Goal: Answer question/provide support: Share knowledge or assist other users

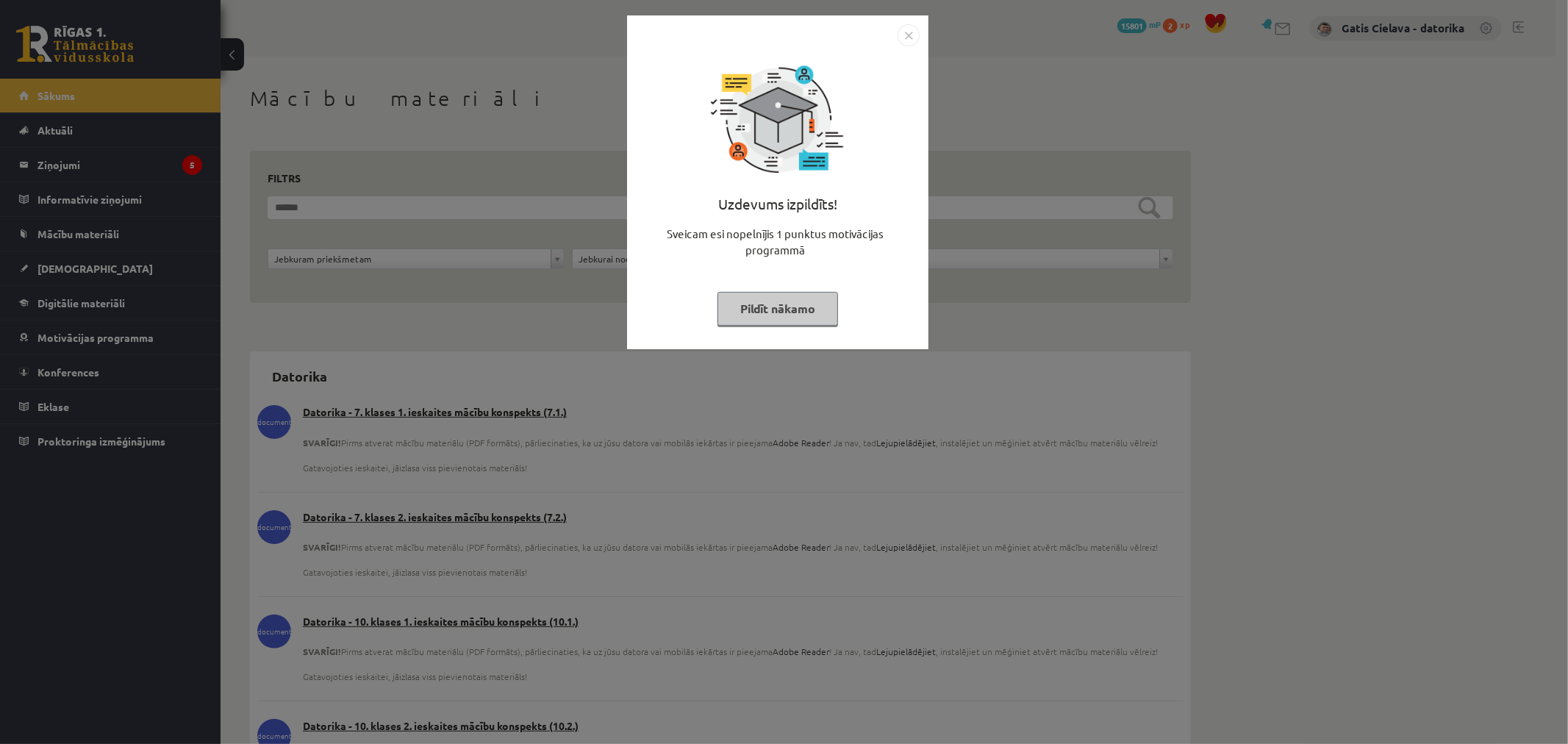
click at [796, 313] on button "Pildīt nākamo" at bounding box center [777, 308] width 121 height 34
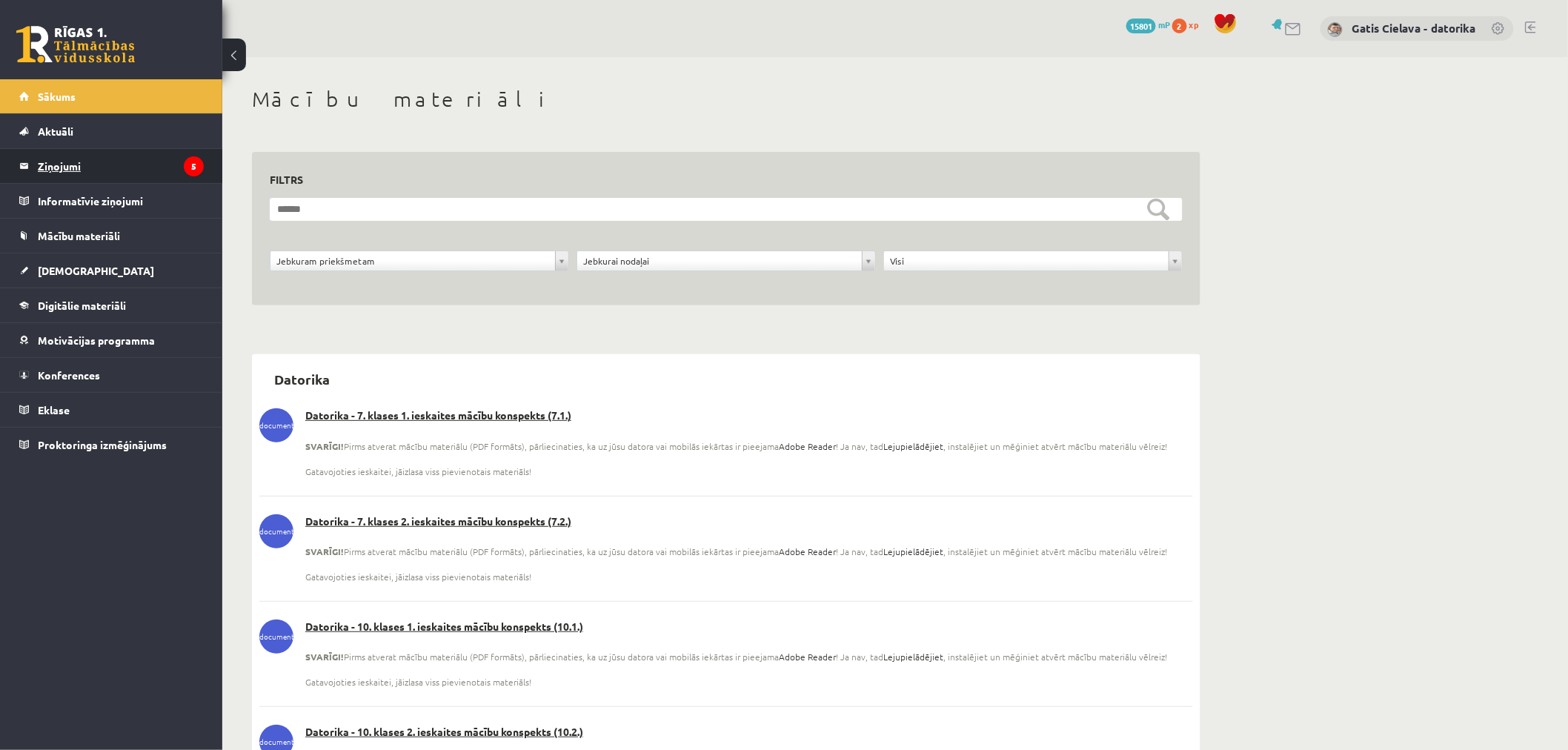
click at [63, 168] on legend "Ziņojumi 5" at bounding box center [121, 166] width 166 height 34
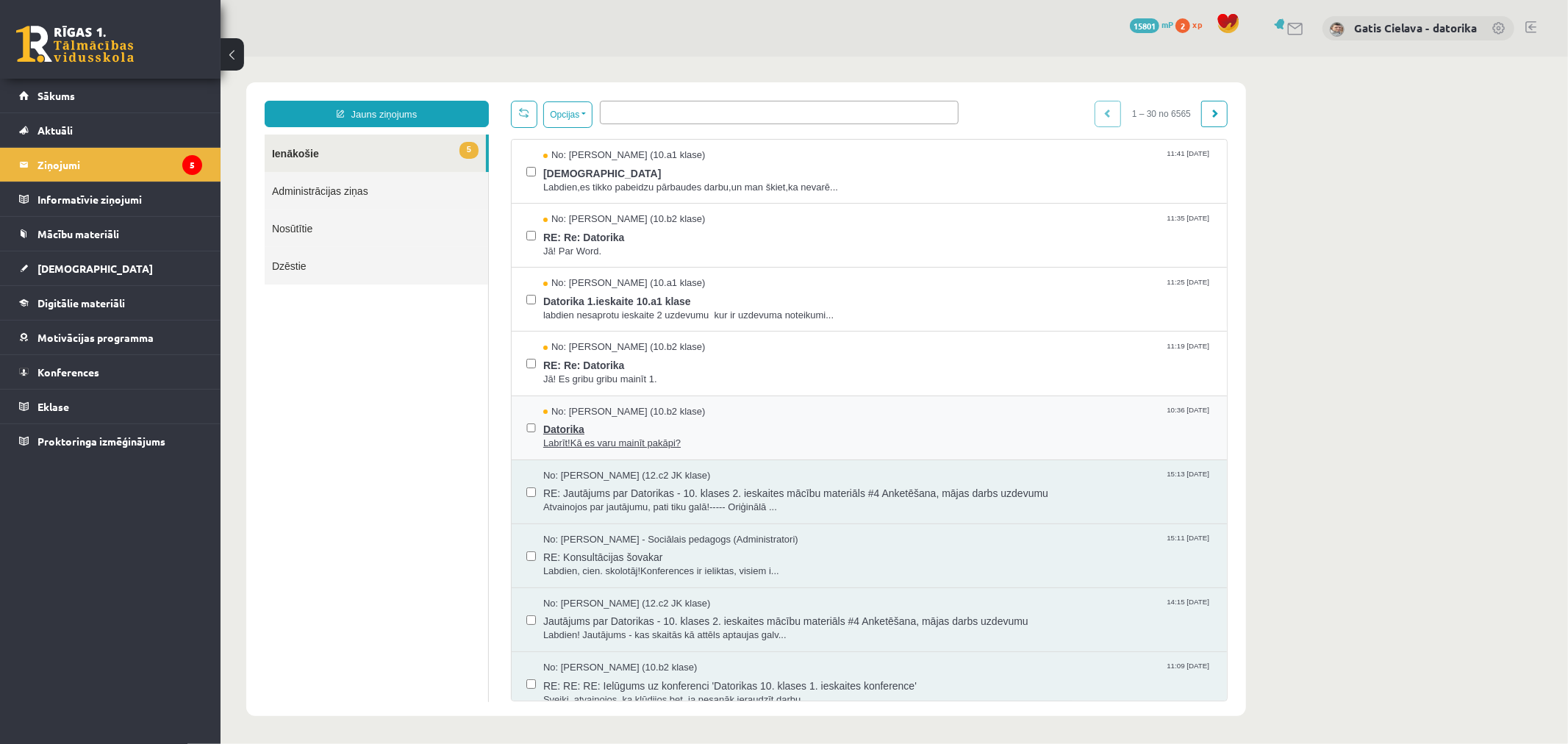
click at [570, 435] on span "Datorika" at bounding box center [877, 426] width 669 height 18
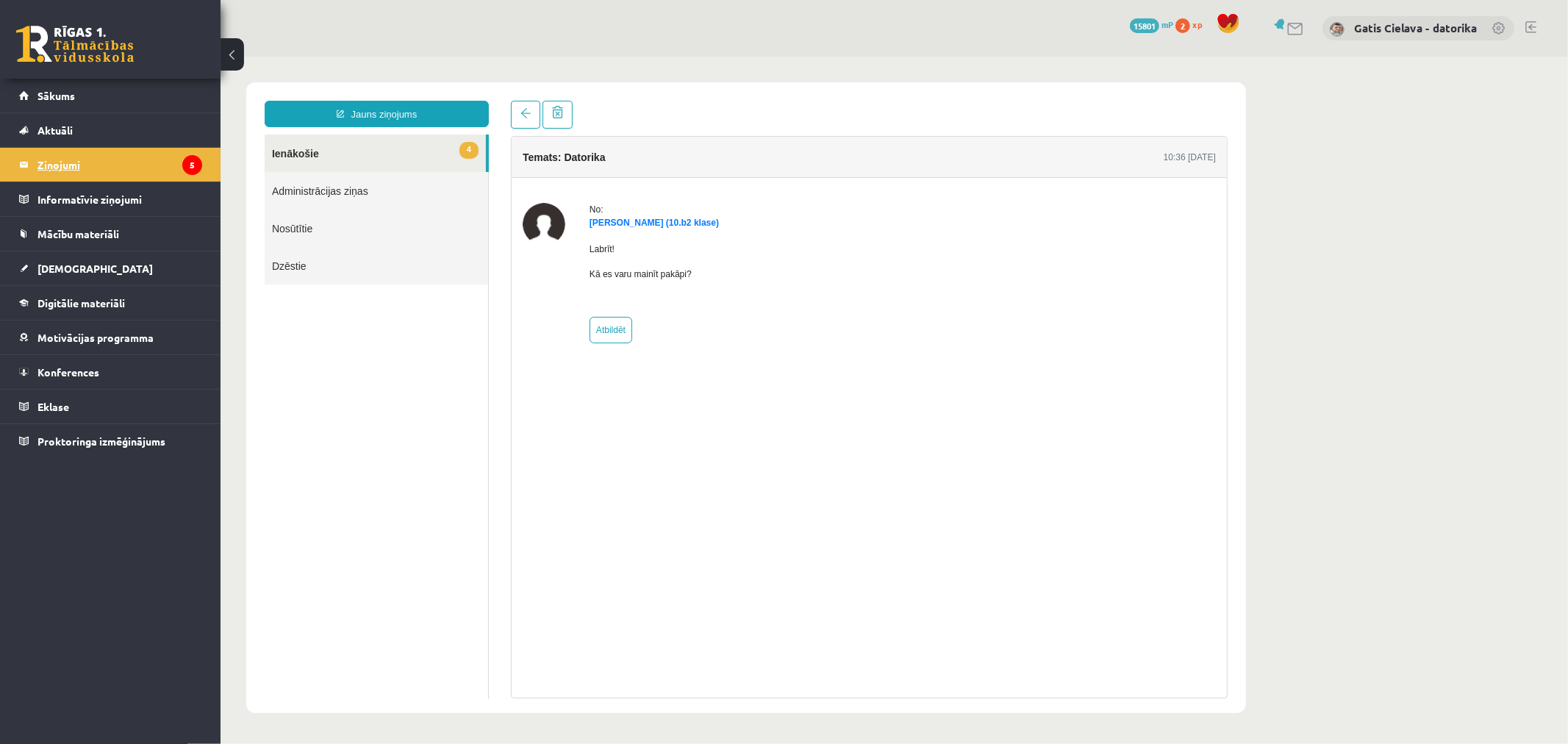
click at [55, 160] on legend "Ziņojumi 5" at bounding box center [120, 164] width 164 height 34
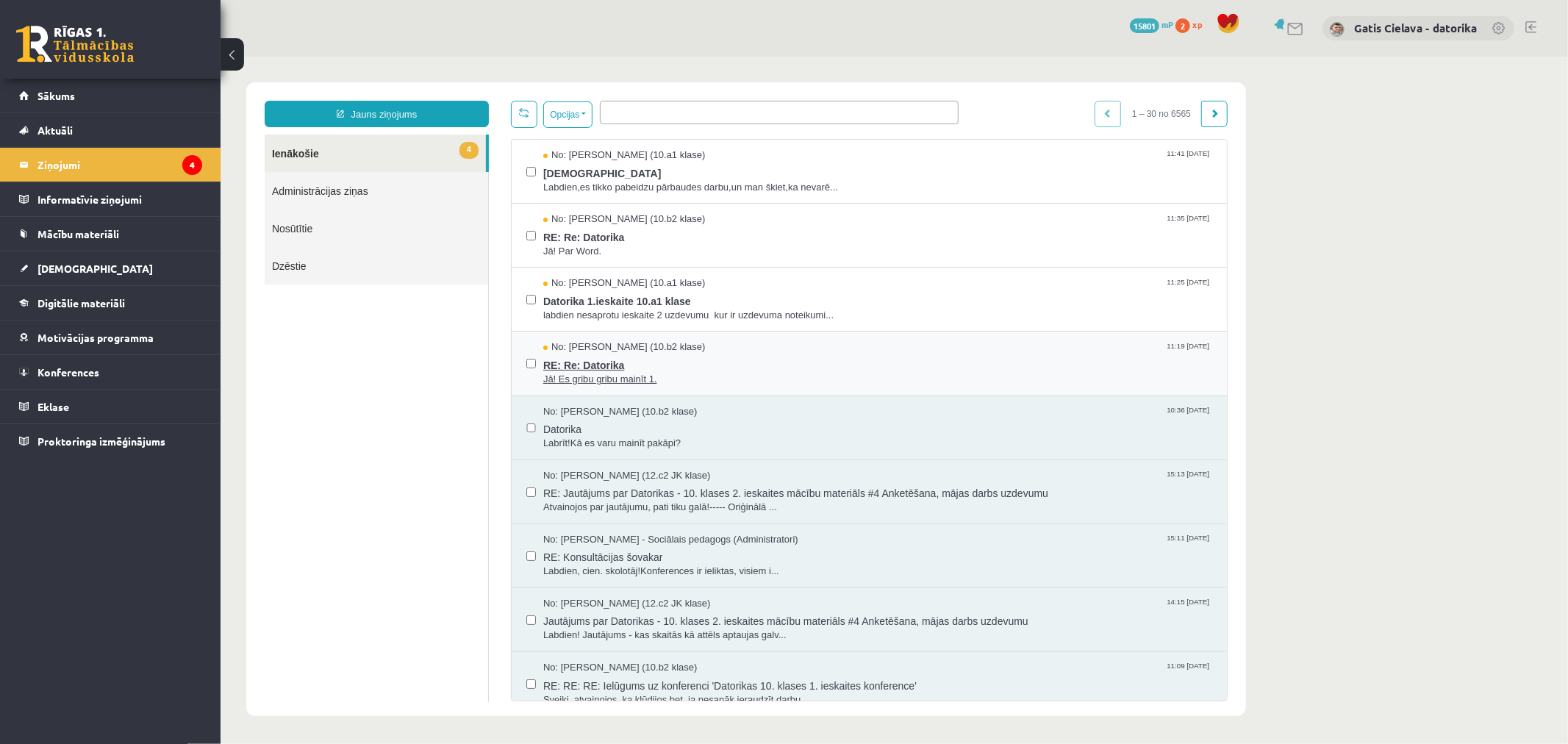
click at [567, 363] on span "RE: Re: Datorika" at bounding box center [877, 363] width 669 height 18
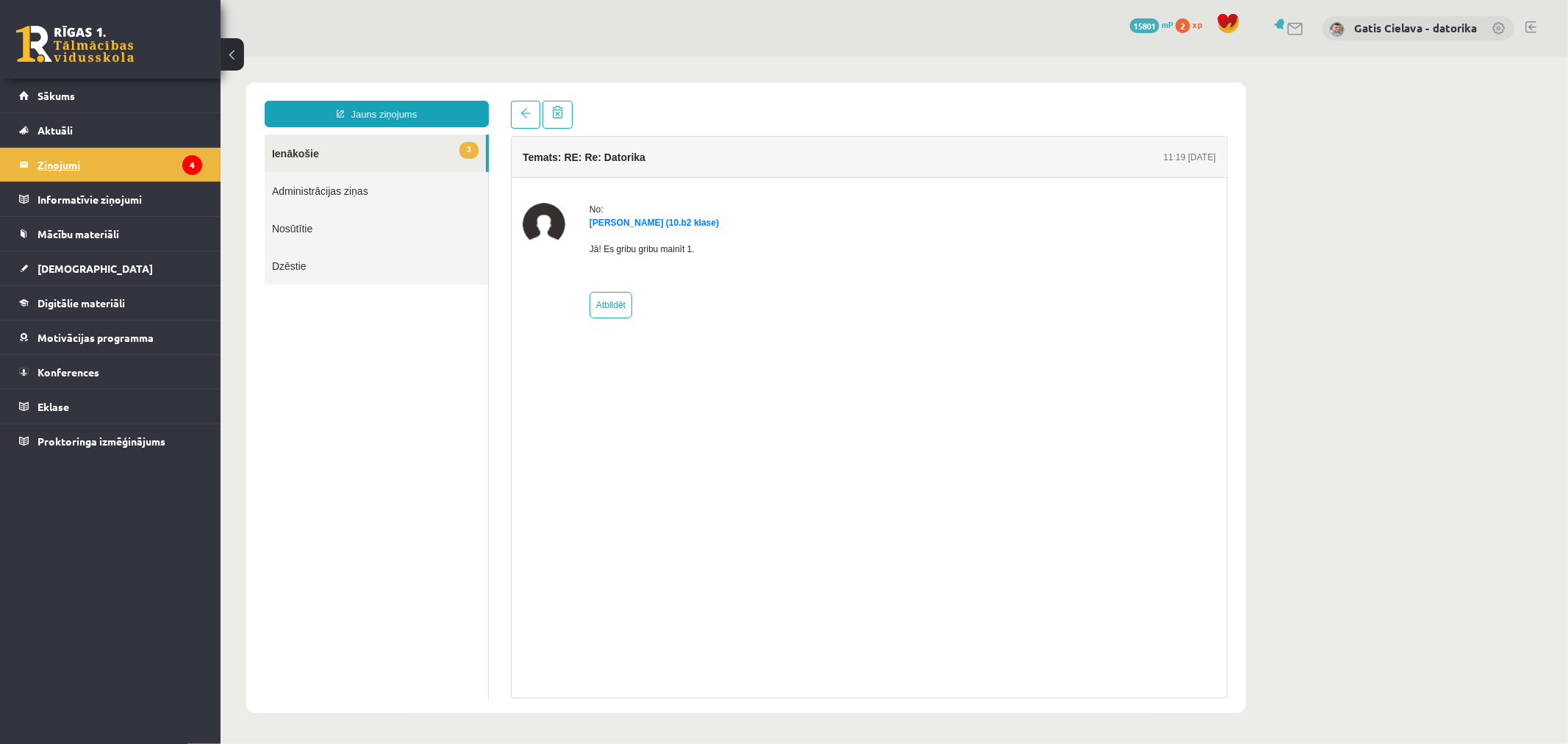
click at [57, 162] on legend "Ziņojumi 4" at bounding box center [120, 164] width 164 height 34
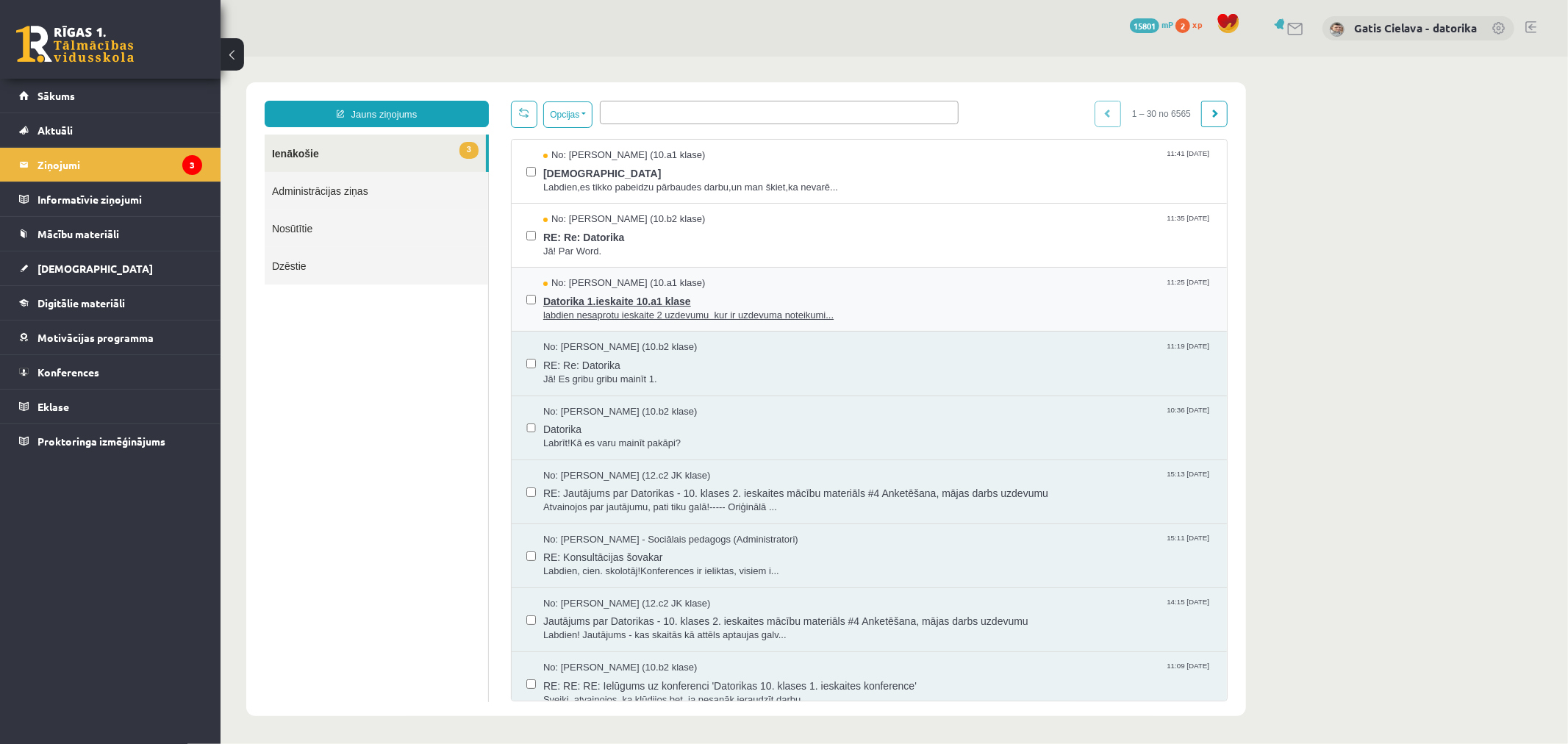
click at [598, 306] on span "Datorika 1.ieskaite 10.a1 klase" at bounding box center [877, 299] width 669 height 18
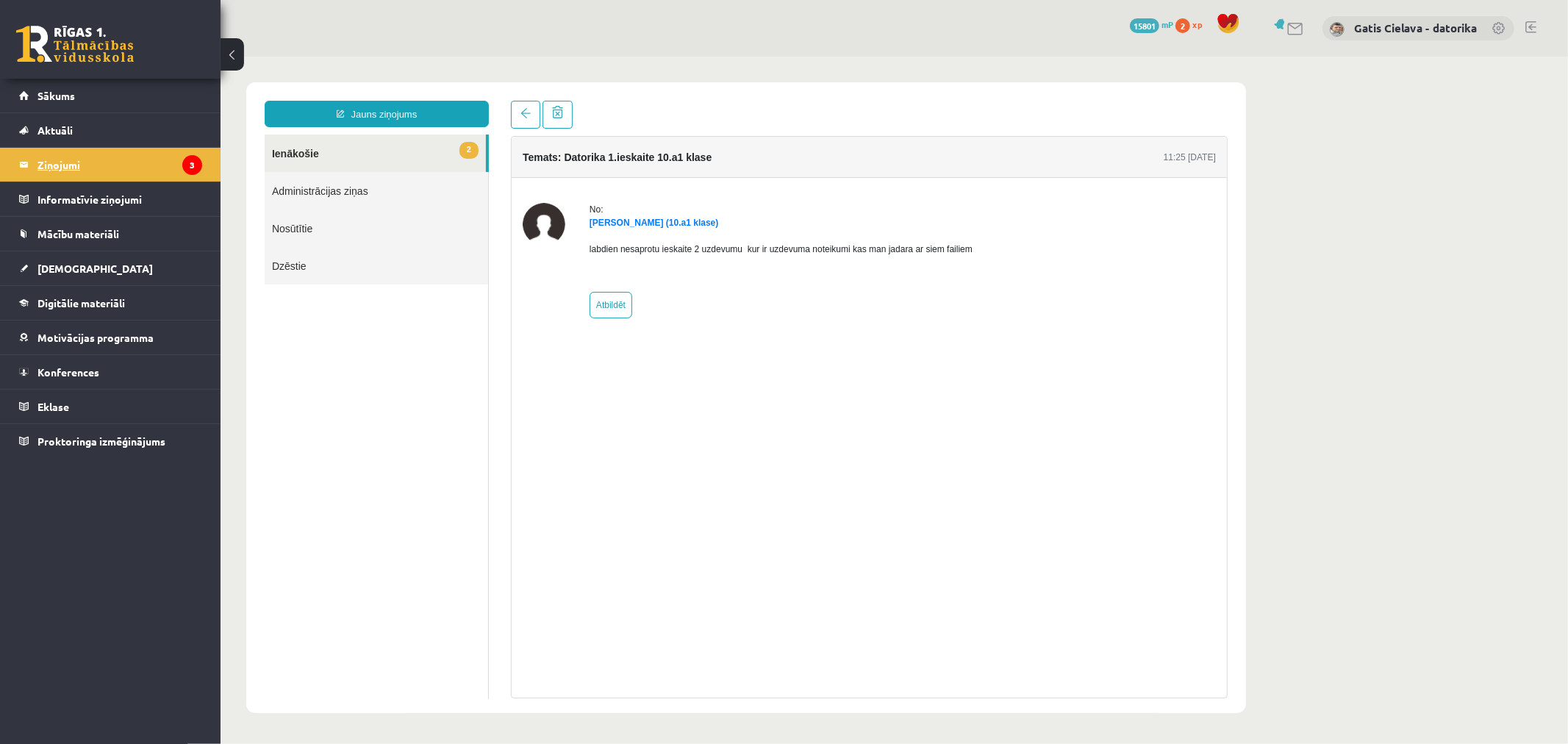
click at [56, 160] on legend "Ziņojumi 3" at bounding box center [120, 164] width 164 height 34
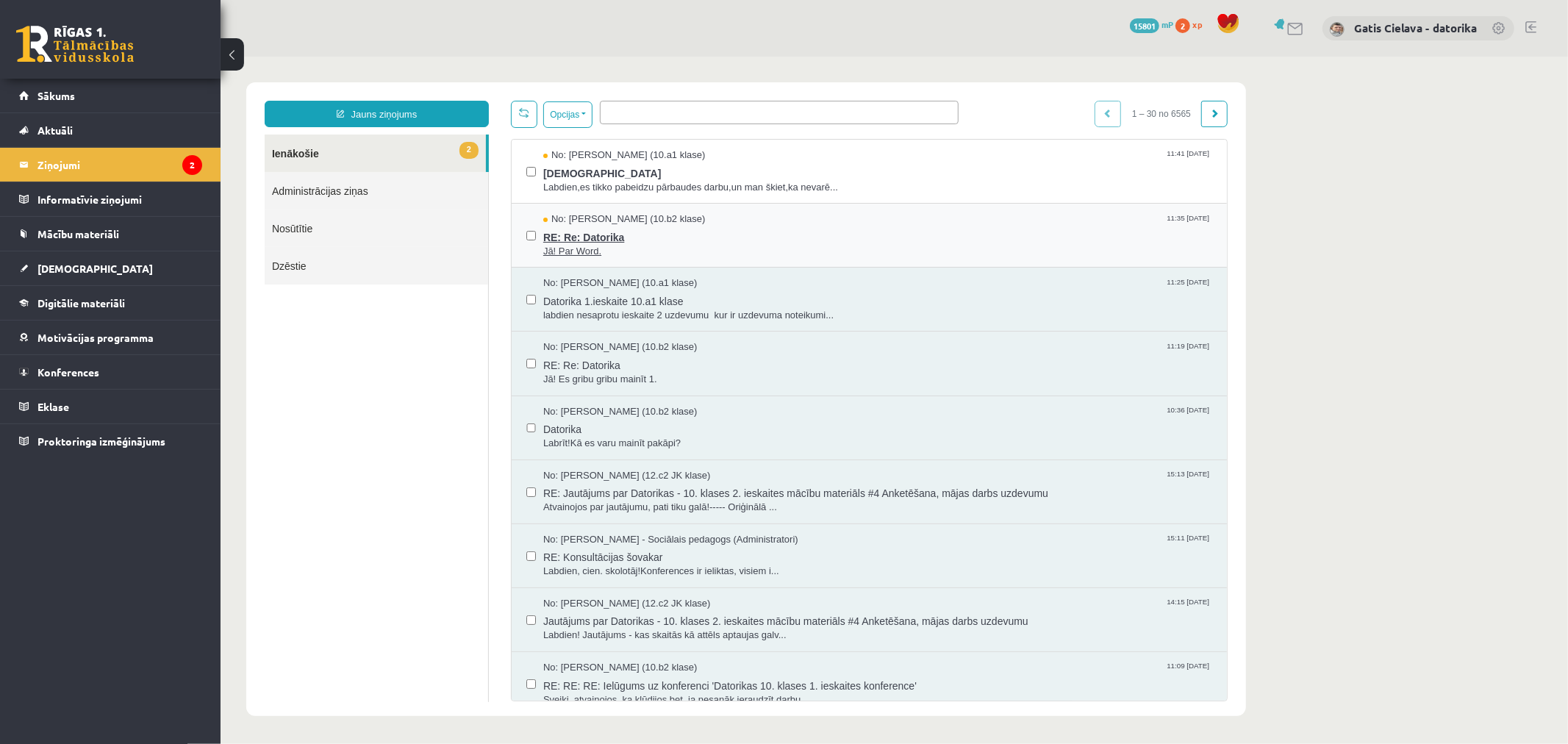
click at [589, 234] on span "RE: Re: Datorika" at bounding box center [877, 235] width 669 height 18
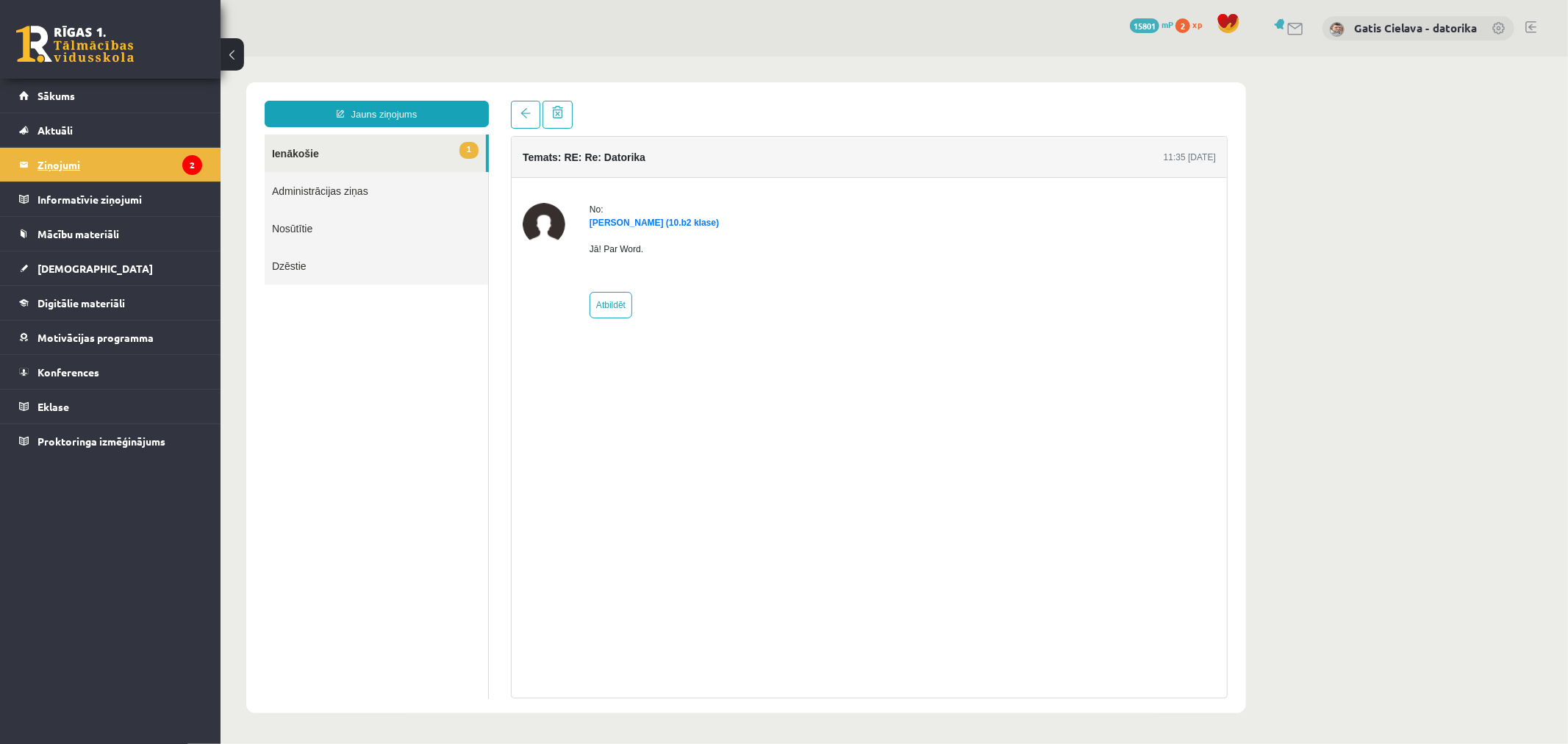
click at [71, 164] on legend "Ziņojumi 2" at bounding box center [120, 164] width 164 height 34
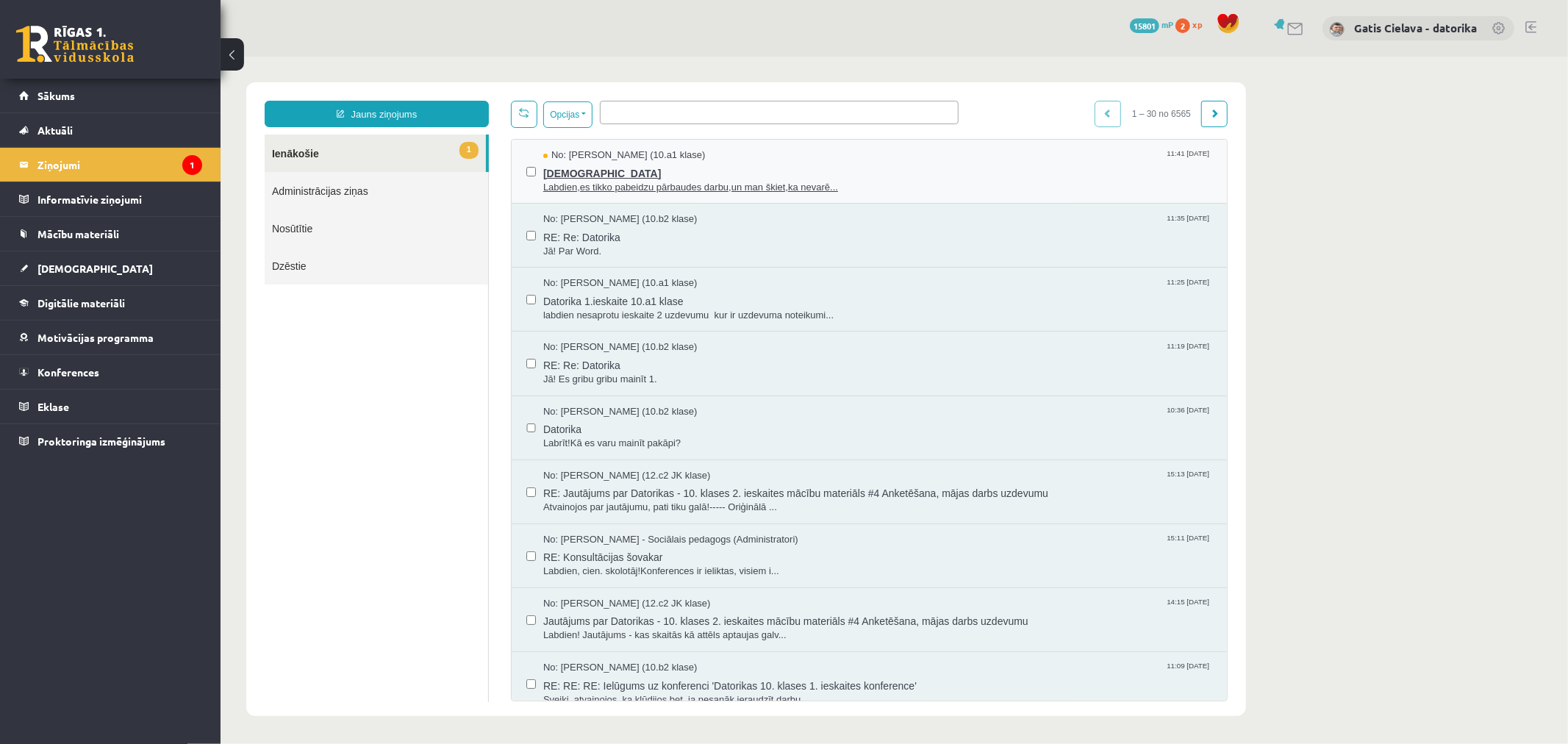
click at [591, 186] on span "Labdien,es tikko pabeidzu pārbaudes darbu,un man škiet,ka nevarē..." at bounding box center [877, 186] width 669 height 14
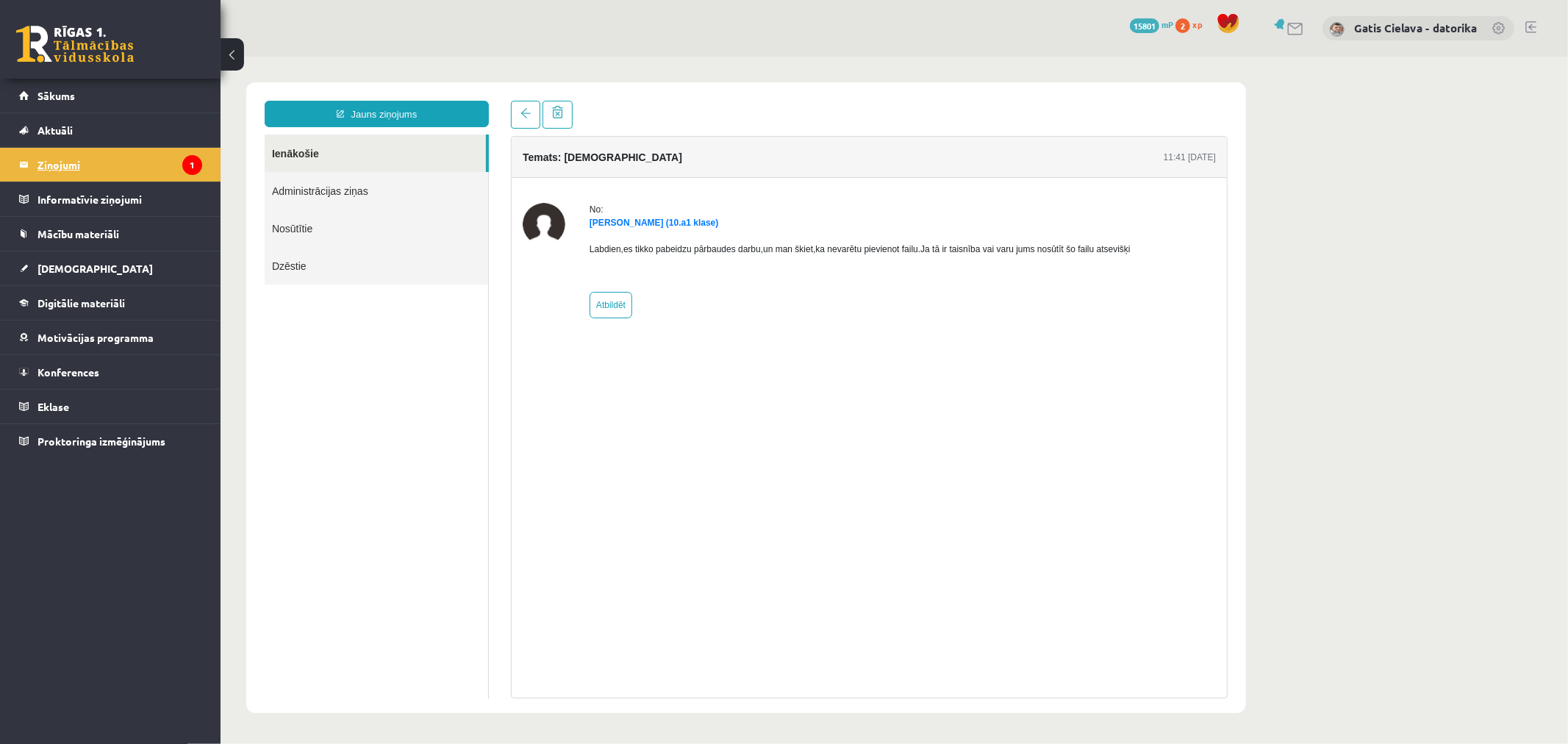
click at [56, 164] on legend "Ziņojumi 1" at bounding box center [120, 164] width 164 height 34
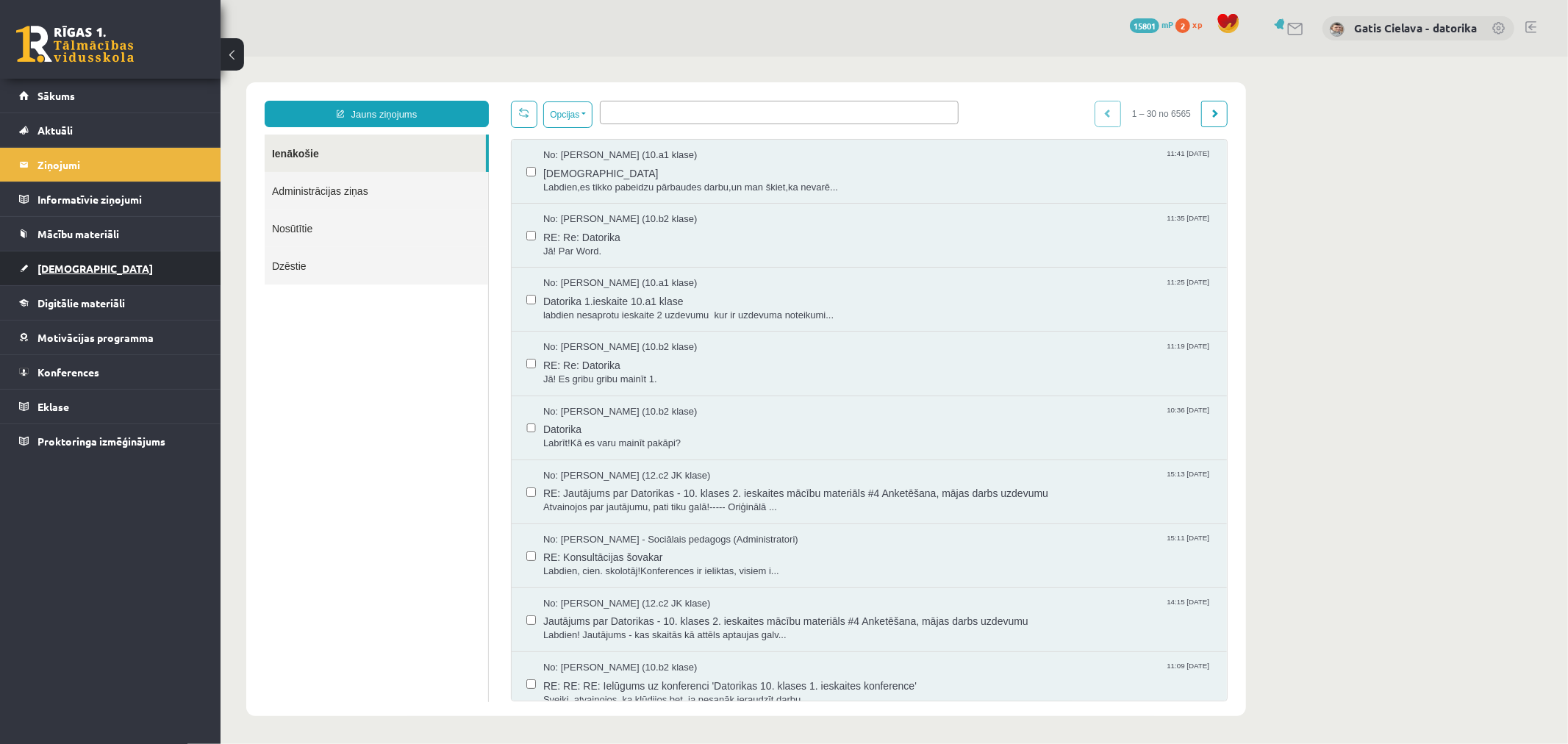
click at [55, 262] on span "[DEMOGRAPHIC_DATA]" at bounding box center [95, 269] width 115 height 13
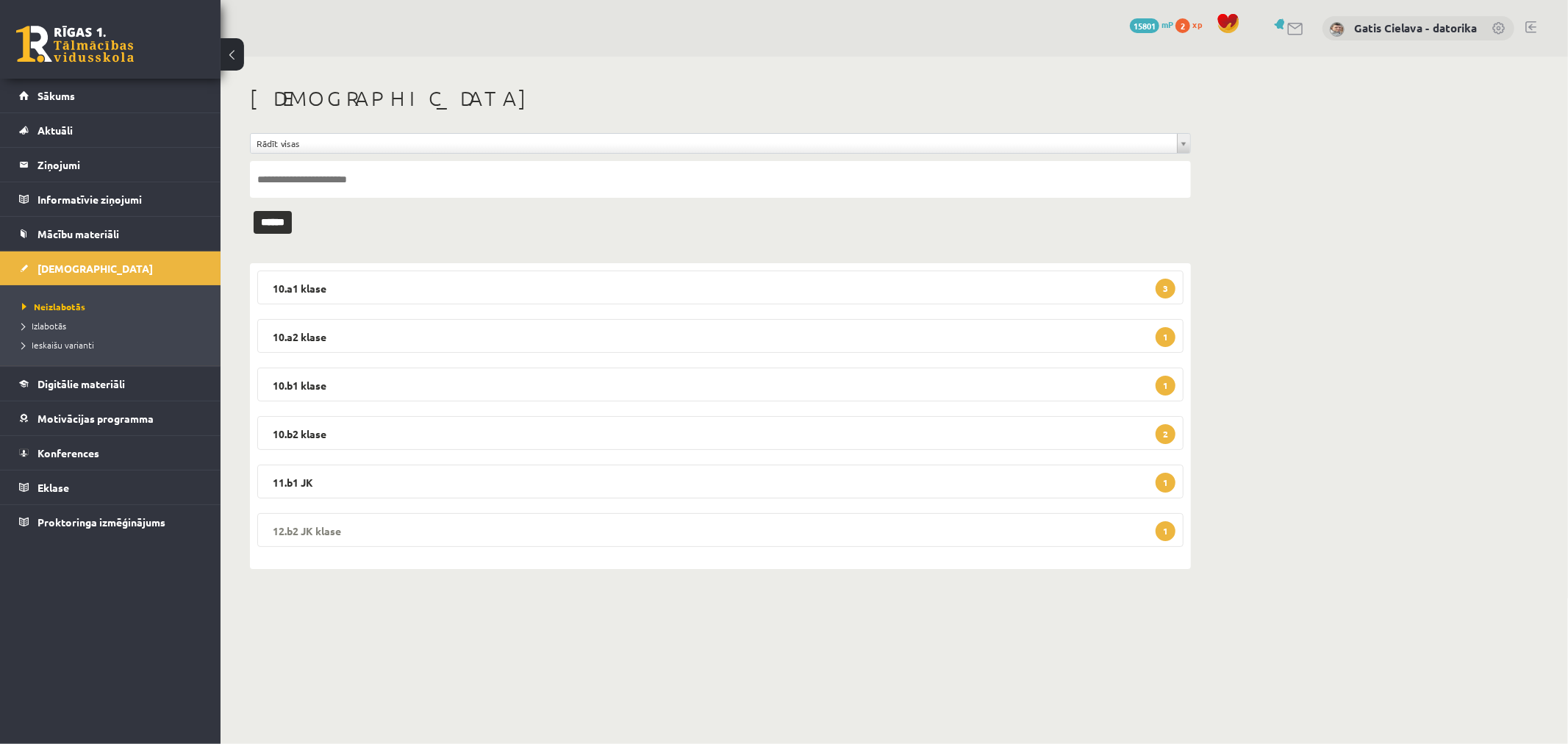
click at [644, 524] on legend "12.b2 JK klase 1" at bounding box center [720, 530] width 926 height 34
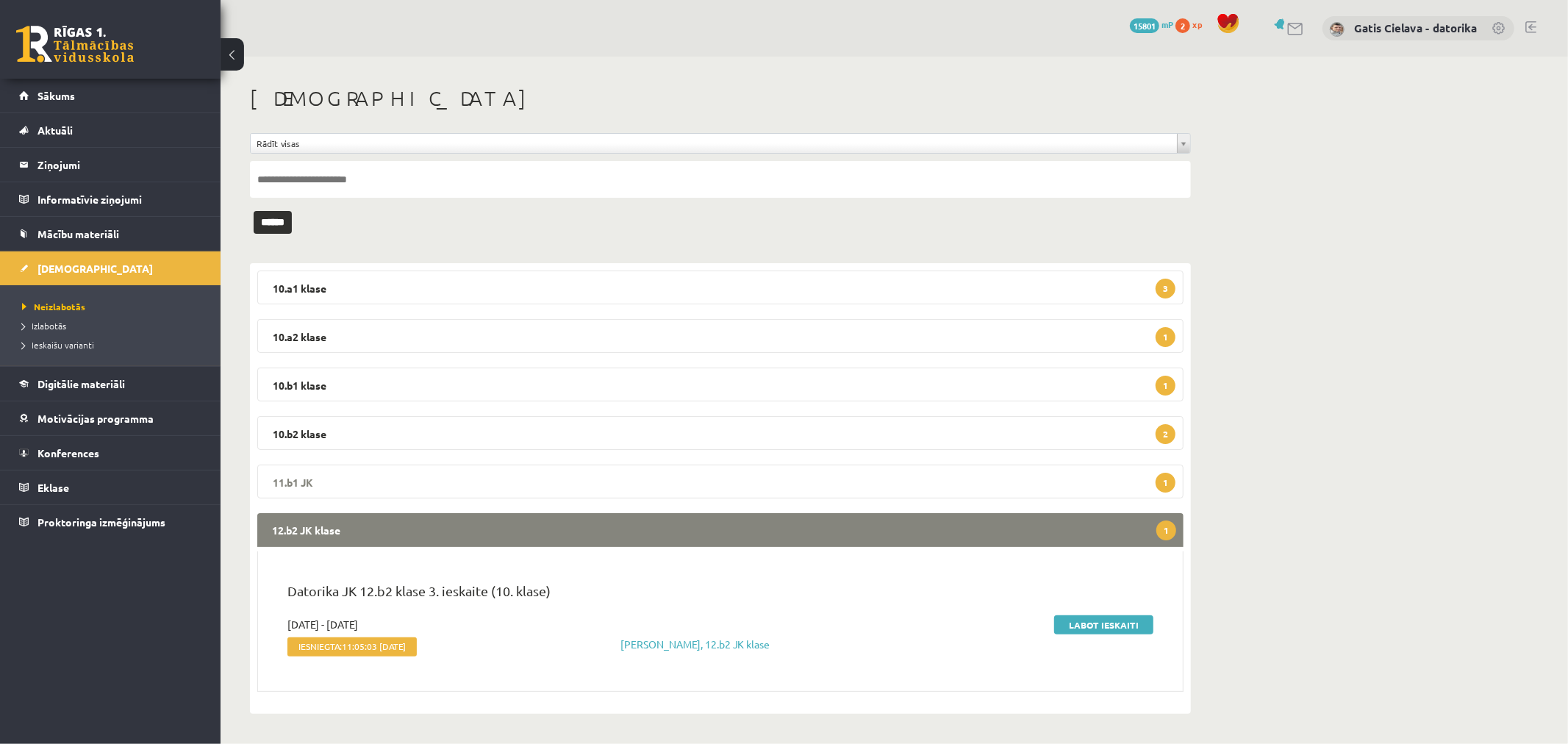
click at [541, 486] on legend "11.b1 JK 1" at bounding box center [720, 481] width 926 height 34
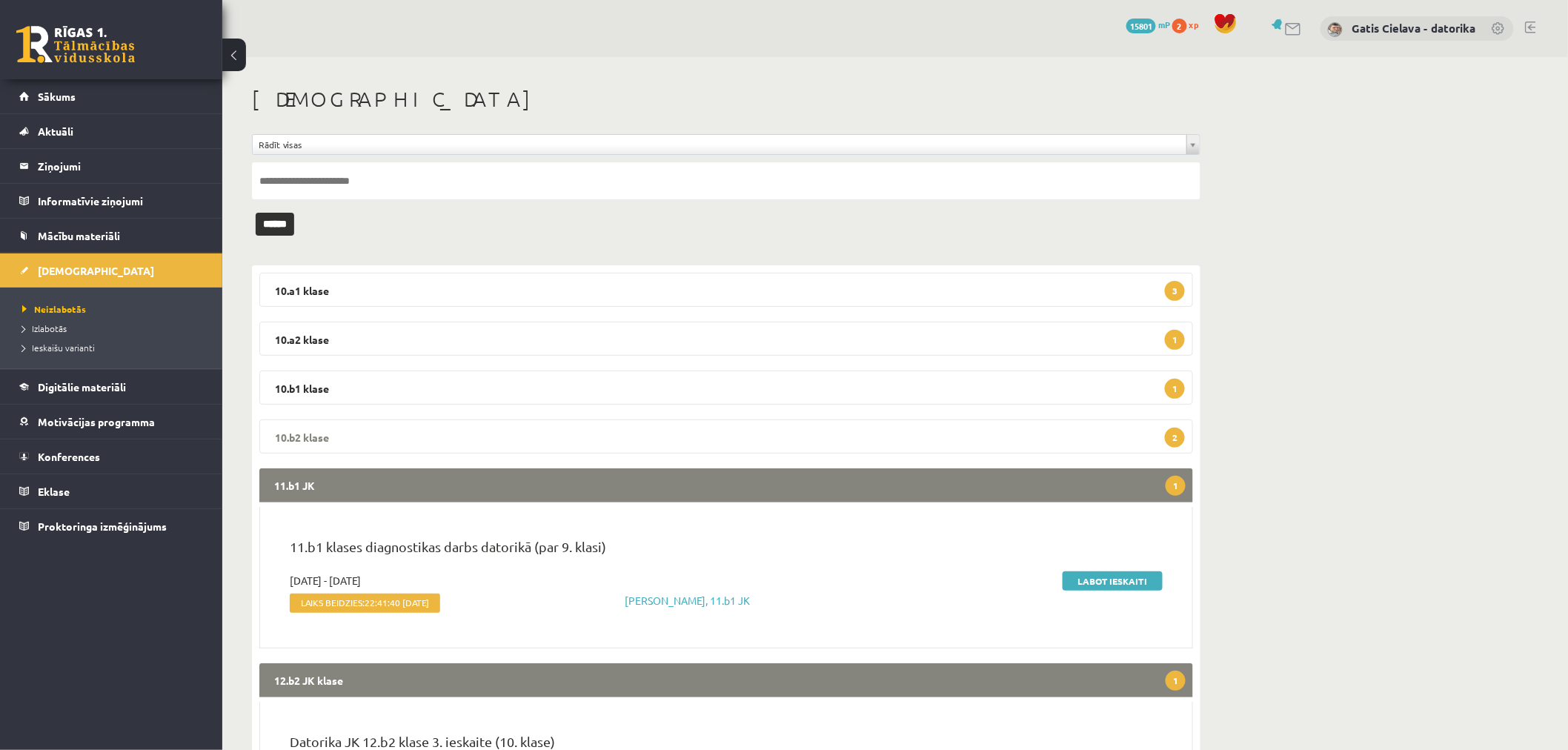
click at [675, 435] on legend "10.b2 klase 2" at bounding box center [726, 436] width 933 height 34
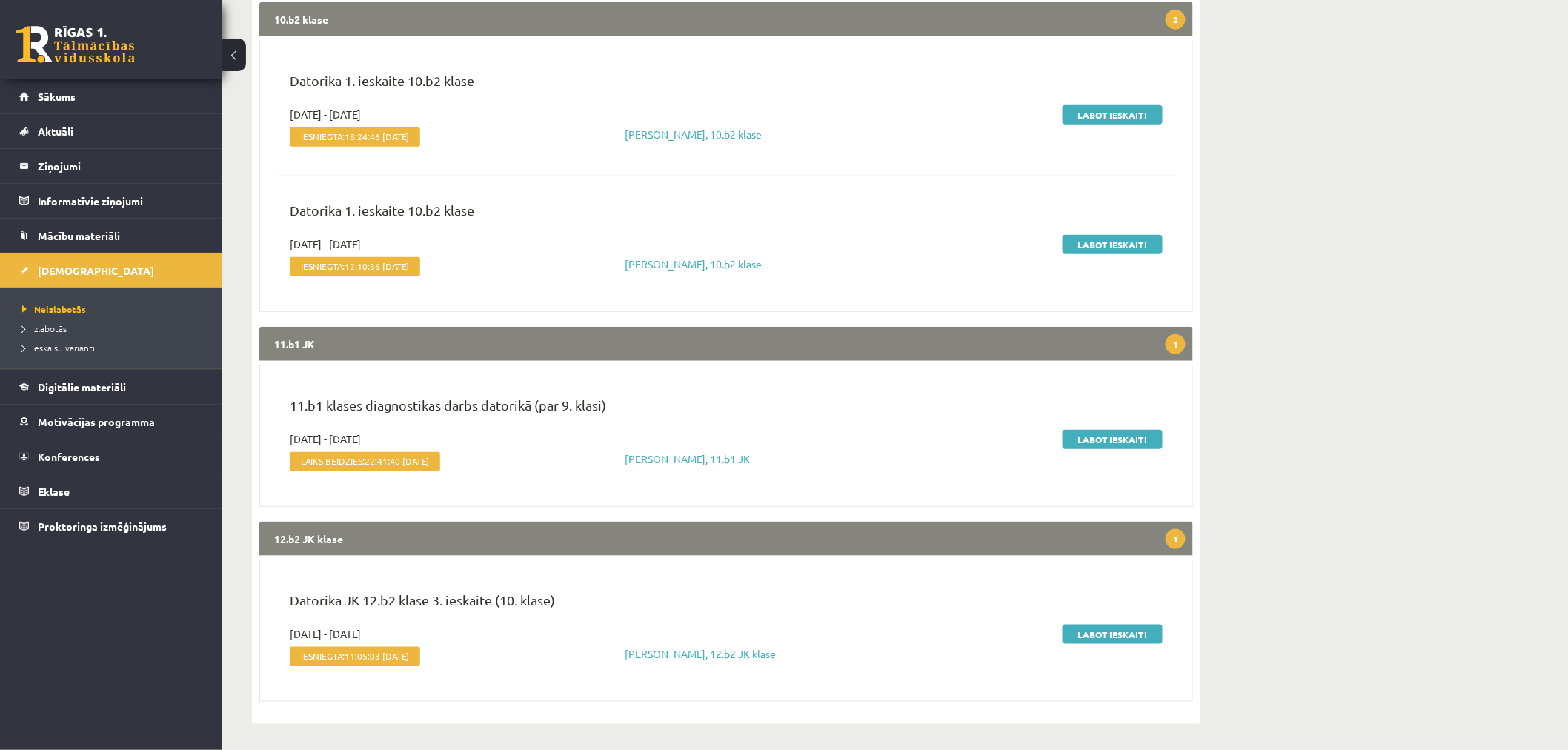
scroll to position [419, 0]
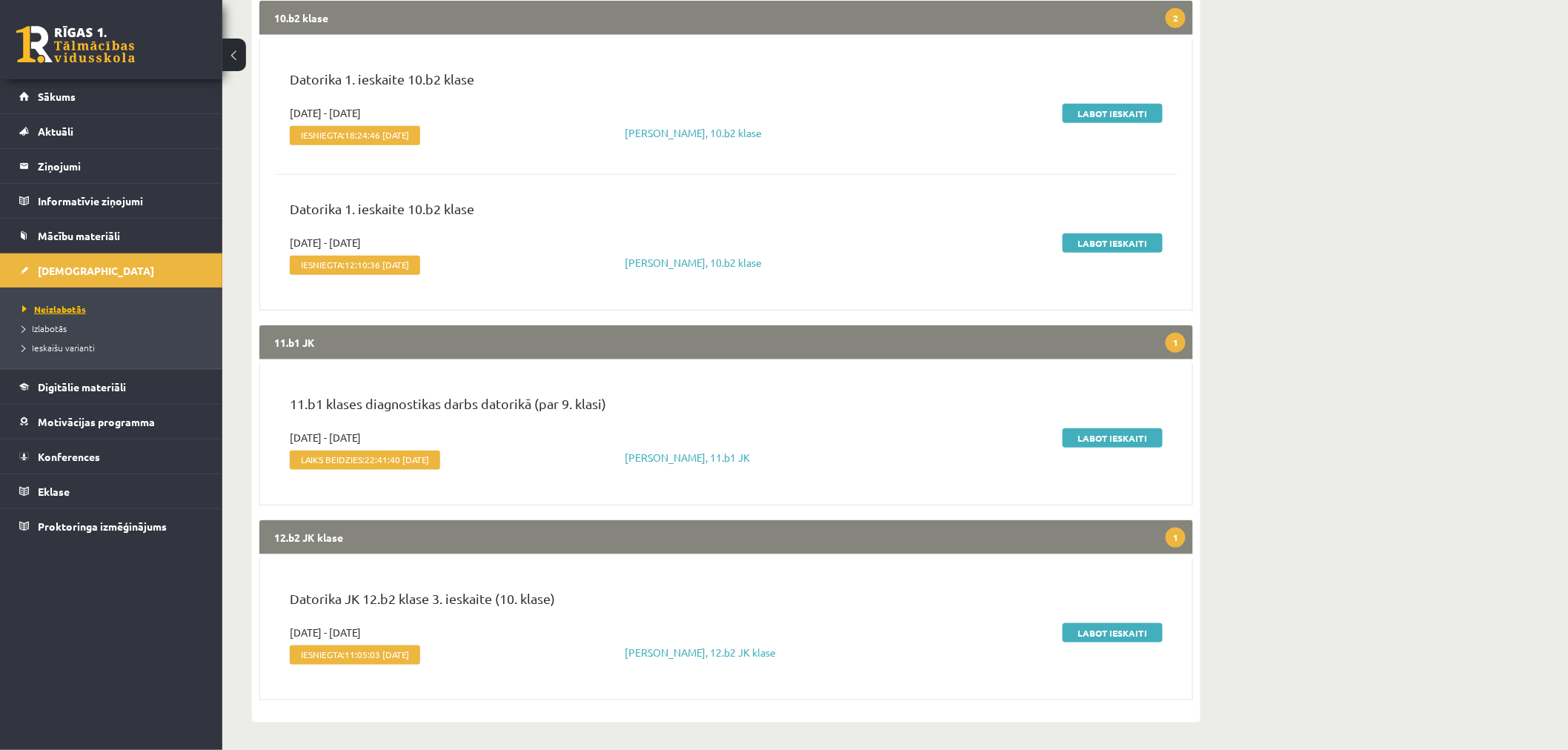
click at [68, 309] on span "Neizlabotās" at bounding box center [54, 309] width 63 height 12
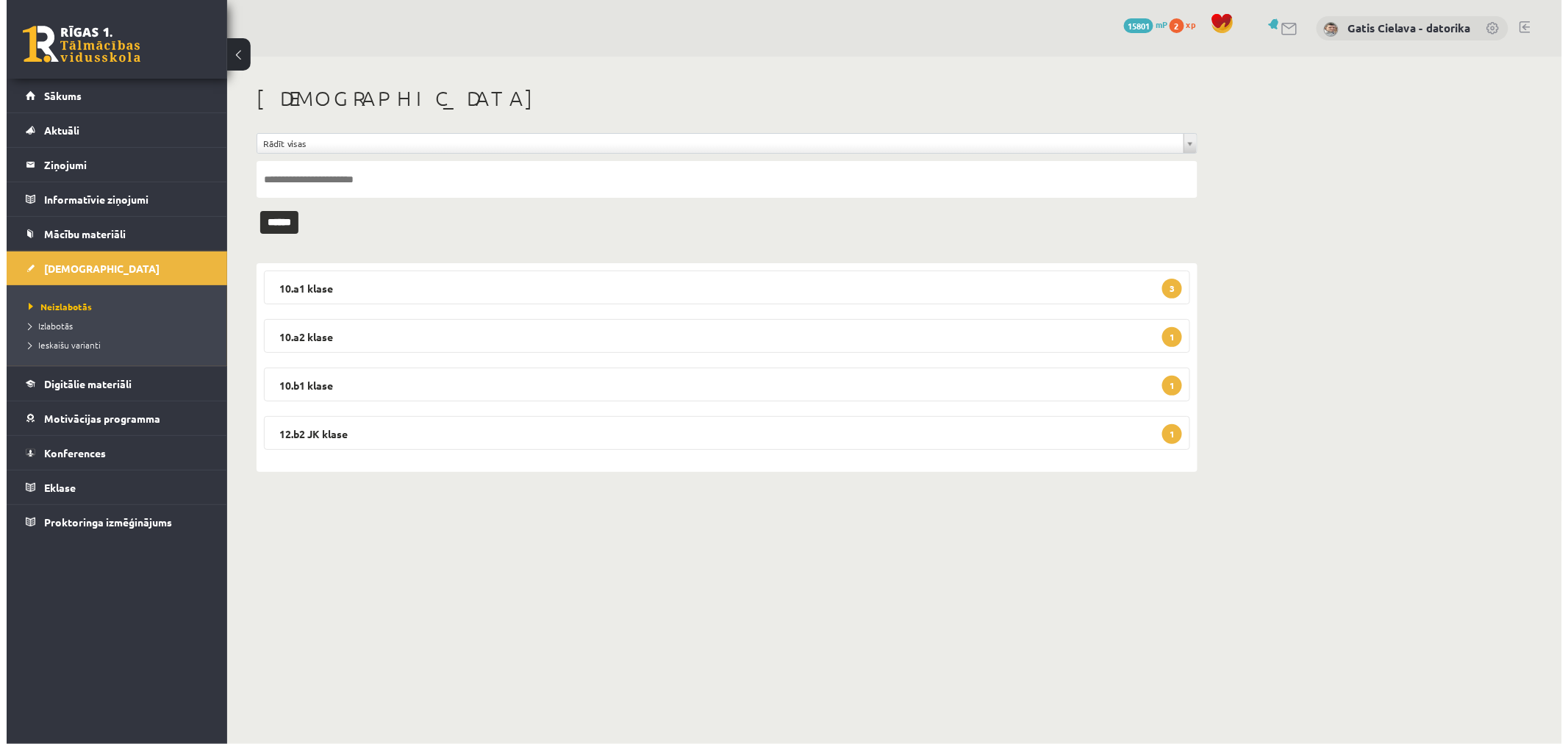
scroll to position [0, 0]
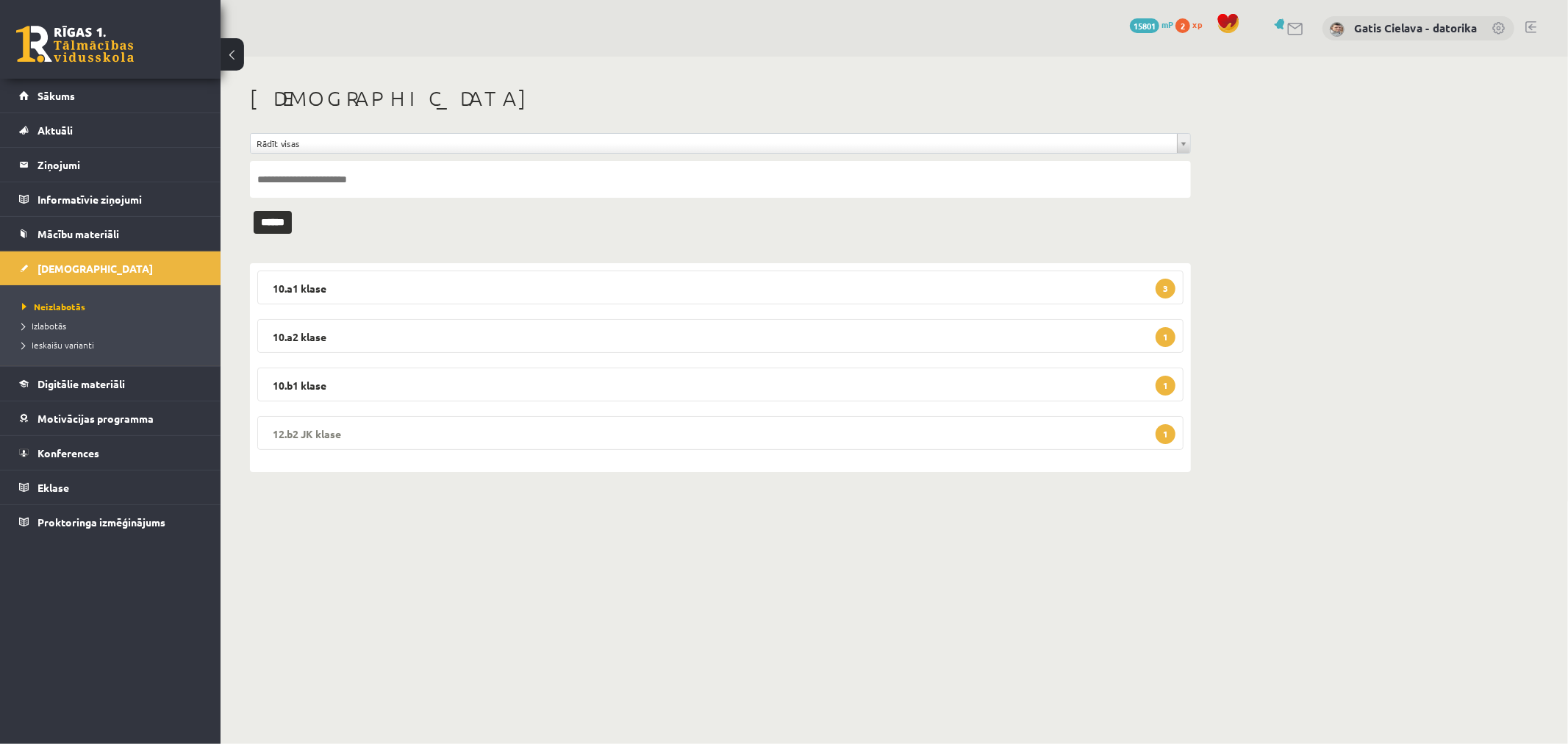
click at [280, 429] on legend "12.b2 JK klase 1" at bounding box center [720, 433] width 926 height 34
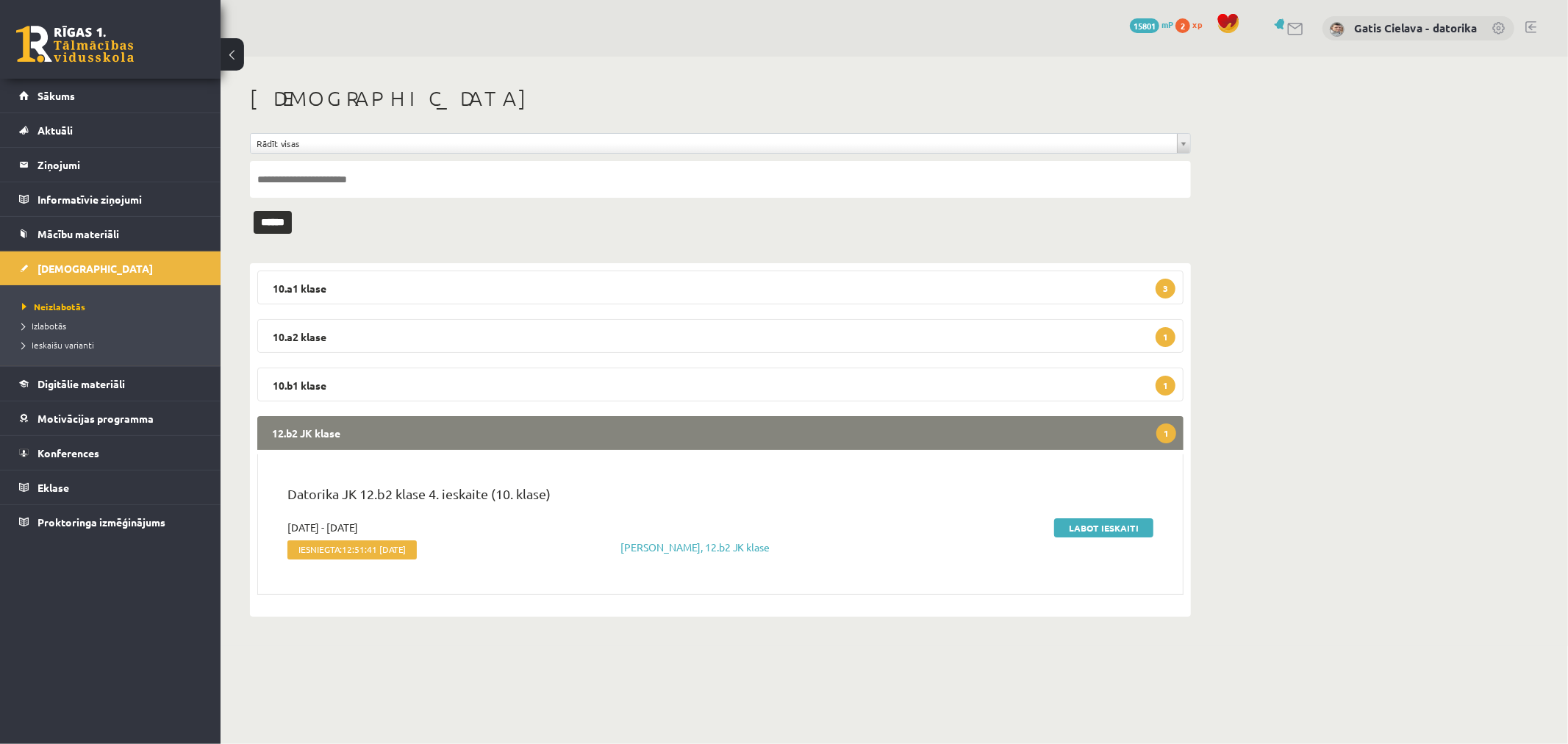
click at [60, 298] on li "Neizlabotās" at bounding box center [114, 306] width 184 height 19
click at [60, 304] on link "Neizlabotās" at bounding box center [114, 306] width 184 height 13
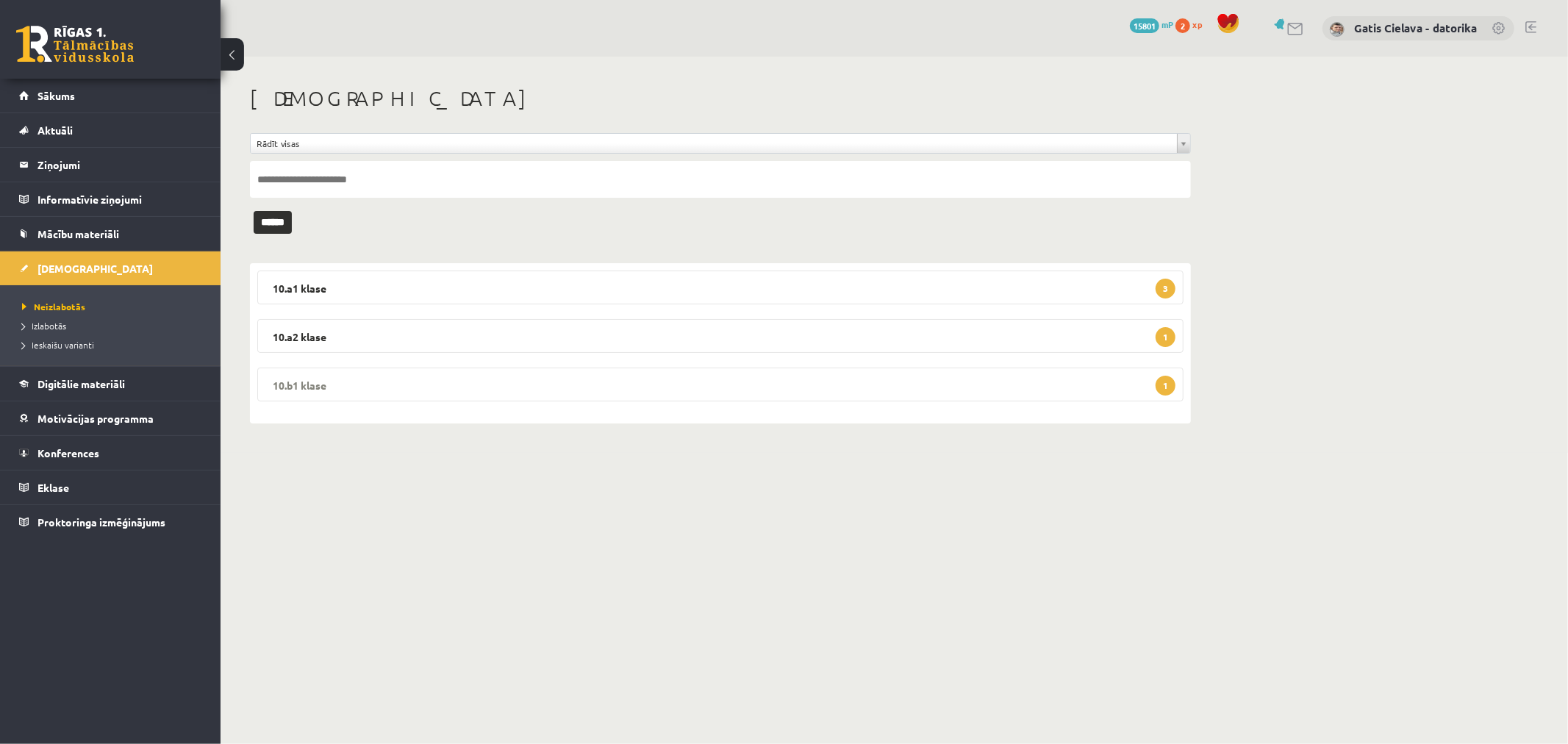
click at [938, 370] on legend "10.b1 klase 1" at bounding box center [720, 384] width 926 height 34
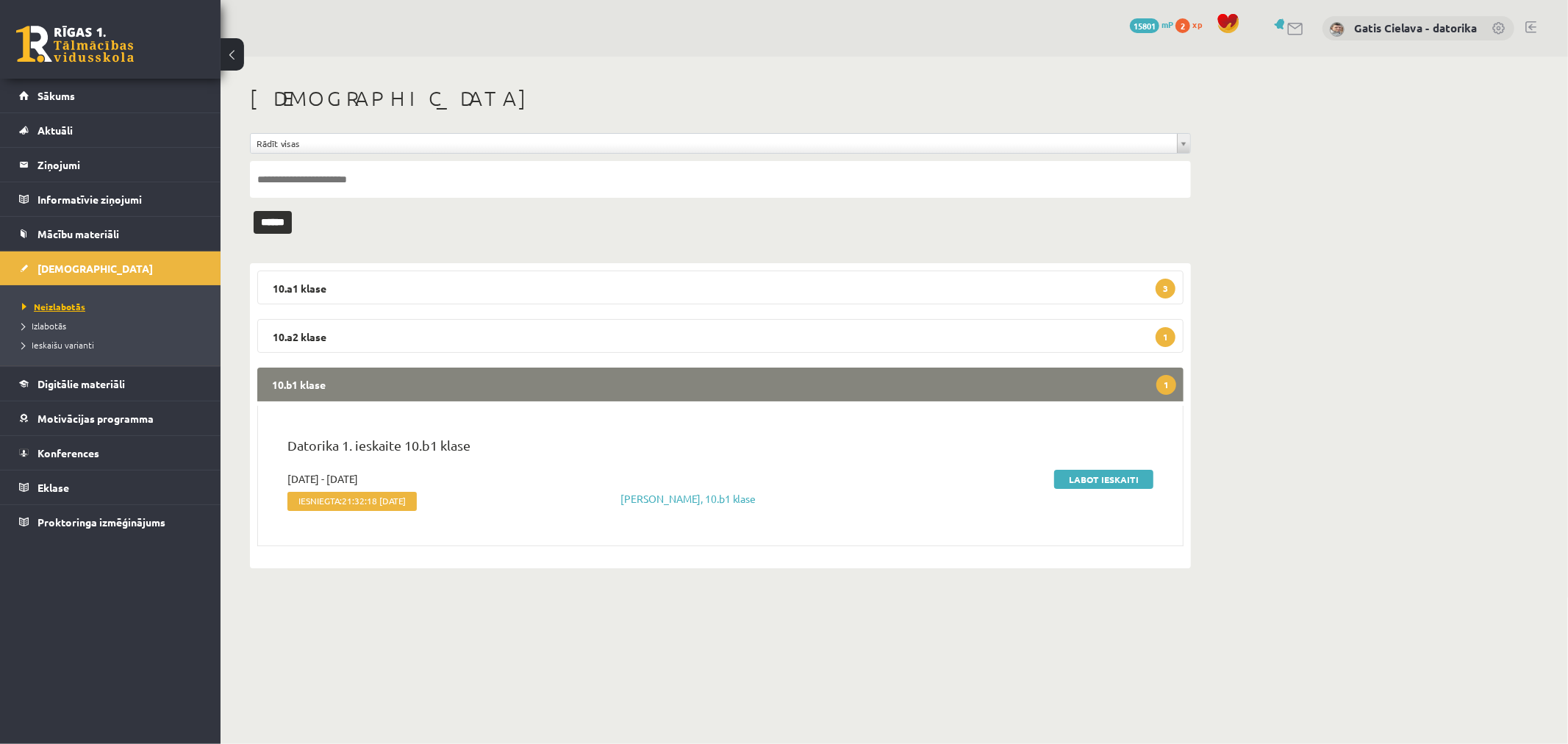
click at [57, 302] on link "Neizlabotās" at bounding box center [114, 306] width 184 height 13
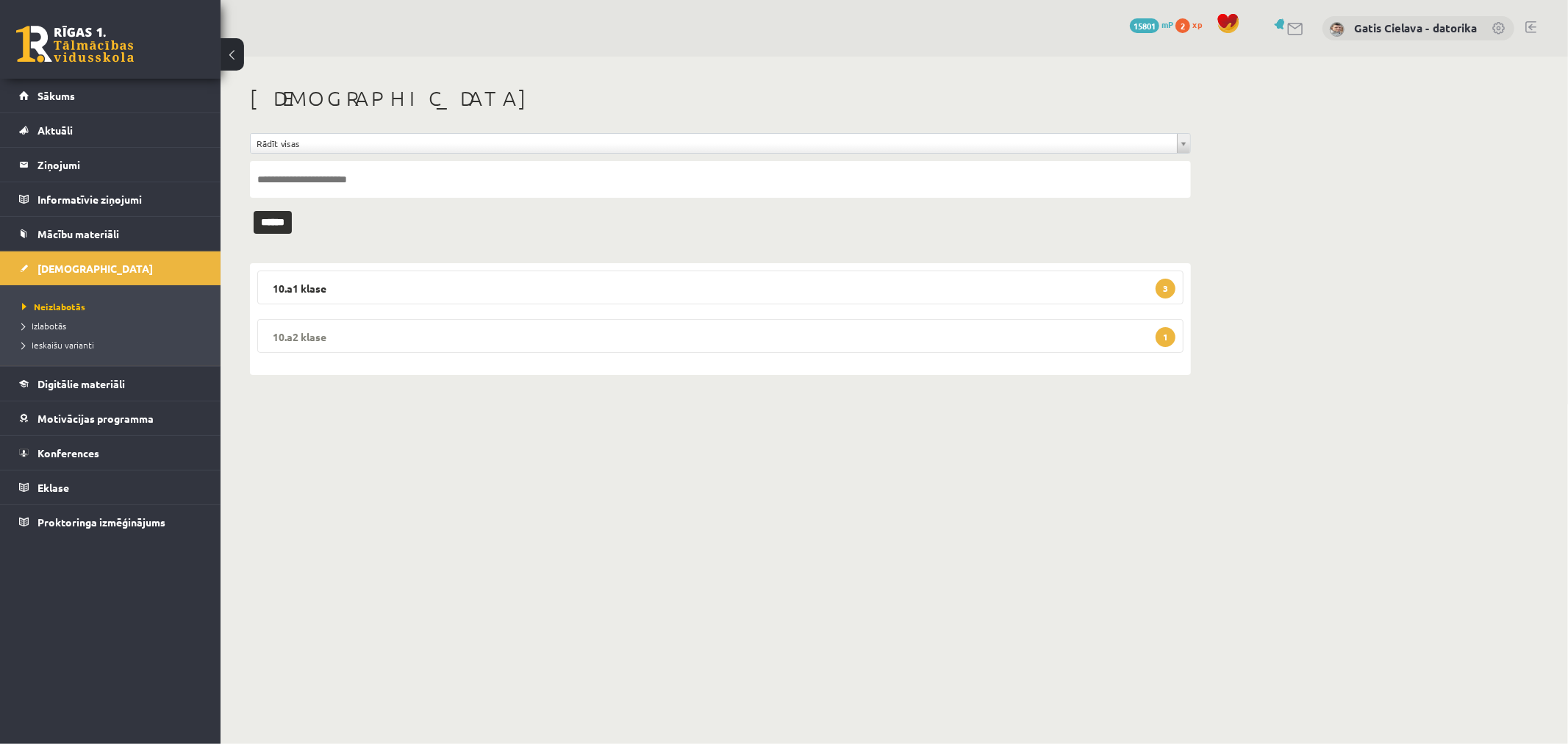
click at [803, 338] on legend "10.a2 klase 1" at bounding box center [720, 336] width 926 height 34
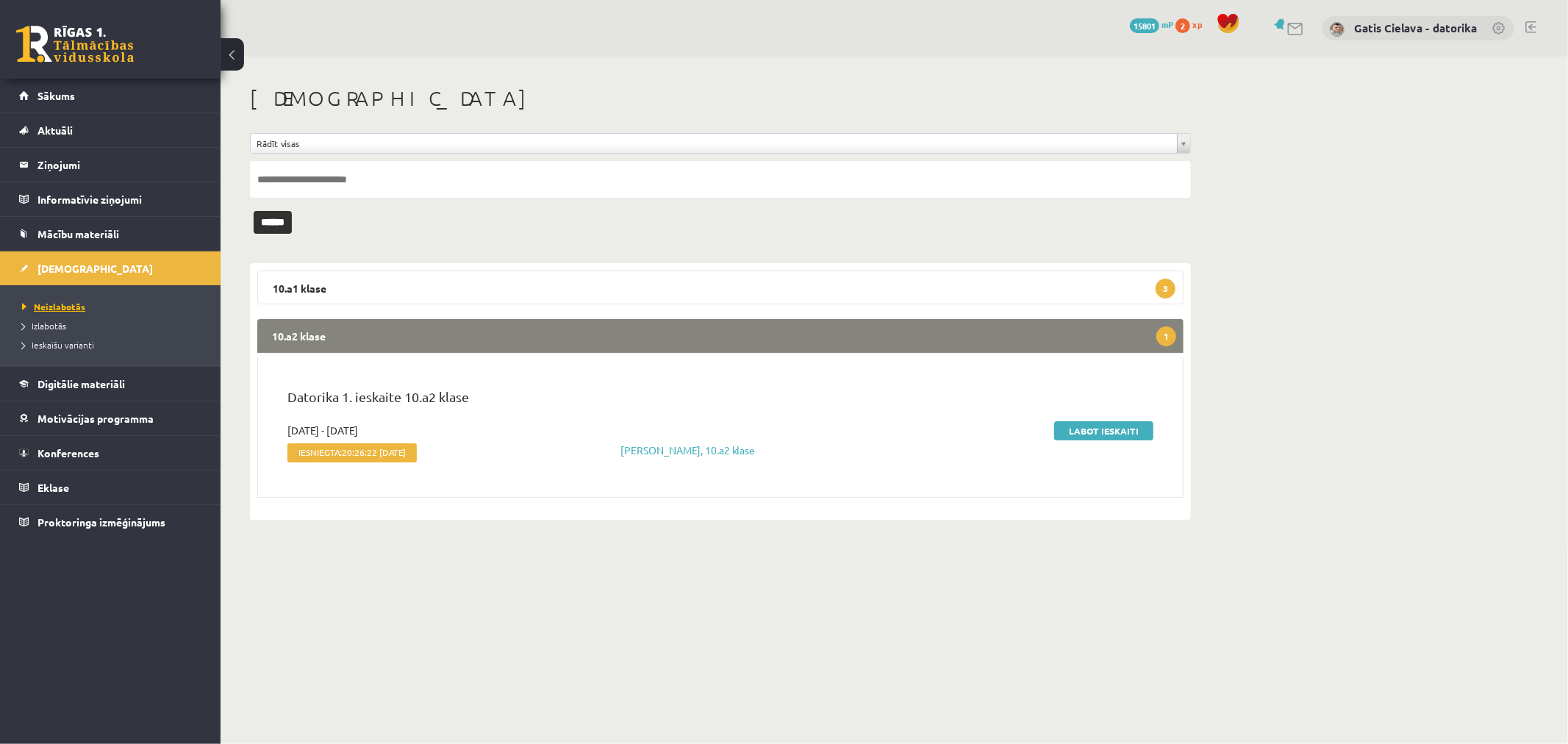
click at [64, 305] on span "Neizlabotās" at bounding box center [54, 306] width 63 height 12
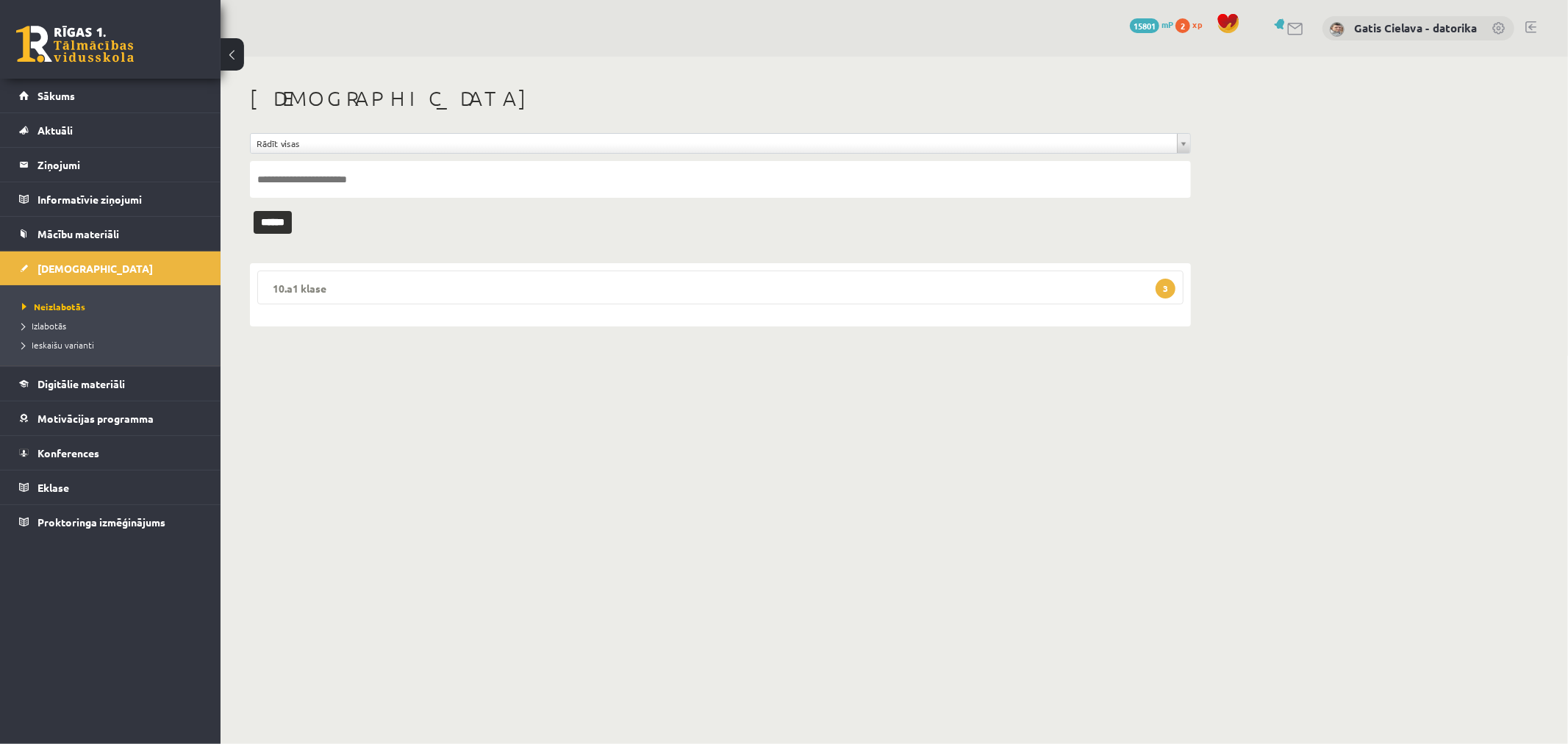
click at [482, 292] on legend "10.a1 klase 3" at bounding box center [720, 287] width 926 height 34
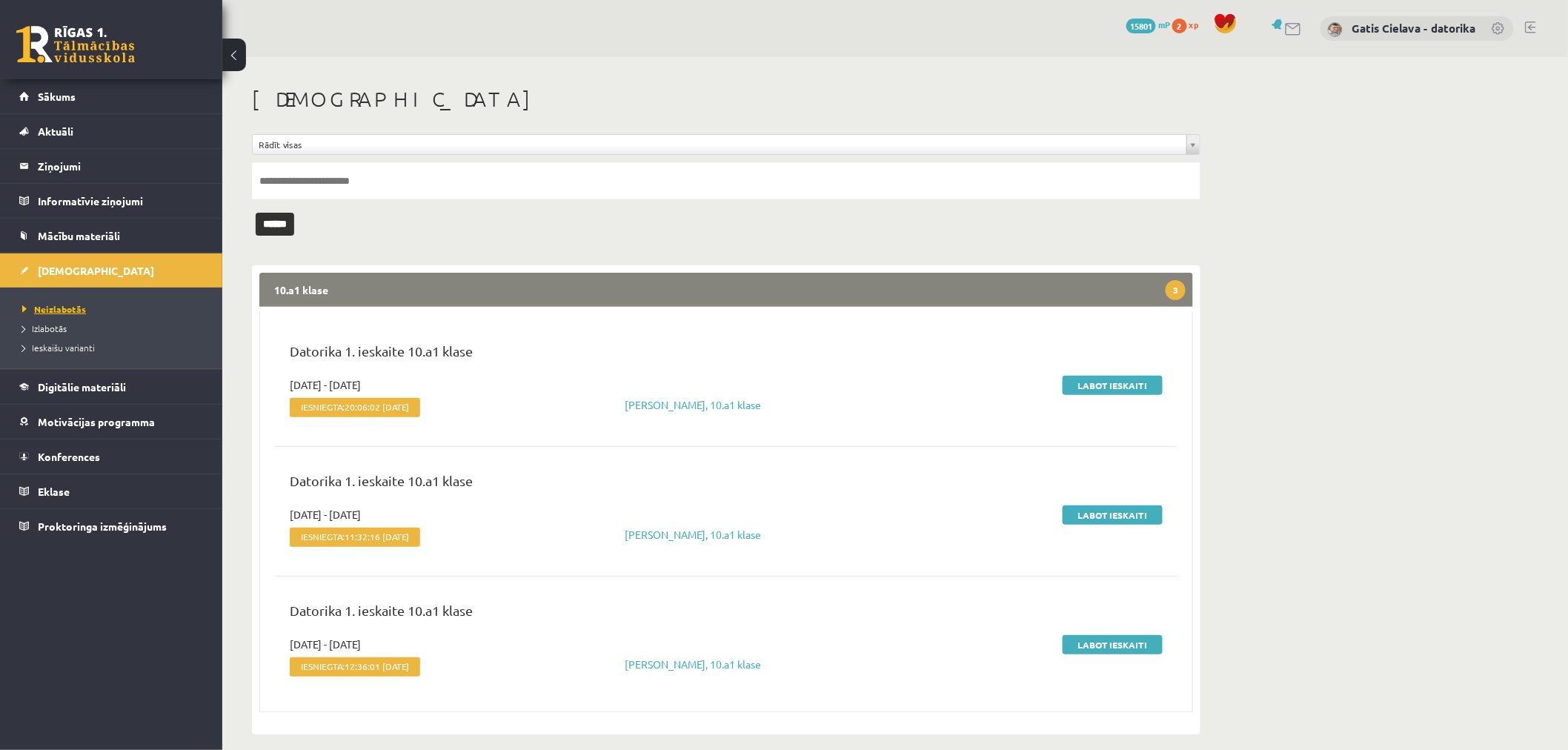
click at [65, 307] on span "Neizlabotās" at bounding box center [54, 309] width 63 height 12
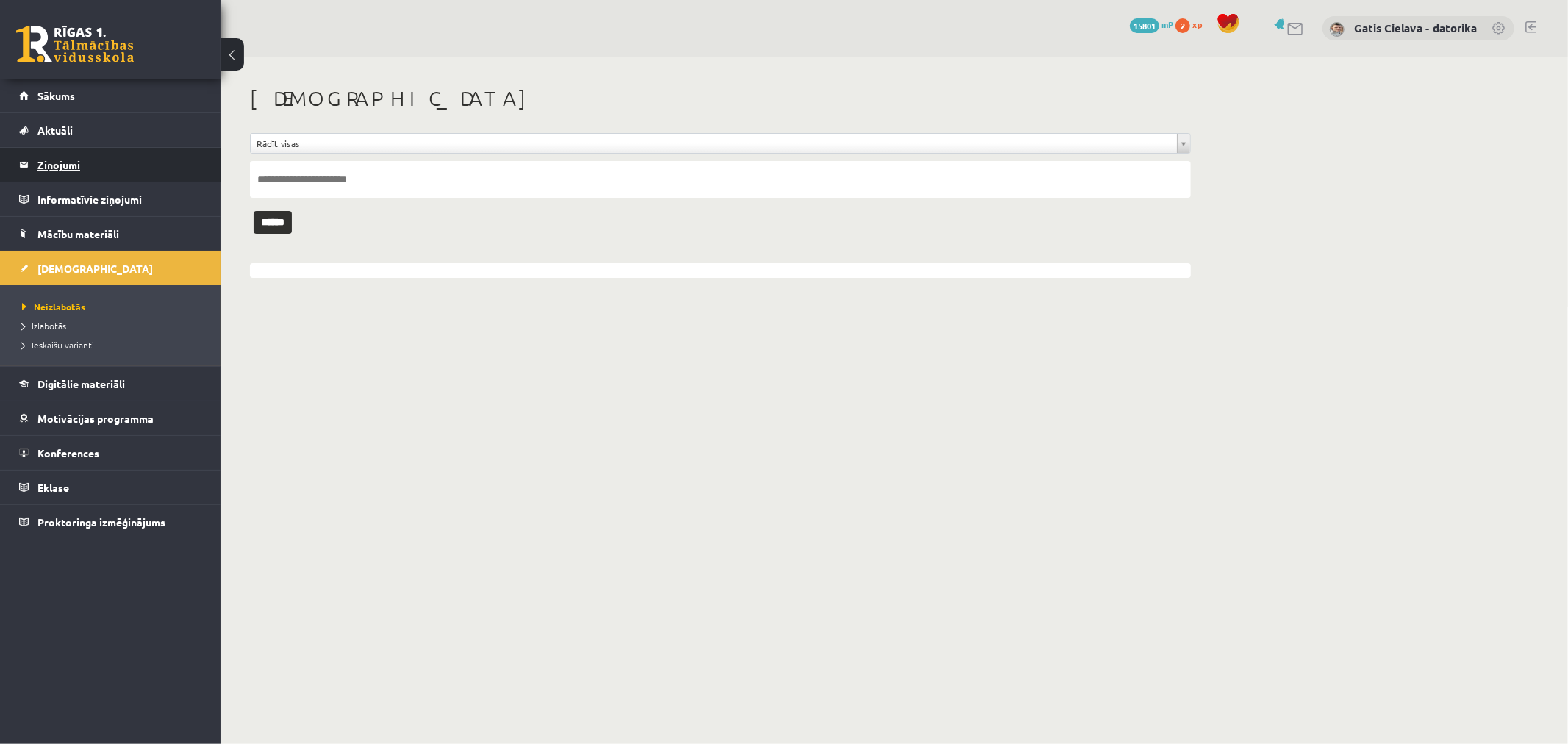
click at [66, 162] on legend "Ziņojumi 1" at bounding box center [120, 164] width 164 height 34
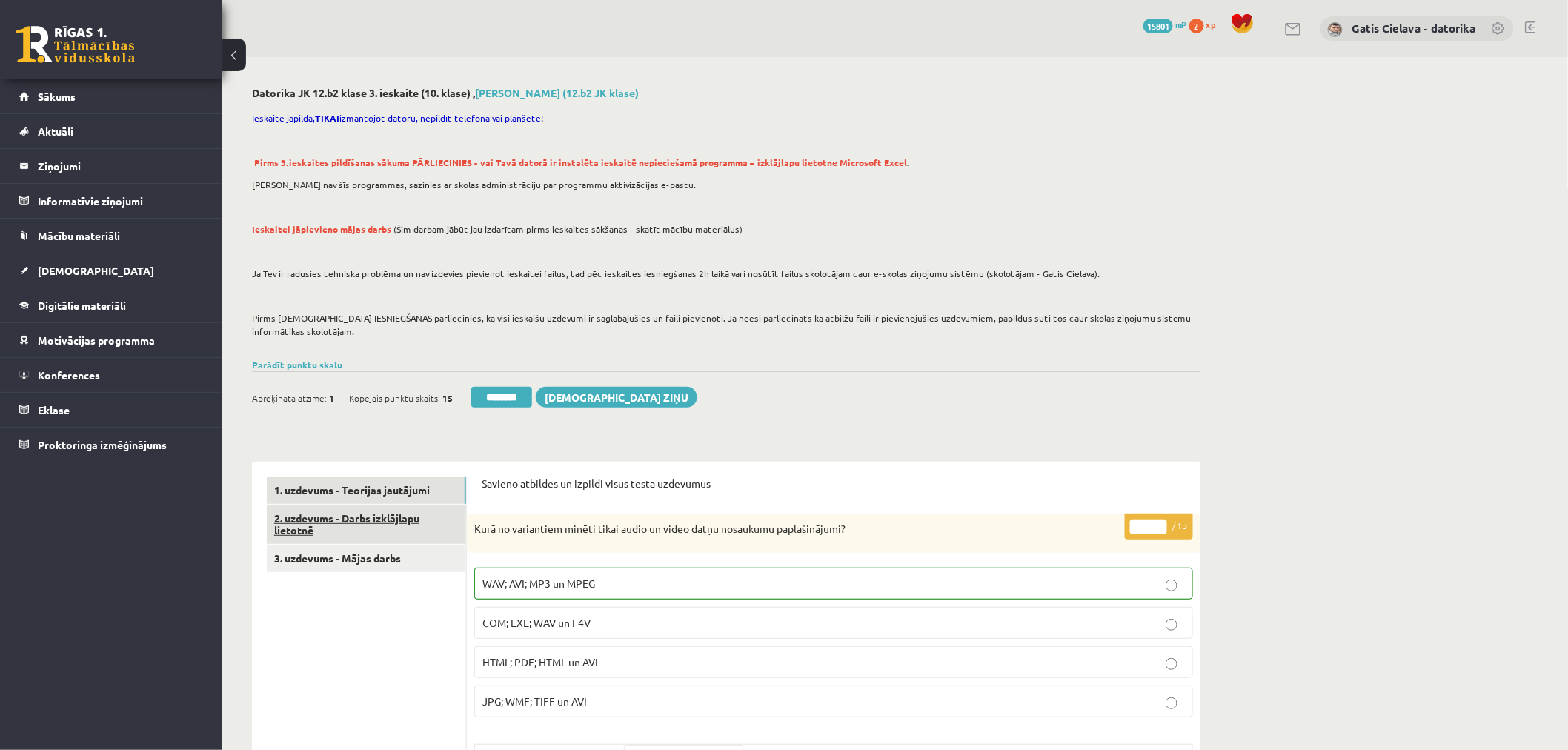
click at [381, 522] on link "2. uzdevums - Darbs izklājlapu lietotnē" at bounding box center [367, 524] width 199 height 40
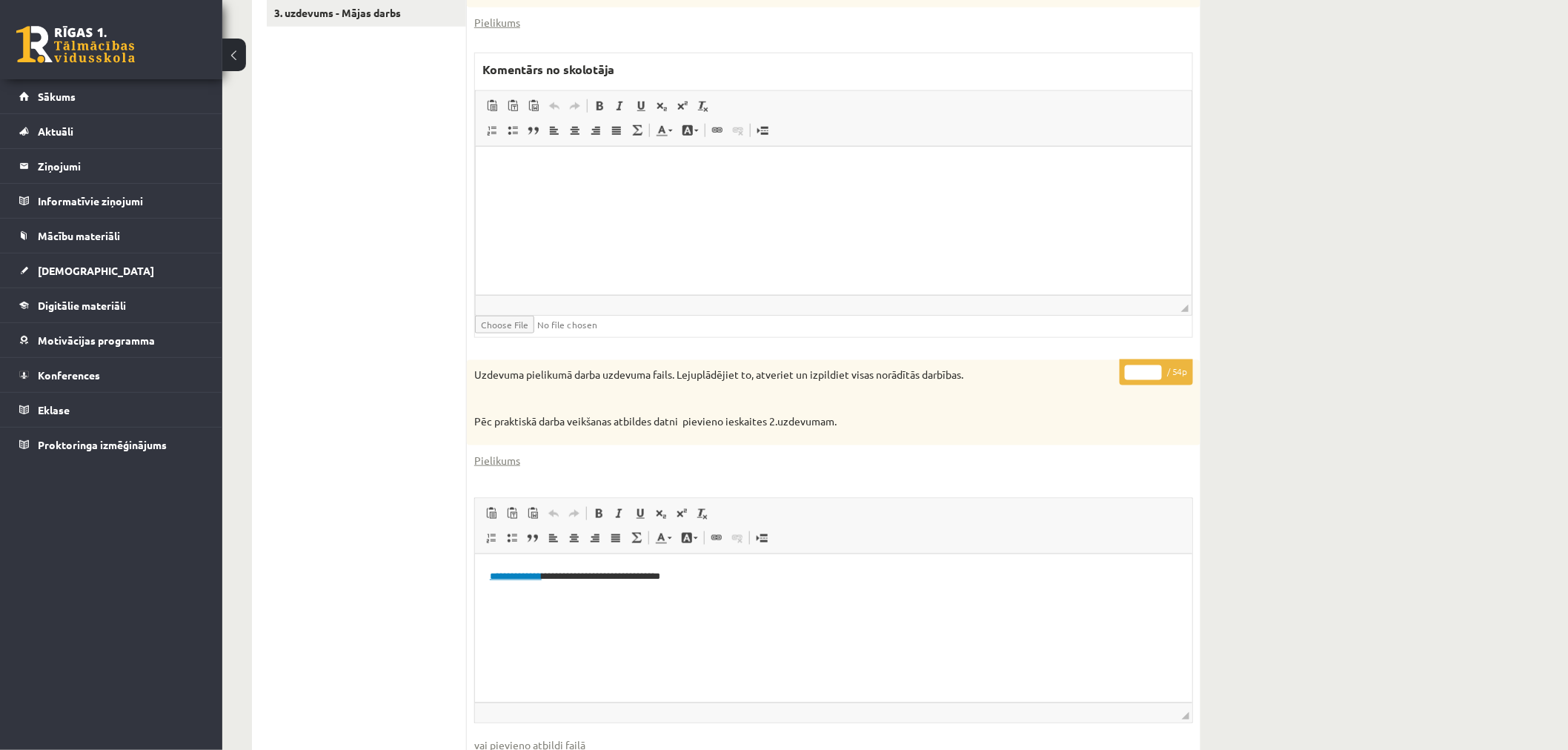
scroll to position [464, 0]
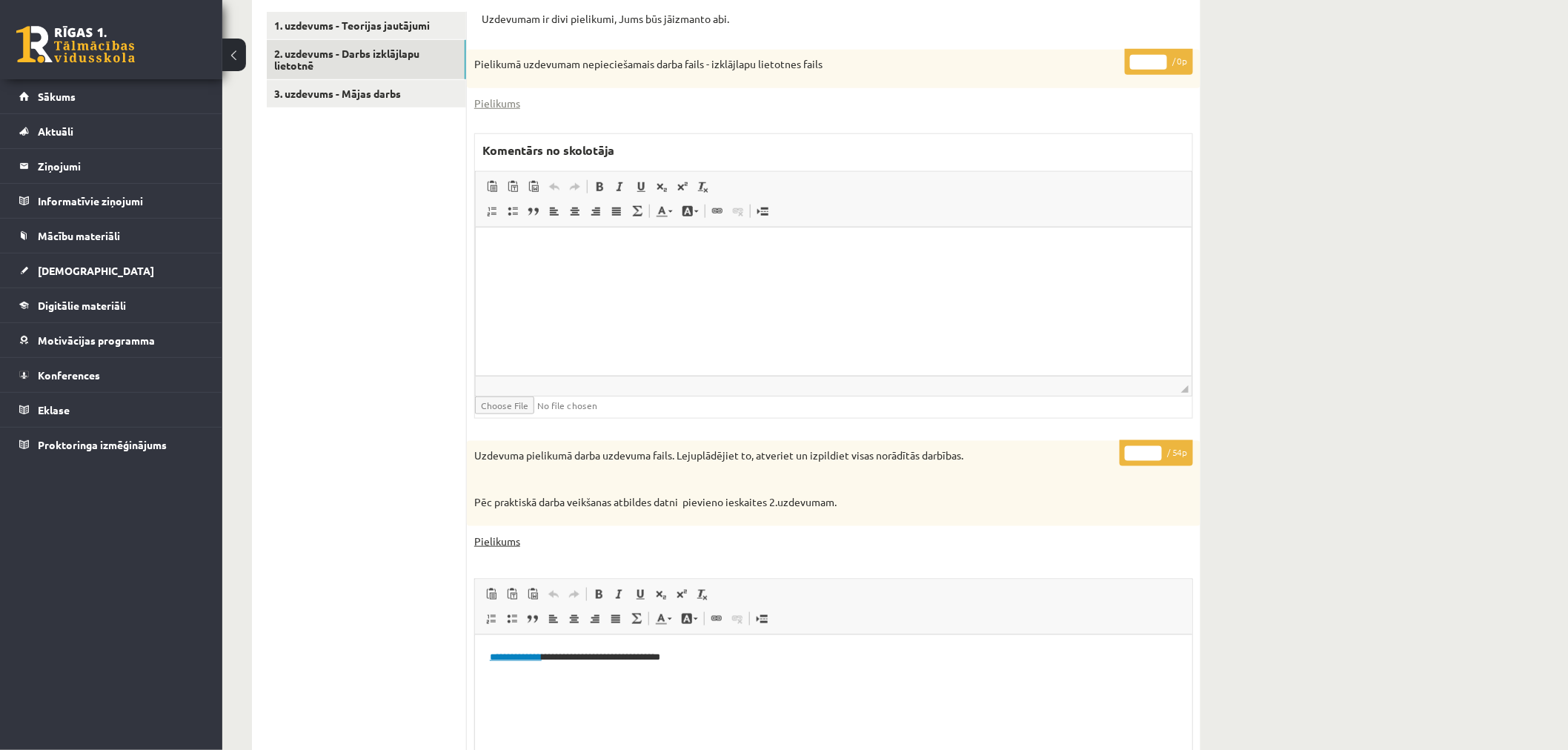
drag, startPoint x: 501, startPoint y: 101, endPoint x: 492, endPoint y: 539, distance: 438.1
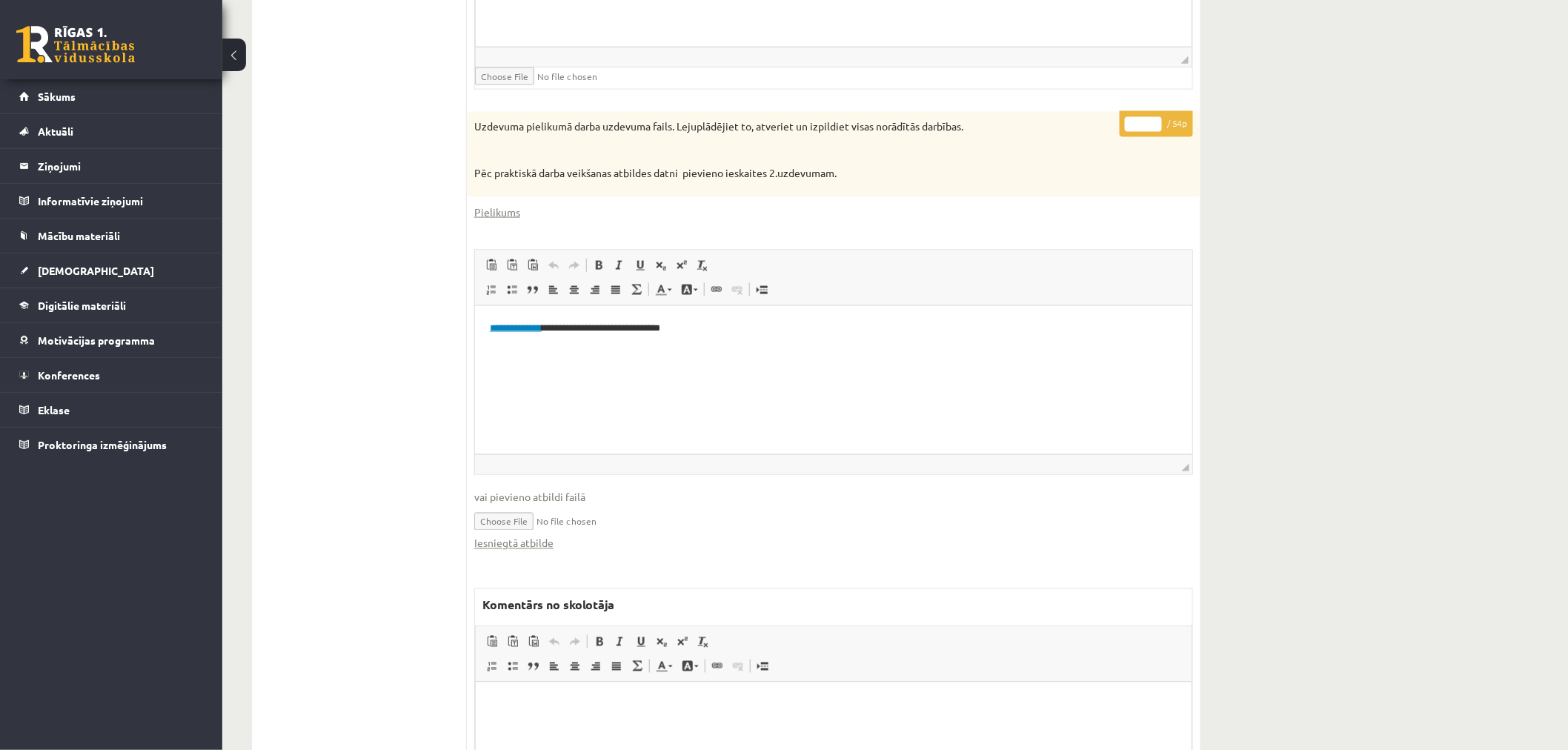
scroll to position [795, 0]
drag, startPoint x: 686, startPoint y: 326, endPoint x: 606, endPoint y: 326, distance: 80.0
click at [606, 326] on p "**********" at bounding box center [833, 327] width 688 height 16
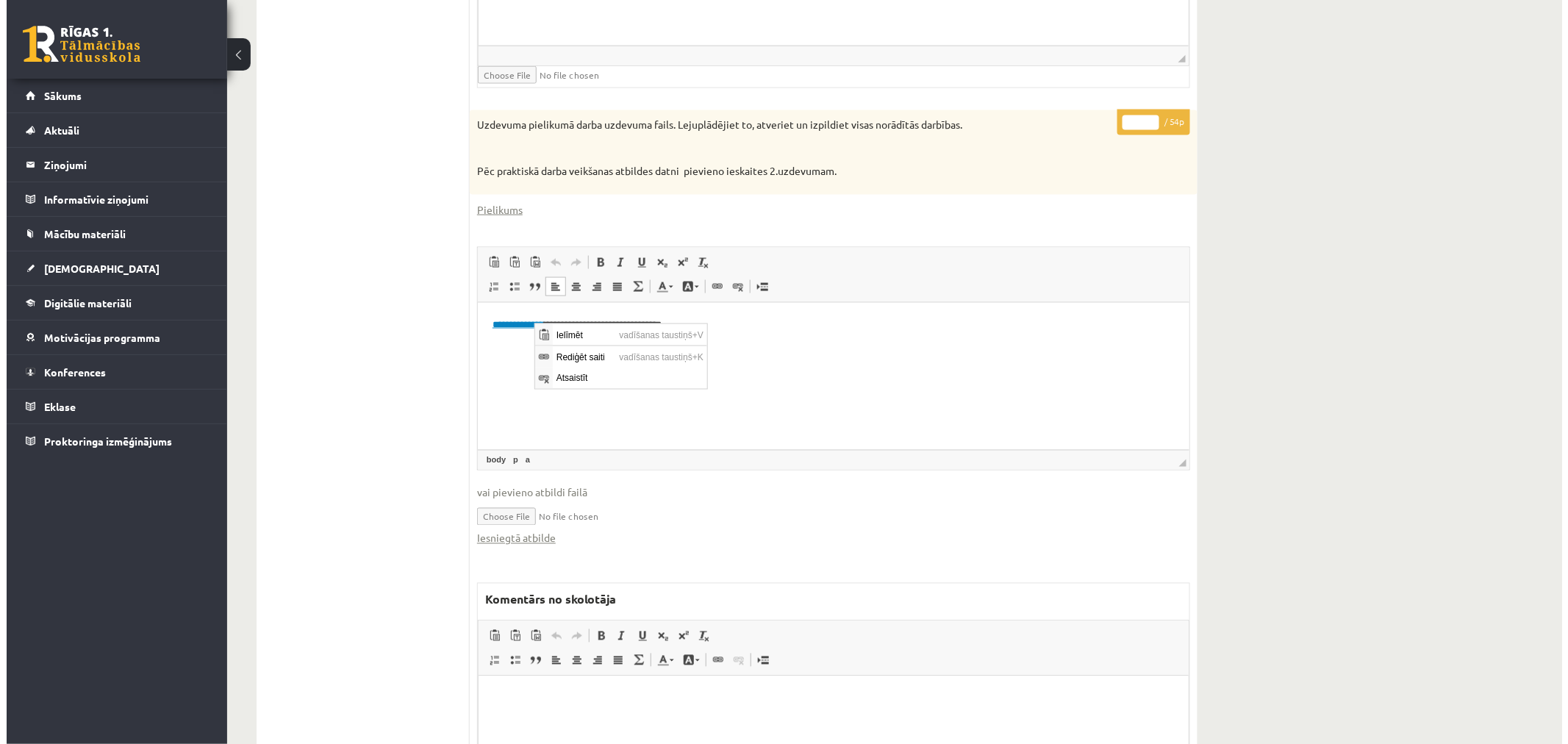
scroll to position [0, 0]
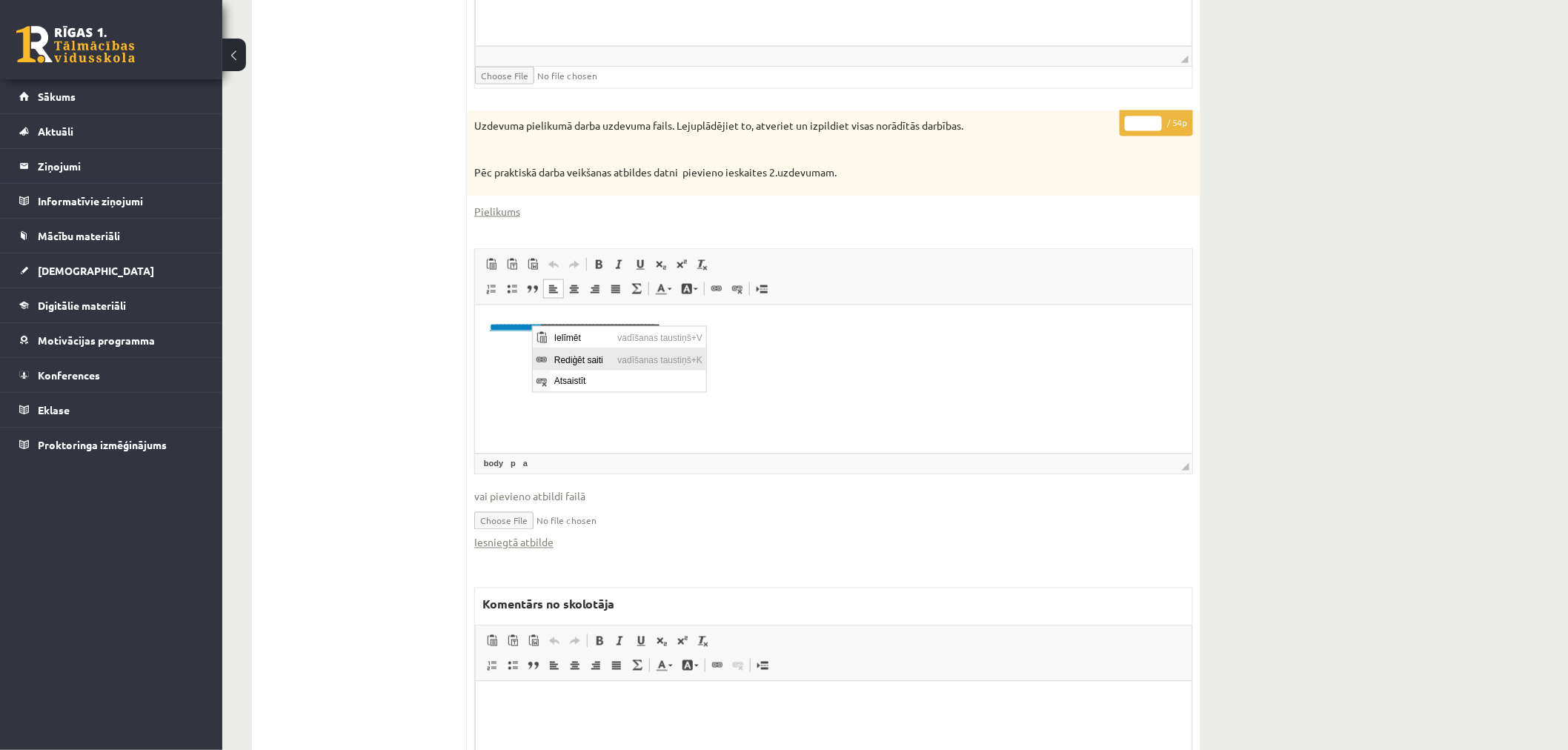
click at [588, 362] on span "Rediģēt saiti" at bounding box center [582, 359] width 63 height 21
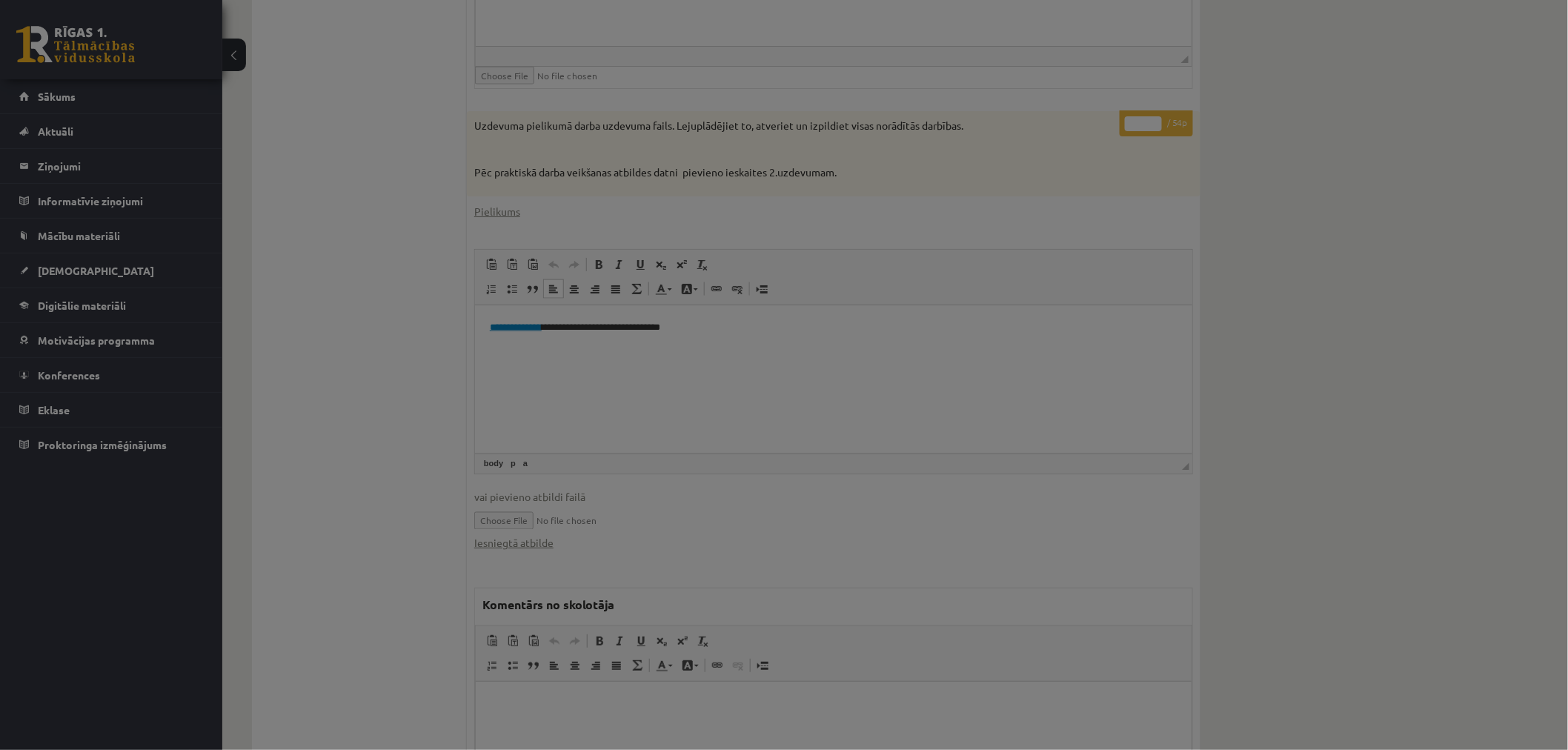
type input "**********"
select select "********"
type input "**********"
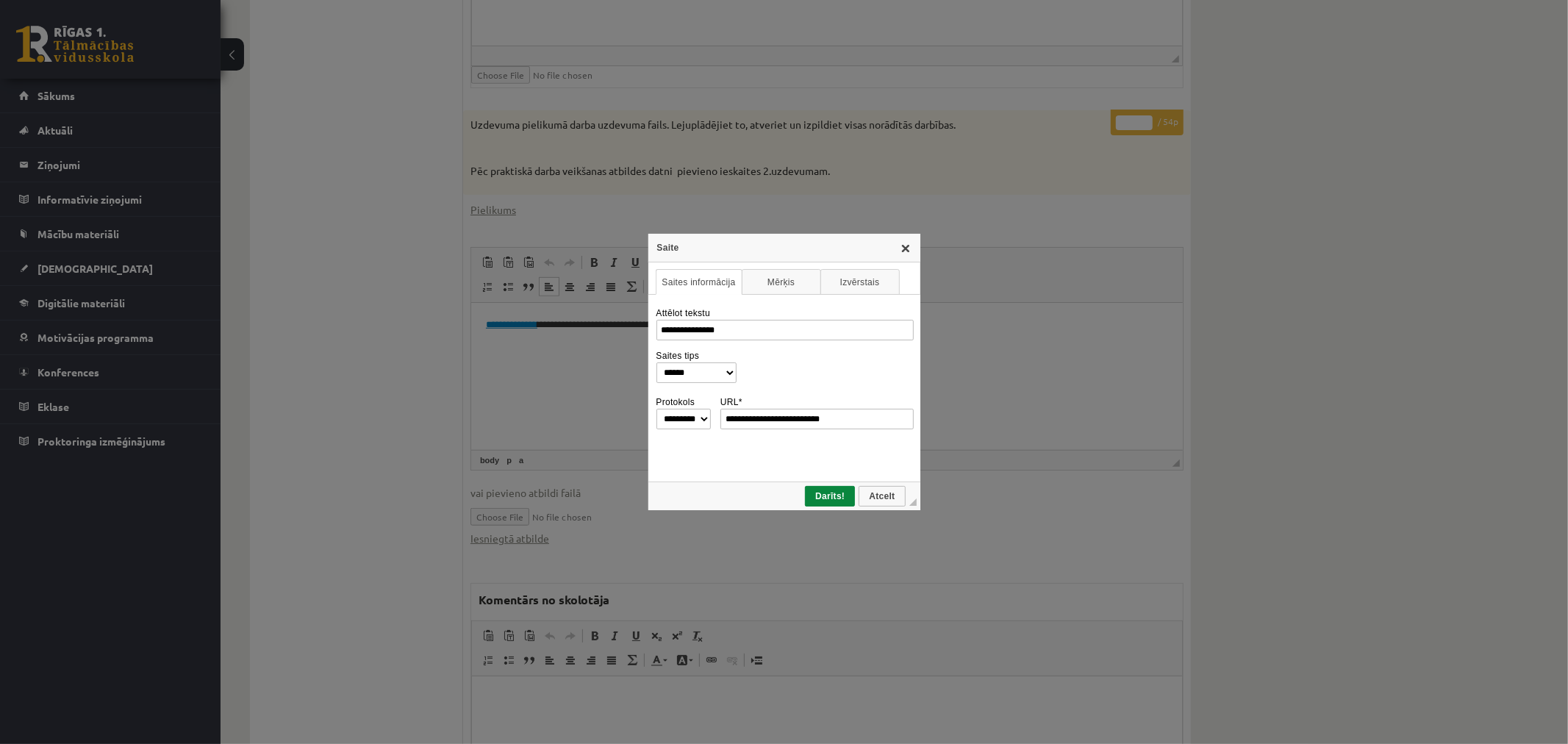
click at [910, 247] on link "X" at bounding box center [905, 247] width 12 height 12
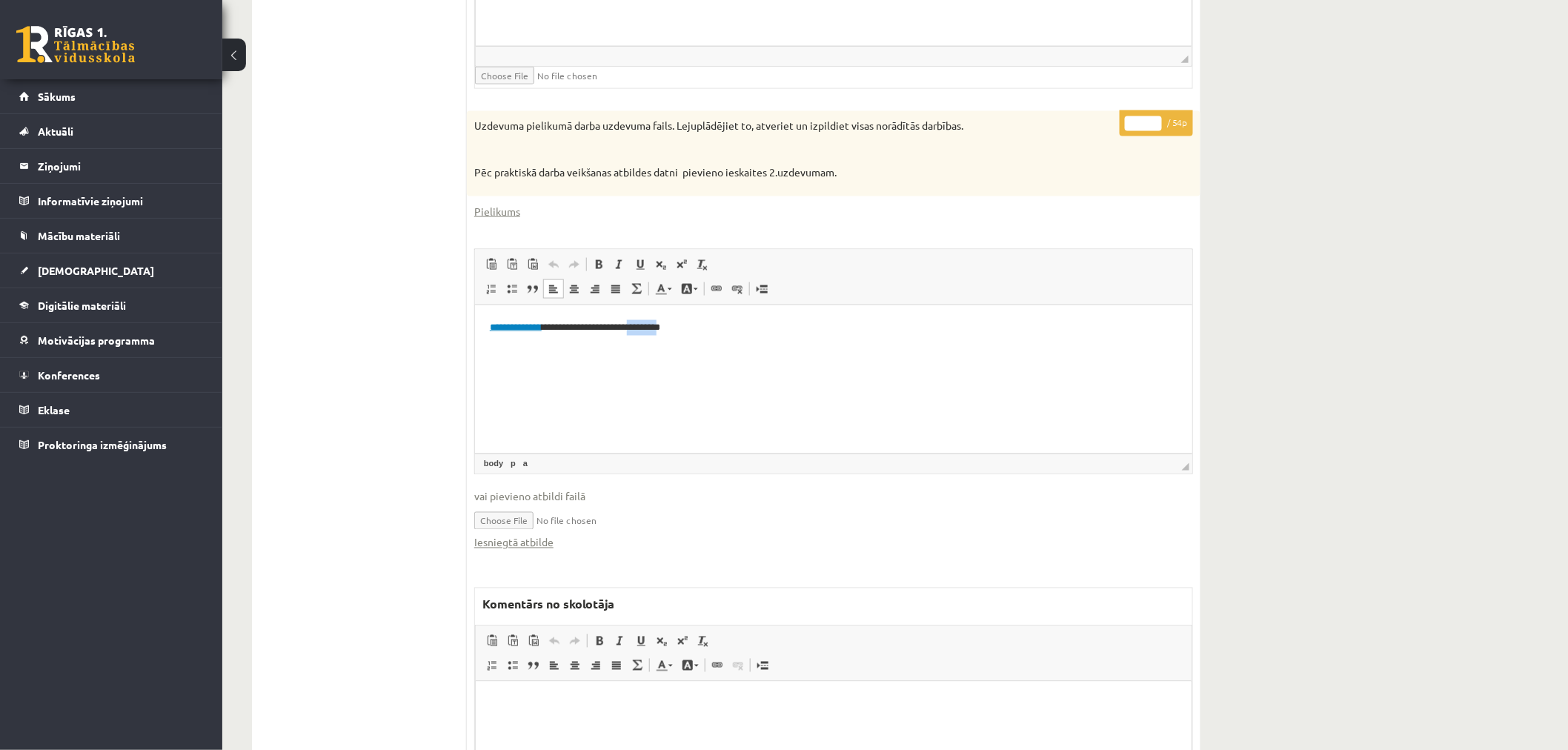
click at [639, 331] on p "**********" at bounding box center [833, 327] width 688 height 16
drag, startPoint x: 658, startPoint y: 323, endPoint x: 559, endPoint y: 326, distance: 99.0
click at [559, 326] on p "**********" at bounding box center [833, 327] width 688 height 16
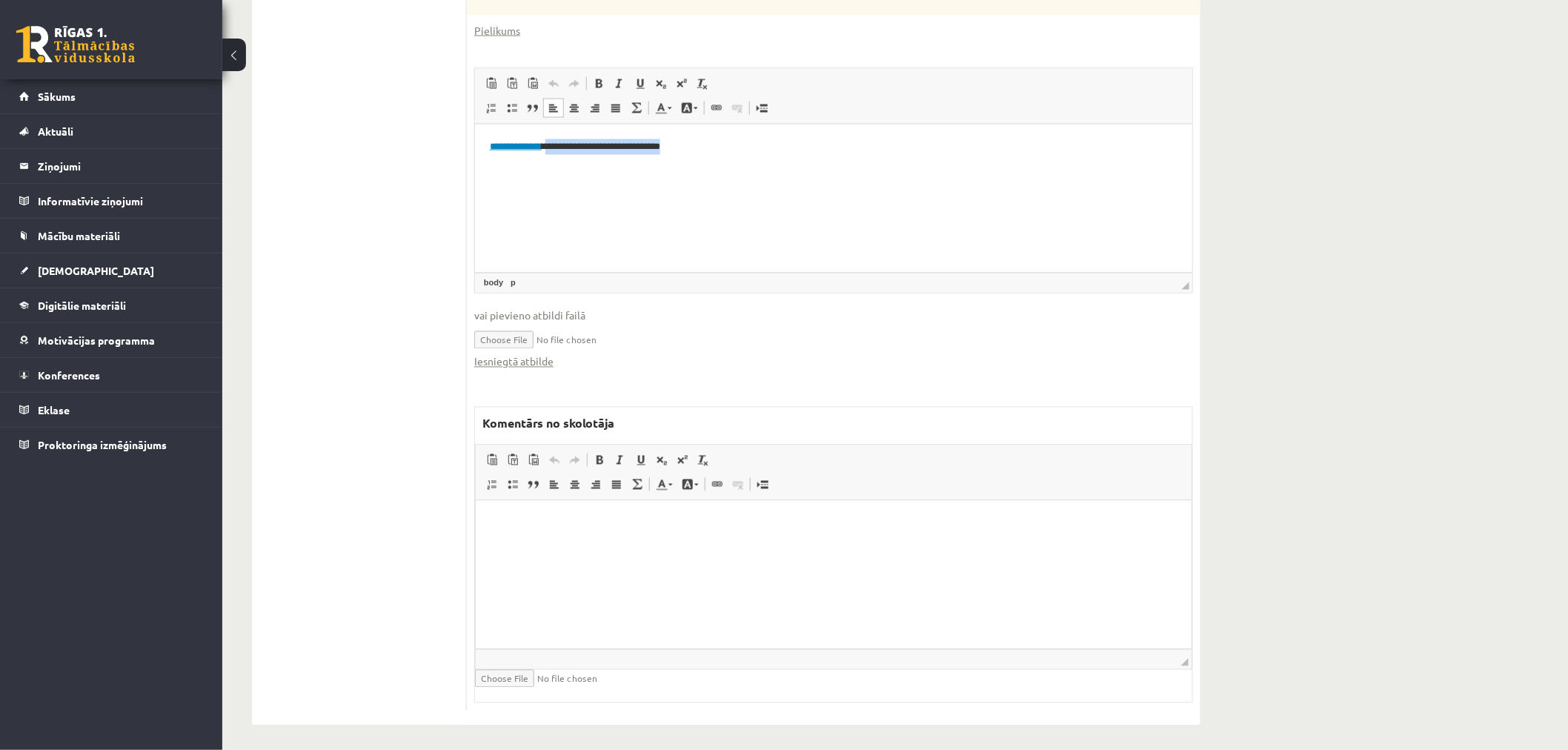
scroll to position [979, 0]
click at [640, 542] on html at bounding box center [833, 519] width 716 height 46
click at [692, 542] on html "**********" at bounding box center [833, 519] width 716 height 46
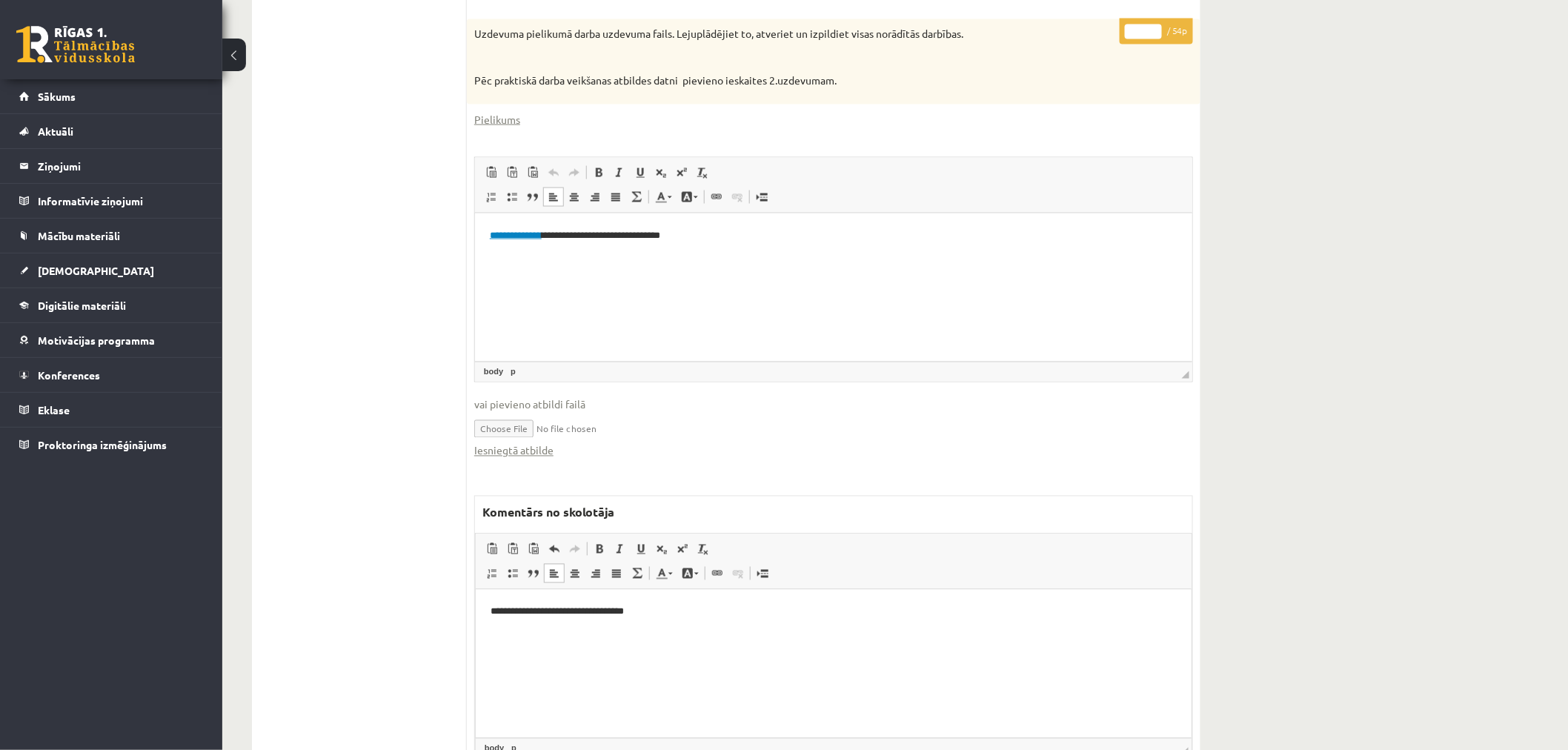
scroll to position [567, 0]
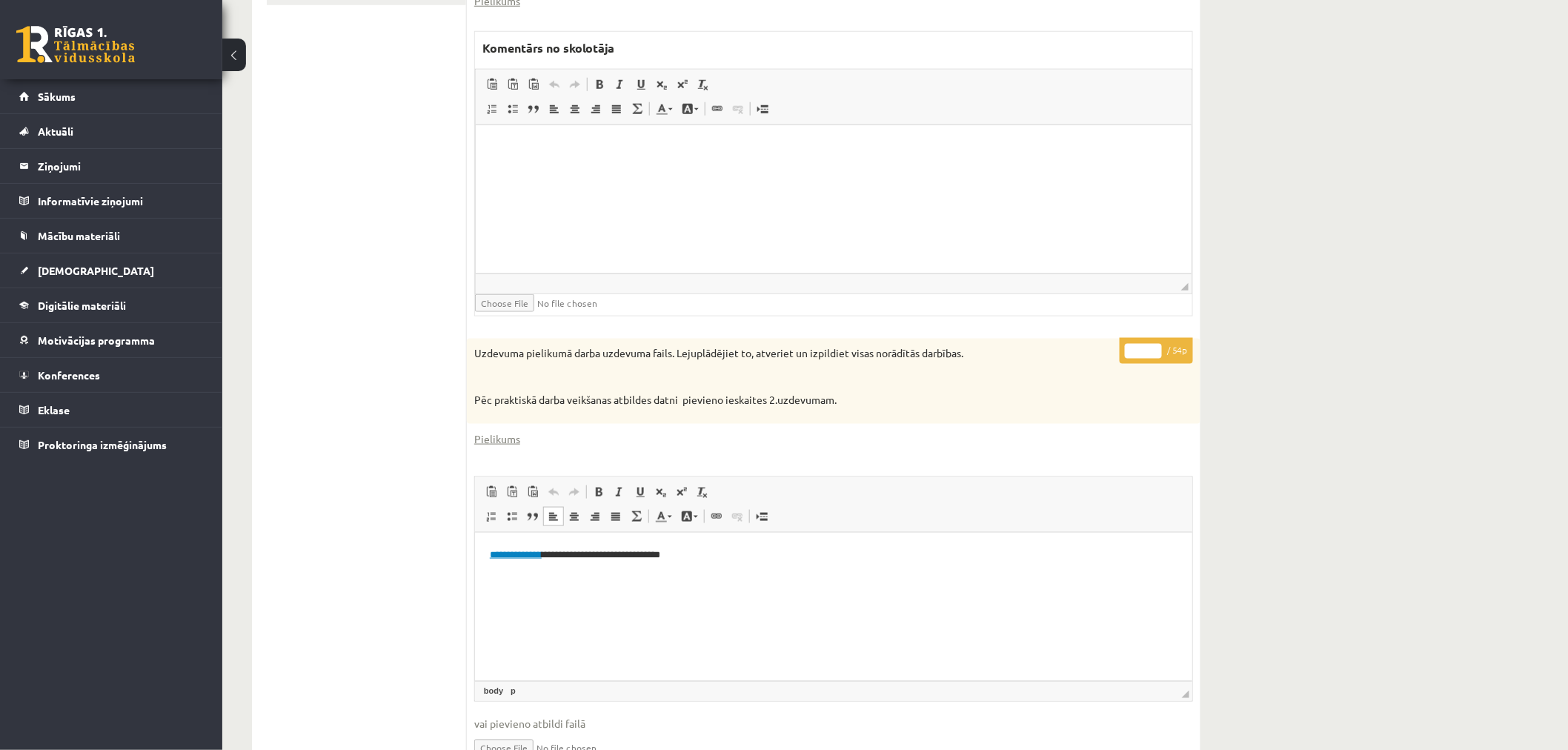
drag, startPoint x: 1142, startPoint y: 355, endPoint x: 1102, endPoint y: 354, distance: 40.0
click at [1102, 354] on div "**********" at bounding box center [834, 729] width 733 height 781
type input "*"
click at [1272, 340] on div "Datorika JK 12.b2 klase 3. ieskaite (10. klase) , Roberts Lagodskis (12.b2 JK k…" at bounding box center [895, 327] width 1346 height 1673
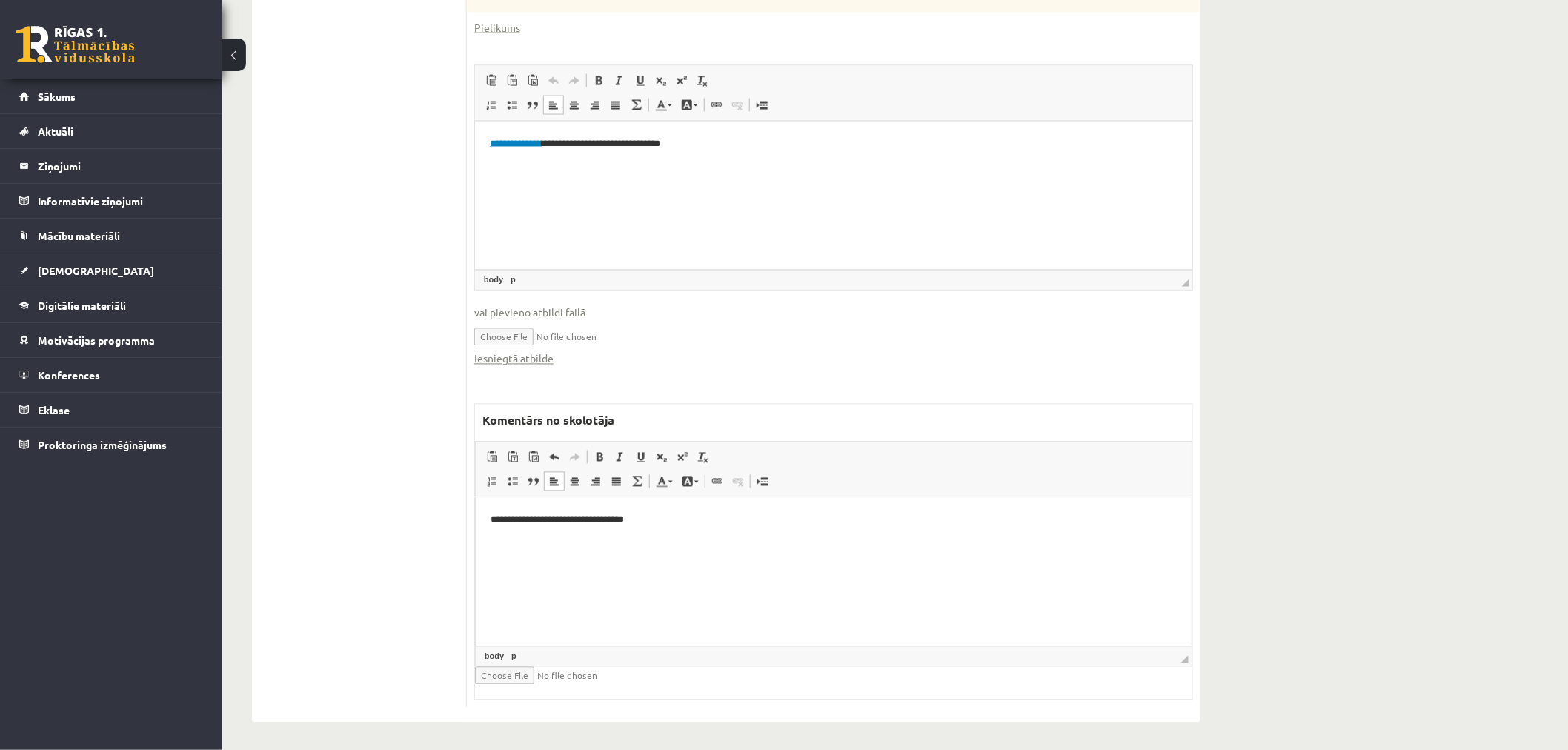
scroll to position [980, 0]
click at [658, 528] on html "**********" at bounding box center [833, 518] width 716 height 46
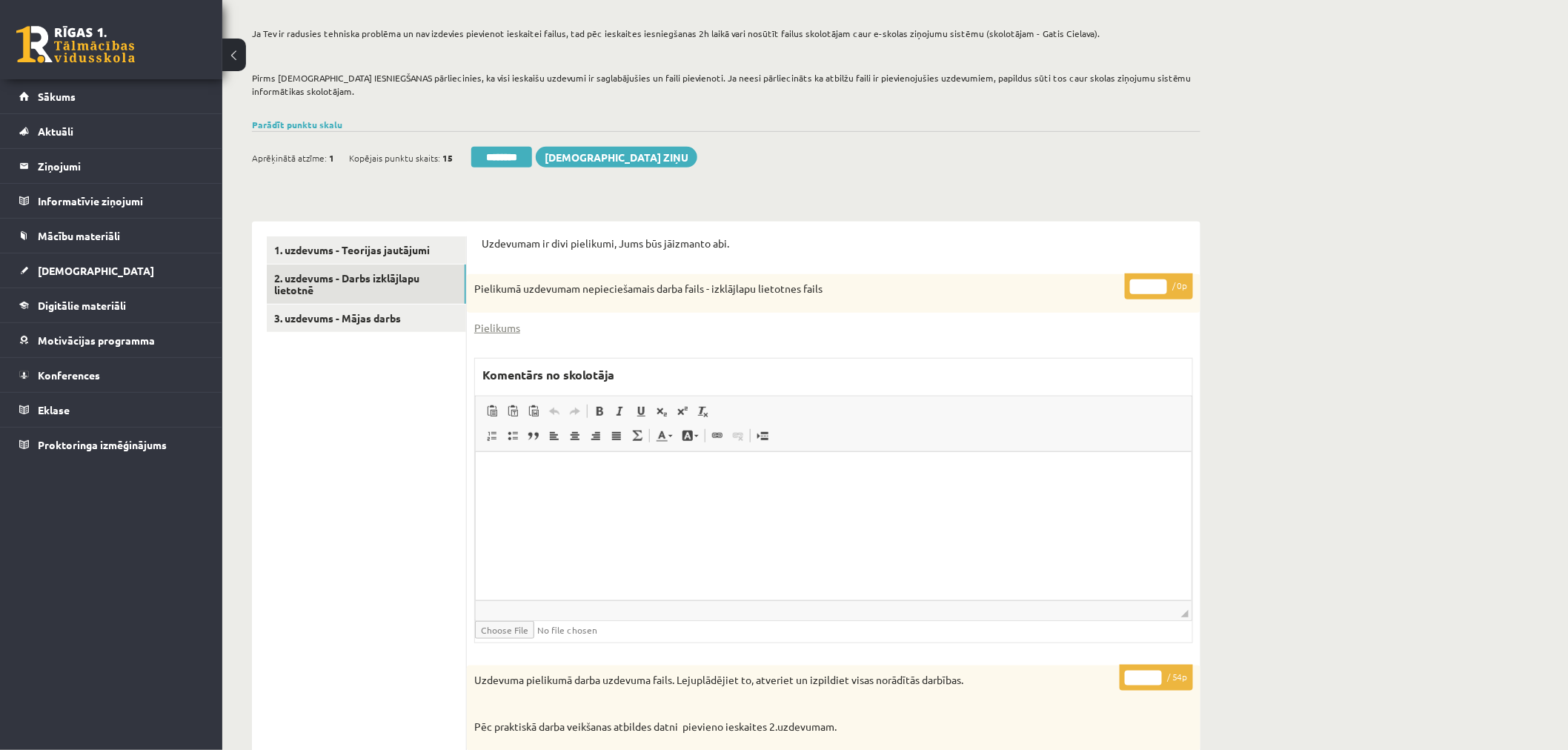
scroll to position [238, 0]
click at [411, 276] on link "2. uzdevums - Darbs izklājlapu lietotnē" at bounding box center [367, 286] width 199 height 40
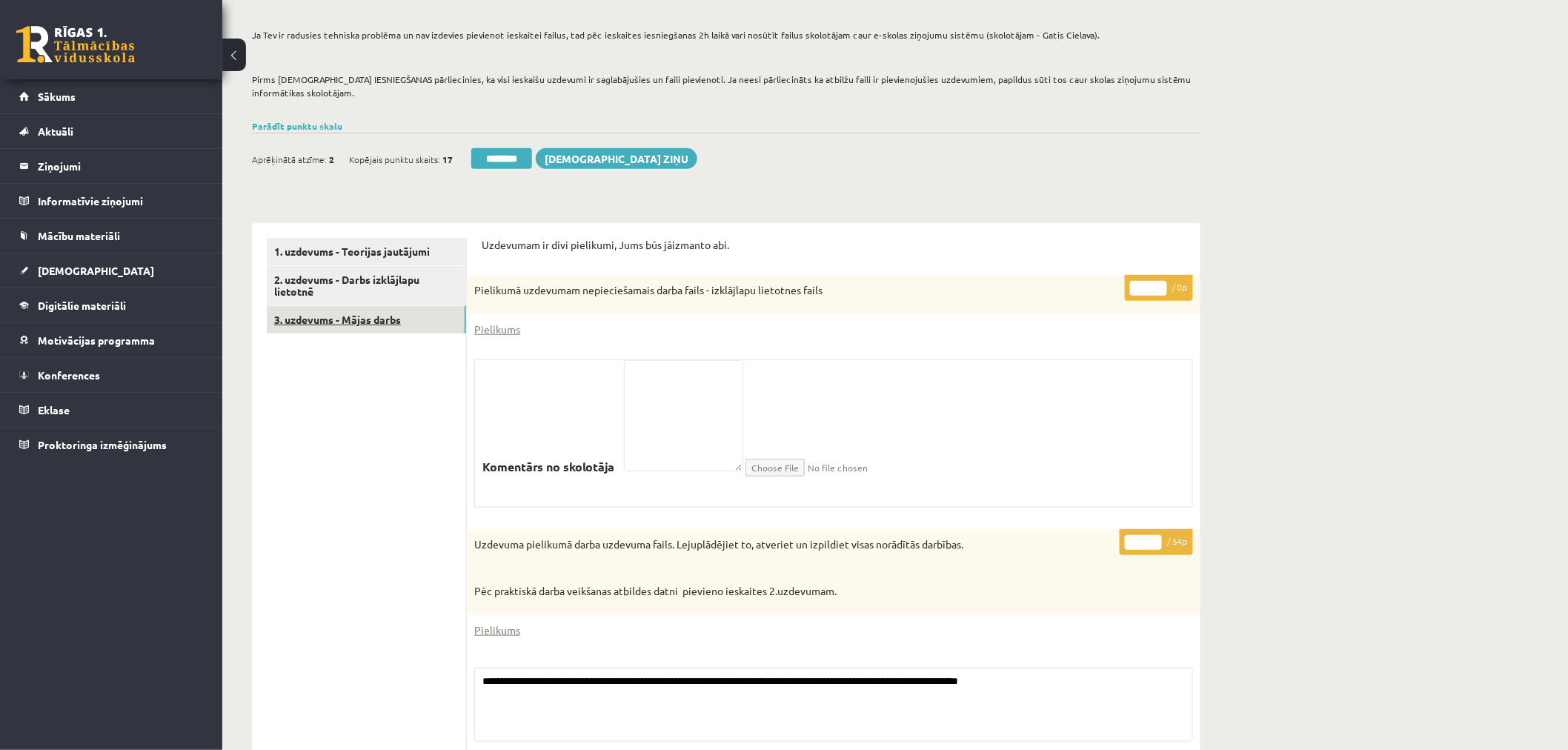
click at [384, 315] on link "3. uzdevums - Mājas darbs" at bounding box center [367, 319] width 199 height 27
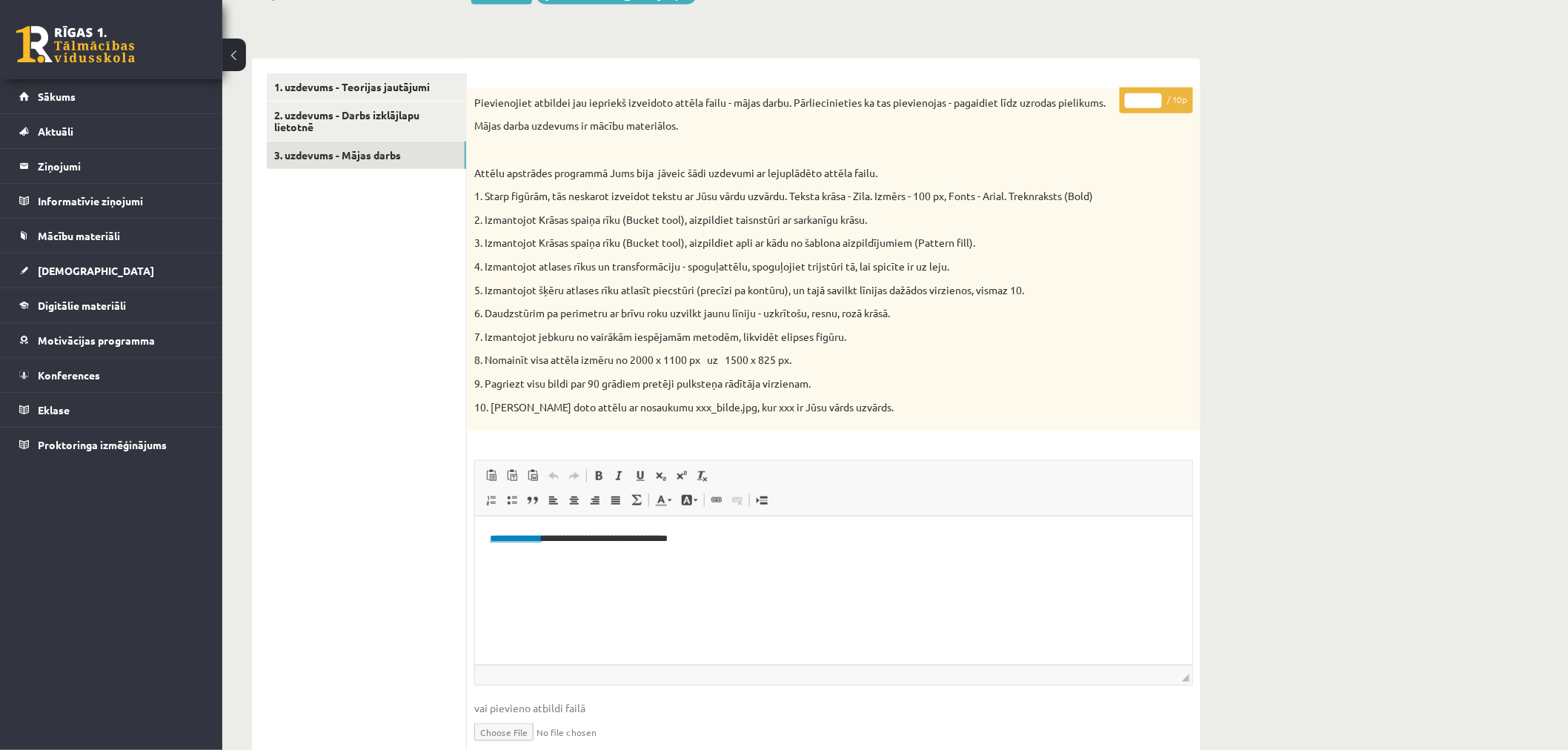
scroll to position [486, 0]
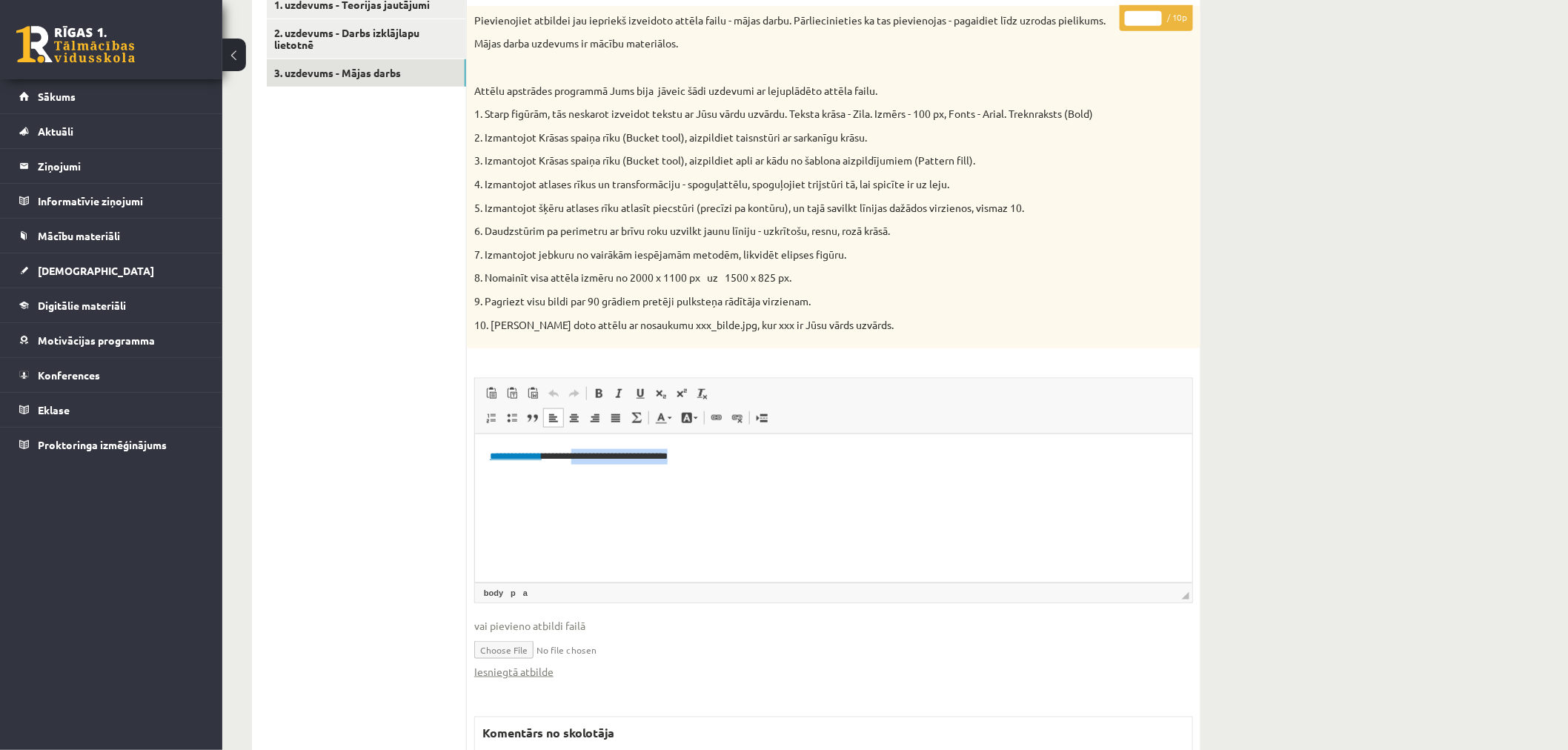
drag, startPoint x: 690, startPoint y: 450, endPoint x: 577, endPoint y: 450, distance: 113.0
click at [577, 450] on p "**********" at bounding box center [833, 456] width 688 height 16
click at [636, 478] on html "**********" at bounding box center [833, 456] width 717 height 46
drag, startPoint x: 713, startPoint y: 286, endPoint x: 725, endPoint y: 286, distance: 12.0
click at [715, 286] on div "Pievienojiet atbildei jau iepriekš izveidoto attēla failu - mājas darbu. Pārlie…" at bounding box center [834, 177] width 733 height 342
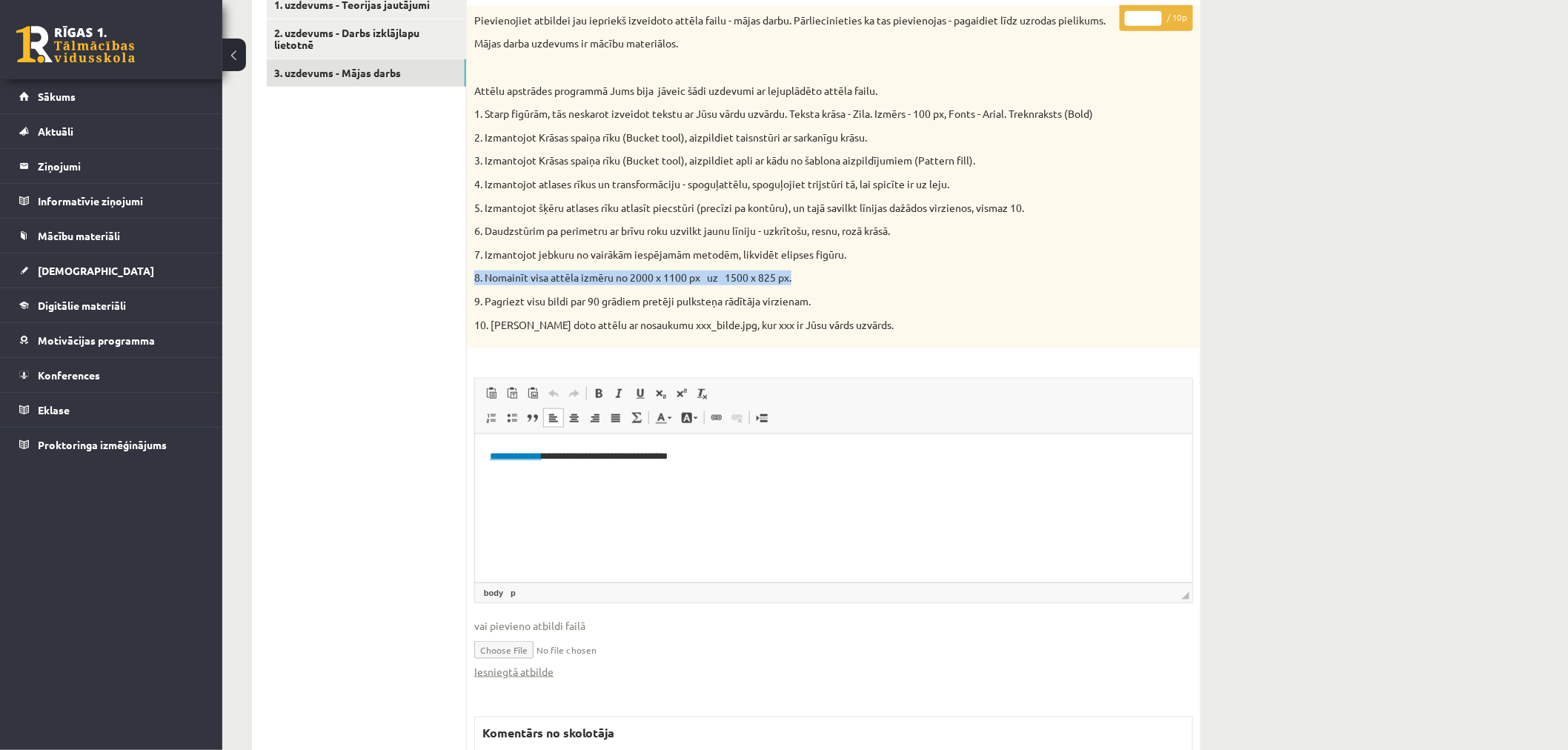
drag, startPoint x: 794, startPoint y: 277, endPoint x: 476, endPoint y: 275, distance: 318.0
click at [476, 275] on p "8. Nomainīt visa attēla izmēru no 2000 x 1100 px uz 1500 x 825 px." at bounding box center [797, 278] width 645 height 15
copy p "8. Nomainīt visa attēla izmēru no 2000 x 1100 px uz 1500 x 825 px."
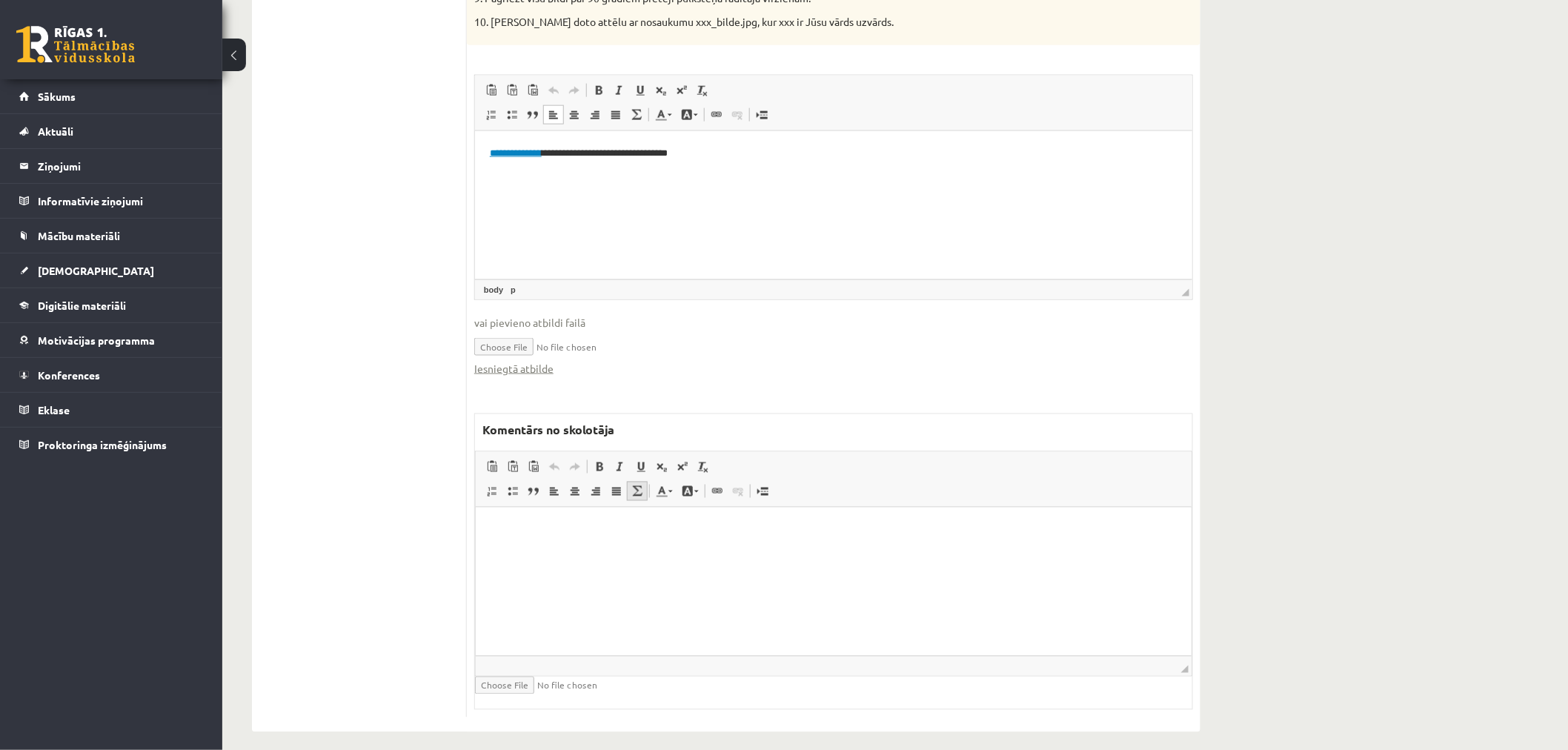
scroll to position [800, 0]
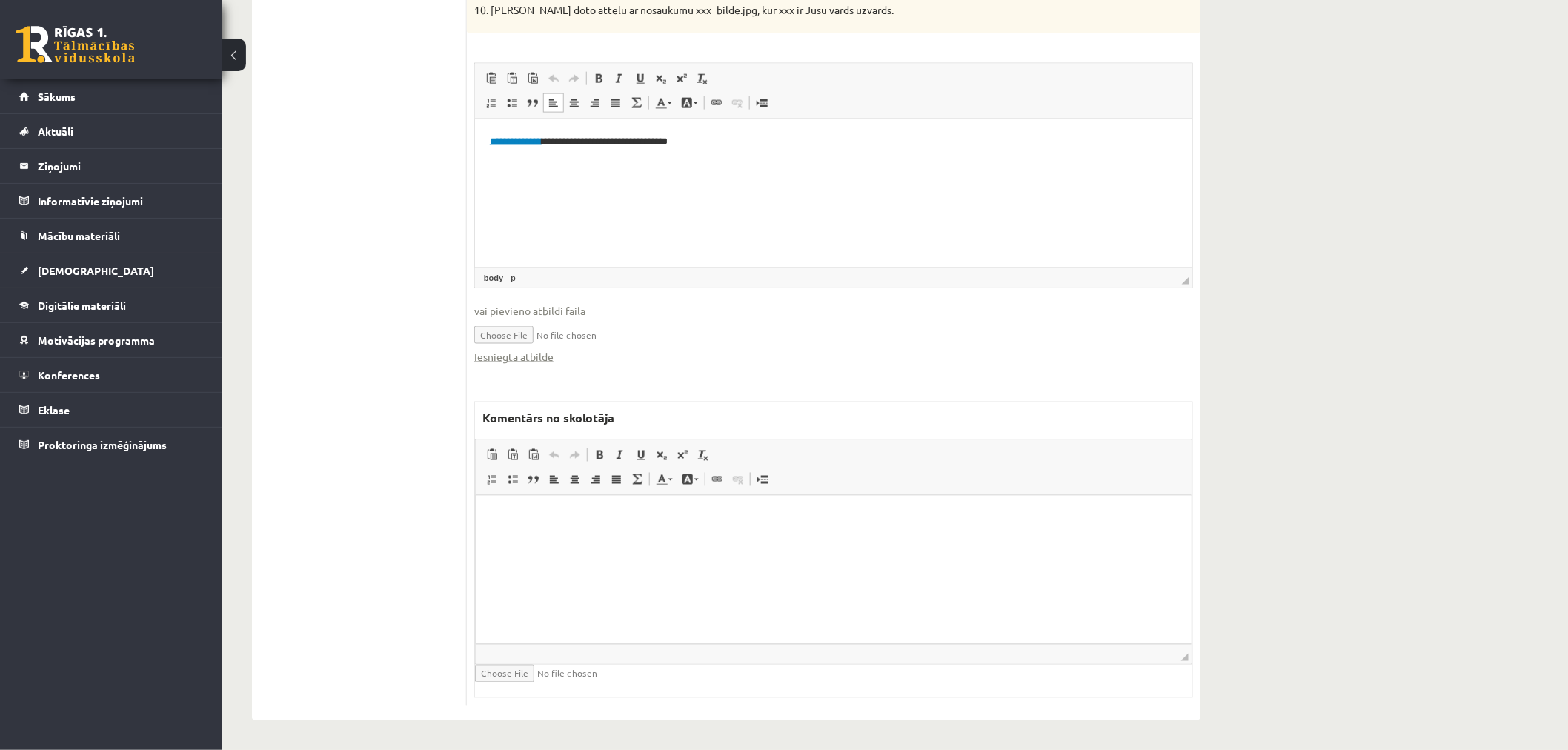
drag, startPoint x: 616, startPoint y: 541, endPoint x: 629, endPoint y: 539, distance: 13.2
click at [617, 541] on html at bounding box center [833, 517] width 716 height 46
click at [801, 165] on html "**********" at bounding box center [833, 141] width 717 height 46
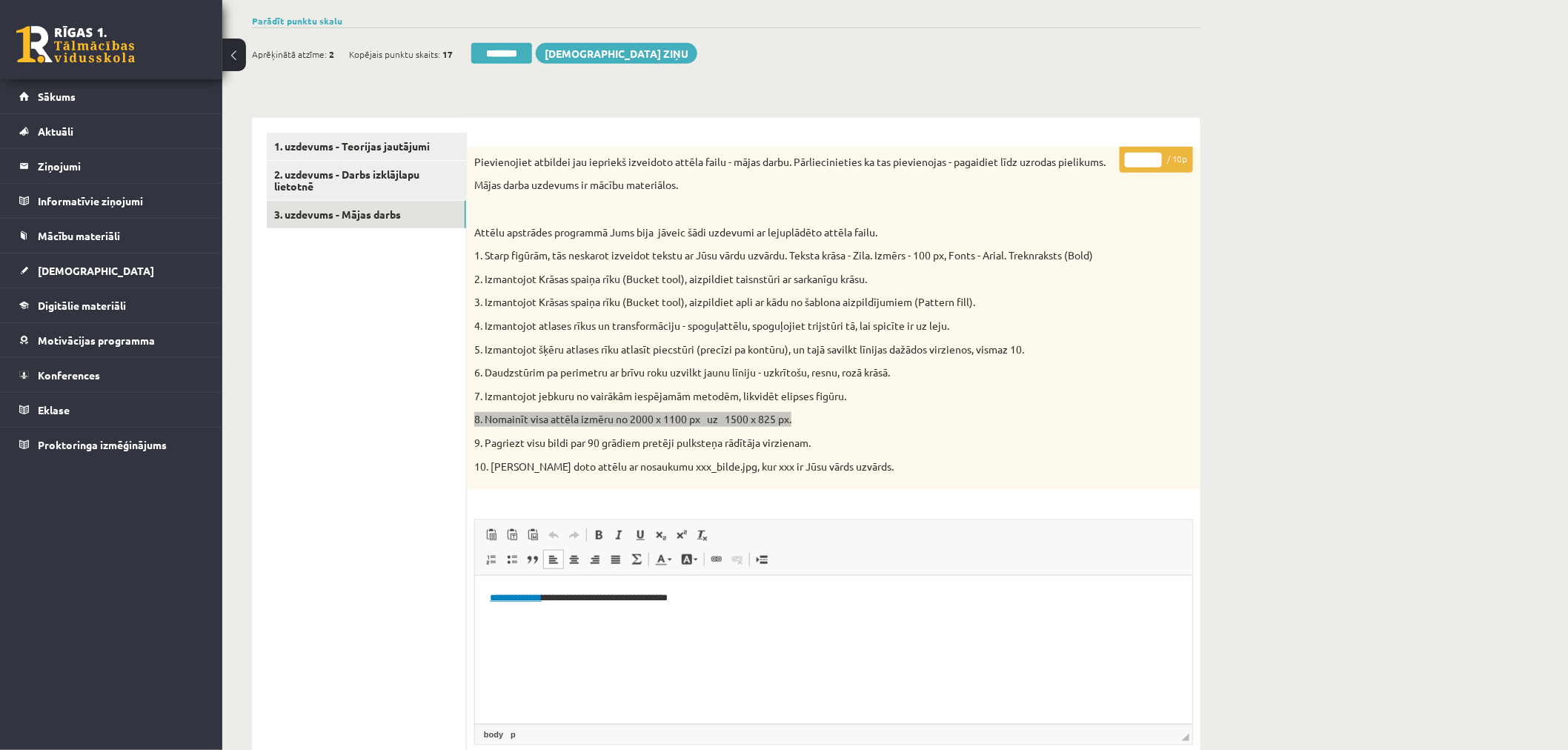
scroll to position [306, 0]
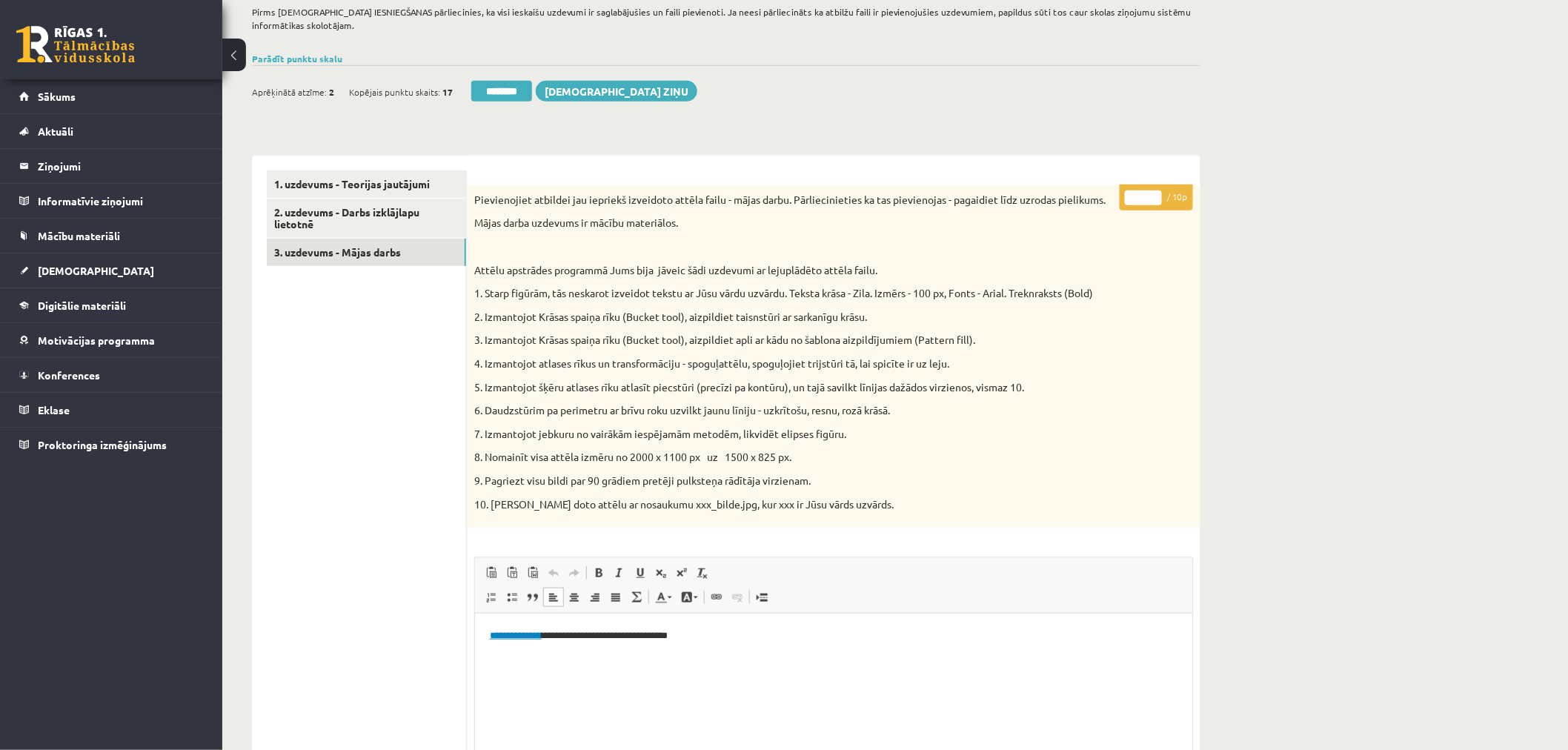
drag, startPoint x: 1145, startPoint y: 195, endPoint x: 1105, endPoint y: 195, distance: 40.0
click at [1105, 195] on div "* / 10p Pievienojiet atbildei jau iepriekš izveidoto attēla failu - mājas darbu…" at bounding box center [834, 692] width 733 height 1014
type input "*"
click at [1269, 185] on div "Datorika JK 12.b2 klase 3. ieskaite (10. klase) , Roberts Lagodskis (12.b2 JK k…" at bounding box center [895, 497] width 1346 height 1493
click at [378, 255] on link "3. uzdevums - Mājas darbs" at bounding box center [367, 251] width 199 height 27
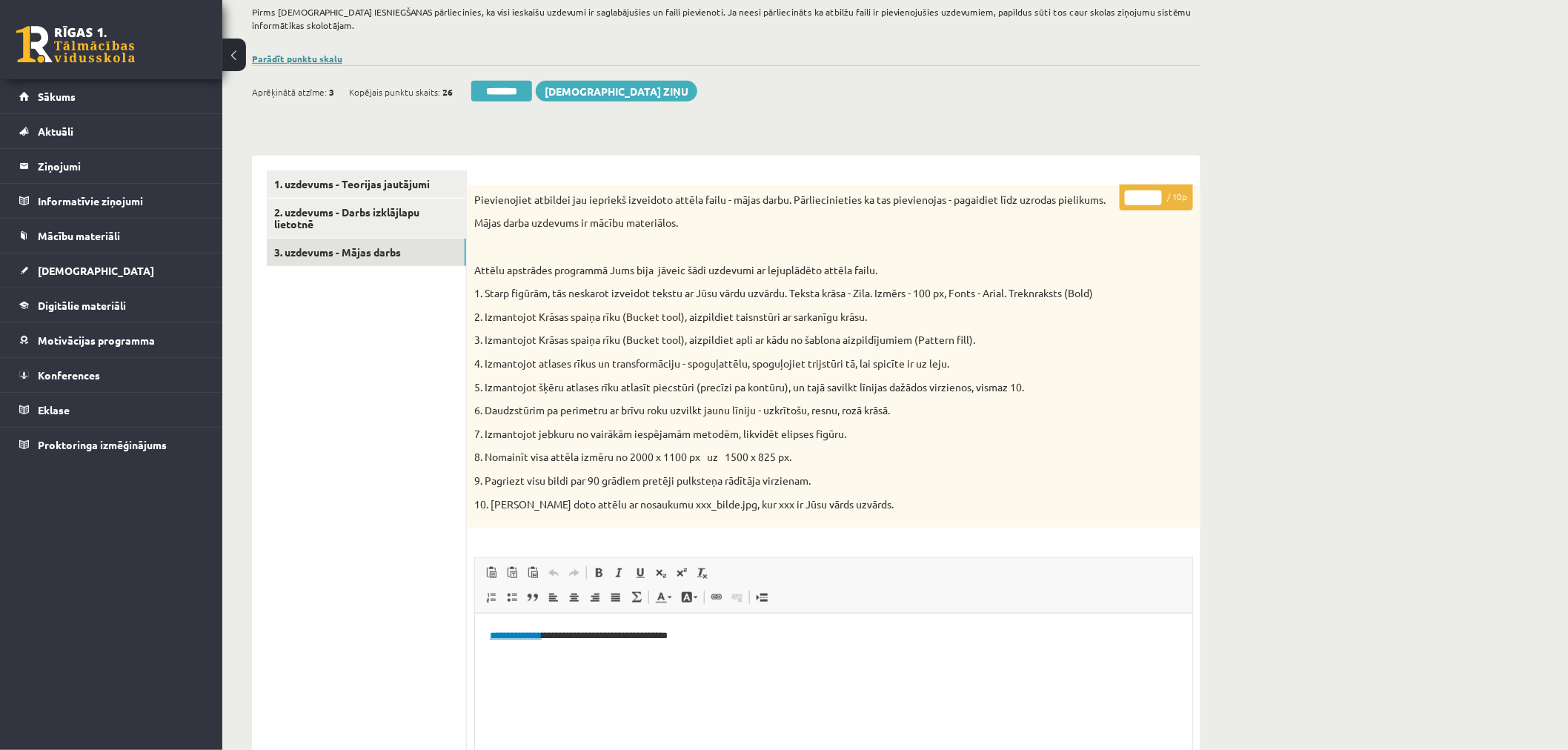
click at [328, 58] on link "Parādīt punktu skalu" at bounding box center [297, 59] width 90 height 12
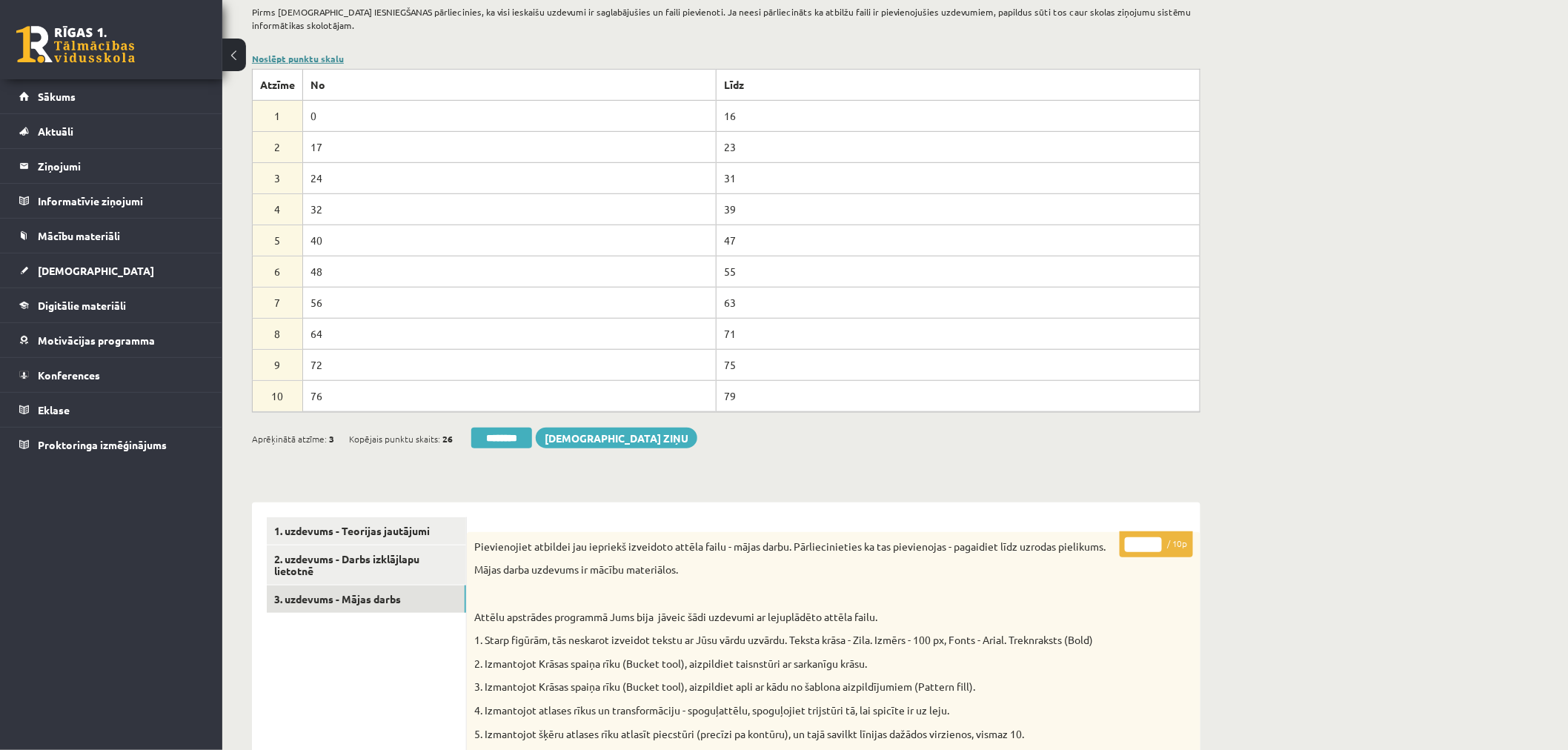
click at [328, 58] on link "Noslēpt punktu skalu" at bounding box center [298, 59] width 92 height 12
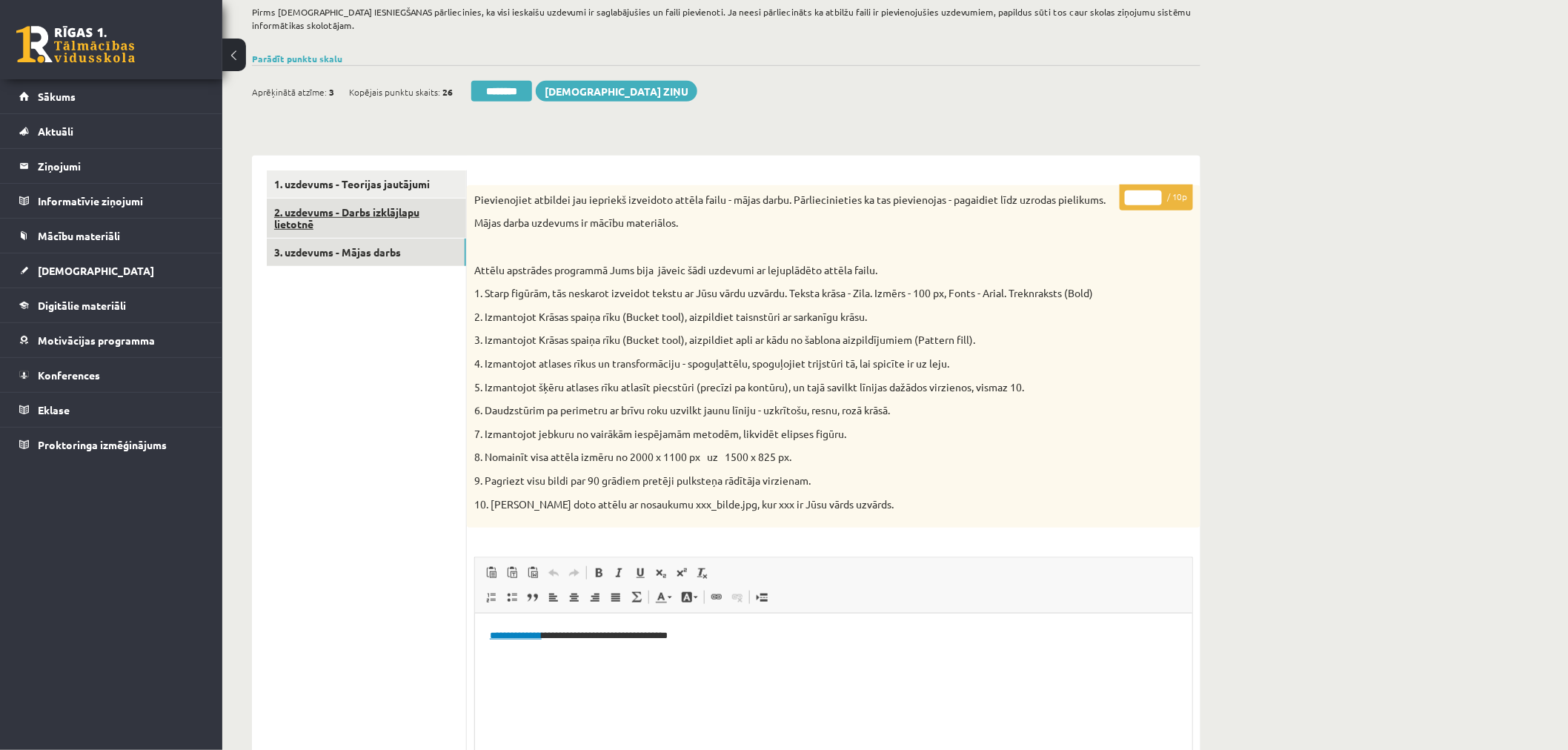
click at [384, 209] on link "2. uzdevums - Darbs izklājlapu lietotnē" at bounding box center [367, 218] width 199 height 40
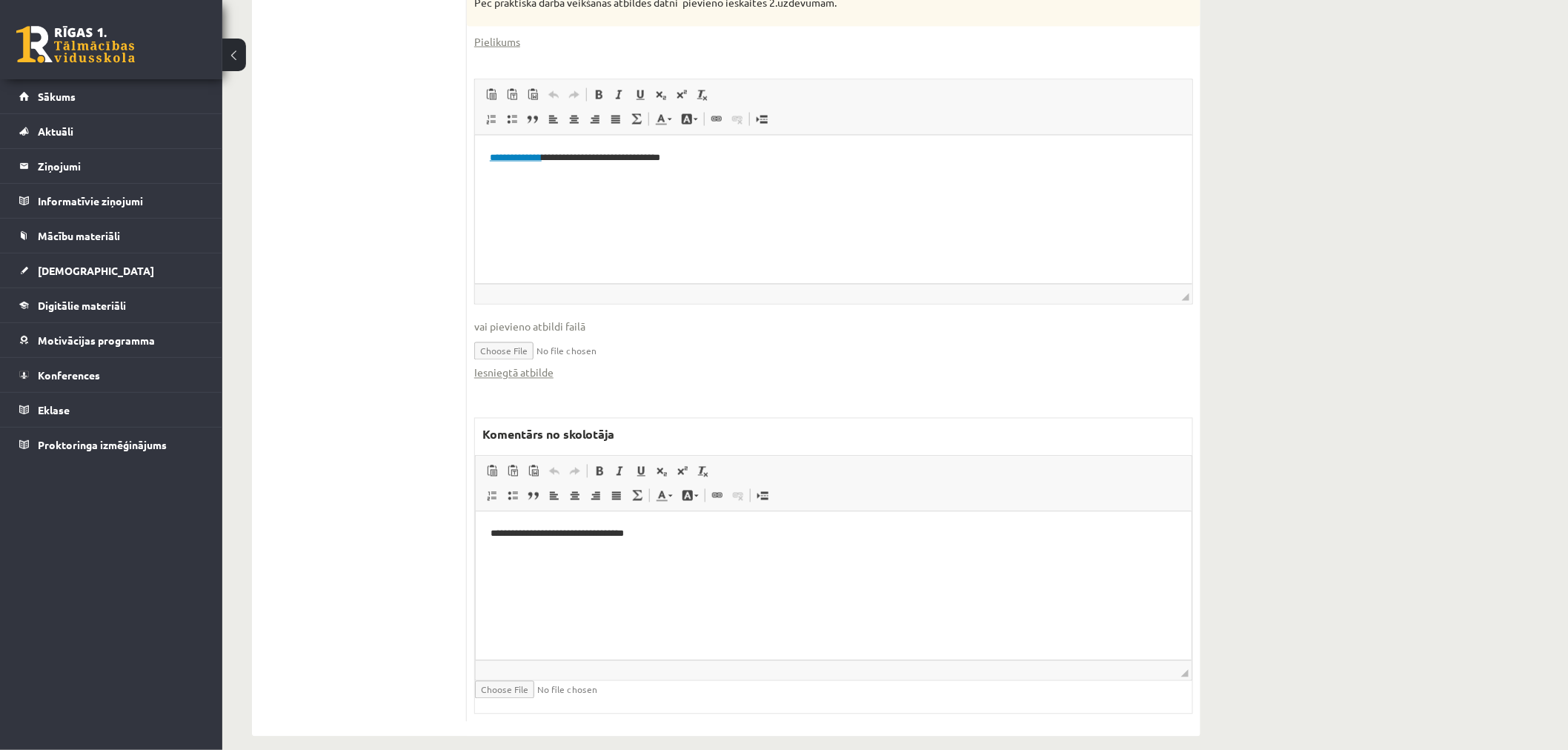
scroll to position [965, 0]
click at [708, 180] on html "**********" at bounding box center [833, 156] width 717 height 46
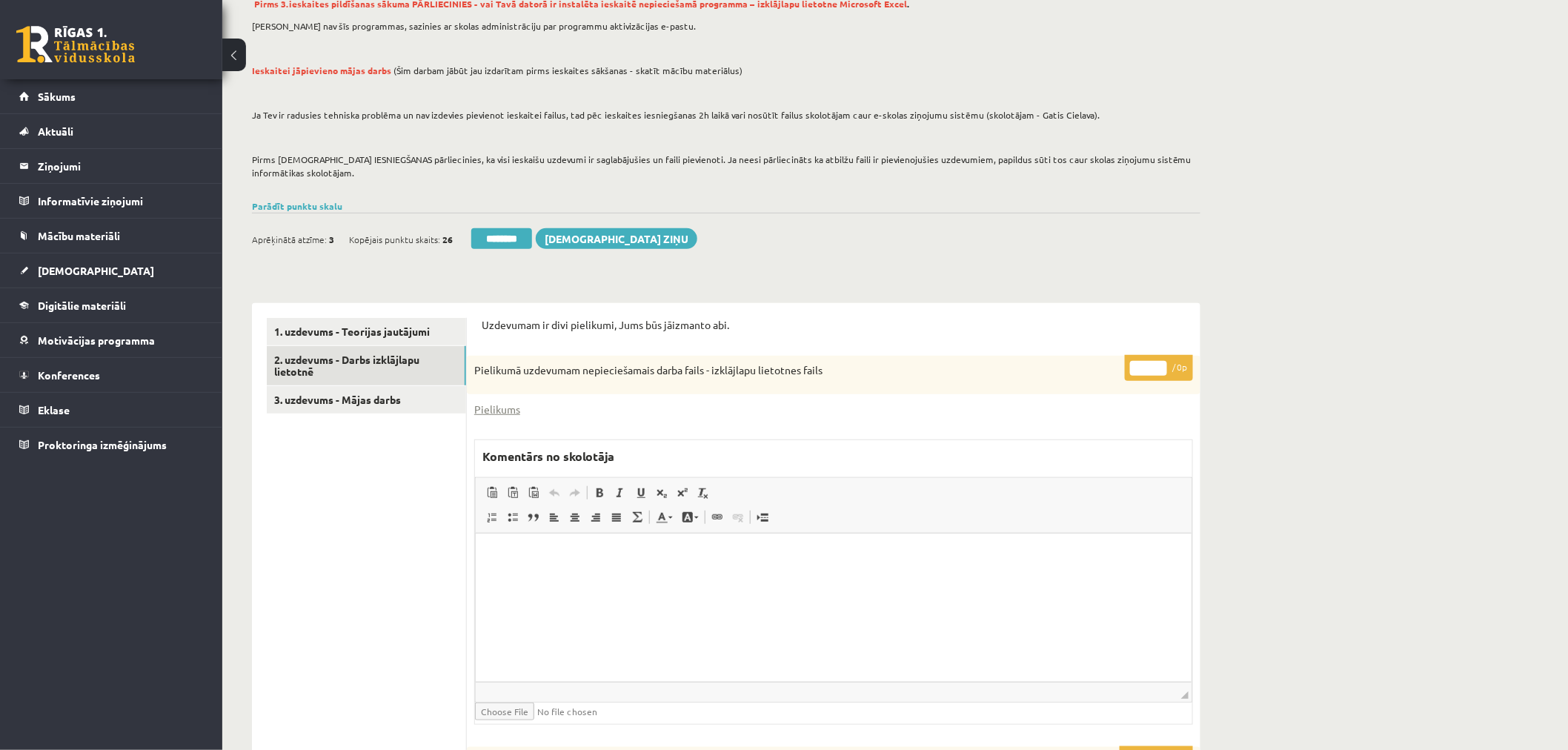
scroll to position [60, 0]
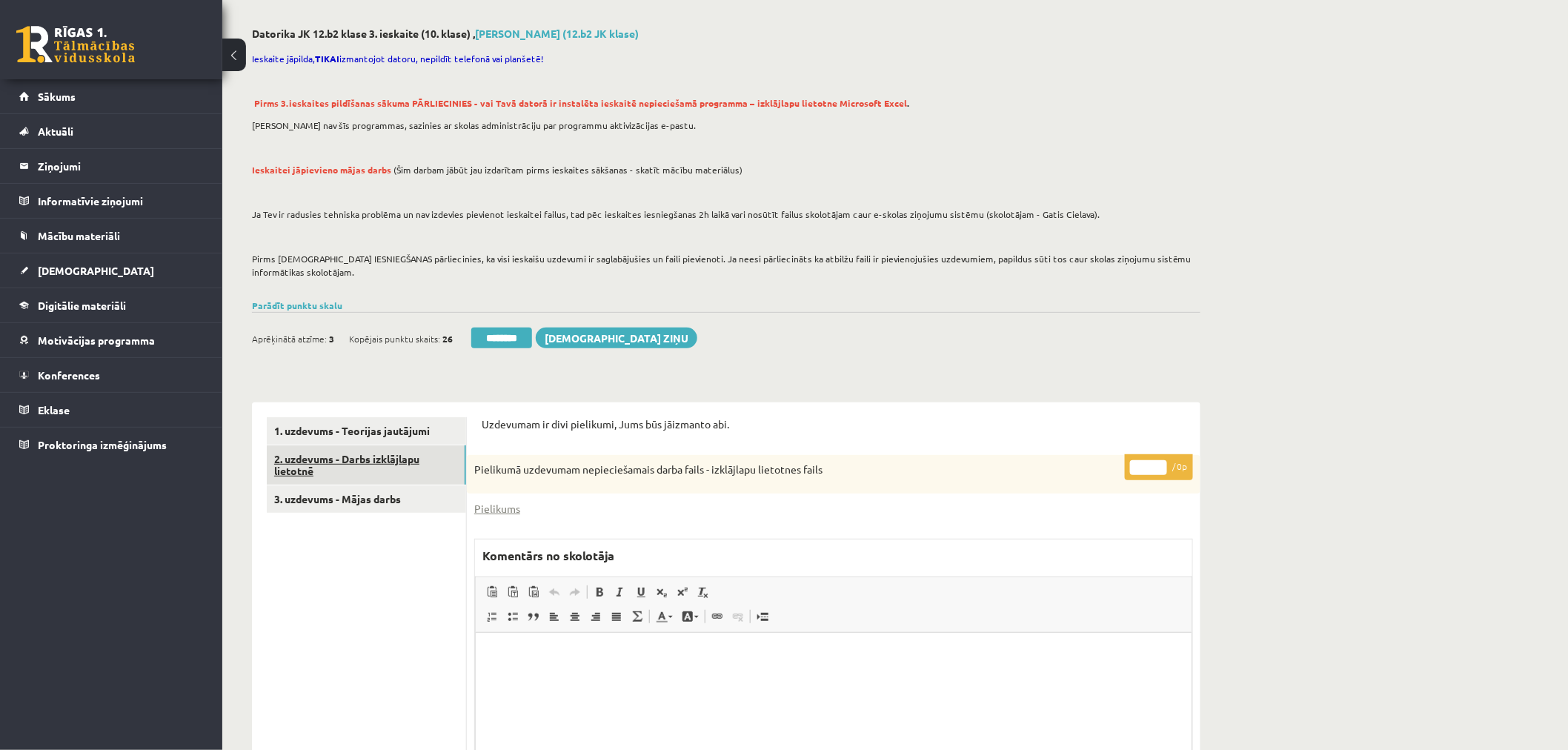
click at [352, 461] on link "2. uzdevums - Darbs izklājlapu lietotnē" at bounding box center [367, 465] width 199 height 40
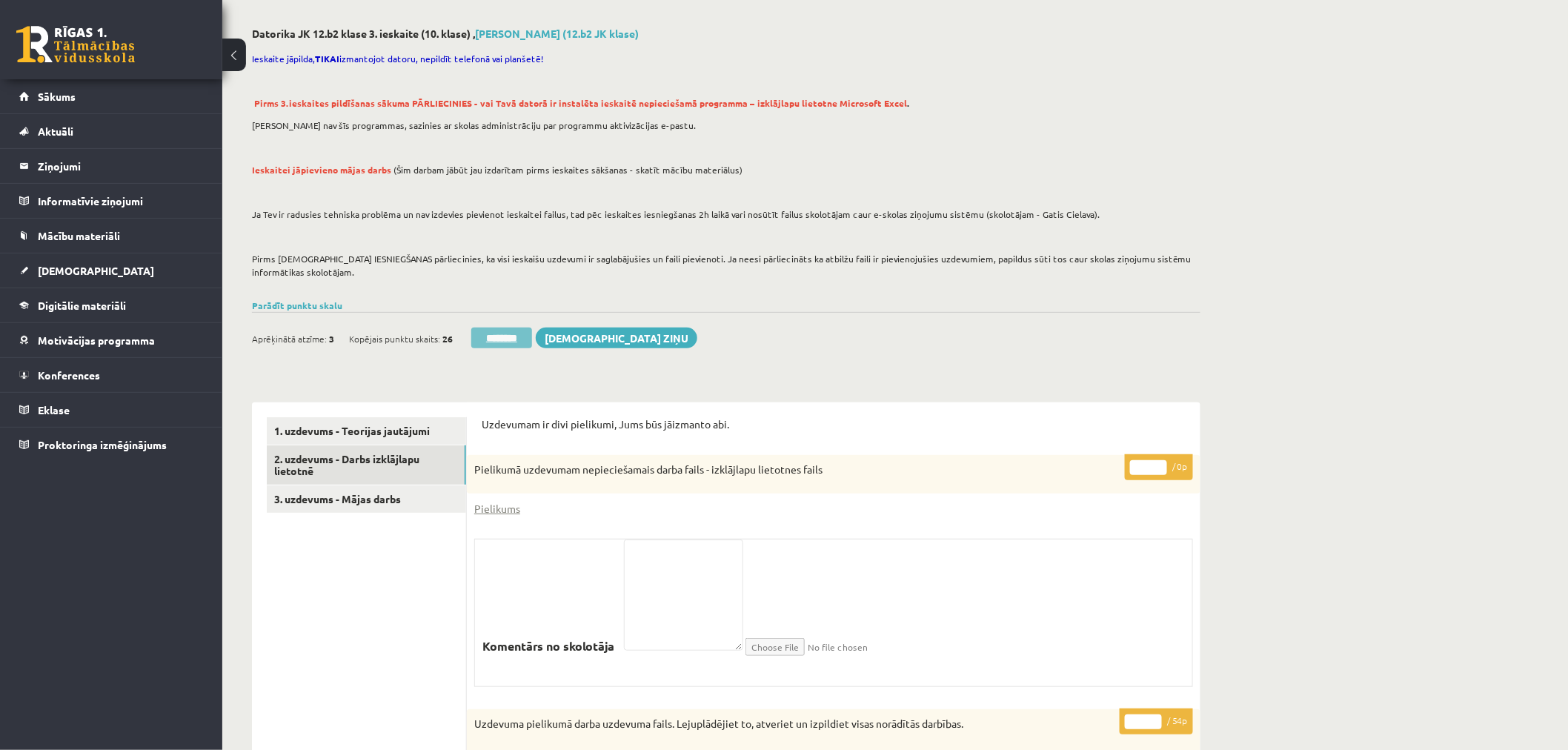
click at [515, 338] on input "********" at bounding box center [502, 338] width 60 height 20
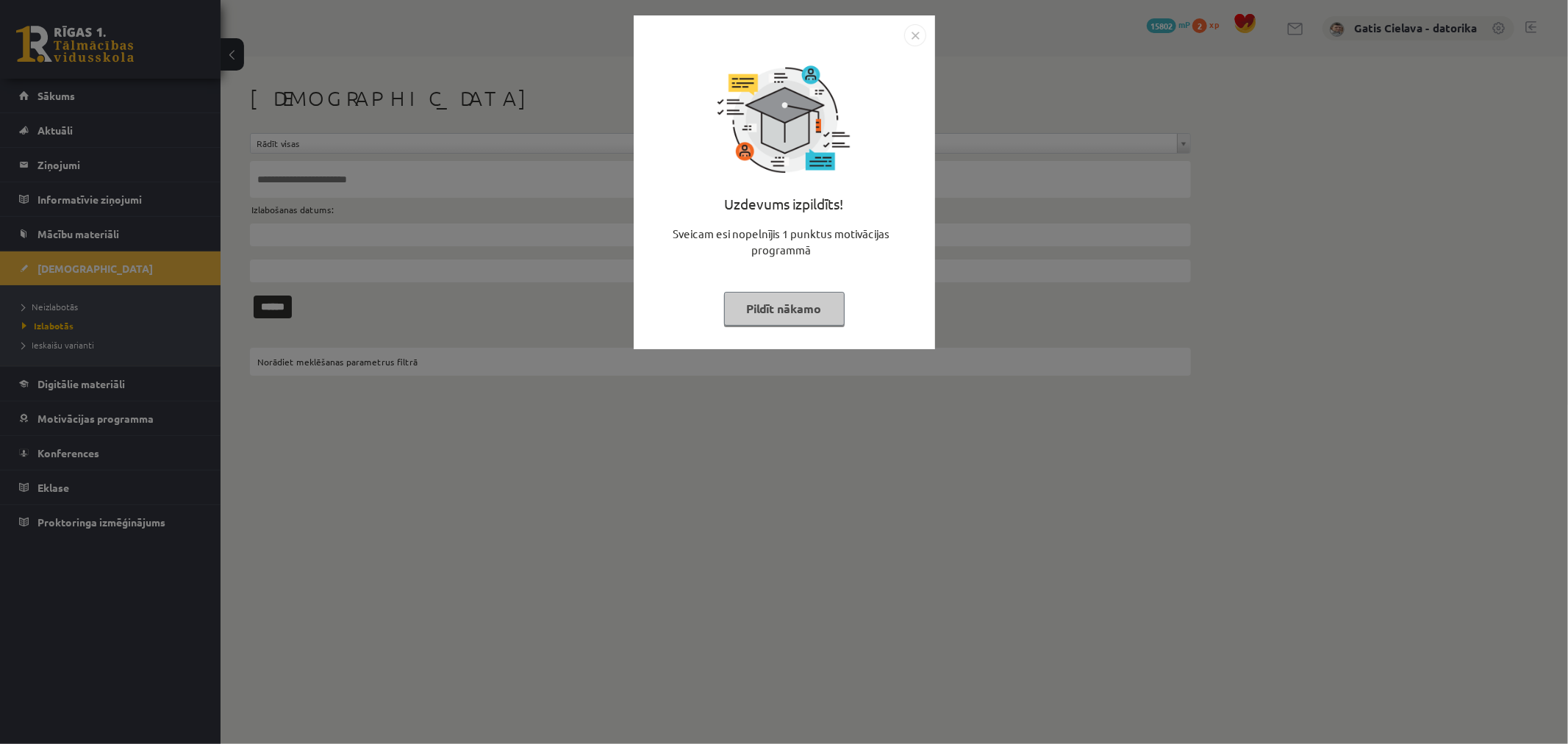
click at [776, 300] on button "Pildīt nākamo" at bounding box center [784, 308] width 121 height 34
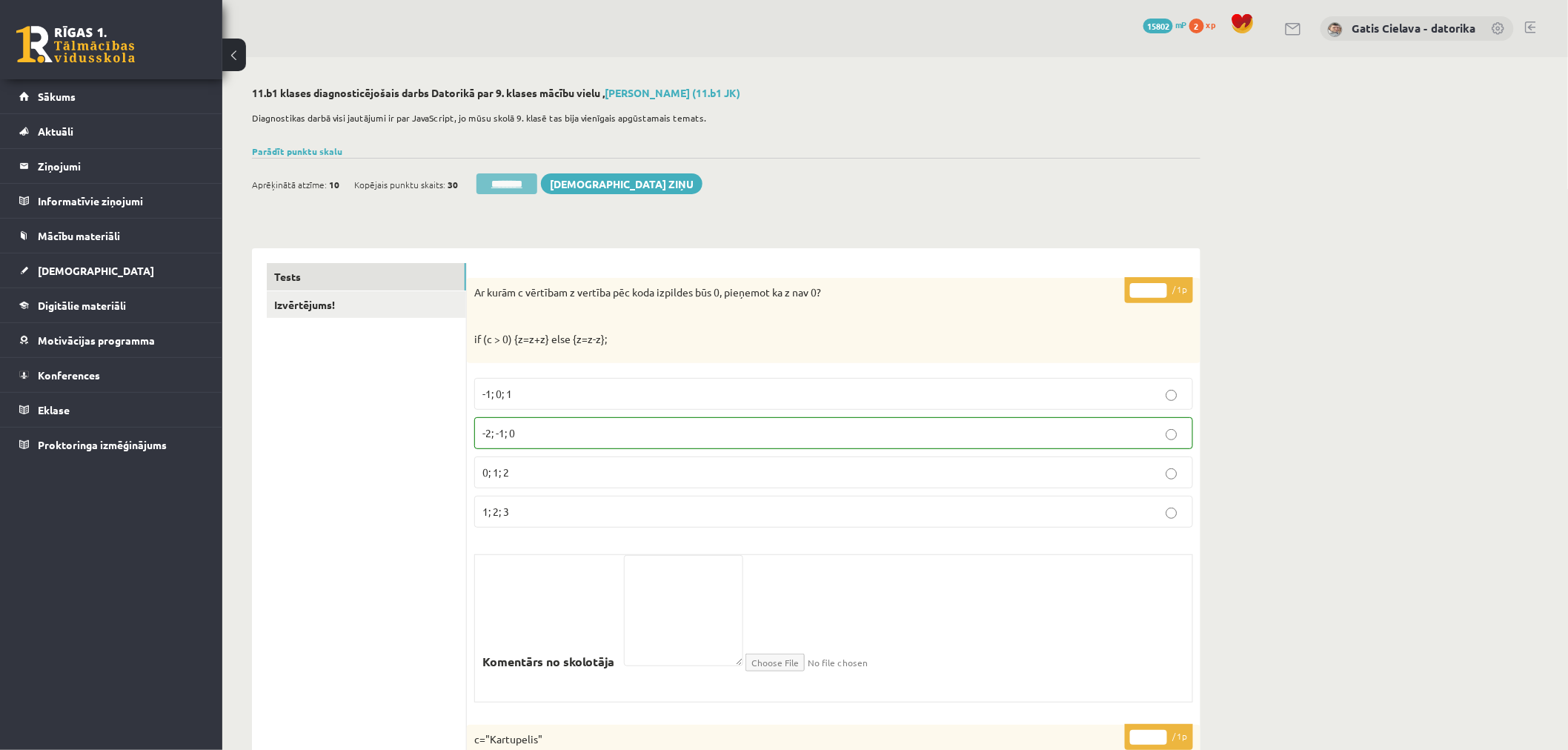
click at [513, 178] on input "********" at bounding box center [506, 183] width 60 height 20
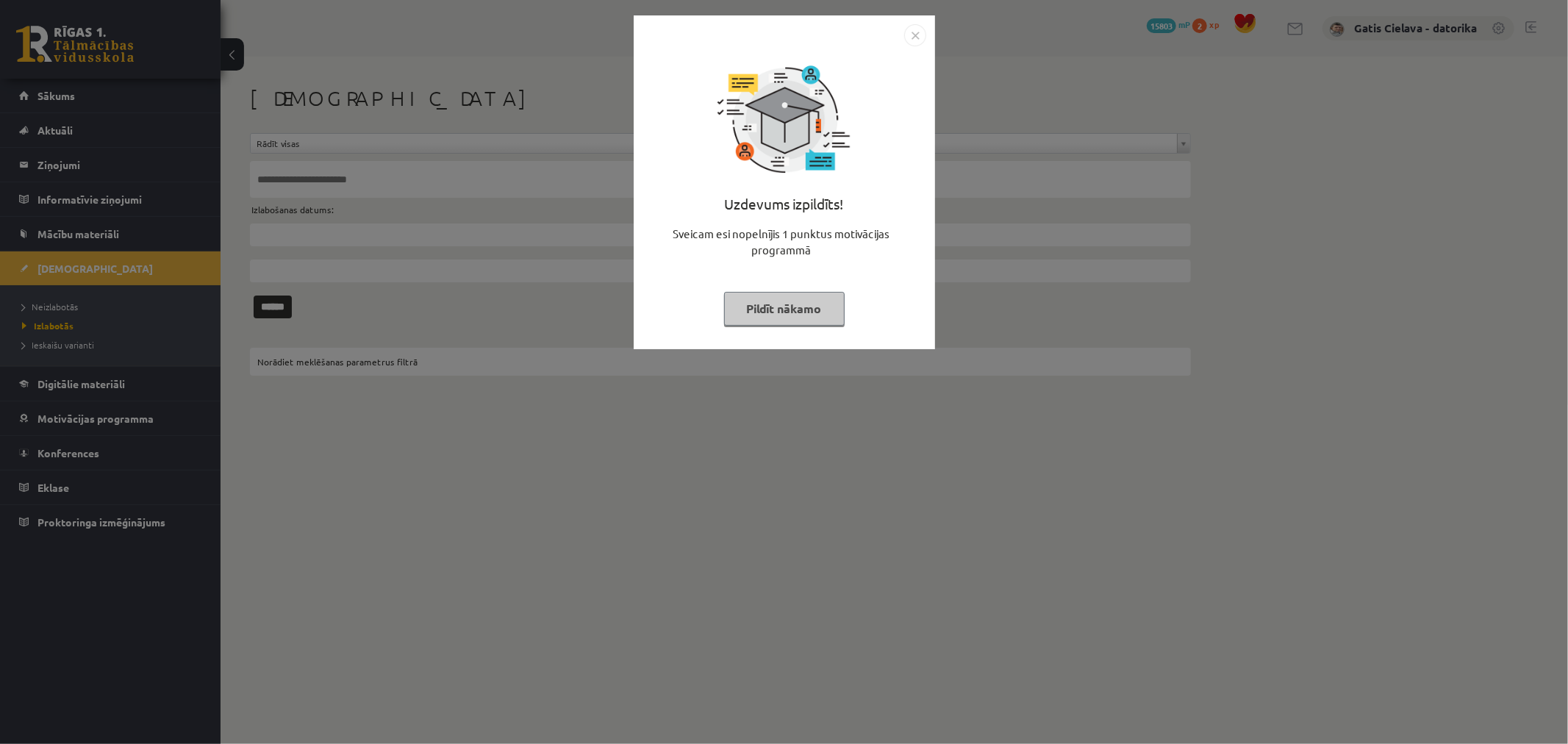
click at [774, 312] on button "Pildīt nākamo" at bounding box center [784, 308] width 121 height 34
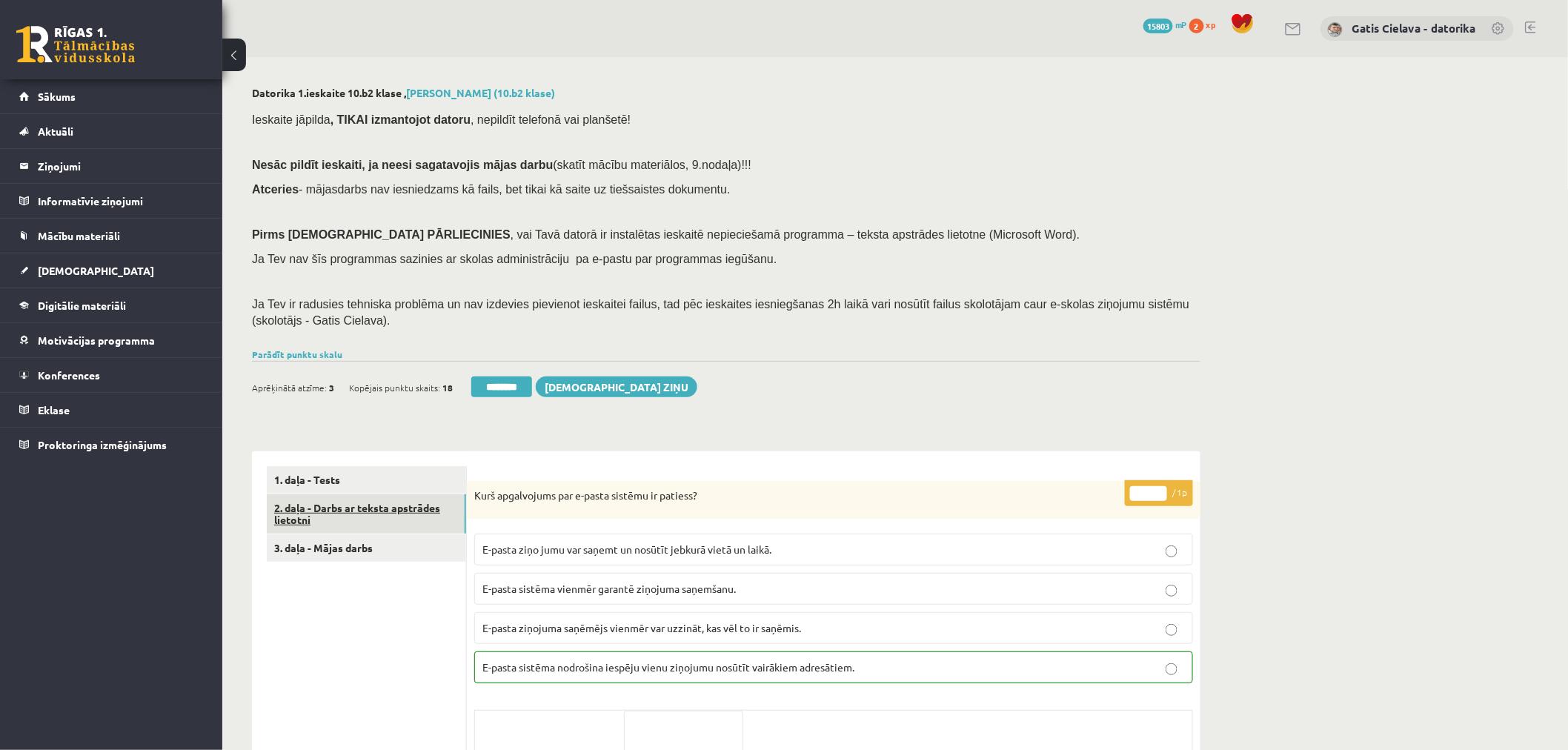
click at [349, 516] on link "2. daļa - Darbs ar teksta apstrādes lietotni" at bounding box center [367, 514] width 199 height 40
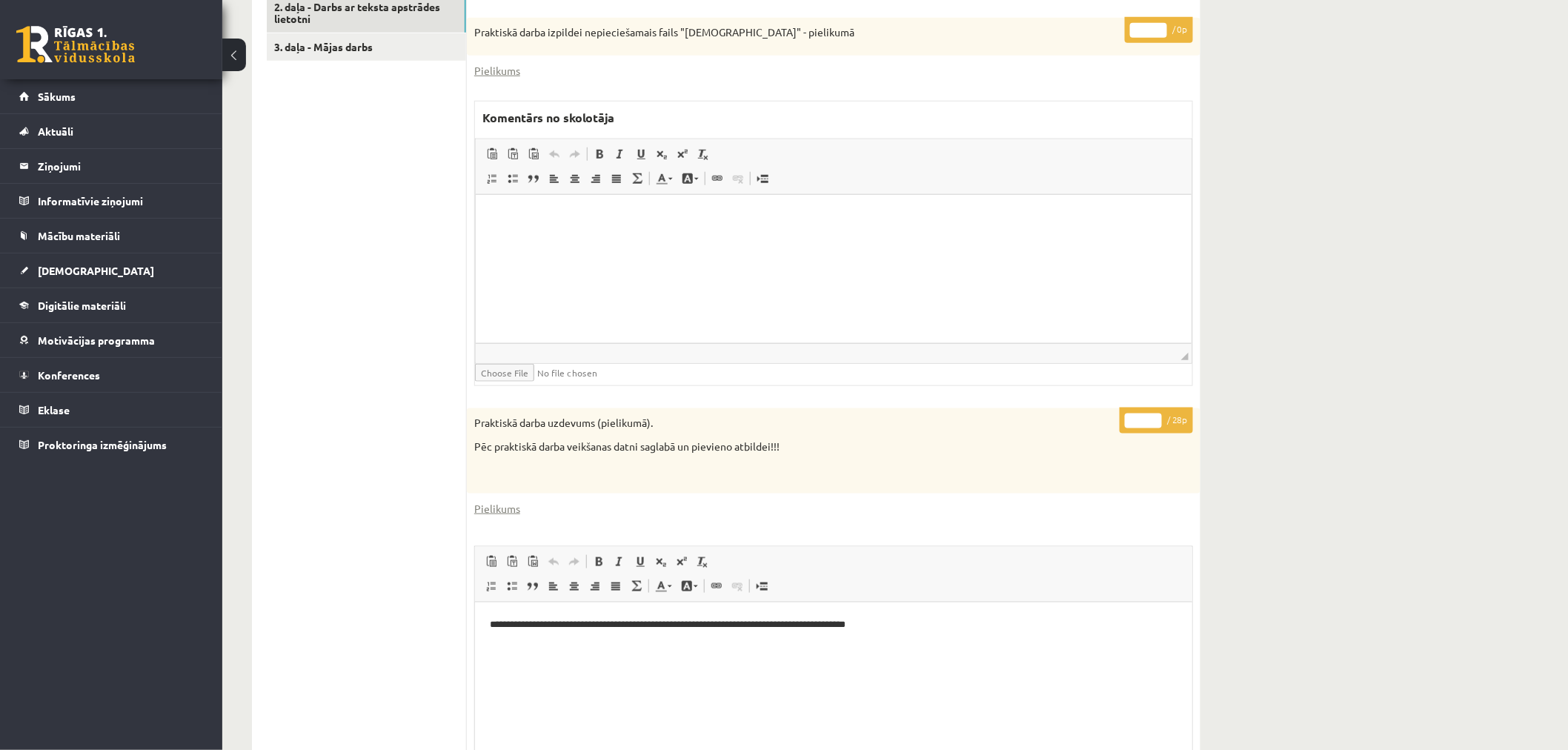
scroll to position [824, 0]
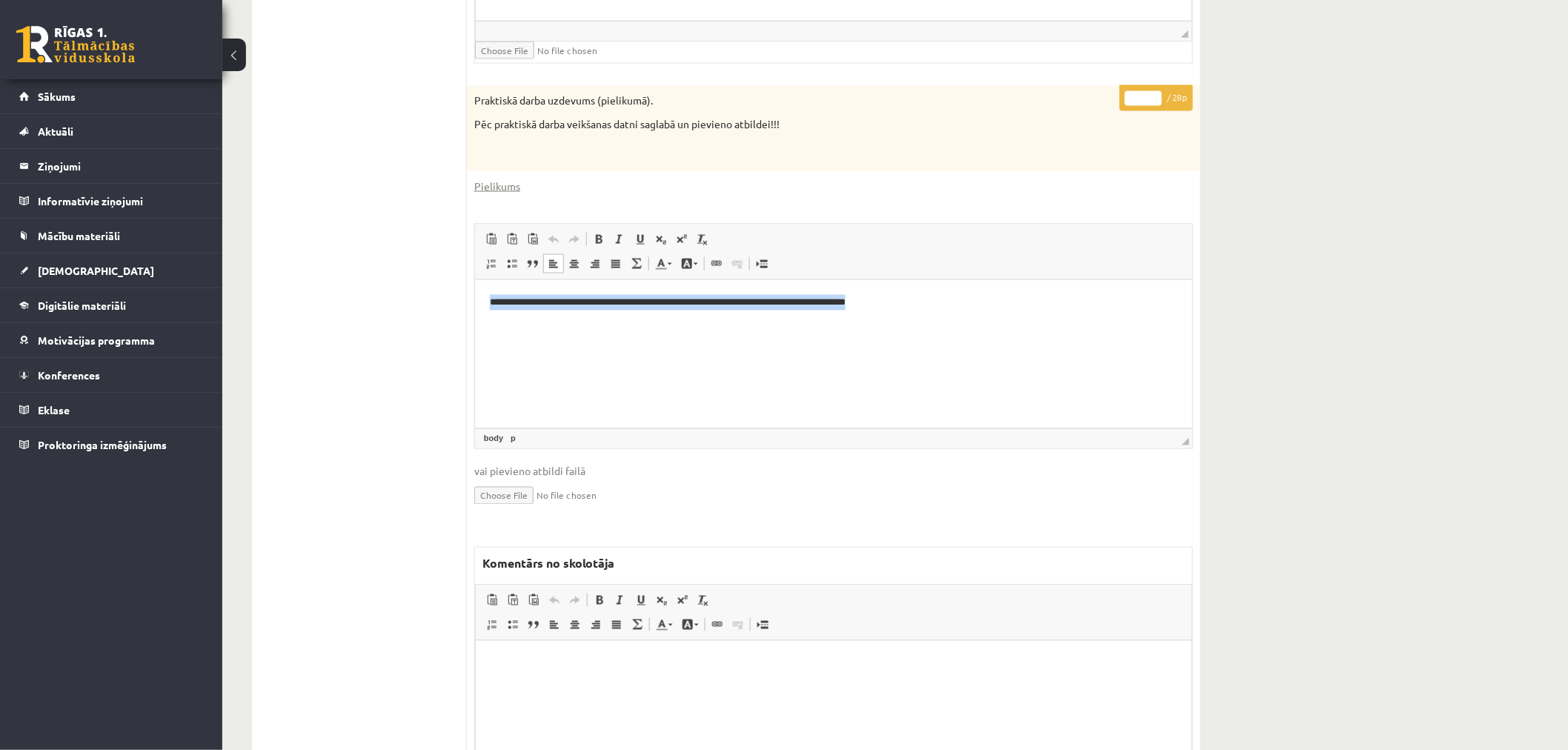
drag, startPoint x: 1003, startPoint y: 315, endPoint x: 381, endPoint y: 300, distance: 622.2
click at [475, 300] on html "**********" at bounding box center [833, 302] width 717 height 46
copy p "**********"
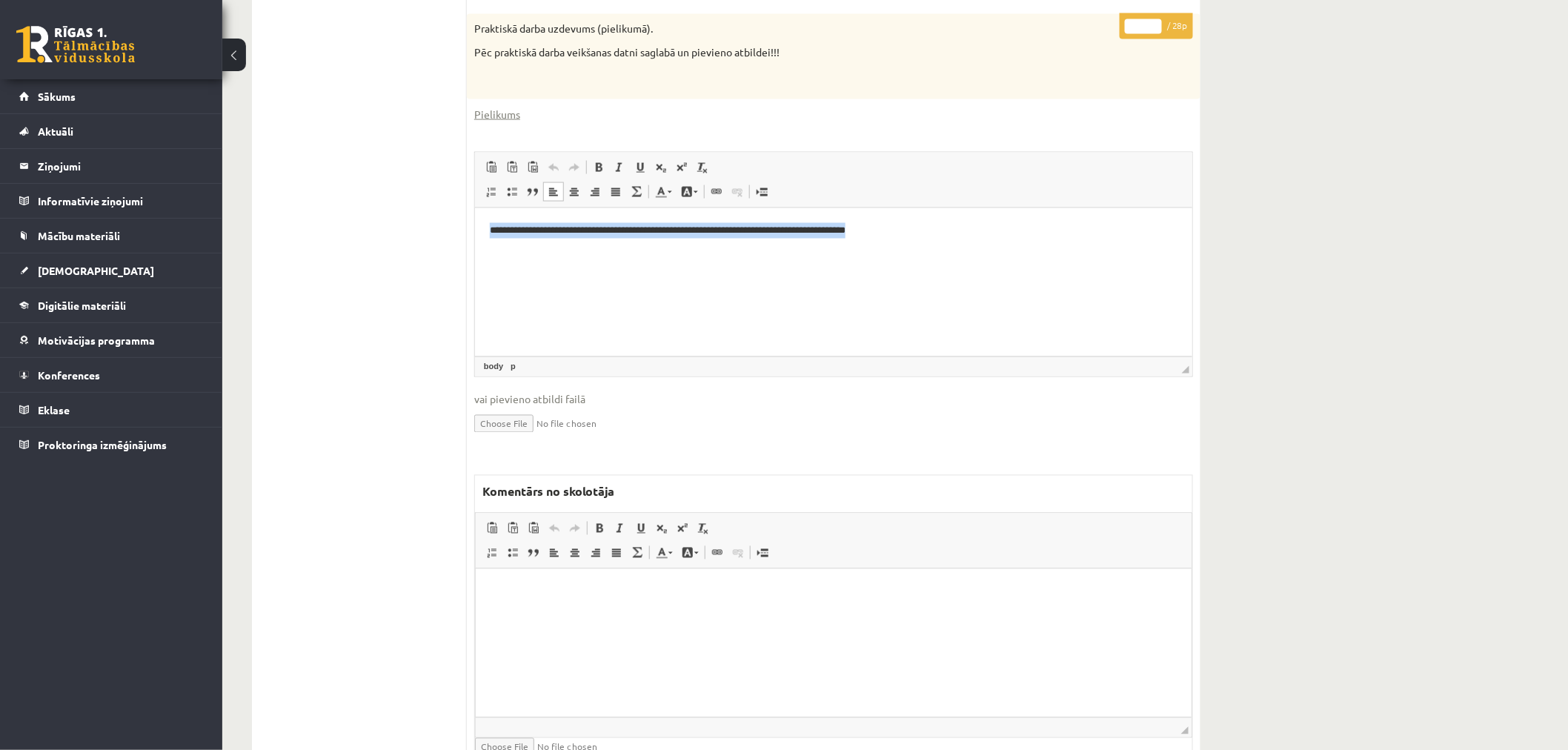
scroll to position [968, 0]
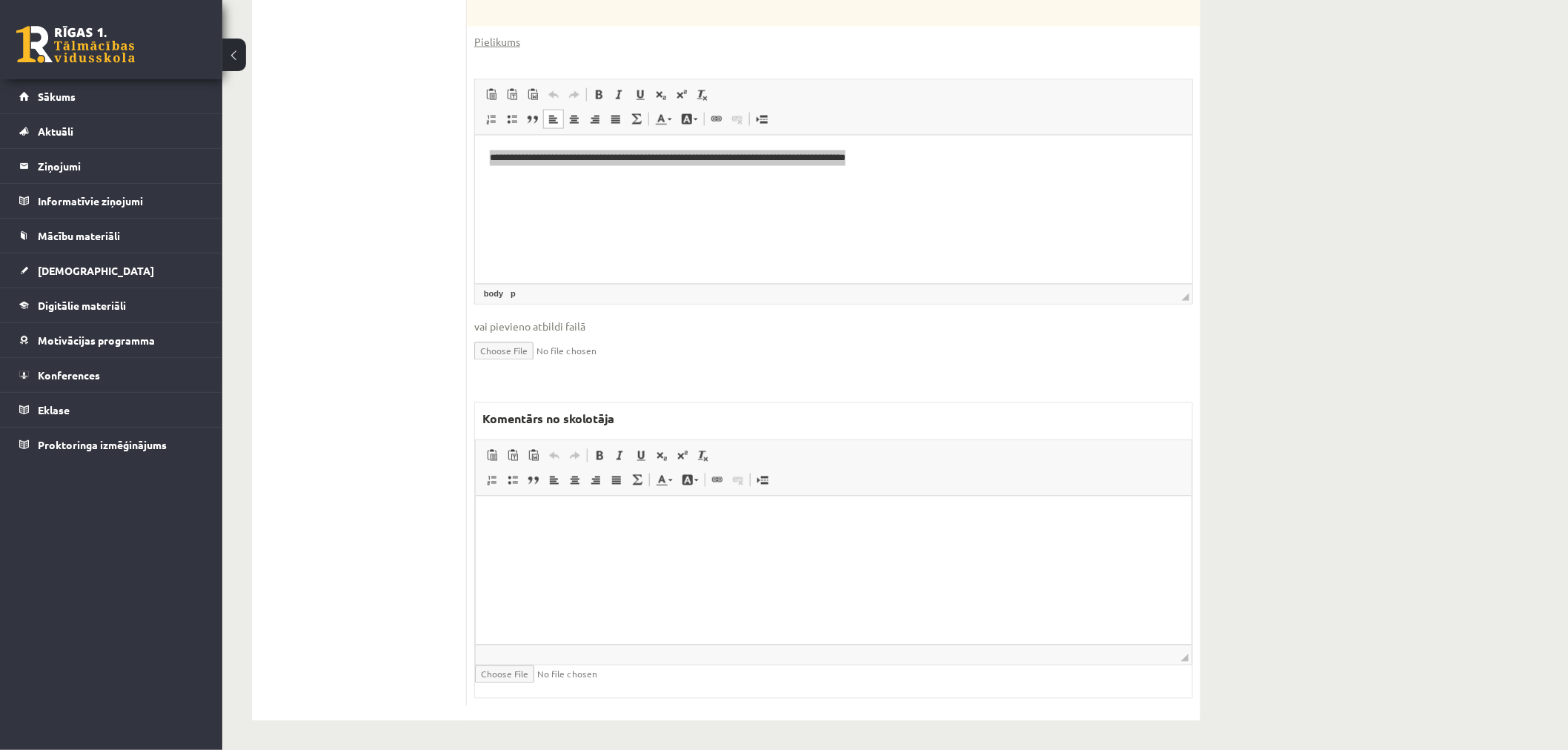
click at [513, 673] on input "file" at bounding box center [564, 674] width 177 height 18
type input "**********"
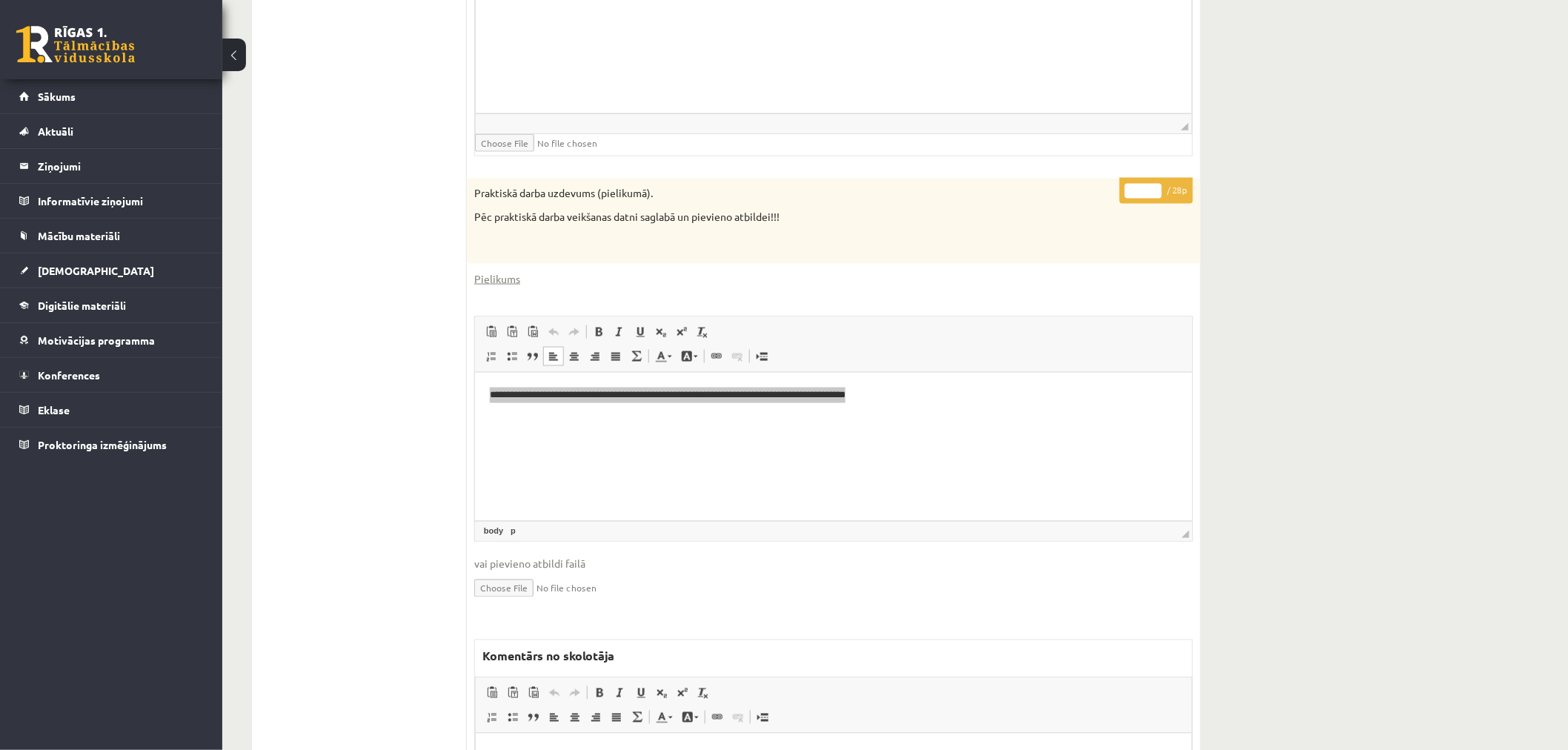
scroll to position [721, 0]
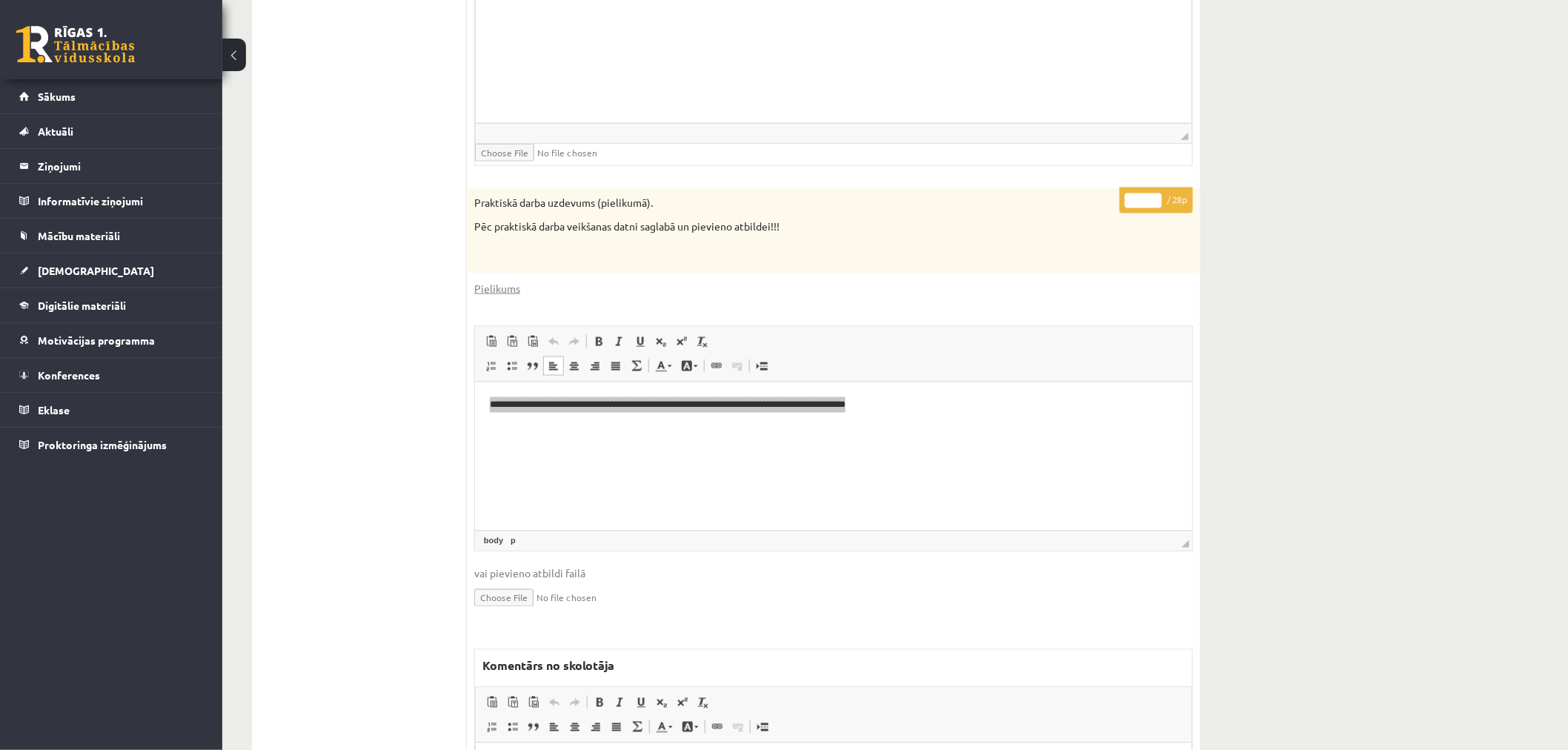
drag, startPoint x: 1142, startPoint y: 200, endPoint x: 1102, endPoint y: 194, distance: 40.4
click at [1102, 194] on div "**********" at bounding box center [834, 580] width 733 height 784
type input "**"
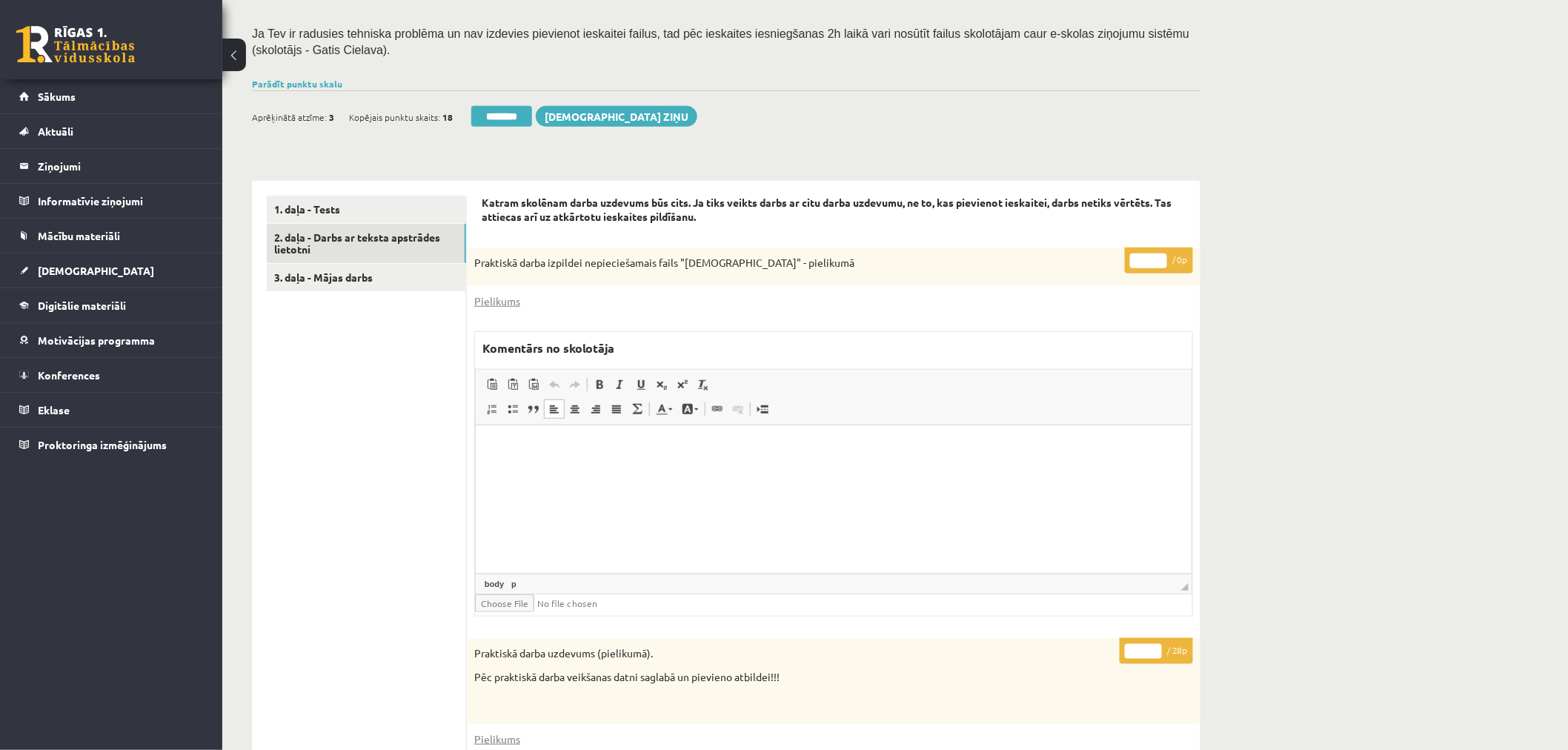
scroll to position [227, 0]
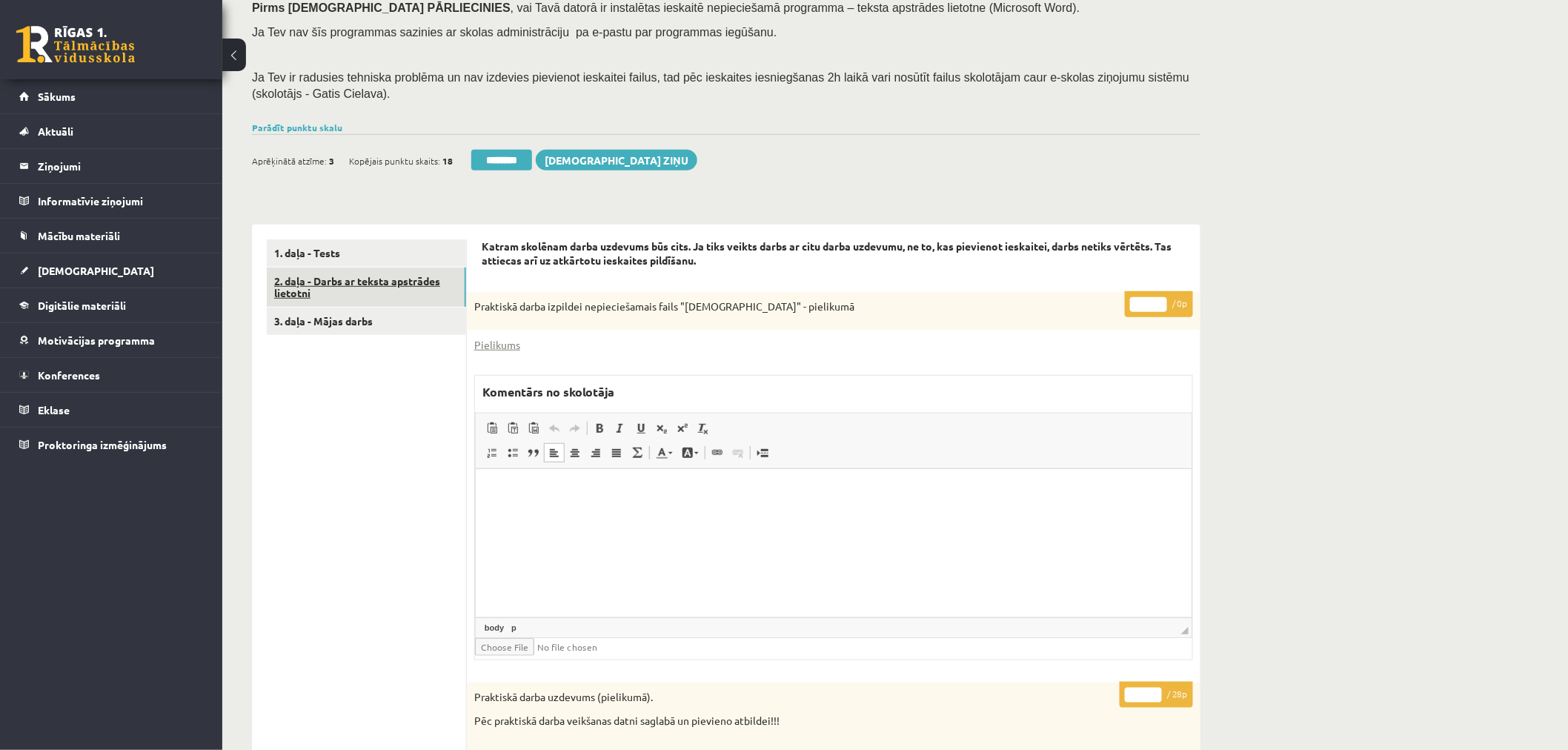
click at [404, 288] on link "2. daļa - Darbs ar teksta apstrādes lietotni" at bounding box center [367, 288] width 199 height 40
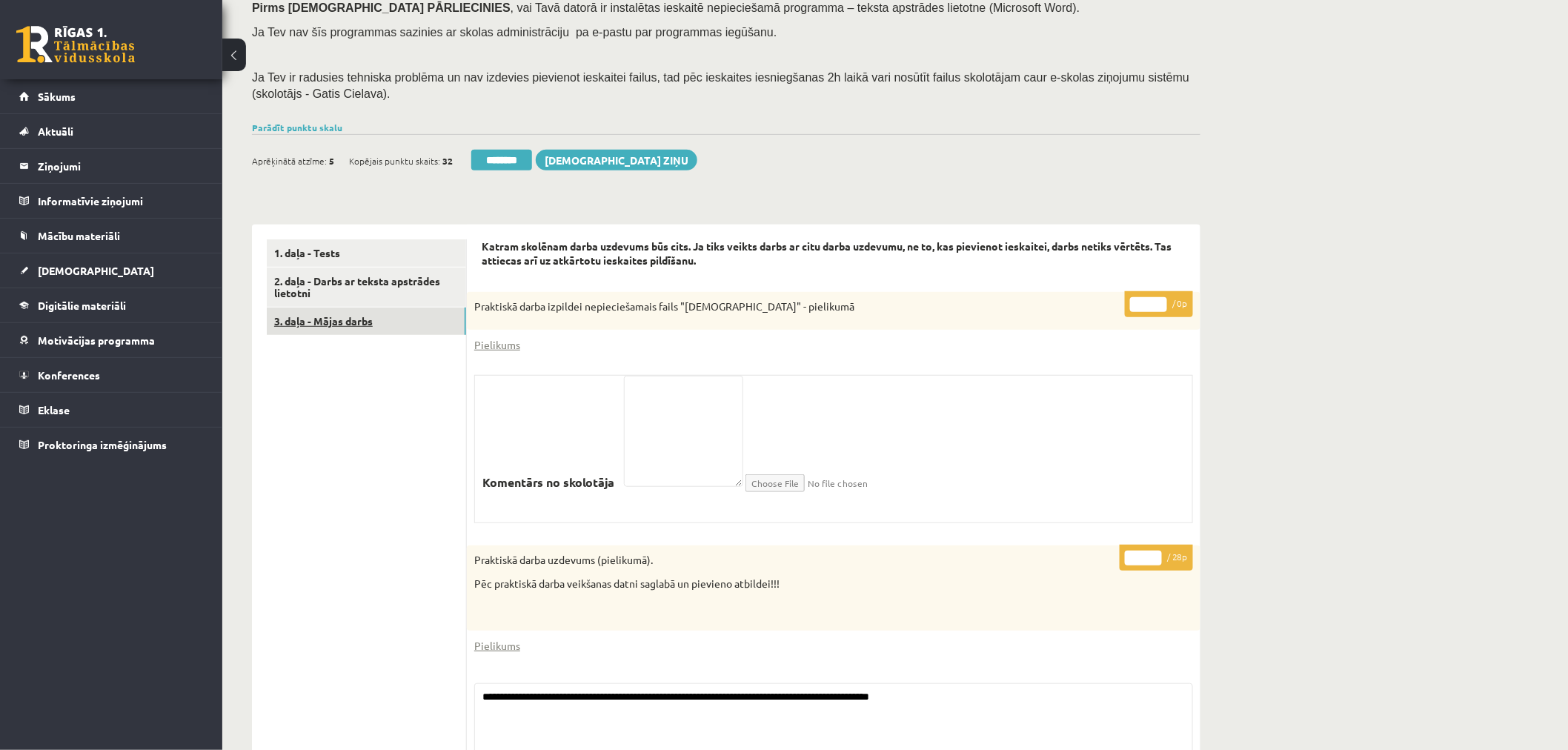
click at [344, 315] on link "3. daļa - Mājas darbs" at bounding box center [367, 321] width 199 height 27
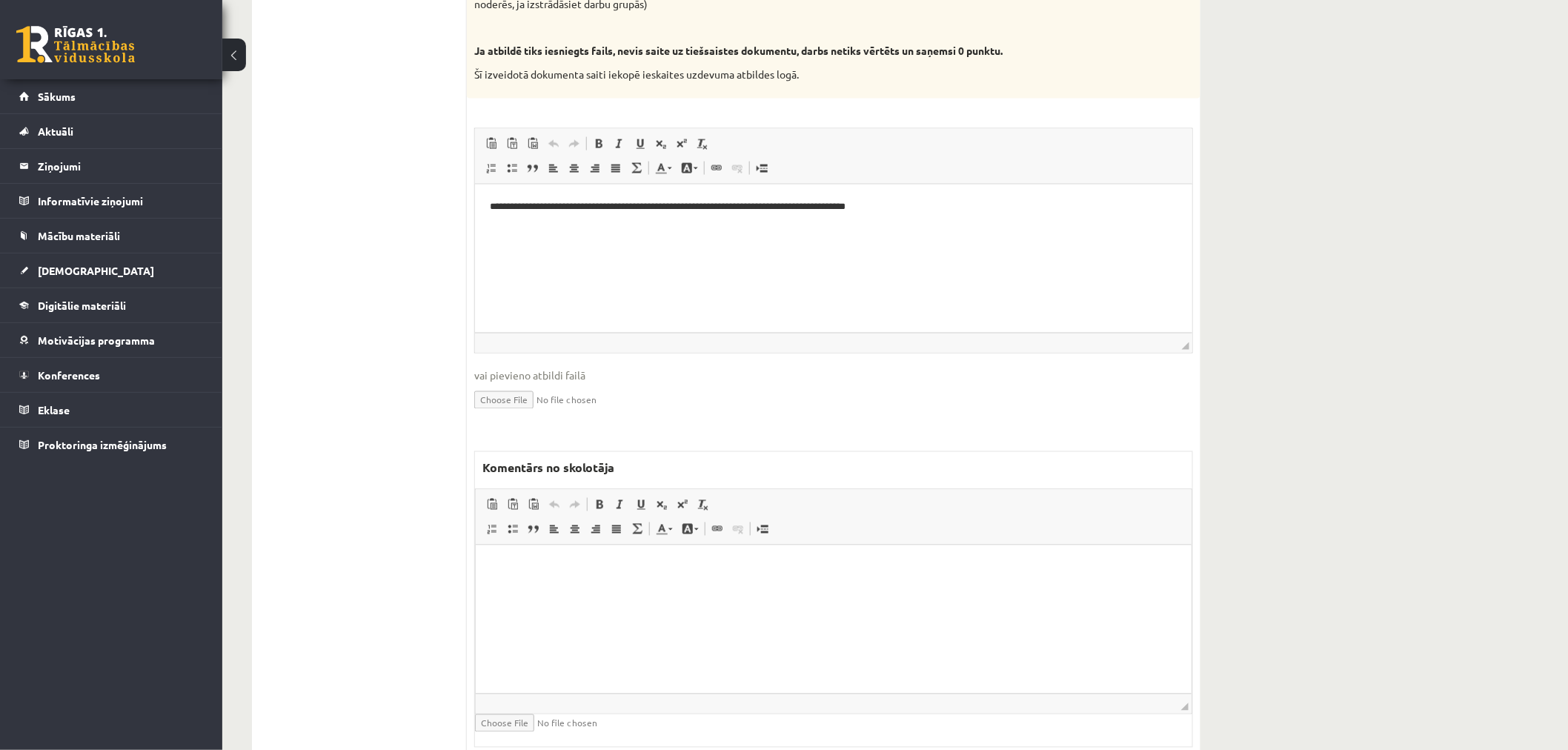
scroll to position [0, 0]
drag, startPoint x: 1016, startPoint y: 223, endPoint x: 875, endPoint y: 366, distance: 200.8
click at [475, 184] on html "**********" at bounding box center [833, 207] width 717 height 46
copy p "**********"
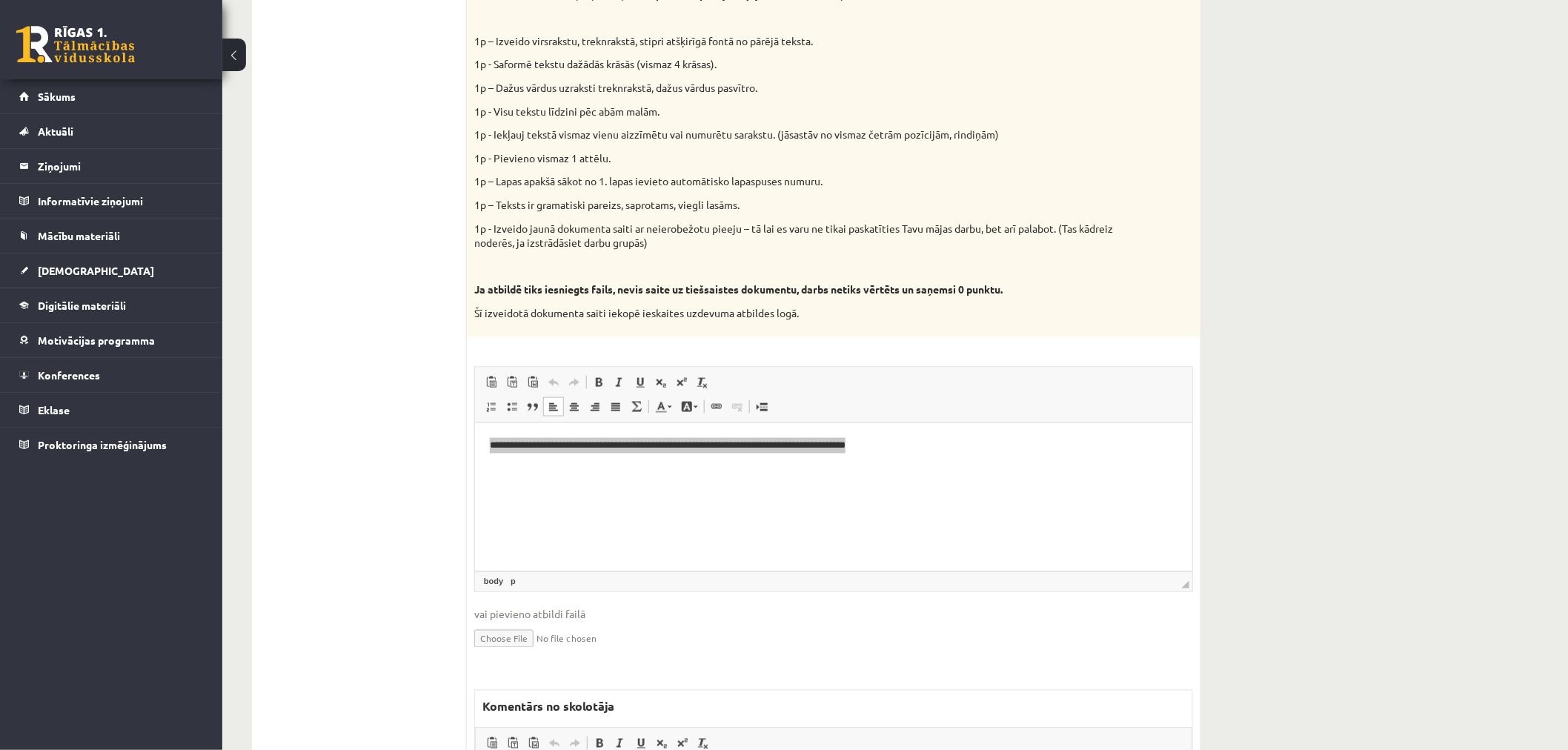
scroll to position [609, 0]
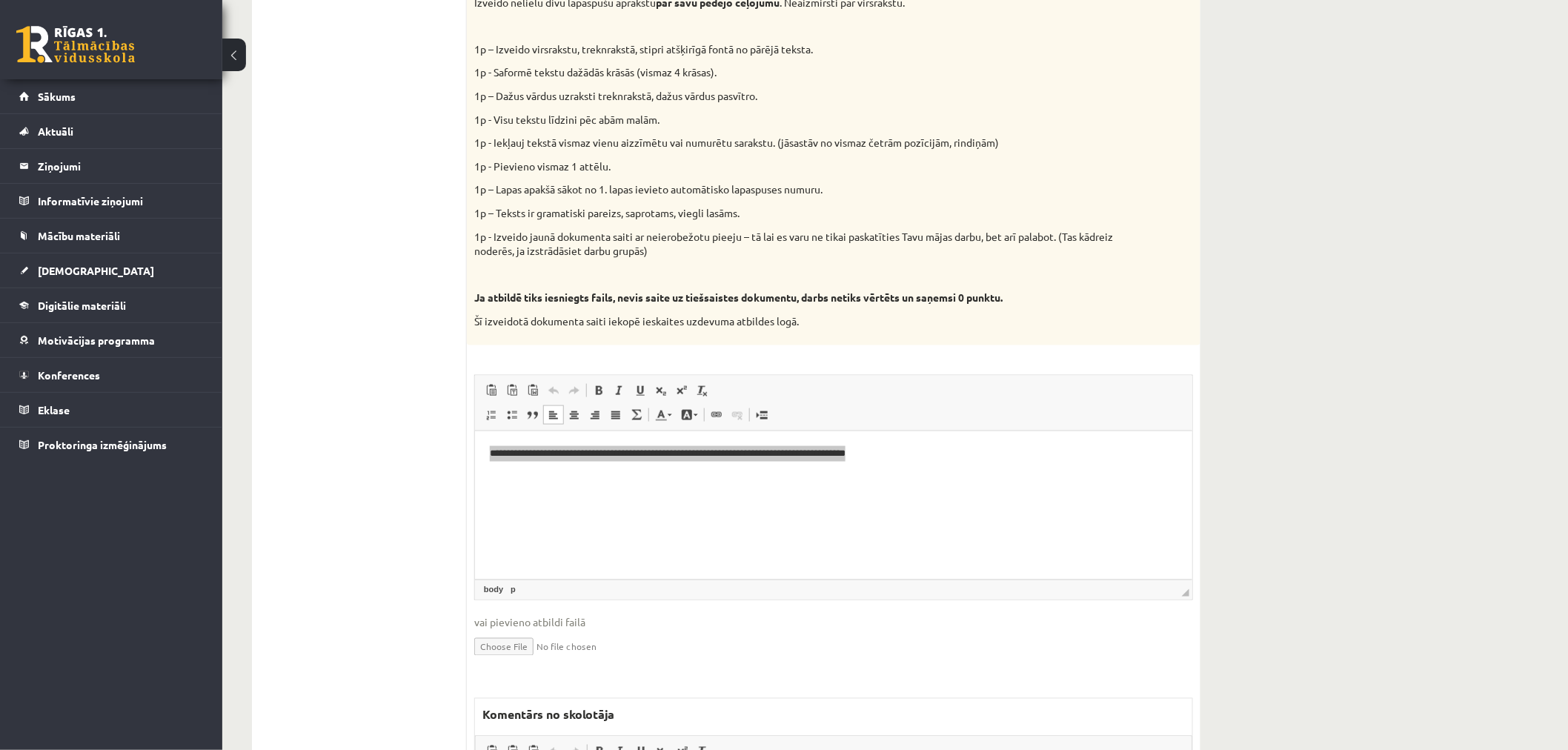
click at [661, 219] on p "1p – Teksts ir gramatiski pareizs, saprotams, viegli lasāms." at bounding box center [797, 213] width 645 height 15
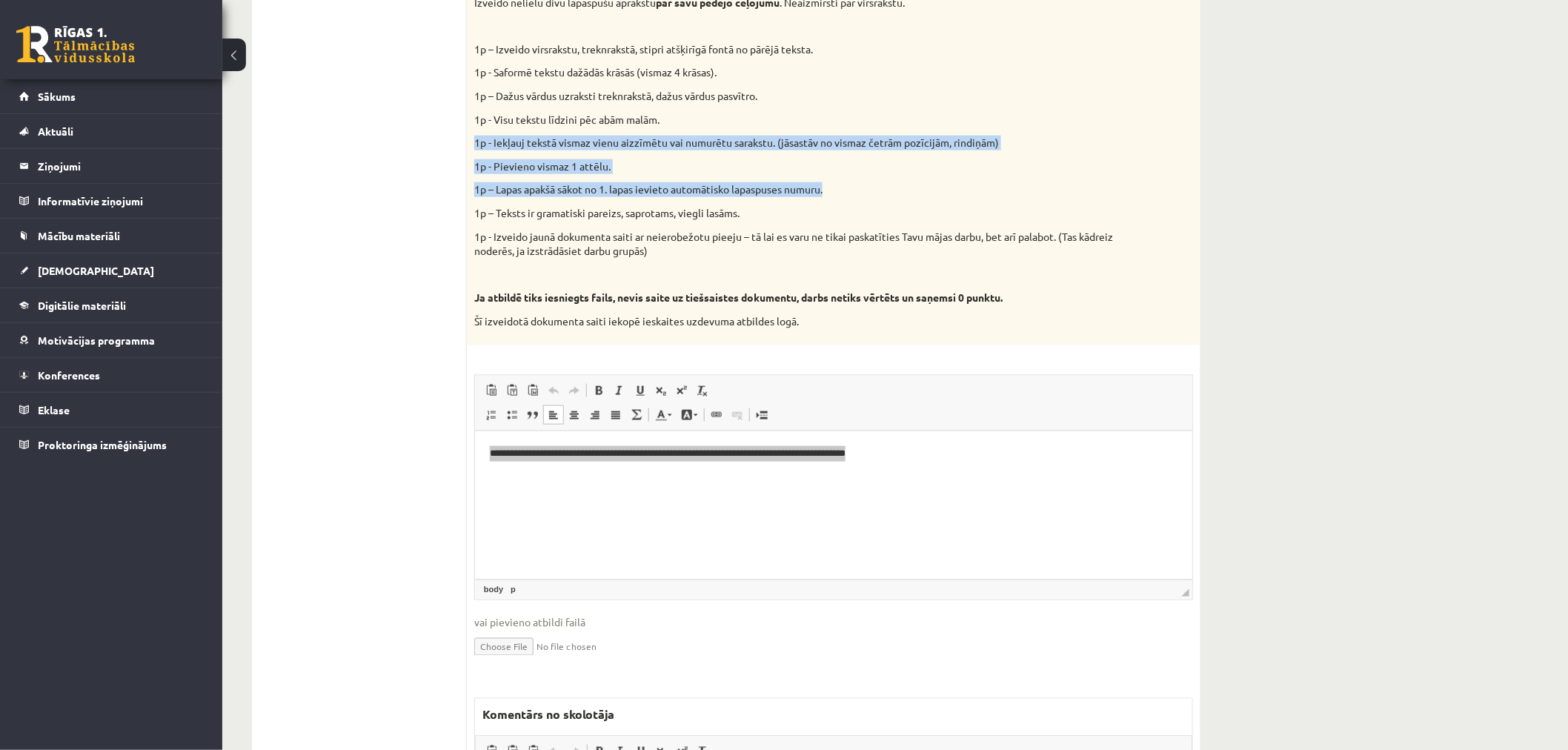
drag, startPoint x: 858, startPoint y: 194, endPoint x: 473, endPoint y: 142, distance: 388.5
click at [473, 142] on div "Vidusskolas 1.ieskaites mācību materiālos punktā 3.26 bija norādīts ka būs jāie…" at bounding box center [834, 108] width 733 height 475
copy div "1p - Iekļauj tekstā vismaz vienu aizzīmētu vai numurētu sarakstu. (jāsastāv no …"
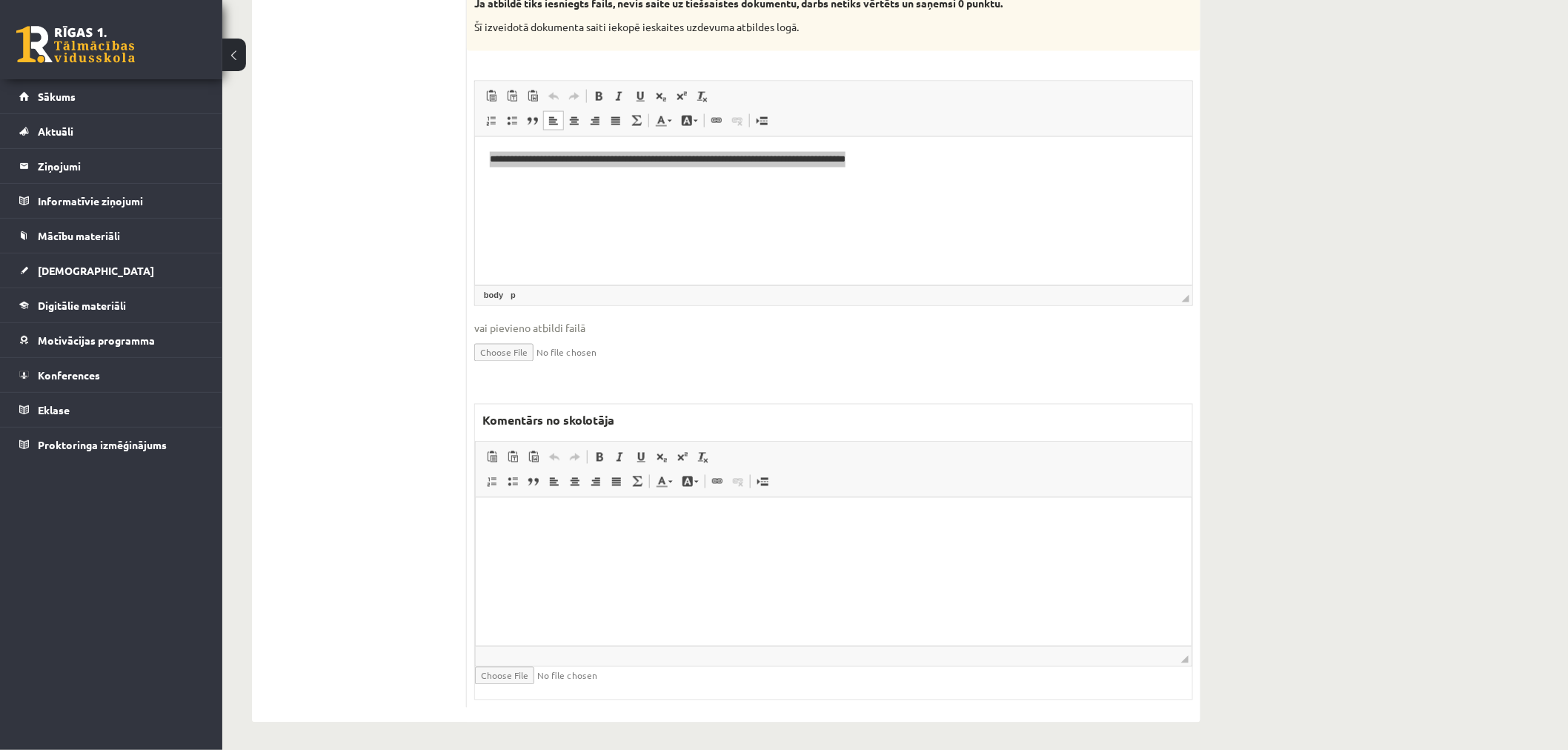
scroll to position [905, 0]
click at [522, 541] on html at bounding box center [833, 518] width 716 height 46
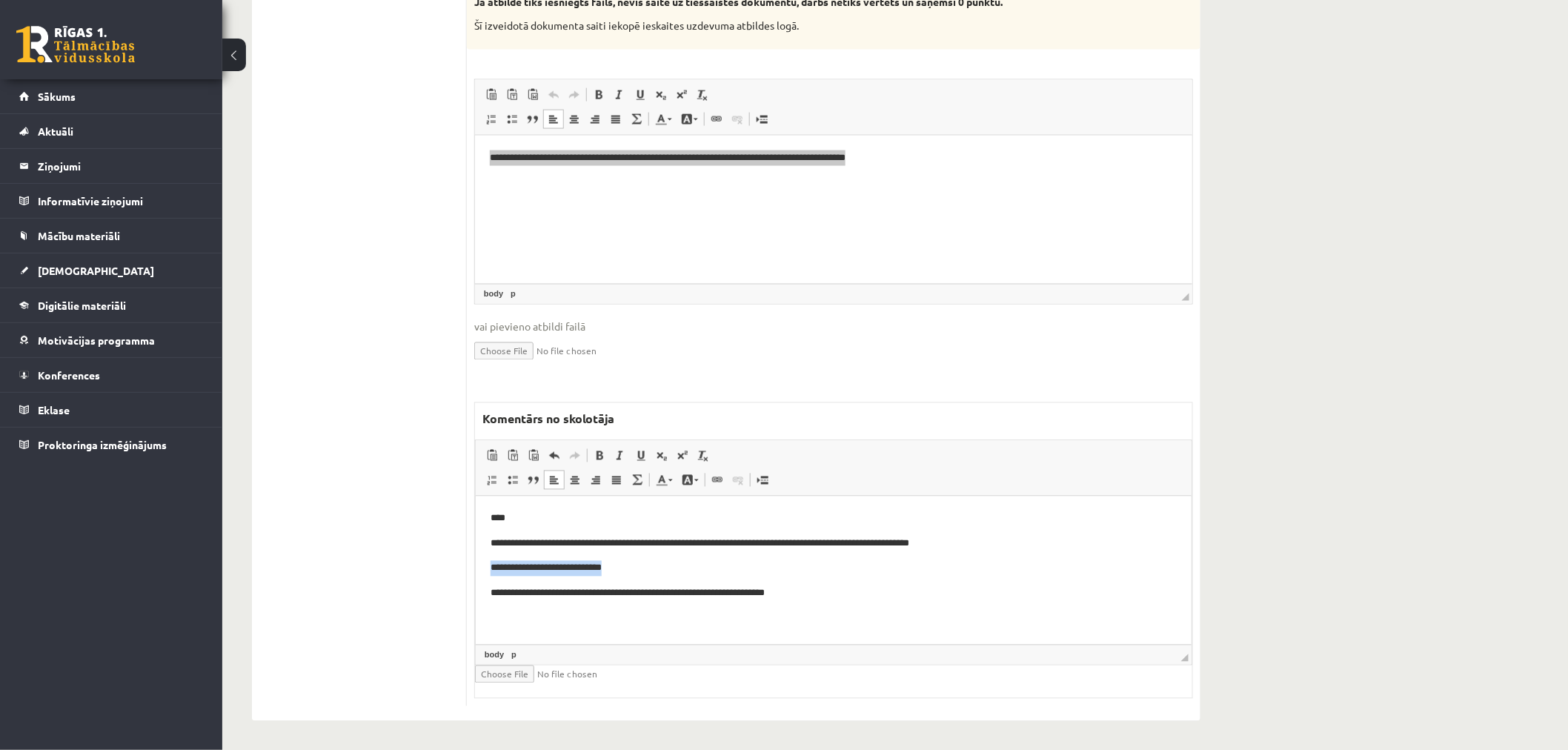
drag, startPoint x: 629, startPoint y: 566, endPoint x: 450, endPoint y: 569, distance: 179.0
click at [476, 569] on html "**********" at bounding box center [833, 556] width 716 height 120
drag, startPoint x: 618, startPoint y: 565, endPoint x: 574, endPoint y: 566, distance: 44.0
click at [574, 566] on p "**********" at bounding box center [832, 568] width 686 height 16
click at [604, 453] on span at bounding box center [599, 455] width 12 height 12
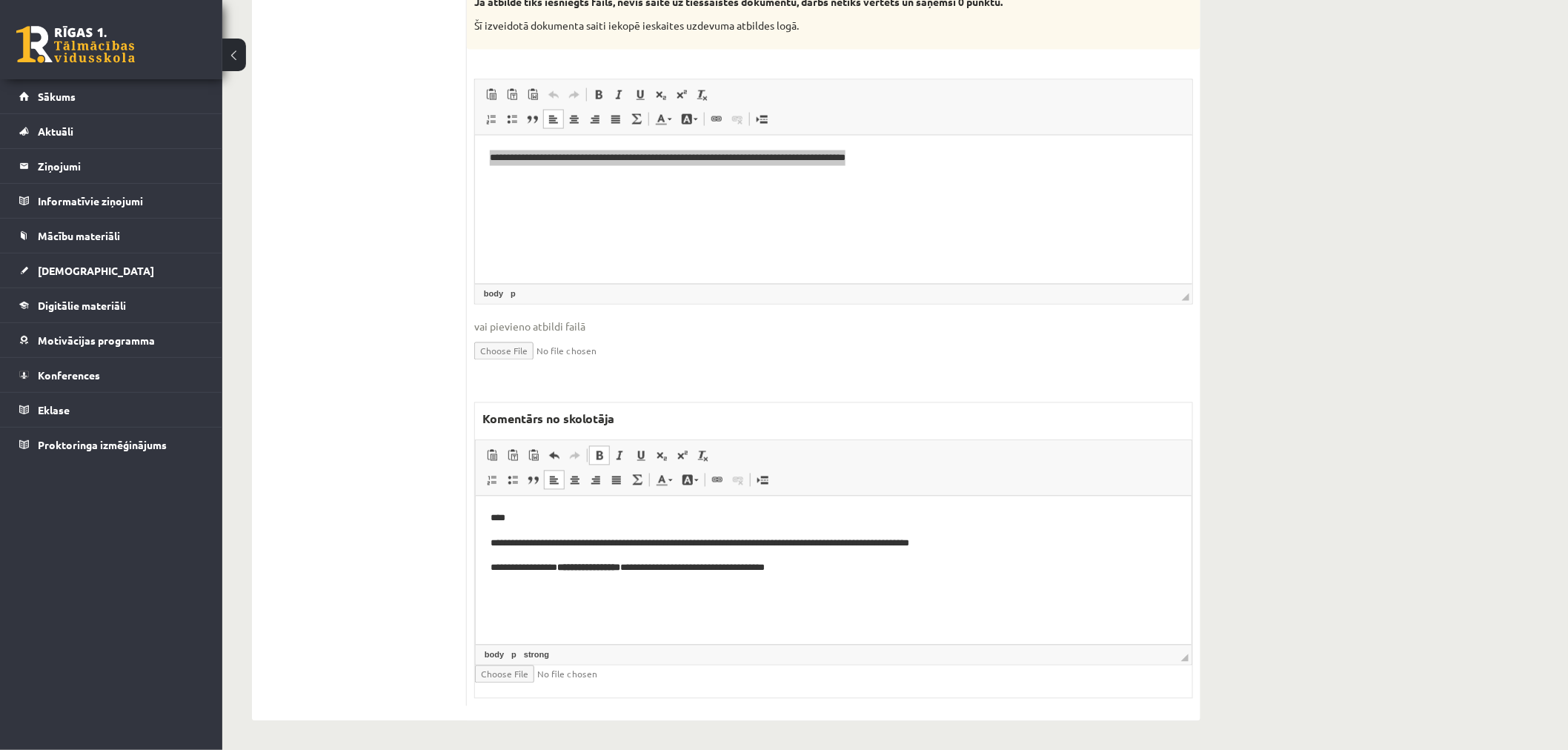
click at [781, 550] on p "**********" at bounding box center [832, 543] width 686 height 16
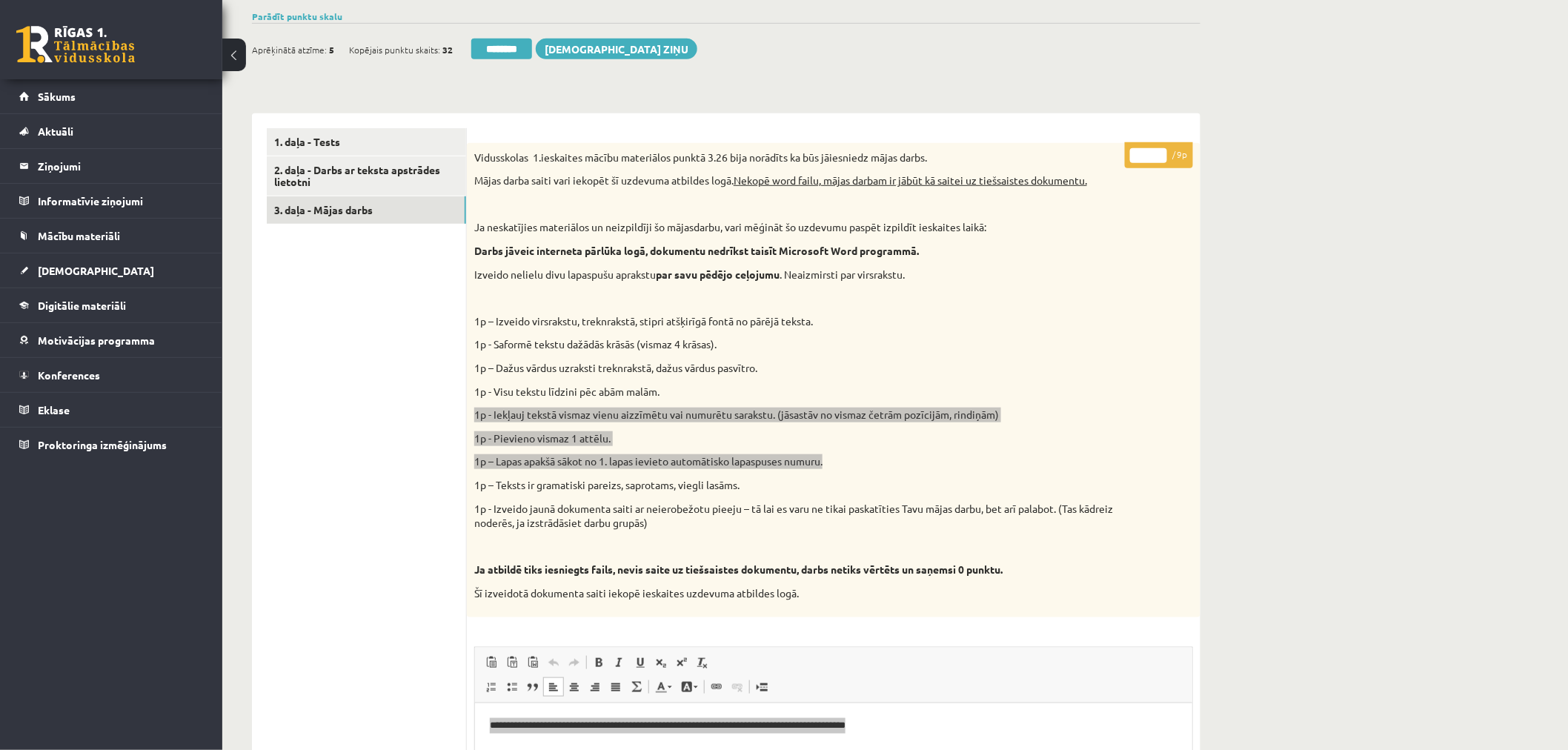
scroll to position [329, 0]
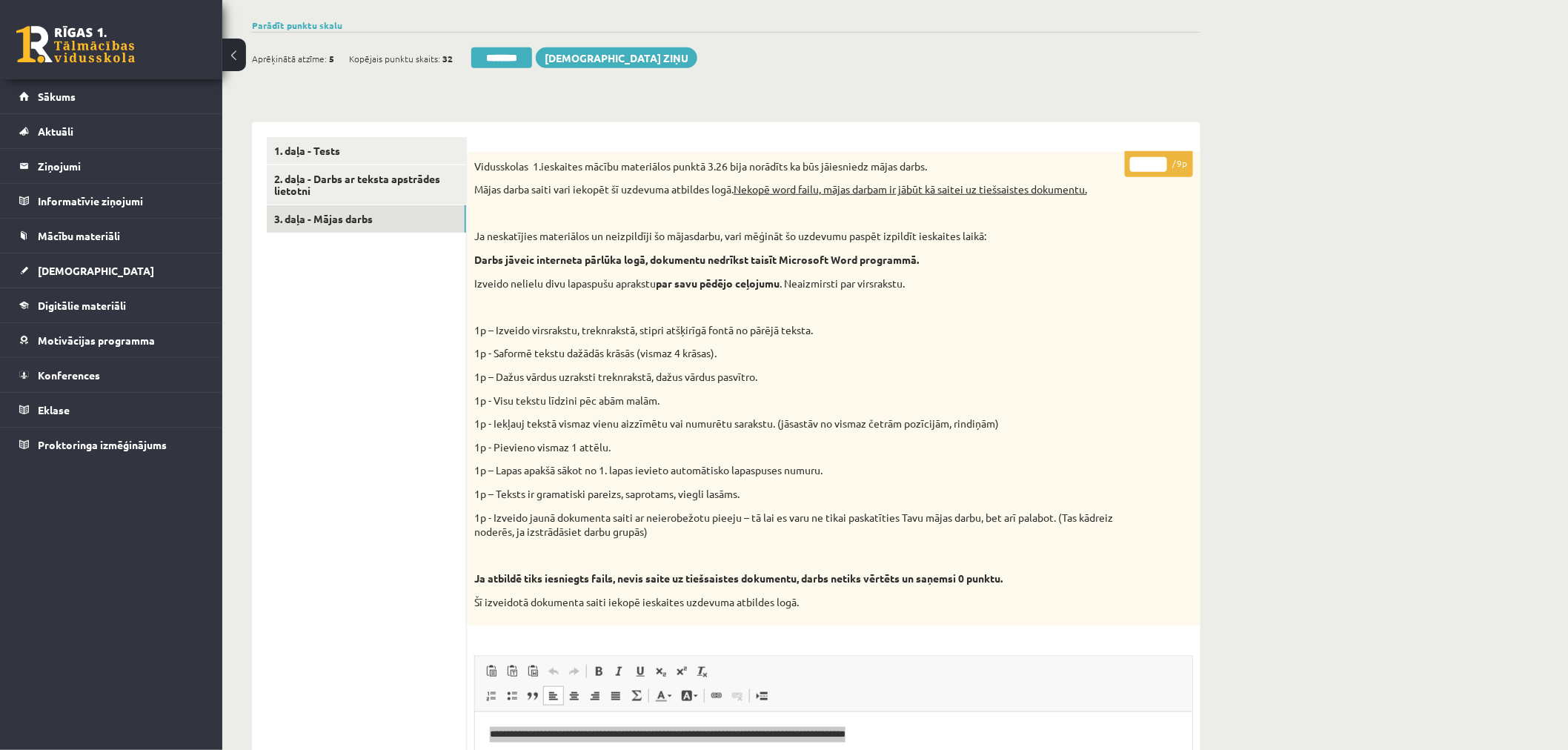
drag, startPoint x: 1146, startPoint y: 161, endPoint x: 1122, endPoint y: 161, distance: 24.0
click at [1122, 161] on div "* / 9p Vidusskolas 1.ieskaites mācību materiālos punktā 3.26 bija norādīts ka b…" at bounding box center [834, 717] width 733 height 1131
type input "*"
click at [1258, 162] on div "Datorika 1.ieskaite 10.b2 klase , Ardis Slakteris (10.b2 klase) Ieskaite jāpild…" at bounding box center [895, 528] width 1346 height 1600
click at [330, 217] on link "3. daļa - Mājas darbs" at bounding box center [367, 219] width 199 height 27
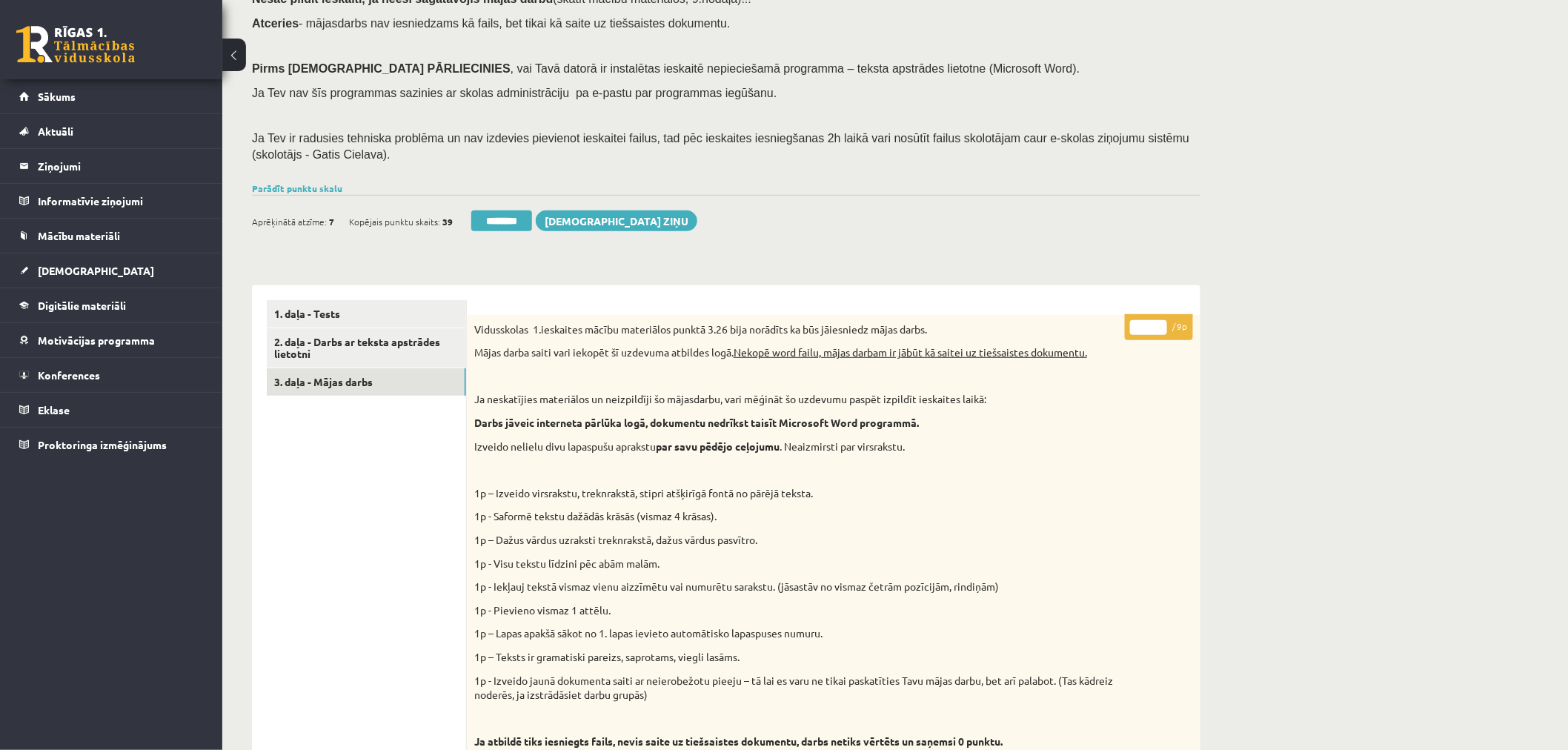
scroll to position [165, 0]
click at [330, 186] on link "Parādīt punktu skalu" at bounding box center [297, 190] width 90 height 12
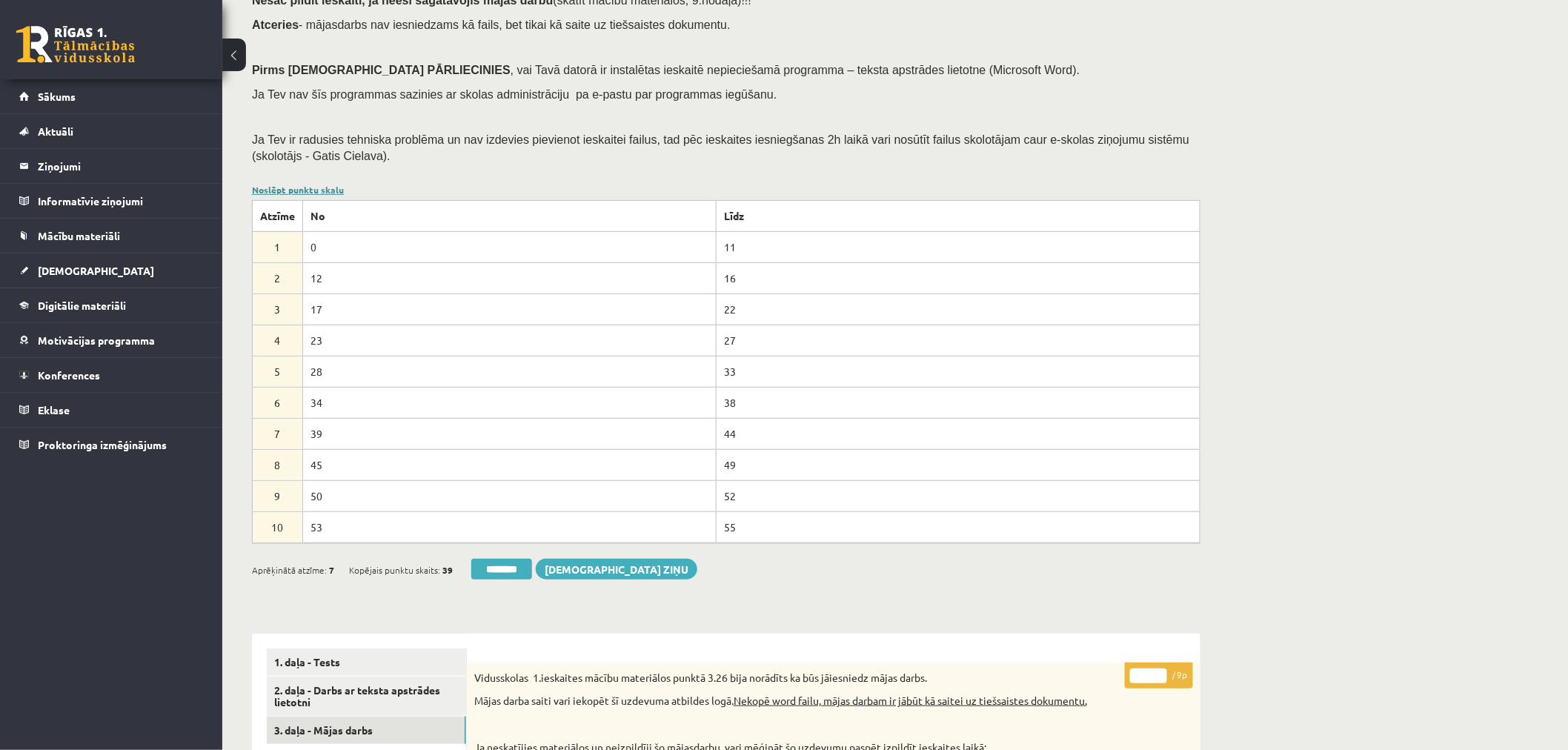
scroll to position [0, 0]
click at [323, 186] on link "Noslēpt punktu skalu" at bounding box center [298, 190] width 92 height 12
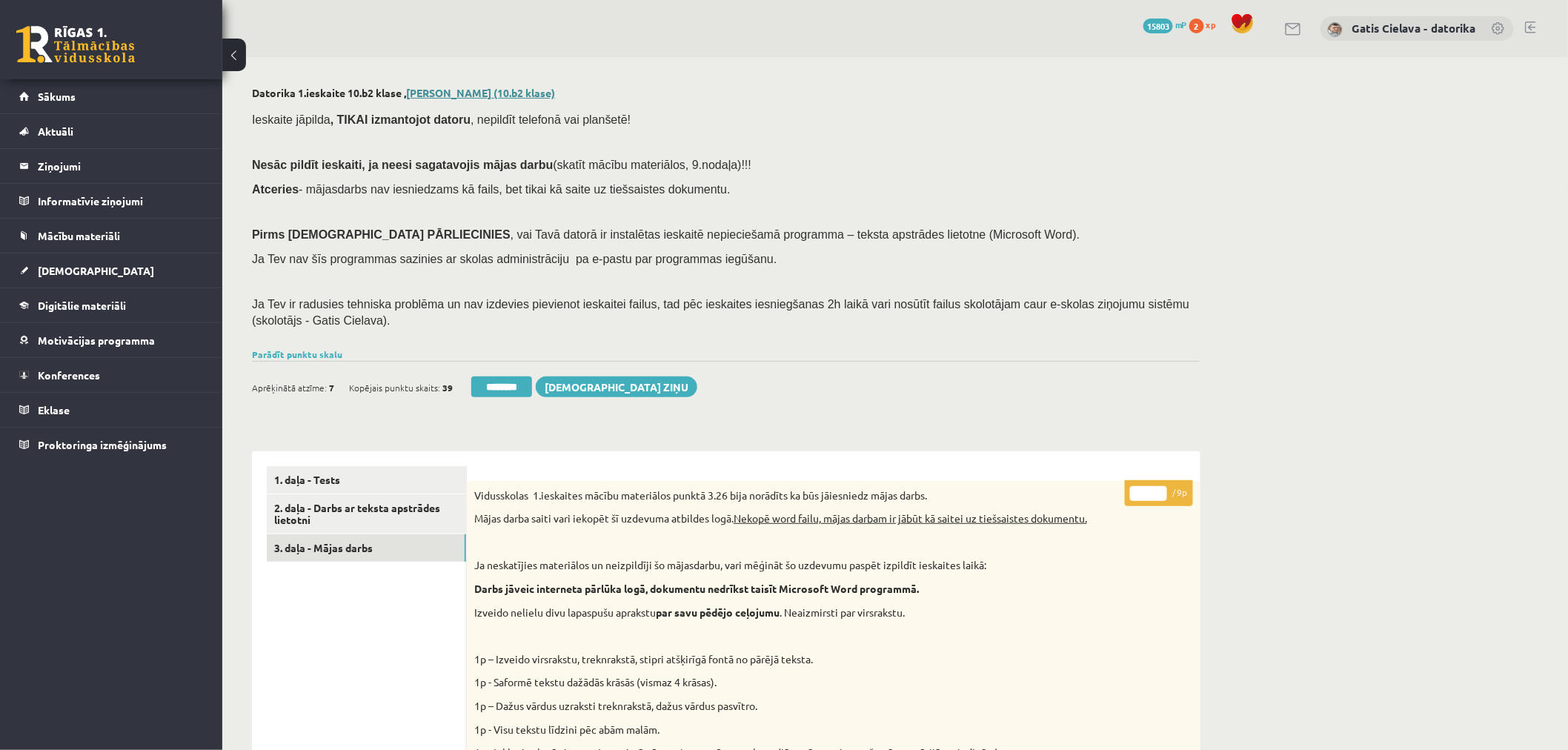
drag, startPoint x: 406, startPoint y: 87, endPoint x: 486, endPoint y: 90, distance: 80.1
click at [486, 90] on h2 "Datorika 1.ieskaite 10.b2 klase , Ardis Slakteris (10.b2 klase)" at bounding box center [726, 93] width 948 height 13
copy h2 "Ardis Slakteris"
click at [515, 386] on input "********" at bounding box center [502, 387] width 60 height 20
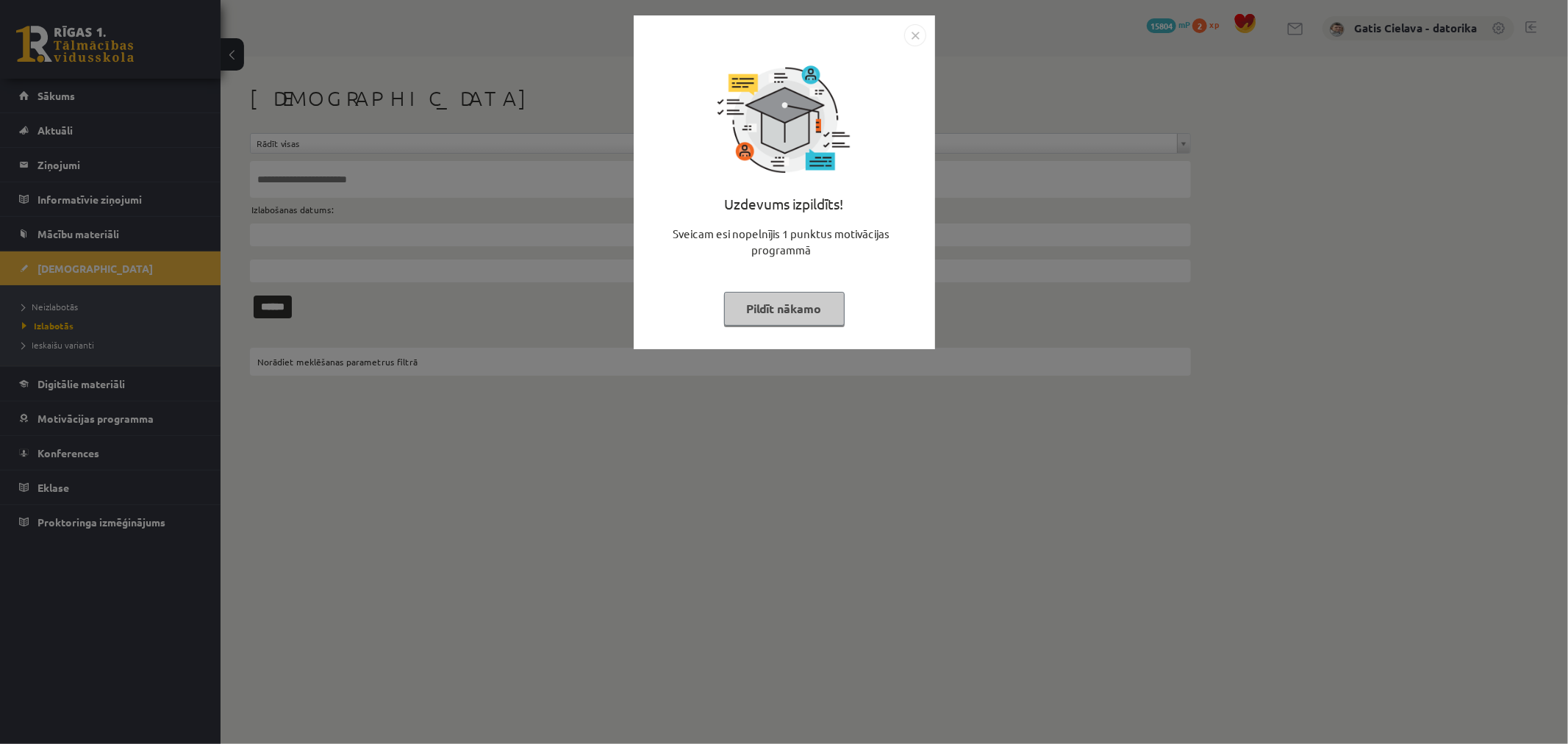
click at [784, 306] on button "Pildīt nākamo" at bounding box center [784, 308] width 121 height 34
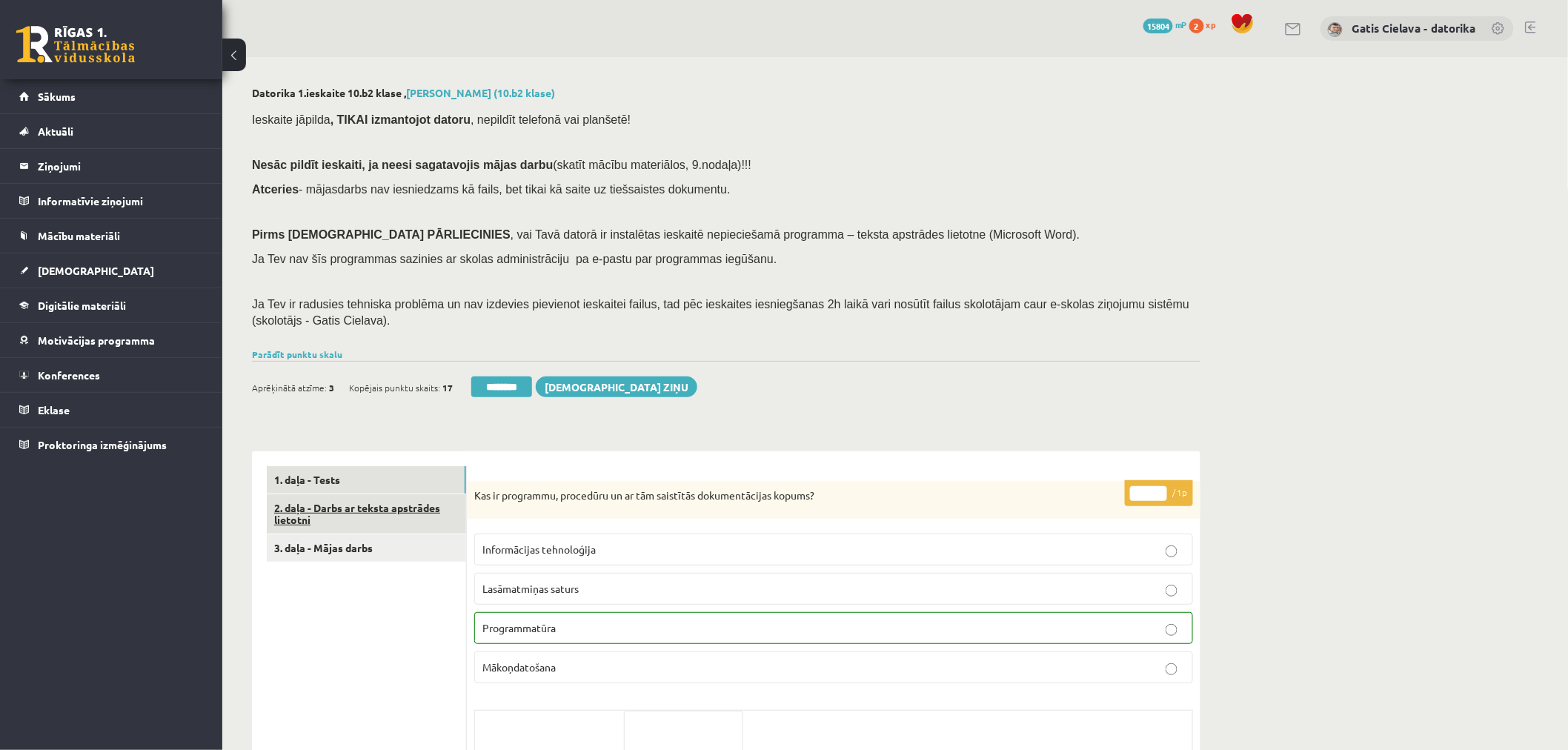
click at [408, 513] on link "2. daļa - Darbs ar teksta apstrādes lietotni" at bounding box center [367, 514] width 199 height 40
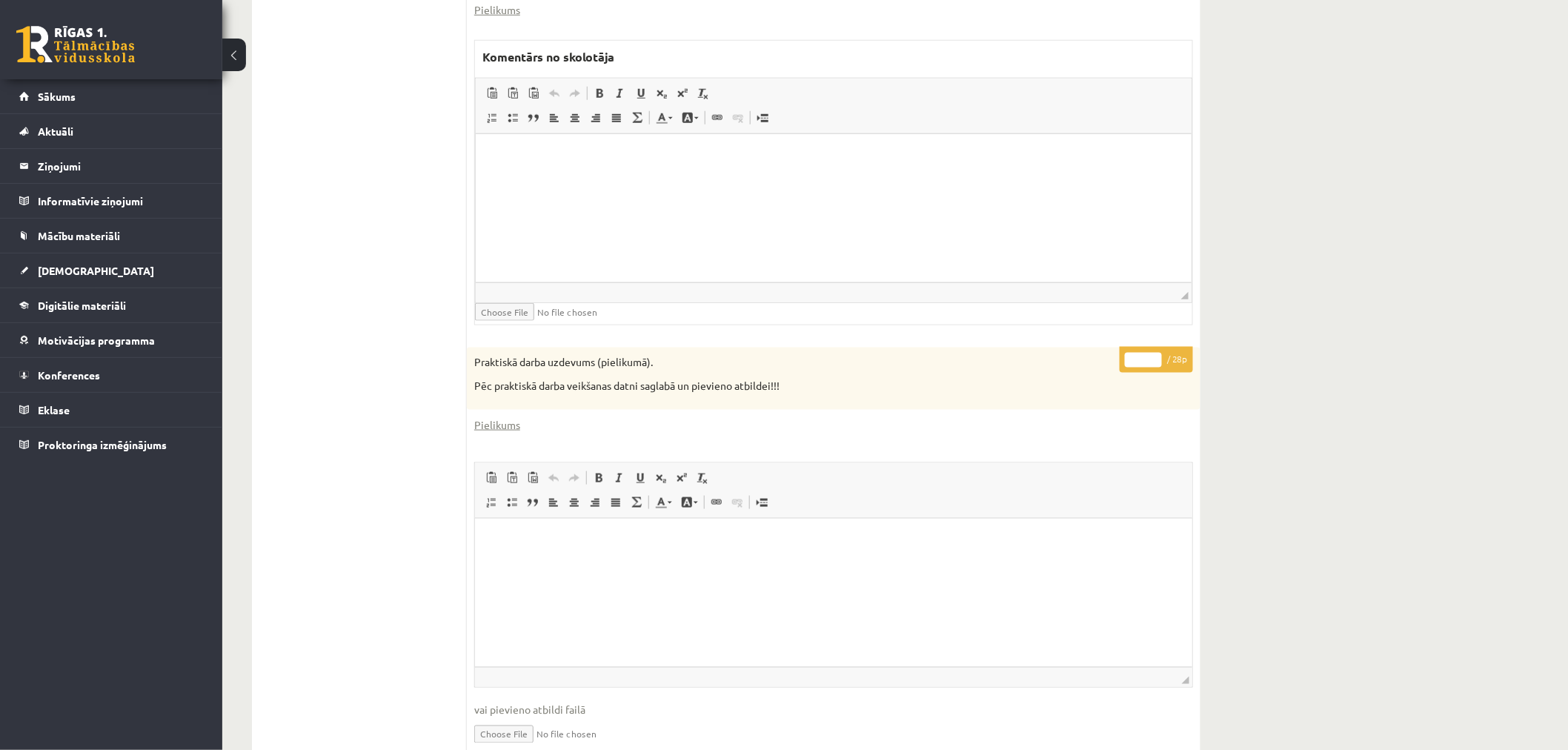
scroll to position [796, 0]
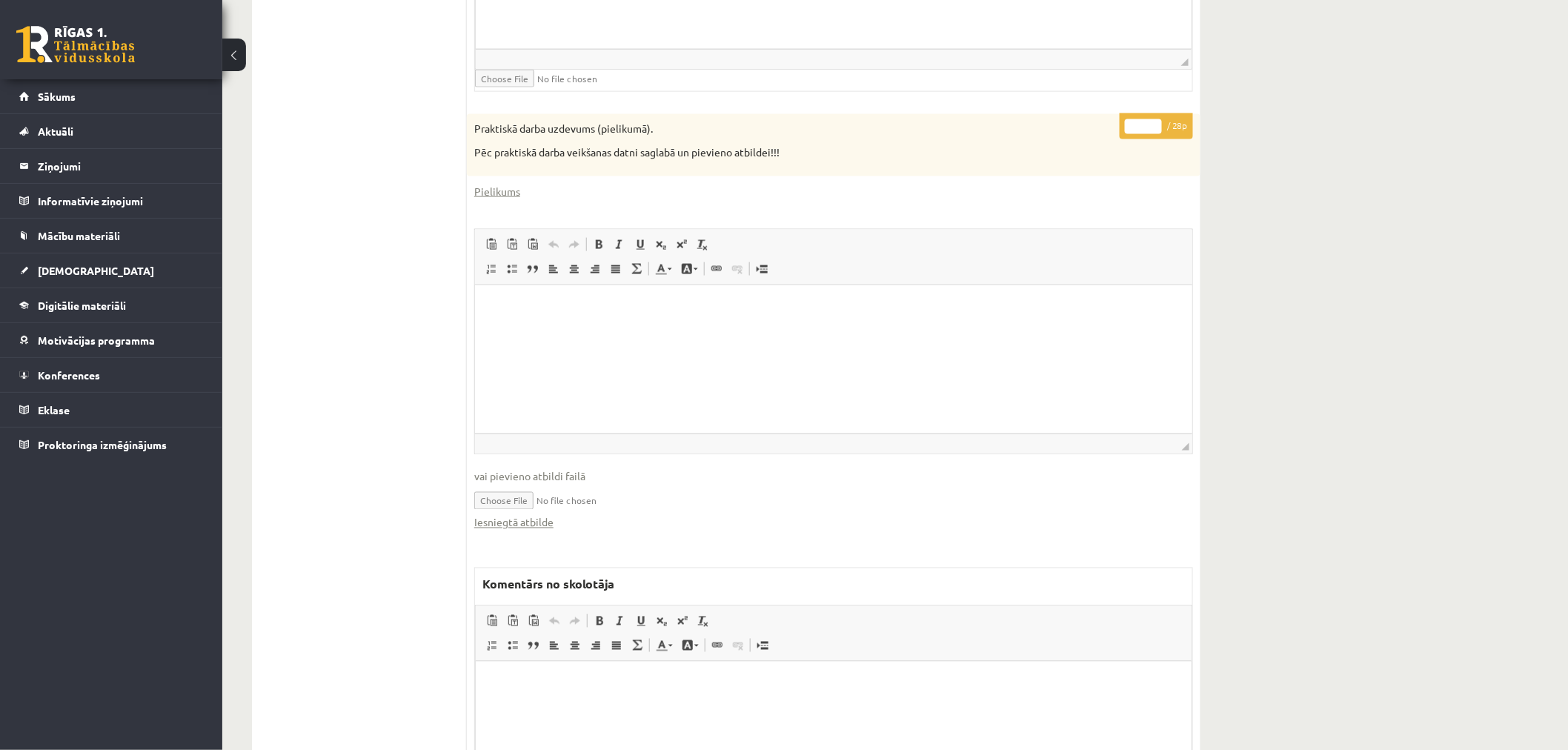
drag, startPoint x: 1140, startPoint y: 123, endPoint x: 1120, endPoint y: 122, distance: 20.0
click at [1120, 122] on p "* / 28p" at bounding box center [1156, 127] width 74 height 26
type input "**"
drag, startPoint x: 1292, startPoint y: 151, endPoint x: 1269, endPoint y: 169, distance: 29.2
click at [1292, 151] on div "Datorika 1.ieskaite 10.b2 klase , [PERSON_NAME] (10.b2 klase) Ieskaite jāpilda …" at bounding box center [895, 89] width 1346 height 1654
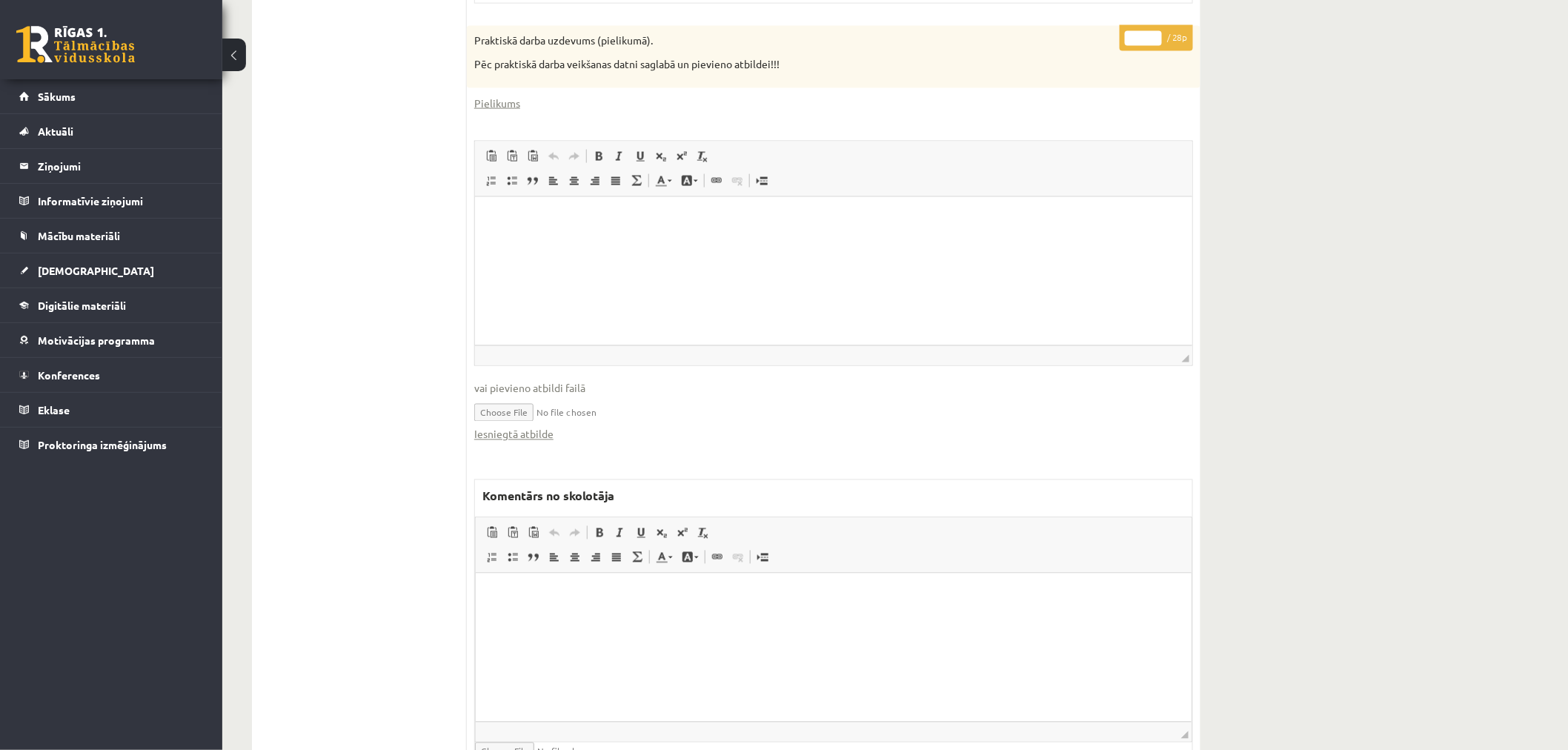
scroll to position [959, 0]
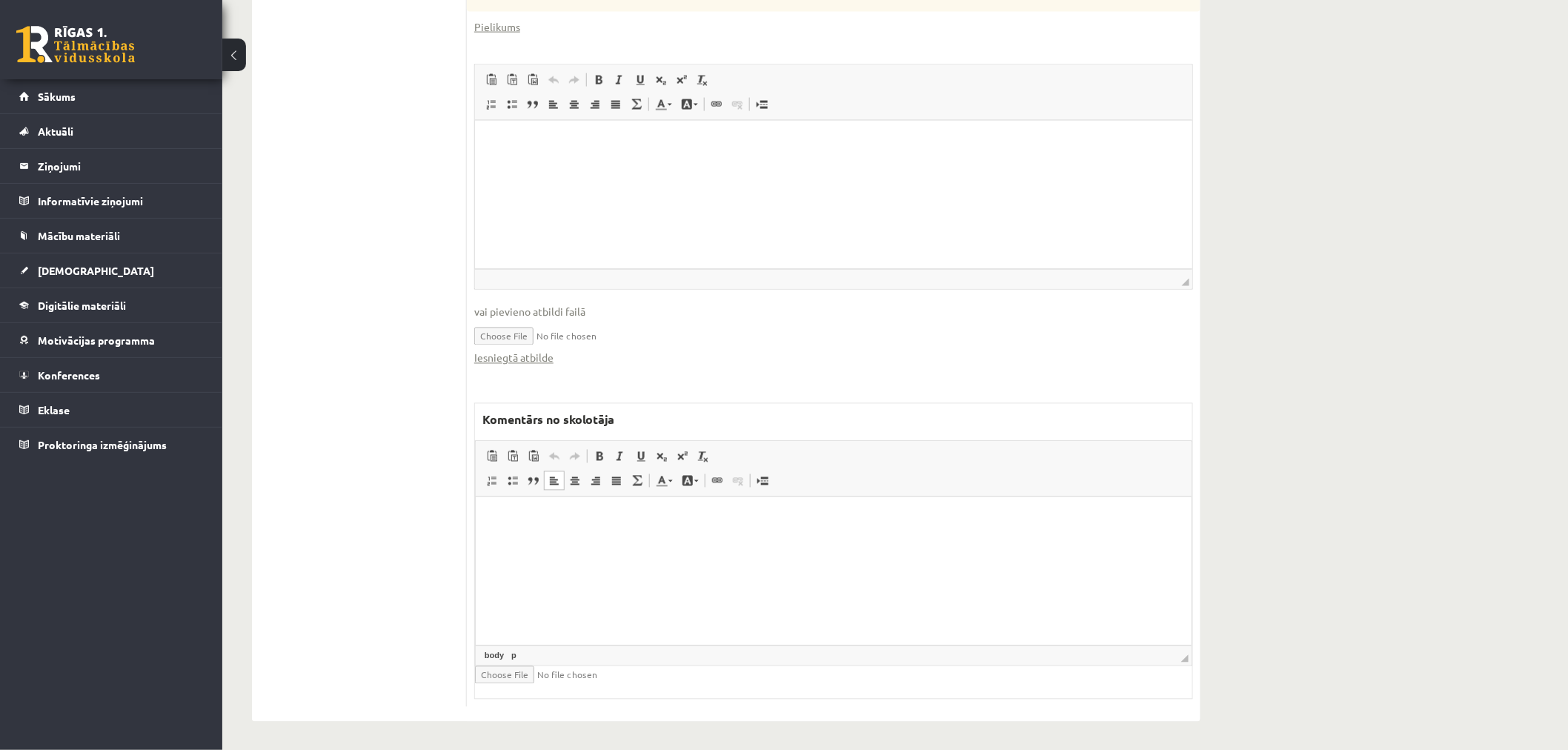
drag, startPoint x: 711, startPoint y: 592, endPoint x: 829, endPoint y: 573, distance: 119.5
click at [714, 542] on html at bounding box center [833, 519] width 716 height 46
click at [560, 523] on p "**********" at bounding box center [832, 519] width 686 height 16
click at [803, 542] on html "**********" at bounding box center [833, 519] width 716 height 46
click at [908, 135] on p "Bagātinātā teksta redaktors, wiswyg-editor-user-answer-47024958732120" at bounding box center [833, 142] width 688 height 16
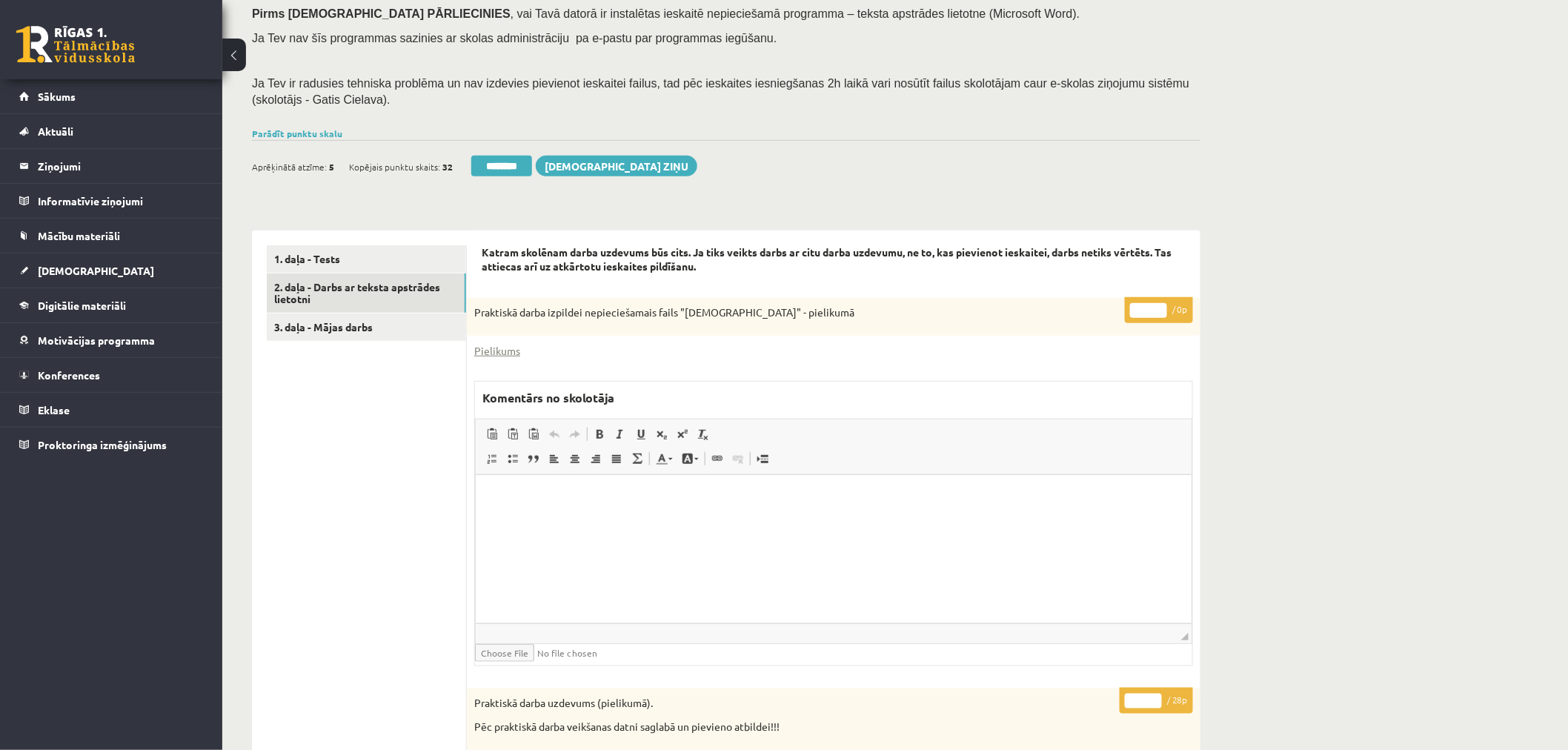
scroll to position [219, 0]
click at [362, 294] on link "2. daļa - Darbs ar teksta apstrādes lietotni" at bounding box center [367, 295] width 199 height 40
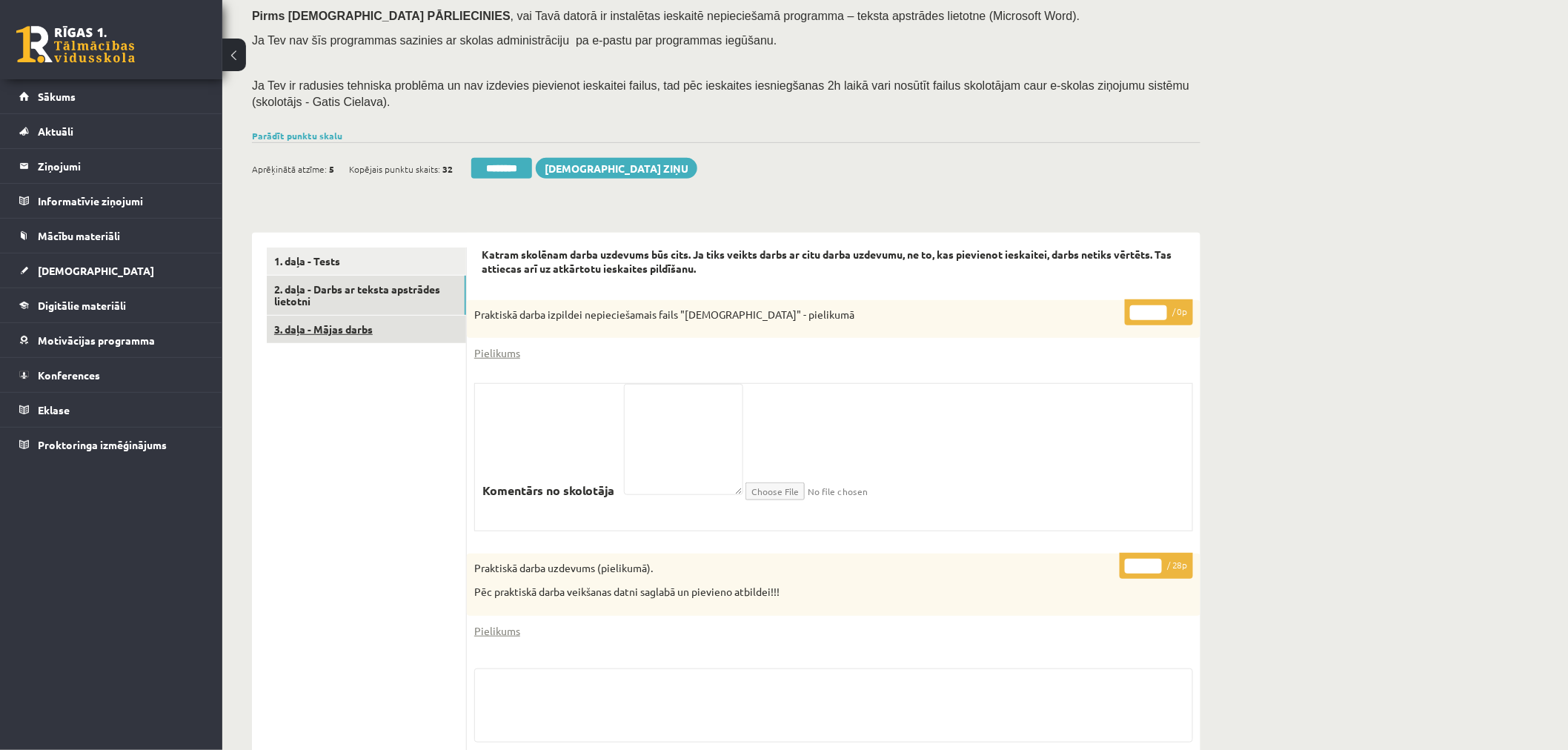
click at [348, 330] on link "3. daļa - Mājas darbs" at bounding box center [367, 328] width 199 height 27
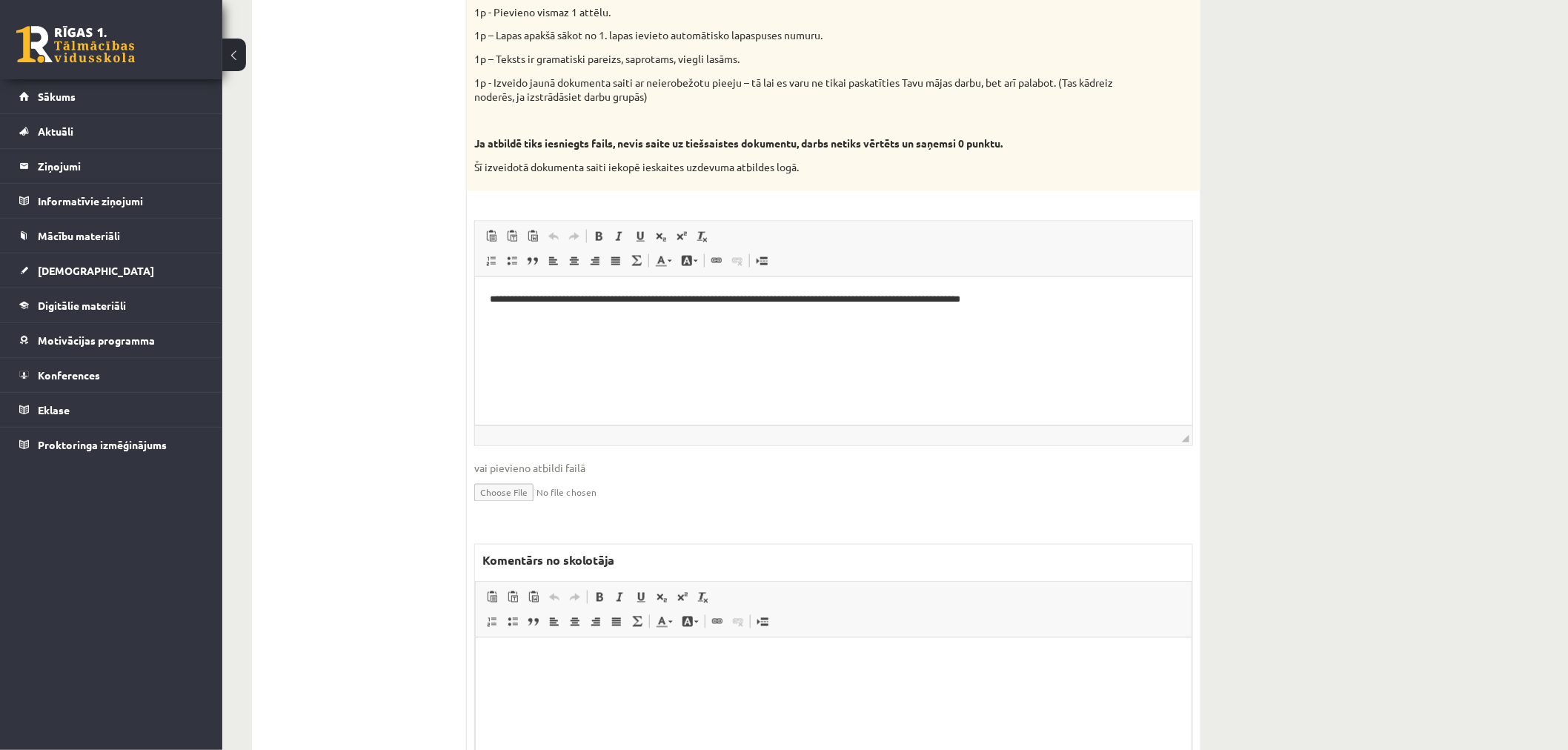
scroll to position [0, 0]
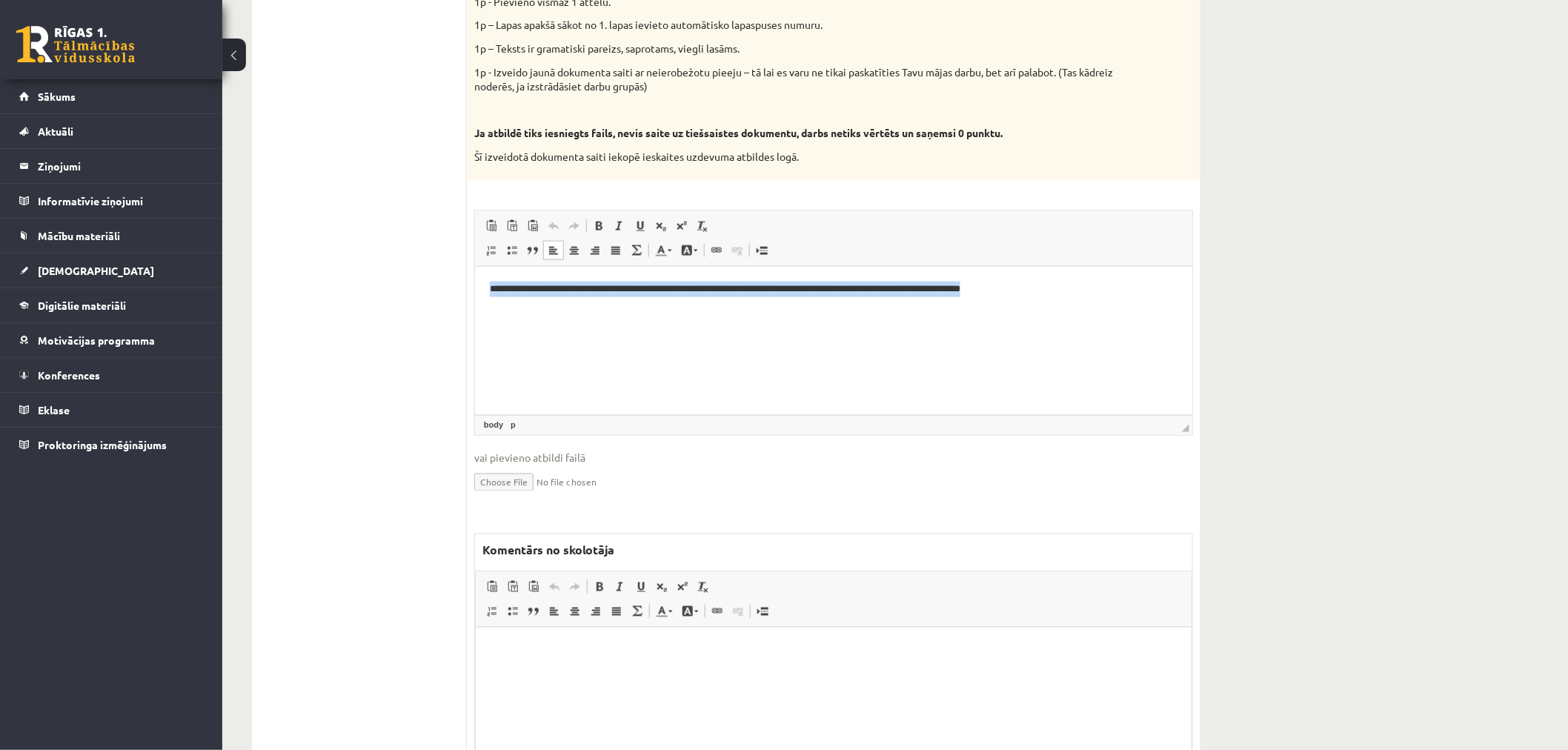
drag, startPoint x: 1164, startPoint y: 286, endPoint x: 302, endPoint y: 278, distance: 862.0
click at [475, 278] on html "**********" at bounding box center [833, 288] width 717 height 46
copy p "**********"
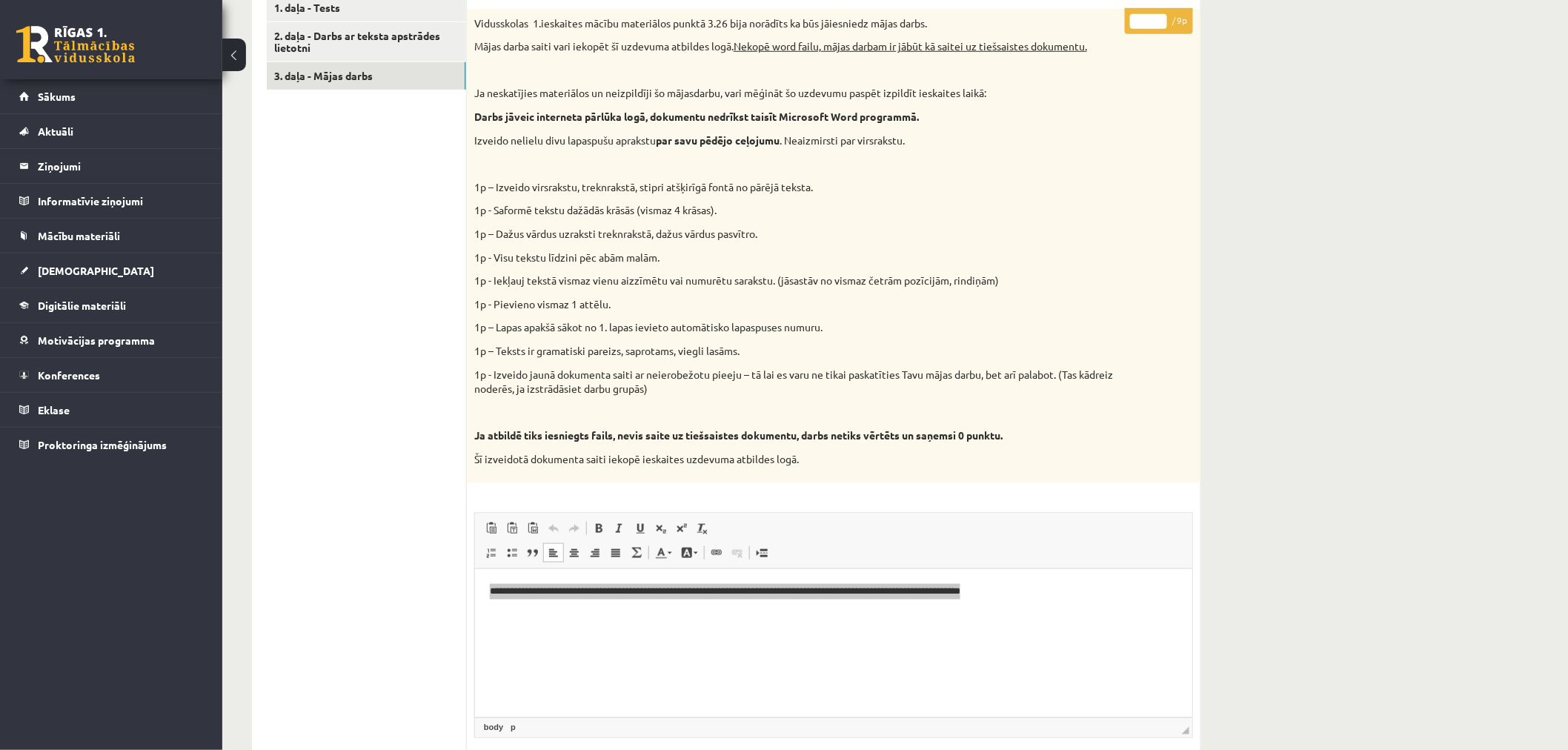
scroll to position [446, 0]
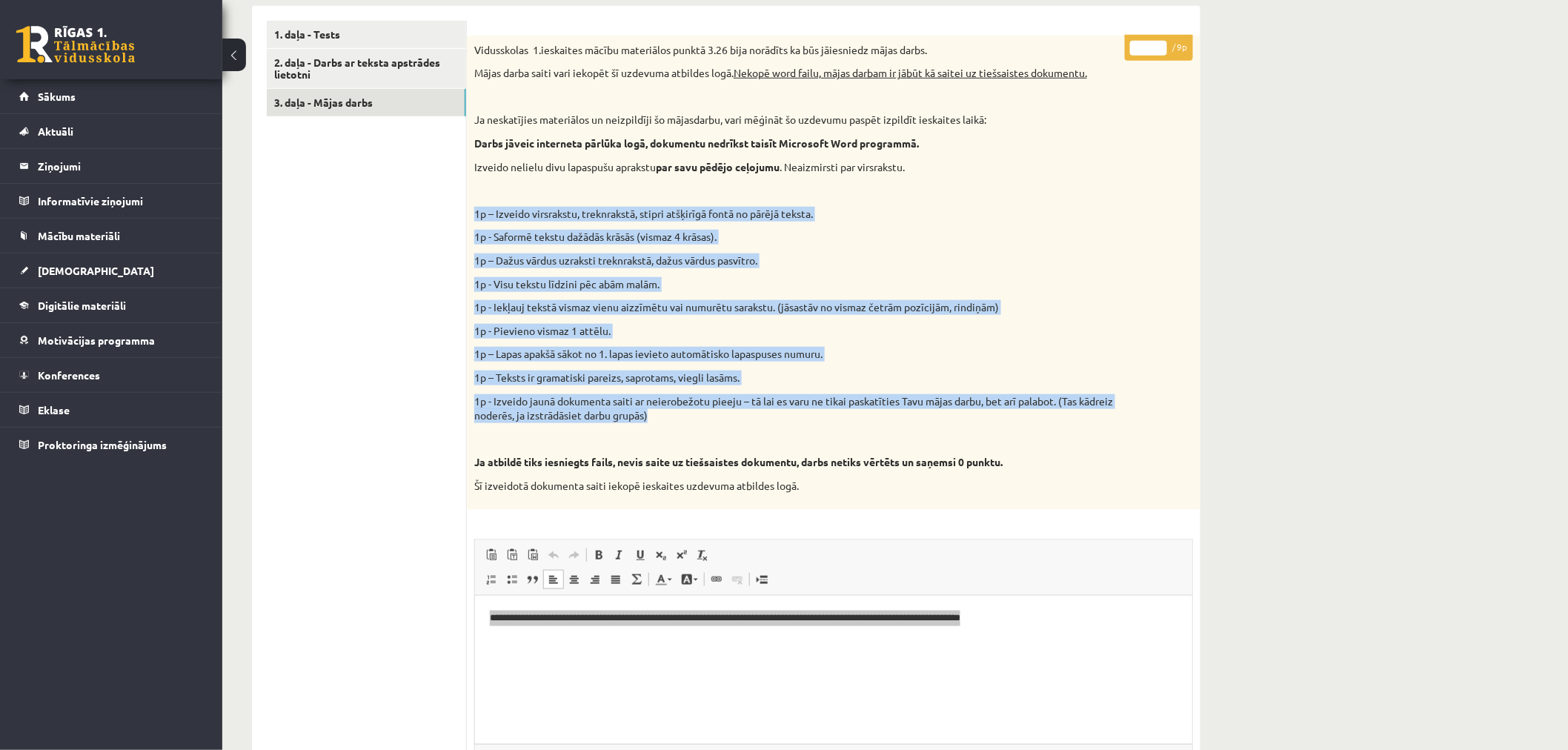
drag, startPoint x: 704, startPoint y: 417, endPoint x: 472, endPoint y: 213, distance: 308.9
click at [472, 213] on div "Vidusskolas 1.ieskaites mācību materiālos punktā 3.26 bija norādīts ka būs jāie…" at bounding box center [834, 273] width 733 height 475
copy div "1p – Izveido virsrakstu, treknrakstā, stipri atšķirīgā fontā no pārējā teksta. …"
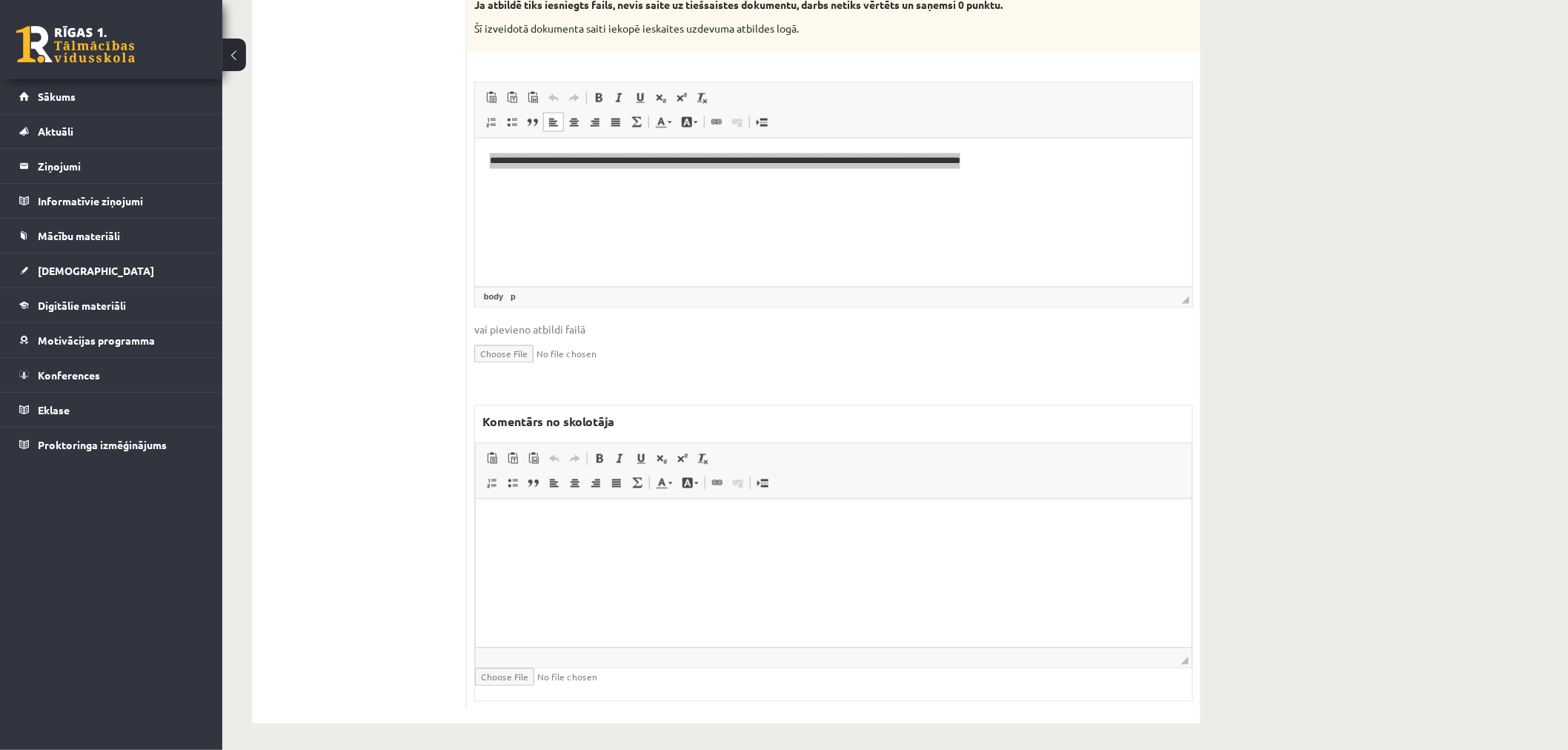
scroll to position [905, 0]
click at [736, 541] on html at bounding box center [833, 518] width 716 height 46
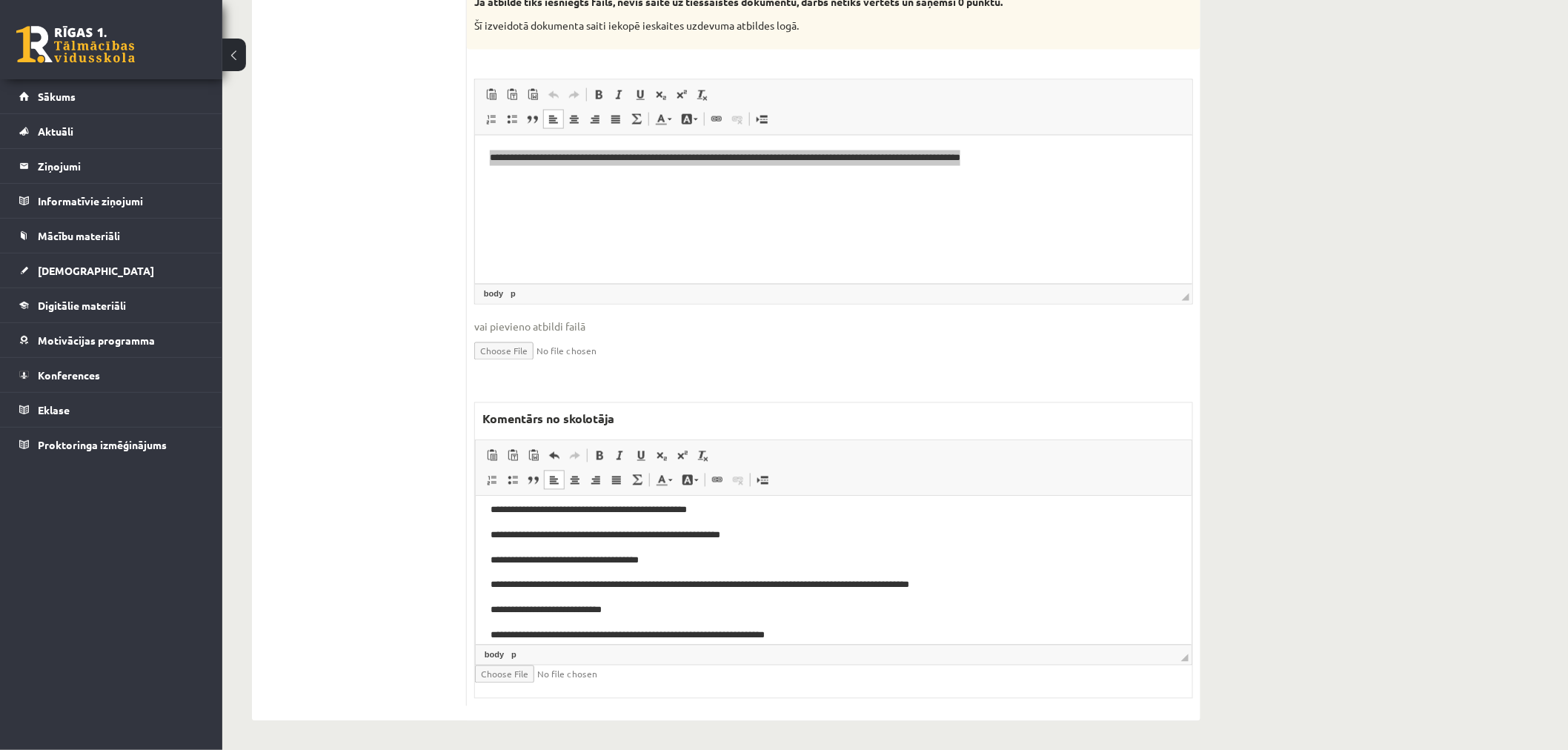
scroll to position [0, 0]
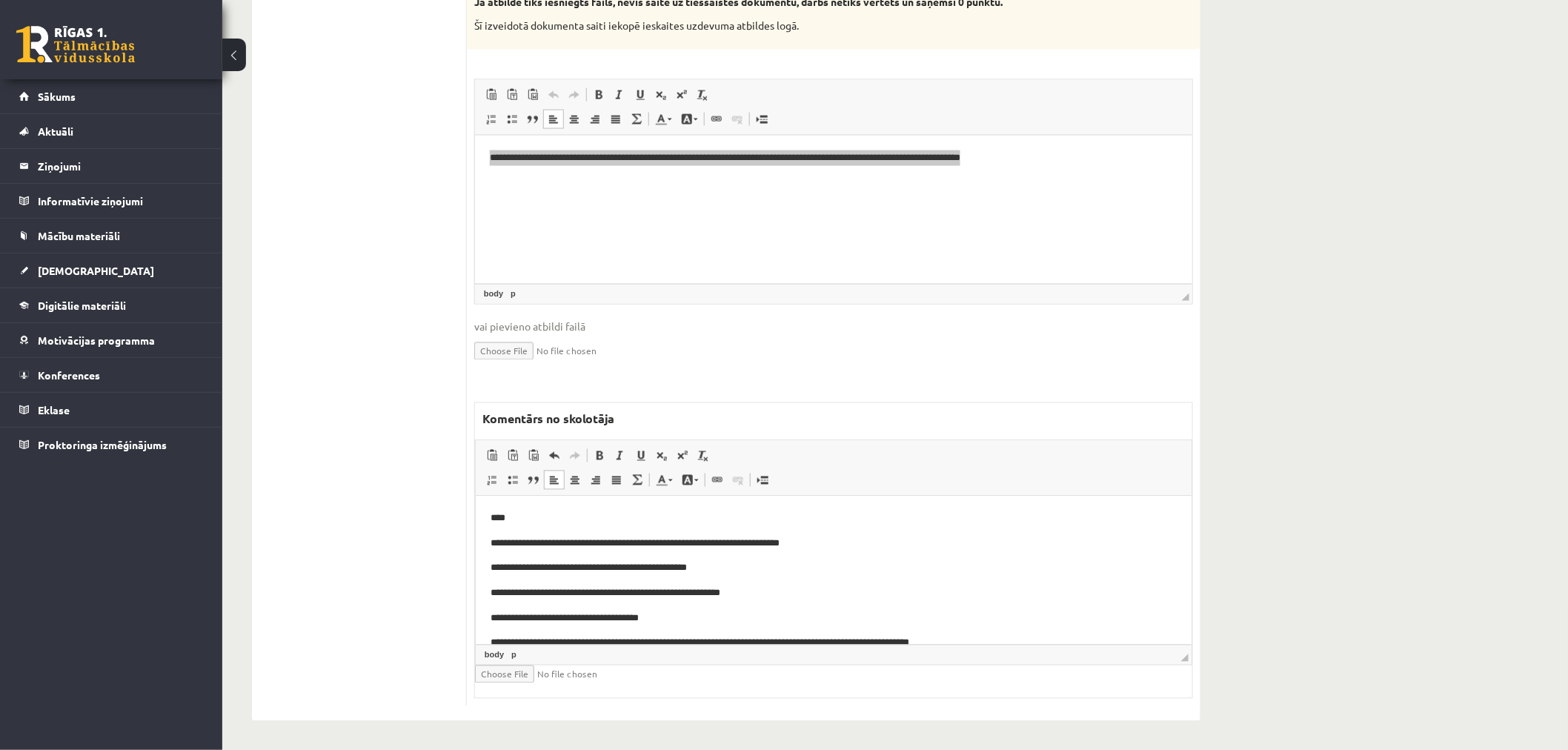
click at [696, 542] on p "**********" at bounding box center [826, 543] width 674 height 16
click at [698, 538] on p "**********" at bounding box center [826, 543] width 674 height 16
drag, startPoint x: 730, startPoint y: 541, endPoint x: 643, endPoint y: 545, distance: 87.1
click at [643, 545] on p "**********" at bounding box center [826, 543] width 674 height 16
drag, startPoint x: 599, startPoint y: 456, endPoint x: 630, endPoint y: 478, distance: 38.0
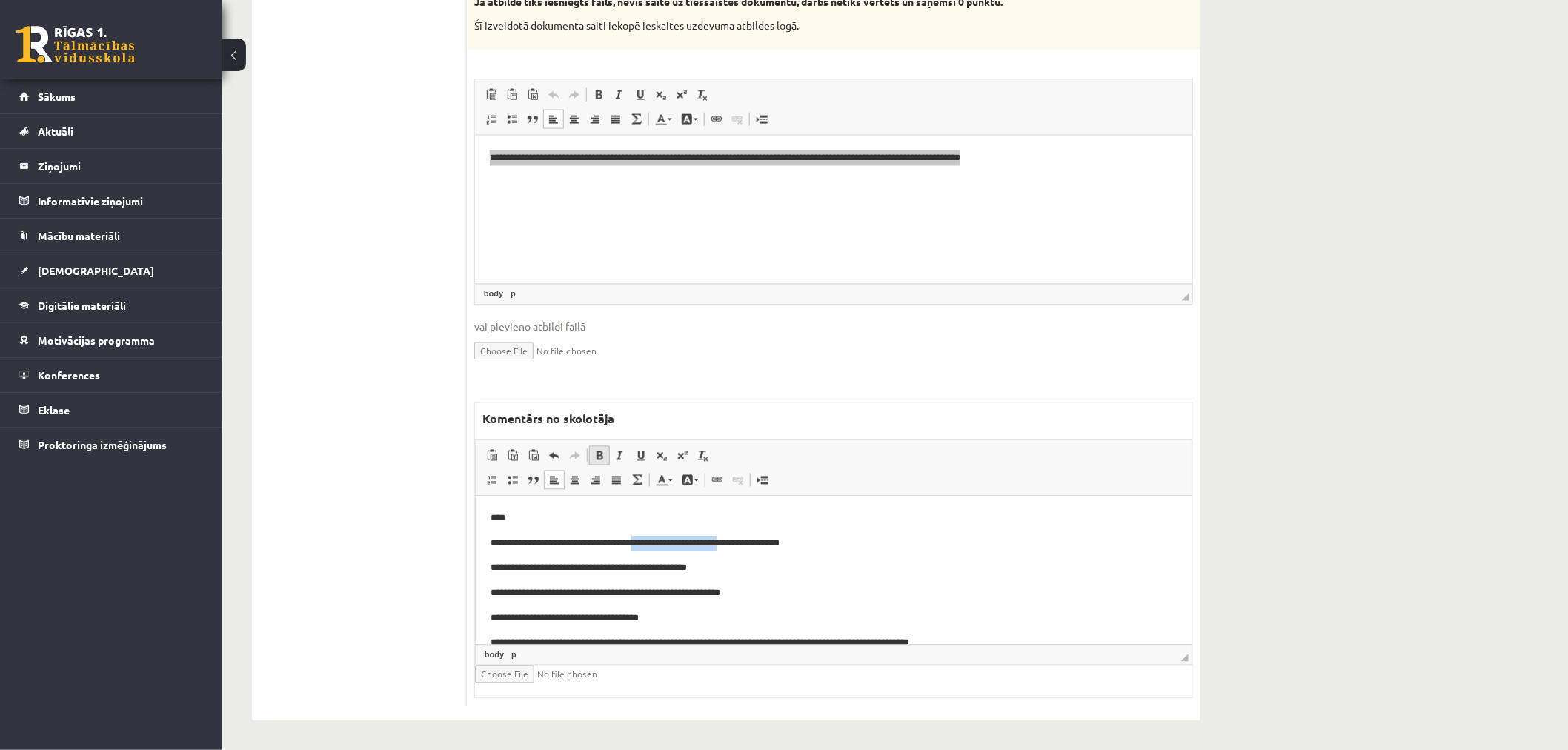
click at [599, 457] on span at bounding box center [599, 455] width 12 height 12
click at [624, 574] on p "**********" at bounding box center [826, 568] width 674 height 16
drag, startPoint x: 724, startPoint y: 565, endPoint x: 450, endPoint y: 559, distance: 274.1
click at [476, 559] on html "**********" at bounding box center [833, 638] width 716 height 286
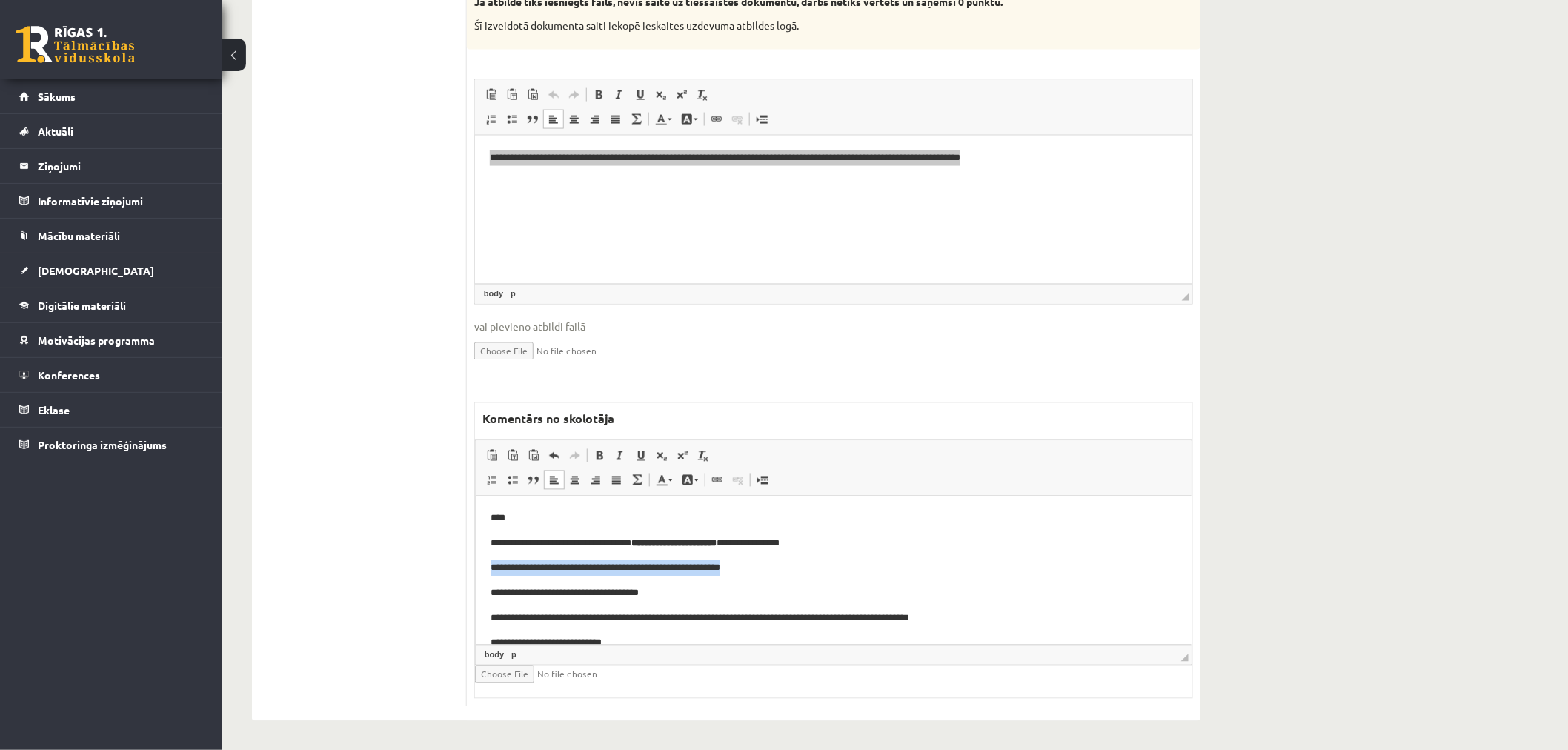
drag, startPoint x: 777, startPoint y: 566, endPoint x: 437, endPoint y: 566, distance: 340.0
click at [476, 566] on html "**********" at bounding box center [833, 626] width 716 height 261
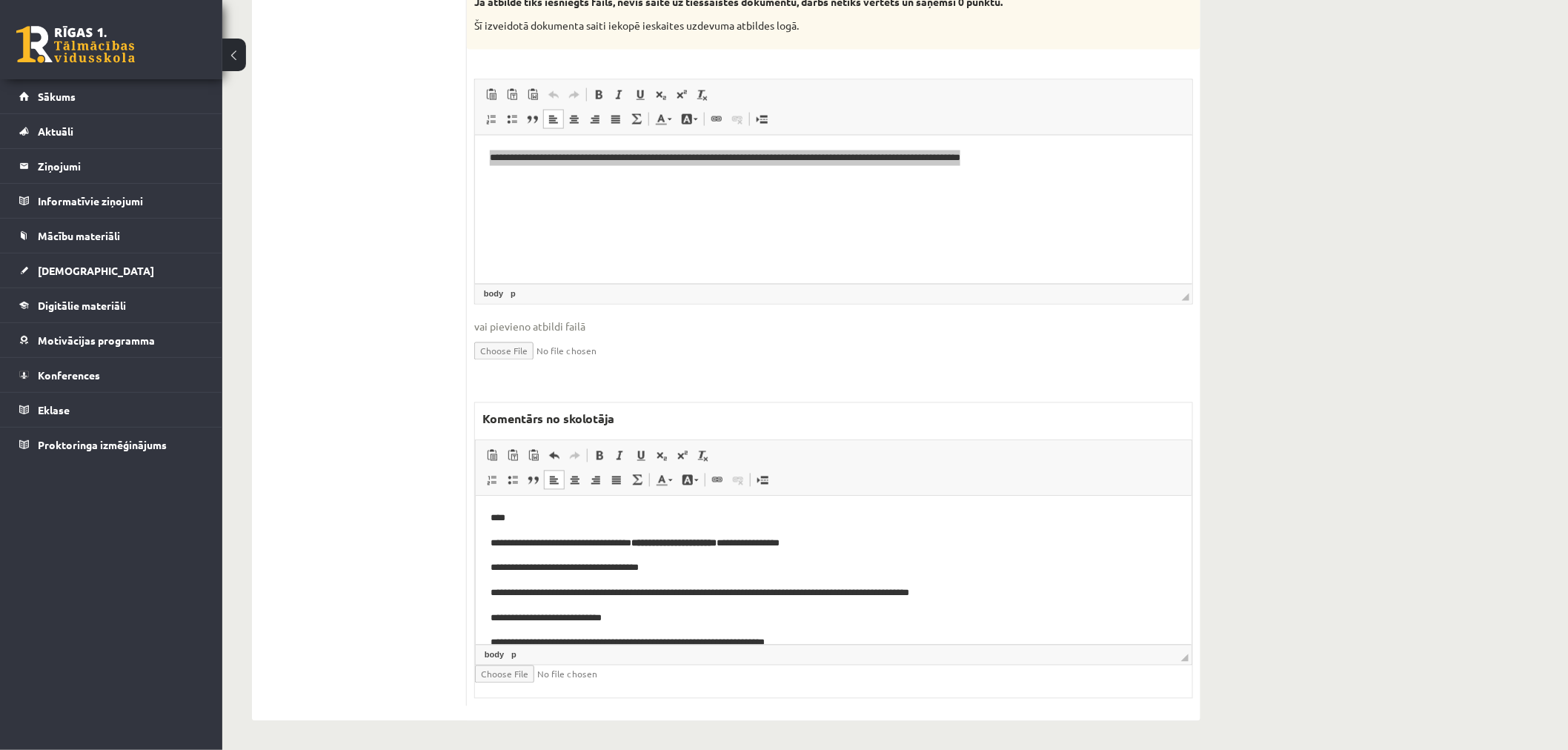
click at [677, 568] on p "**********" at bounding box center [826, 568] width 674 height 16
click at [654, 595] on p "**********" at bounding box center [826, 593] width 674 height 16
drag, startPoint x: 999, startPoint y: 592, endPoint x: 923, endPoint y: 1084, distance: 497.8
click at [476, 592] on html "**********" at bounding box center [833, 613] width 716 height 234
drag, startPoint x: 680, startPoint y: 583, endPoint x: 637, endPoint y: 583, distance: 43.0
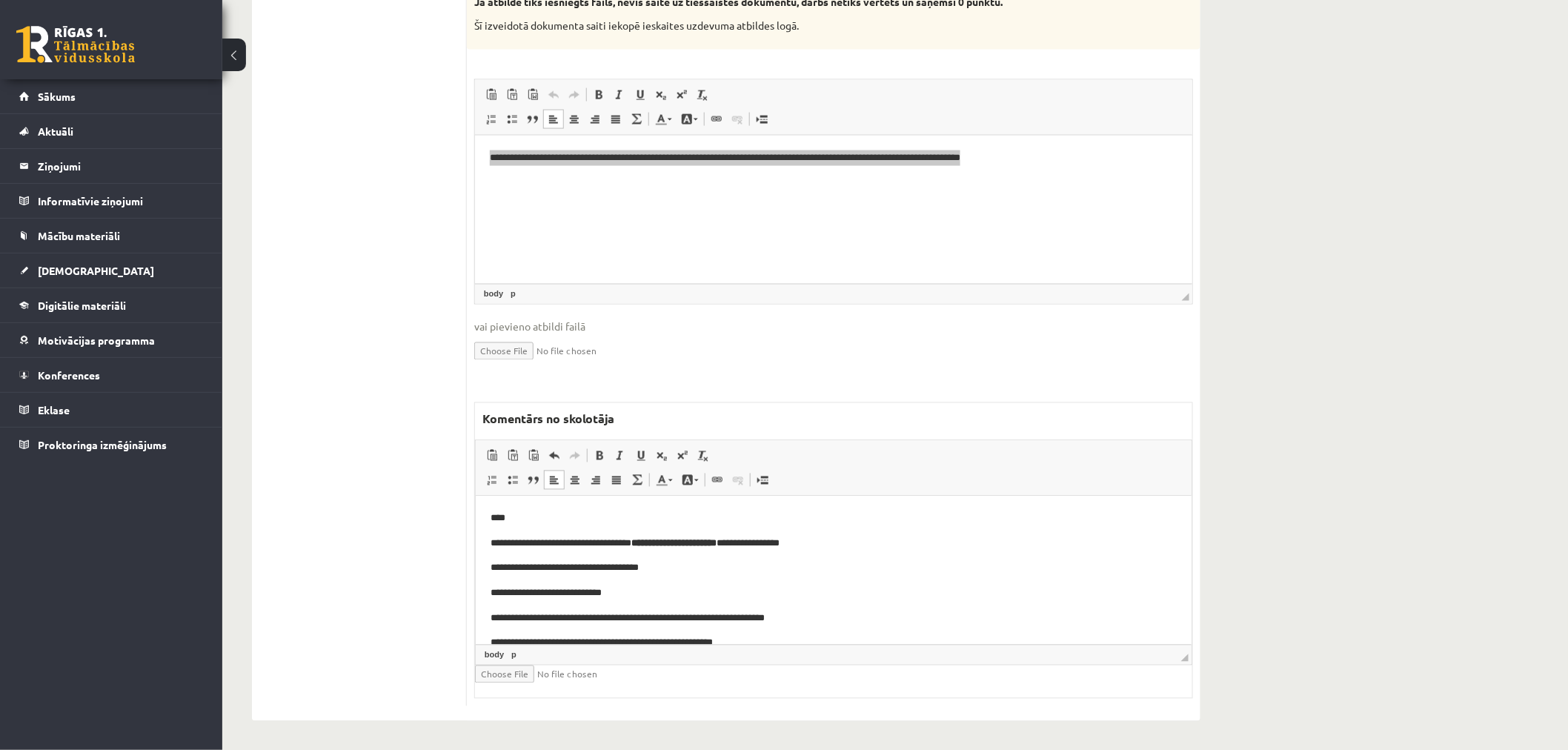
click at [677, 583] on body "**********" at bounding box center [832, 601] width 686 height 181
drag, startPoint x: 634, startPoint y: 593, endPoint x: 413, endPoint y: 595, distance: 221.0
click at [476, 595] on html "**********" at bounding box center [833, 601] width 716 height 210
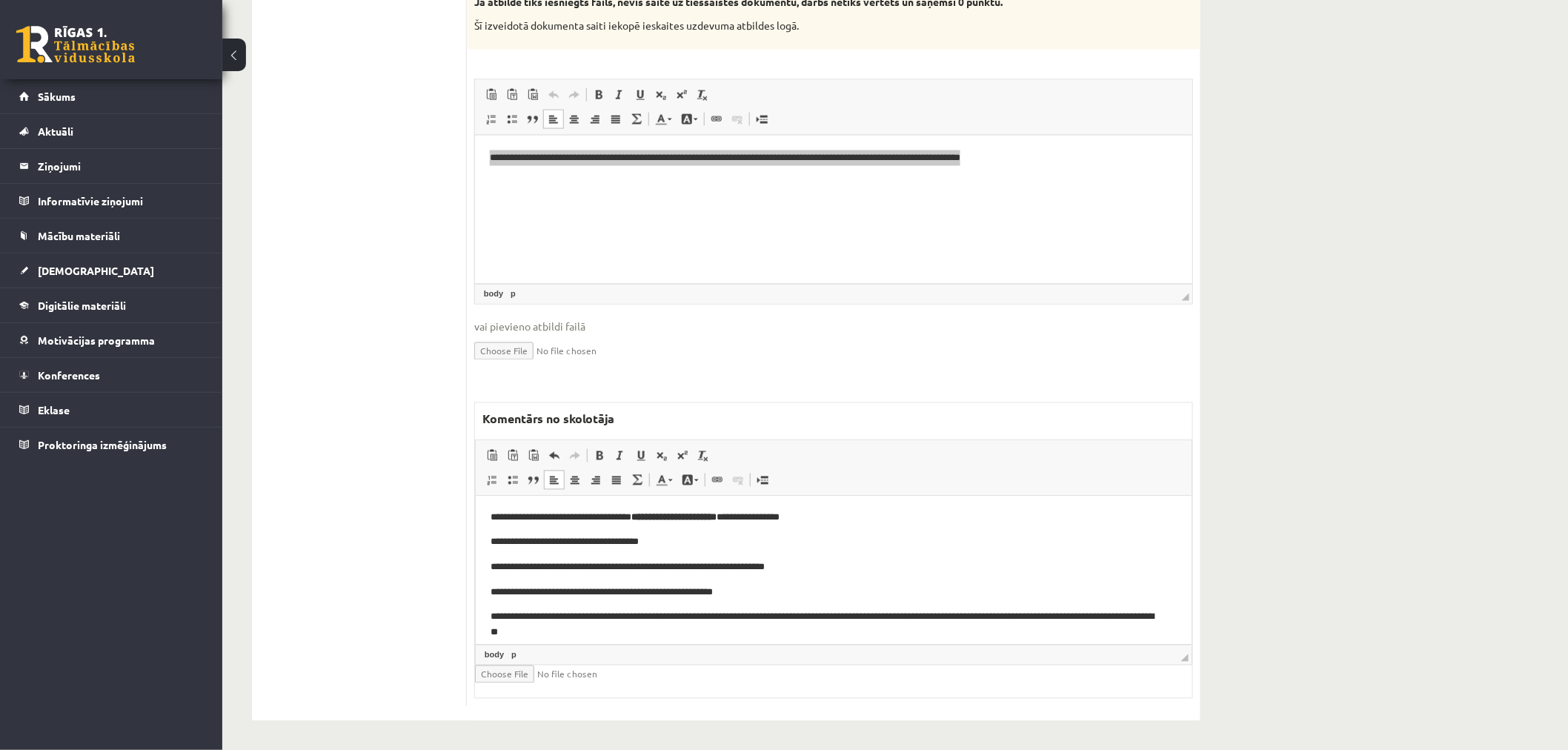
scroll to position [37, 0]
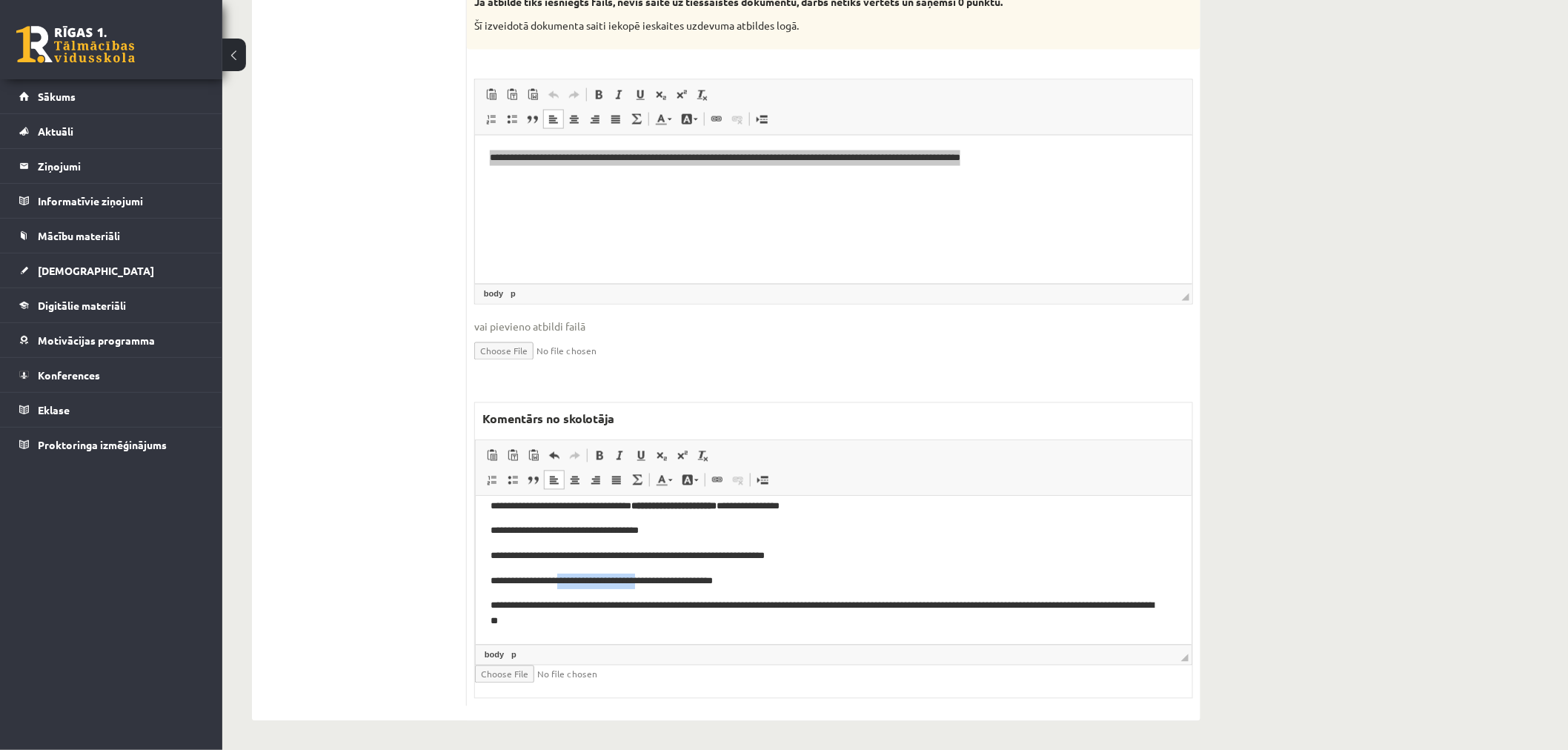
drag, startPoint x: 651, startPoint y: 580, endPoint x: 562, endPoint y: 580, distance: 89.0
click at [562, 580] on p "**********" at bounding box center [826, 581] width 674 height 16
drag, startPoint x: 758, startPoint y: 581, endPoint x: 417, endPoint y: 581, distance: 341.0
click at [476, 581] on html "**********" at bounding box center [833, 551] width 716 height 185
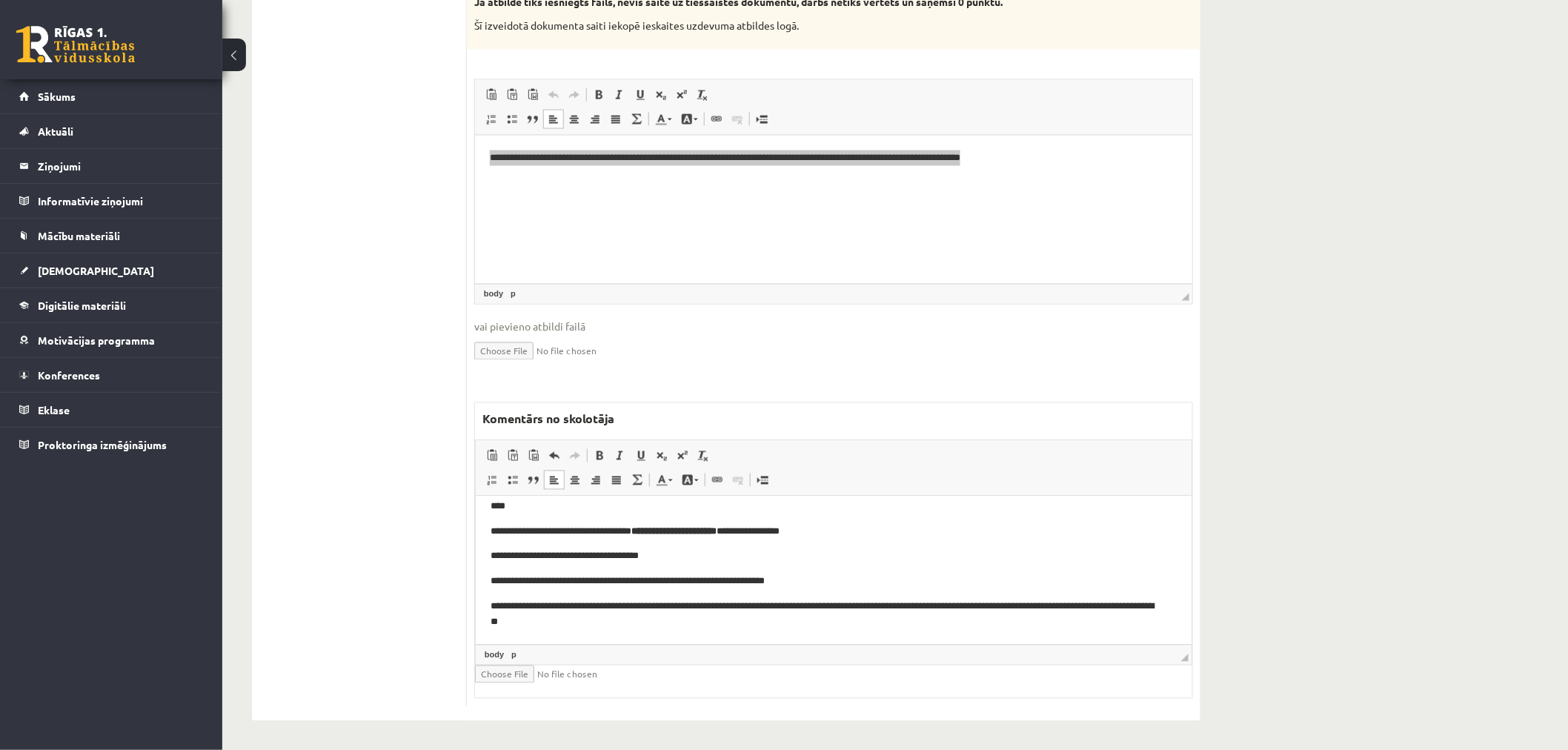
scroll to position [12, 0]
click at [656, 604] on p "**********" at bounding box center [826, 614] width 674 height 31
click at [598, 453] on span at bounding box center [599, 455] width 12 height 12
click at [773, 552] on p "**********" at bounding box center [826, 556] width 674 height 16
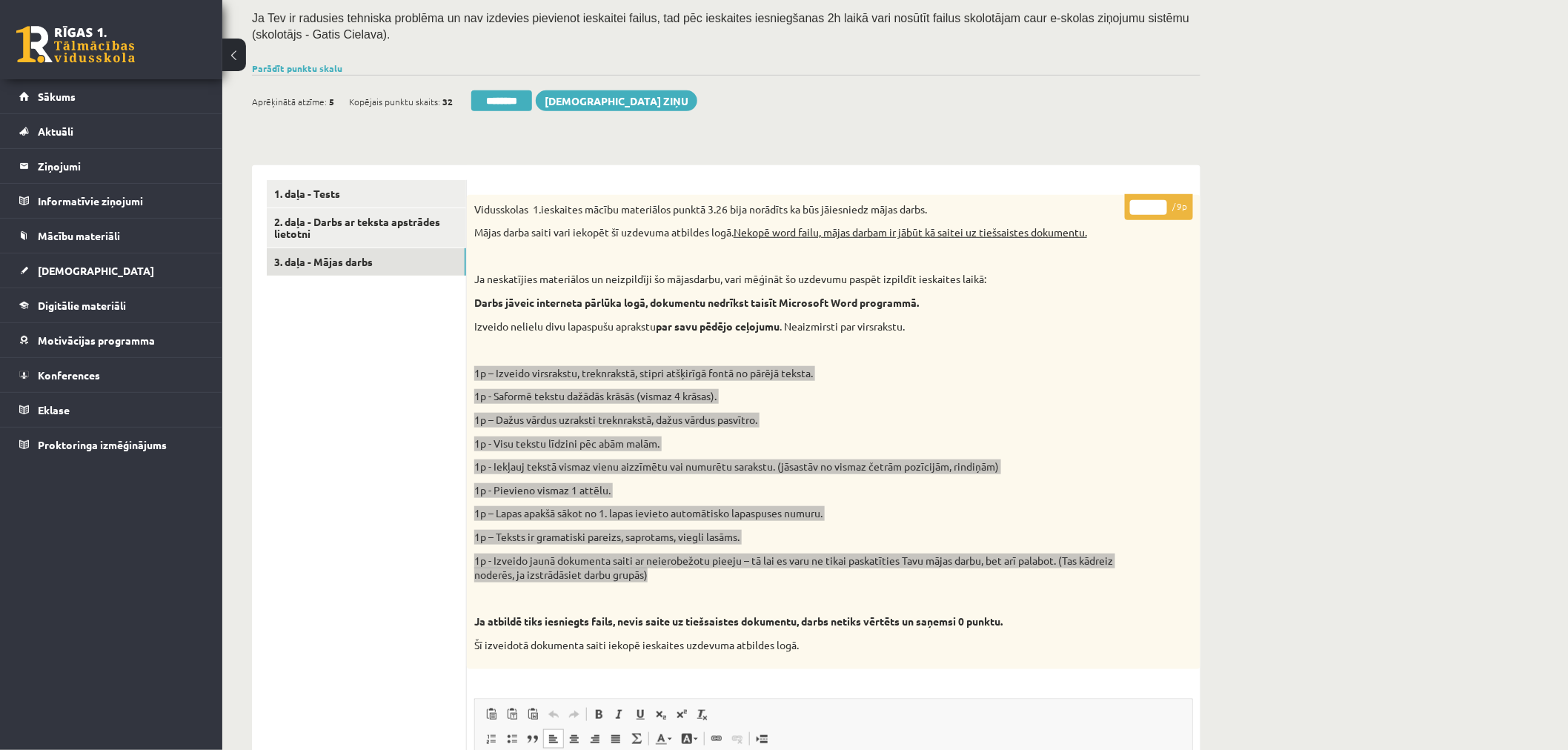
scroll to position [247, 0]
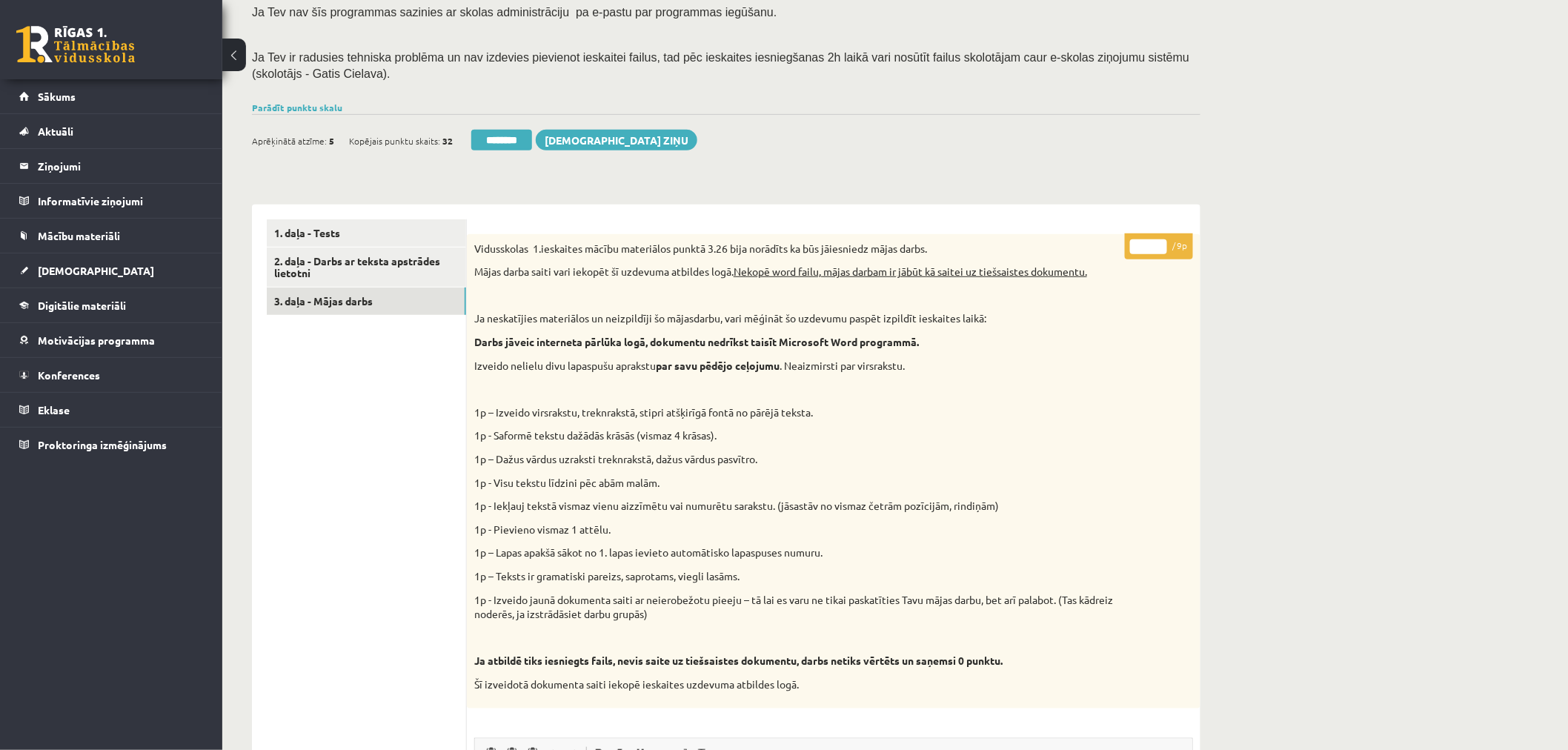
drag, startPoint x: 1146, startPoint y: 242, endPoint x: 1131, endPoint y: 241, distance: 15.0
click at [1131, 241] on input "*" at bounding box center [1149, 247] width 37 height 15
type input "*"
click at [1240, 230] on div "Datorika 1.ieskaite 10.b2 klase , Kristers Raginskis (10.b2 klase) Ieskaite jāp…" at bounding box center [895, 609] width 1346 height 1600
click at [308, 298] on link "3. daļa - Mājas darbs" at bounding box center [367, 301] width 199 height 27
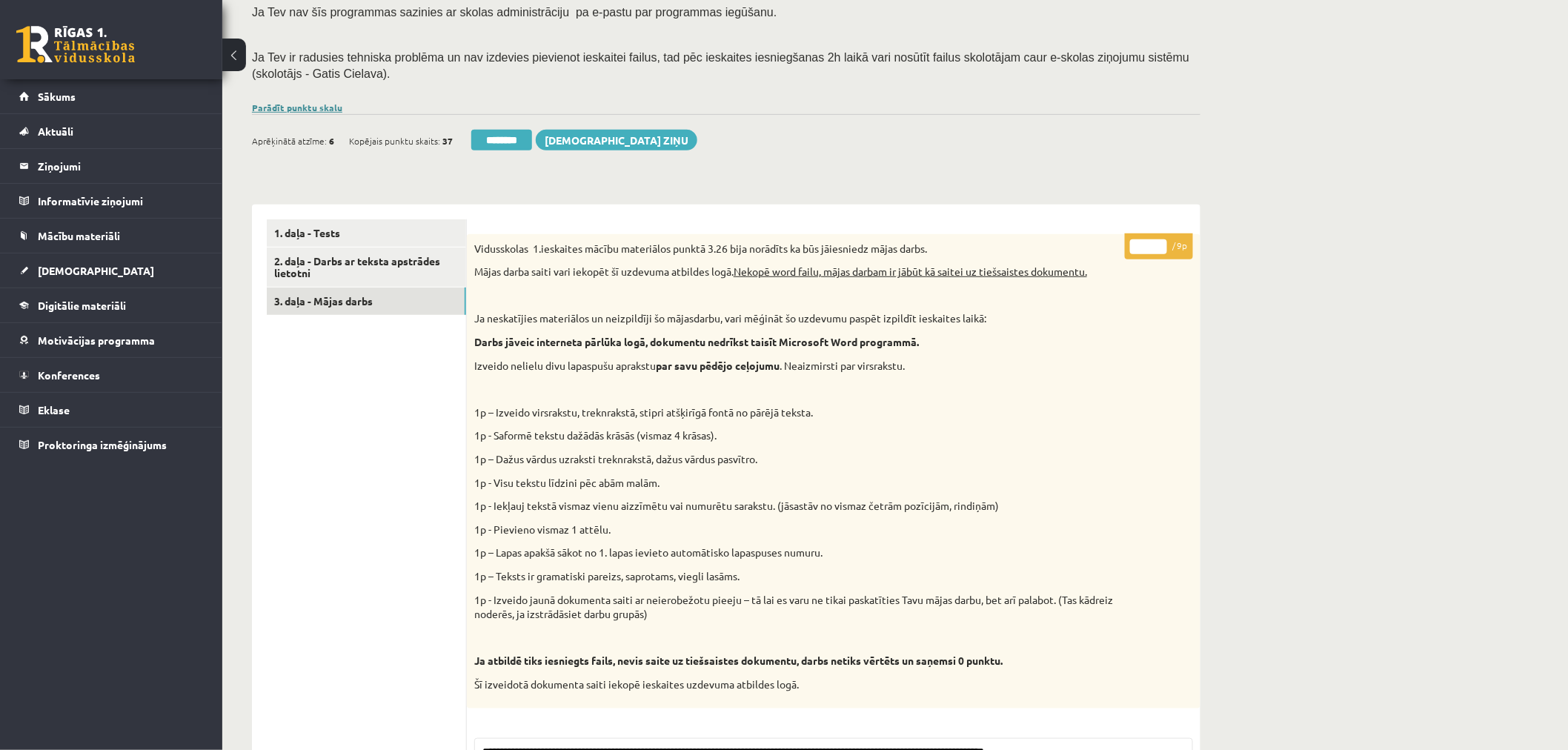
click at [314, 104] on link "Parādīt punktu skalu" at bounding box center [297, 107] width 90 height 12
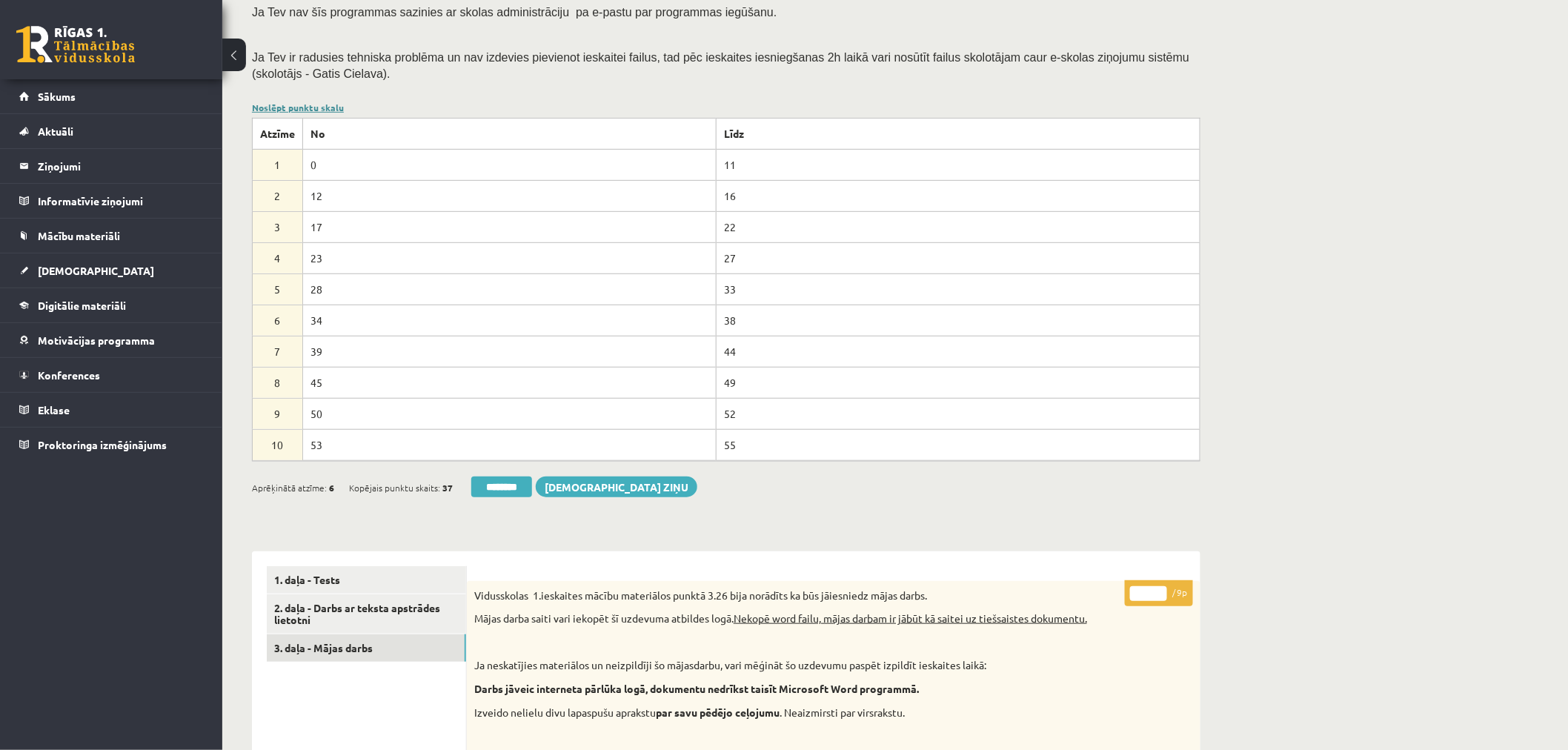
scroll to position [0, 0]
click at [314, 104] on link "Noslēpt punktu skalu" at bounding box center [298, 107] width 92 height 12
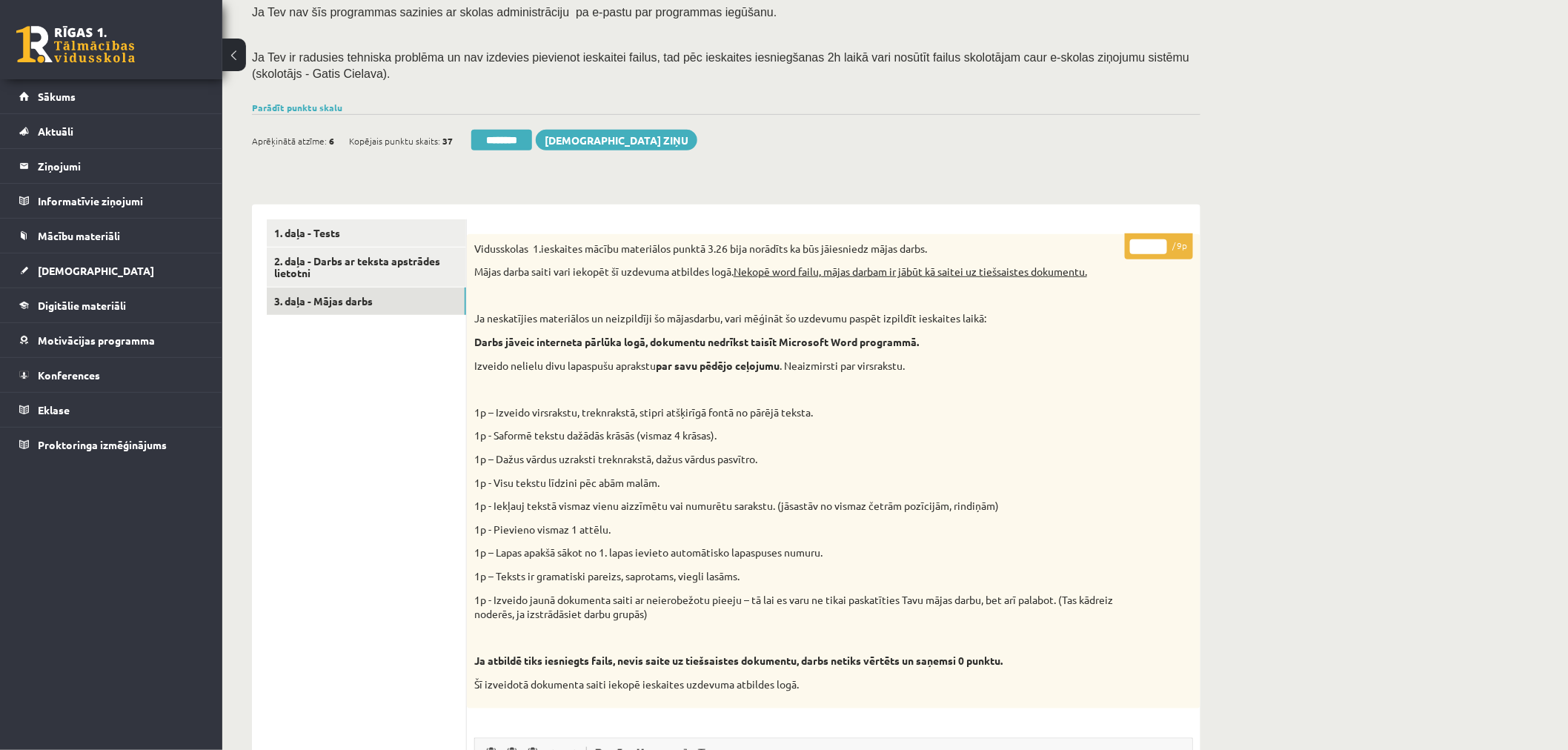
drag, startPoint x: 519, startPoint y: 136, endPoint x: 868, endPoint y: 53, distance: 358.7
click at [519, 136] on input "********" at bounding box center [502, 140] width 60 height 20
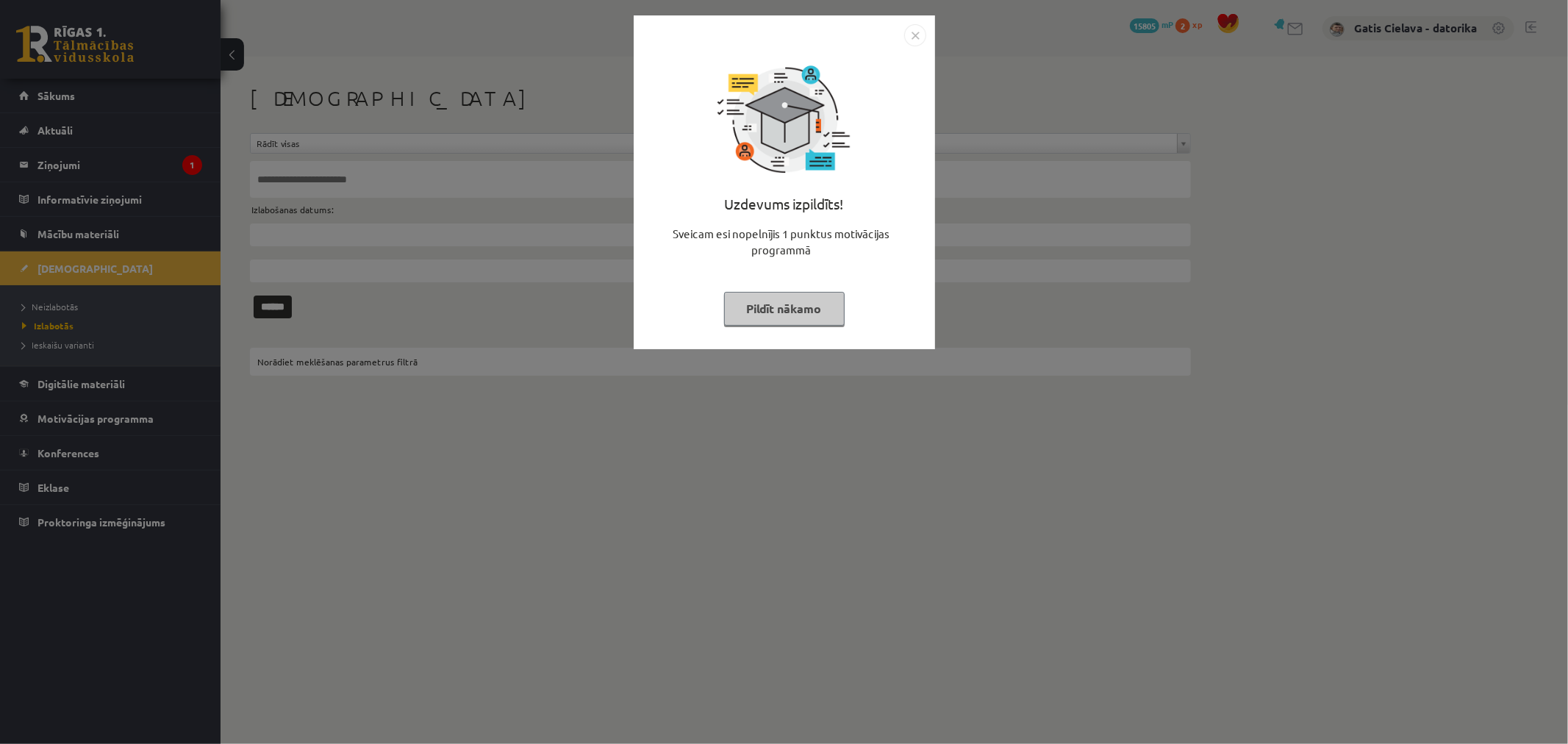
click at [807, 304] on button "Pildīt nākamo" at bounding box center [784, 308] width 121 height 34
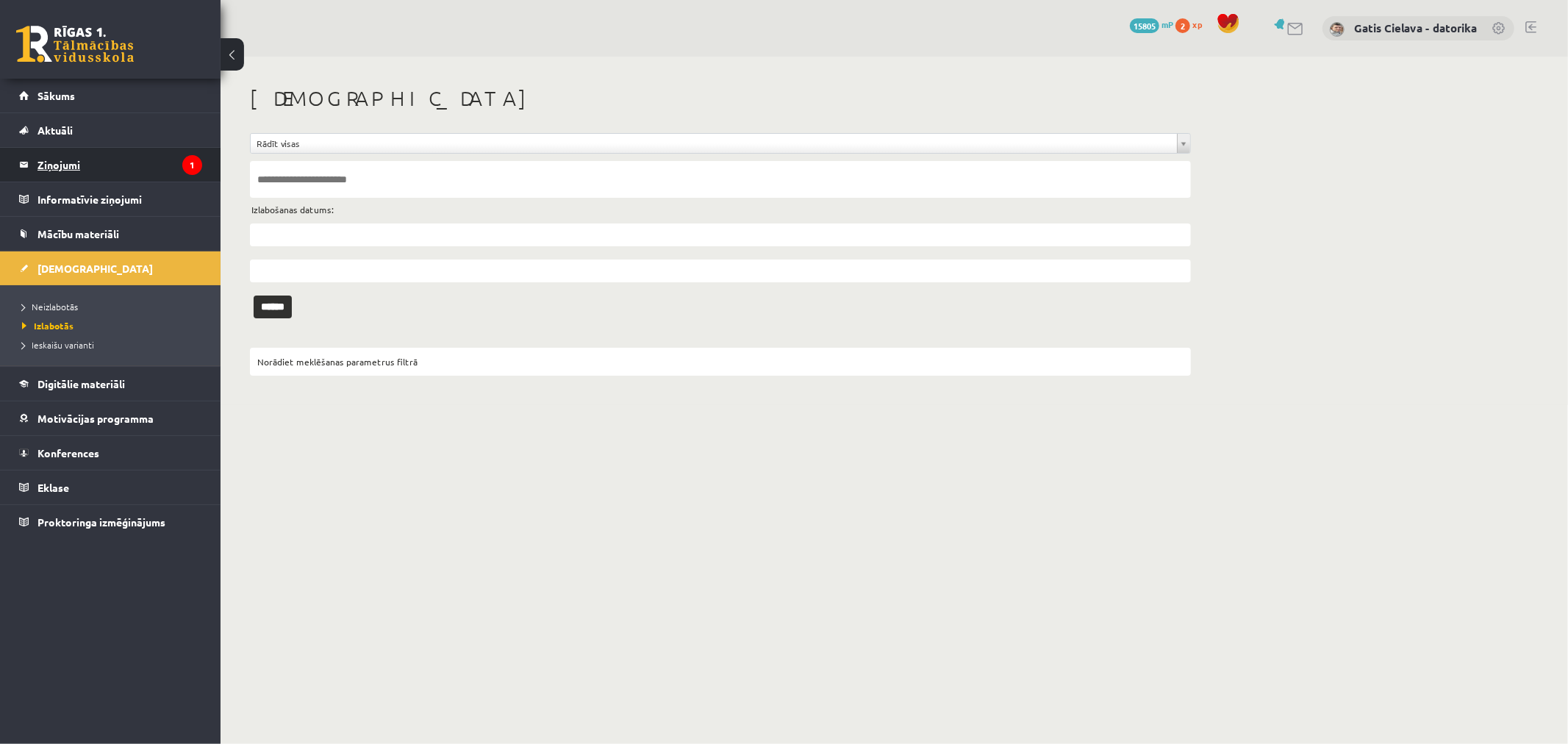
click at [61, 161] on legend "Ziņojumi 1" at bounding box center [120, 164] width 164 height 34
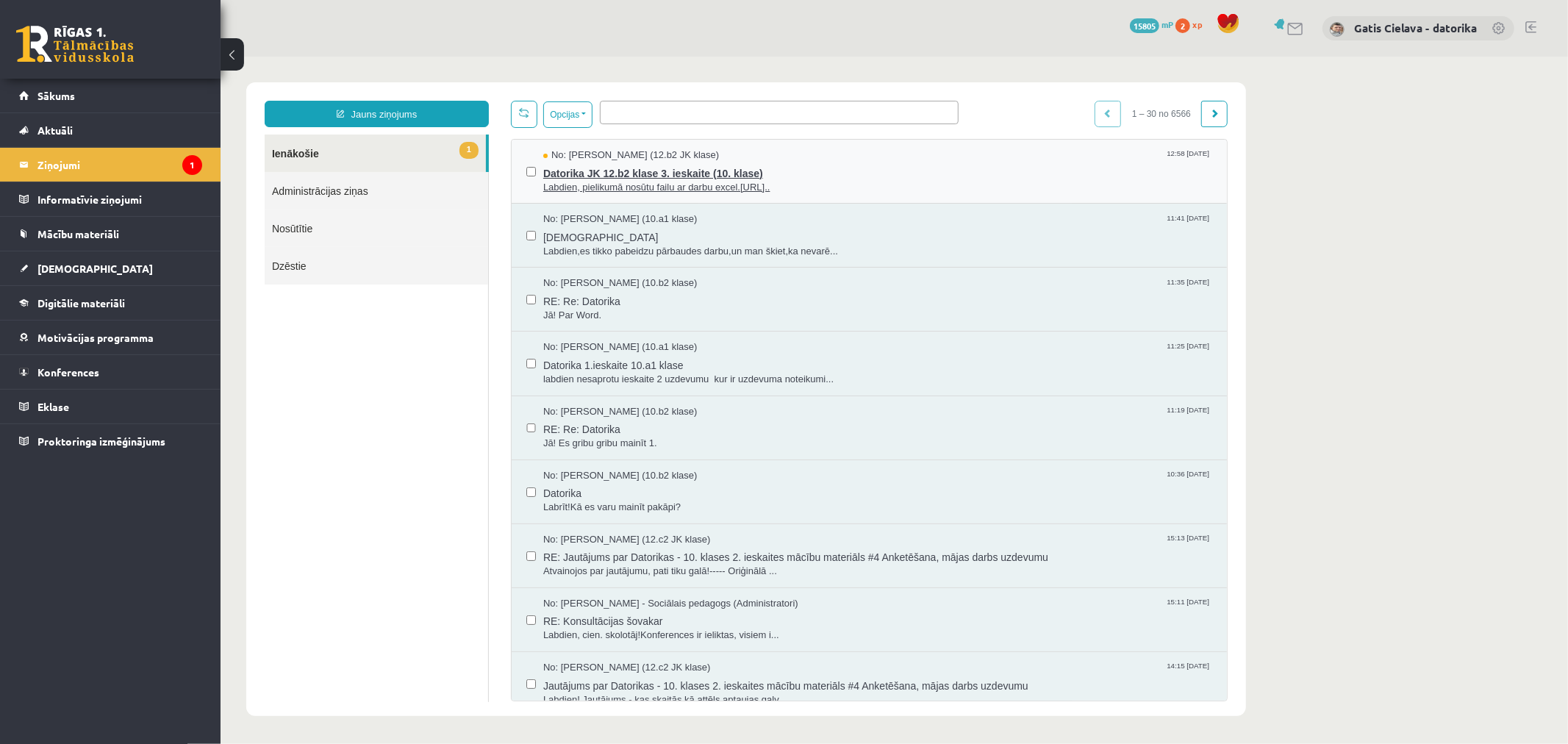
click at [715, 187] on span "Labdien, pielikumā nosūtu failu ar darbu excel.https://fa..." at bounding box center [877, 186] width 669 height 14
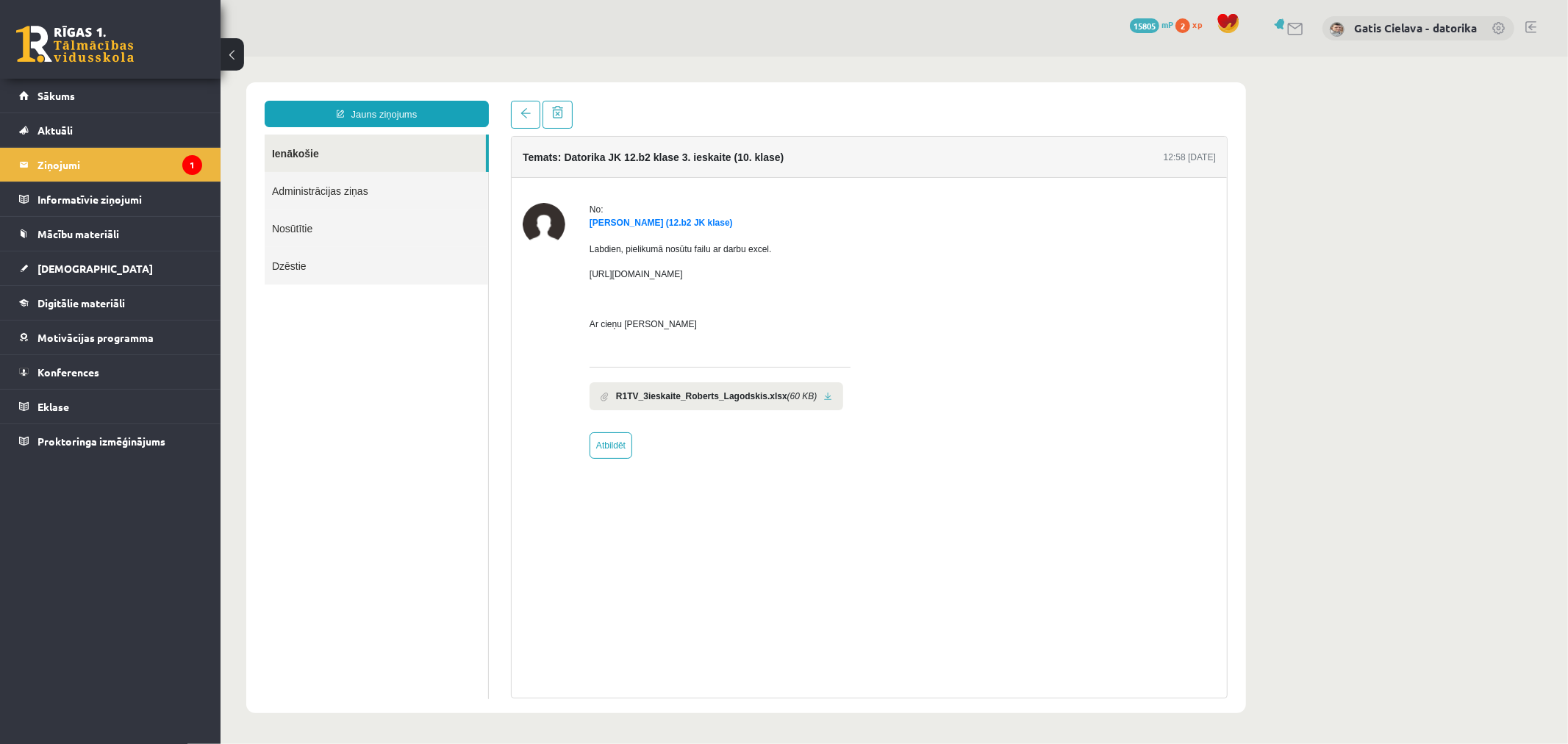
click at [823, 394] on link at bounding box center [827, 396] width 8 height 9
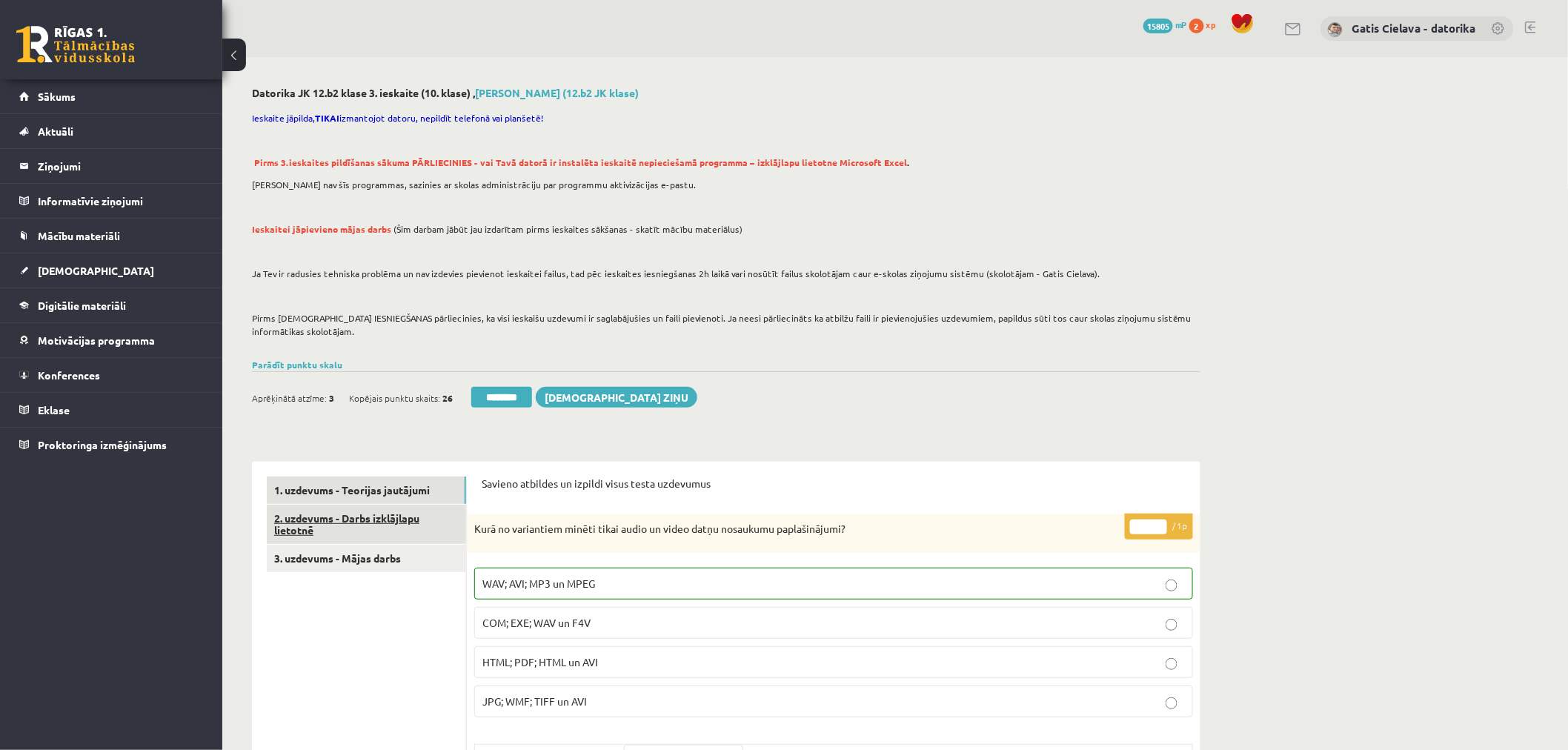
click at [377, 522] on link "2. uzdevums - Darbs izklājlapu lietotnē" at bounding box center [367, 524] width 199 height 40
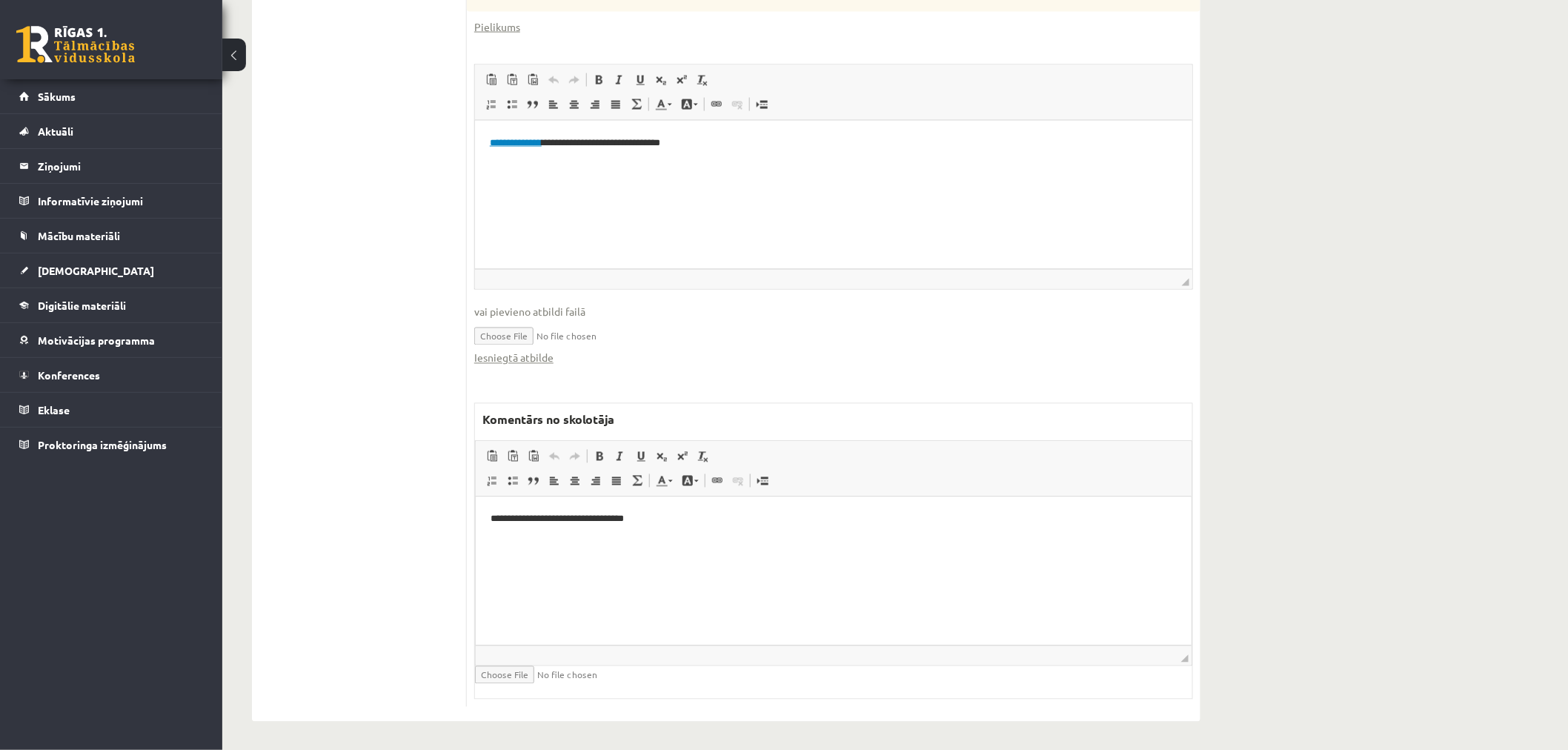
click at [508, 675] on input "file" at bounding box center [564, 675] width 177 height 18
type input "**********"
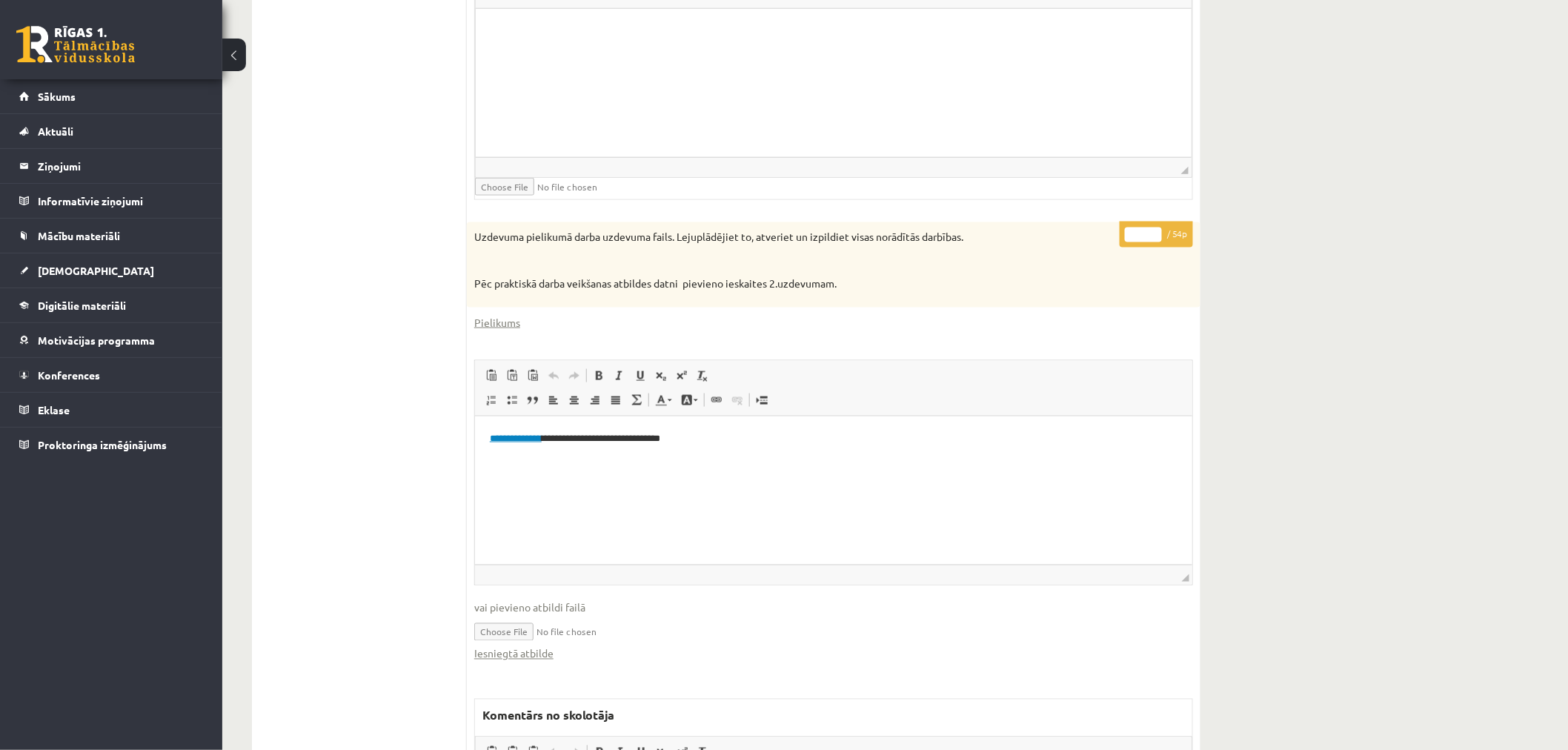
scroll to position [650, 0]
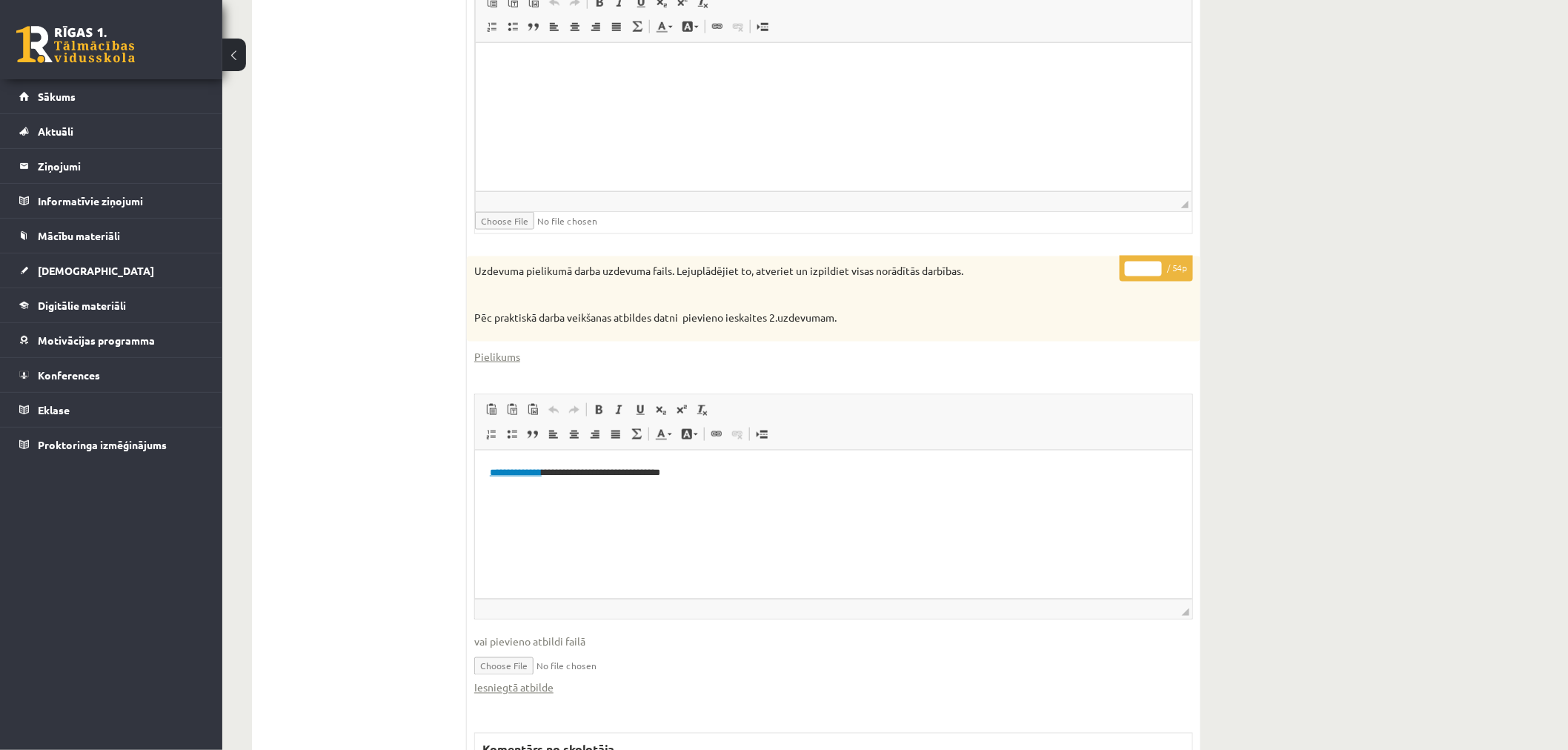
click at [1143, 269] on input "*" at bounding box center [1144, 269] width 37 height 15
type input "**"
click at [1285, 256] on div "Datorika JK 12.b2 klase 3. ieskaite (10. klase) , Roberts Lagodskis (12.b2 JK k…" at bounding box center [895, 254] width 1346 height 1693
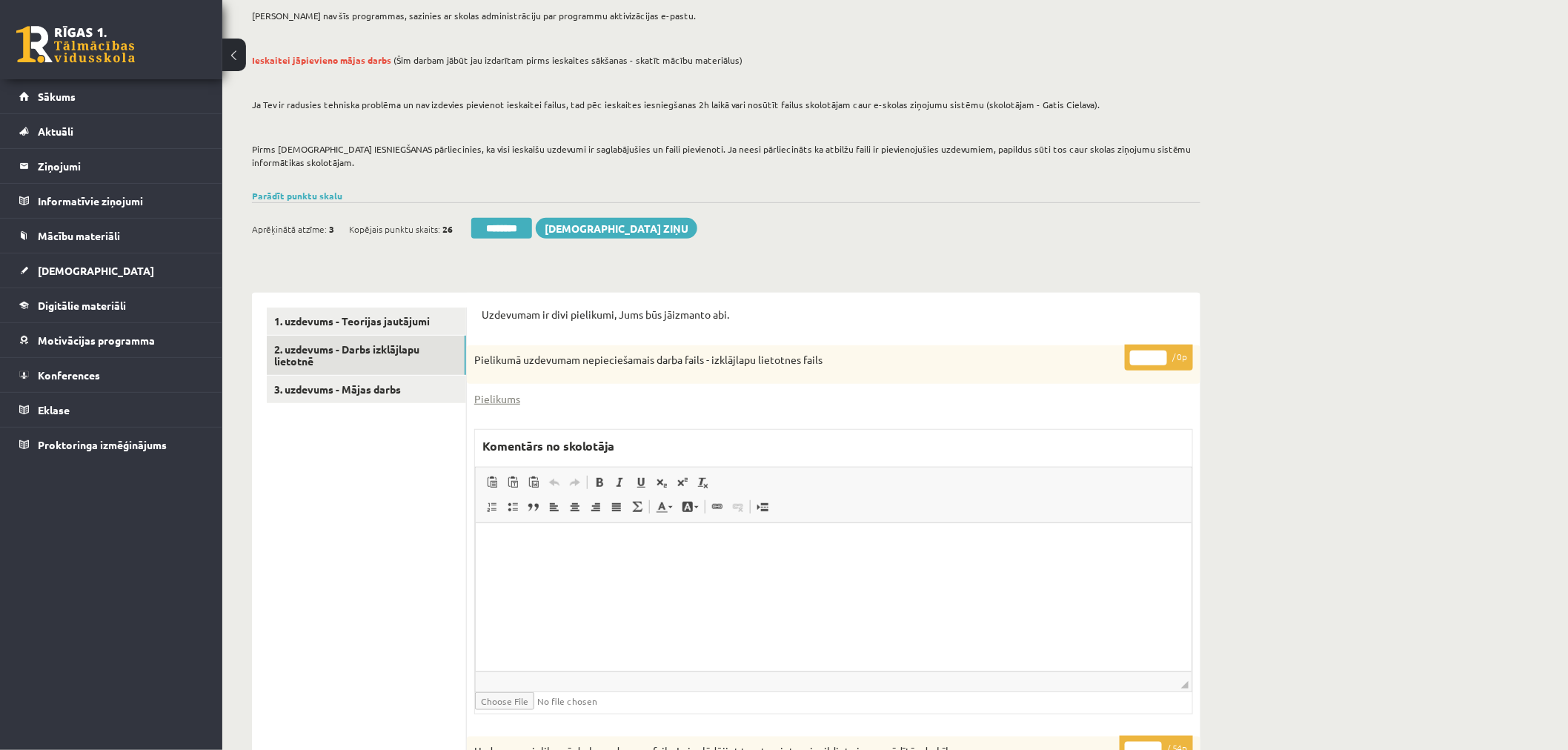
scroll to position [155, 0]
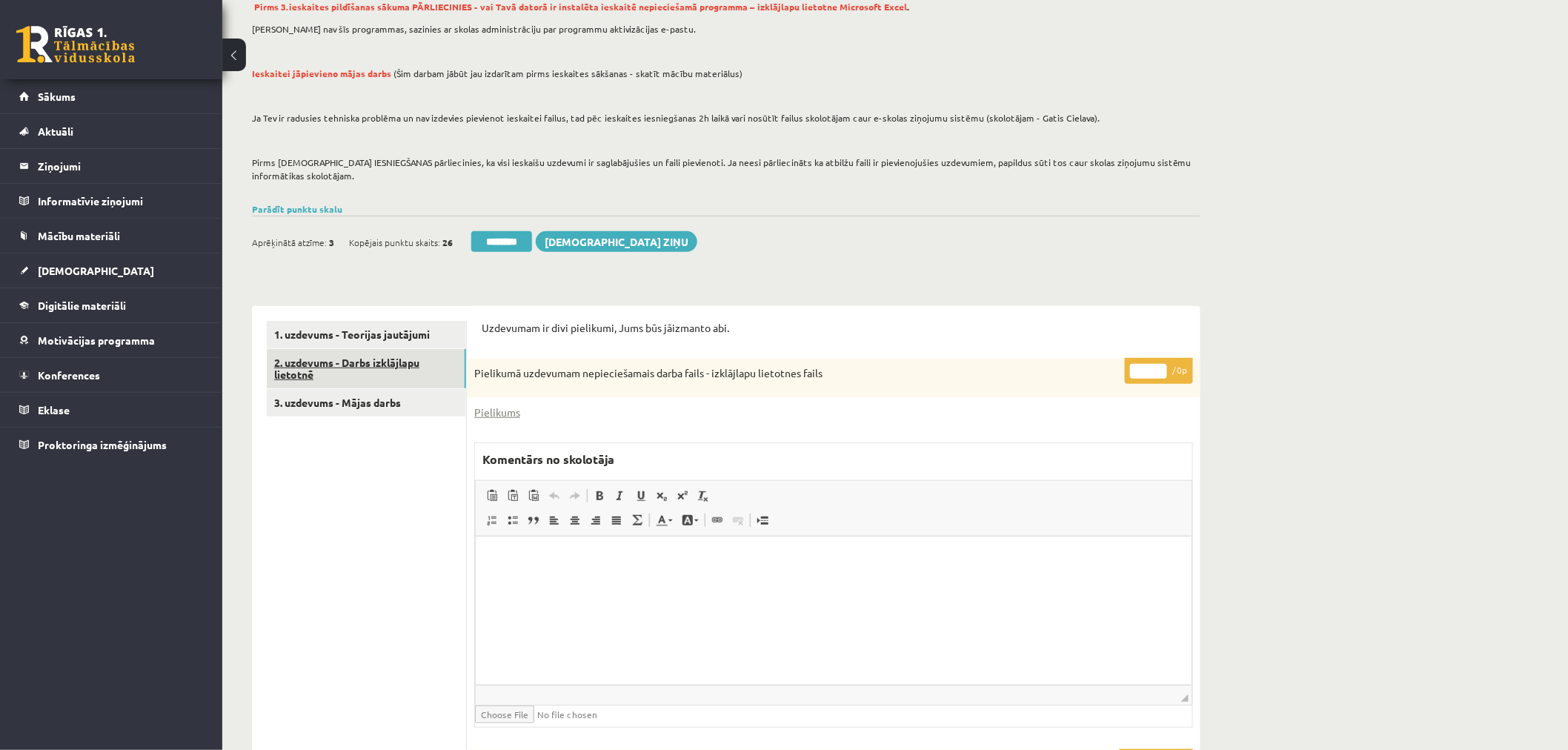
click at [385, 358] on link "2. uzdevums - Darbs izklājlapu lietotnē" at bounding box center [367, 368] width 199 height 40
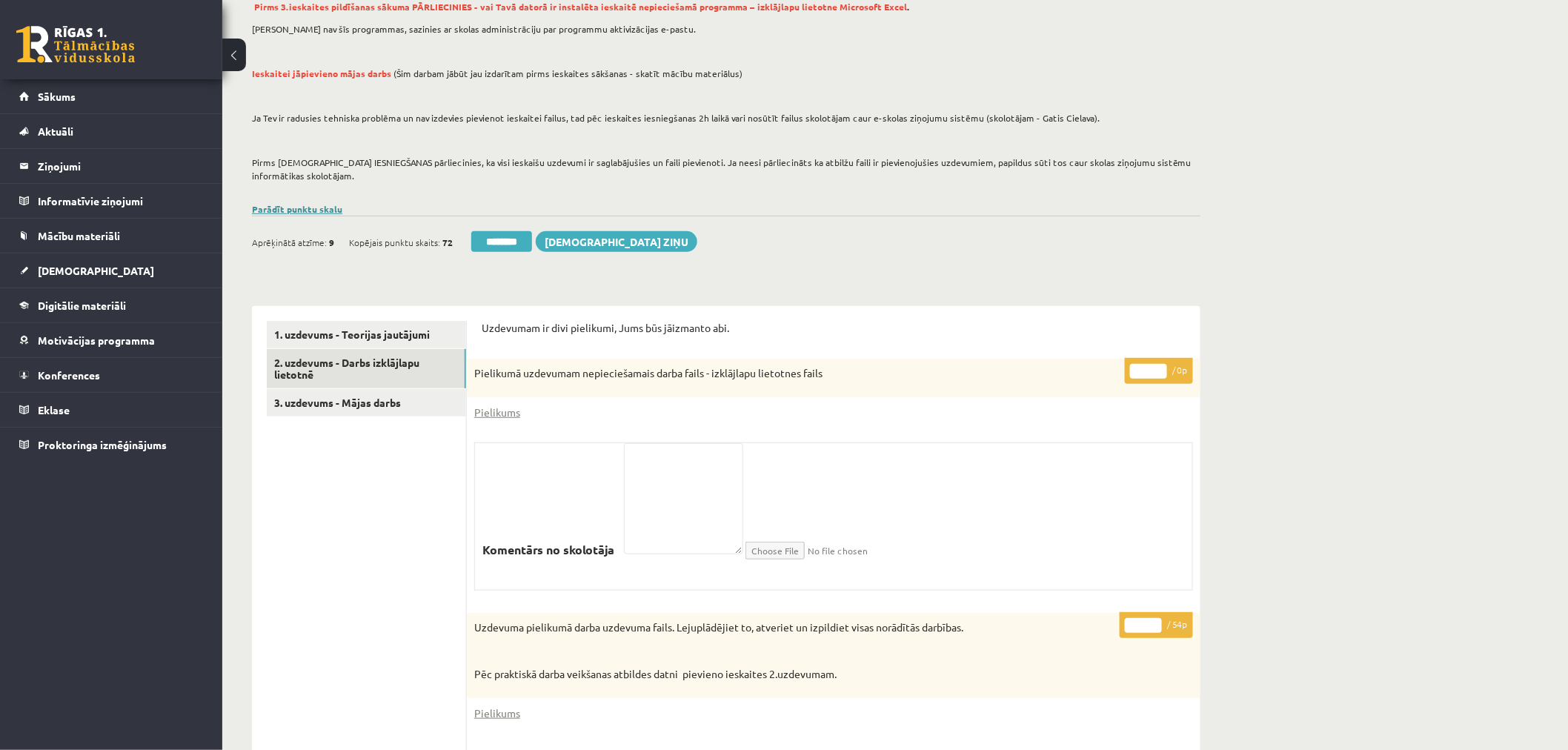
click at [330, 206] on link "Parādīt punktu skalu" at bounding box center [297, 208] width 90 height 12
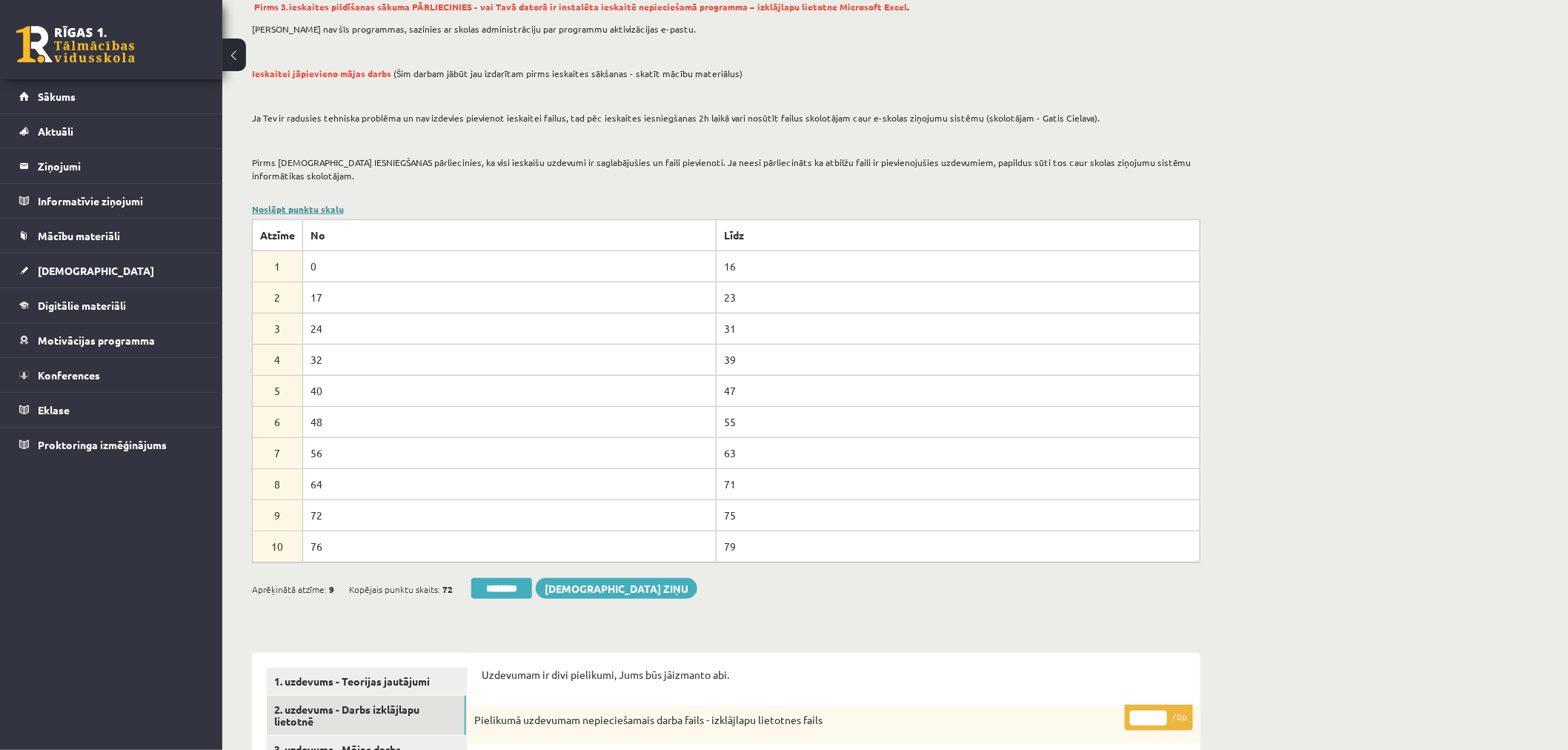
scroll to position [0, 0]
click at [330, 206] on link "Noslēpt punktu skalu" at bounding box center [298, 208] width 92 height 12
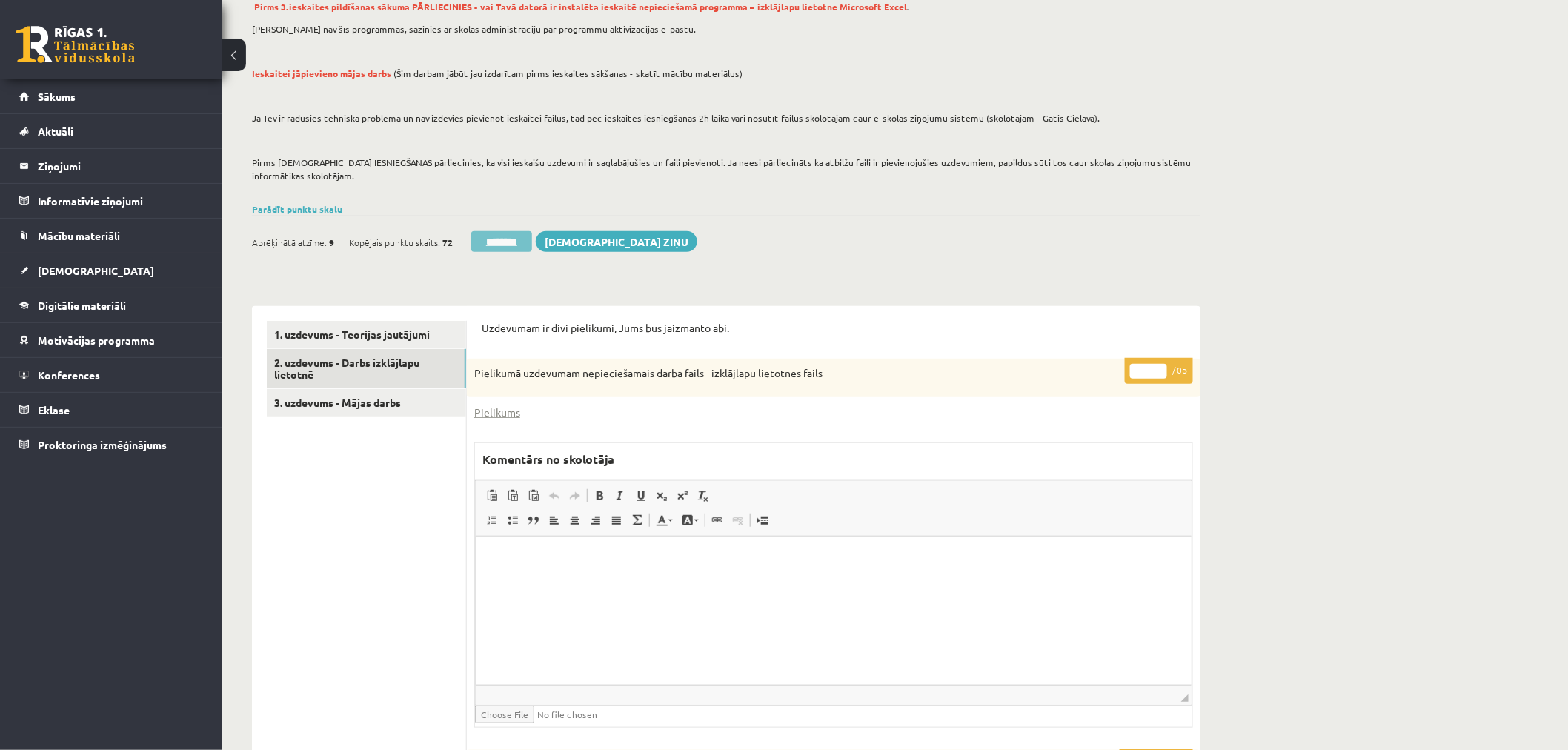
click at [524, 242] on input "********" at bounding box center [502, 241] width 60 height 20
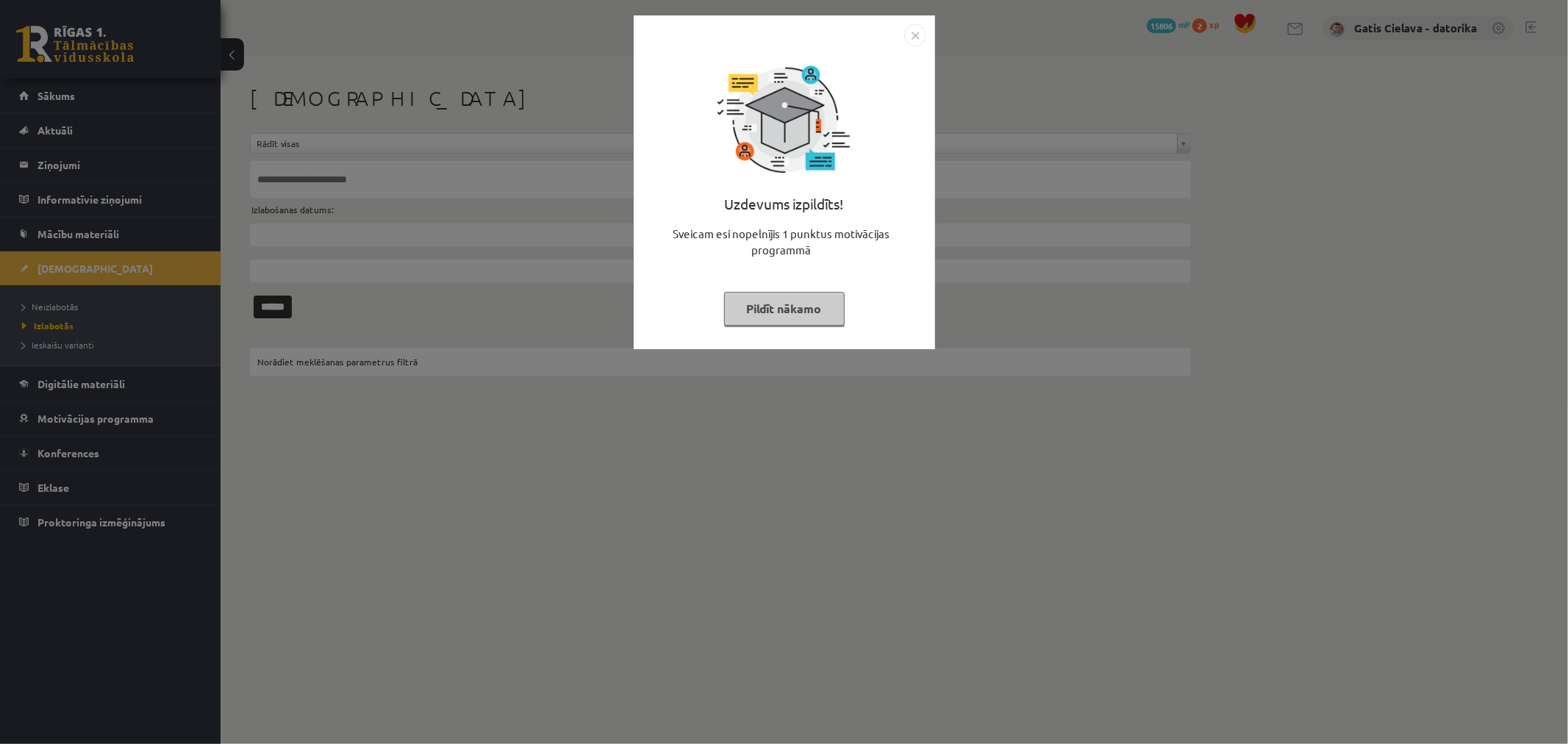
drag, startPoint x: 758, startPoint y: 306, endPoint x: 766, endPoint y: 306, distance: 8.0
click at [760, 306] on button "Pildīt nākamo" at bounding box center [784, 308] width 121 height 34
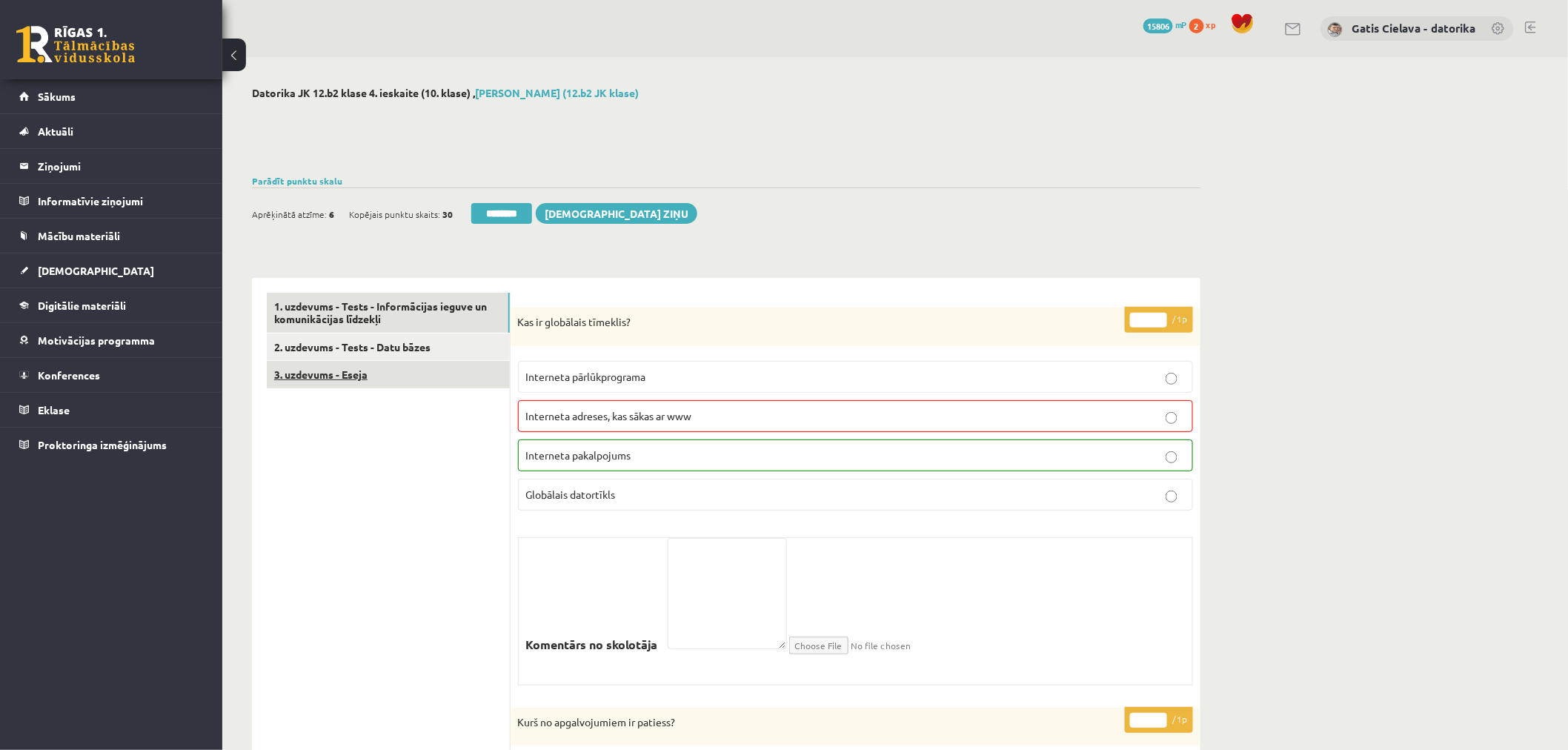
click at [337, 378] on link "3. uzdevums - Eseja" at bounding box center [388, 374] width 243 height 27
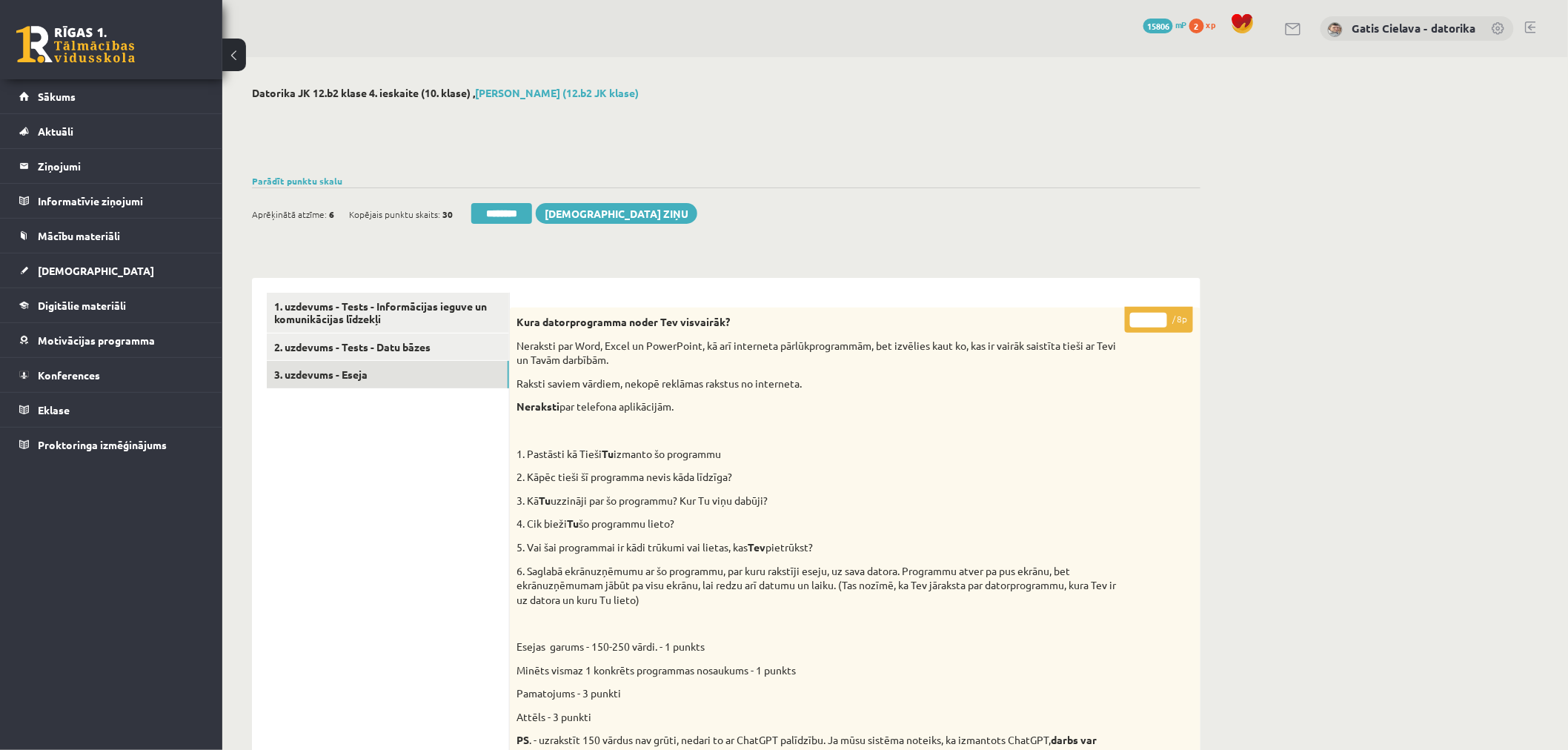
drag, startPoint x: 1152, startPoint y: 318, endPoint x: 1109, endPoint y: 318, distance: 43.0
type input "*"
click at [350, 371] on link "3. uzdevums - Eseja" at bounding box center [388, 374] width 242 height 27
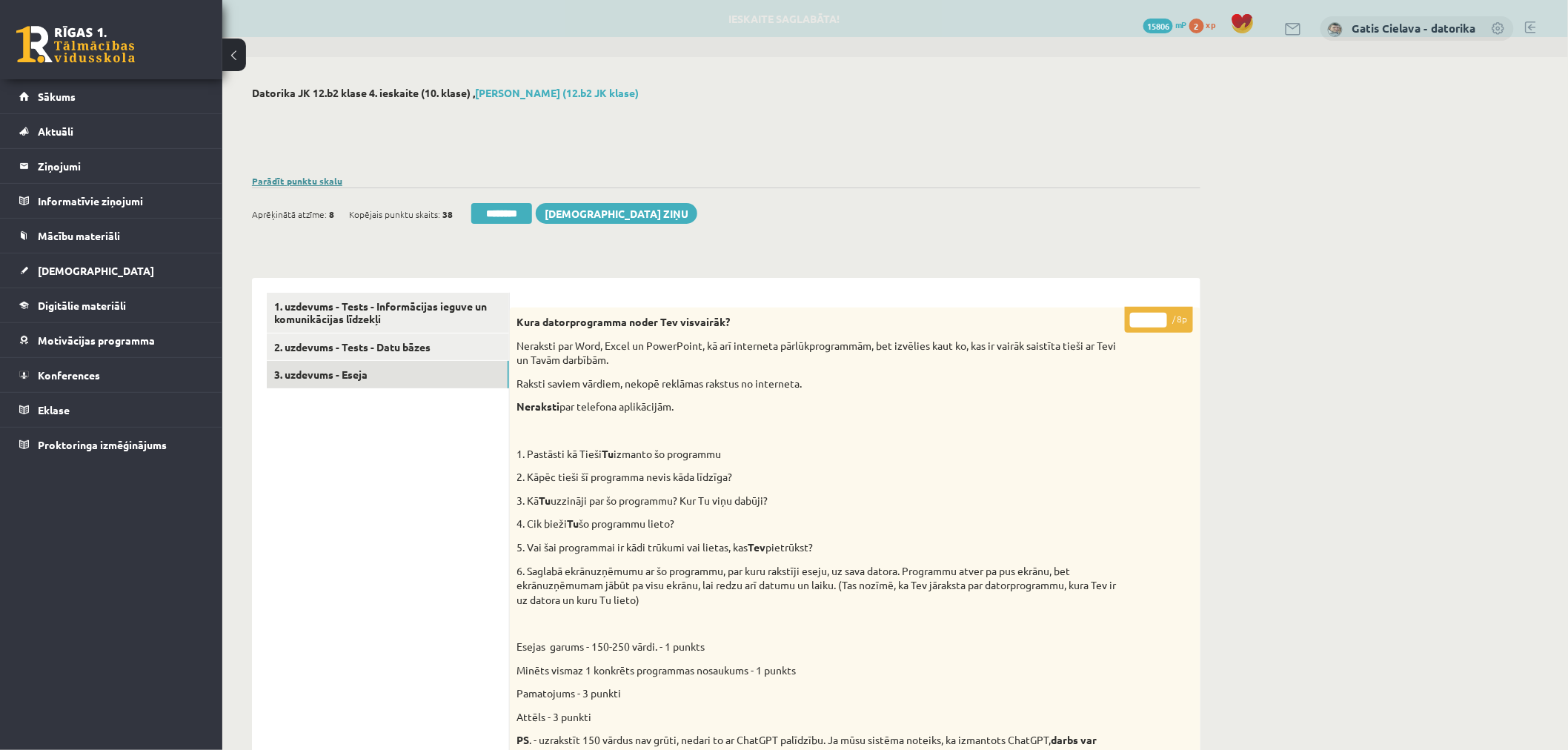
click at [327, 179] on link "Parādīt punktu skalu" at bounding box center [297, 181] width 90 height 12
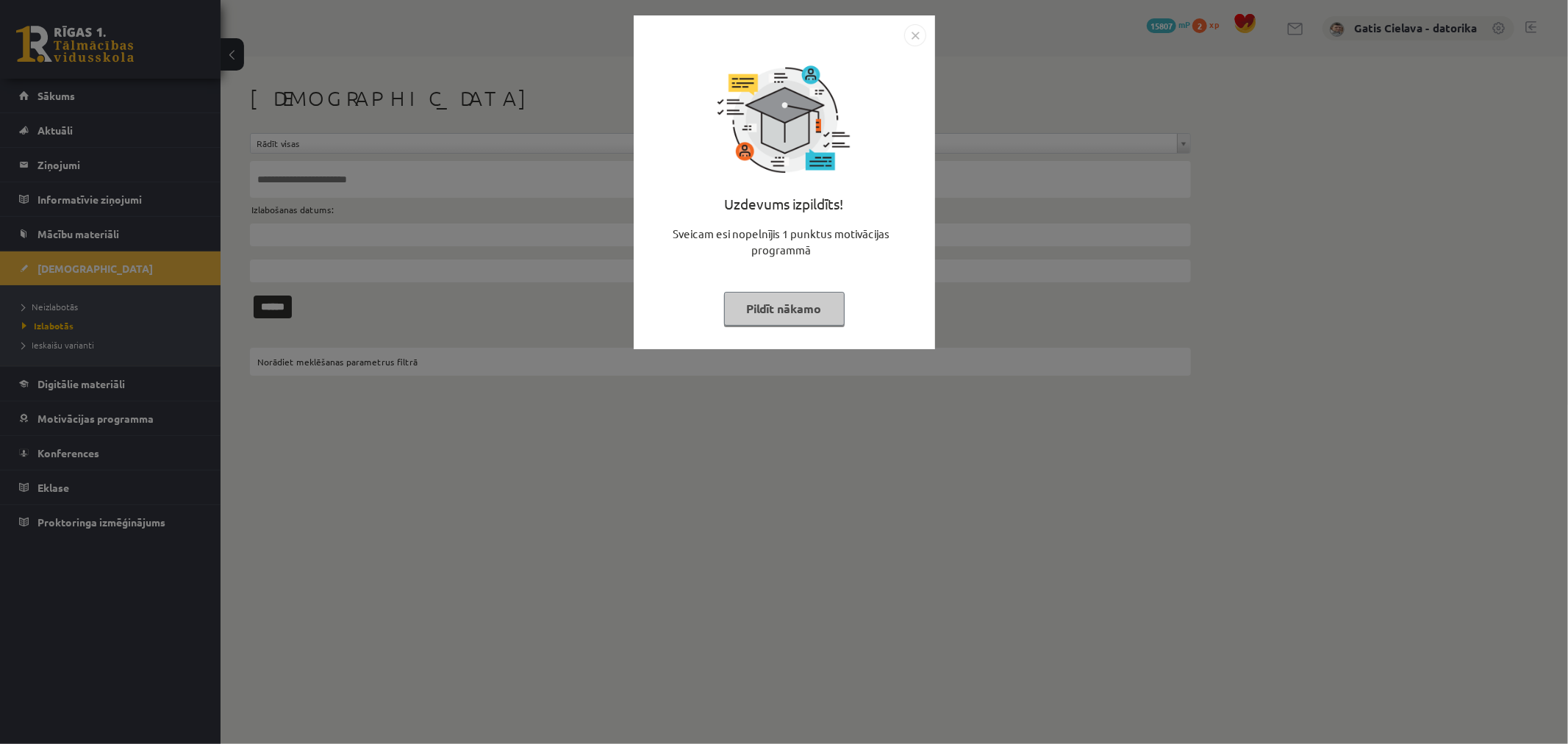
click at [771, 298] on button "Pildīt nākamo" at bounding box center [784, 308] width 121 height 34
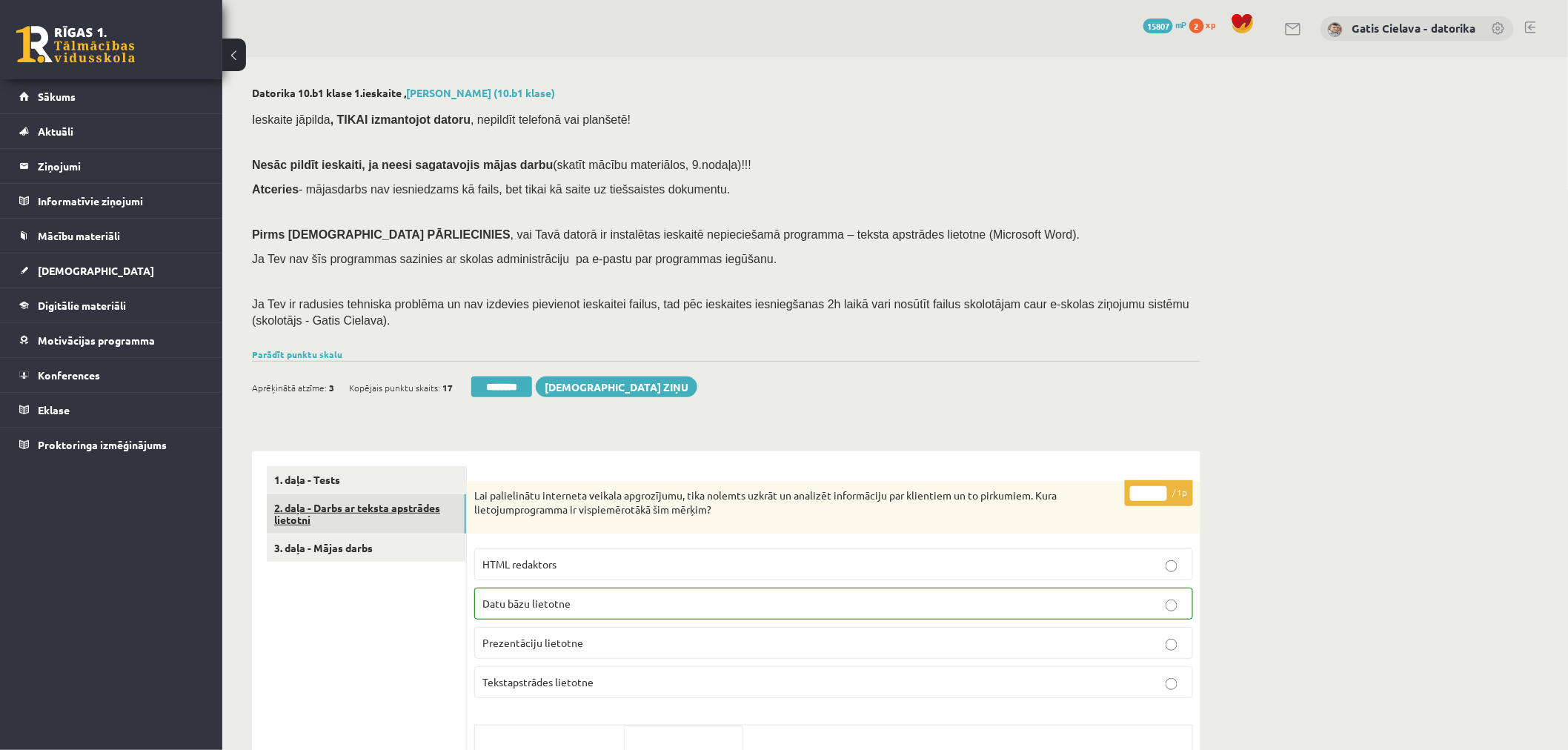
click at [373, 514] on link "2. daļa - Darbs ar teksta apstrādes lietotni" at bounding box center [367, 514] width 199 height 40
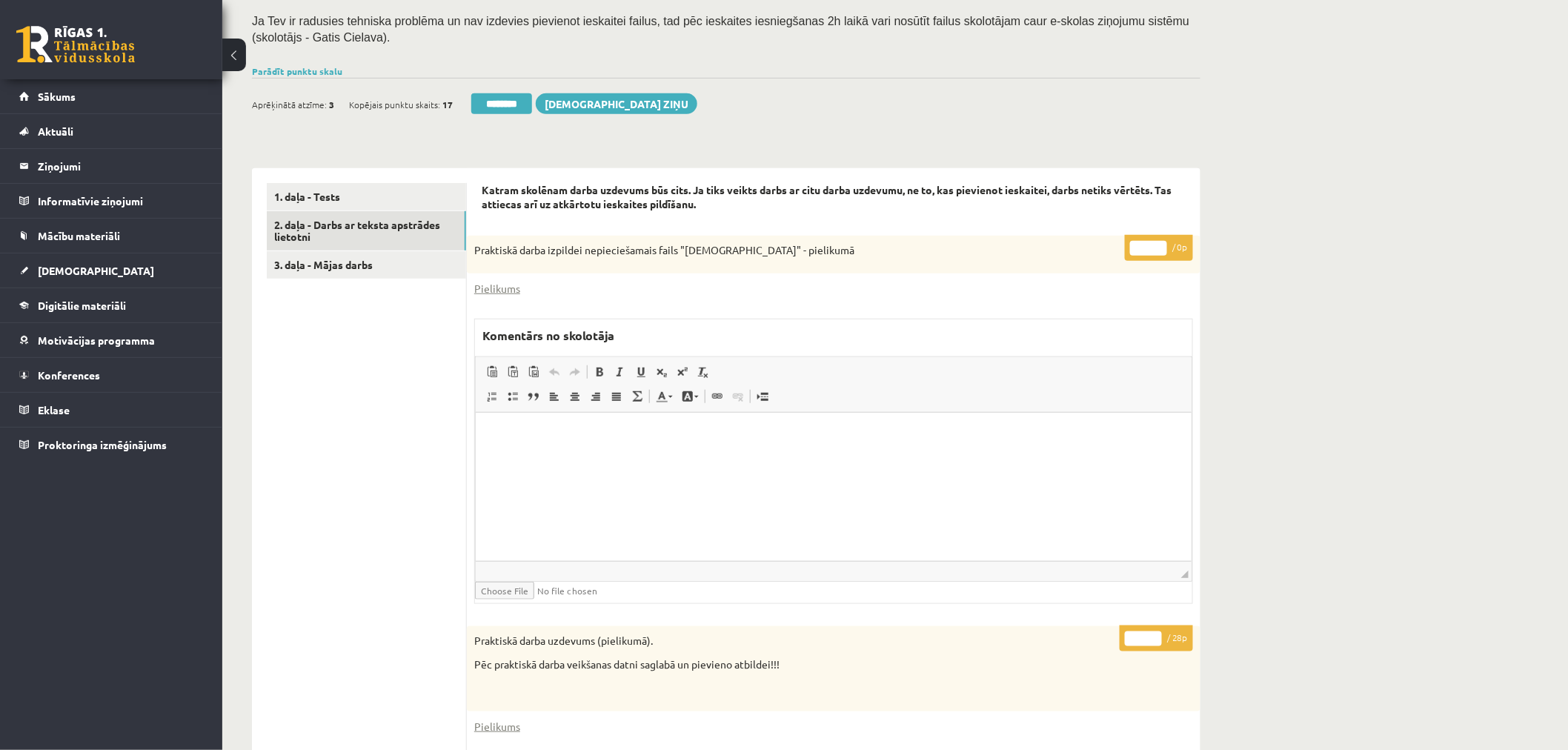
scroll to position [242, 0]
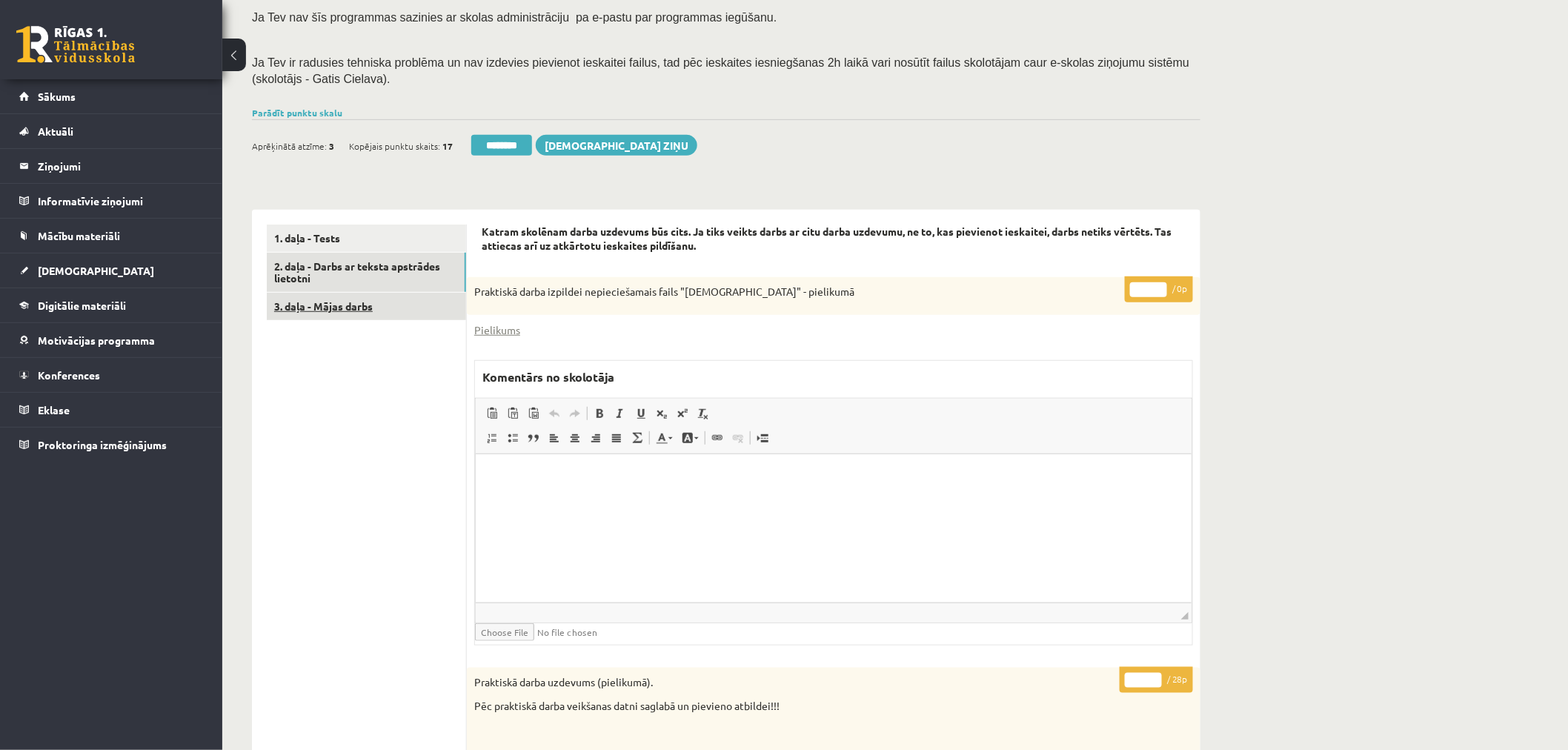
click at [344, 306] on link "3. daļa - Mājas darbs" at bounding box center [367, 306] width 199 height 27
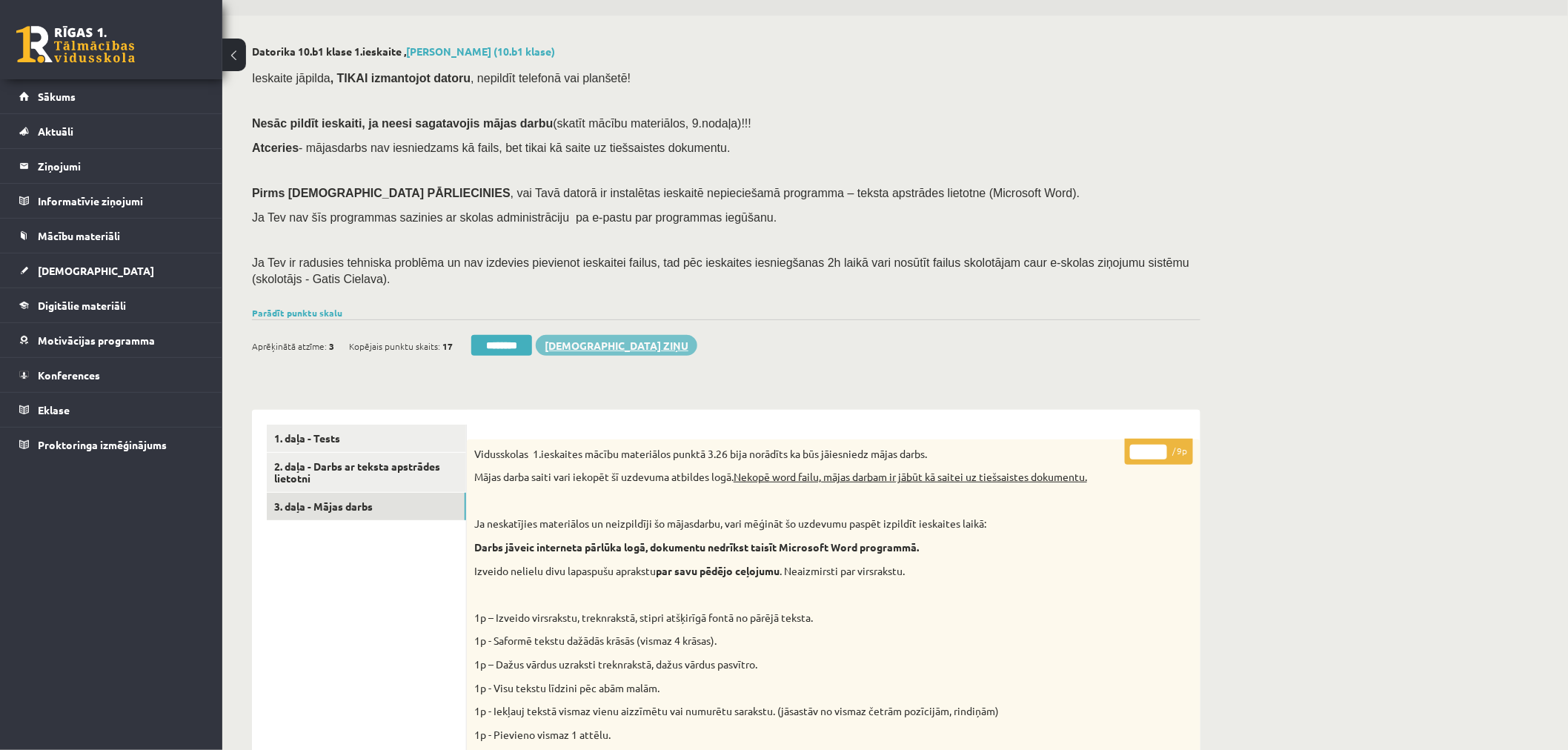
scroll to position [247, 0]
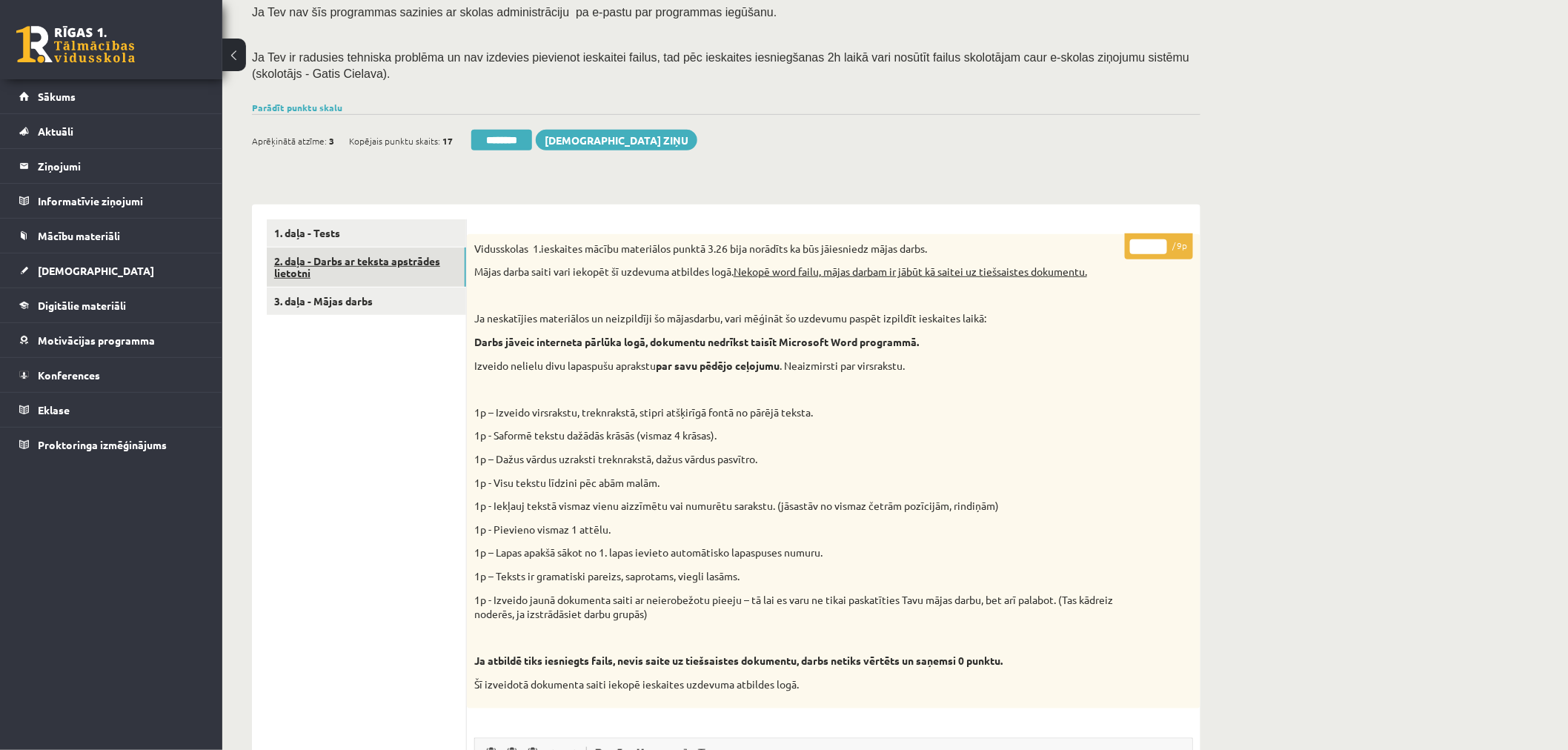
click at [342, 260] on link "2. daļa - Darbs ar teksta apstrādes lietotni" at bounding box center [367, 267] width 199 height 40
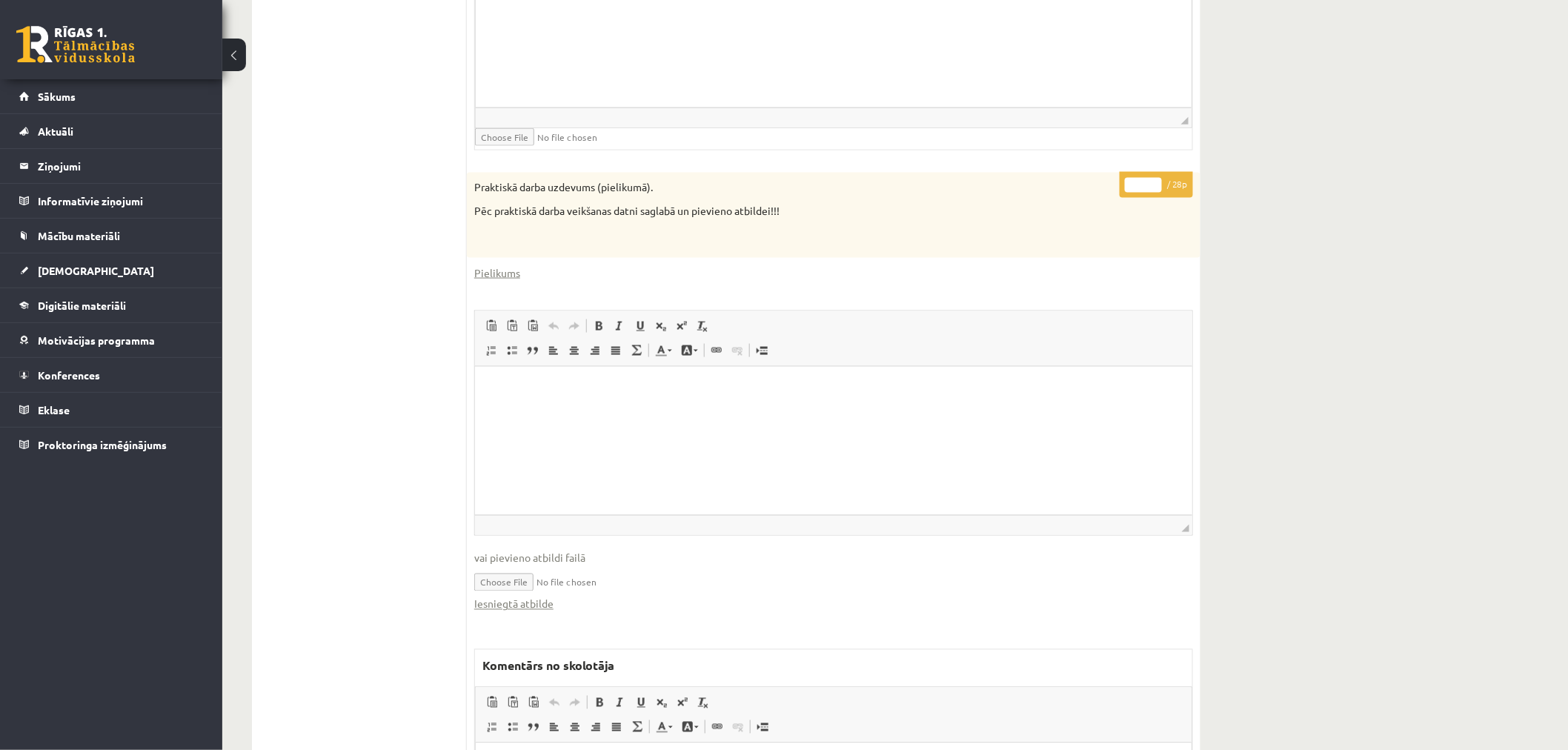
scroll to position [741, 0]
drag, startPoint x: 1146, startPoint y: 173, endPoint x: 1091, endPoint y: 179, distance: 55.3
click at [1091, 179] on div "* / 28p Praktiskā darba uzdevums (pielikumā). Pēc praktiskā darba veikšanas dat…" at bounding box center [834, 558] width 733 height 781
type input "**"
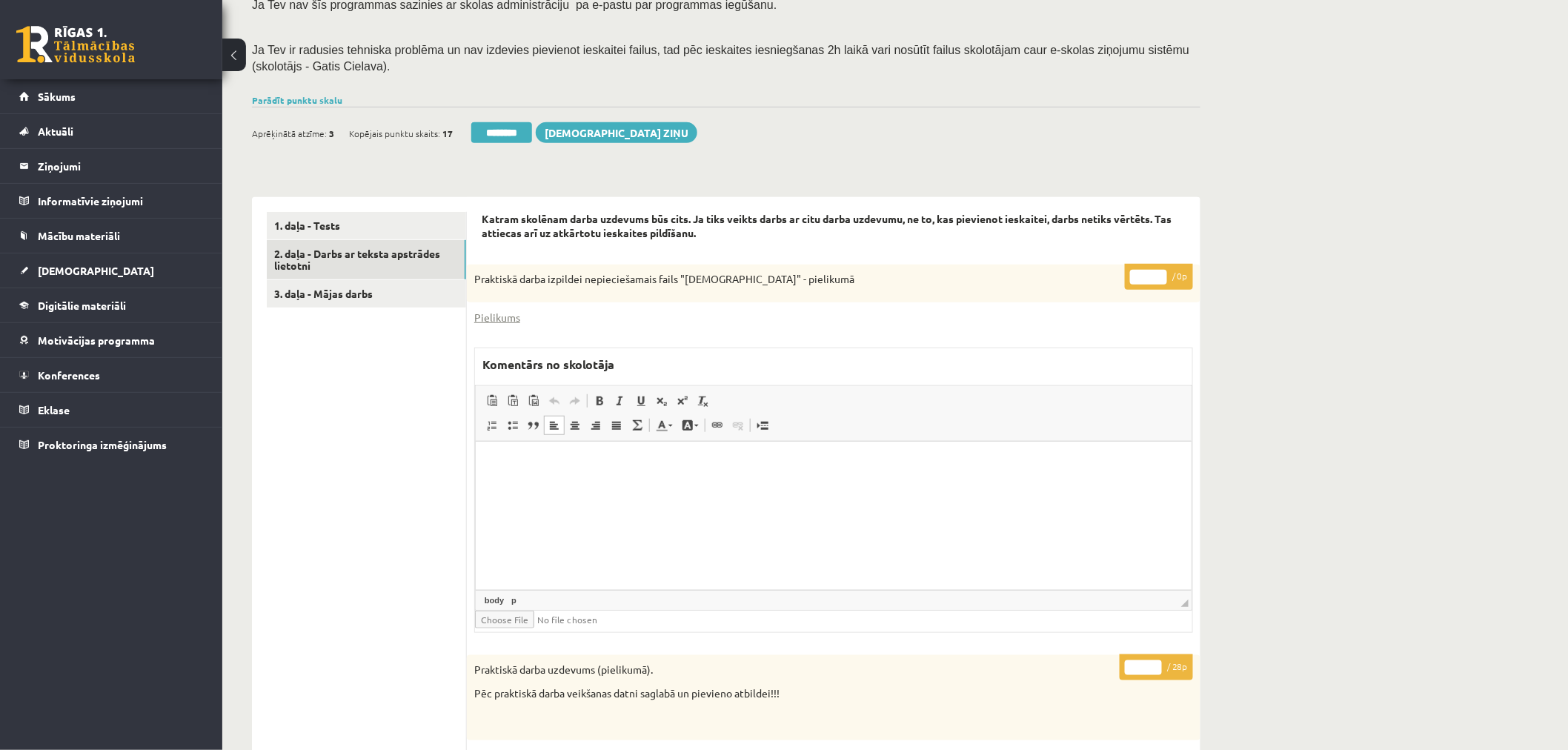
scroll to position [247, 0]
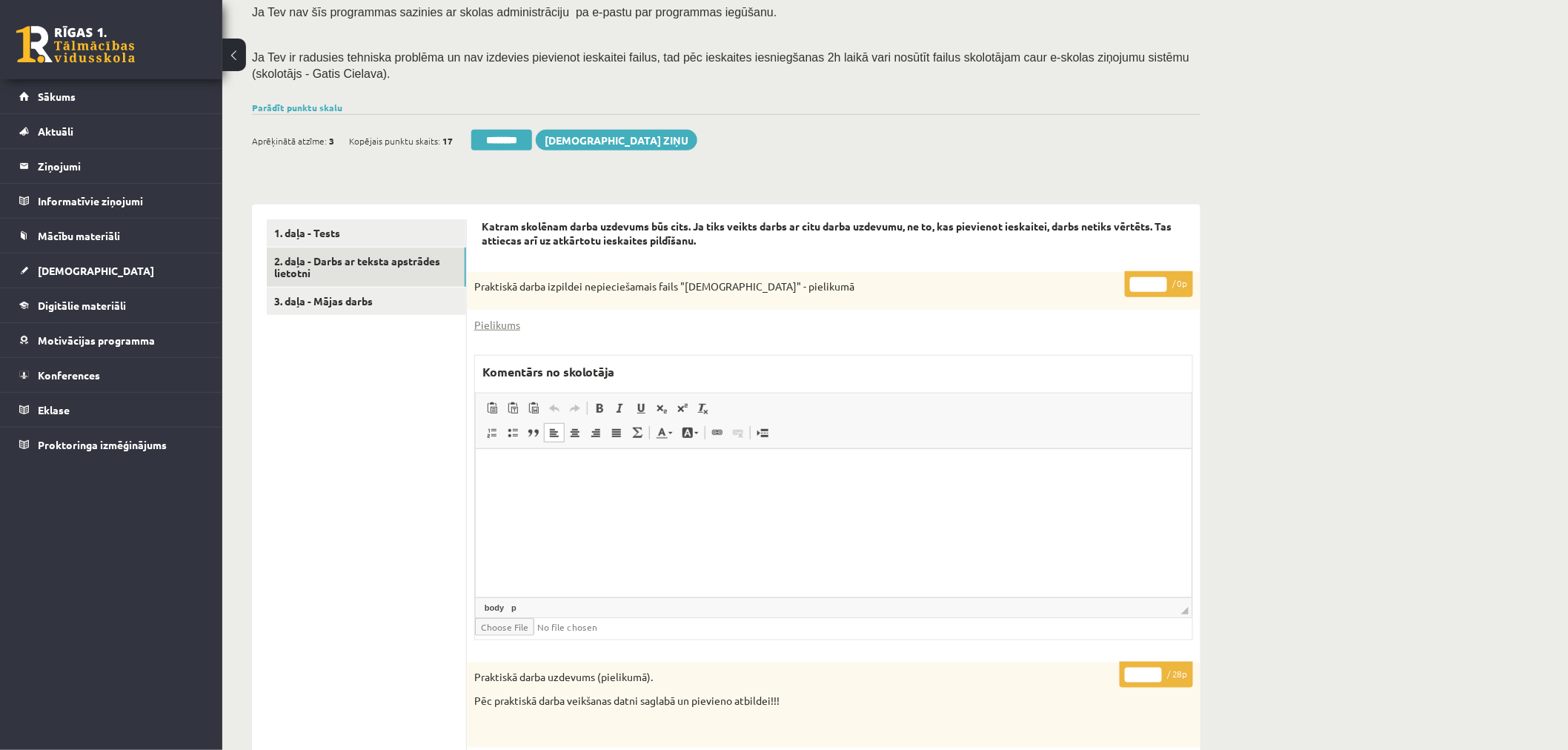
drag, startPoint x: 402, startPoint y: 261, endPoint x: 537, endPoint y: 263, distance: 135.0
click at [404, 261] on link "2. daļa - Darbs ar teksta apstrādes lietotni" at bounding box center [367, 267] width 199 height 40
click at [348, 302] on link "3. daļa - Mājas darbs" at bounding box center [367, 301] width 199 height 27
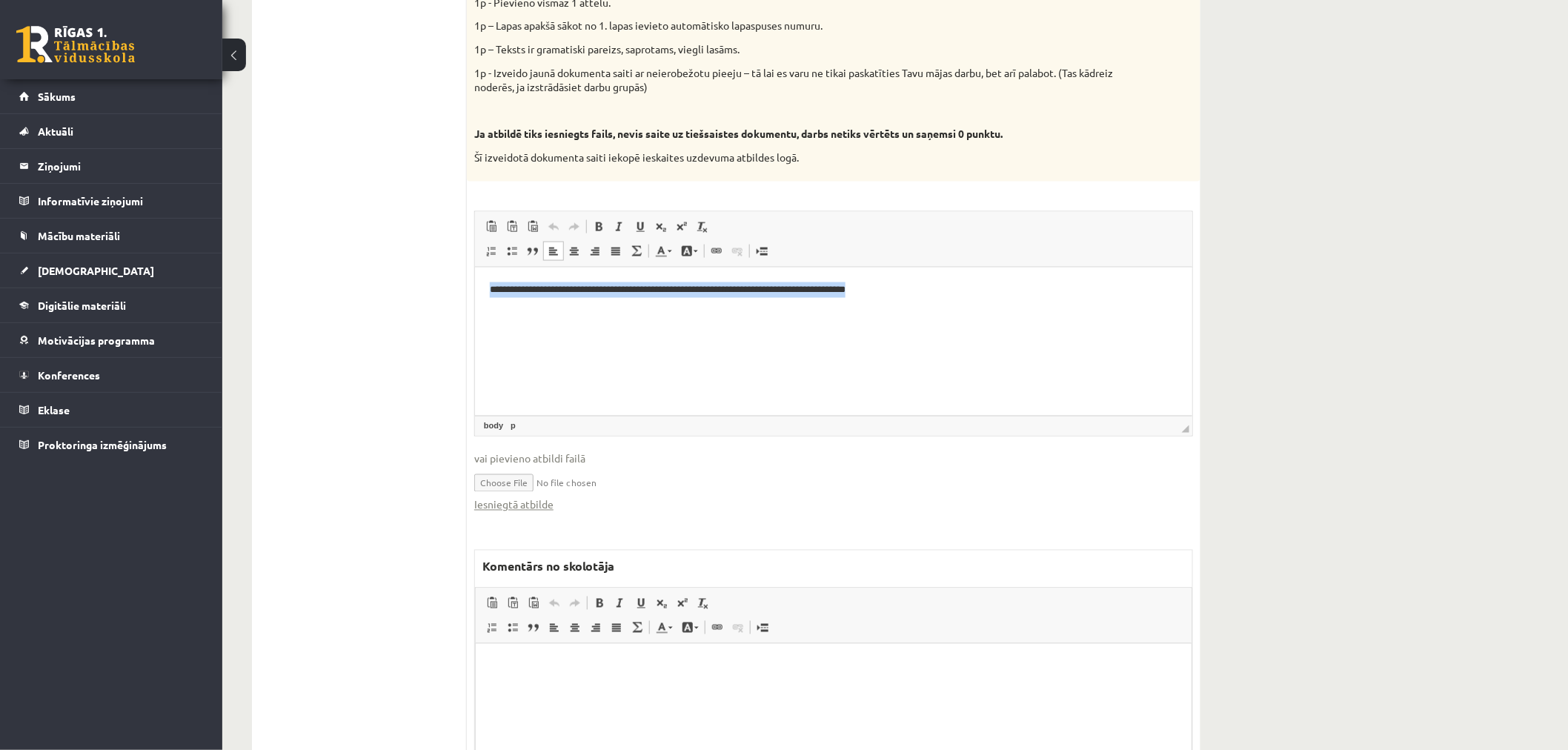
drag, startPoint x: 1017, startPoint y: 301, endPoint x: 322, endPoint y: 290, distance: 695.1
click at [475, 290] on html "**********" at bounding box center [833, 289] width 717 height 46
copy p "**********"
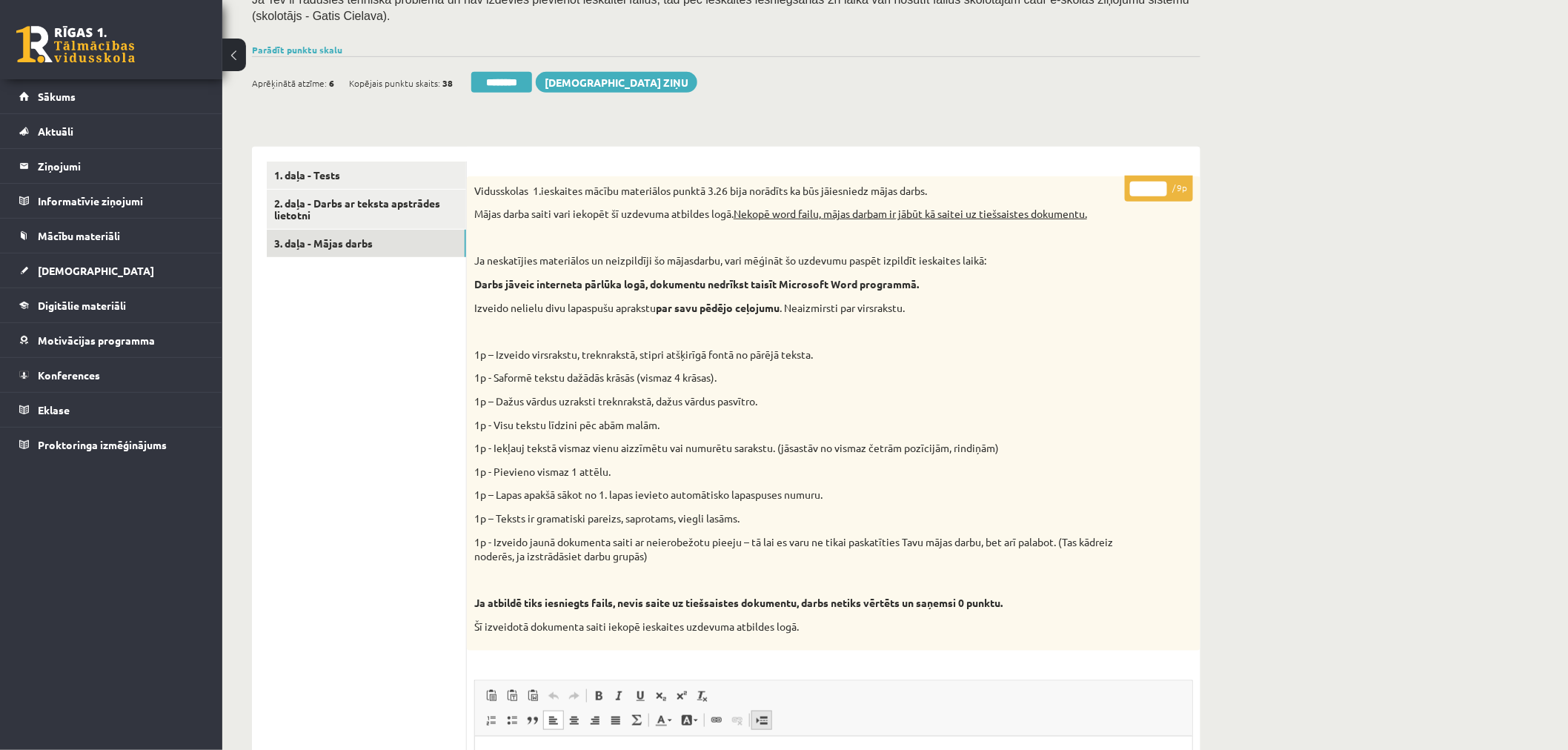
scroll to position [279, 0]
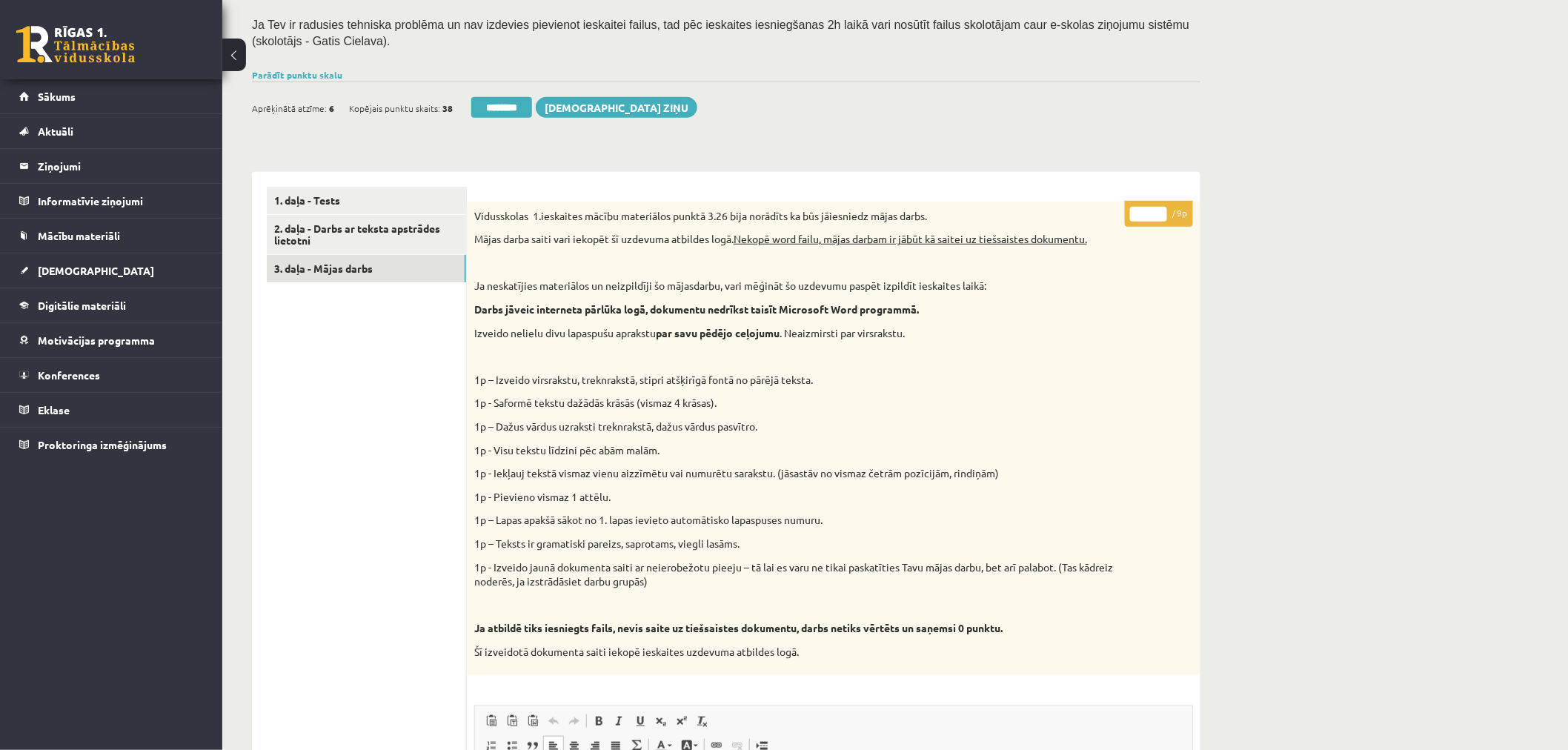
drag, startPoint x: 1146, startPoint y: 208, endPoint x: 1109, endPoint y: 206, distance: 37.1
type input "*"
click at [1234, 168] on div "Datorika 10.b1 klase 1.ieskaite , [PERSON_NAME] (10.b1 klase) Ieskaite jāpilda …" at bounding box center [895, 584] width 1346 height 1614
click at [357, 262] on link "3. daļa - Mājas darbs" at bounding box center [367, 268] width 199 height 27
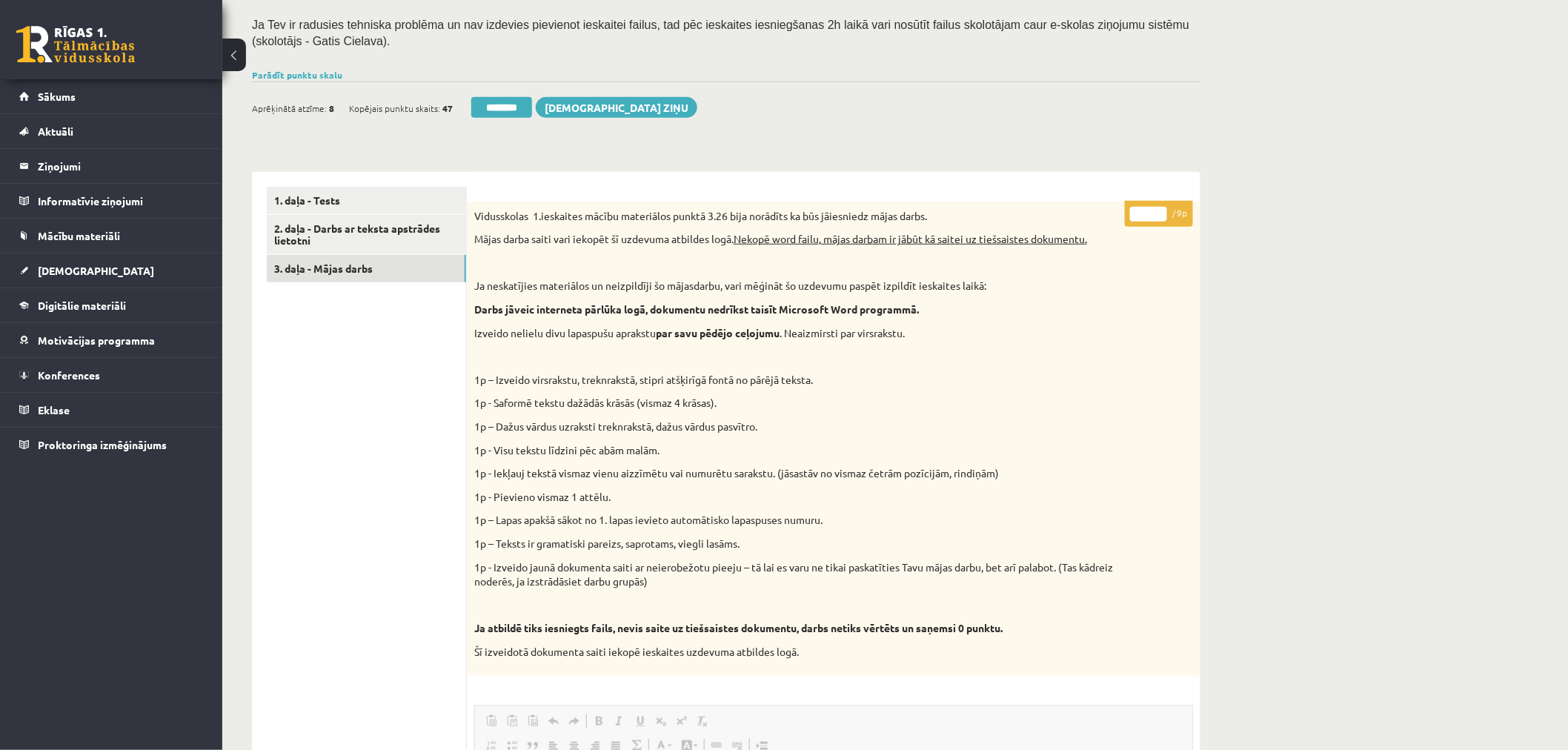
scroll to position [0, 0]
click at [310, 76] on link "Parādīt punktu skalu" at bounding box center [297, 74] width 90 height 12
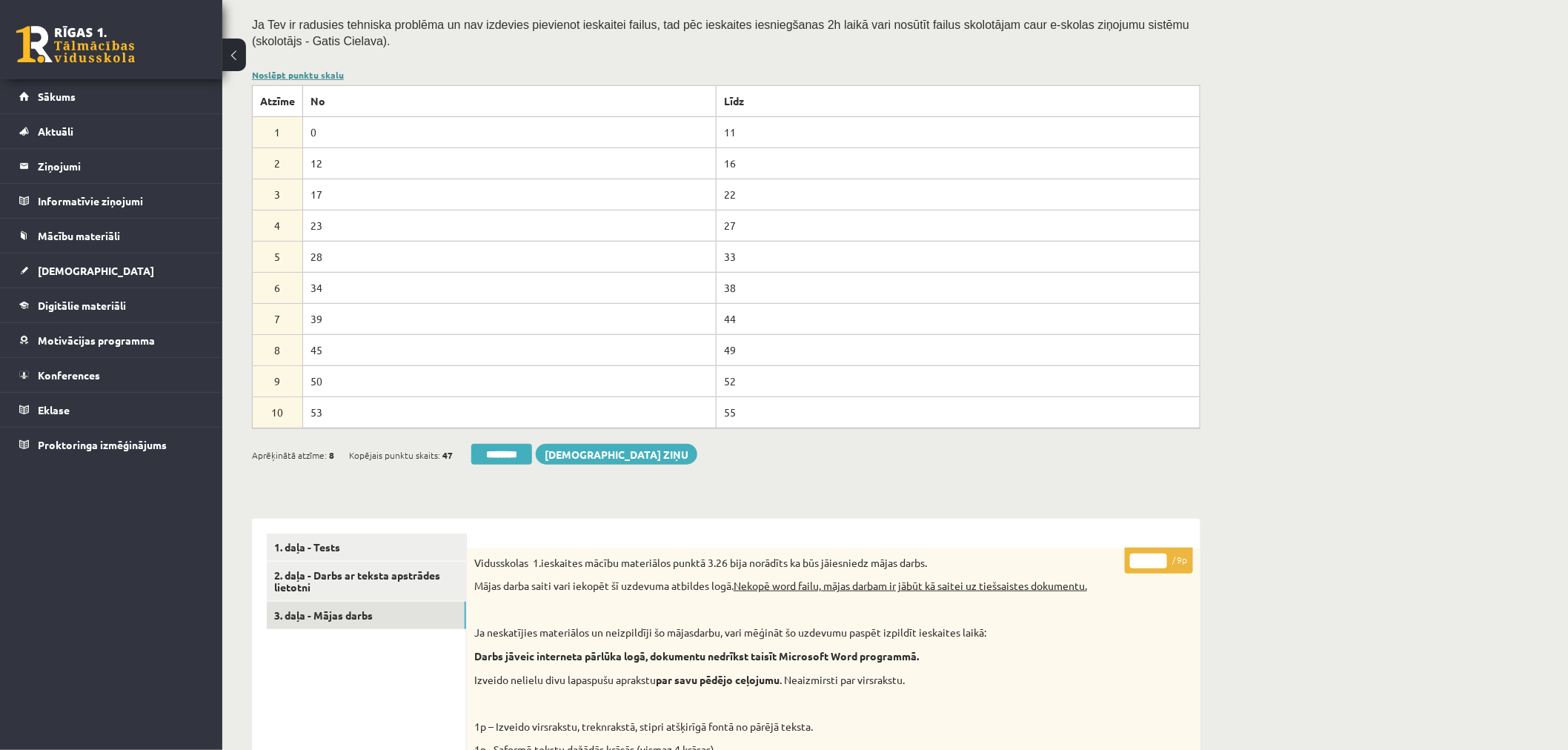
click at [310, 76] on link "Noslēpt punktu skalu" at bounding box center [298, 74] width 92 height 12
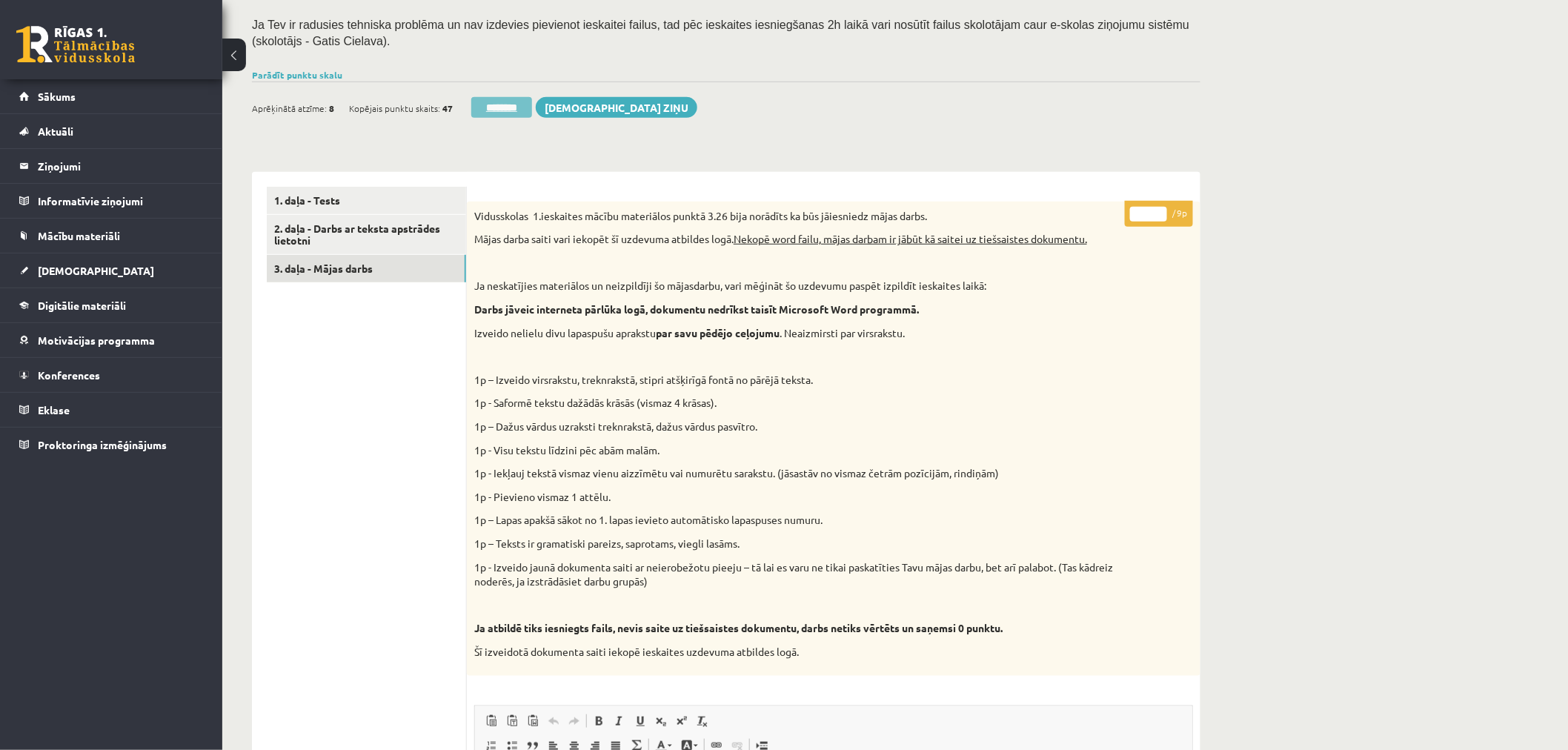
click at [519, 106] on input "********" at bounding box center [502, 107] width 60 height 20
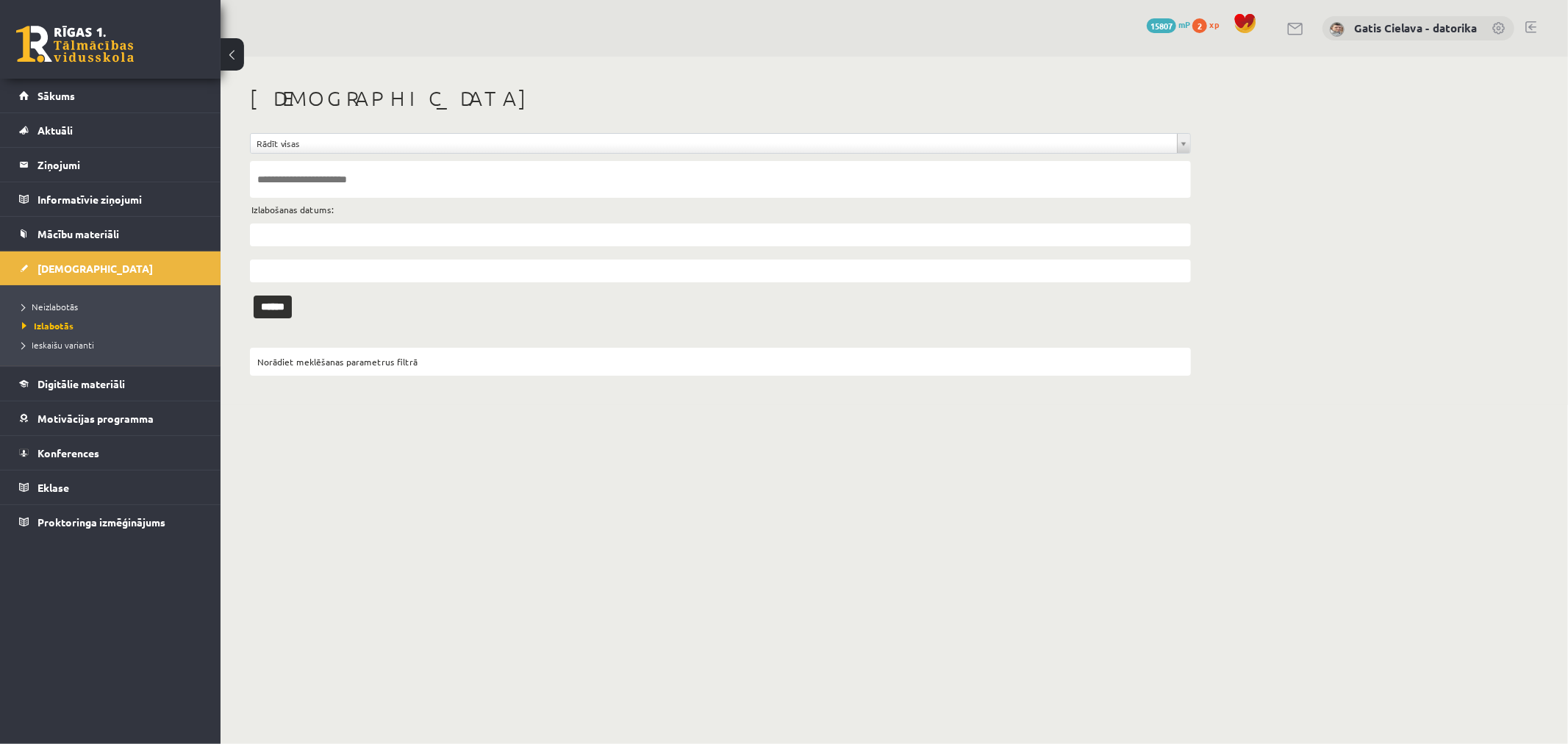
click at [287, 214] on label "Izlabošanas datums:" at bounding box center [292, 210] width 82 height 19
click at [281, 228] on input "text" at bounding box center [720, 234] width 940 height 23
click at [288, 303] on link "1" at bounding box center [283, 303] width 19 height 20
type input "**********"
click at [283, 305] on input "******" at bounding box center [272, 306] width 38 height 23
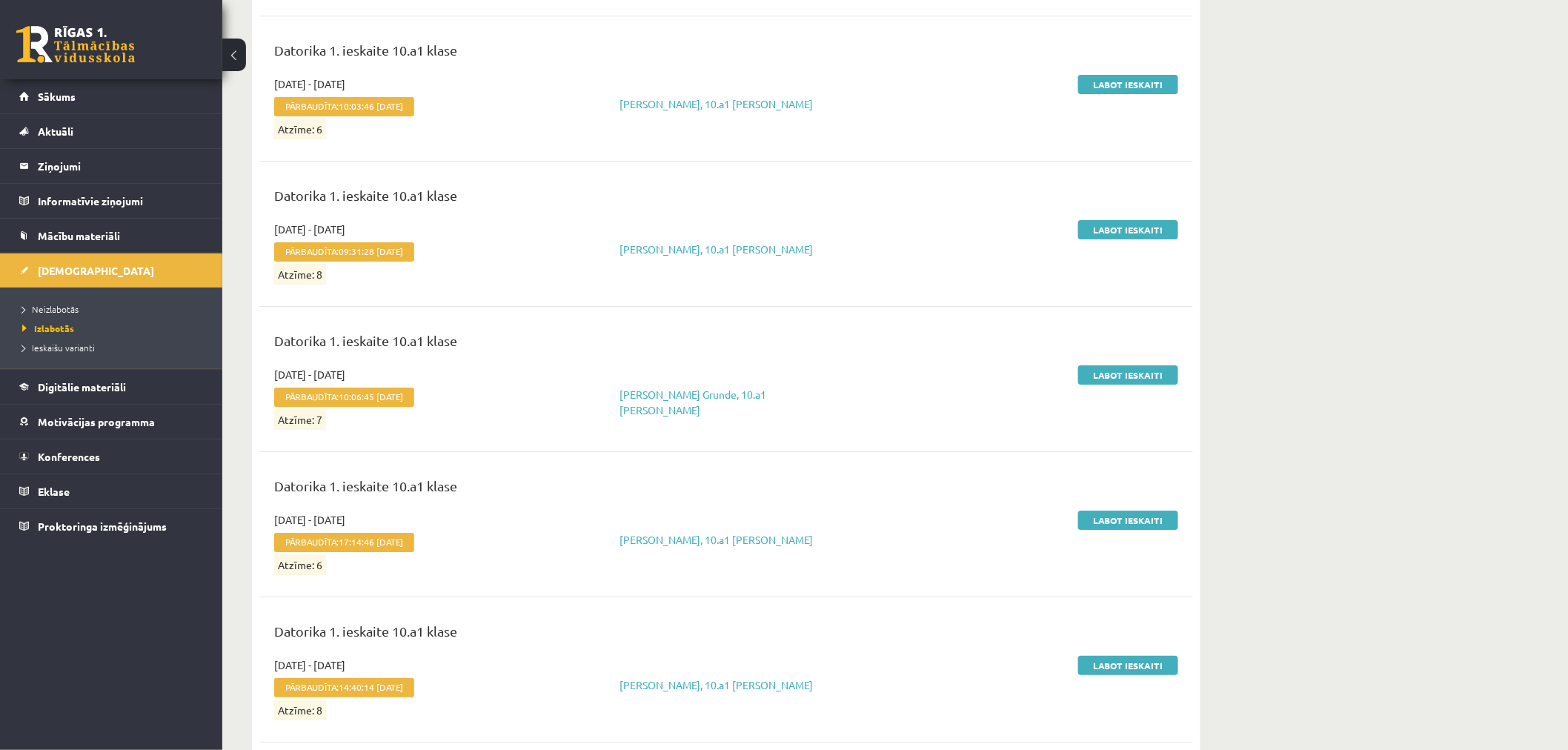
scroll to position [32608, 0]
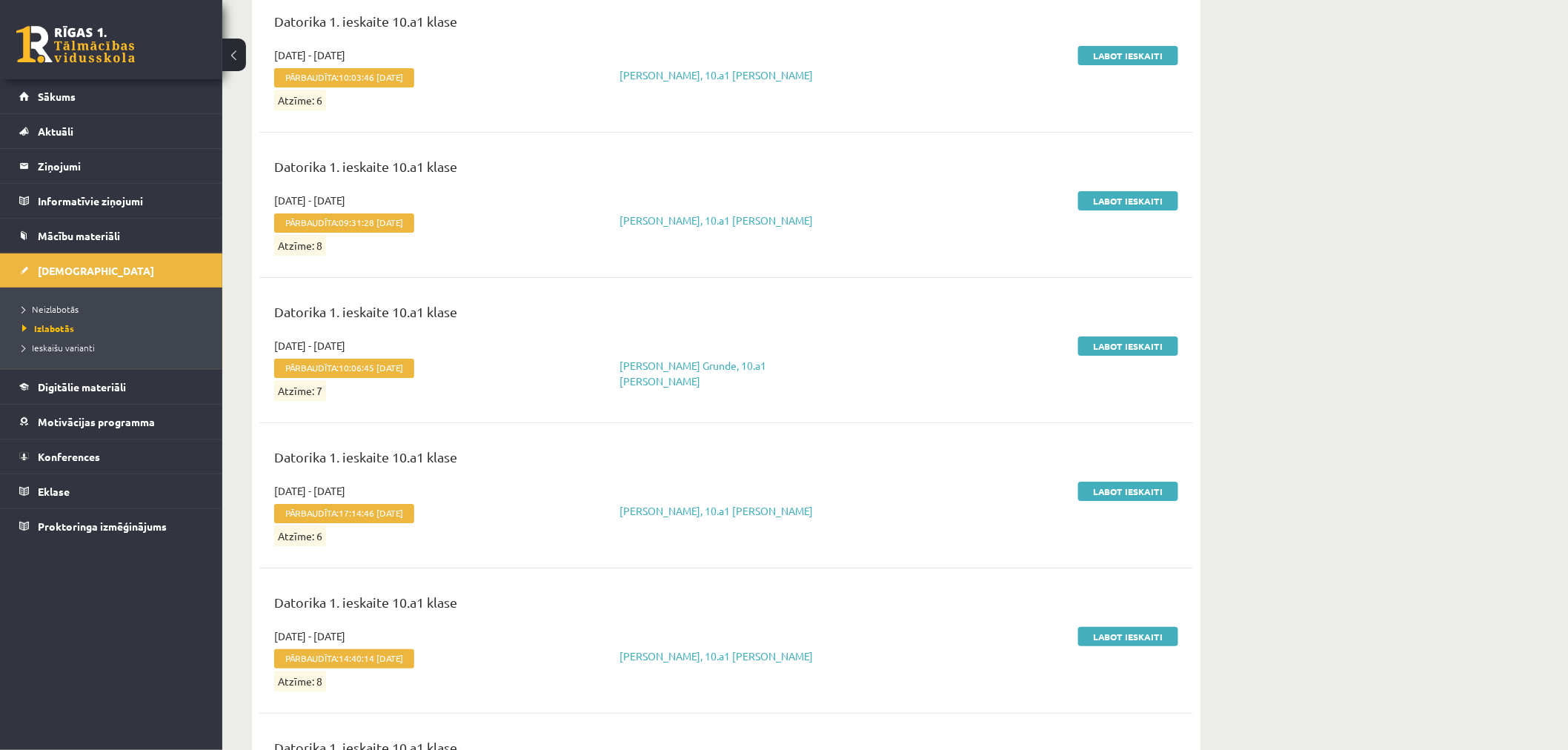
drag, startPoint x: 1122, startPoint y: 552, endPoint x: 1188, endPoint y: 557, distance: 66.2
click at [1188, 628] on div "Labot ieskaiti" at bounding box center [1035, 658] width 309 height 60
drag, startPoint x: 1123, startPoint y: 555, endPoint x: 1231, endPoint y: 340, distance: 240.6
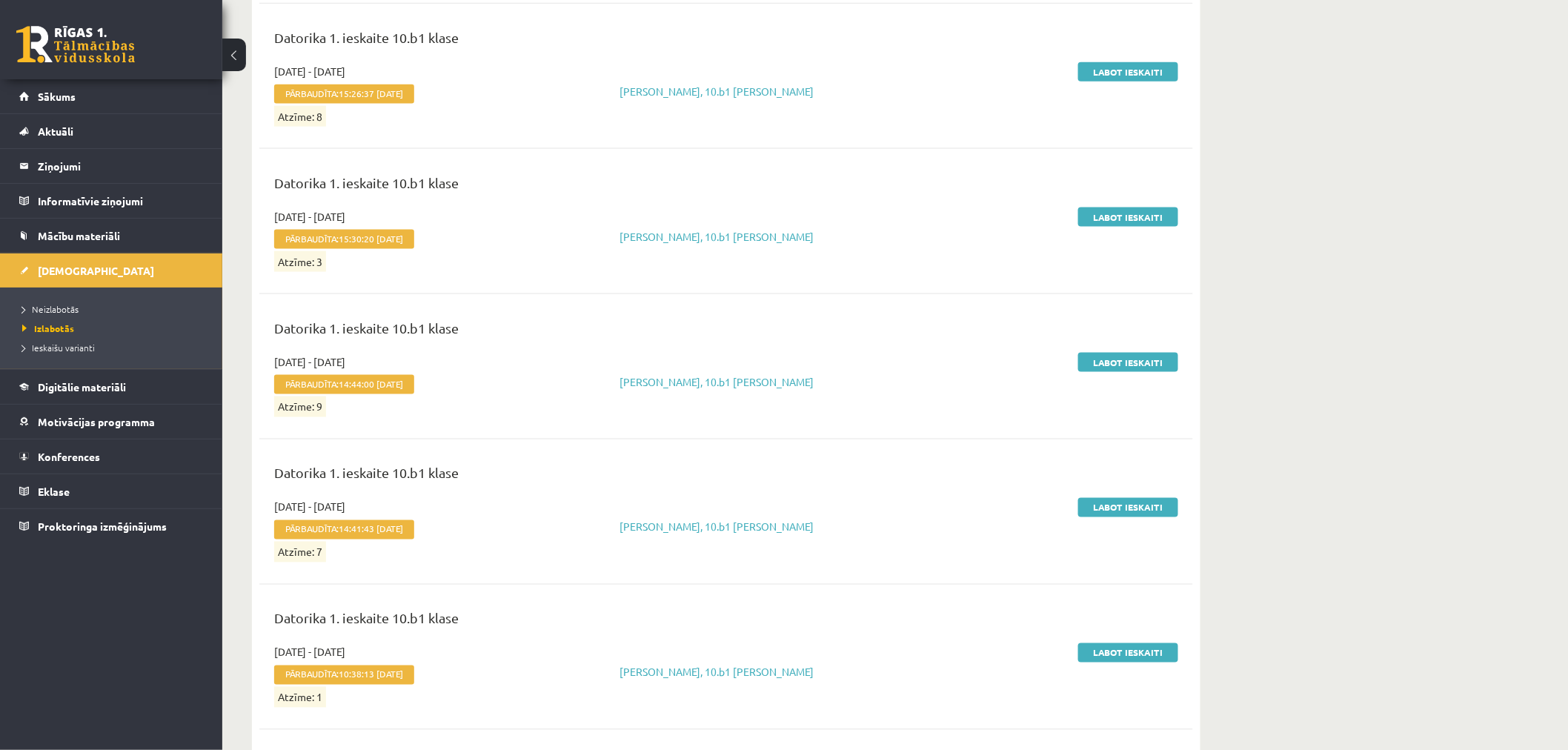
scroll to position [36148, 0]
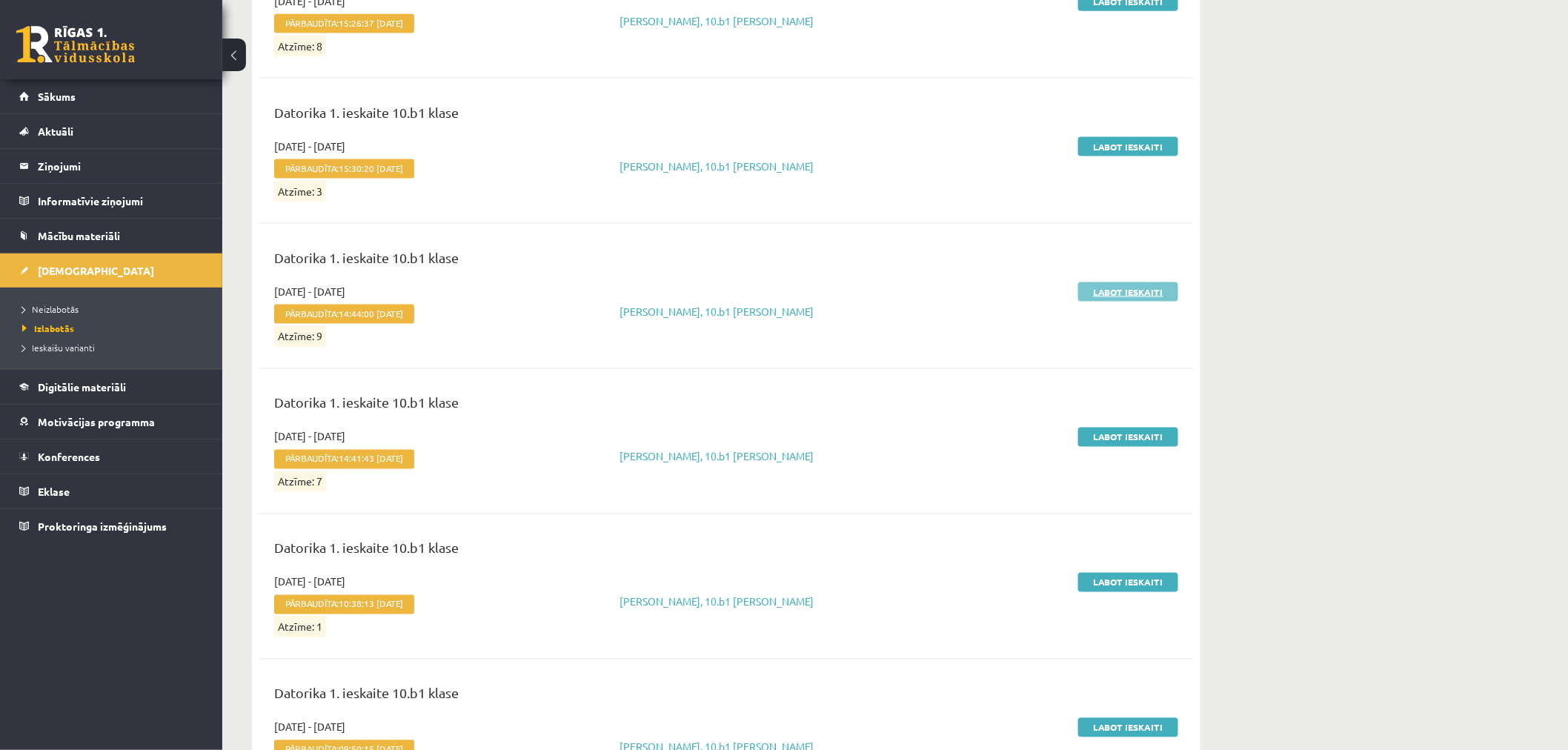
drag, startPoint x: 1123, startPoint y: 53, endPoint x: 1102, endPoint y: 201, distance: 149.5
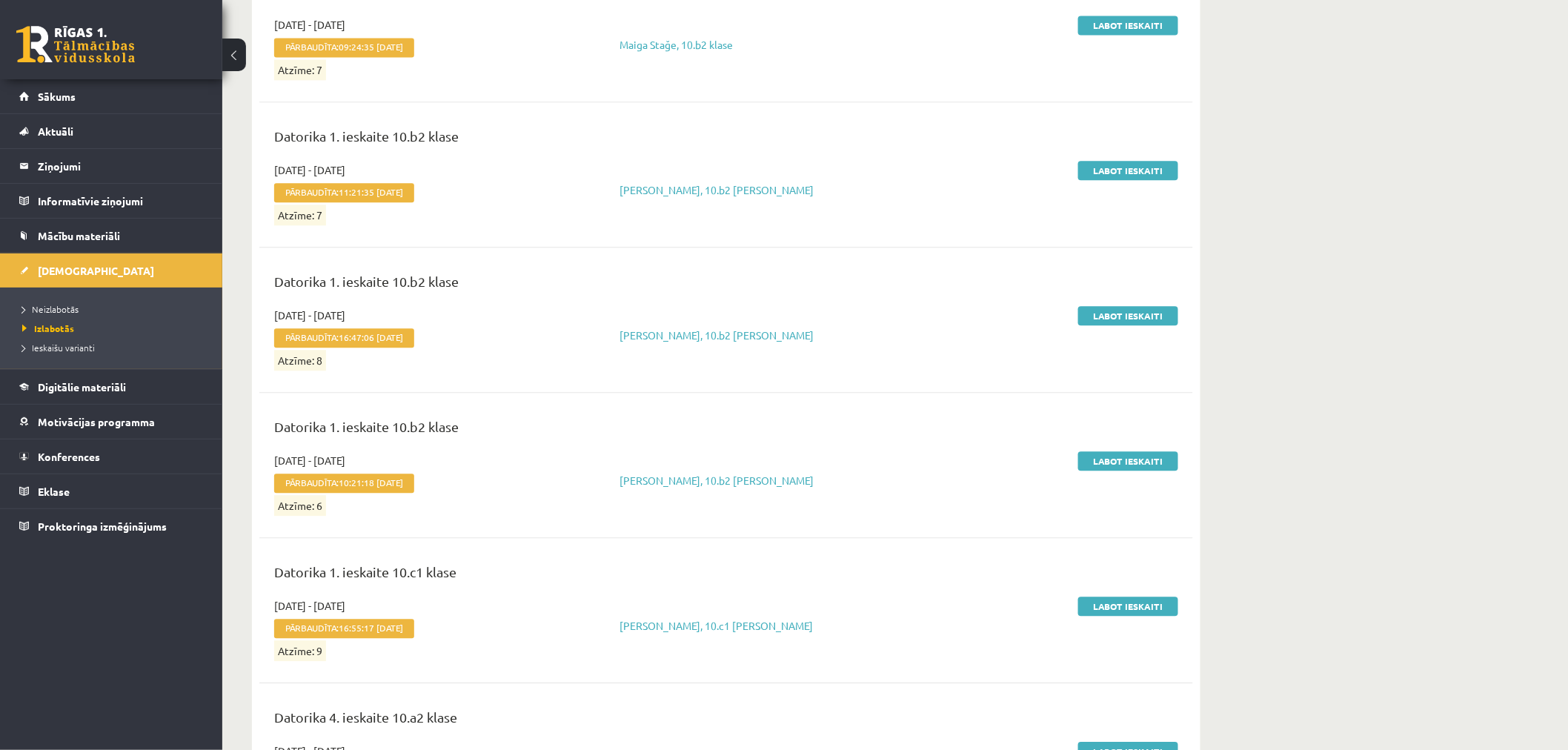
scroll to position [39030, 0]
drag, startPoint x: 1105, startPoint y: 350, endPoint x: 1108, endPoint y: 361, distance: 11.4
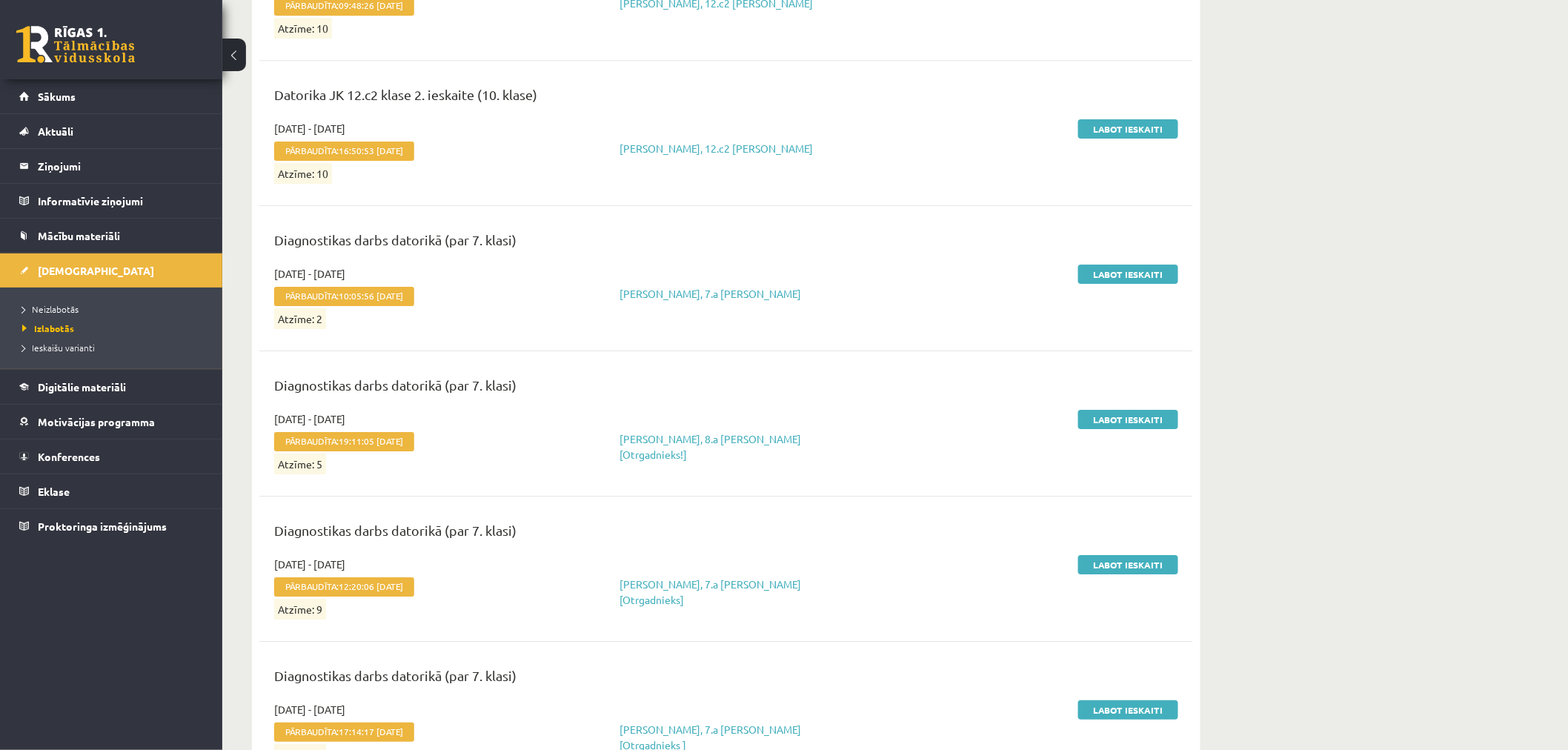
scroll to position [42076, 0]
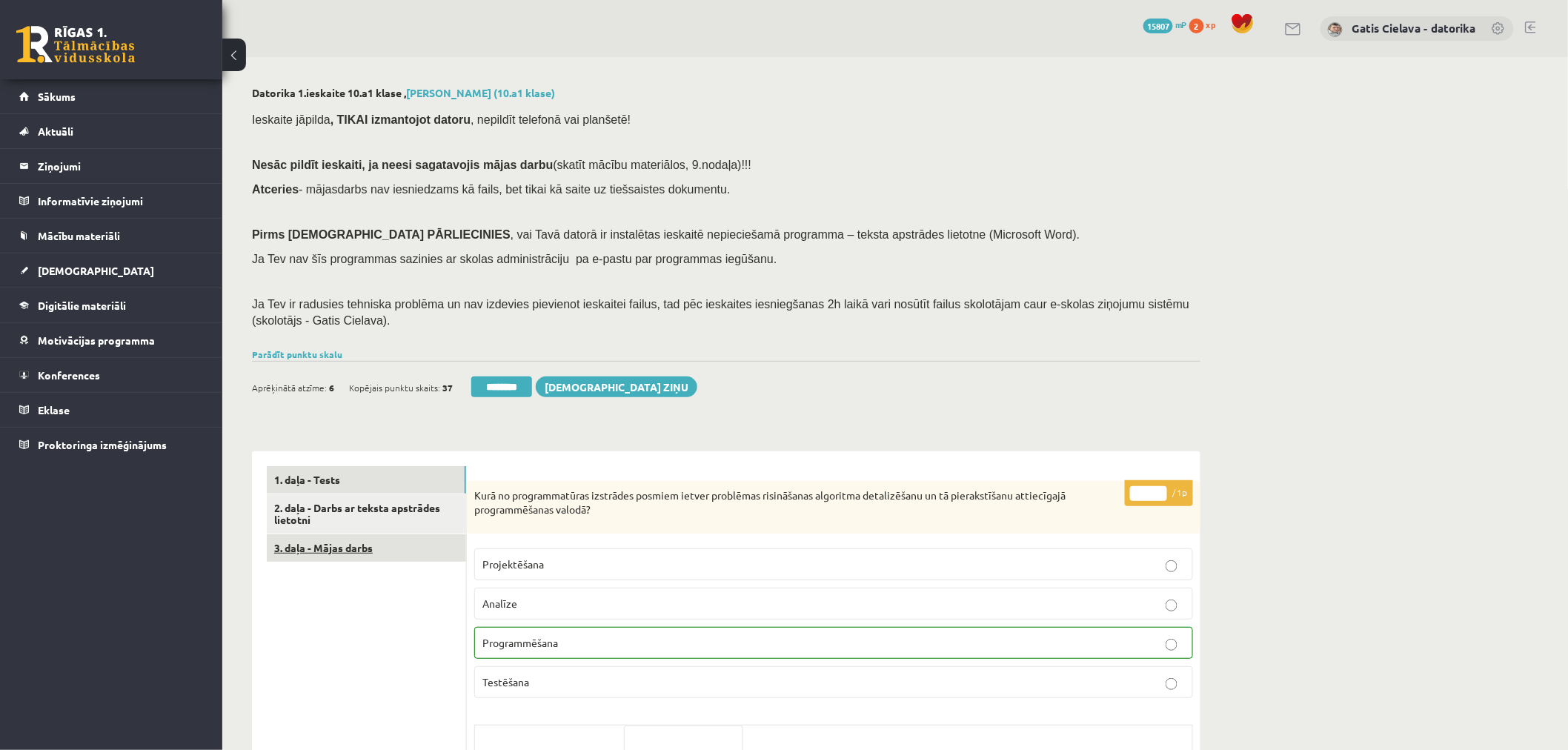
click at [333, 552] on link "3. daļa - Mājas darbs" at bounding box center [367, 547] width 199 height 27
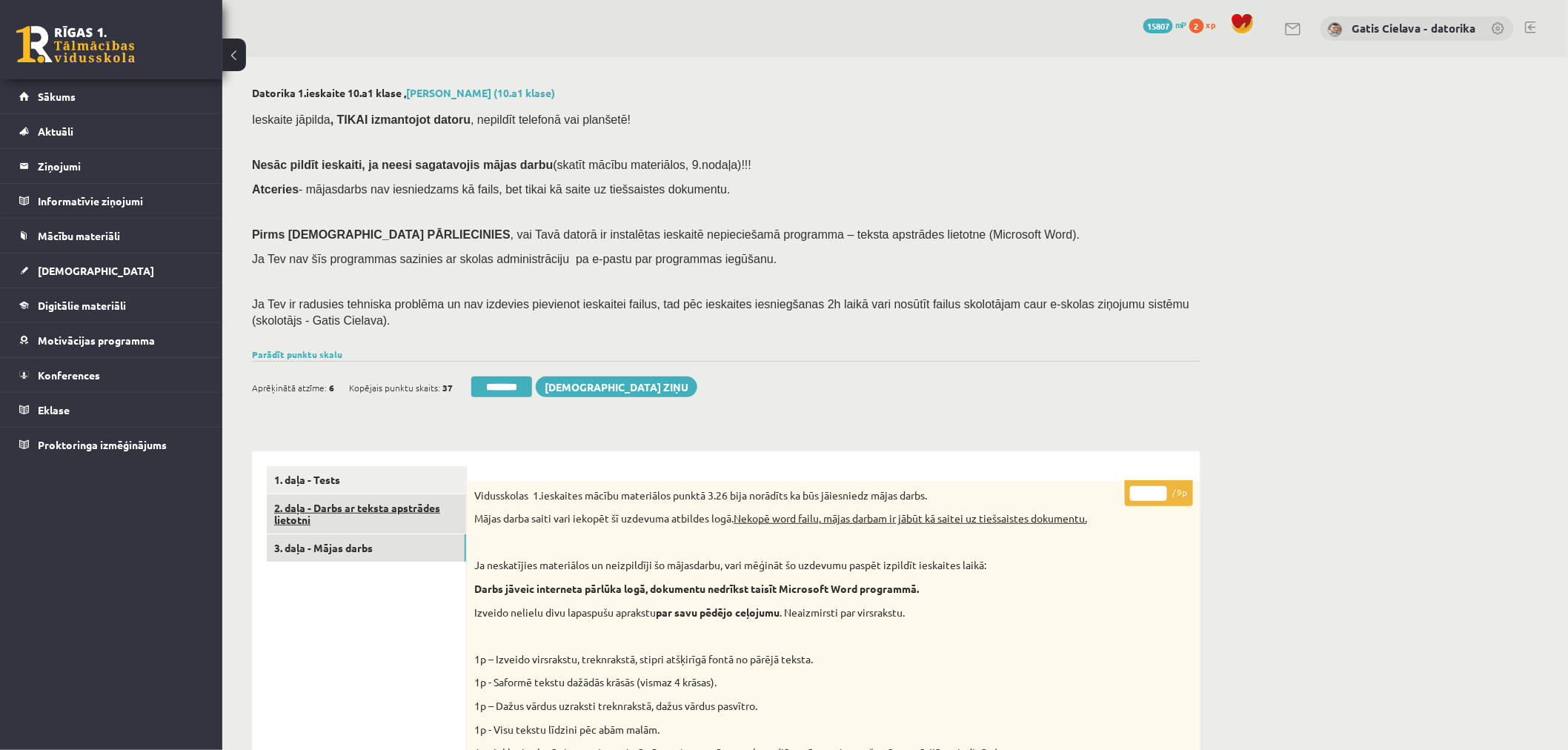
click at [338, 506] on link "2. daļa - Darbs ar teksta apstrādes lietotni" at bounding box center [367, 514] width 199 height 40
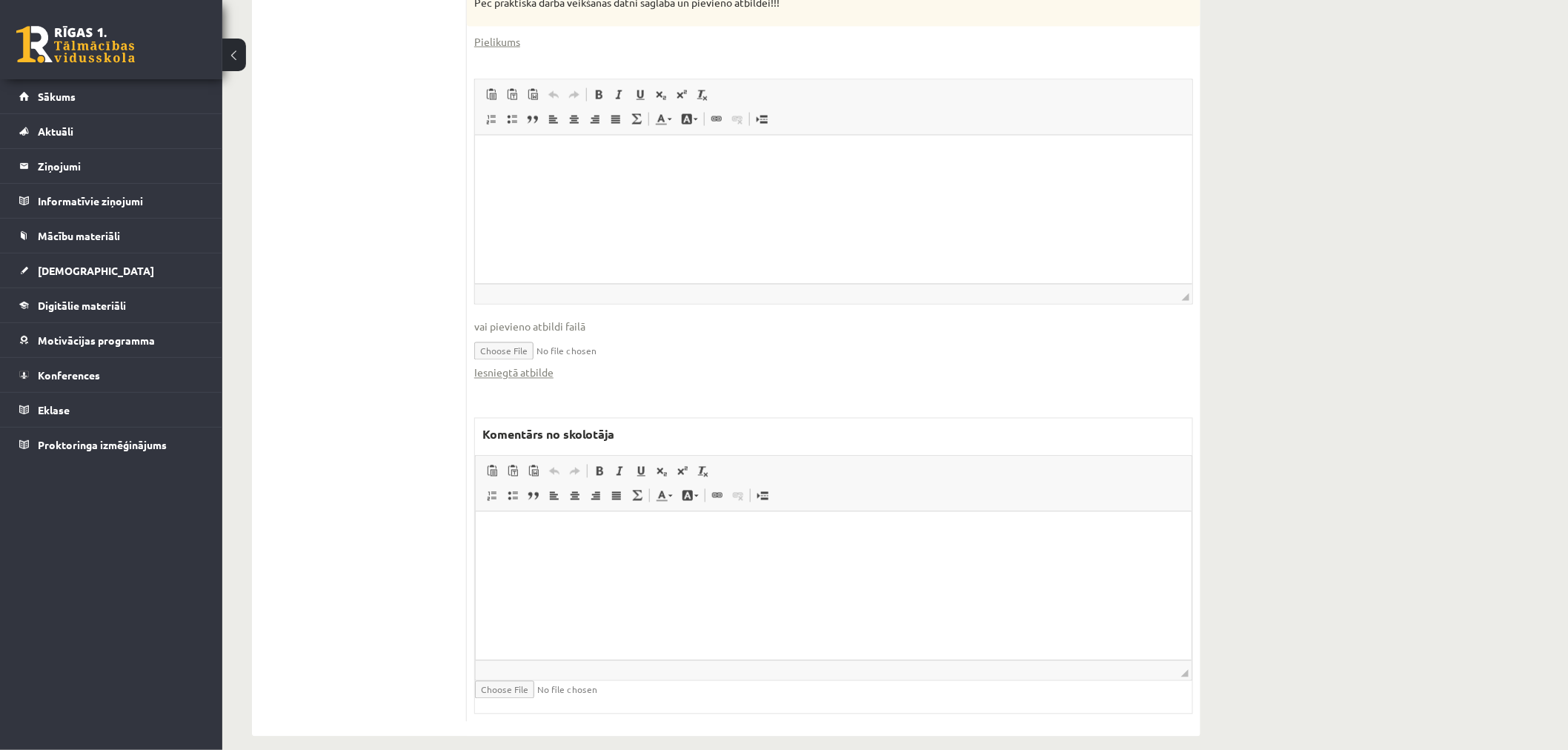
scroll to position [959, 0]
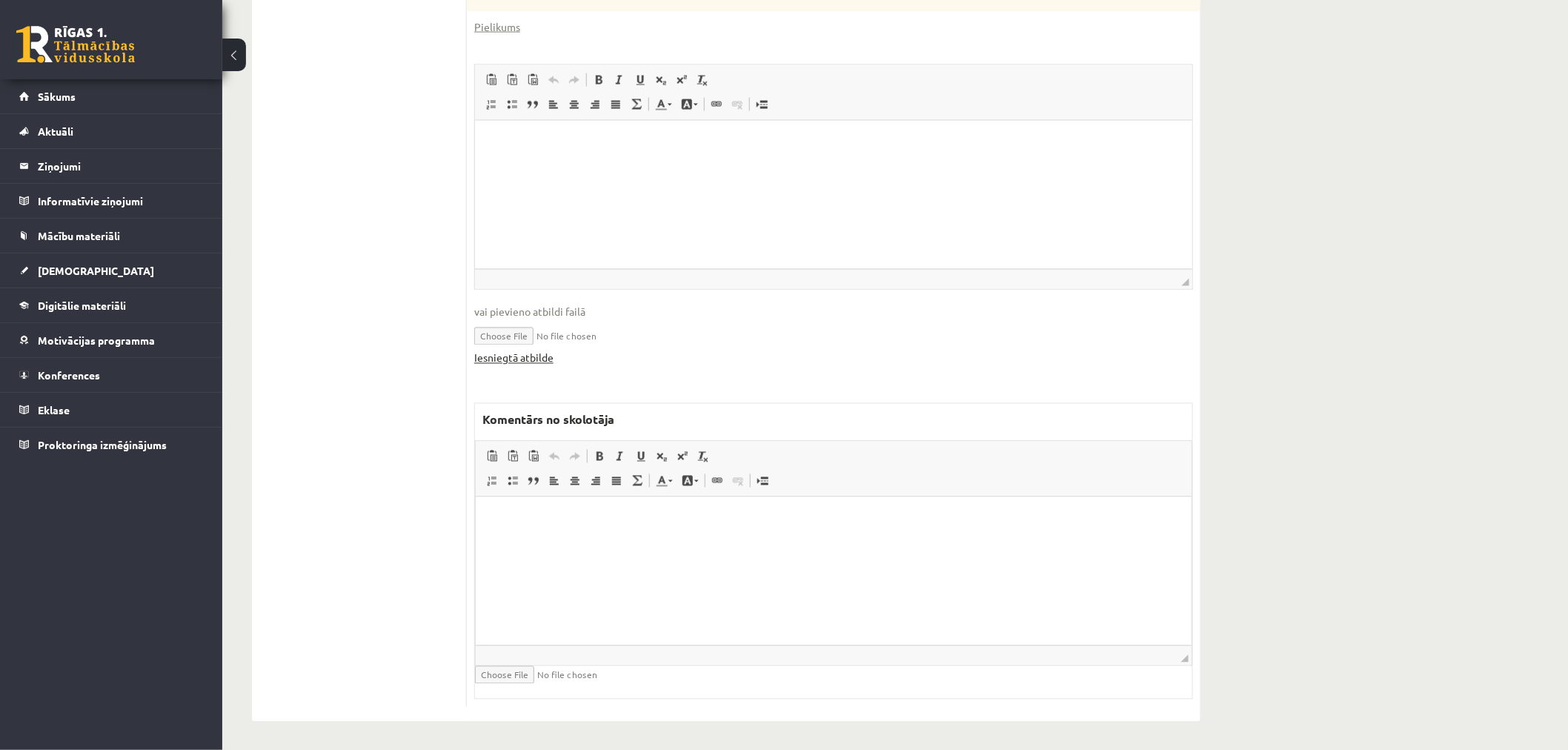
click at [529, 358] on link "Iesniegtā atbilde" at bounding box center [514, 358] width 79 height 16
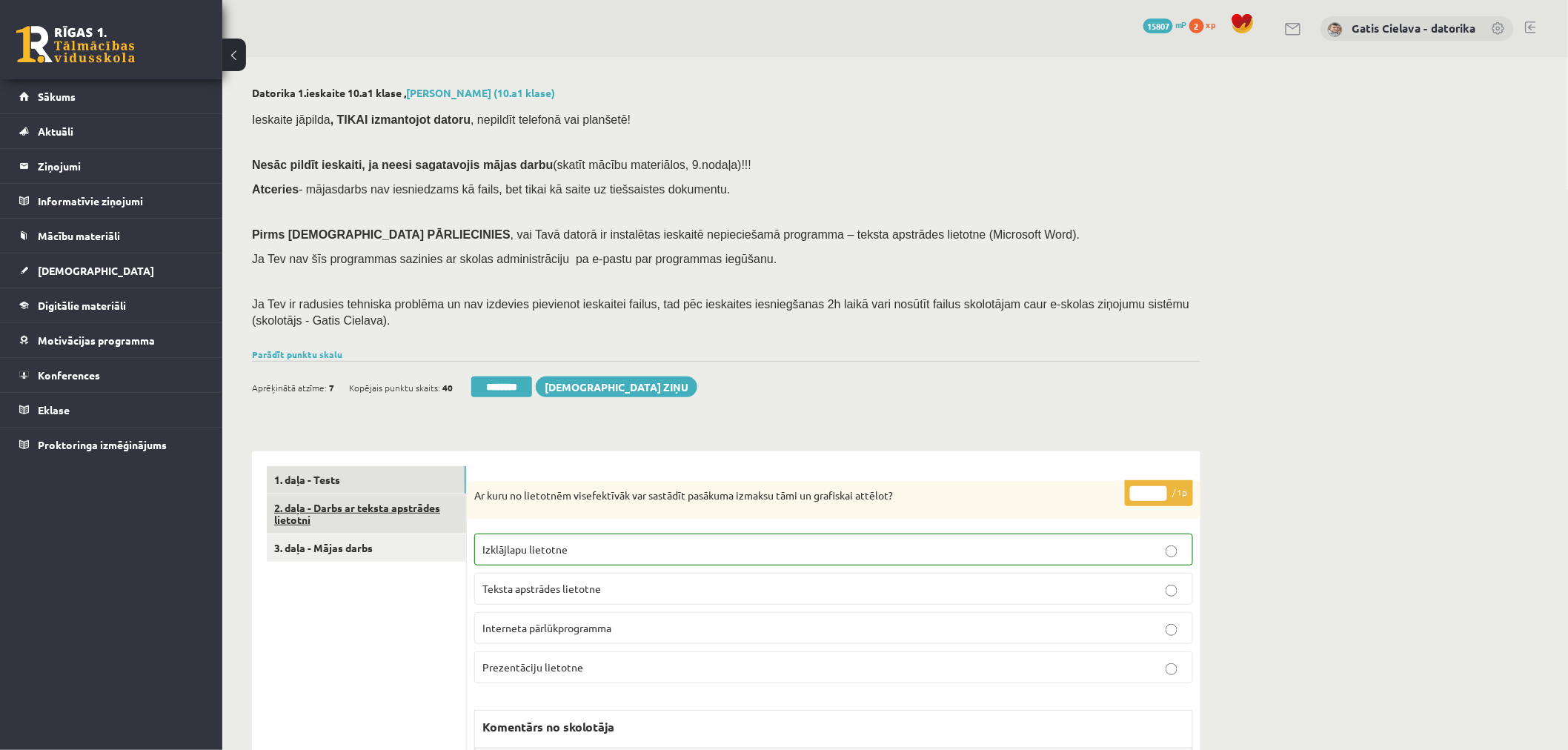
click at [363, 518] on link "2. daļa - Darbs ar teksta apstrādes lietotni" at bounding box center [367, 514] width 199 height 40
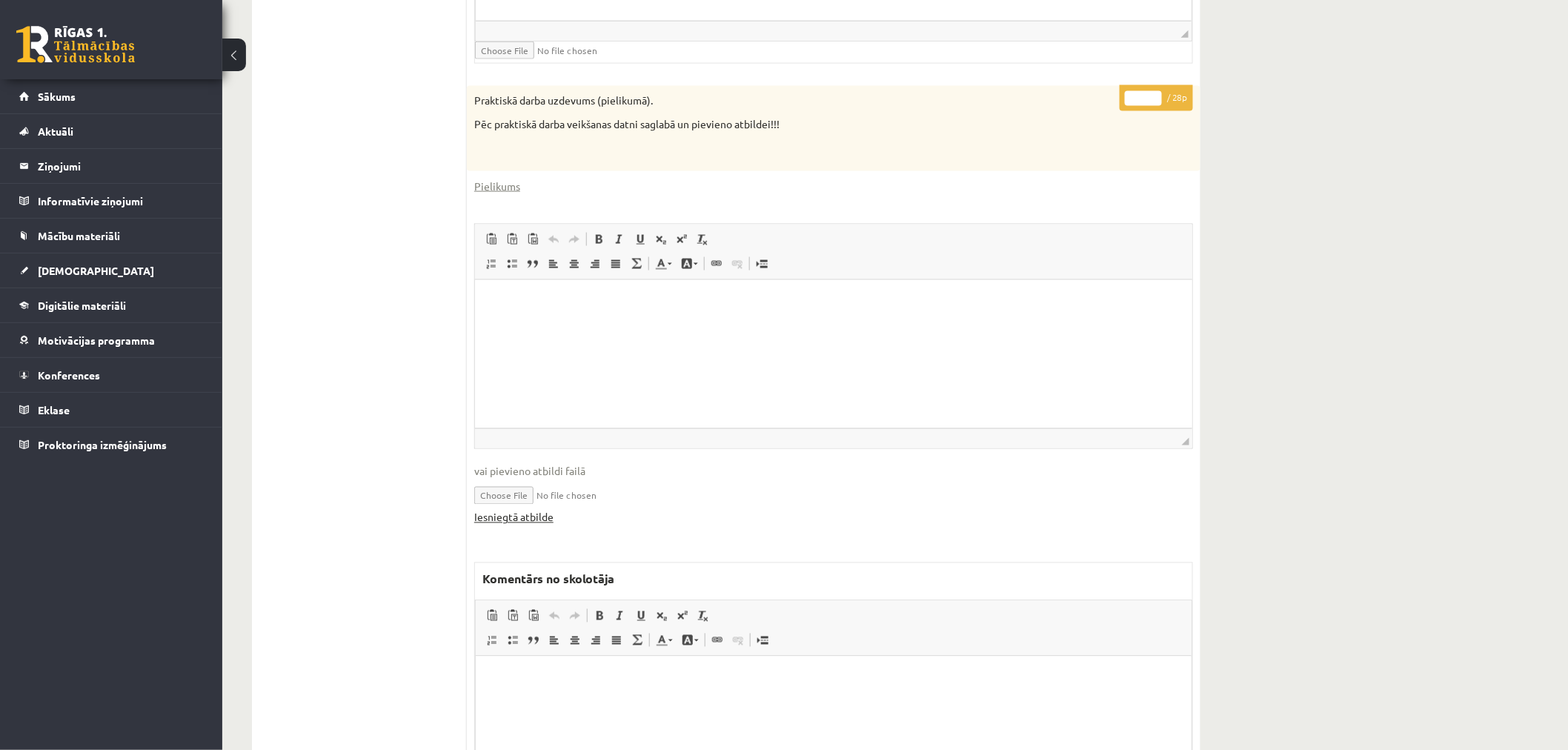
click at [534, 515] on link "Iesniegtā atbilde" at bounding box center [514, 517] width 79 height 16
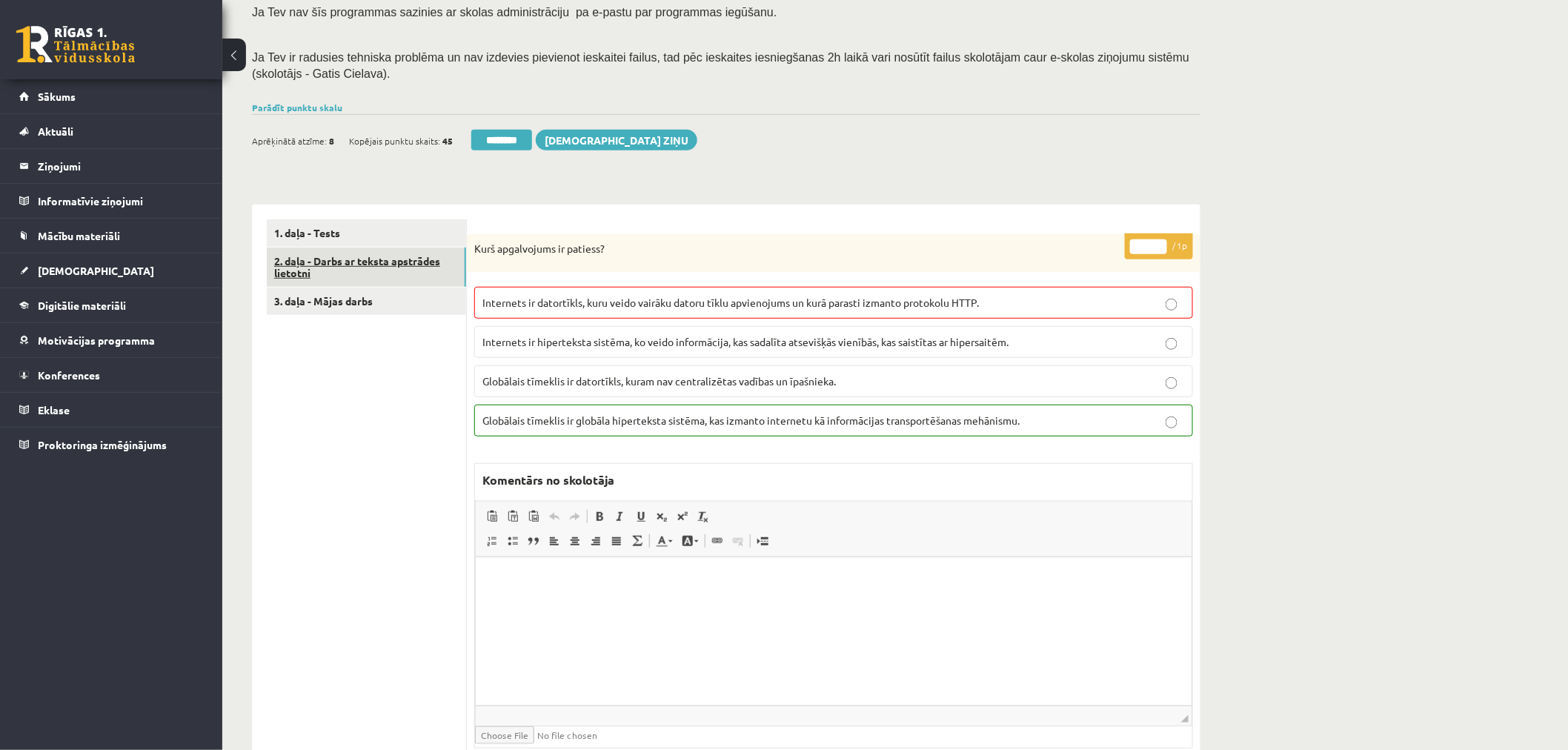
click at [361, 261] on link "2. daļa - Darbs ar teksta apstrādes lietotni" at bounding box center [367, 267] width 199 height 40
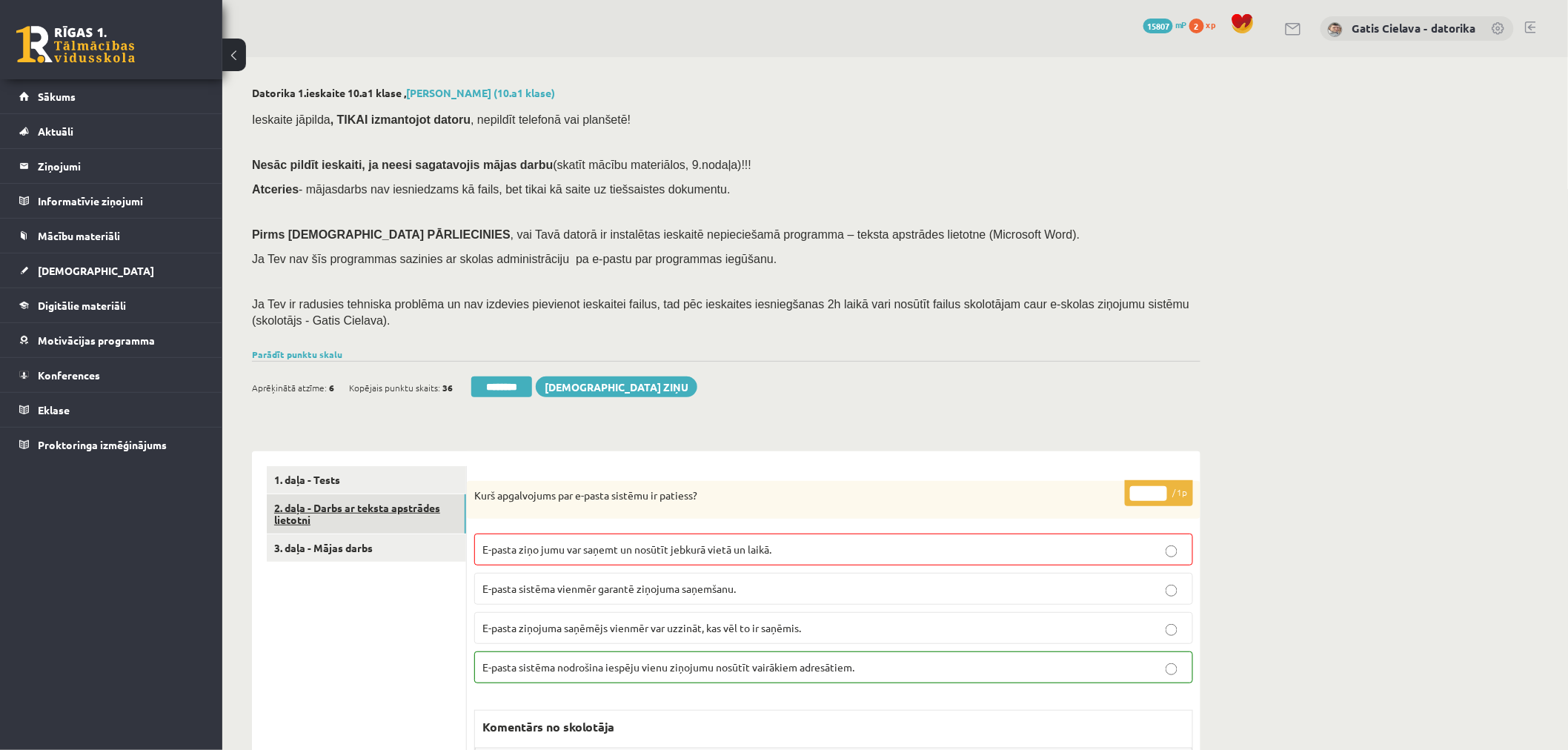
click at [364, 508] on link "2. daļa - Darbs ar teksta apstrādes lietotni" at bounding box center [367, 514] width 199 height 40
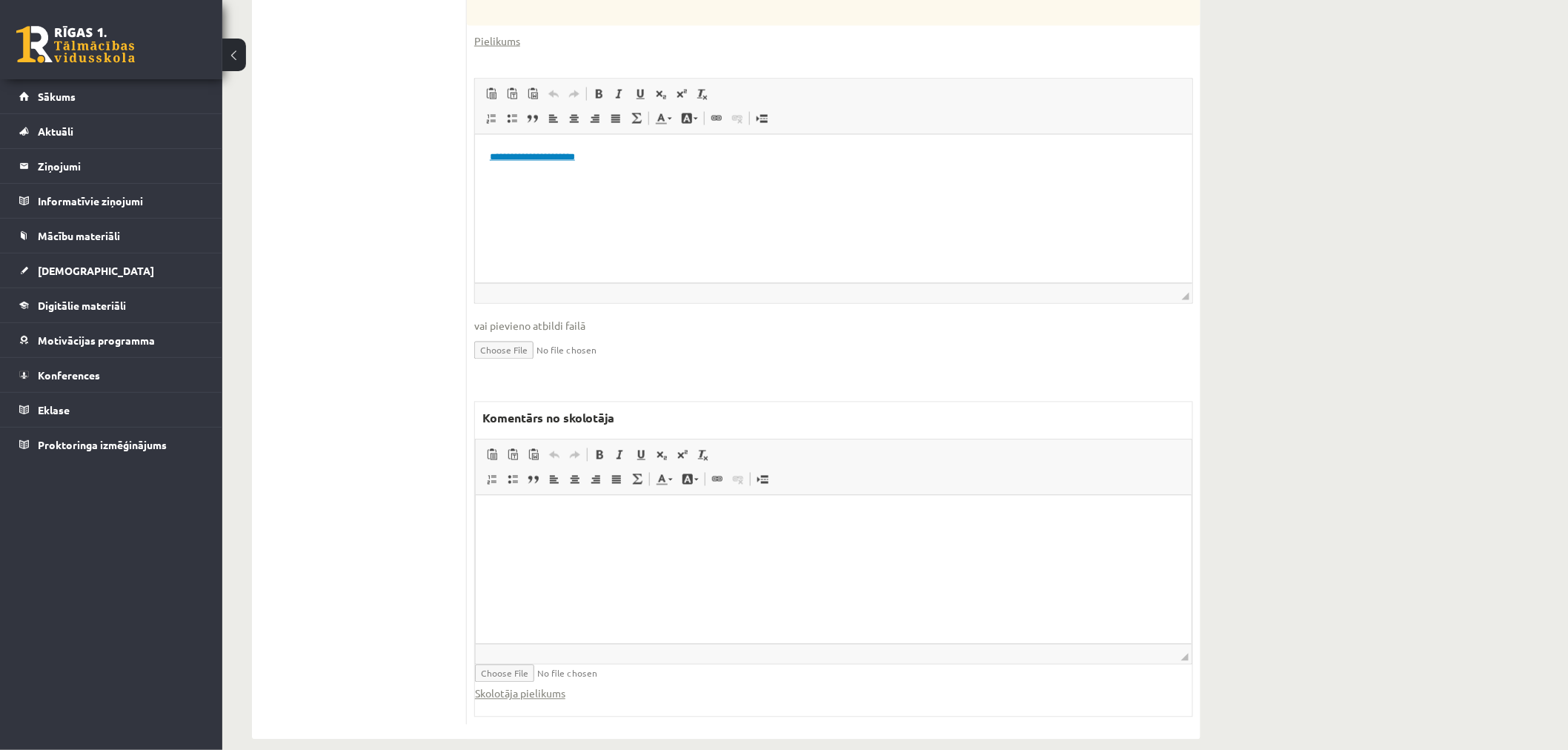
scroll to position [987, 0]
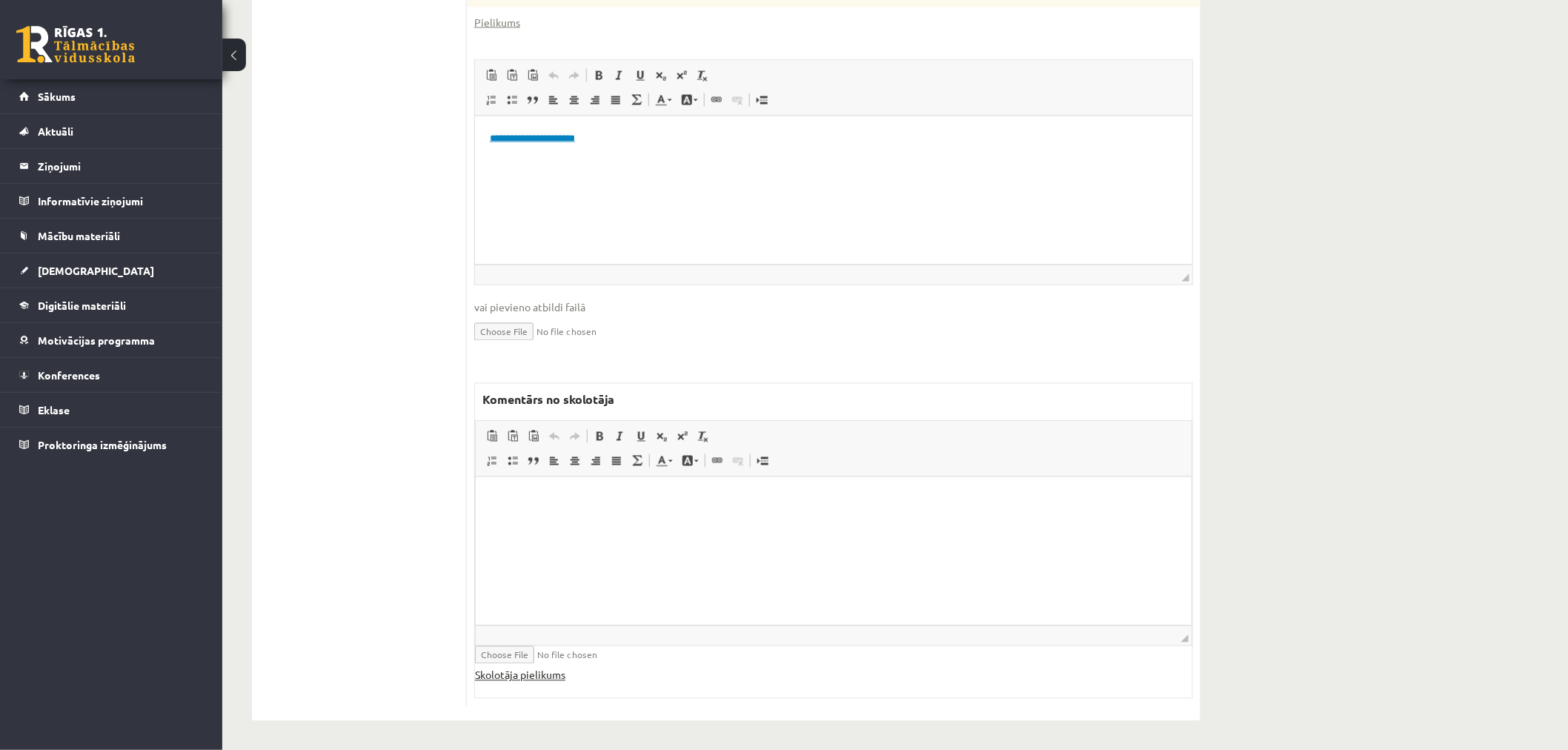
click at [542, 668] on link "Skolotāja pielikums" at bounding box center [520, 676] width 90 height 16
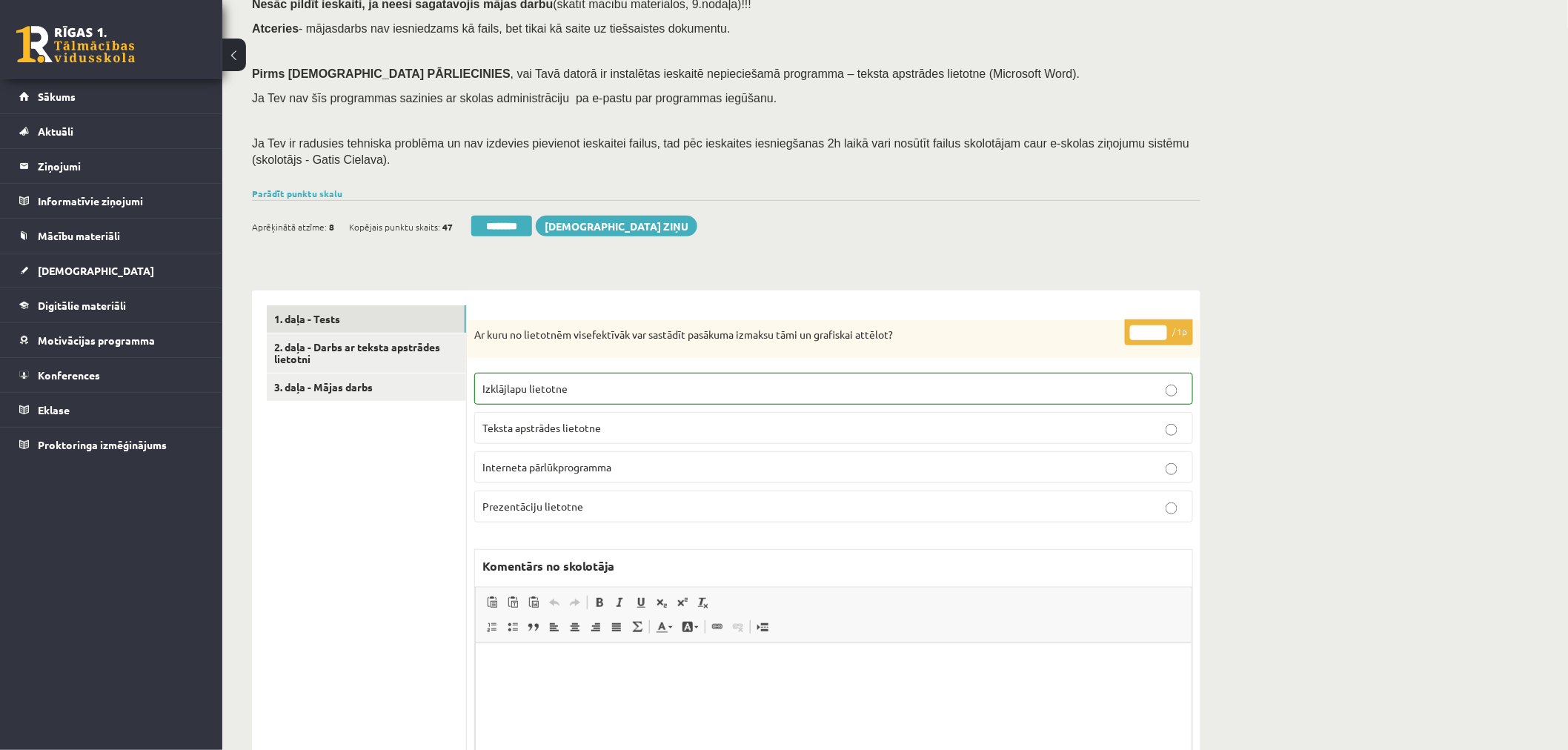
scroll to position [247, 0]
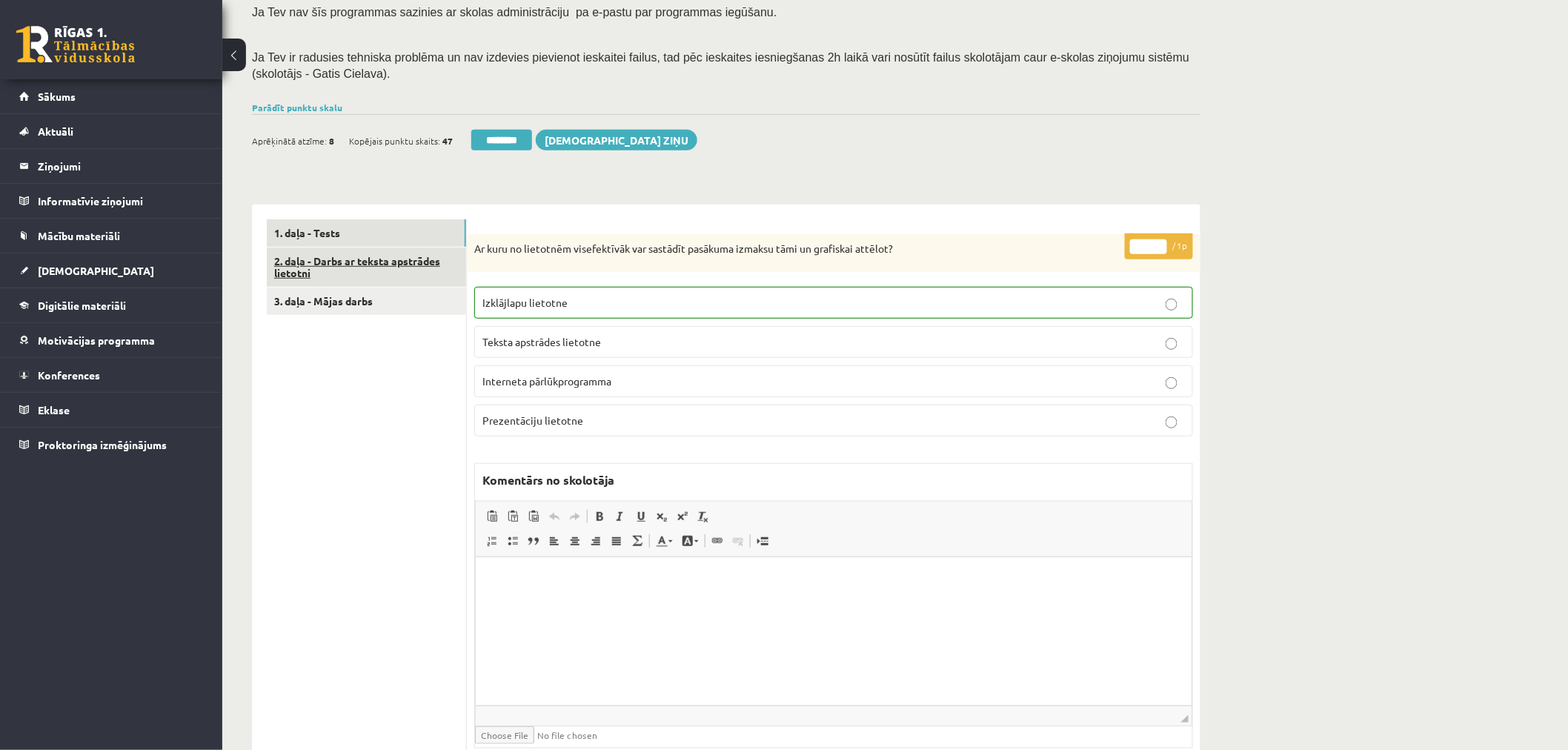
click at [373, 250] on link "2. daļa - Darbs ar teksta apstrādes lietotni" at bounding box center [367, 267] width 199 height 40
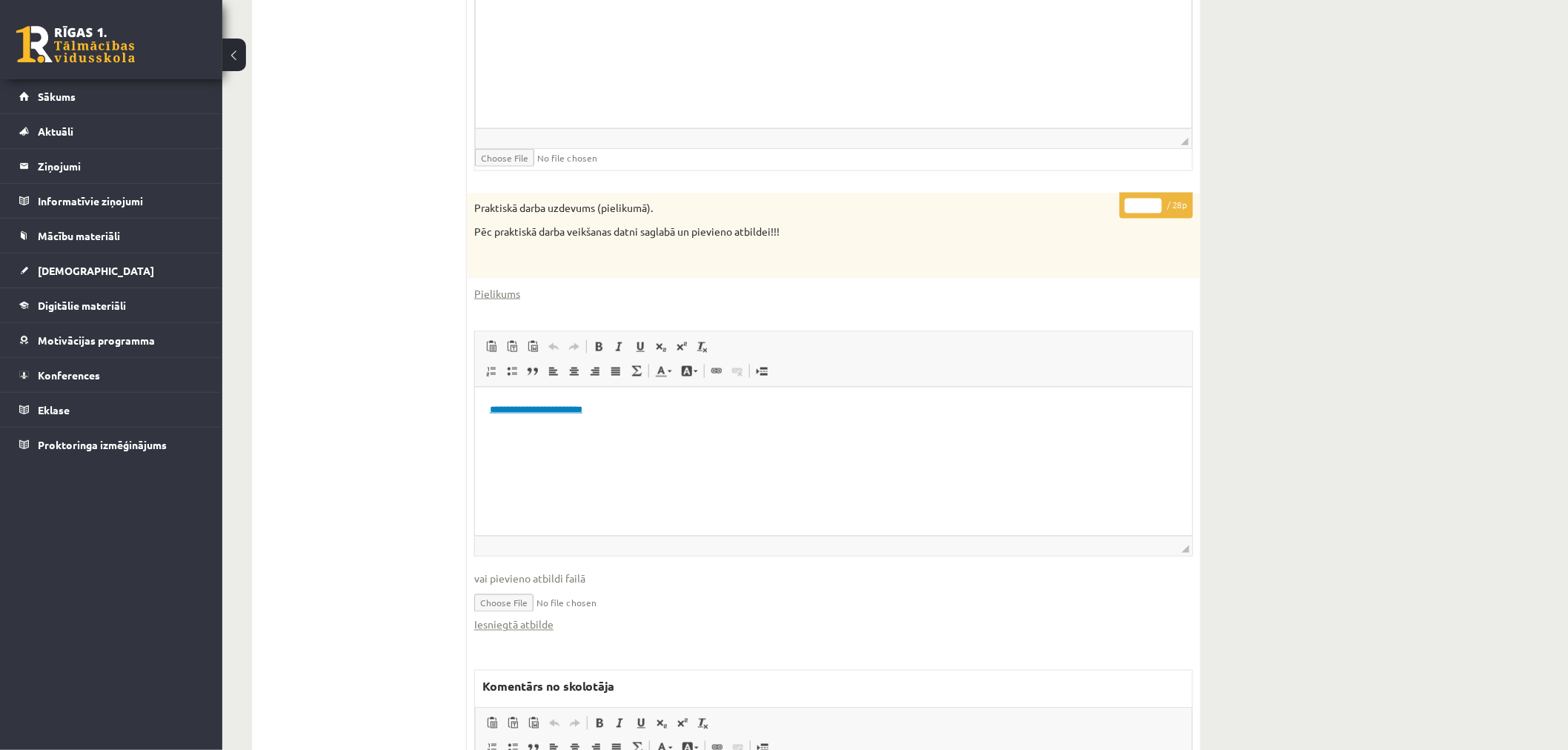
scroll to position [0, 0]
click at [529, 615] on input "file" at bounding box center [834, 602] width 719 height 31
click at [528, 613] on input "file" at bounding box center [834, 602] width 719 height 31
click at [537, 619] on link "Iesniegtā atbilde" at bounding box center [514, 624] width 79 height 16
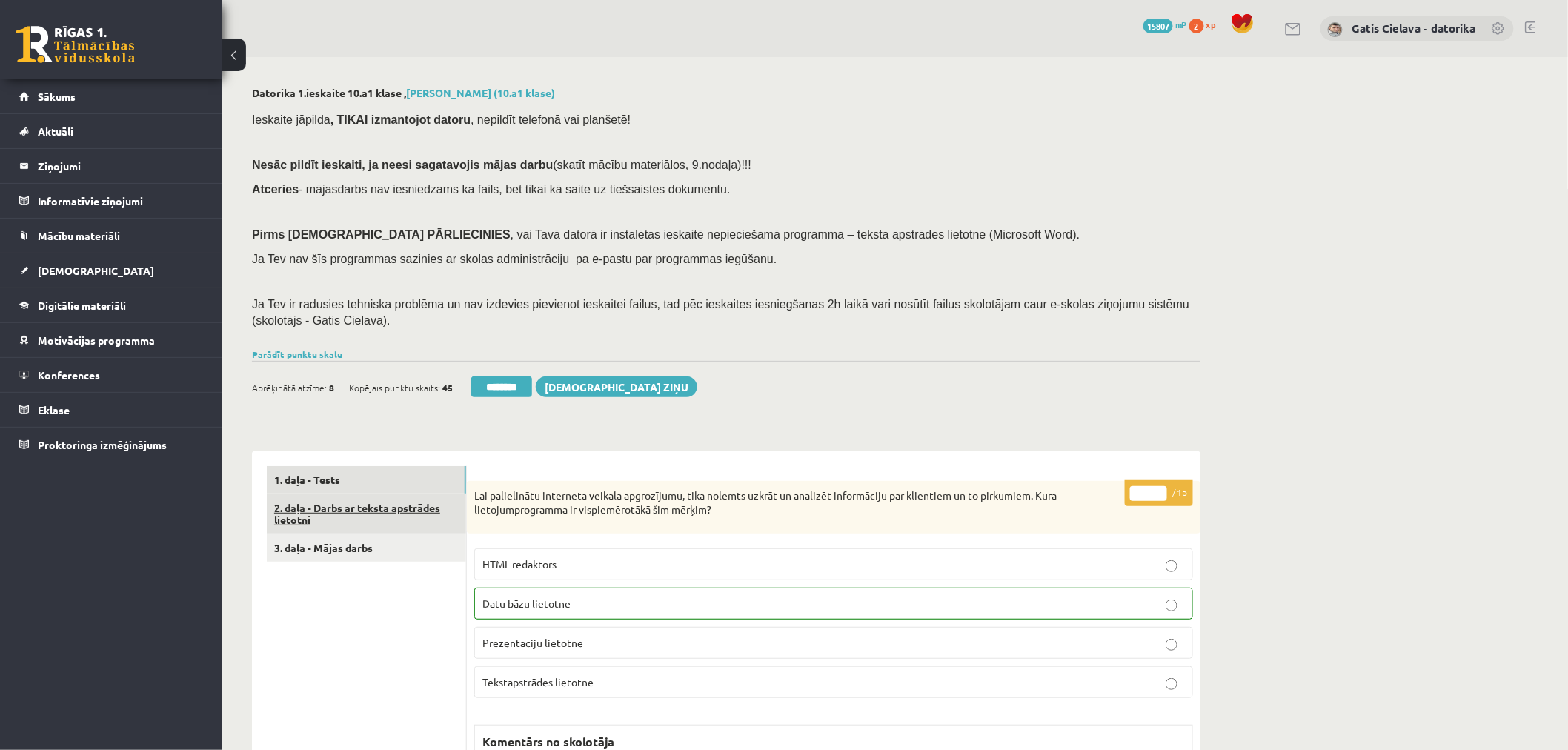
click at [350, 508] on link "2. daļa - Darbs ar teksta apstrādes lietotni" at bounding box center [367, 514] width 199 height 40
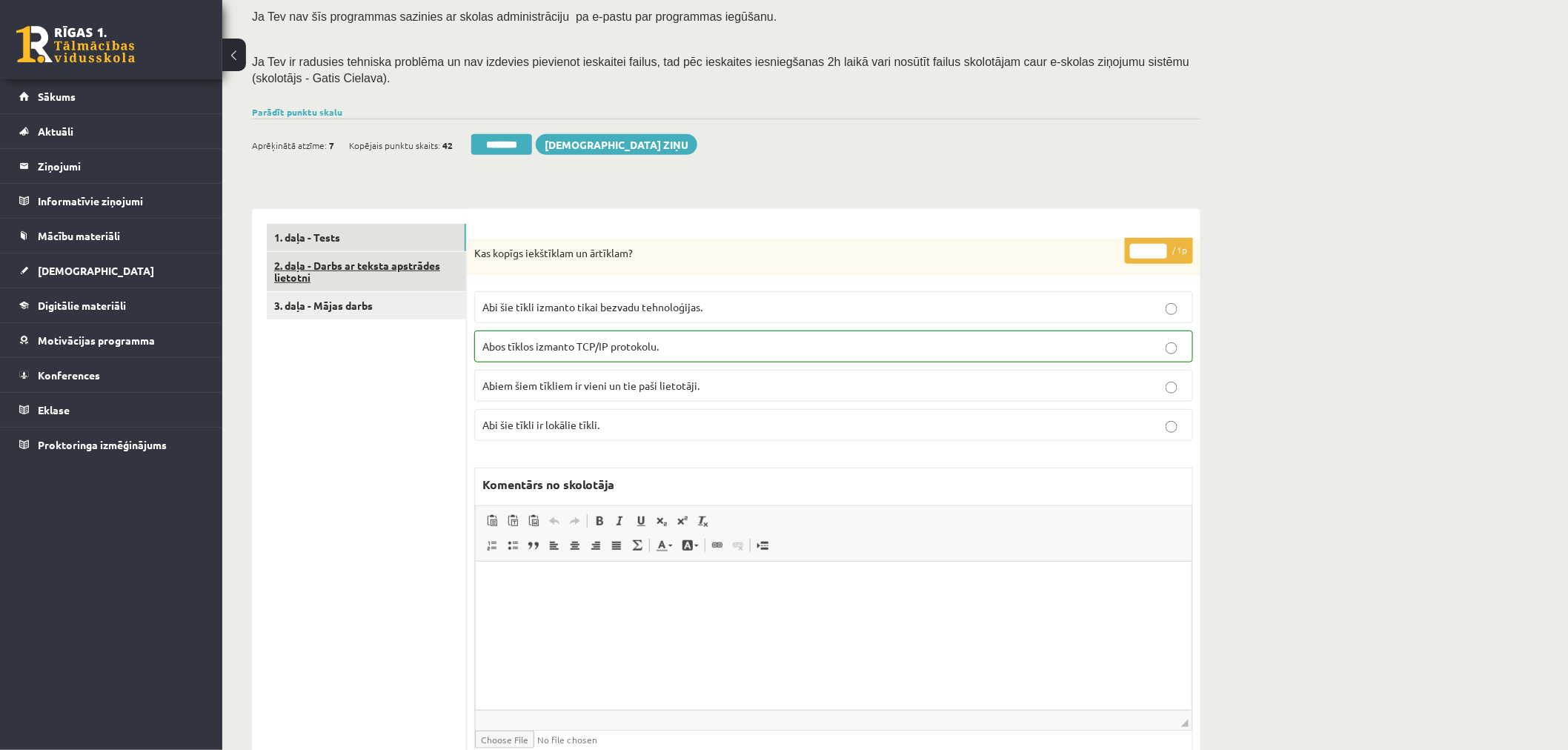
scroll to position [247, 0]
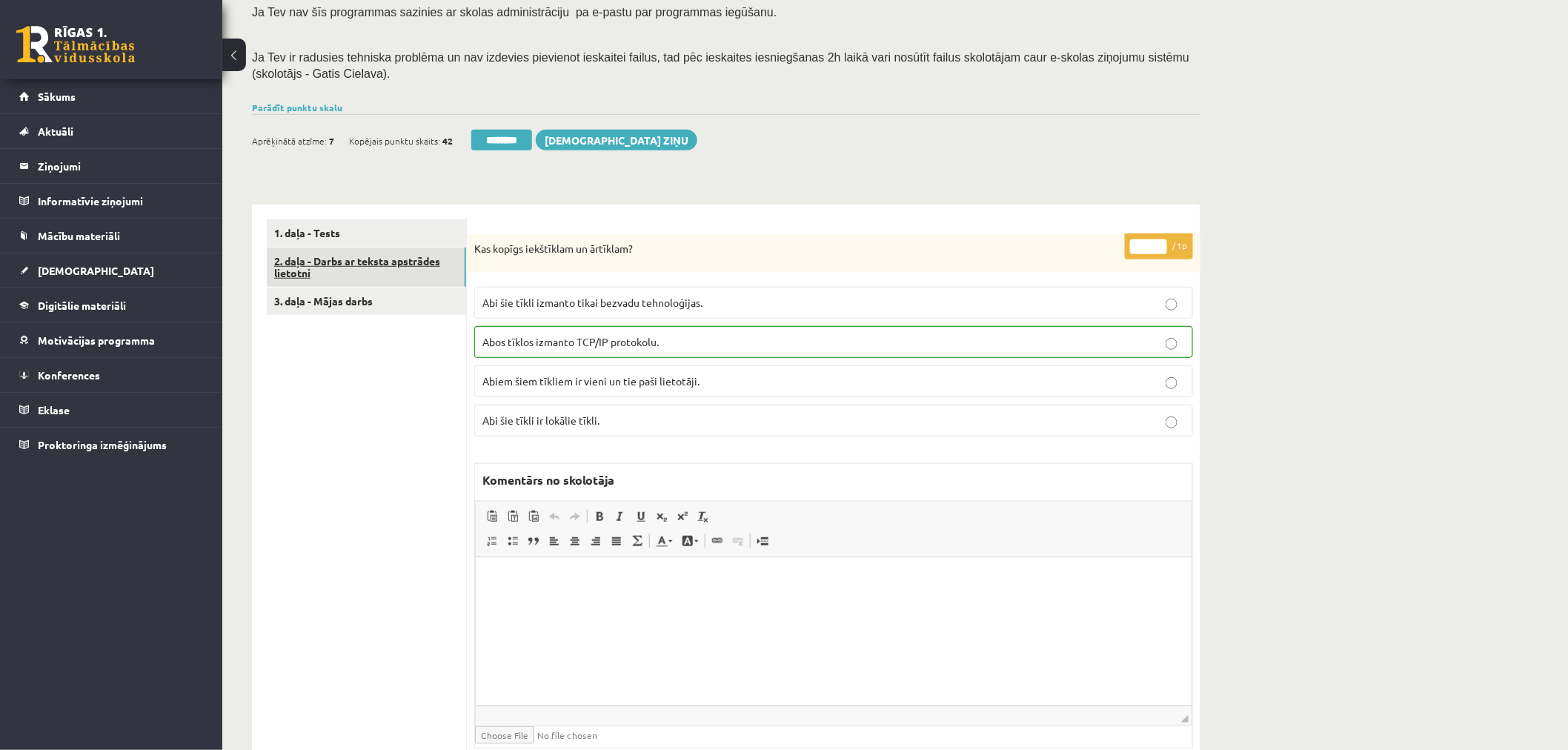
click at [403, 253] on link "2. daļa - Darbs ar teksta apstrādes lietotni" at bounding box center [367, 267] width 199 height 40
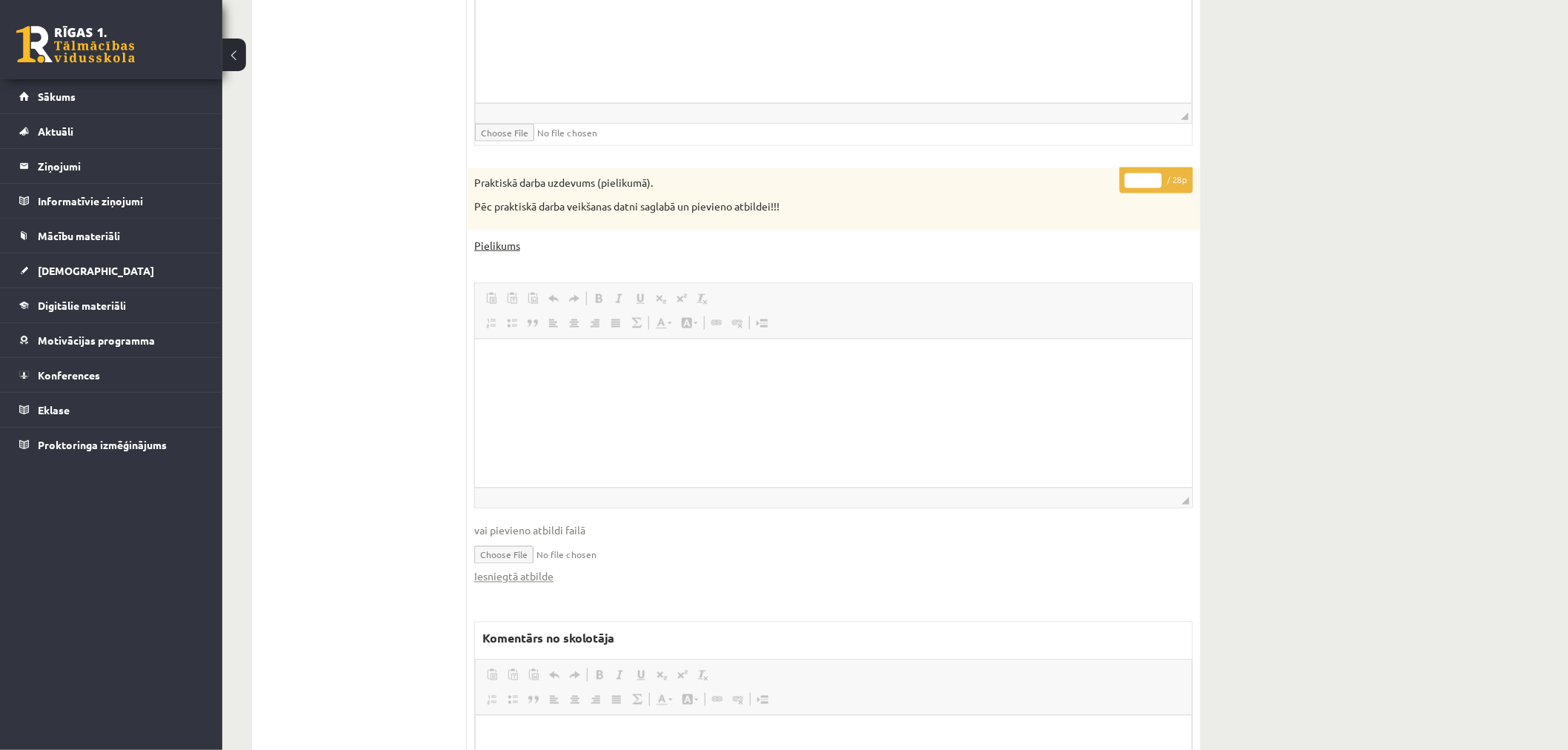
scroll to position [0, 0]
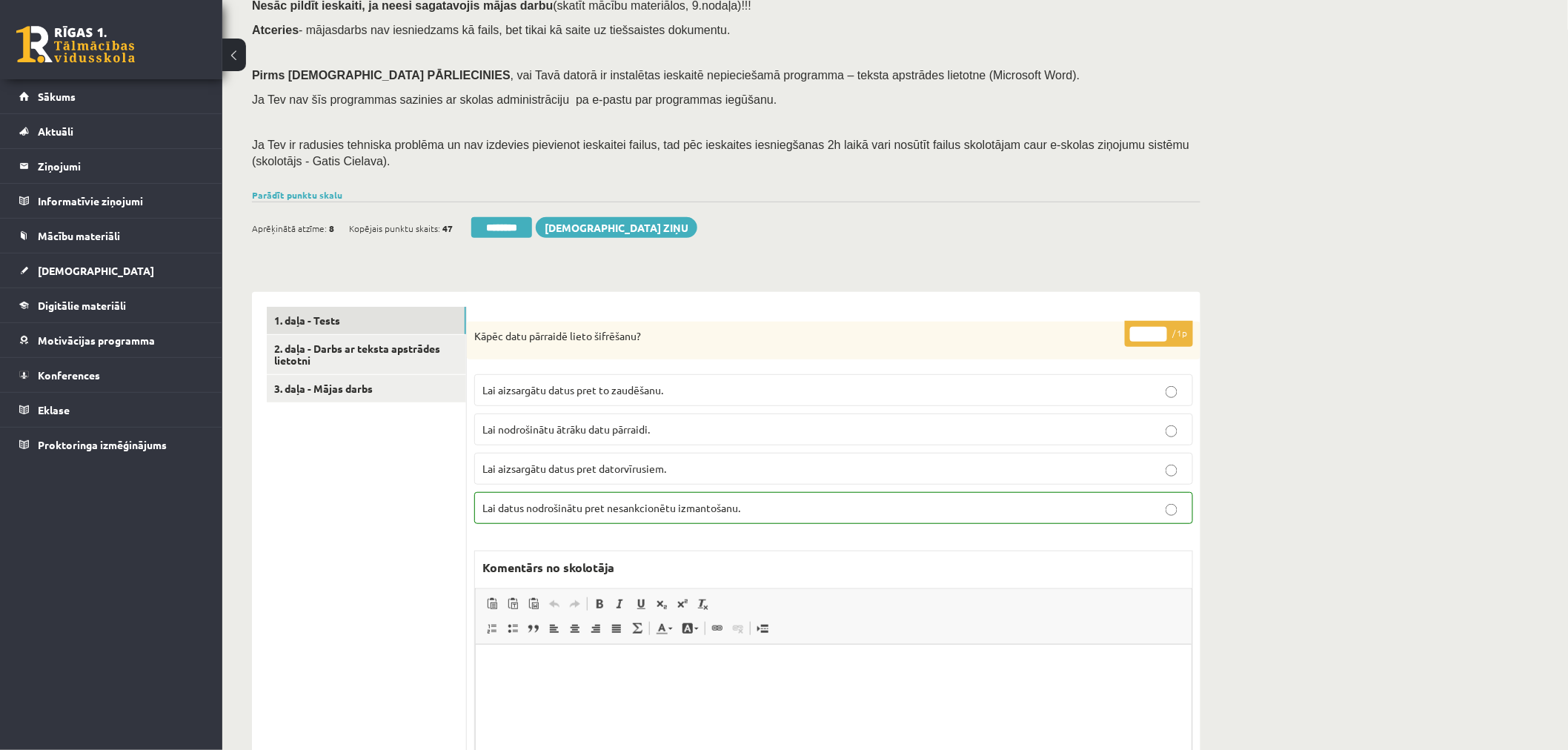
scroll to position [165, 0]
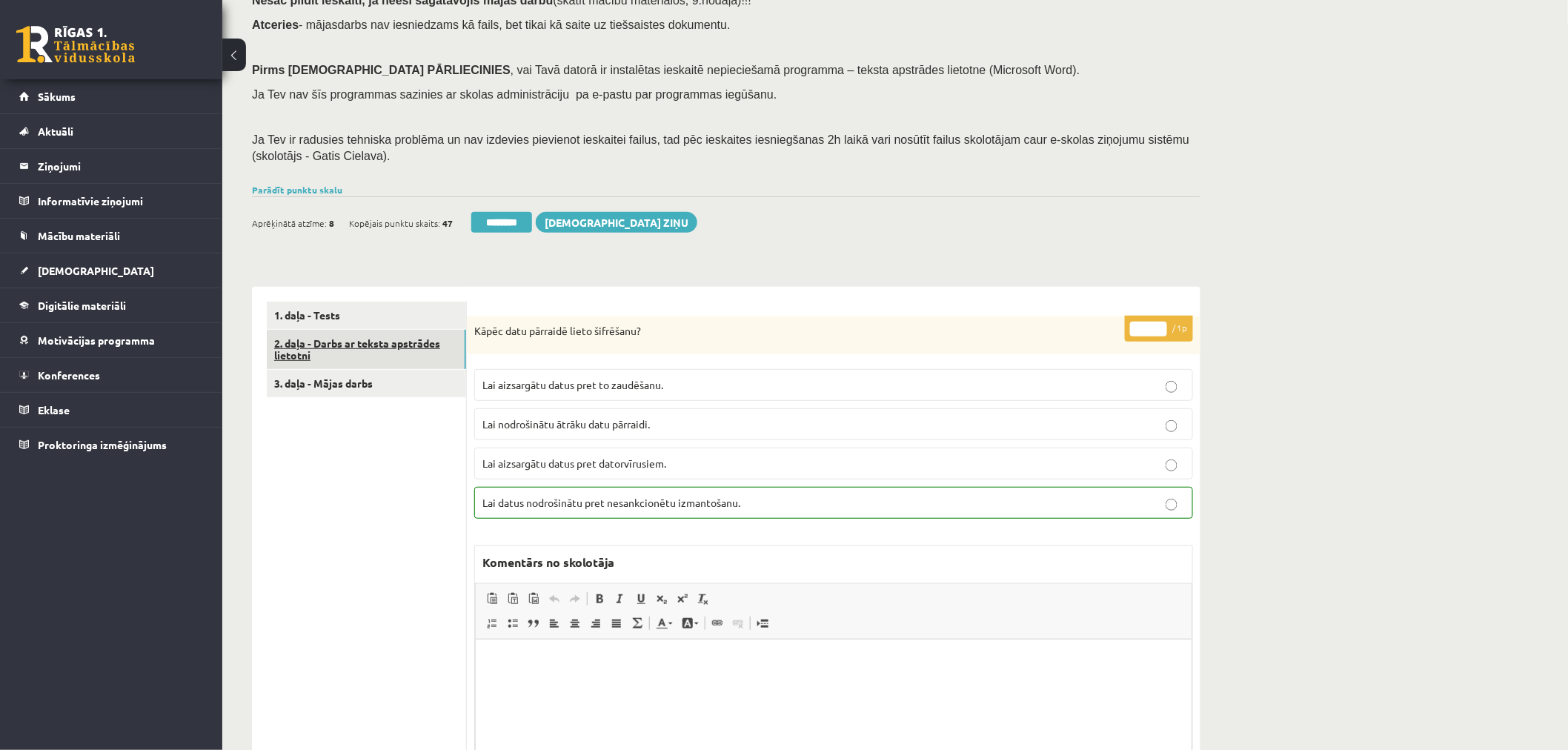
click at [406, 337] on link "2. daļa - Darbs ar teksta apstrādes lietotni" at bounding box center [367, 349] width 199 height 40
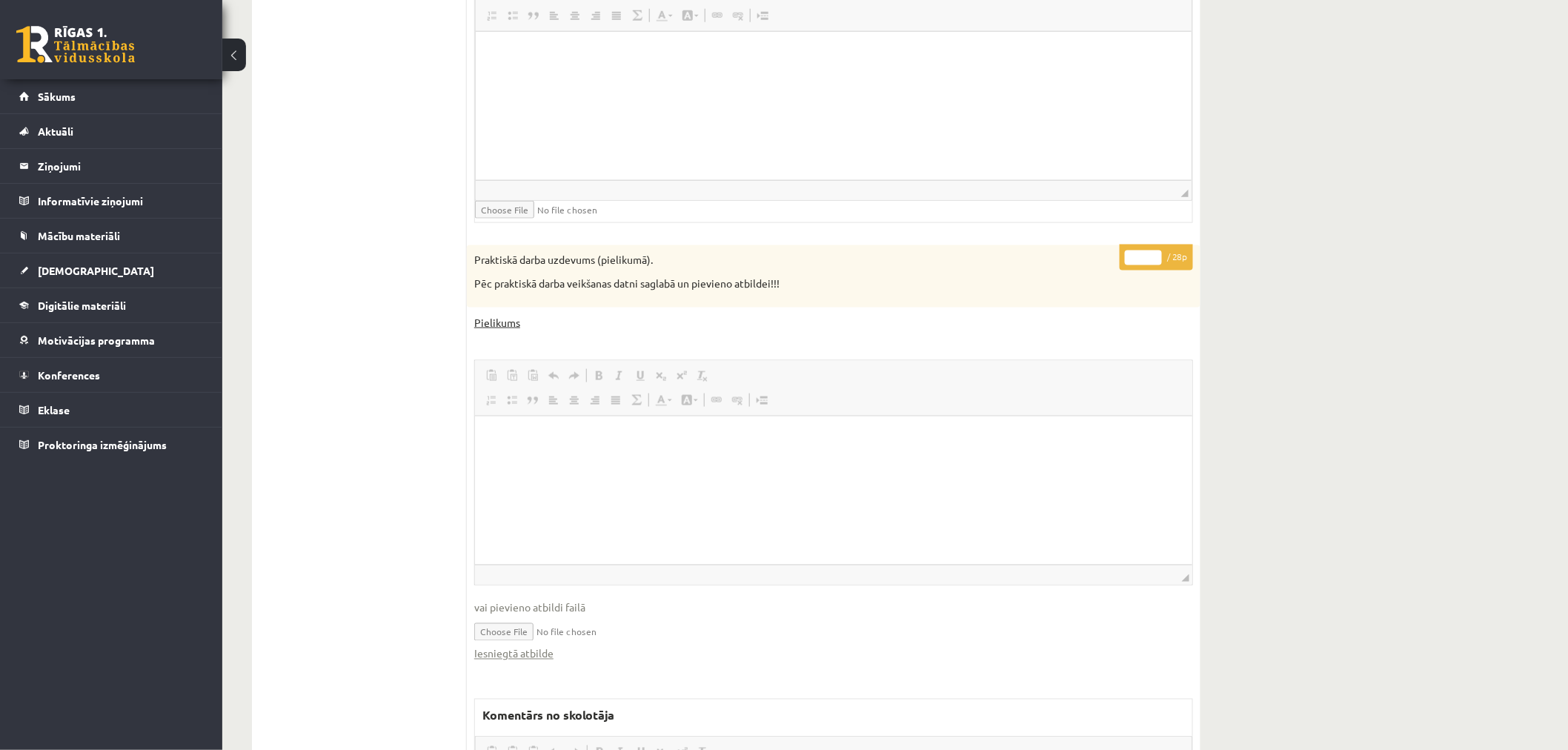
scroll to position [0, 0]
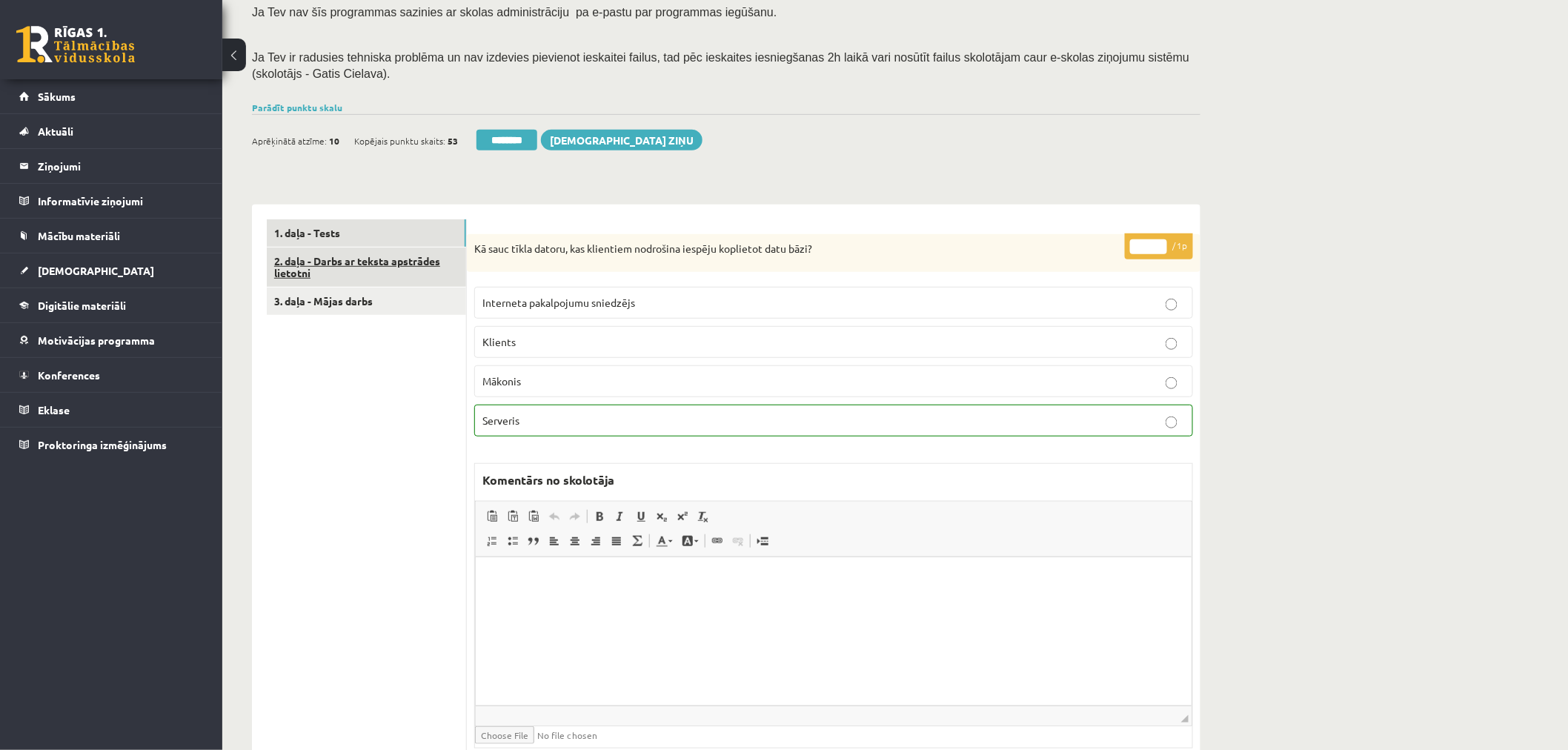
click at [413, 273] on link "2. daļa - Darbs ar teksta apstrādes lietotni" at bounding box center [367, 267] width 199 height 40
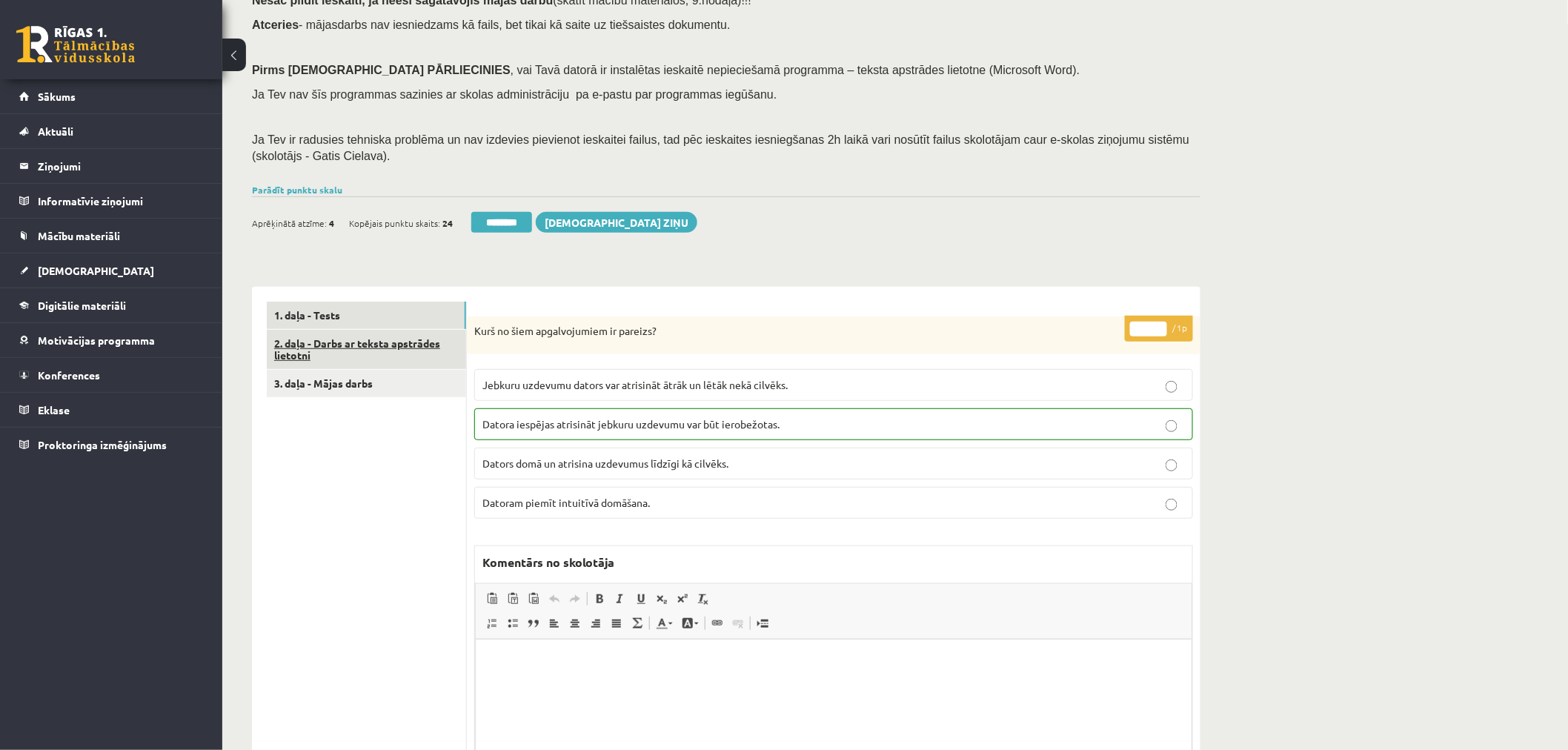
click at [395, 342] on link "2. daļa - Darbs ar teksta apstrādes lietotni" at bounding box center [367, 349] width 199 height 40
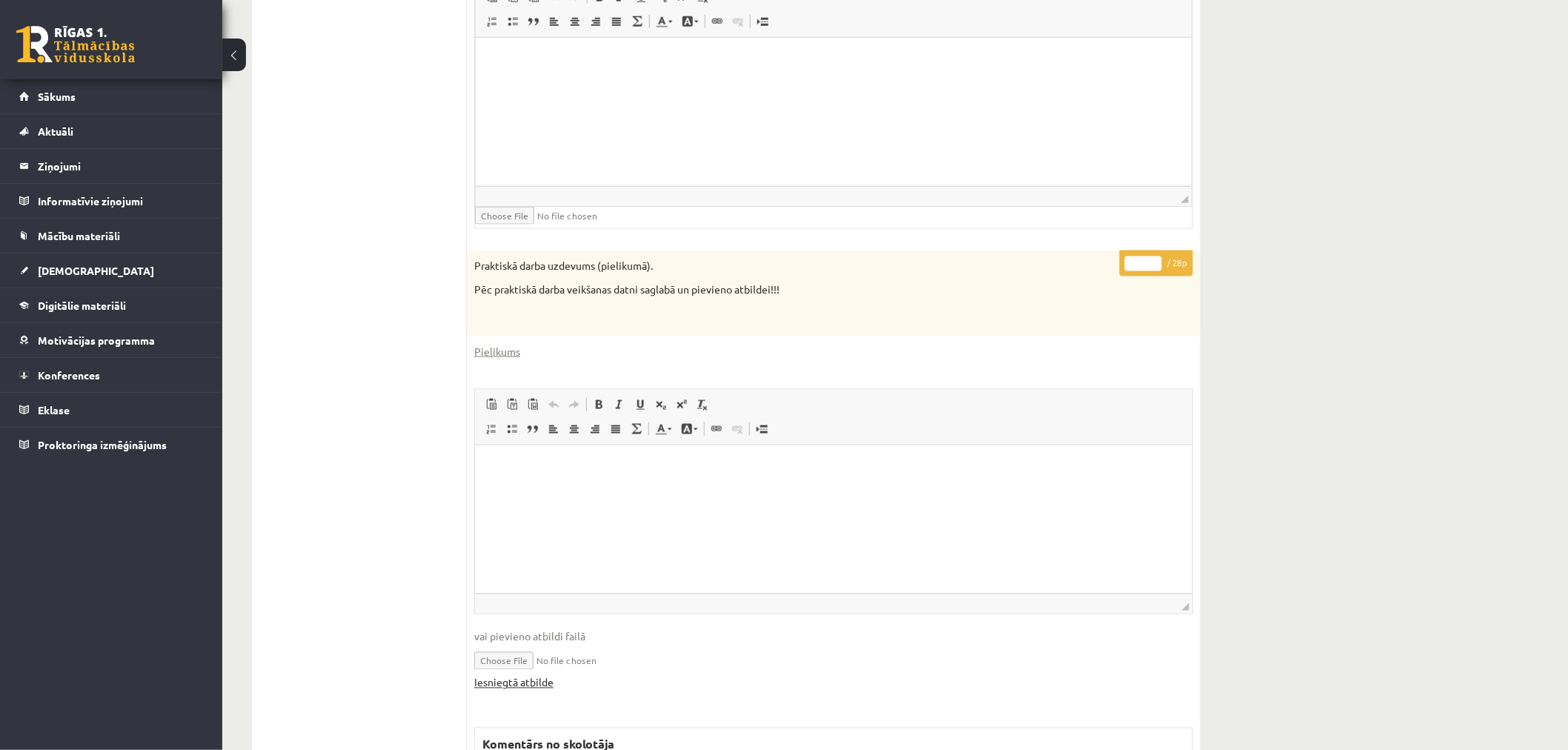
click at [530, 683] on link "Iesniegtā atbilde" at bounding box center [514, 683] width 79 height 16
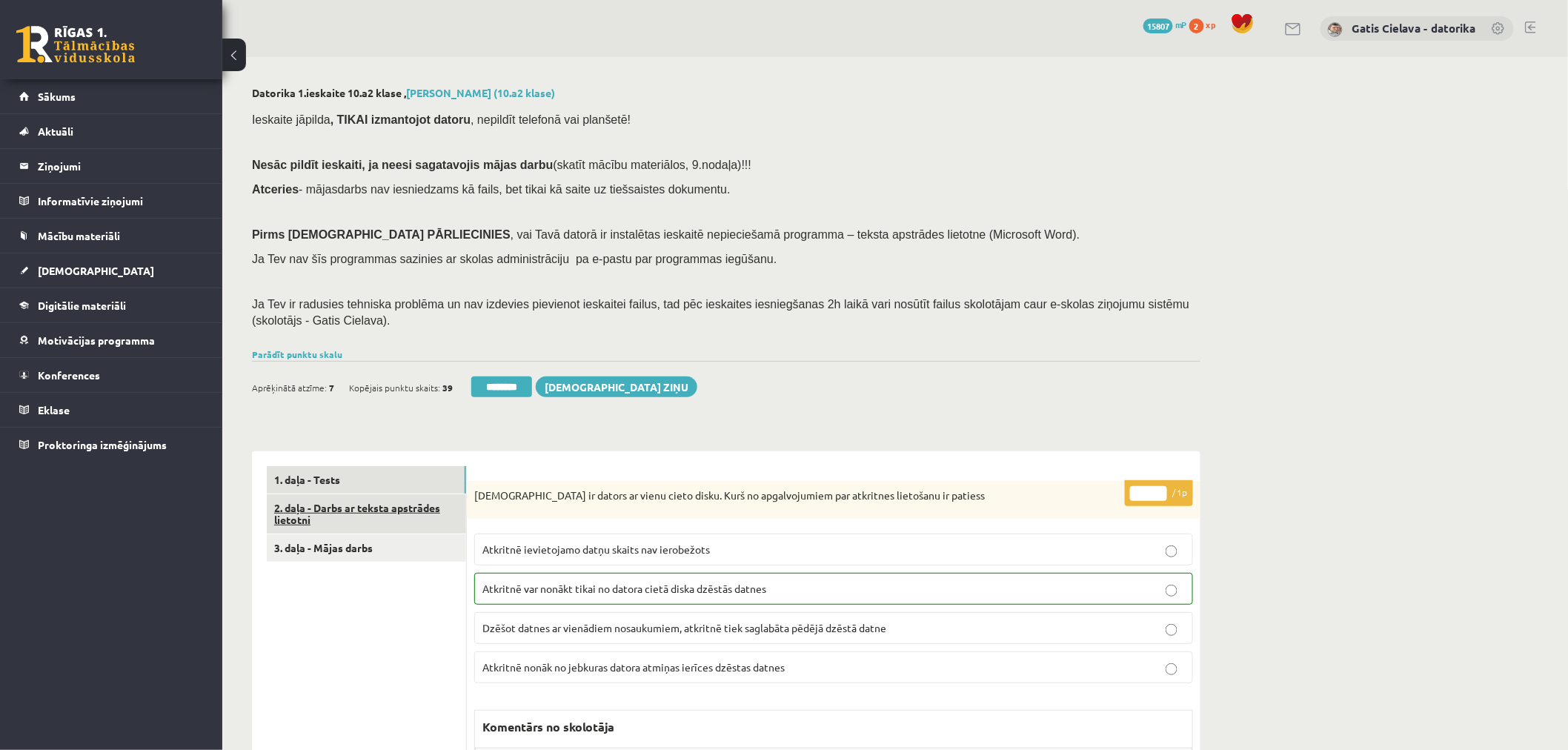
click at [402, 508] on link "2. daļa - Darbs ar teksta apstrādes lietotni" at bounding box center [367, 514] width 199 height 40
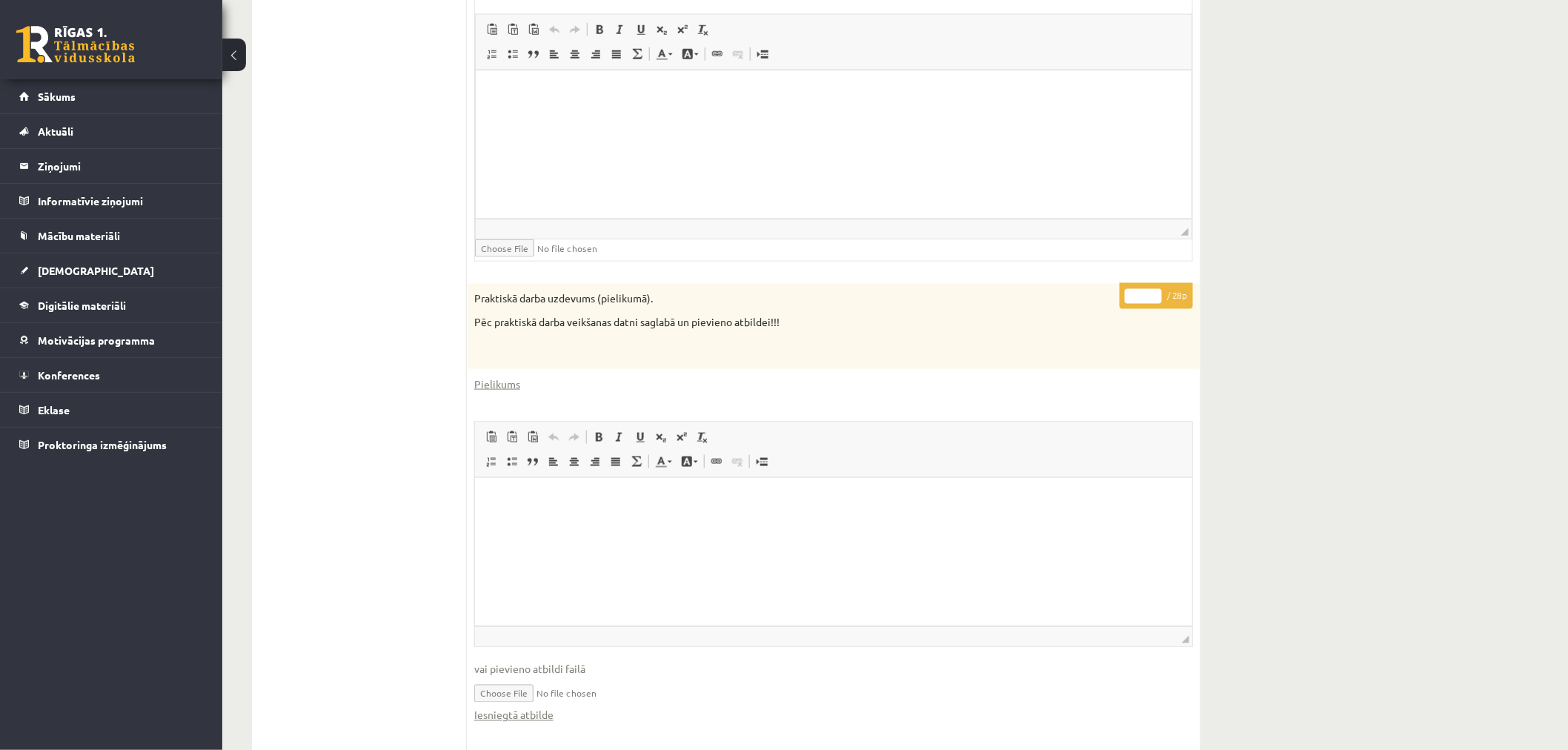
scroll to position [658, 0]
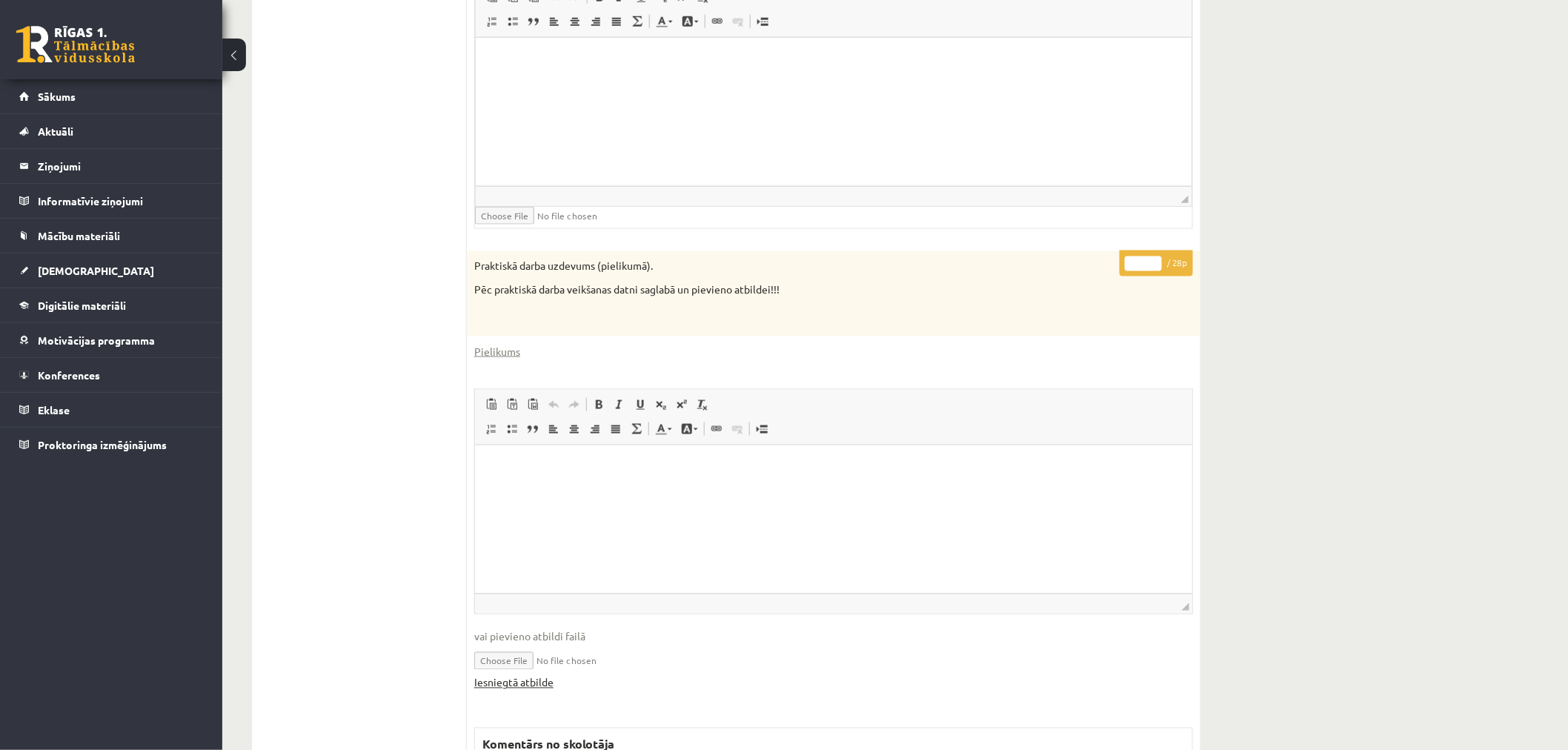
click at [516, 679] on link "Iesniegtā atbilde" at bounding box center [514, 683] width 79 height 16
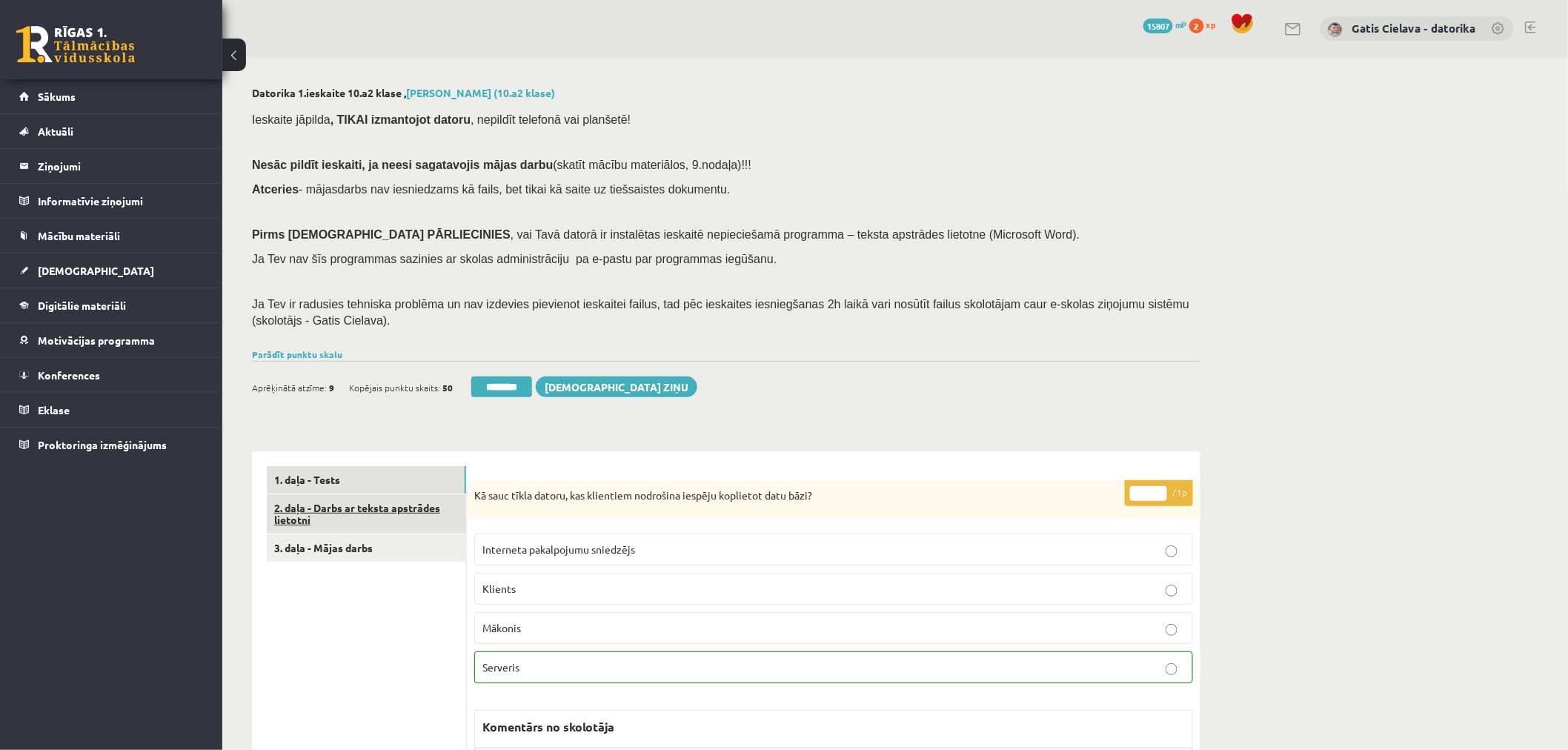
click at [365, 501] on link "2. daļa - Darbs ar teksta apstrādes lietotni" at bounding box center [367, 514] width 199 height 40
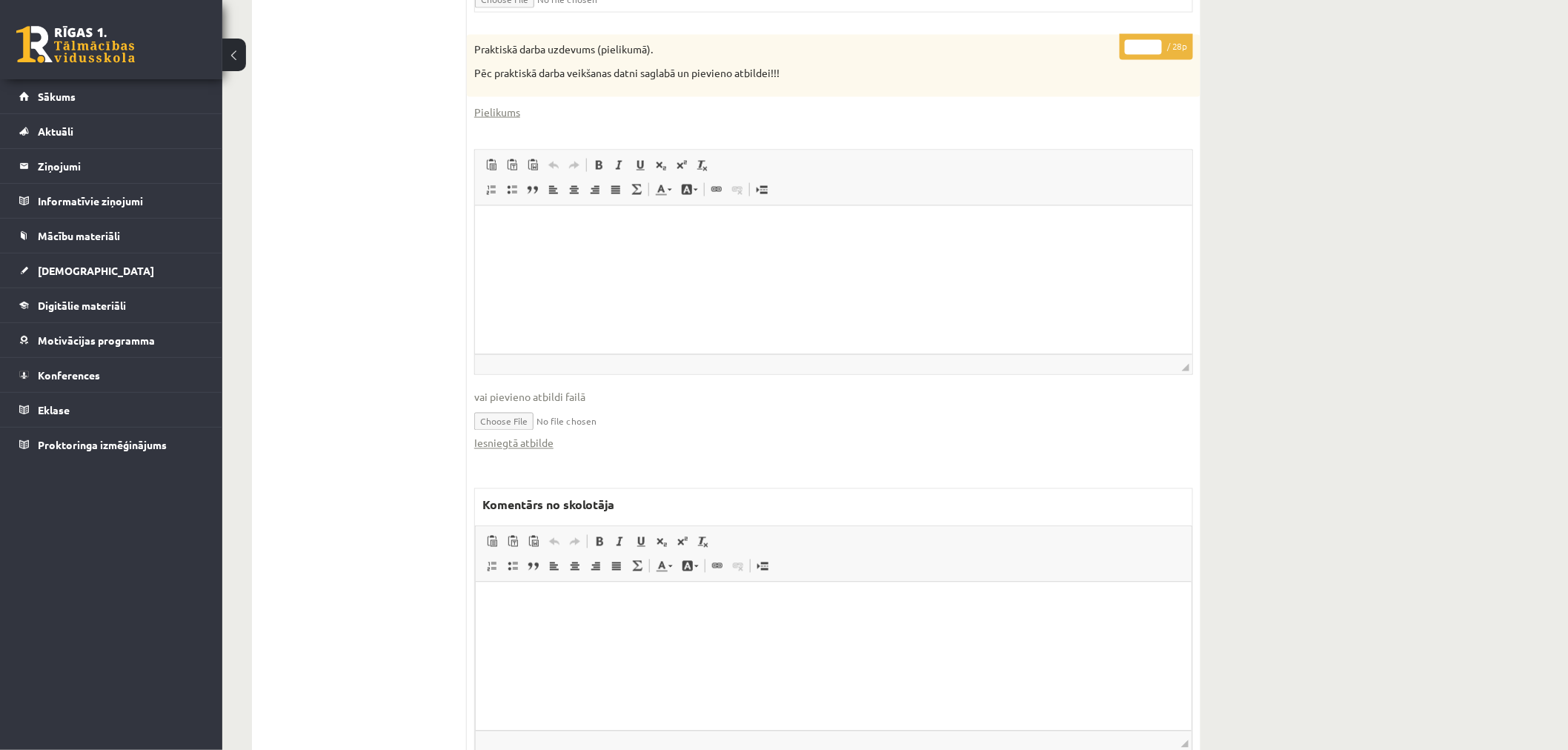
scroll to position [905, 0]
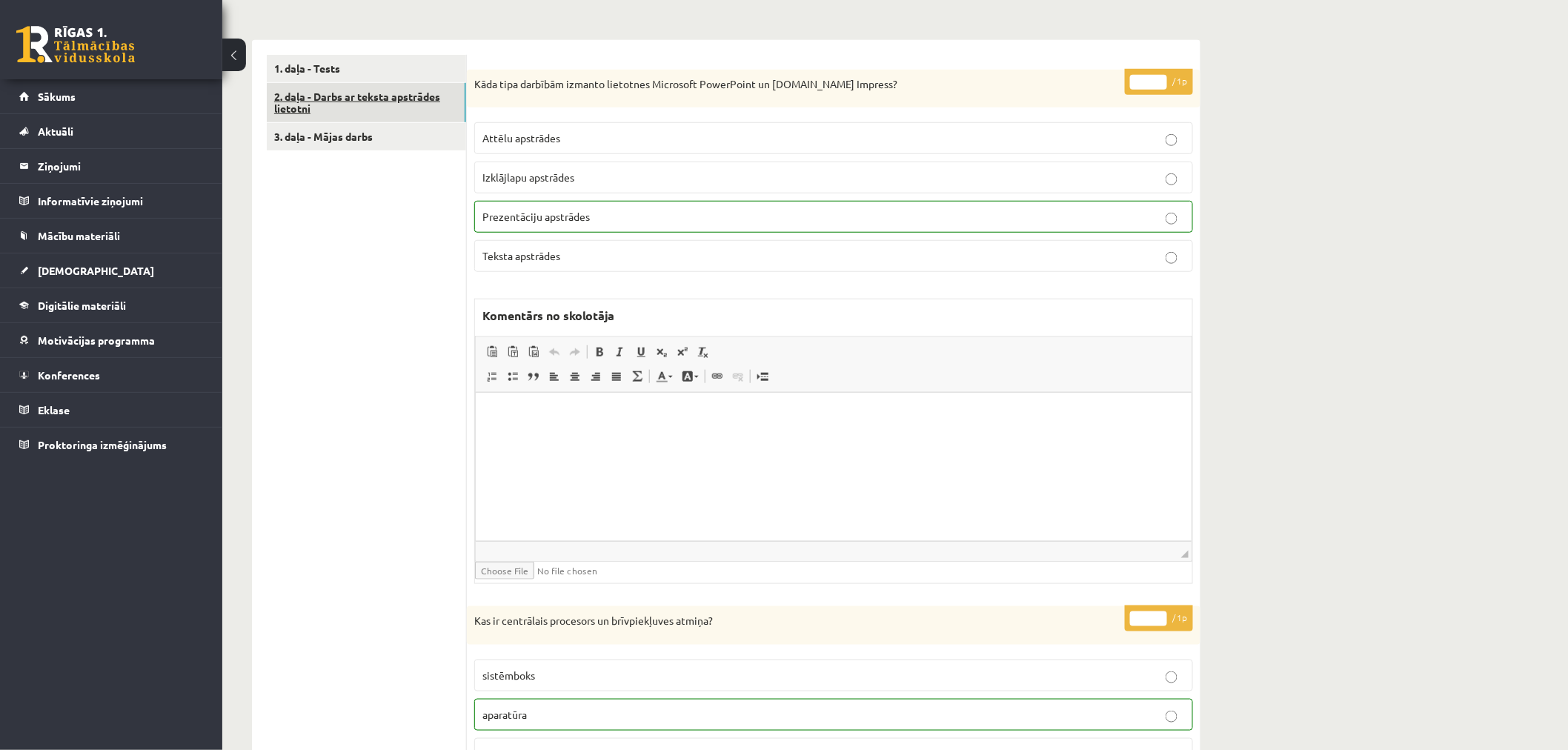
click at [409, 86] on link "2. daļa - Darbs ar teksta apstrādes lietotni" at bounding box center [367, 102] width 199 height 40
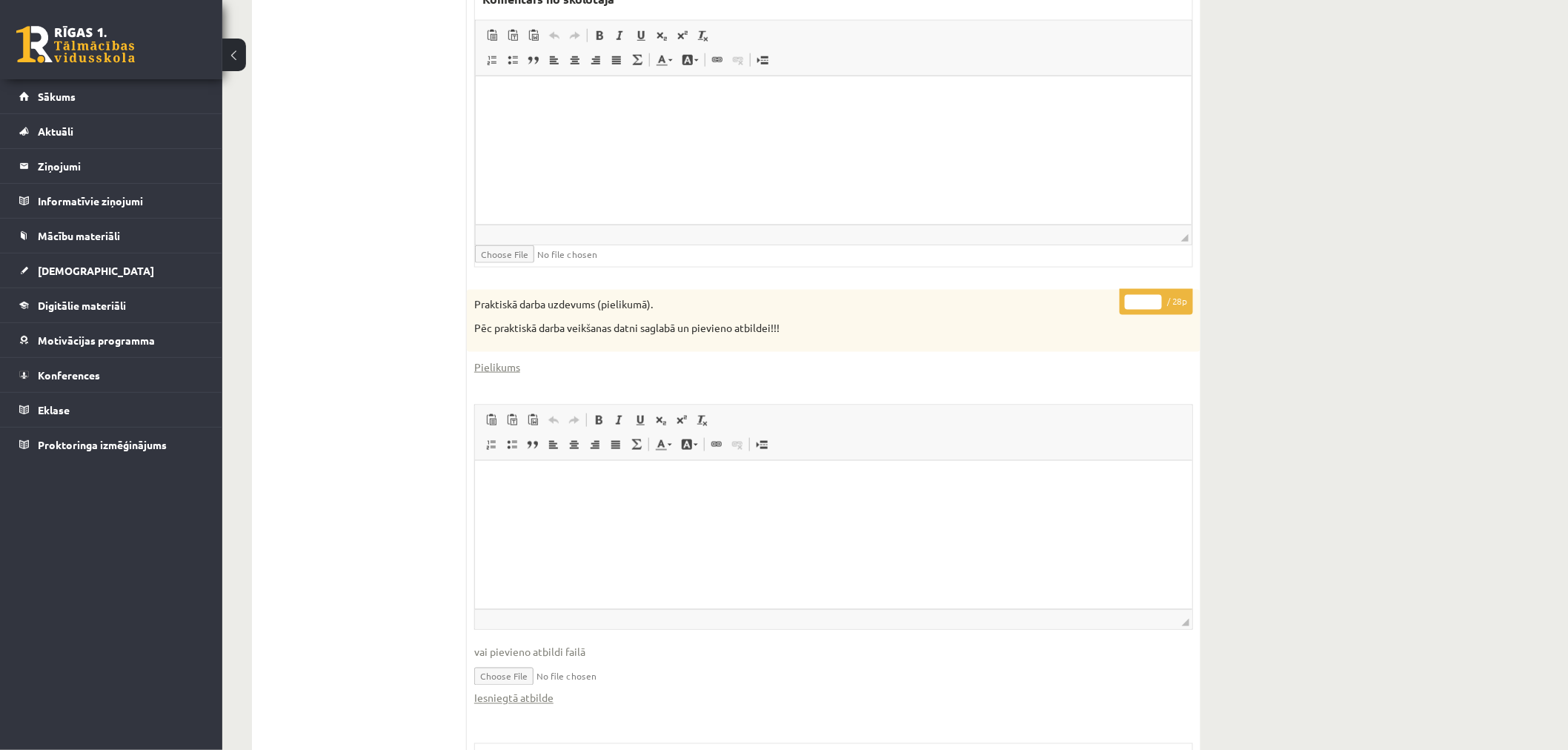
scroll to position [658, 0]
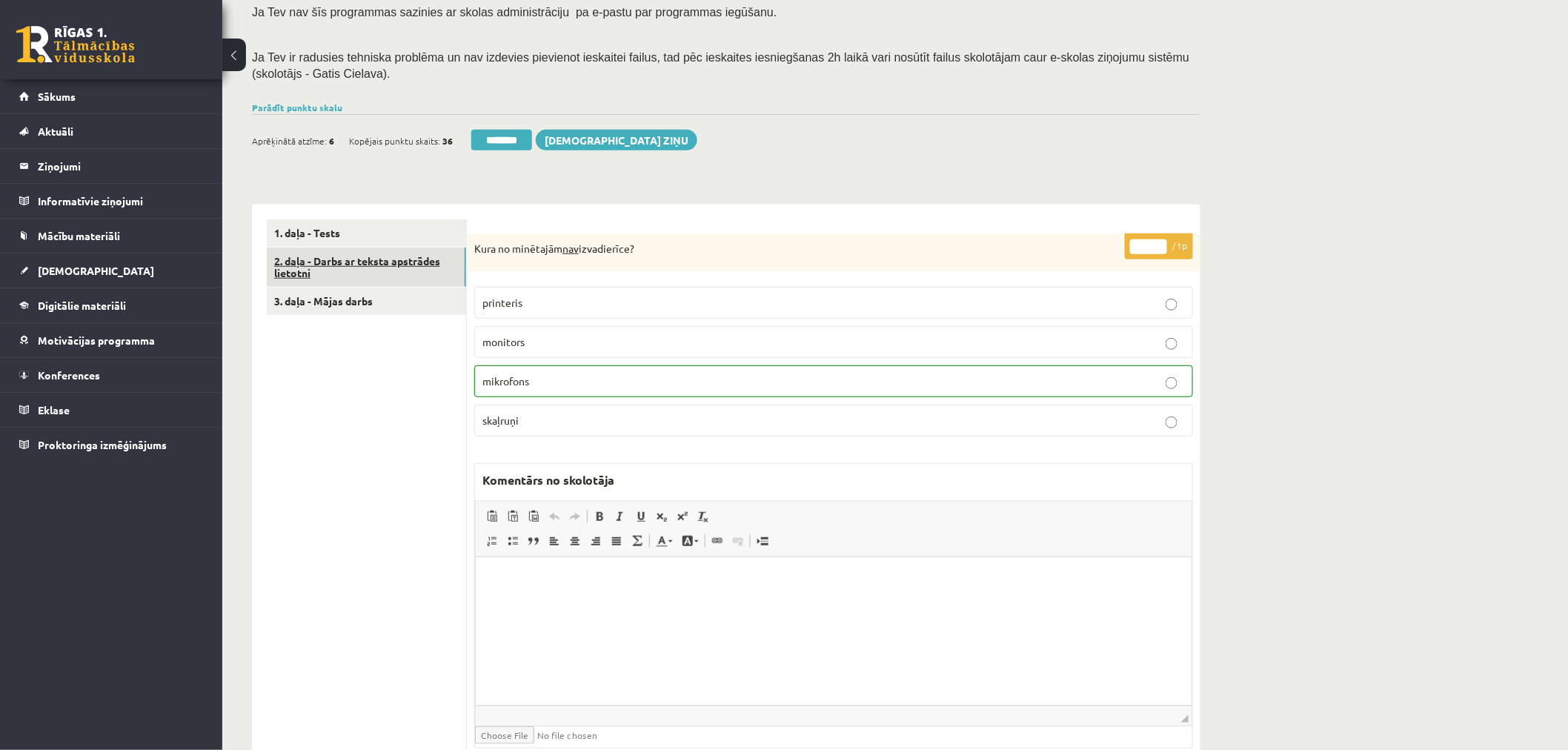
click at [409, 255] on link "2. daļa - Darbs ar teksta apstrādes lietotni" at bounding box center [367, 267] width 199 height 40
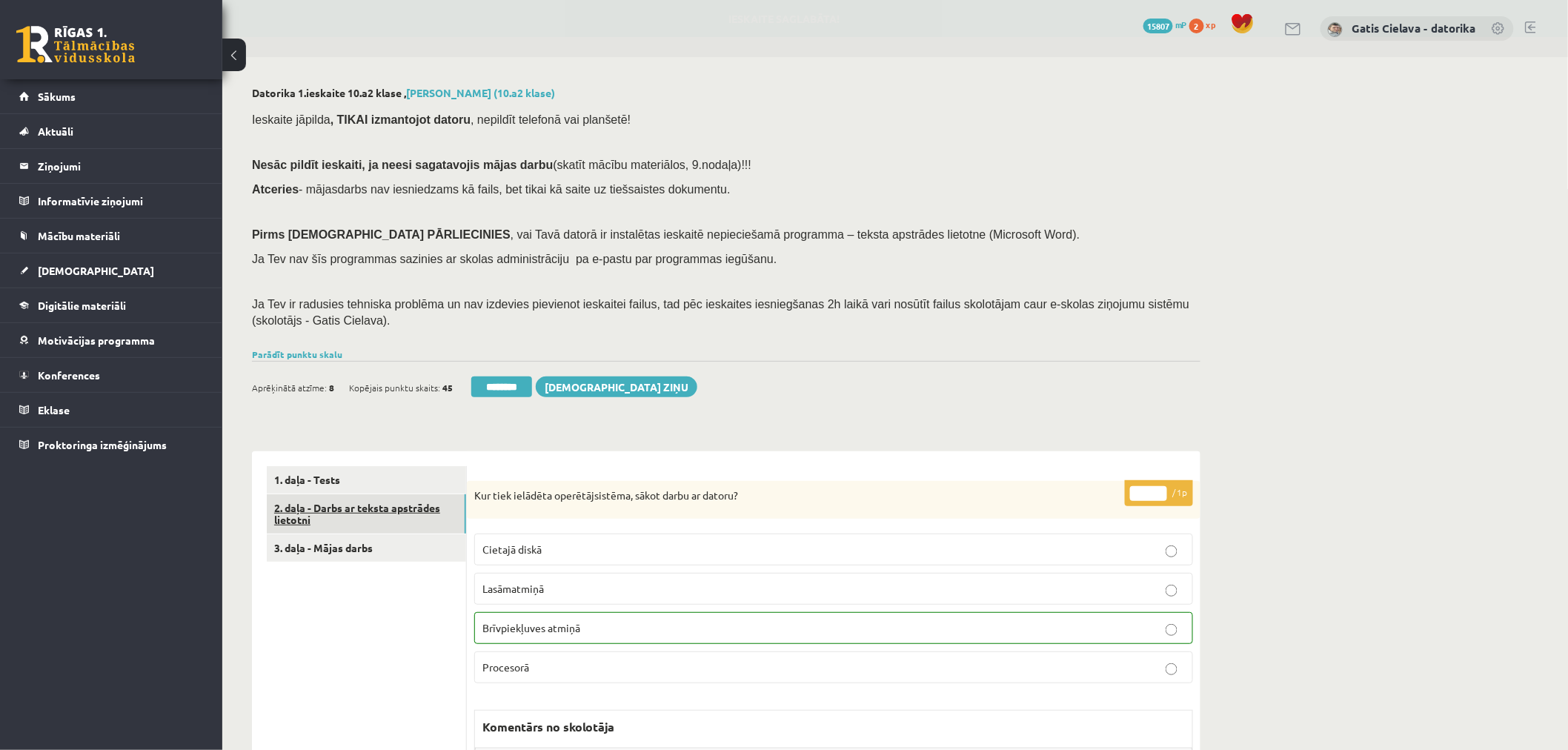
click at [364, 506] on link "2. daļa - Darbs ar teksta apstrādes lietotni" at bounding box center [367, 514] width 199 height 40
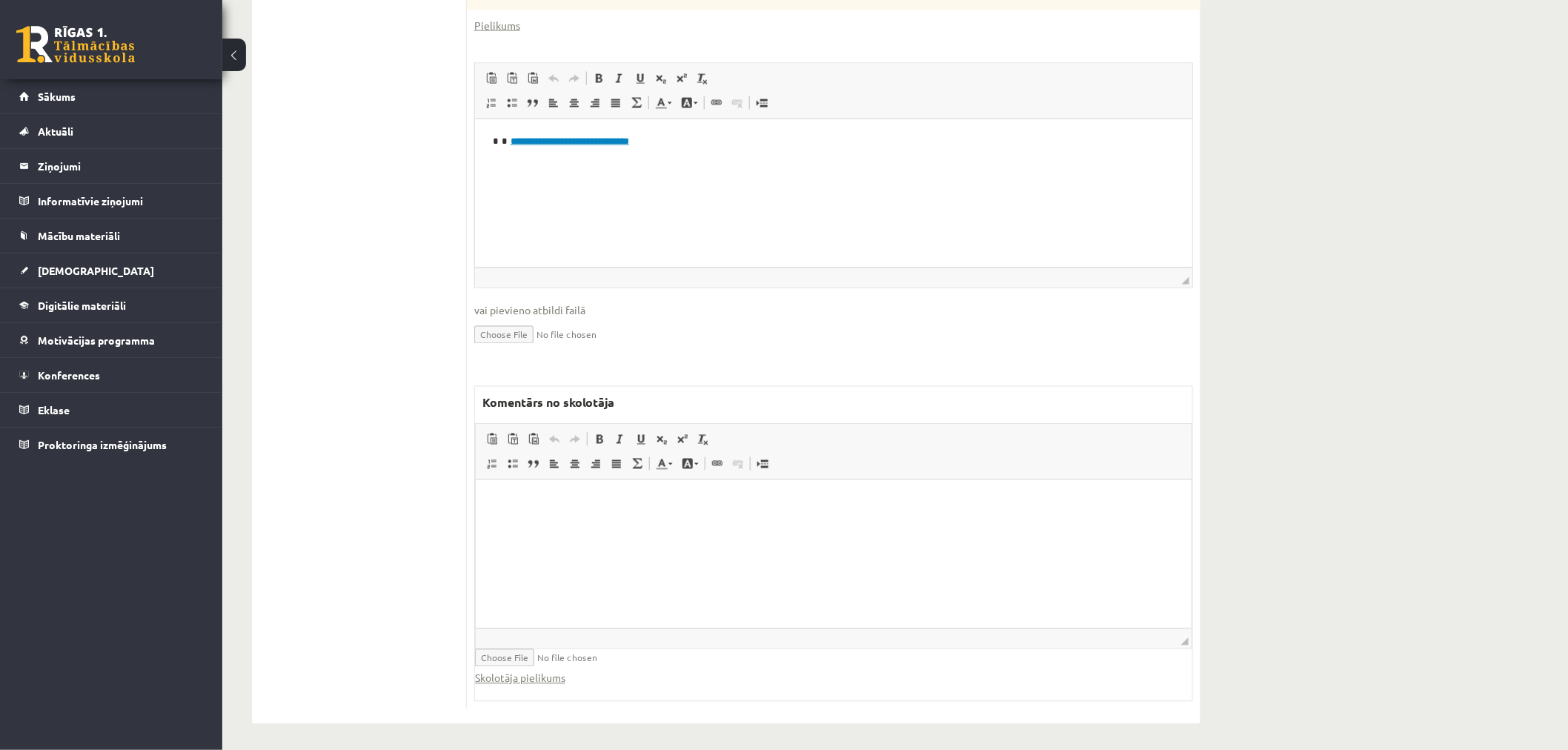
scroll to position [963, 0]
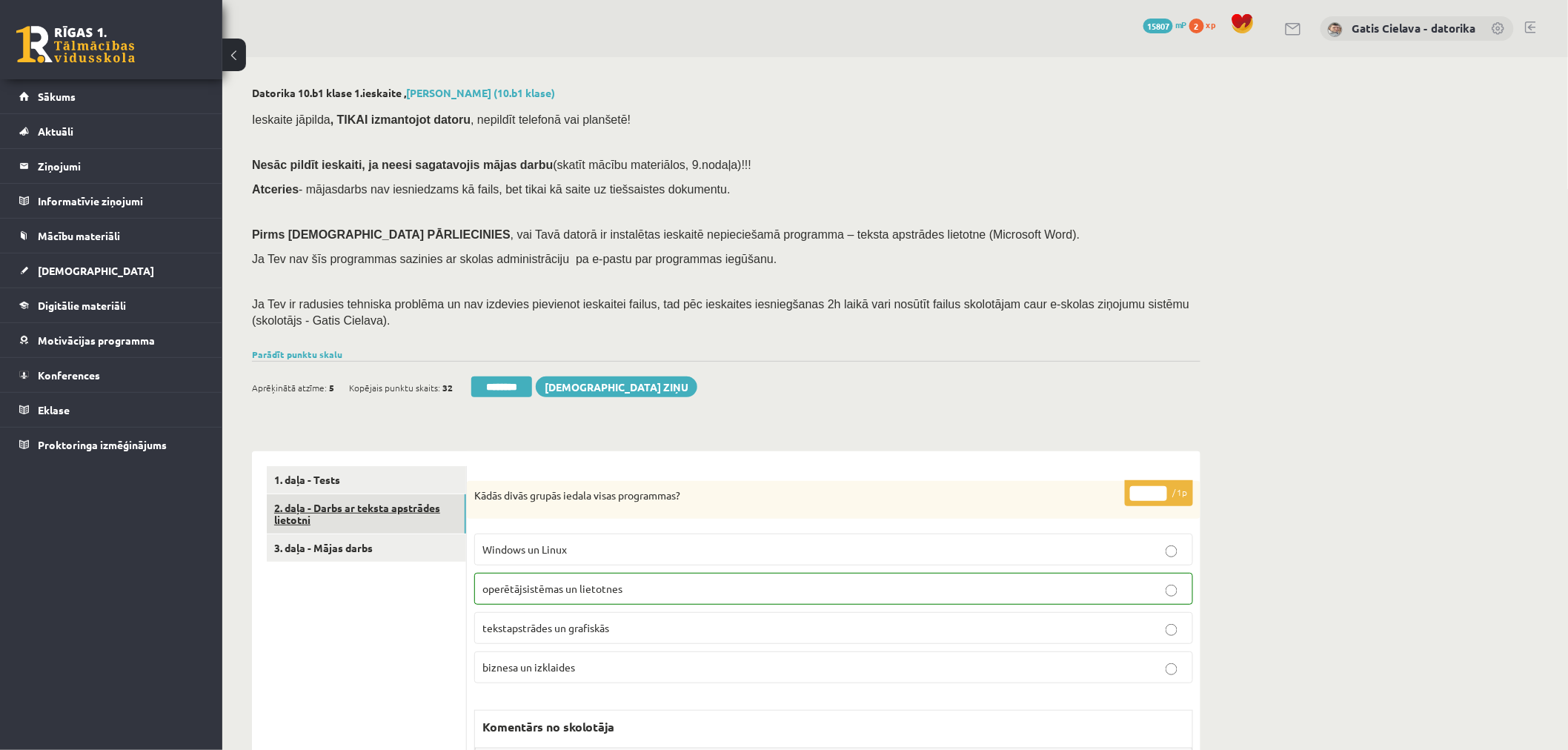
click at [388, 522] on link "2. daļa - Darbs ar teksta apstrādes lietotni" at bounding box center [367, 514] width 199 height 40
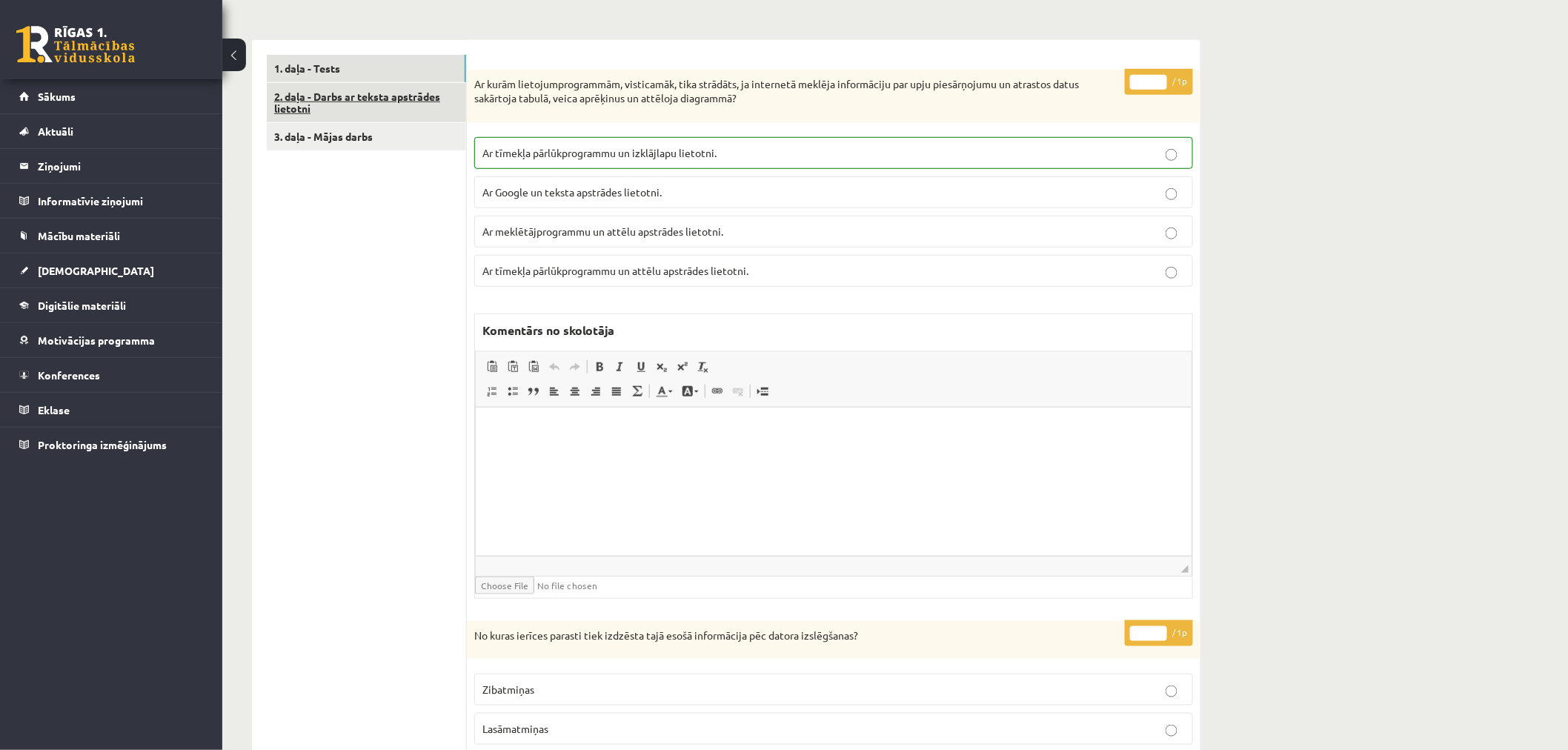
click at [406, 89] on link "2. daļa - Darbs ar teksta apstrādes lietotni" at bounding box center [367, 102] width 199 height 40
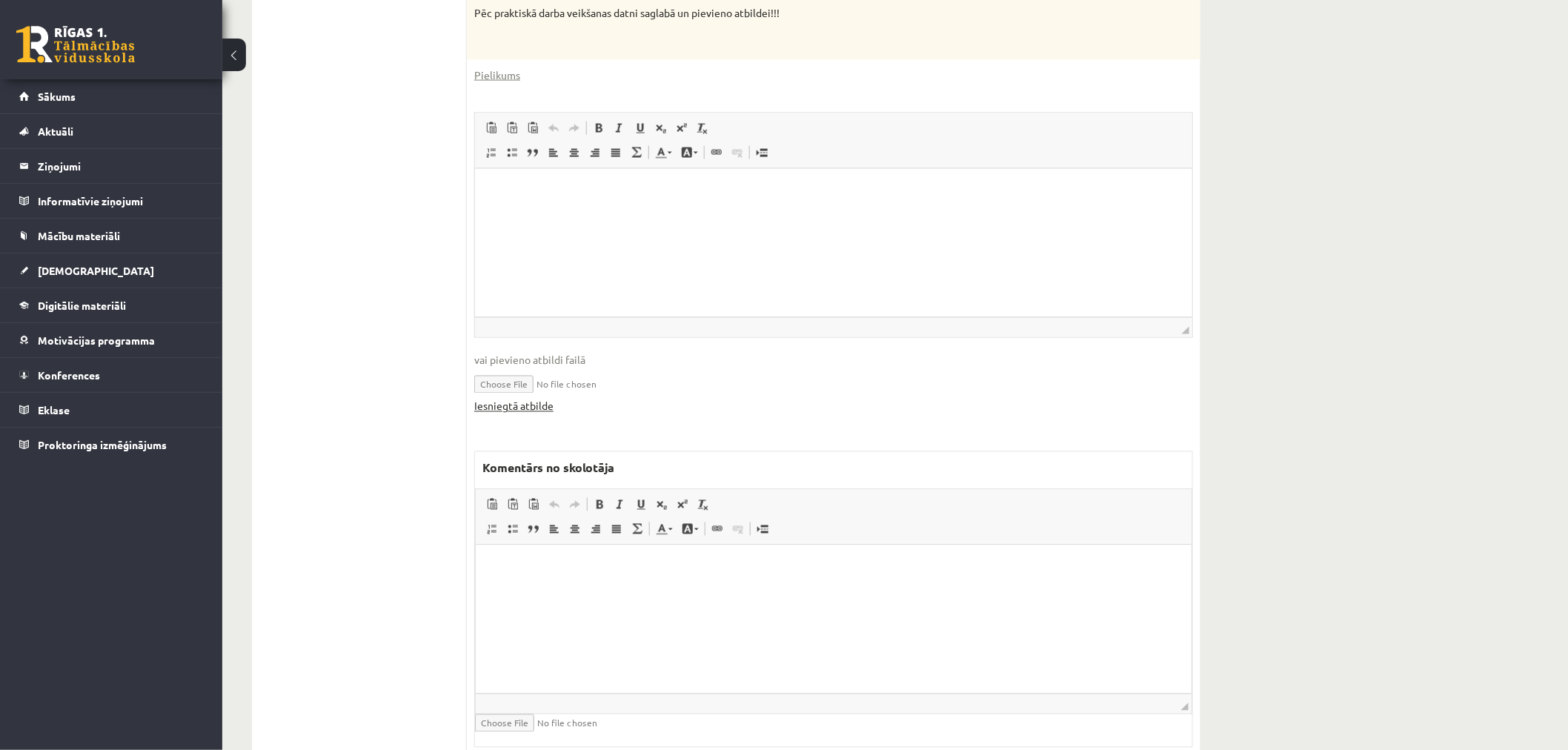
click at [539, 405] on link "Iesniegtā atbilde" at bounding box center [514, 406] width 79 height 16
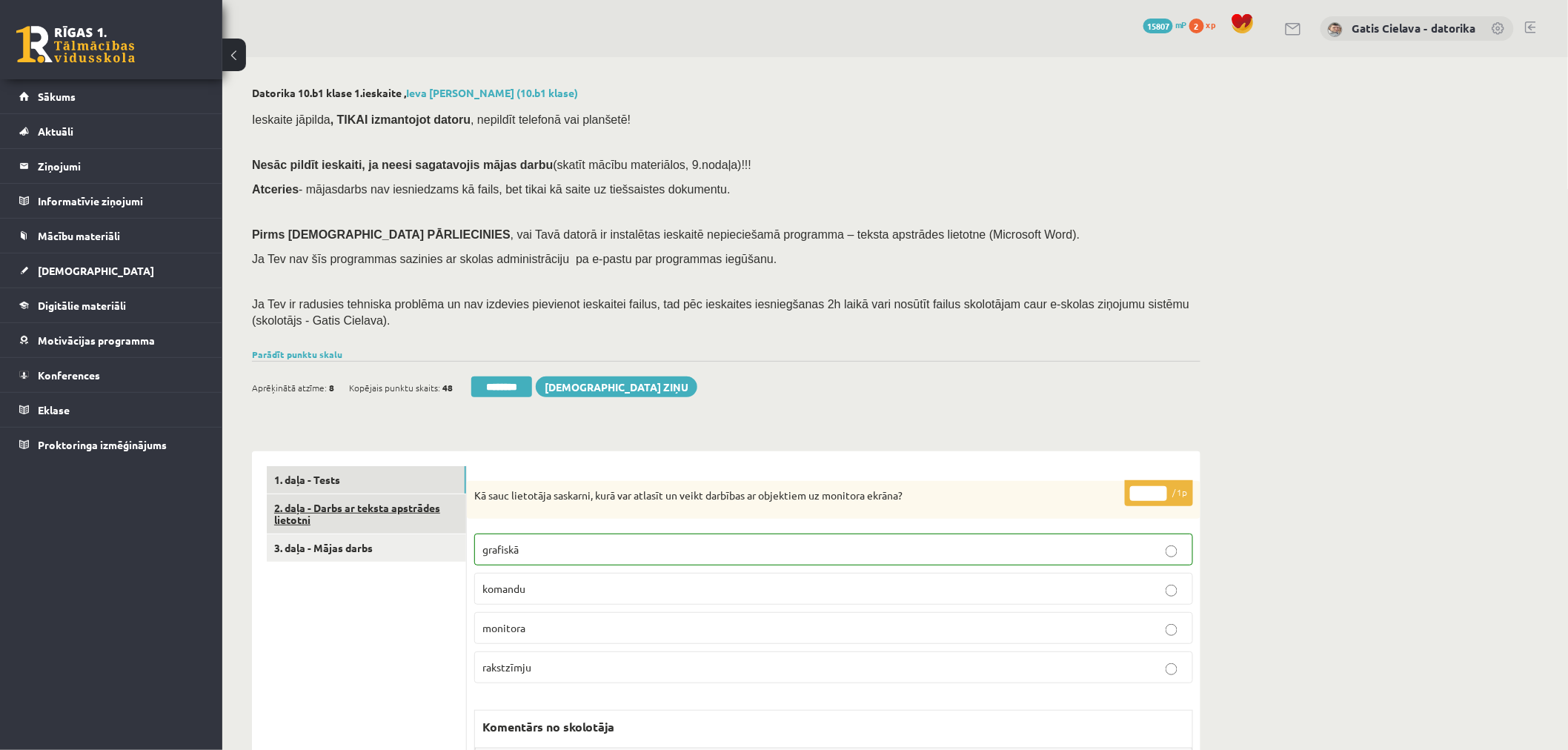
click at [344, 498] on link "2. daļa - Darbs ar teksta apstrādes lietotni" at bounding box center [367, 514] width 199 height 40
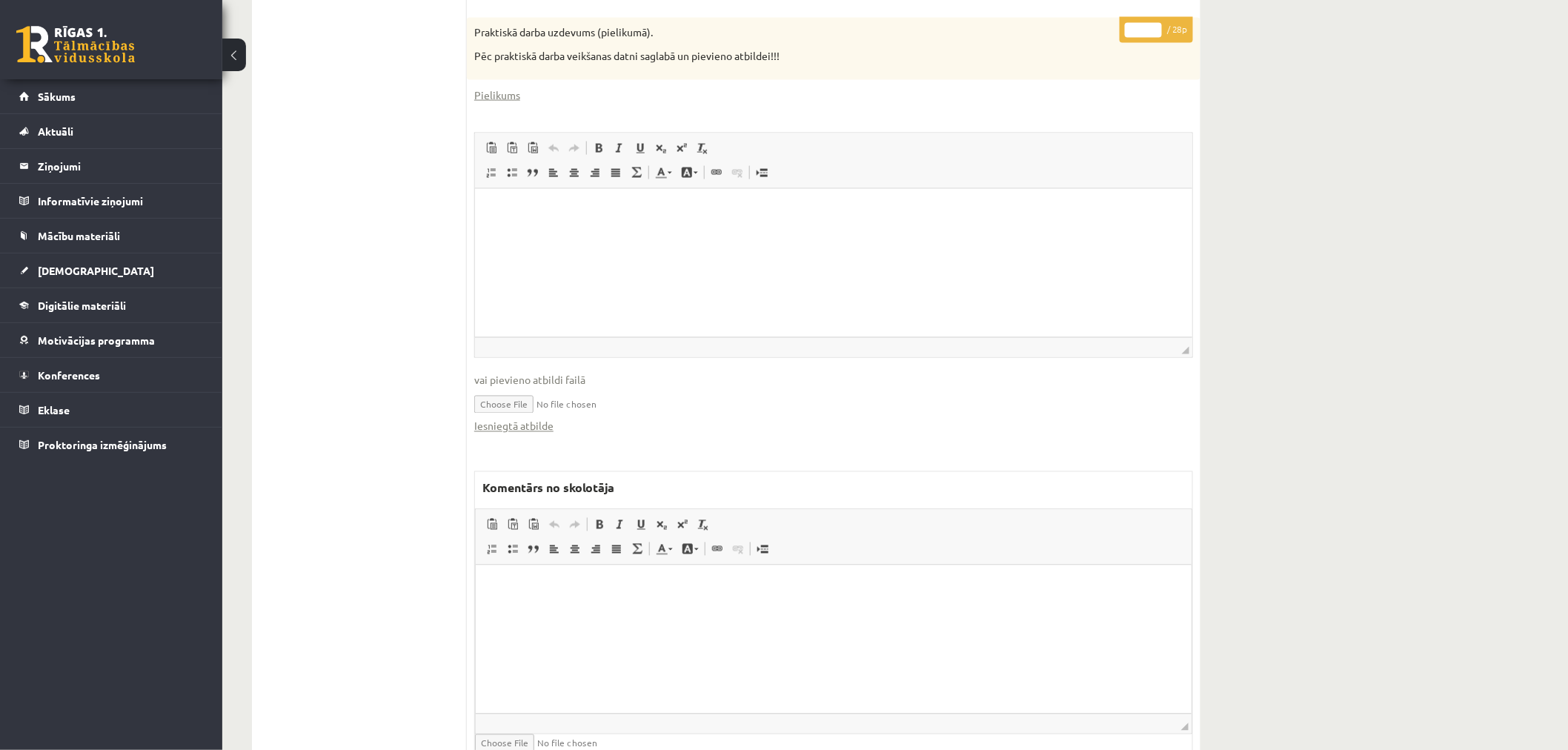
scroll to position [905, 0]
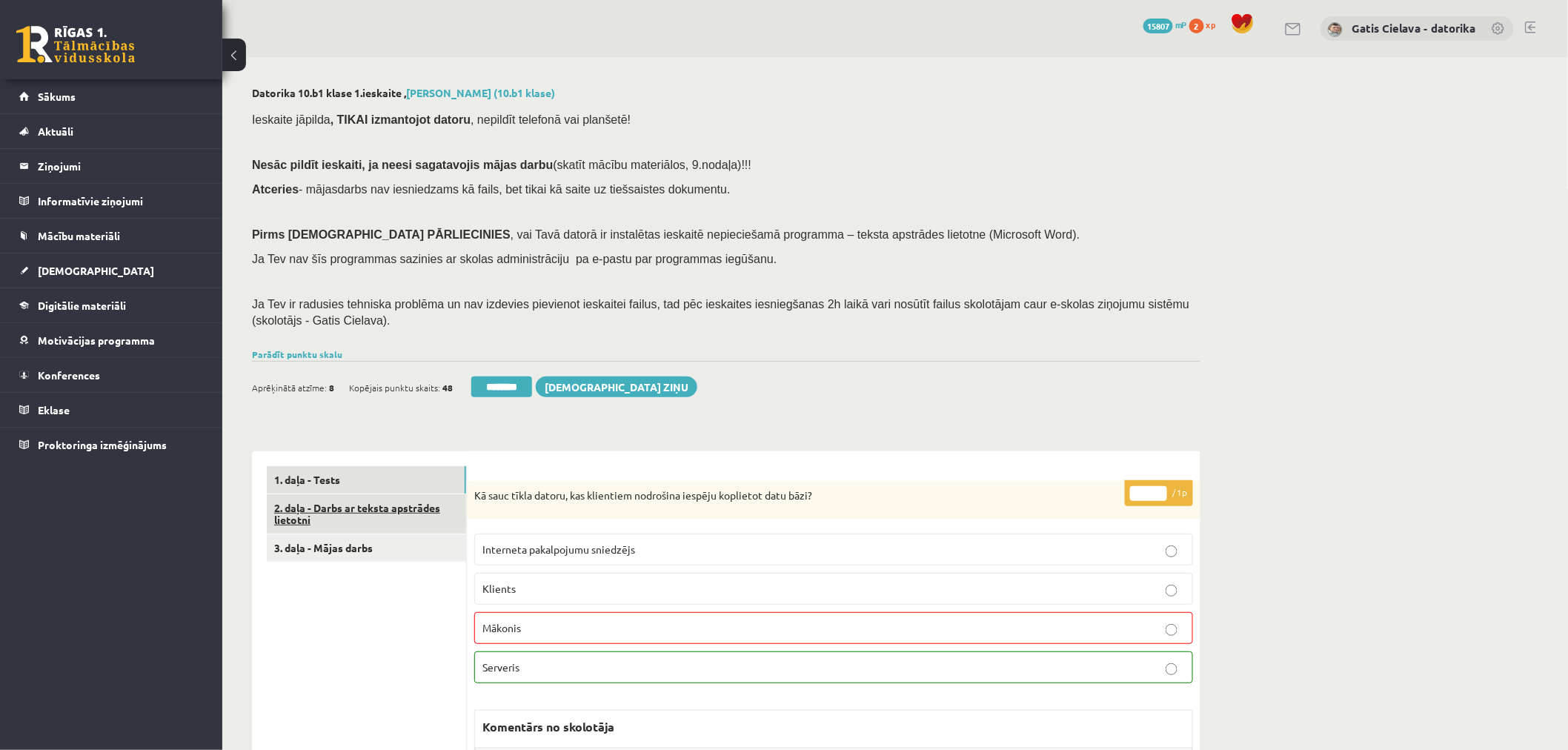
click at [356, 502] on link "2. daļa - Darbs ar teksta apstrādes lietotni" at bounding box center [367, 514] width 199 height 40
click at [348, 516] on link "2. daļa - Darbs ar teksta apstrādes lietotni" at bounding box center [367, 514] width 199 height 40
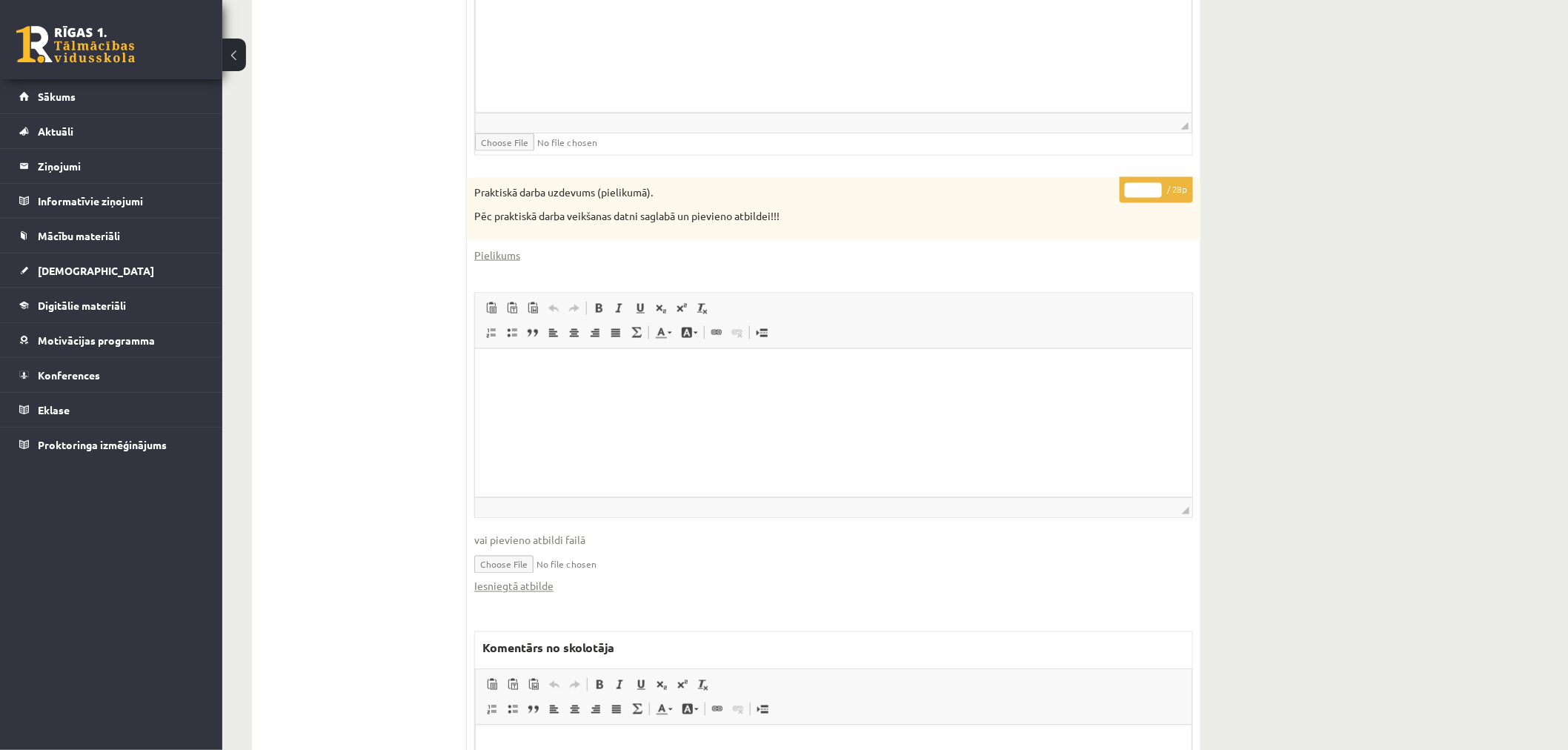
scroll to position [905, 0]
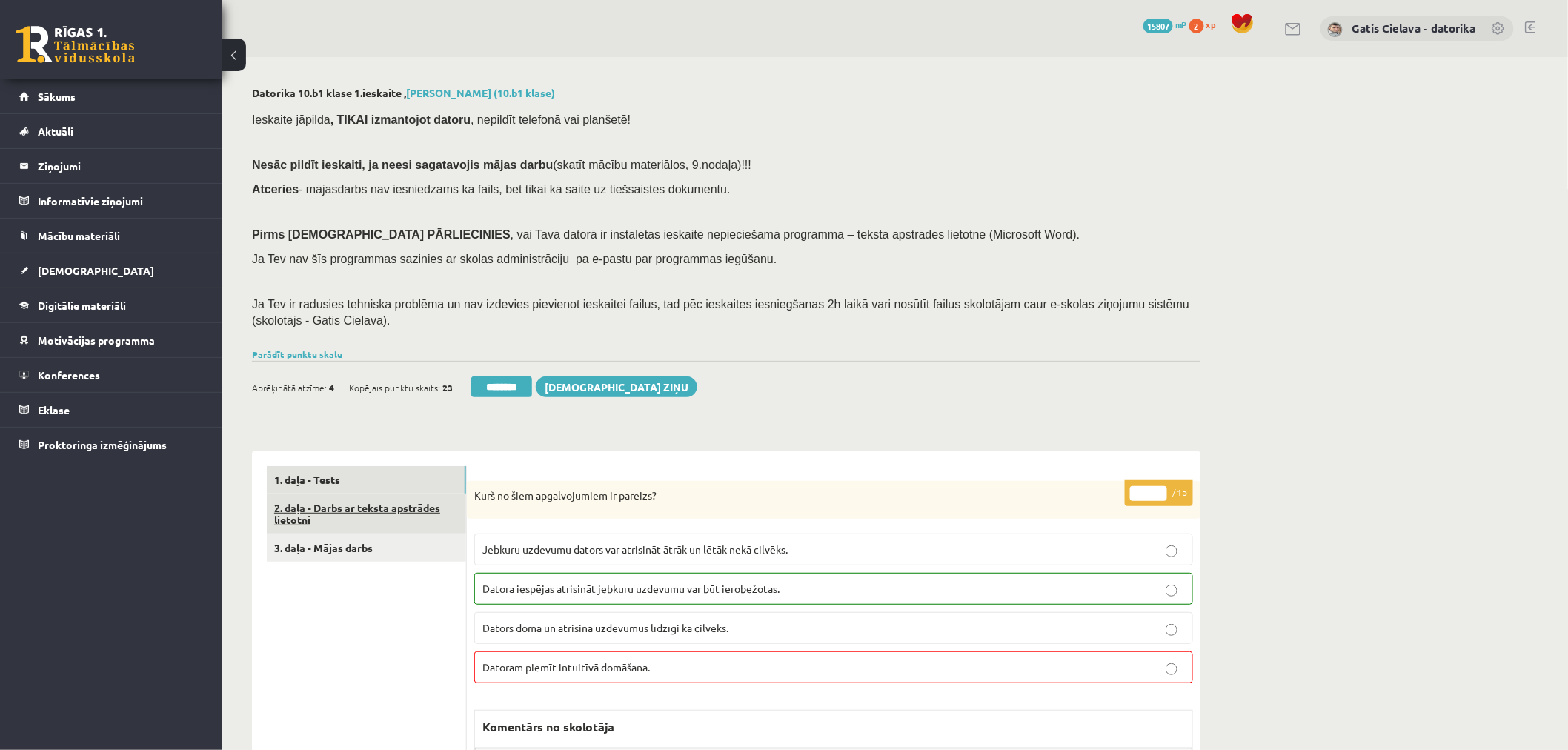
click at [400, 509] on link "2. daļa - Darbs ar teksta apstrādes lietotni" at bounding box center [367, 514] width 199 height 40
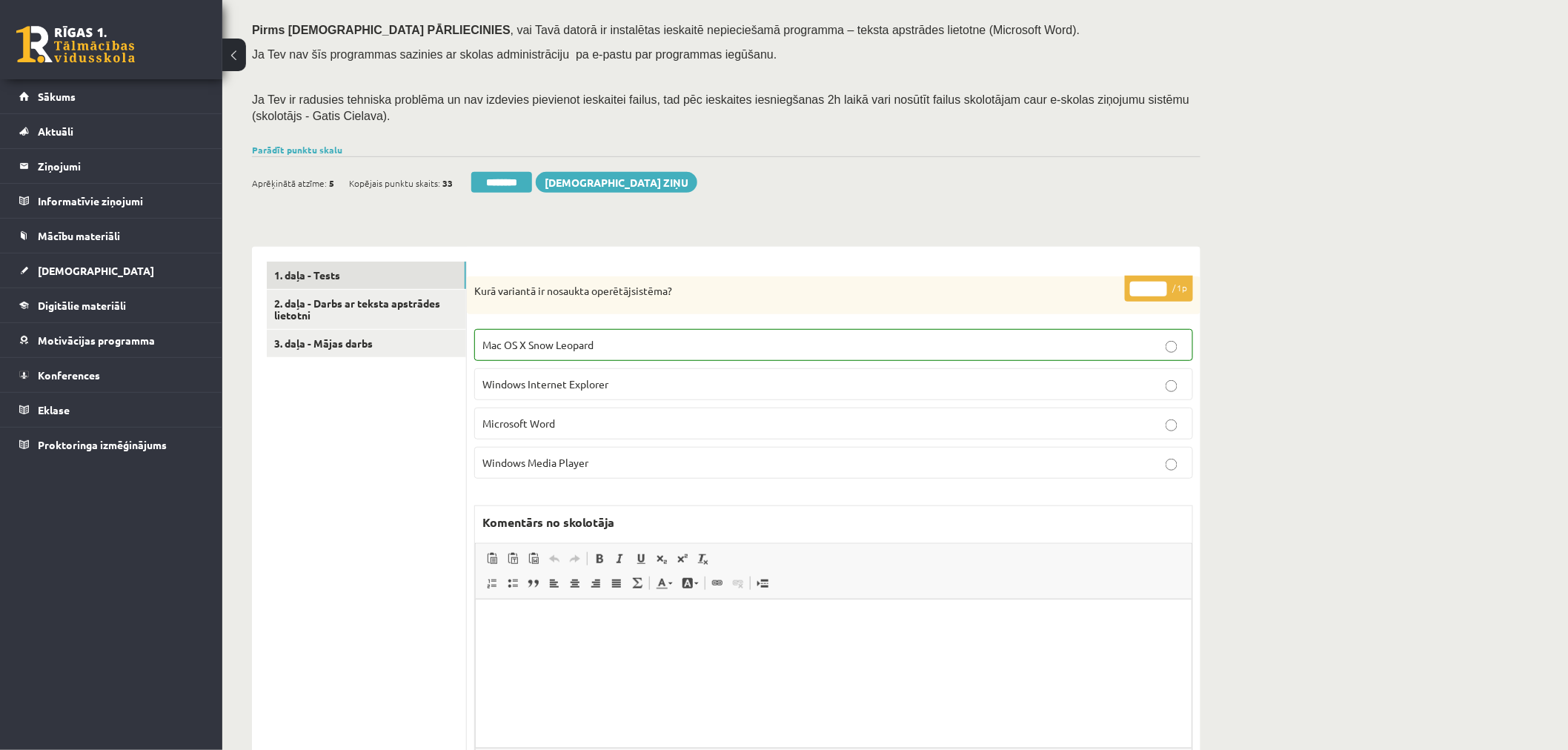
scroll to position [247, 0]
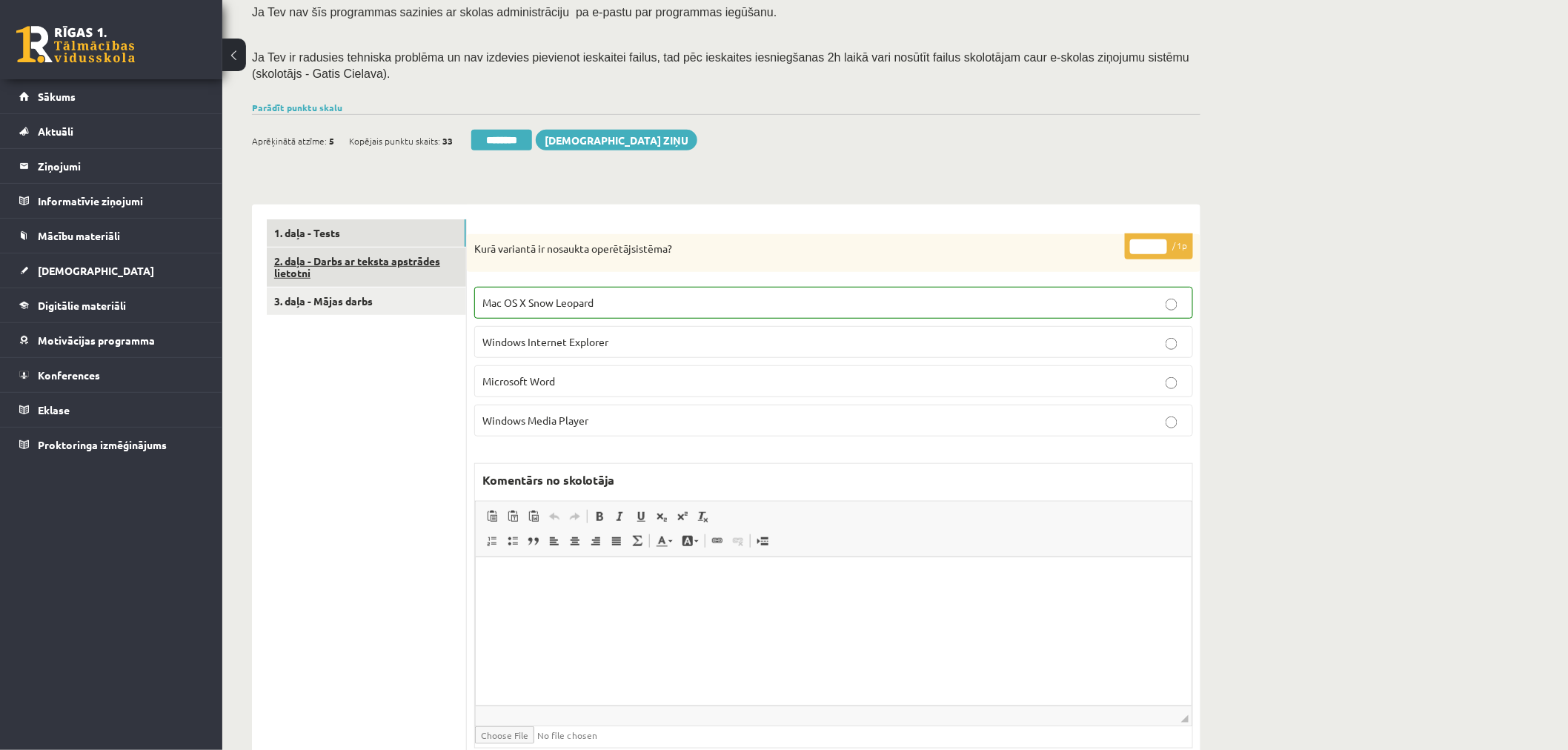
click at [423, 258] on link "2. daļa - Darbs ar teksta apstrādes lietotni" at bounding box center [367, 267] width 199 height 40
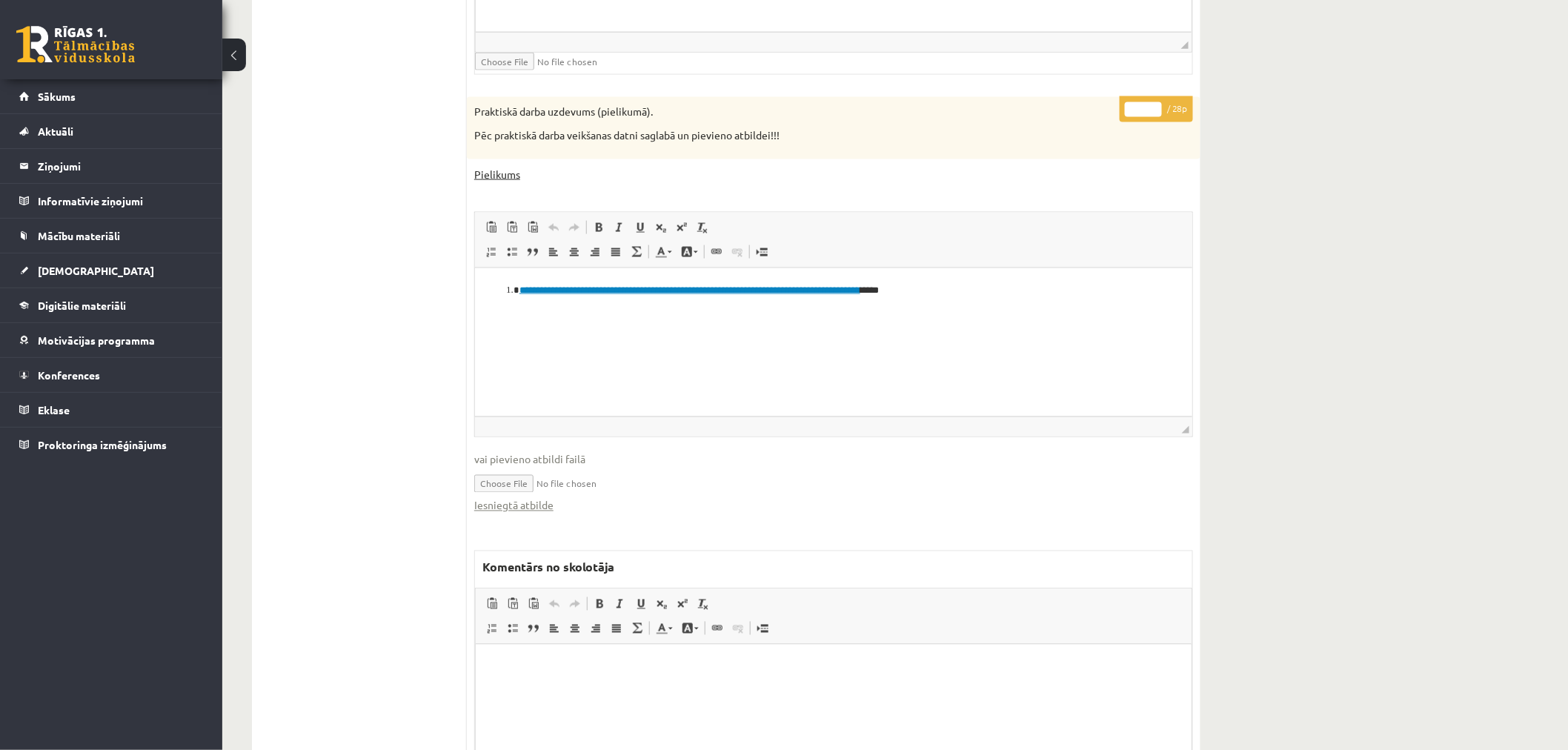
scroll to position [0, 0]
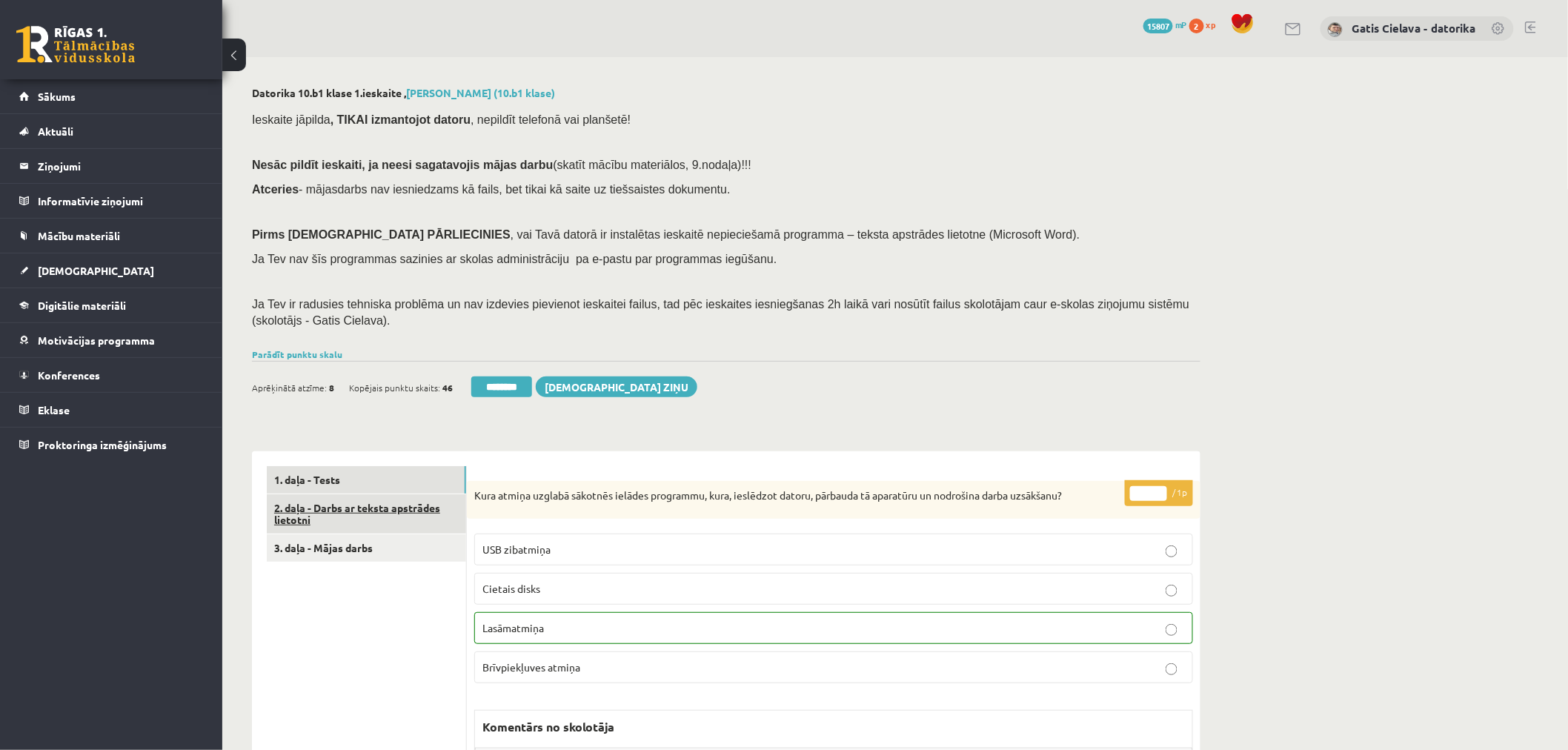
click at [395, 509] on link "2. daļa - Darbs ar teksta apstrādes lietotni" at bounding box center [367, 514] width 199 height 40
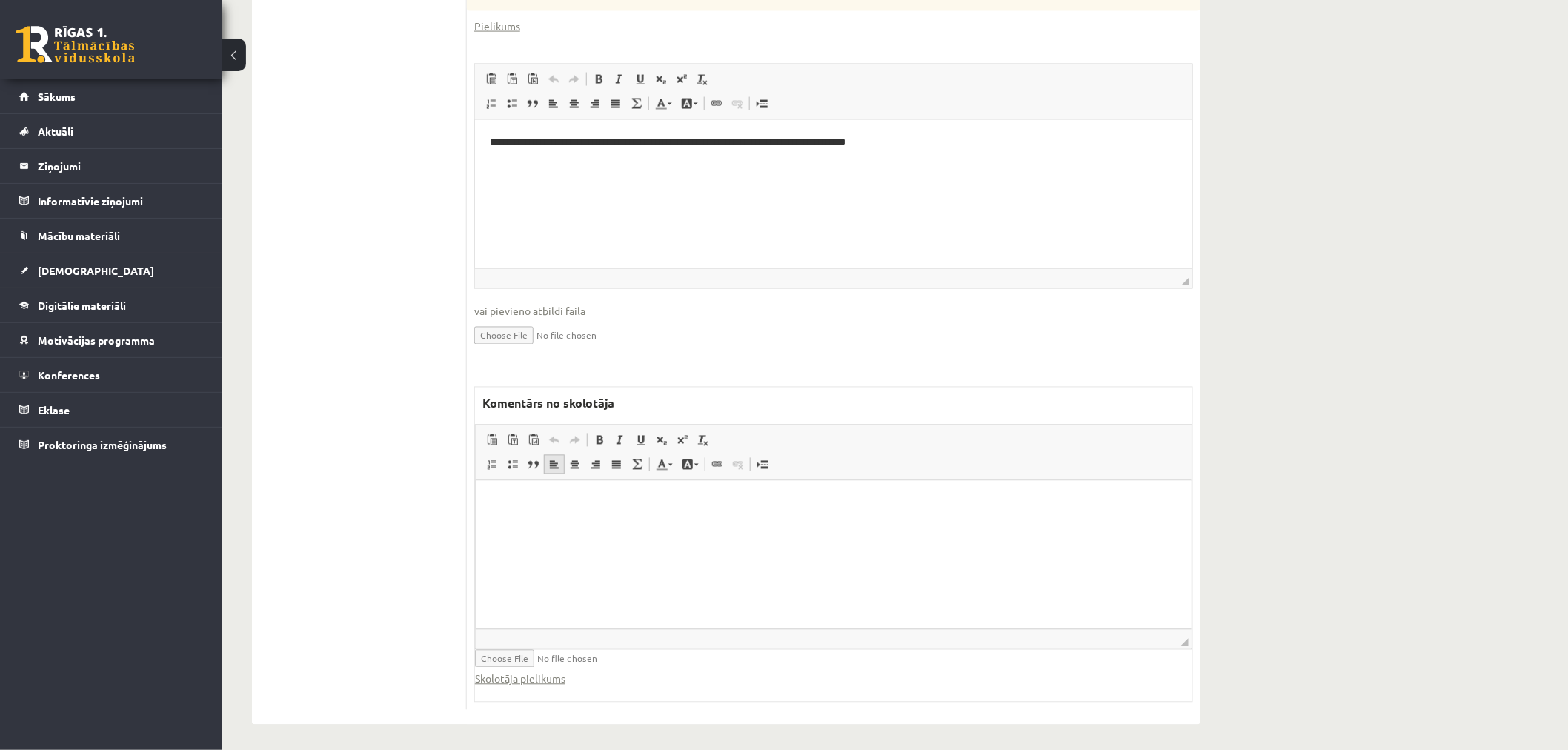
scroll to position [987, 0]
click at [535, 676] on link "Skolotāja pielikums" at bounding box center [520, 676] width 90 height 16
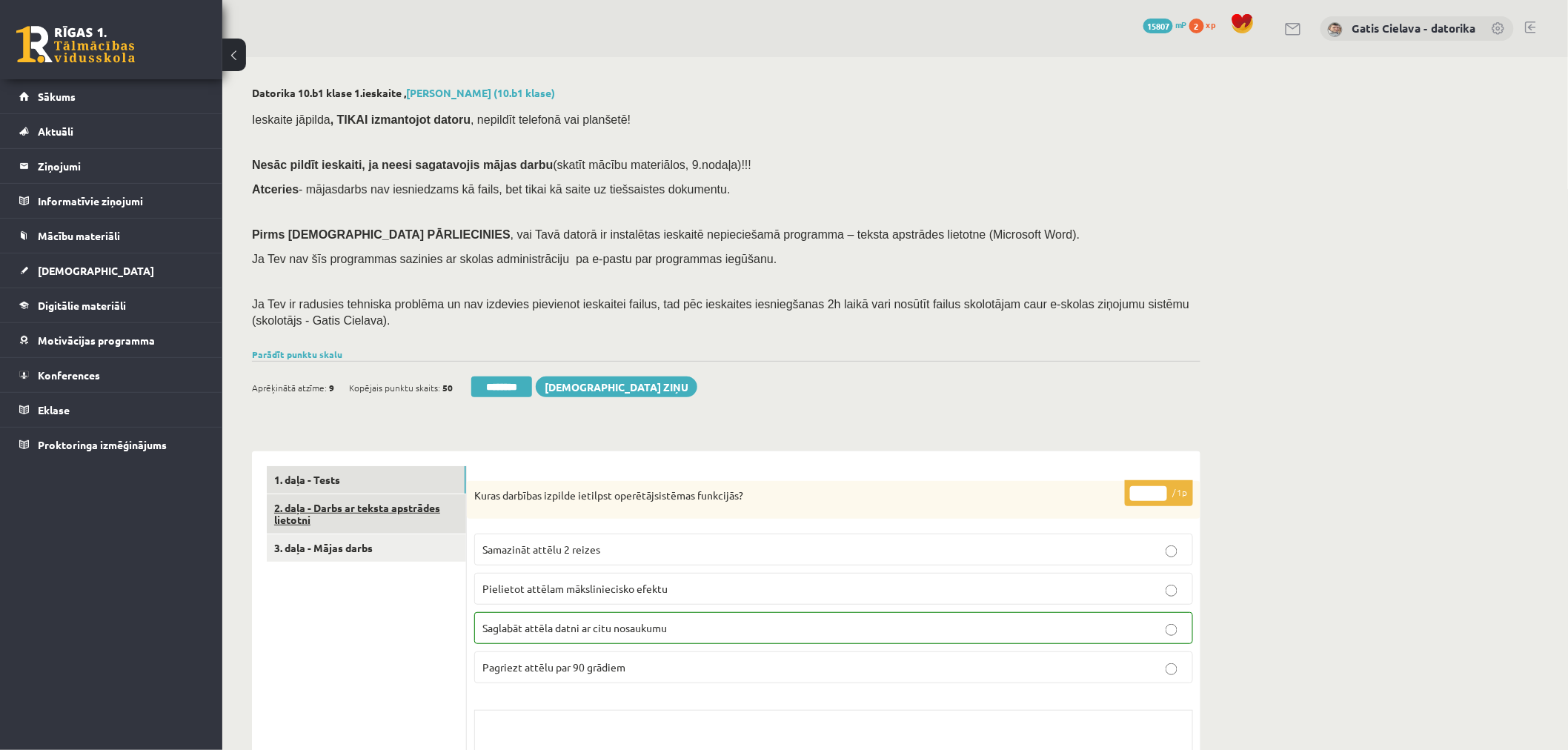
click at [368, 514] on link "2. daļa - Darbs ar teksta apstrādes lietotni" at bounding box center [367, 514] width 199 height 40
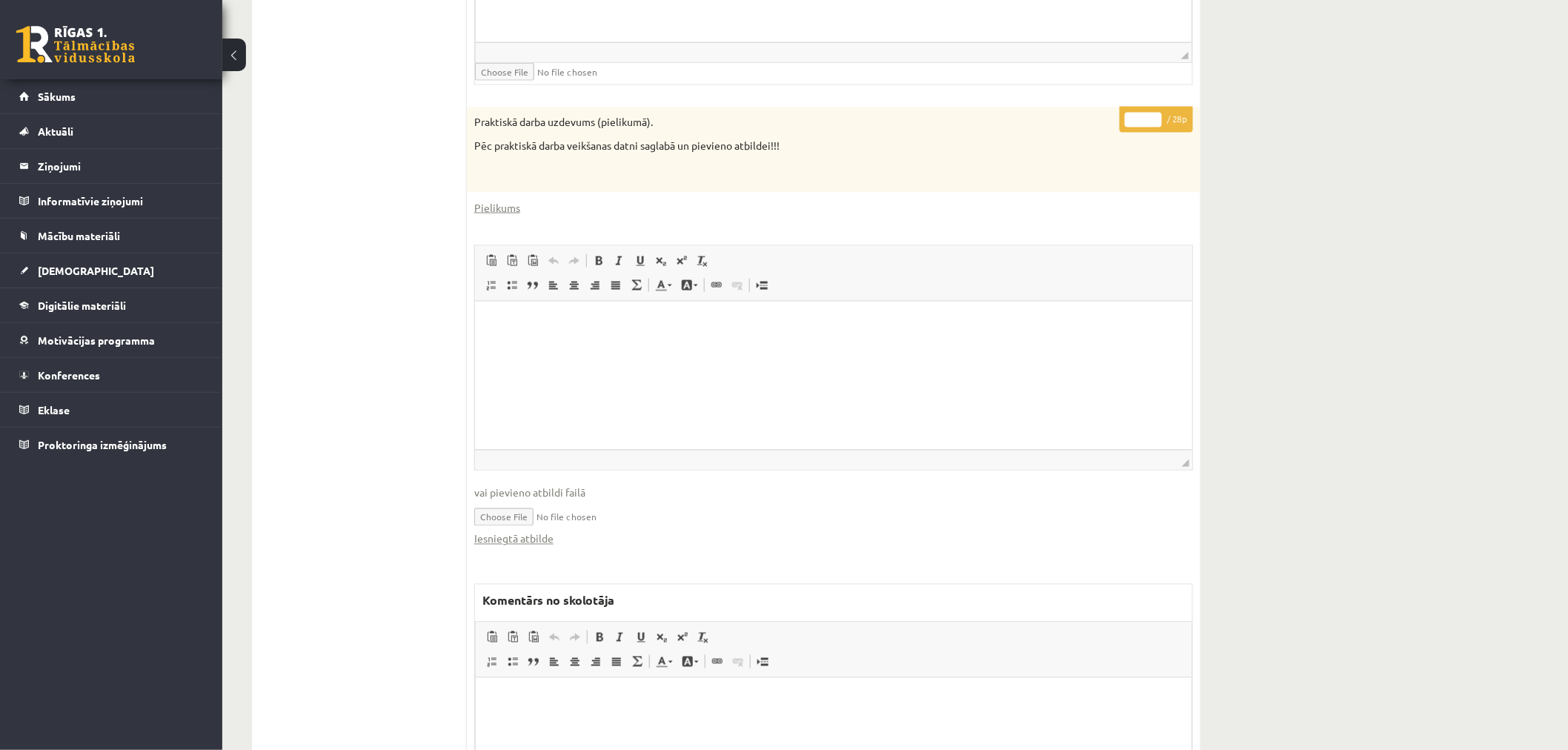
scroll to position [824, 0]
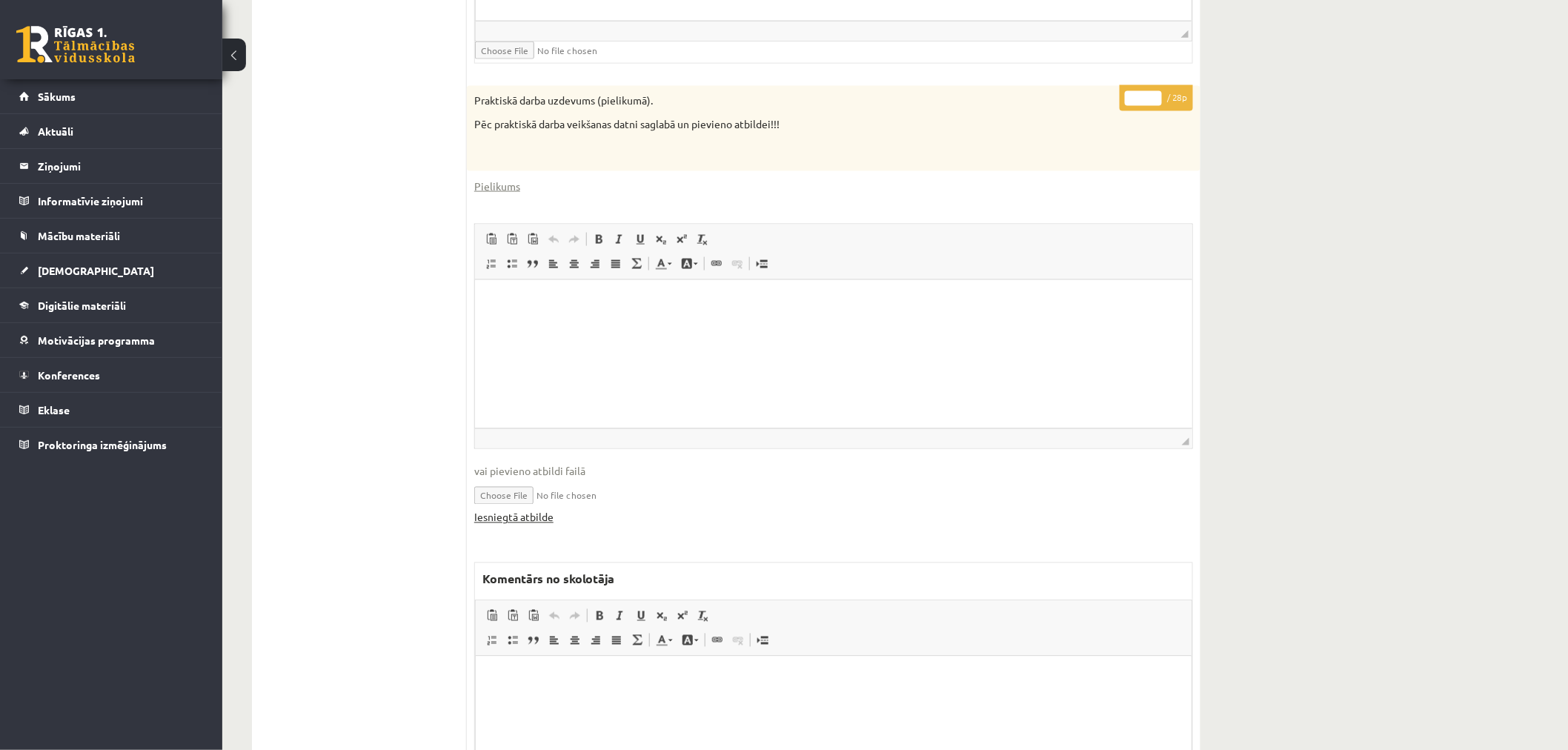
click at [521, 518] on link "Iesniegtā atbilde" at bounding box center [514, 517] width 79 height 16
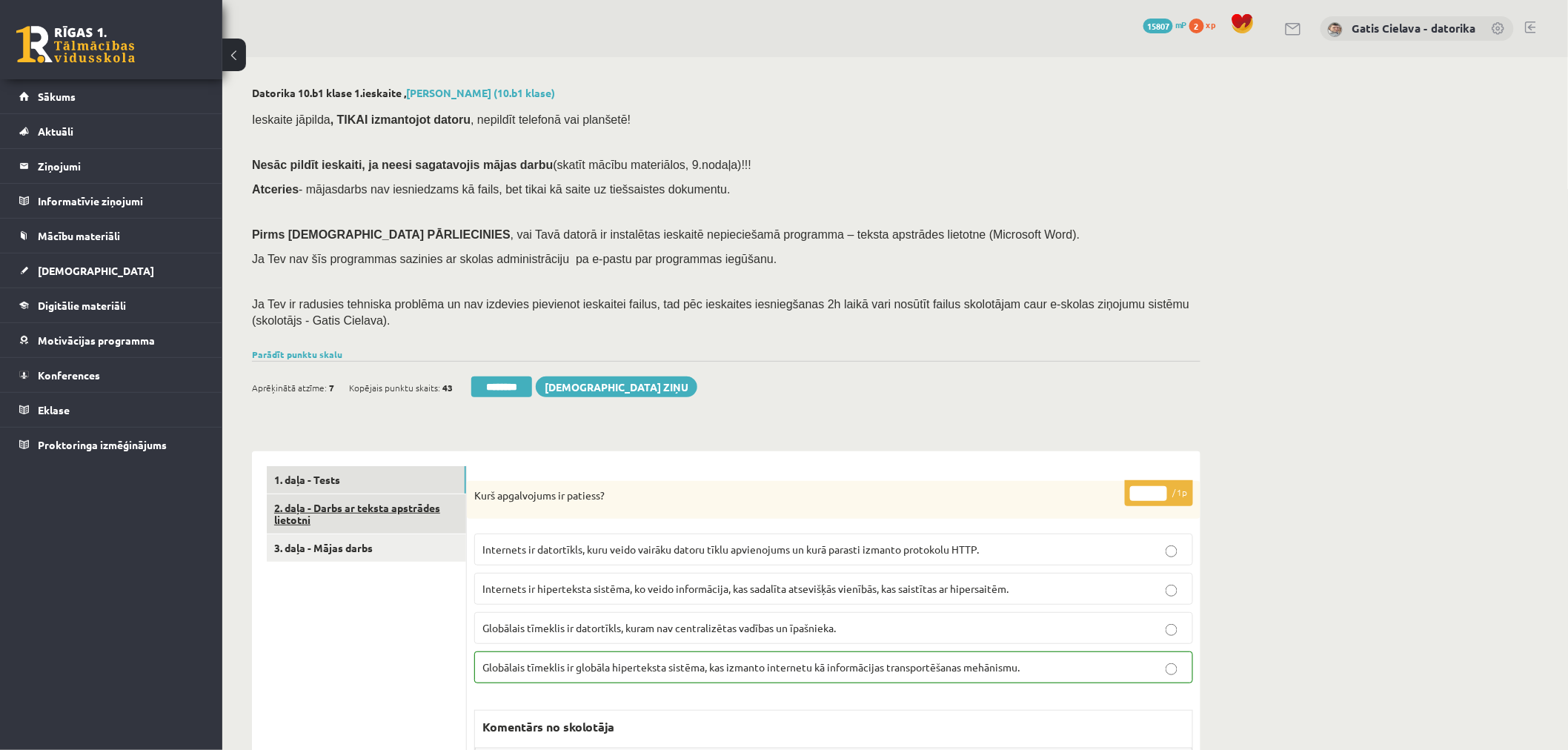
click at [364, 514] on link "2. daļa - Darbs ar teksta apstrādes lietotni" at bounding box center [367, 514] width 199 height 40
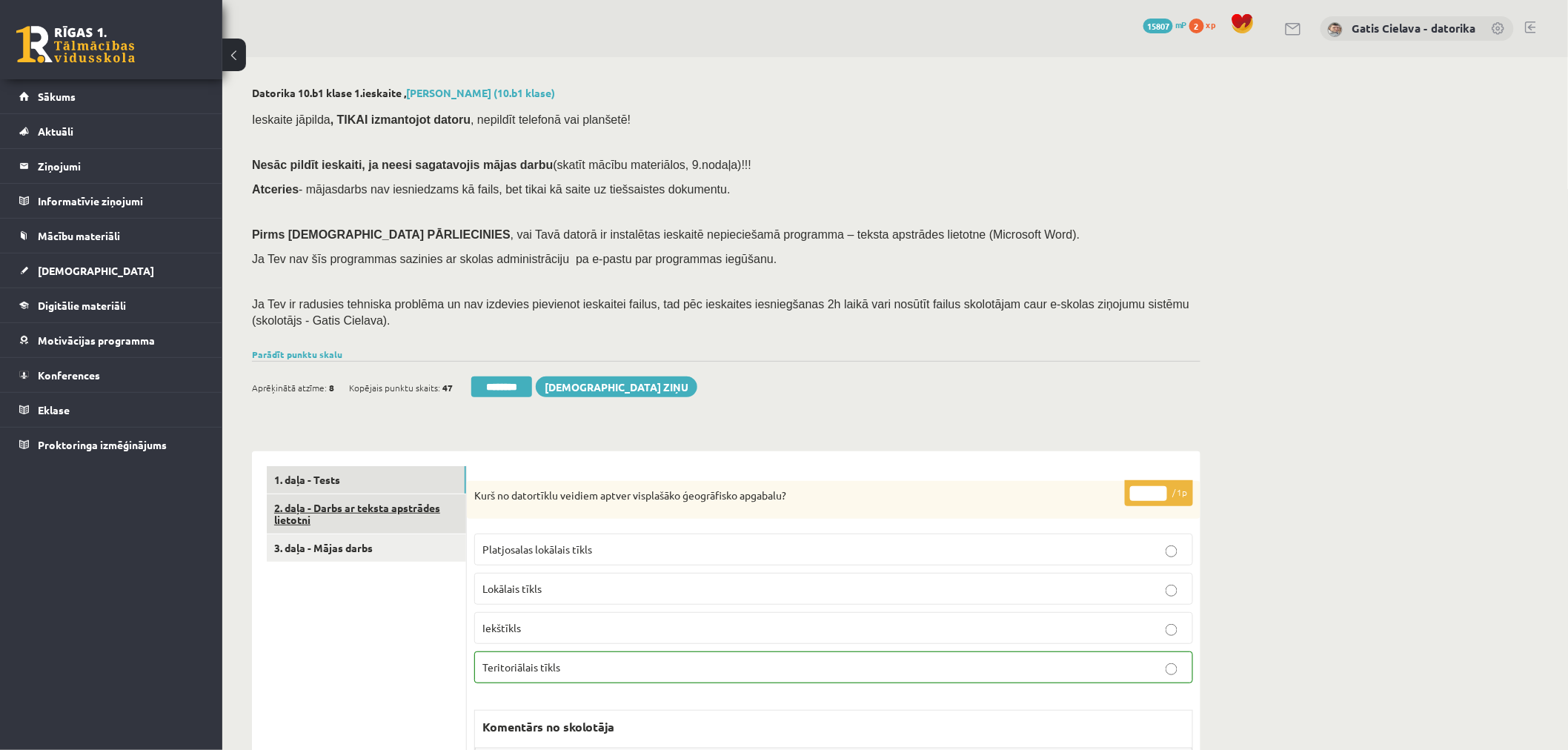
click at [385, 515] on link "2. daļa - Darbs ar teksta apstrādes lietotni" at bounding box center [367, 514] width 199 height 40
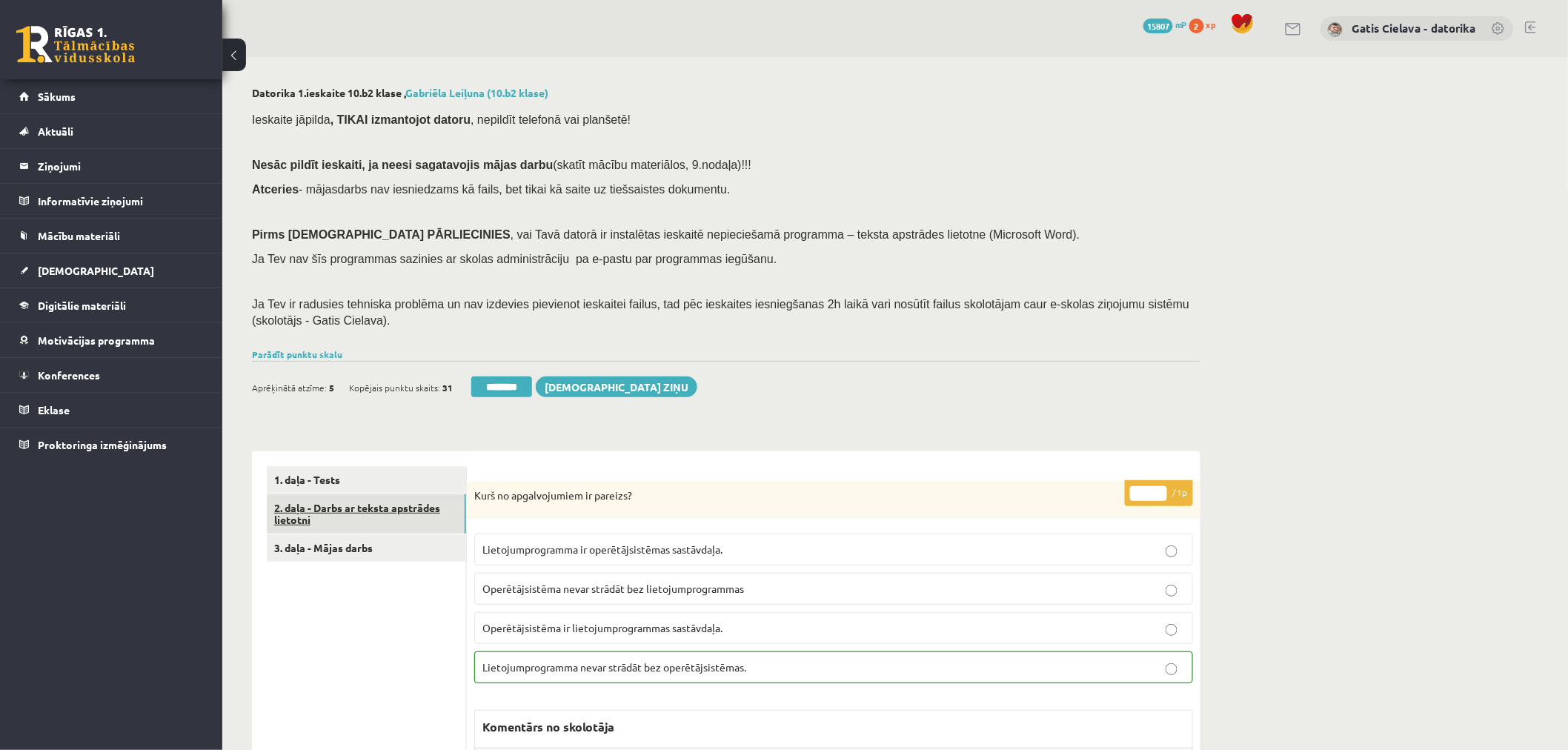
click at [341, 505] on link "2. daļa - Darbs ar teksta apstrādes lietotni" at bounding box center [367, 514] width 199 height 40
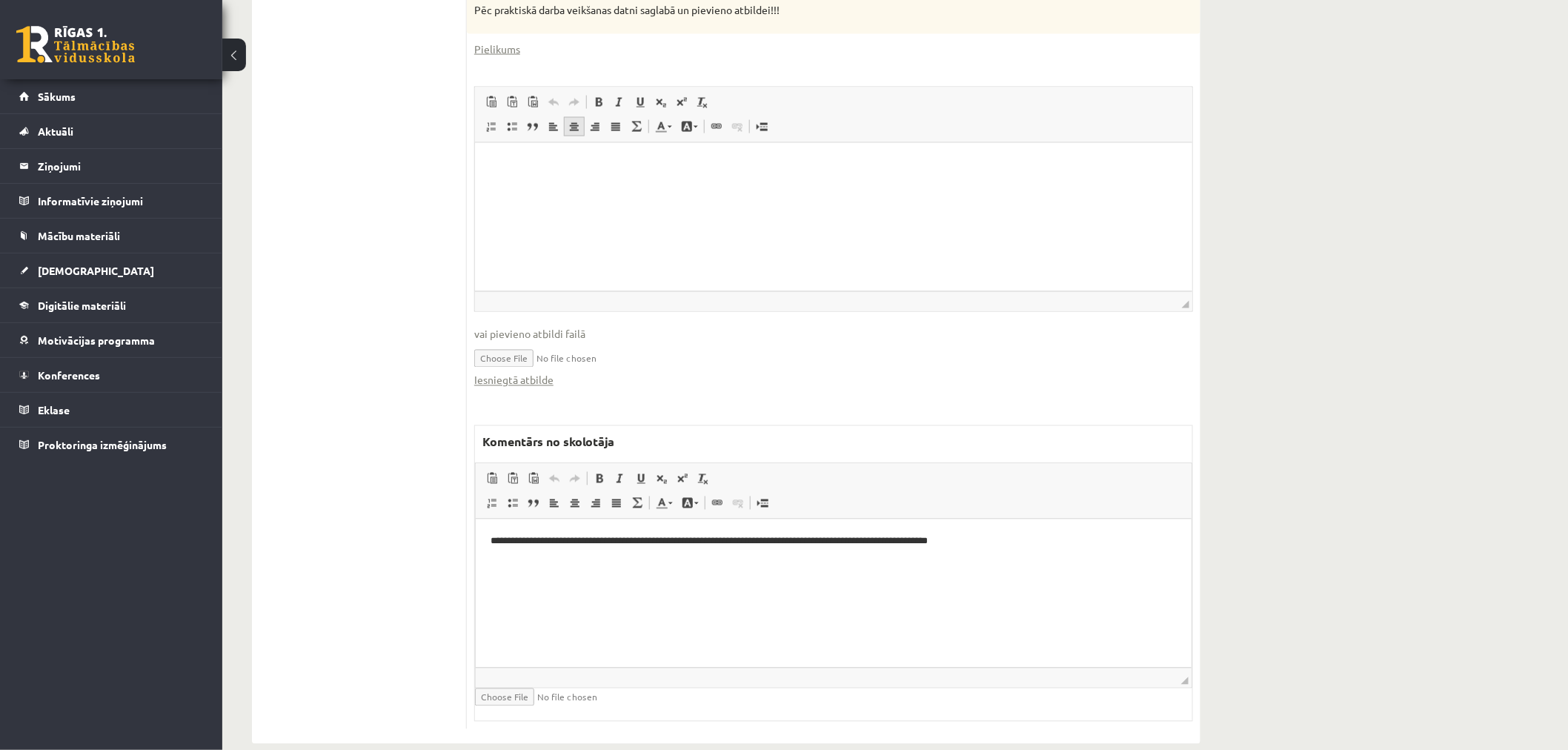
scroll to position [959, 0]
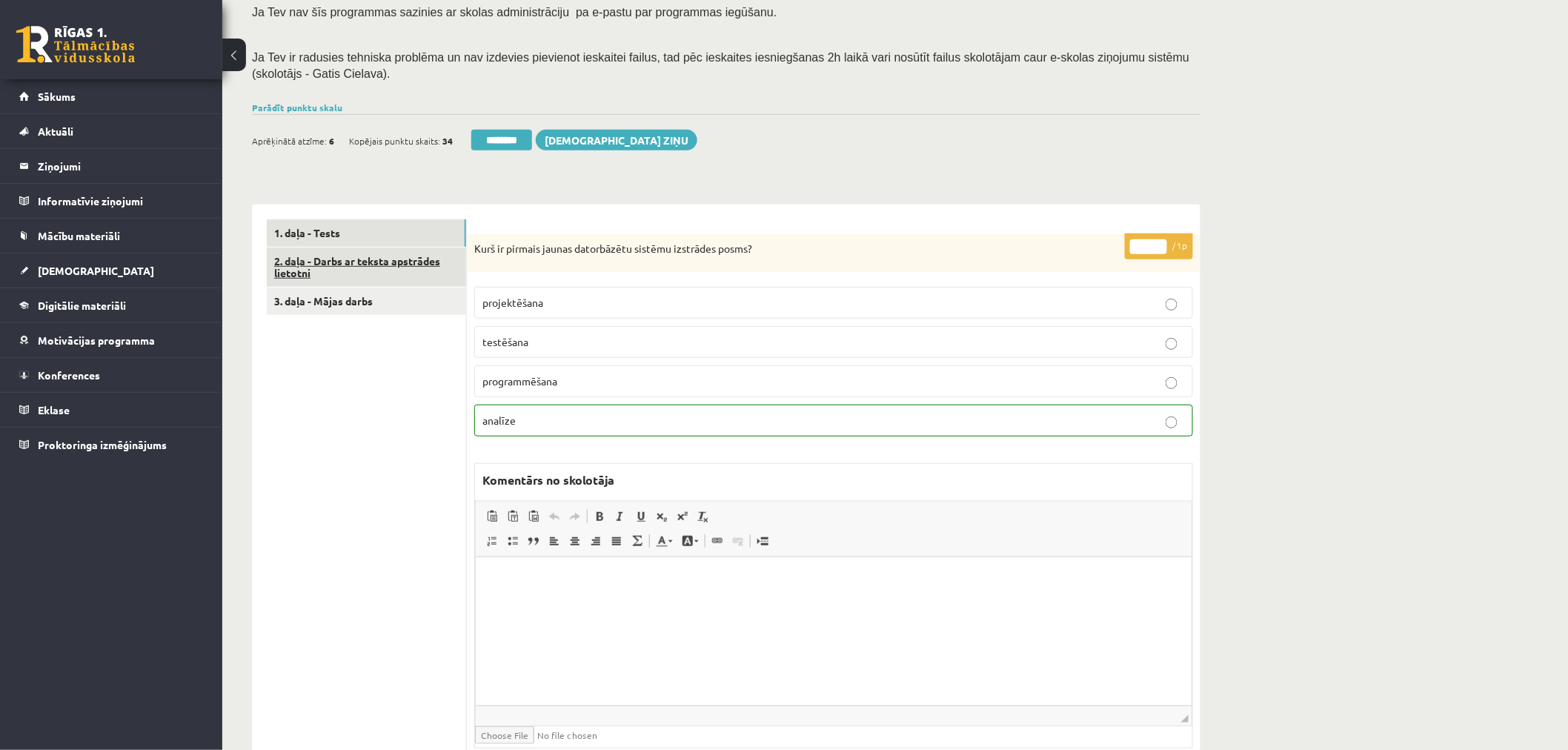
click at [422, 250] on link "2. daļa - Darbs ar teksta apstrādes lietotni" at bounding box center [367, 267] width 199 height 40
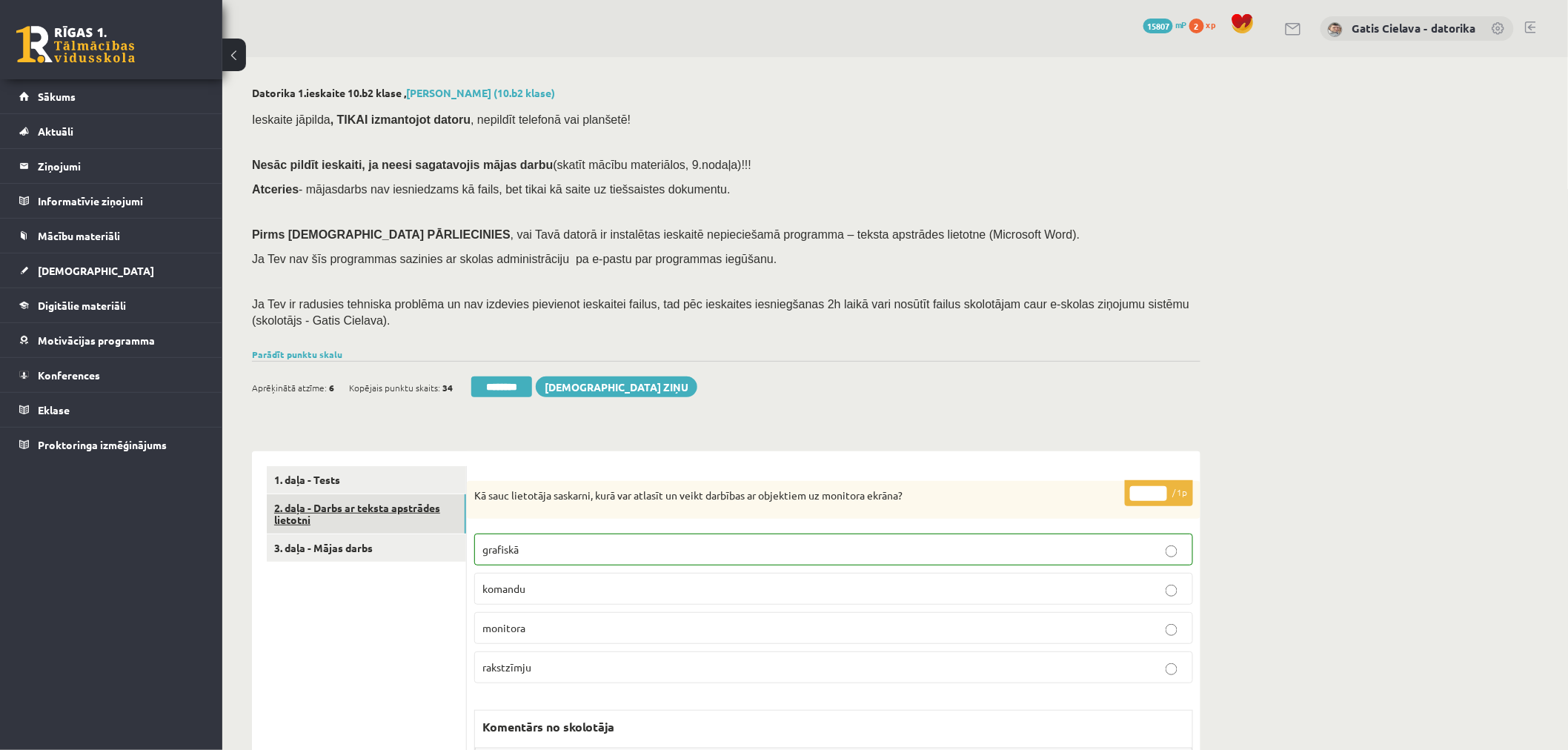
click at [384, 508] on link "2. daļa - Darbs ar teksta apstrādes lietotni" at bounding box center [367, 514] width 199 height 40
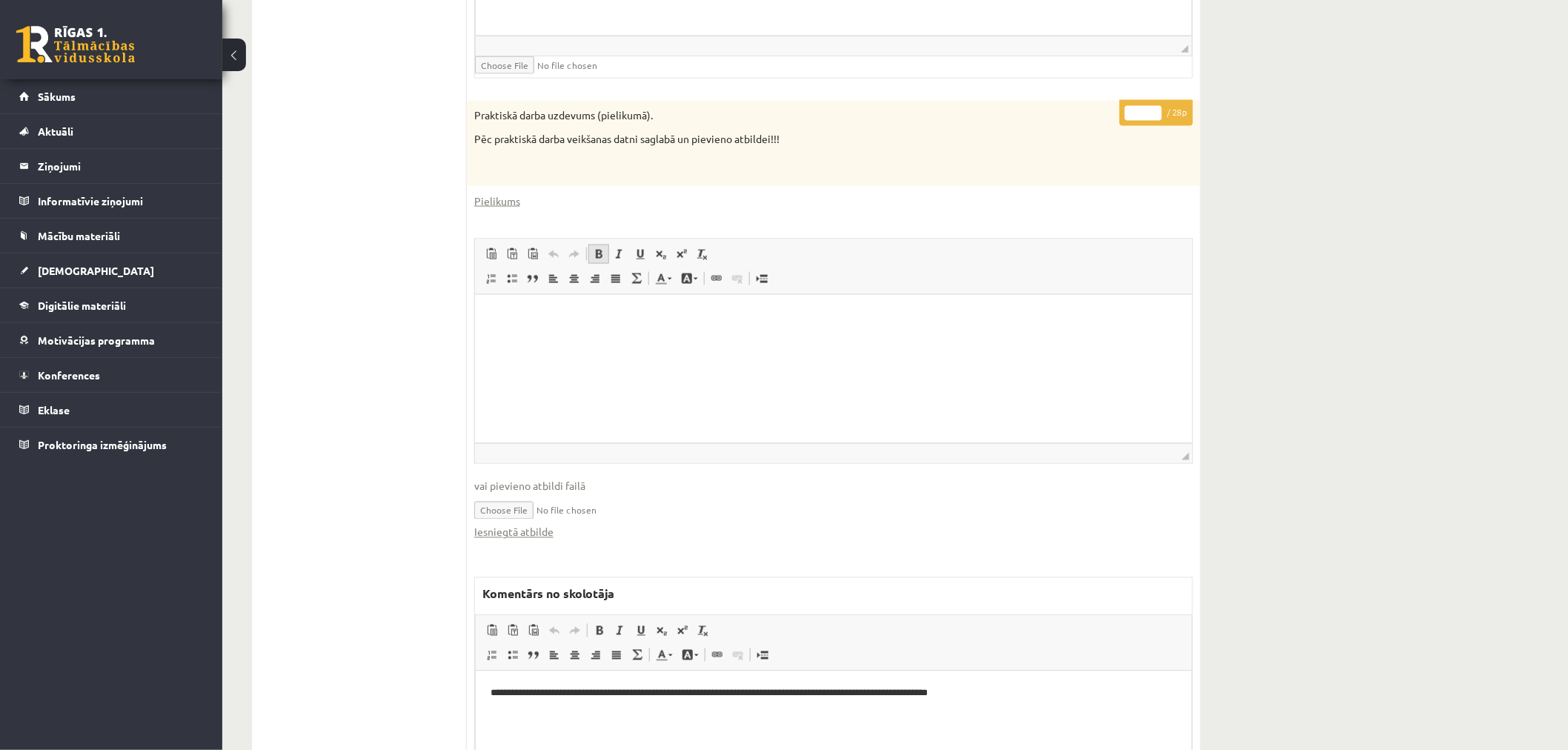
scroll to position [983, 0]
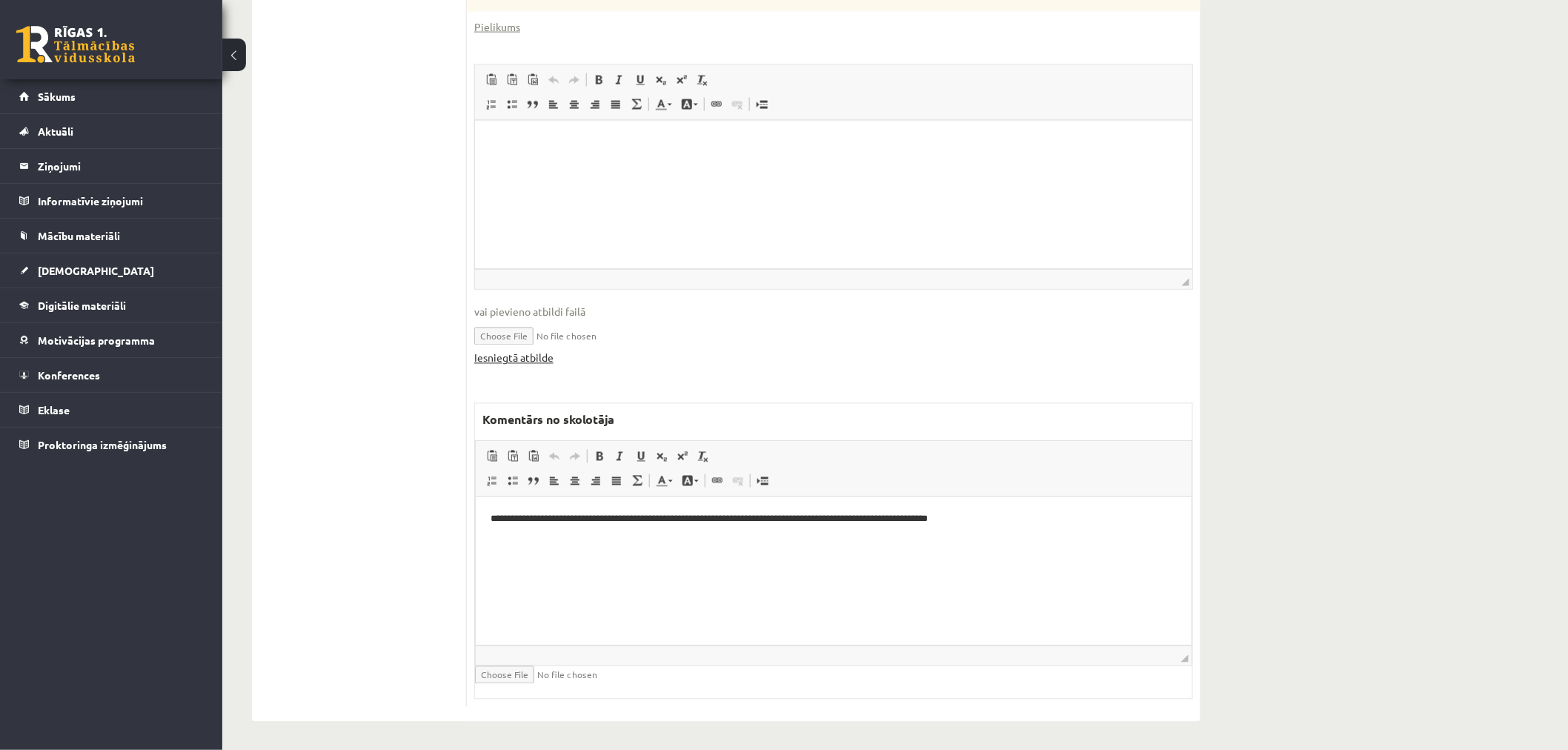
click at [527, 352] on link "Iesniegtā atbilde" at bounding box center [514, 358] width 79 height 16
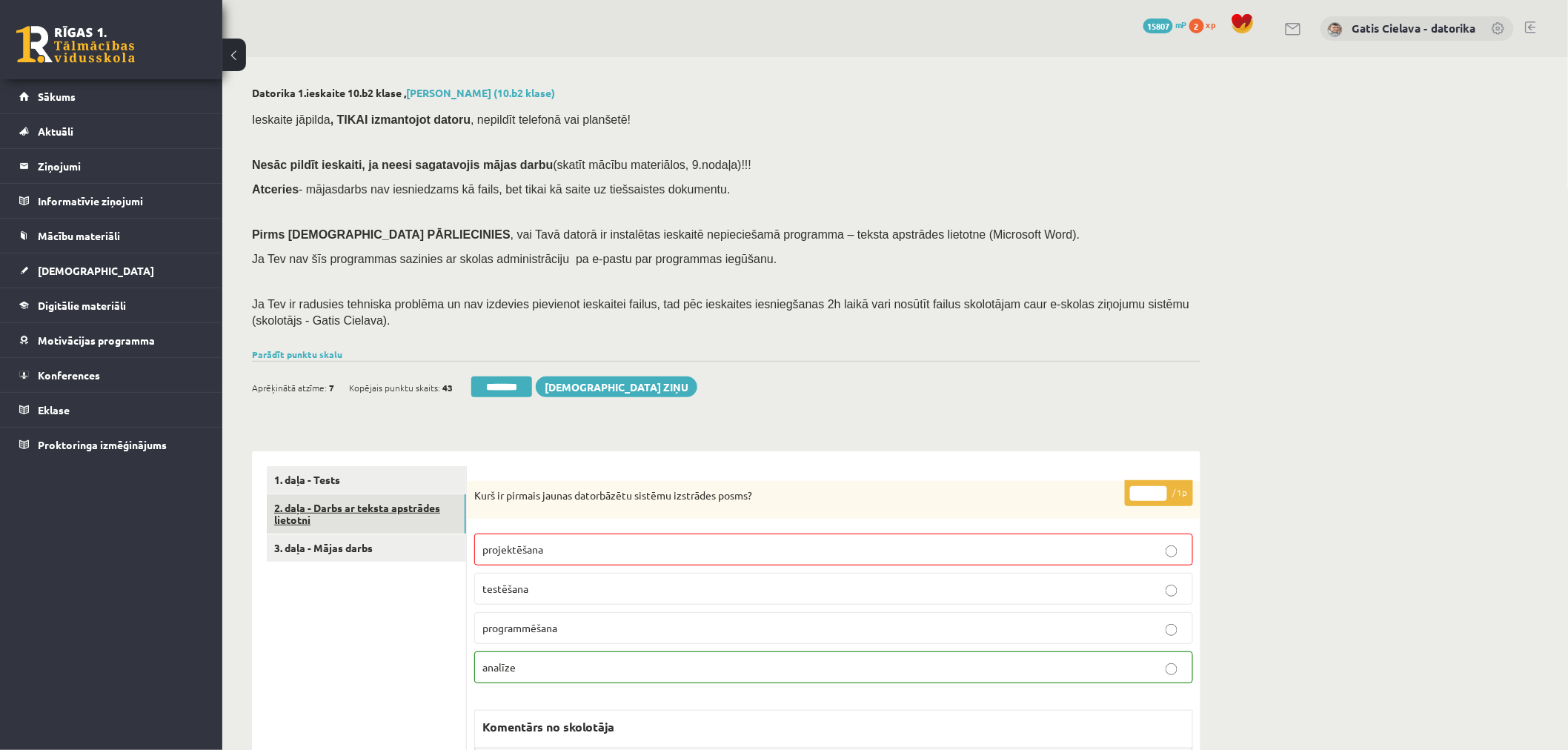
click at [362, 512] on link "2. daļa - Darbs ar teksta apstrādes lietotni" at bounding box center [367, 514] width 199 height 40
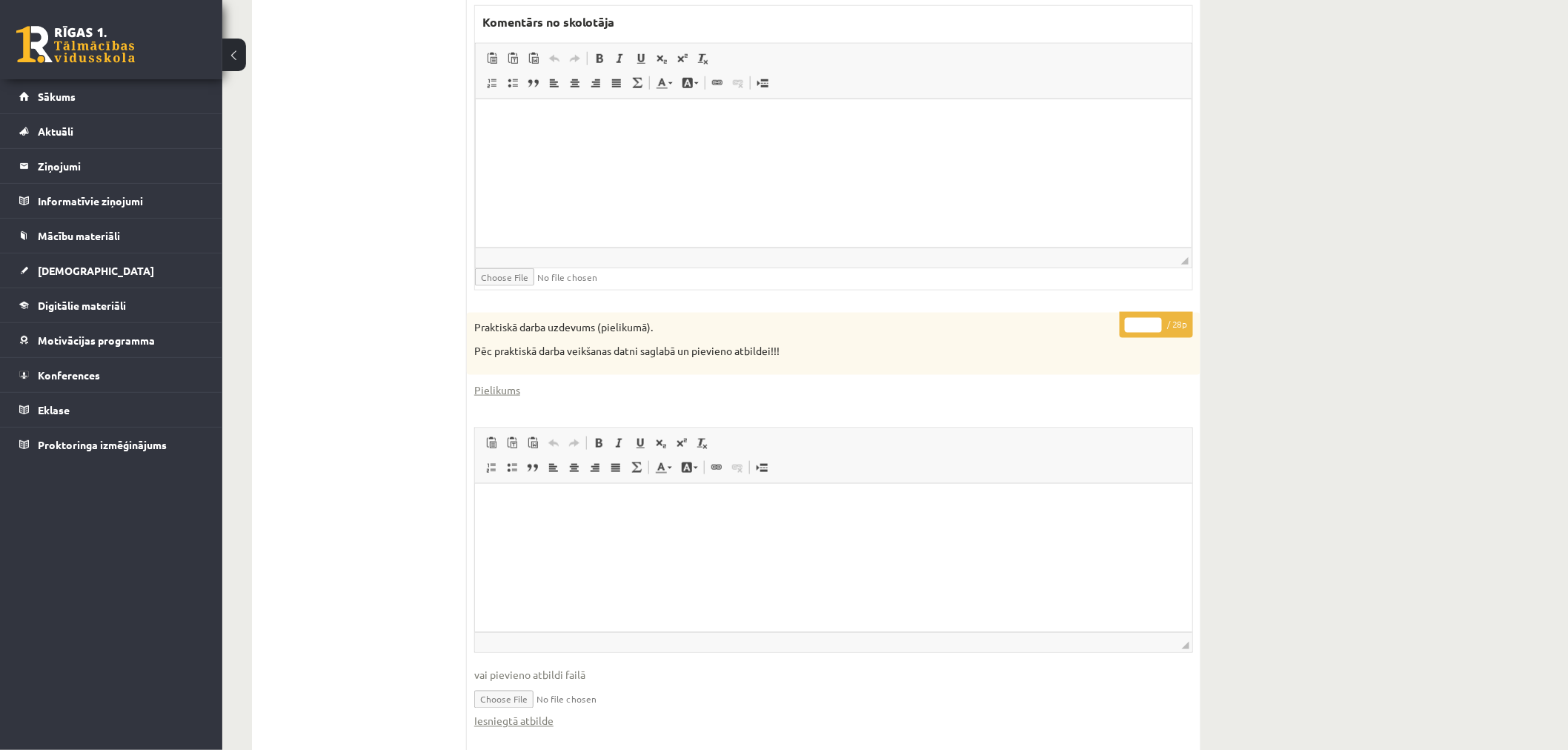
scroll to position [493, 0]
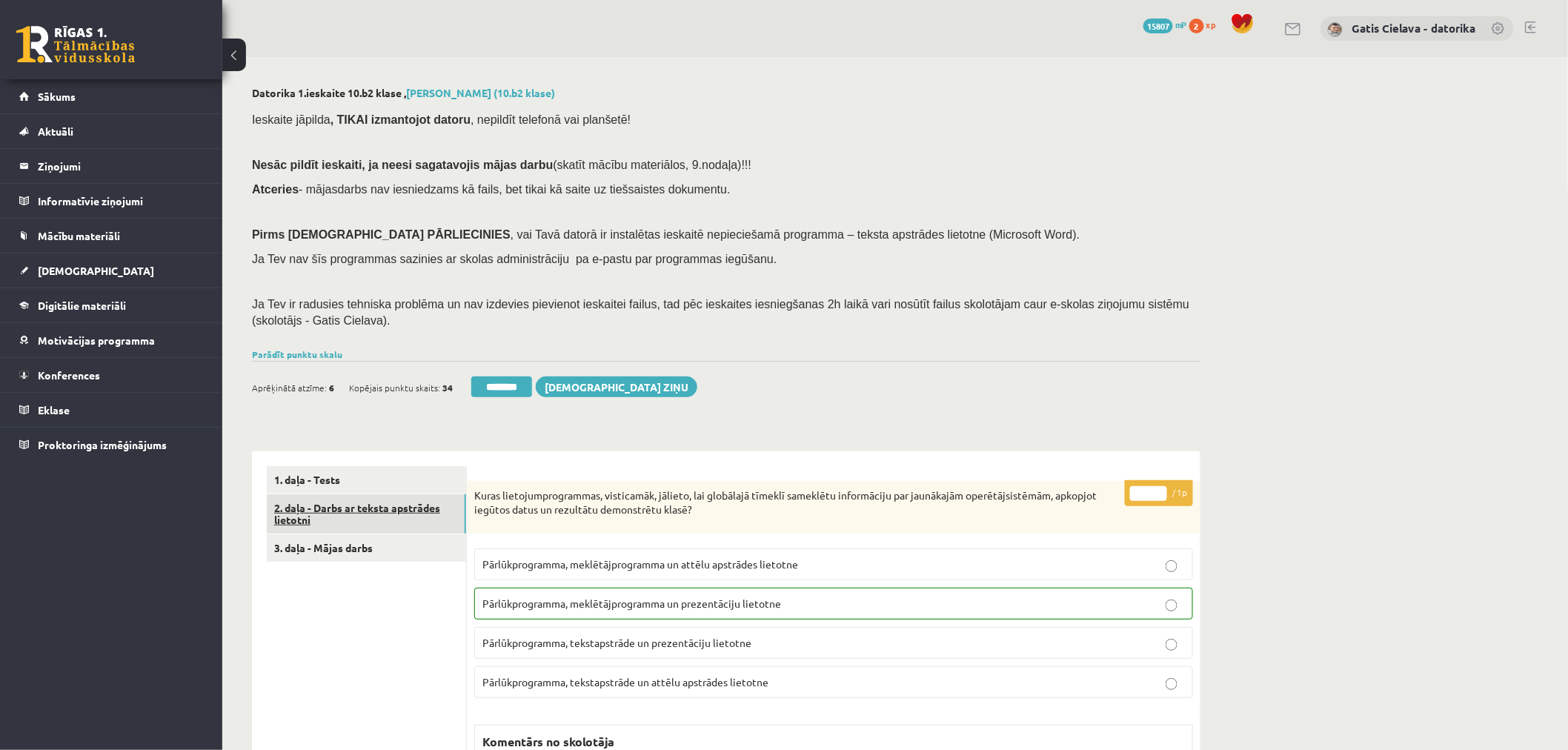
click at [387, 508] on link "2. daļa - Darbs ar teksta apstrādes lietotni" at bounding box center [367, 514] width 199 height 40
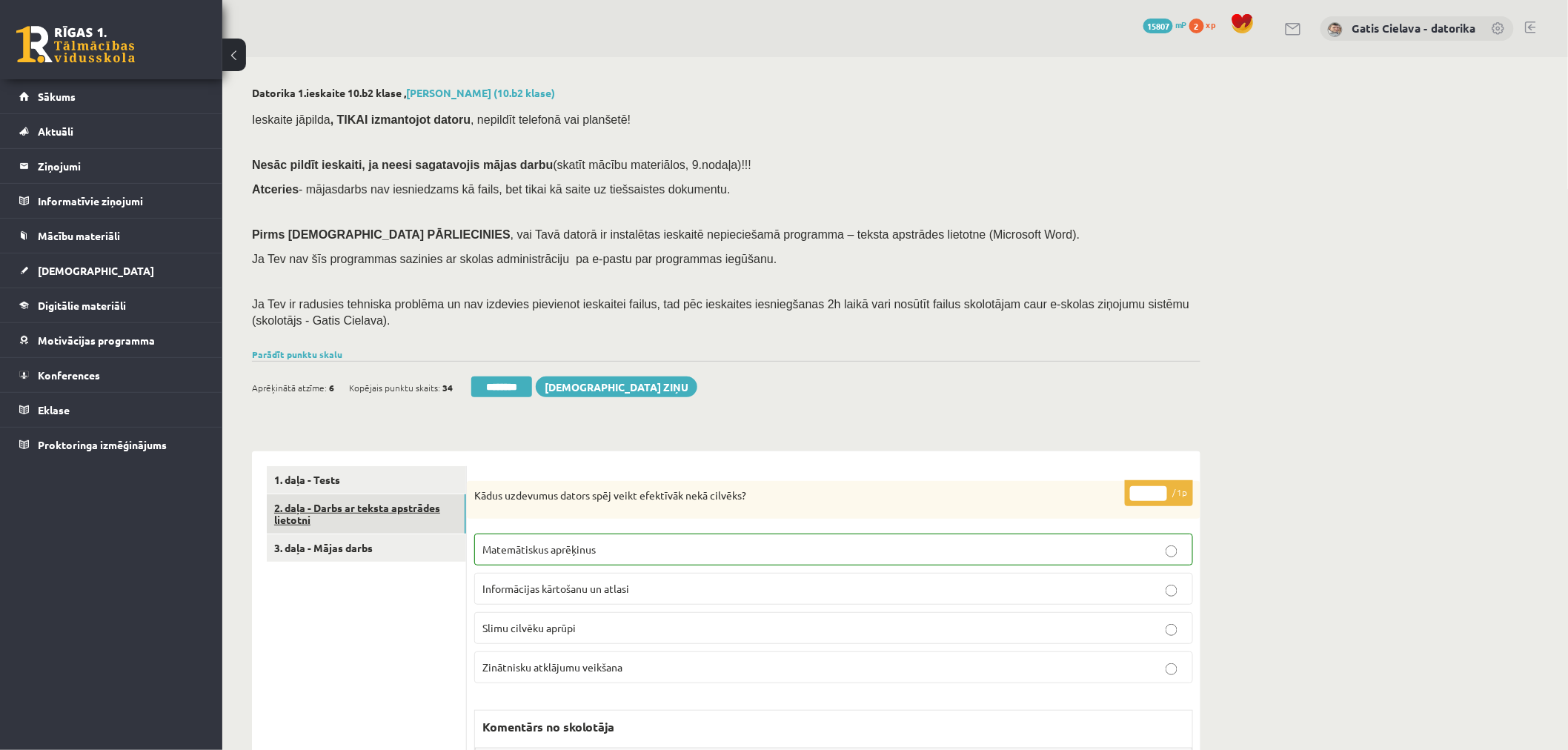
click at [402, 508] on link "2. daļa - Darbs ar teksta apstrādes lietotni" at bounding box center [367, 514] width 199 height 40
click at [390, 508] on link "2. daļa - Darbs ar teksta apstrādes lietotni" at bounding box center [367, 514] width 199 height 40
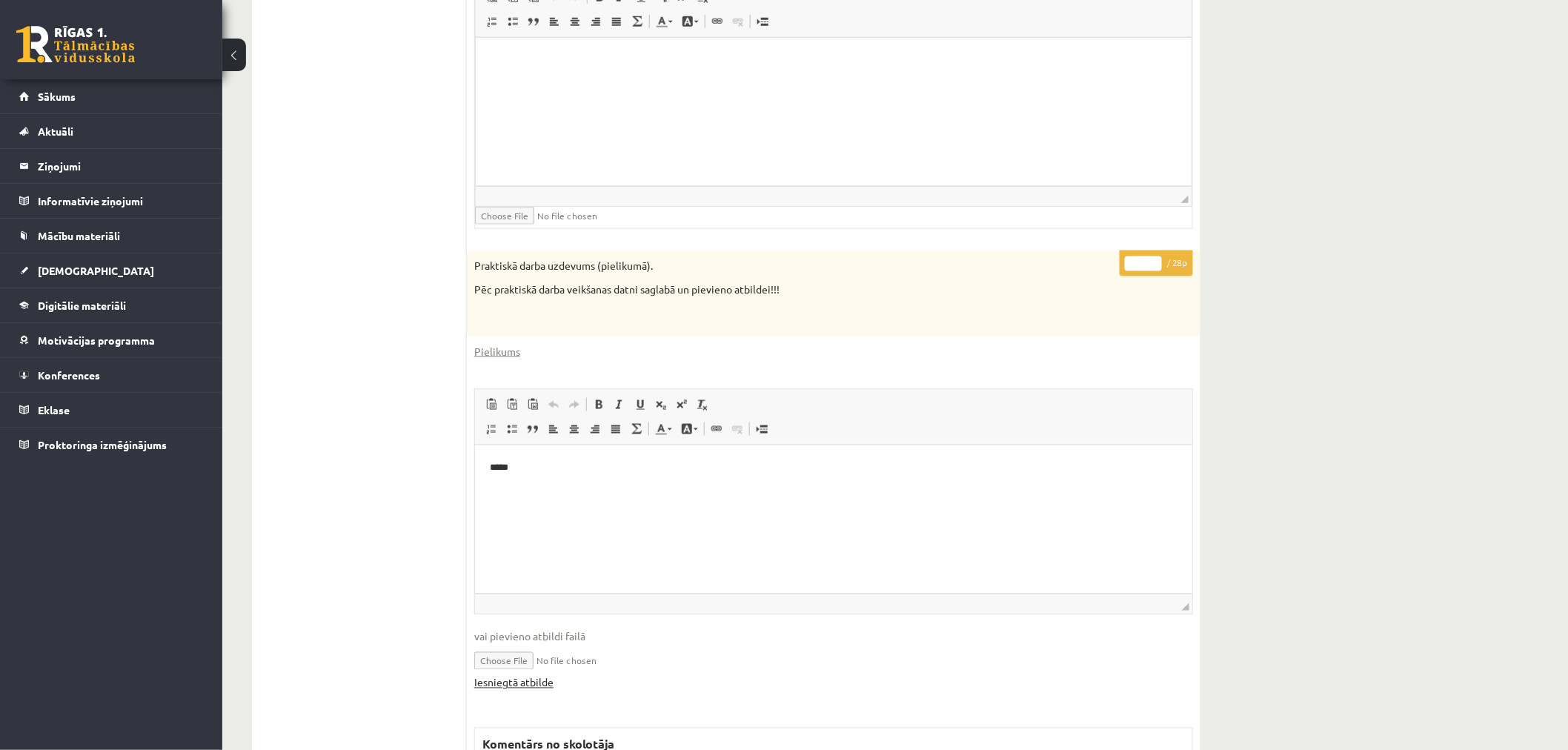
click at [522, 678] on link "Iesniegtā atbilde" at bounding box center [514, 683] width 79 height 16
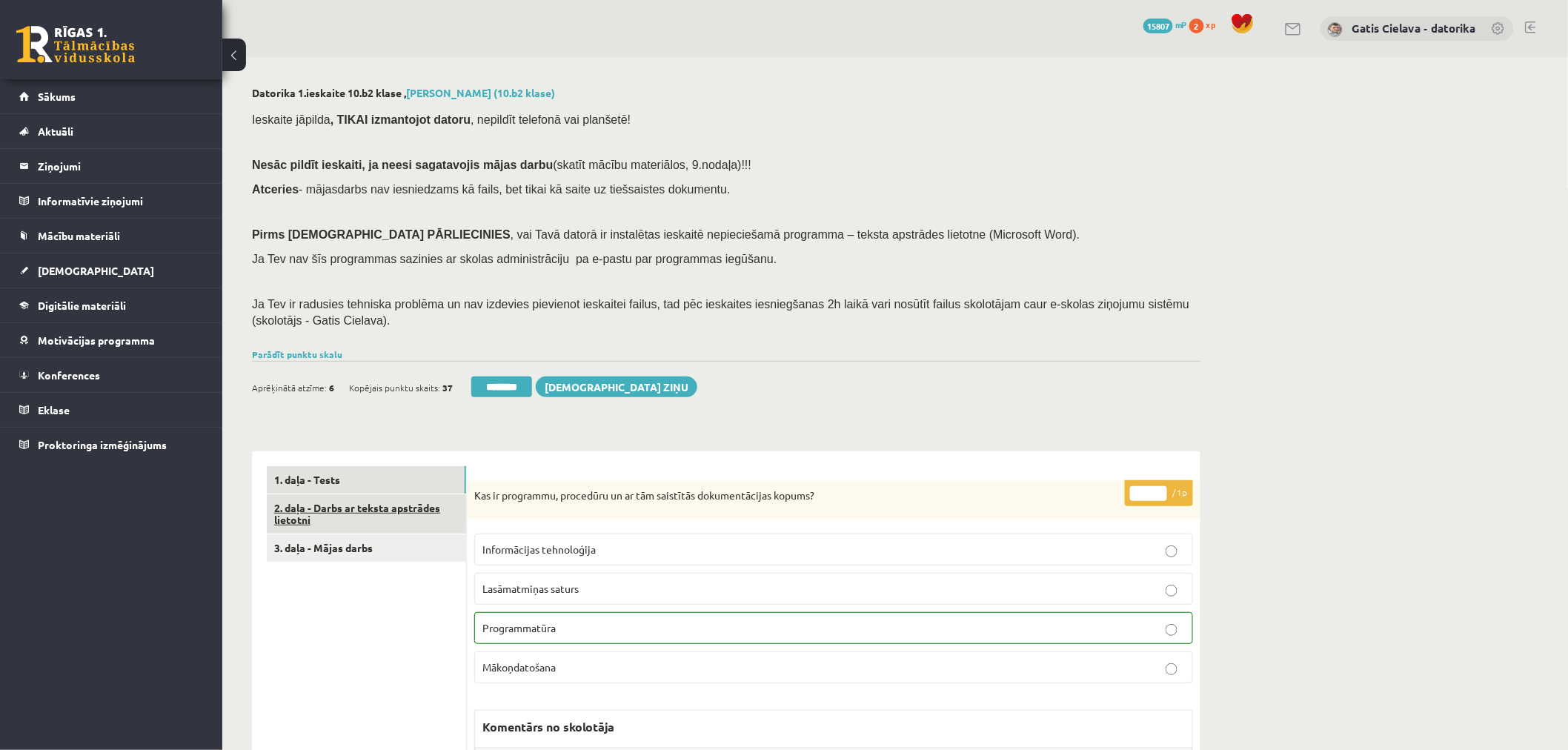
click at [361, 504] on link "2. daļa - Darbs ar teksta apstrādes lietotni" at bounding box center [367, 514] width 199 height 40
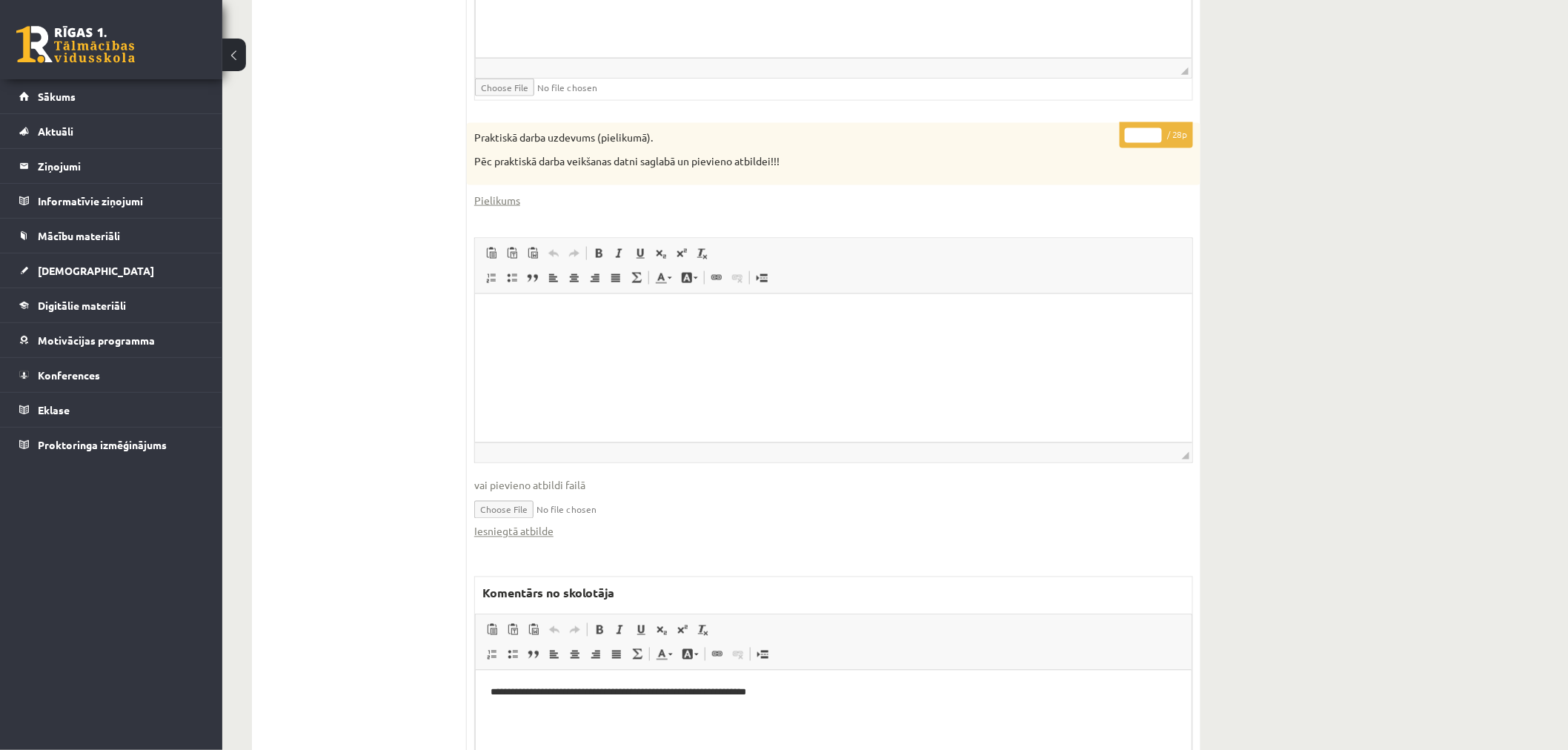
scroll to position [912, 0]
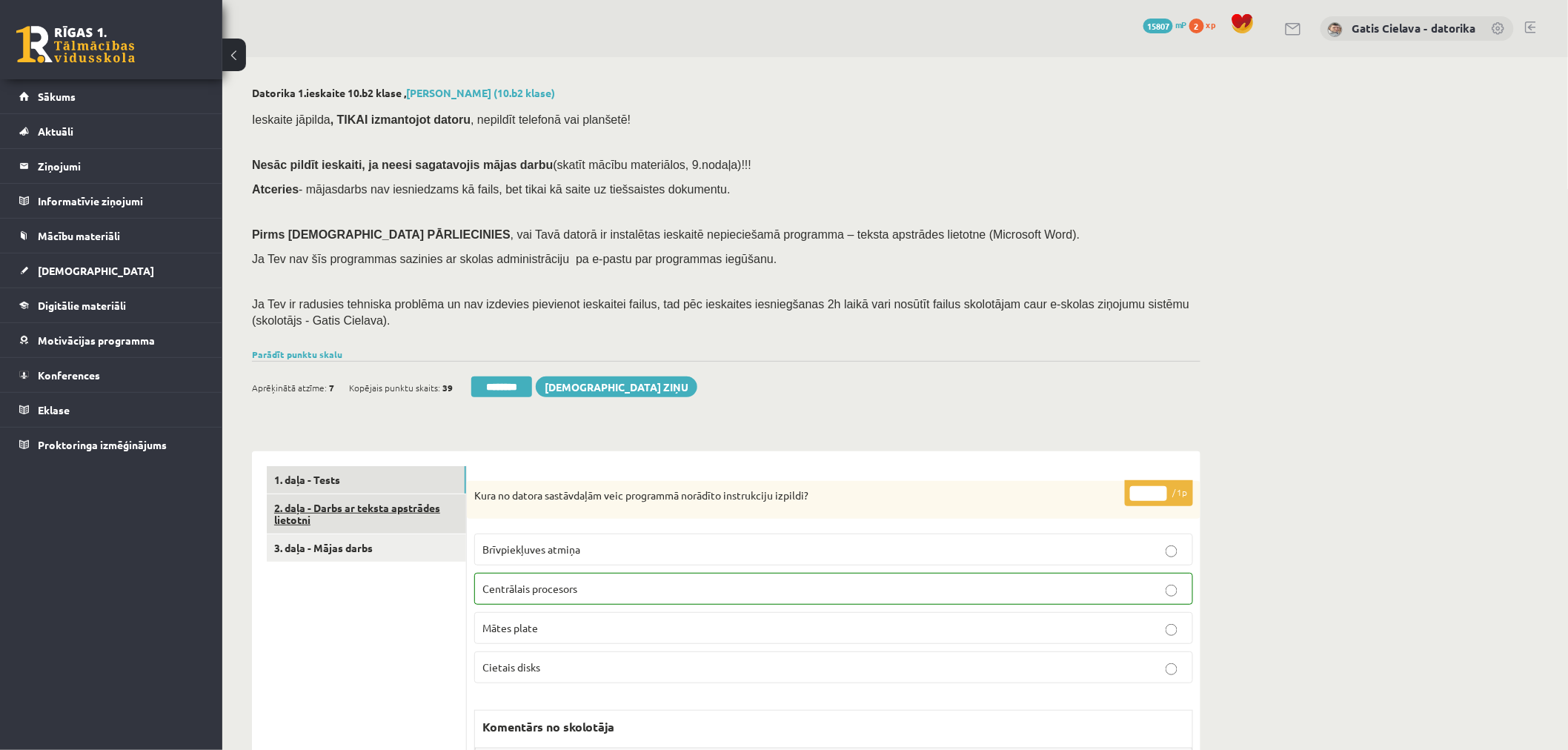
click at [364, 513] on link "2. daļa - Darbs ar teksta apstrādes lietotni" at bounding box center [367, 514] width 199 height 40
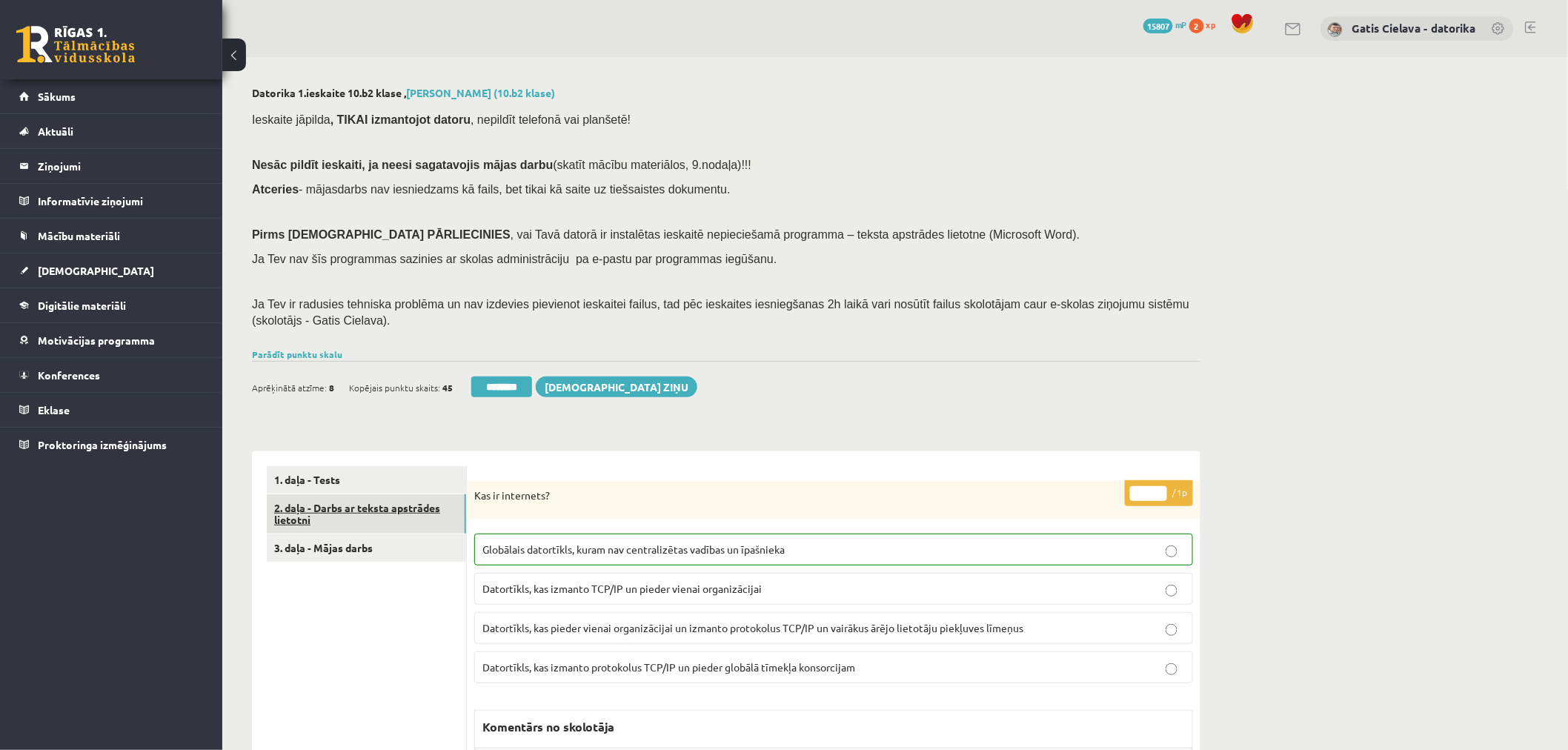
click at [348, 502] on link "2. daļa - Darbs ar teksta apstrādes lietotni" at bounding box center [367, 514] width 199 height 40
click at [401, 502] on link "2. daļa - Darbs ar teksta apstrādes lietotni" at bounding box center [367, 514] width 199 height 40
click at [402, 508] on link "2. daļa - Darbs ar teksta apstrādes lietotni" at bounding box center [367, 514] width 199 height 40
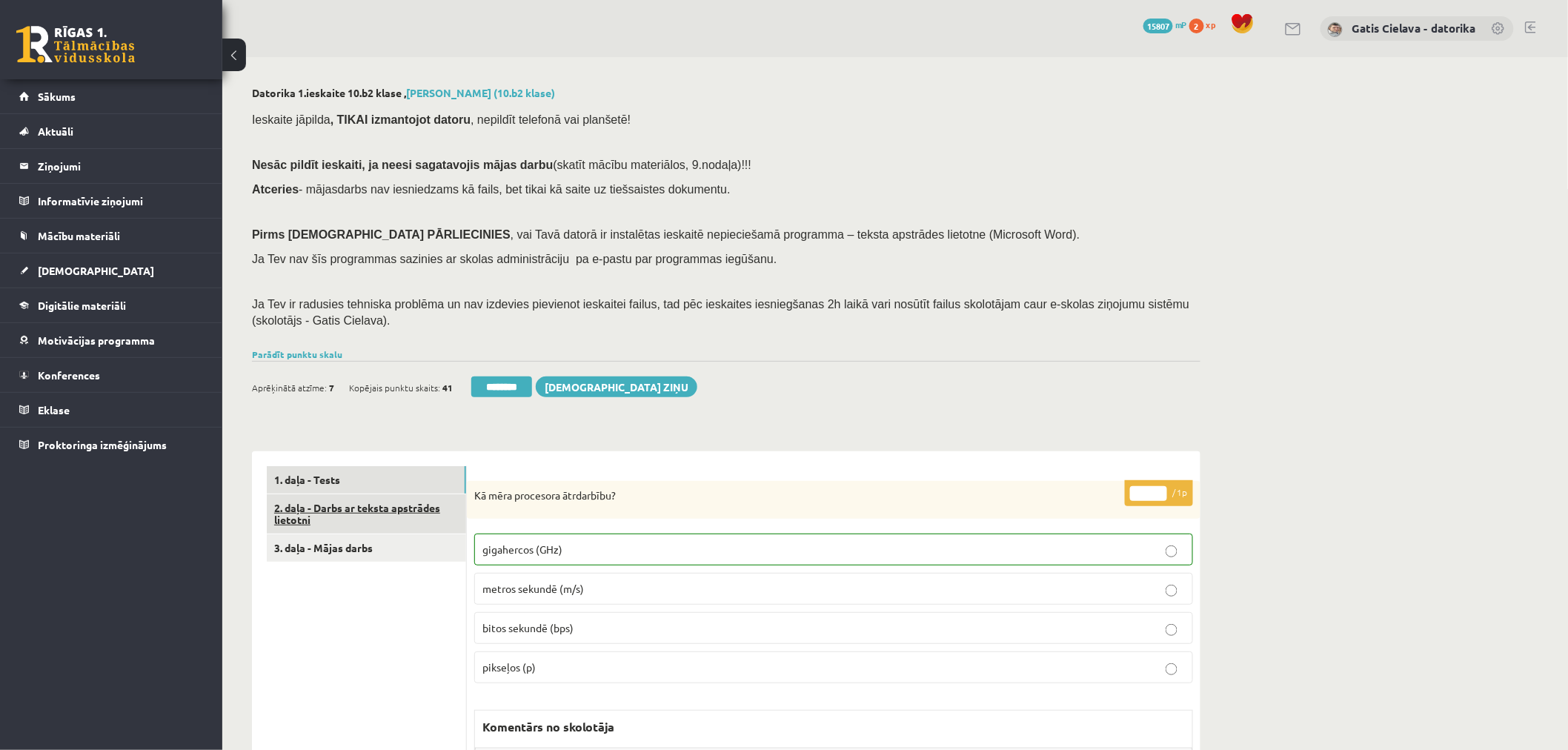
click at [406, 512] on link "2. daļa - Darbs ar teksta apstrādes lietotni" at bounding box center [367, 514] width 199 height 40
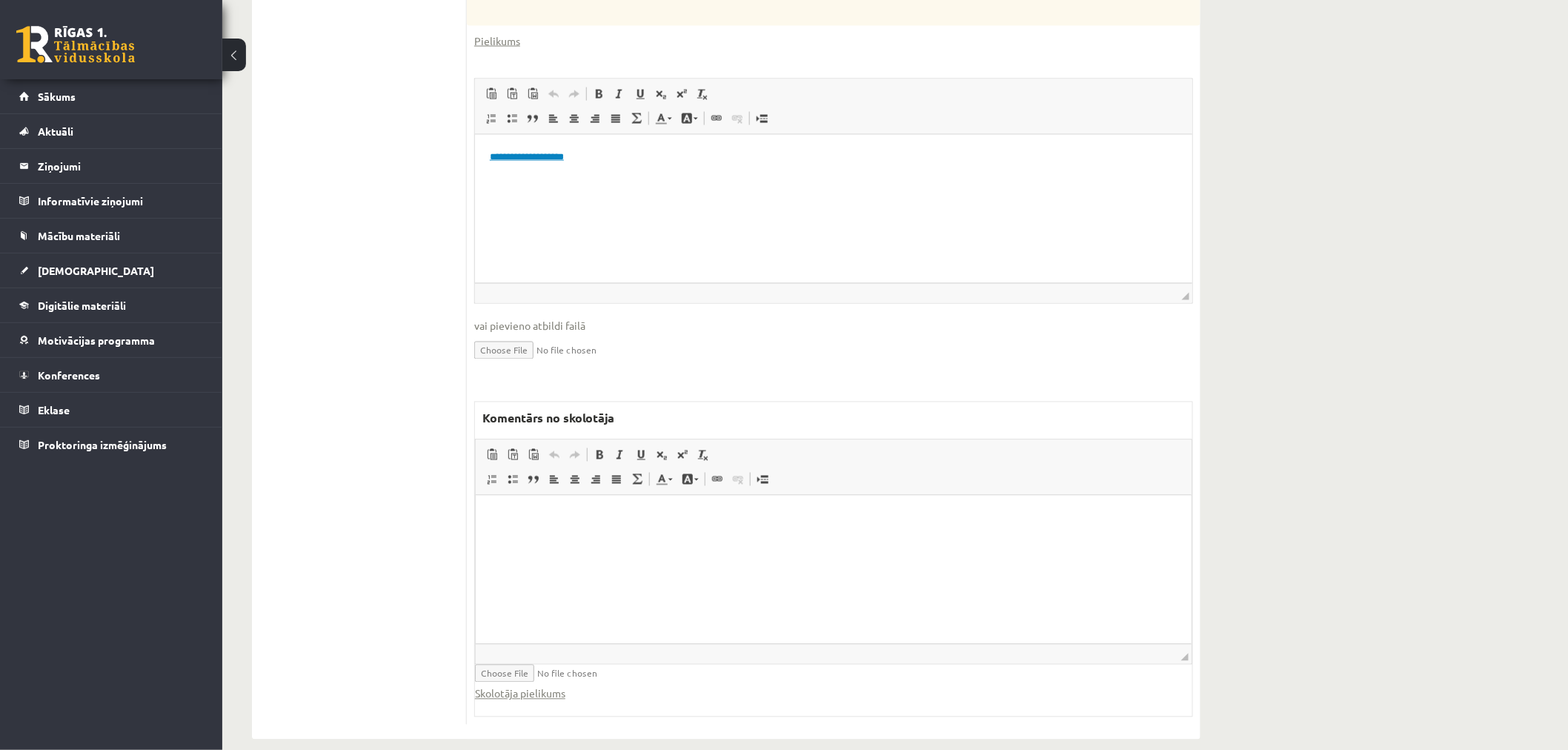
scroll to position [987, 0]
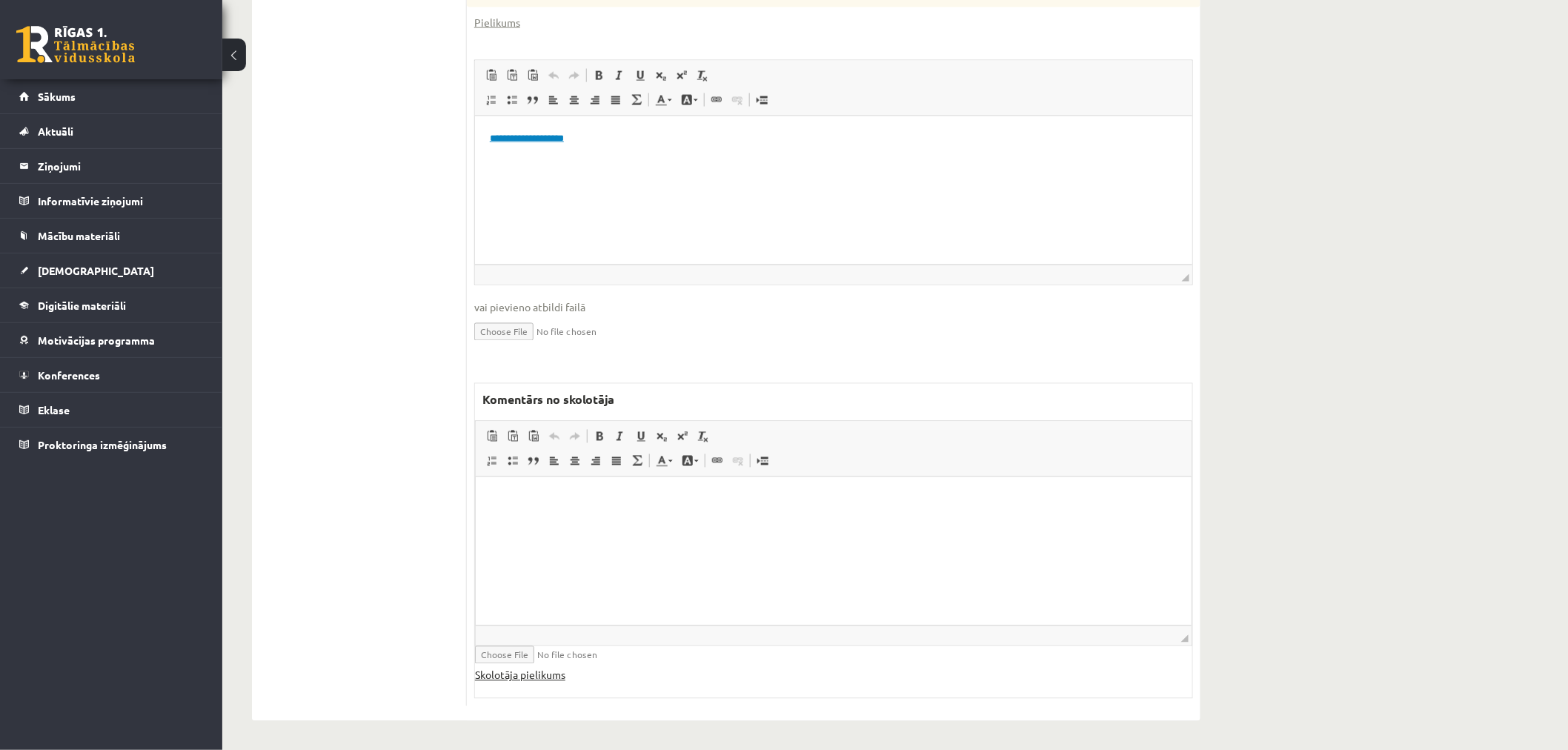
click at [516, 676] on link "Skolotāja pielikums" at bounding box center [520, 676] width 90 height 16
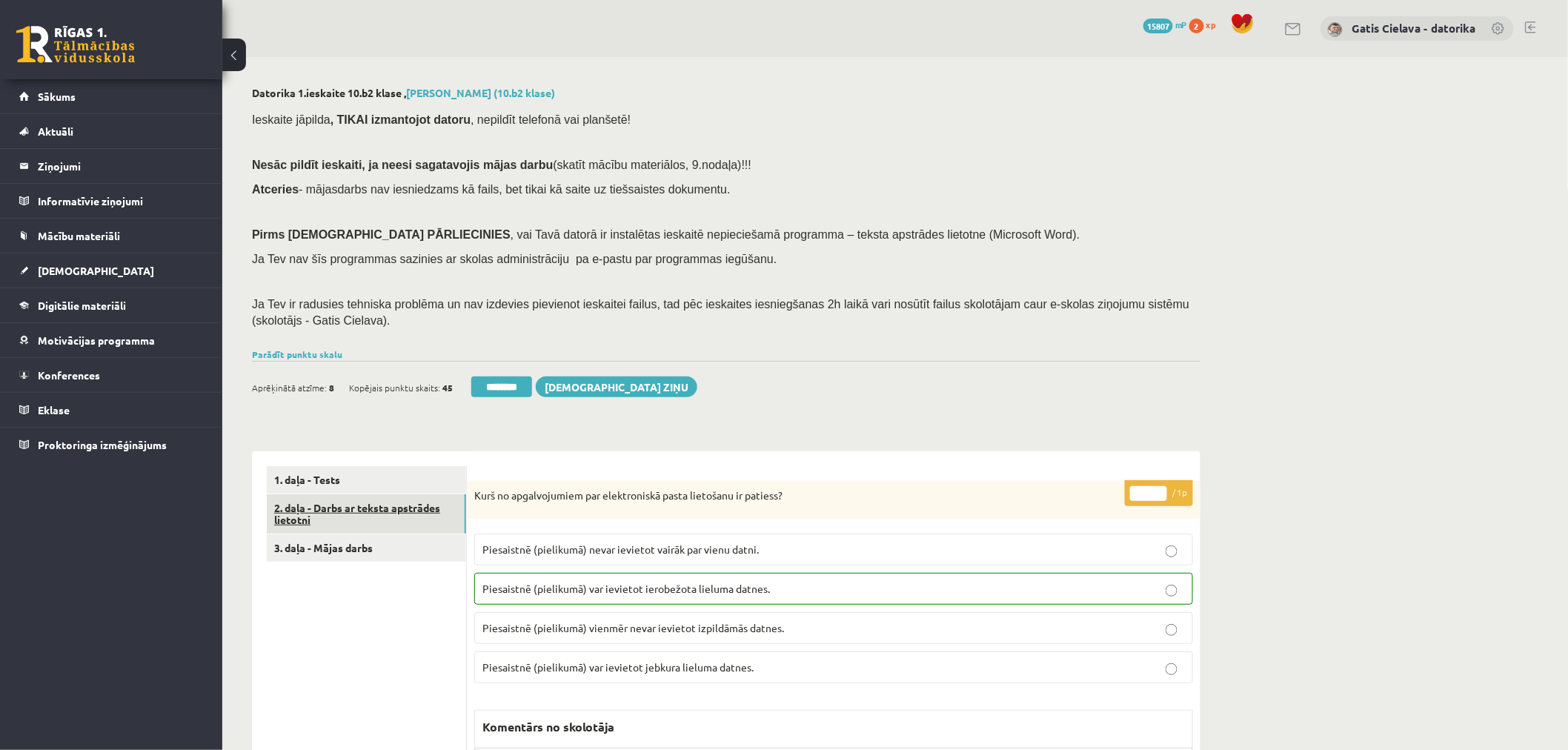
click at [351, 504] on link "2. daļa - Darbs ar teksta apstrādes lietotni" at bounding box center [367, 514] width 199 height 40
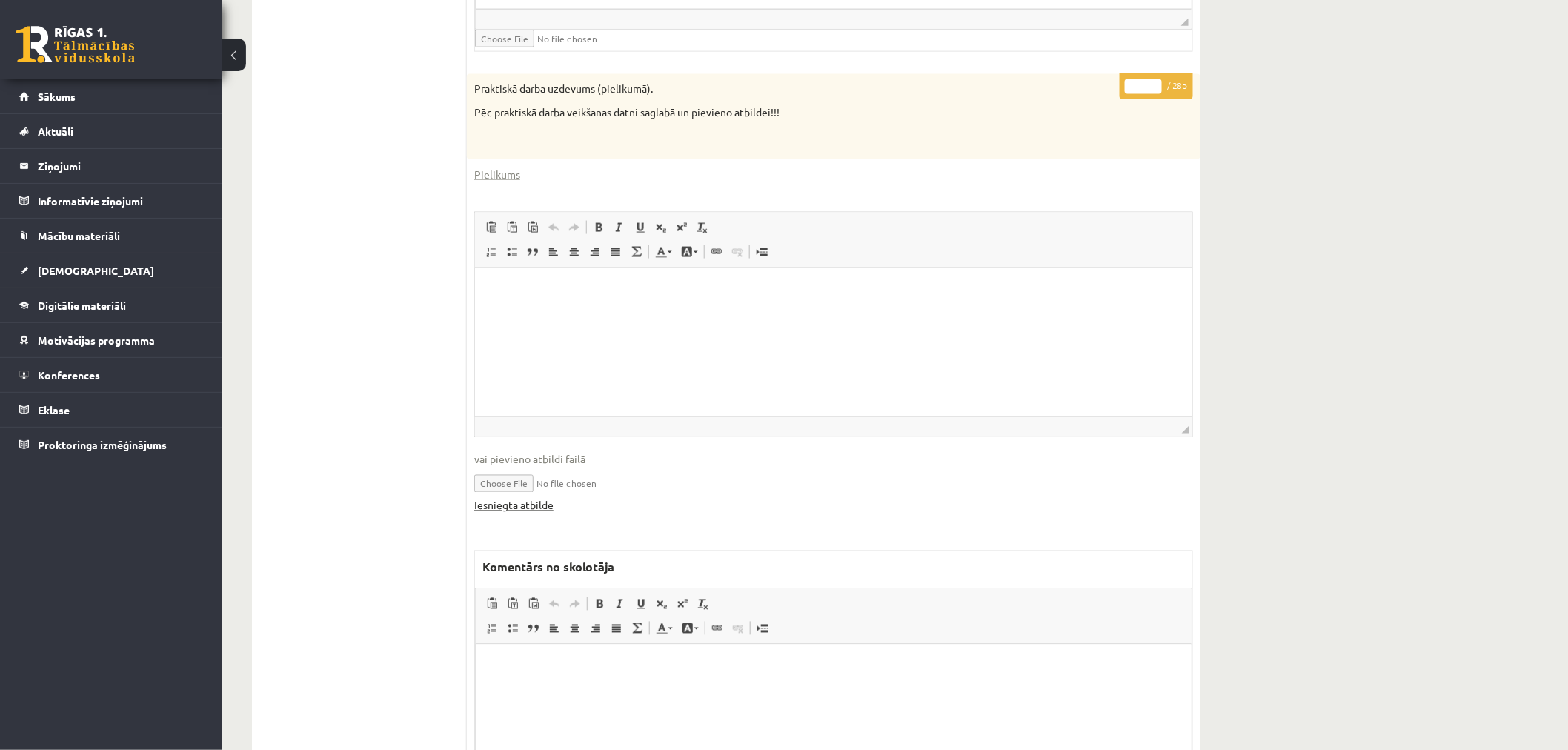
click at [538, 506] on link "Iesniegtā atbilde" at bounding box center [514, 505] width 79 height 16
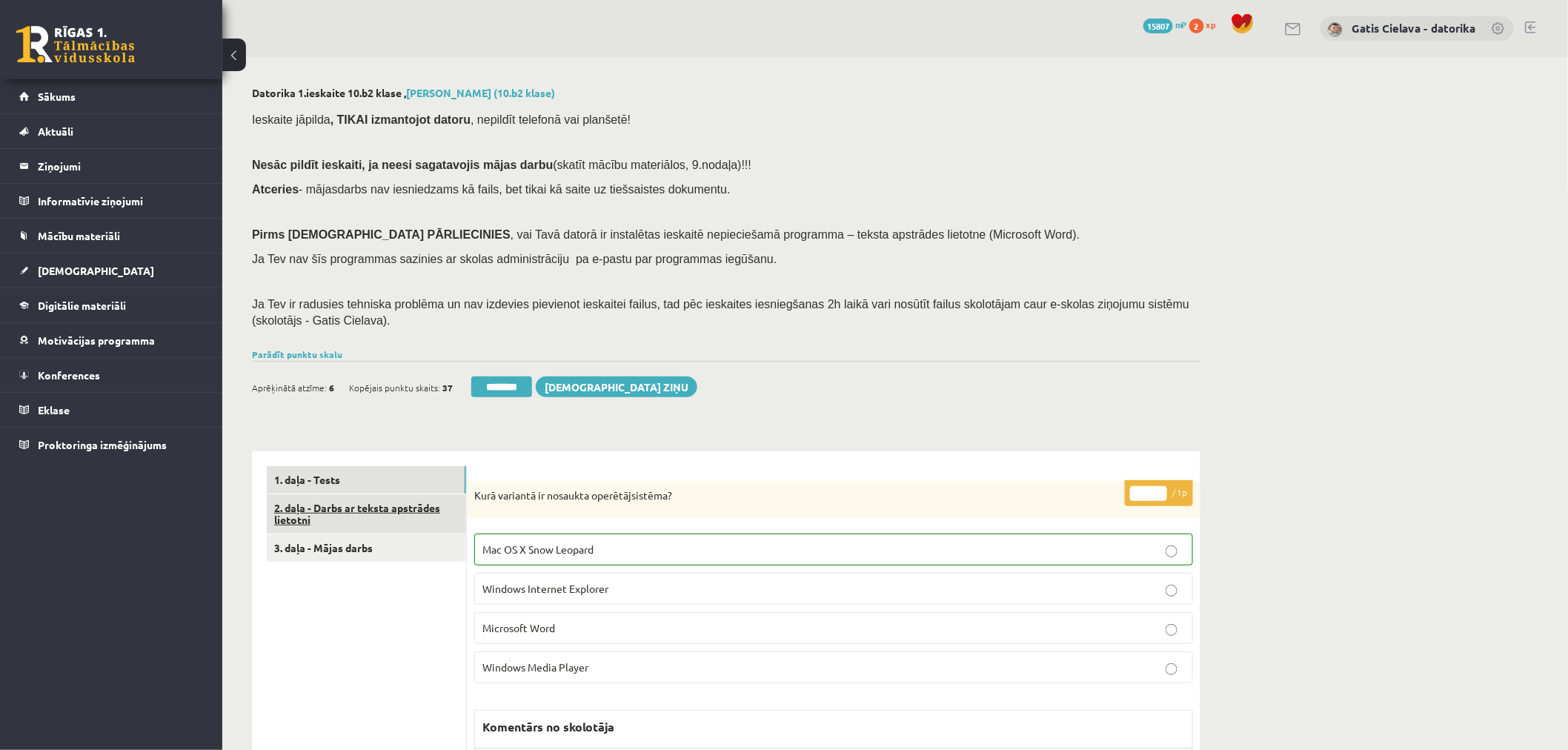
click at [346, 502] on link "2. daļa - Darbs ar teksta apstrādes lietotni" at bounding box center [367, 514] width 199 height 40
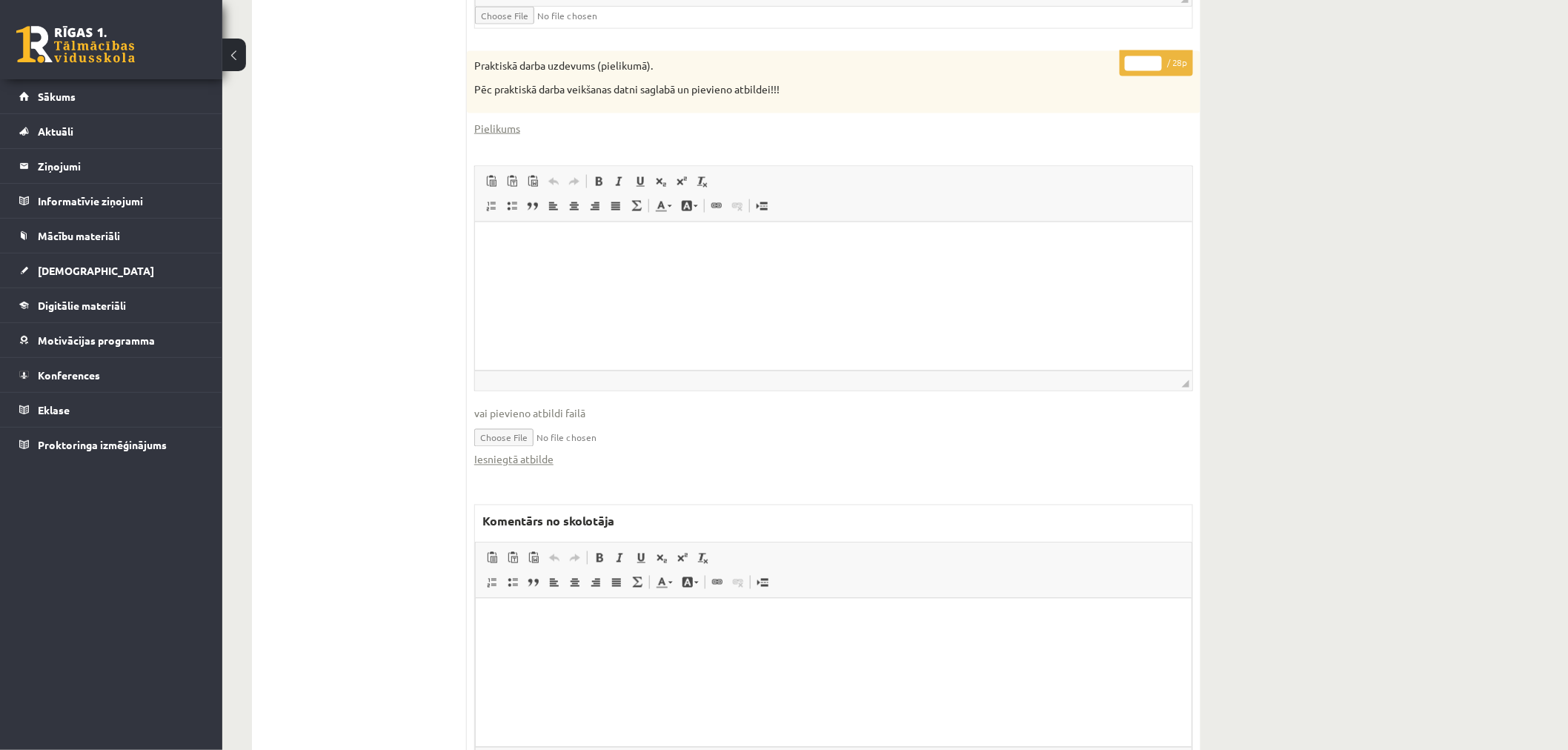
scroll to position [912, 0]
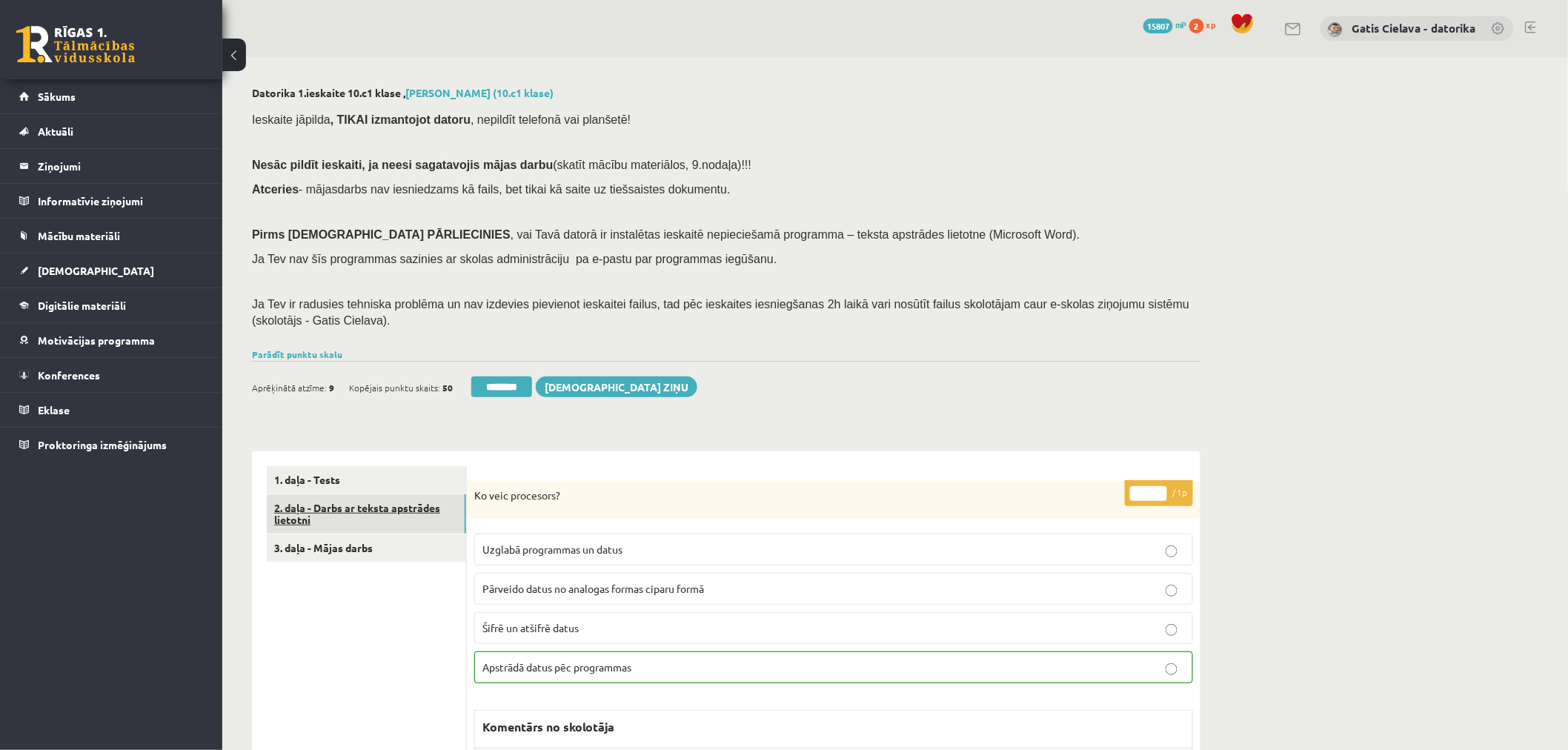
click at [396, 515] on link "2. daļa - Darbs ar teksta apstrādes lietotni" at bounding box center [367, 514] width 199 height 40
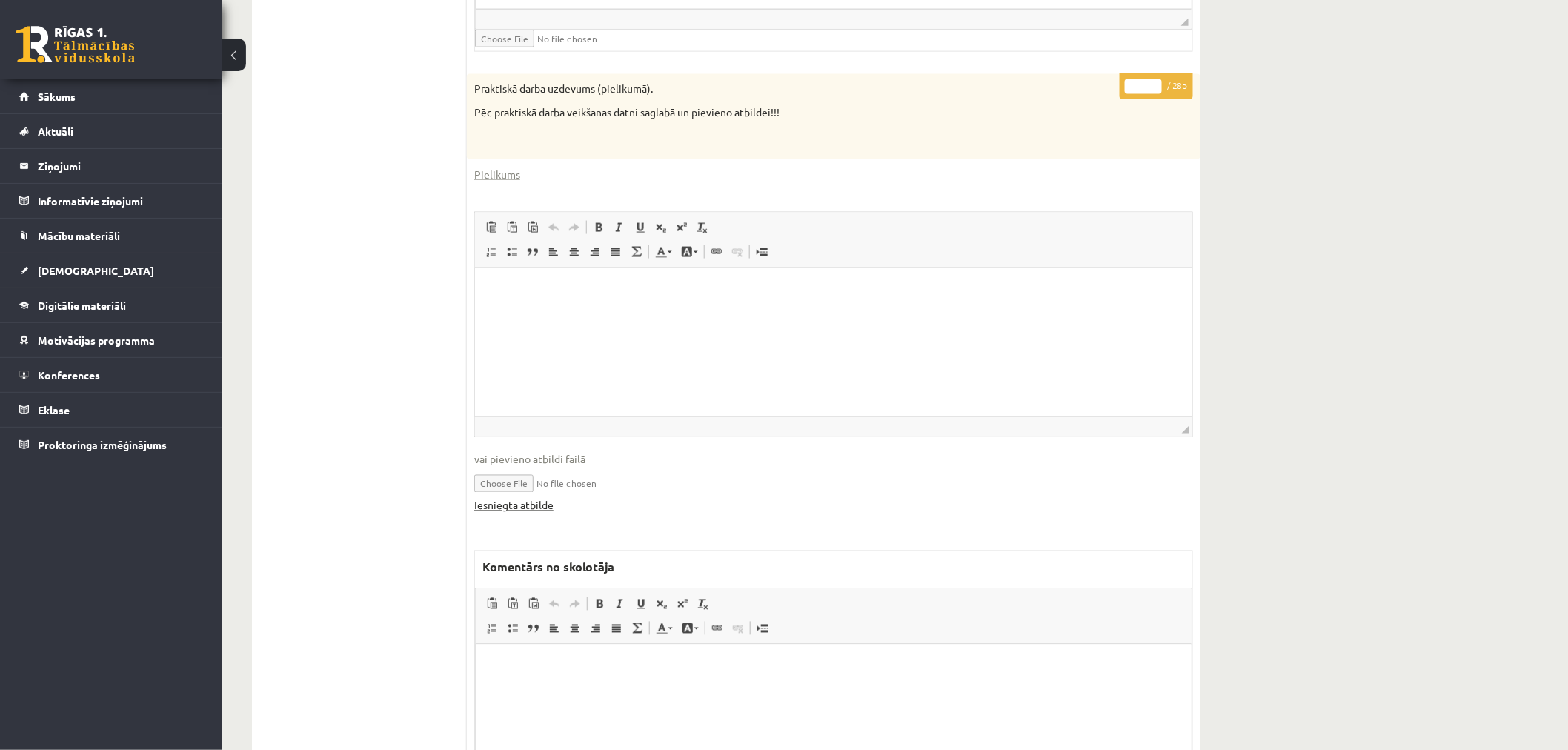
click at [525, 505] on link "Iesniegtā atbilde" at bounding box center [514, 505] width 79 height 16
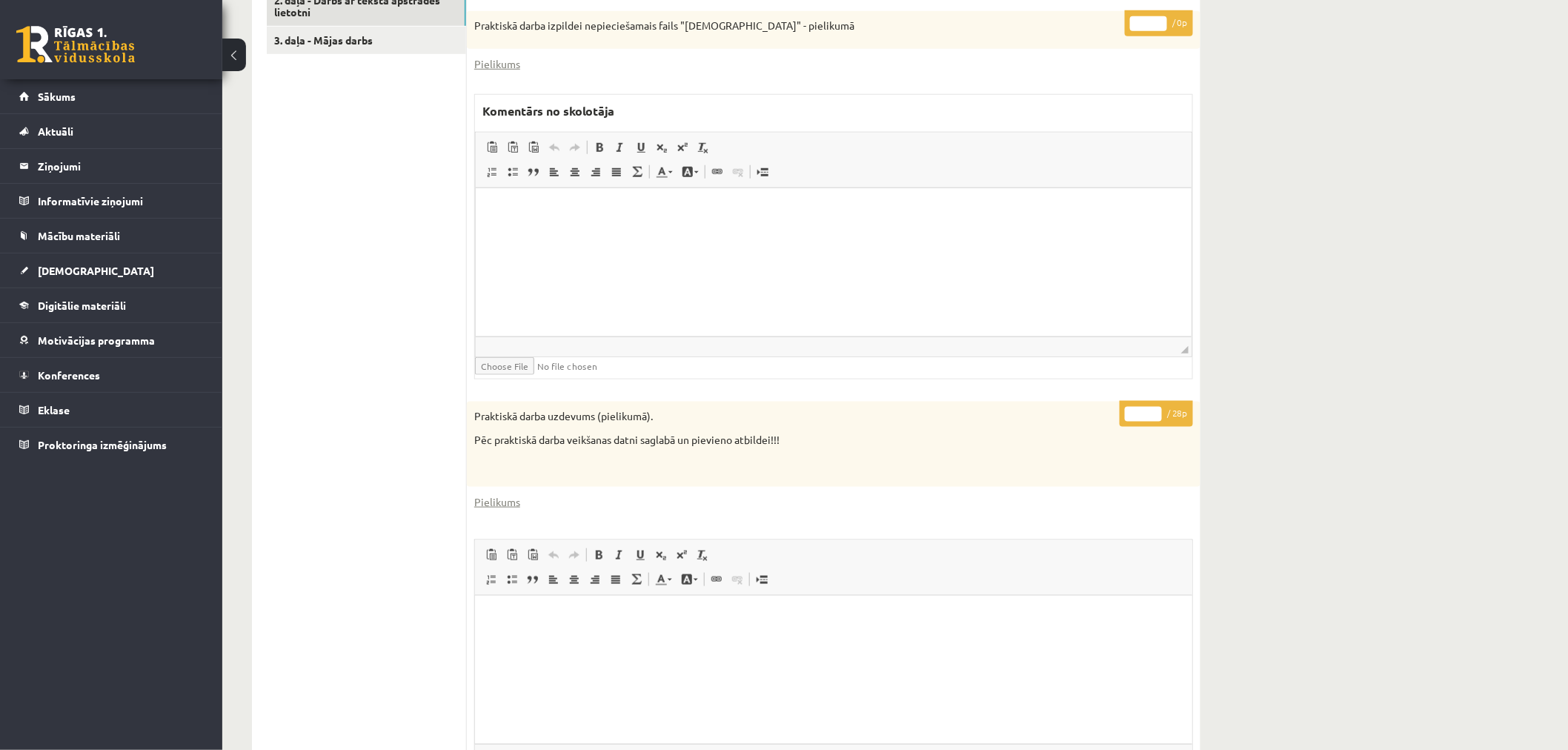
scroll to position [424, 0]
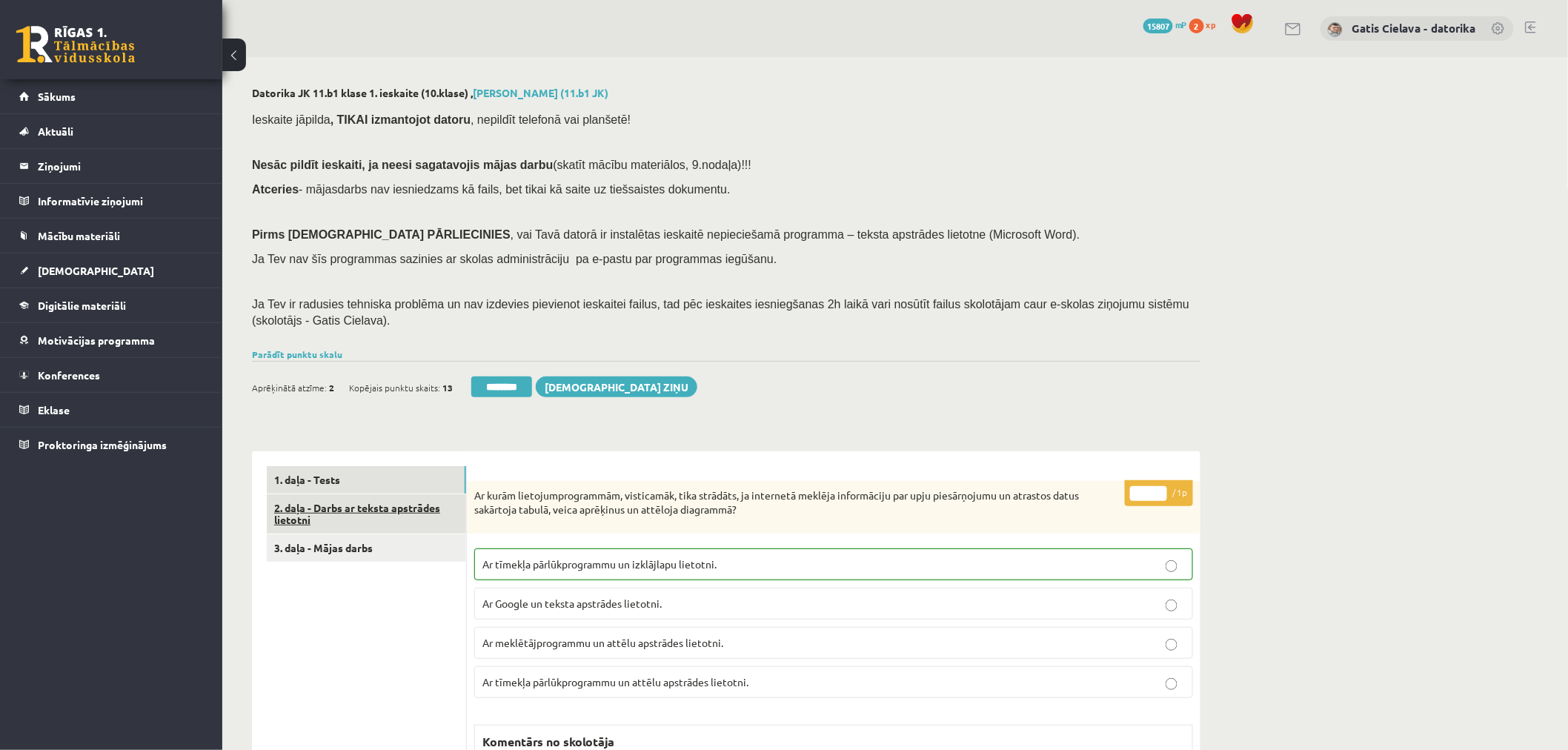
click at [381, 518] on link "2. daļa - Darbs ar teksta apstrādes lietotni" at bounding box center [367, 514] width 199 height 40
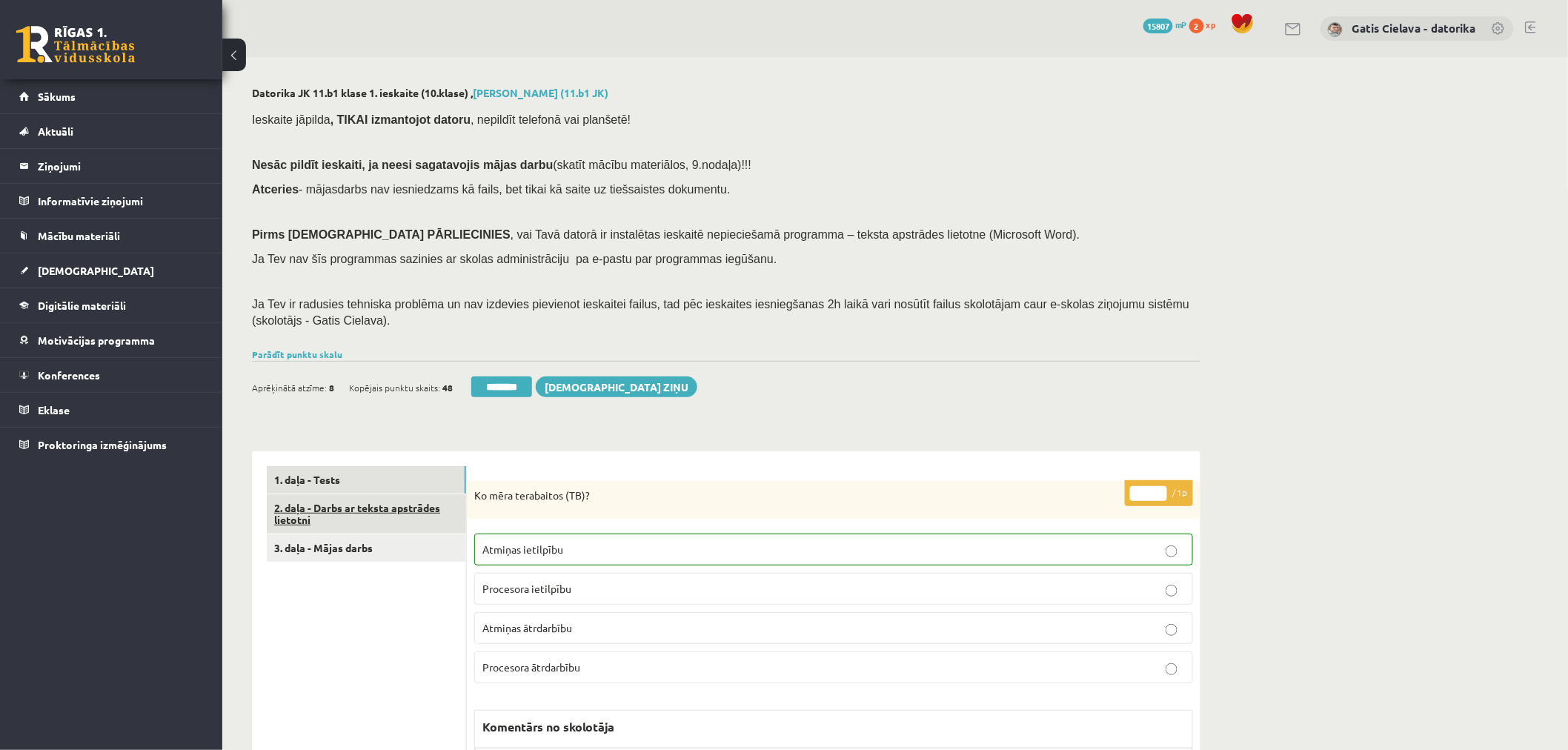
click at [401, 505] on link "2. daļa - Darbs ar teksta apstrādes lietotni" at bounding box center [367, 514] width 199 height 40
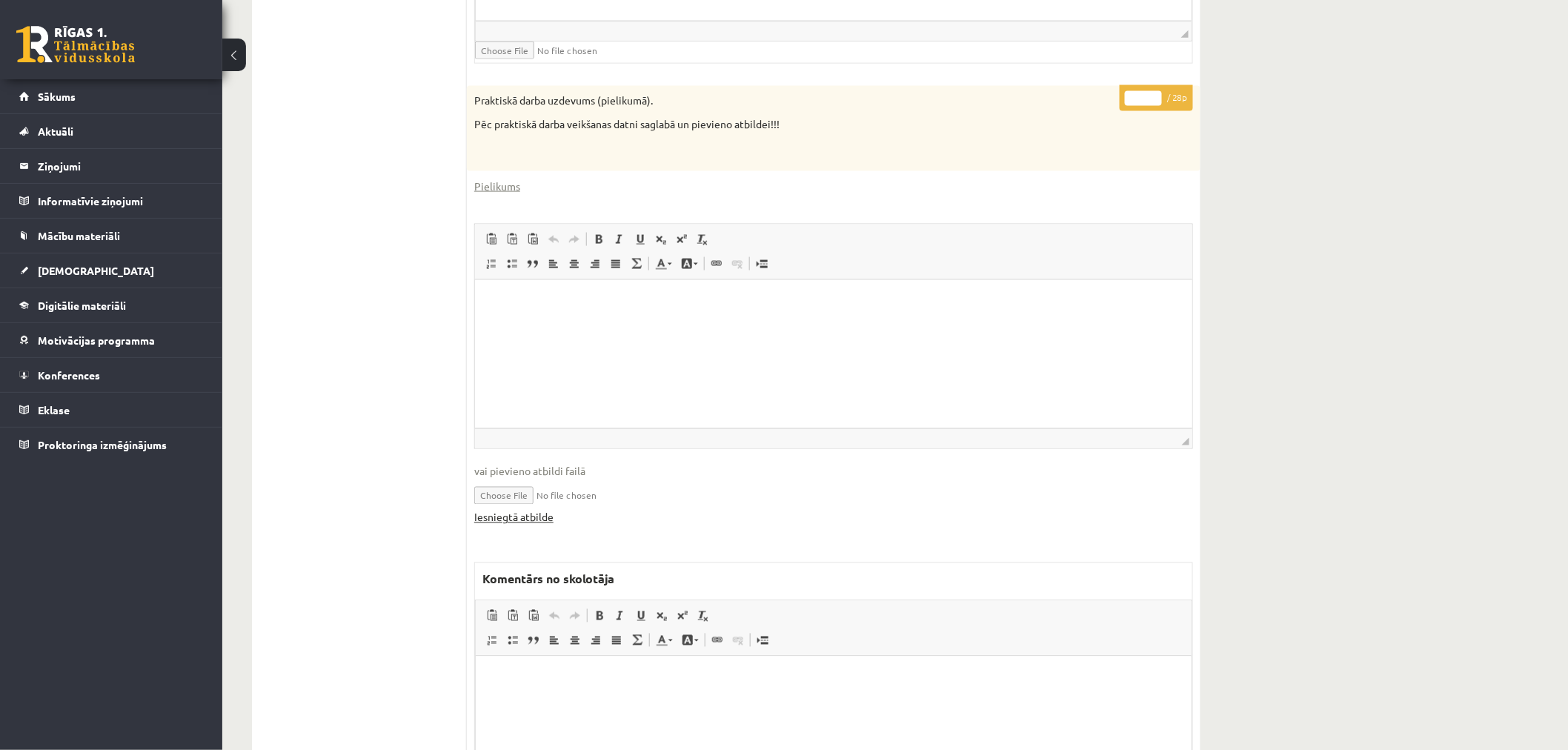
click at [529, 515] on link "Iesniegtā atbilde" at bounding box center [514, 517] width 79 height 16
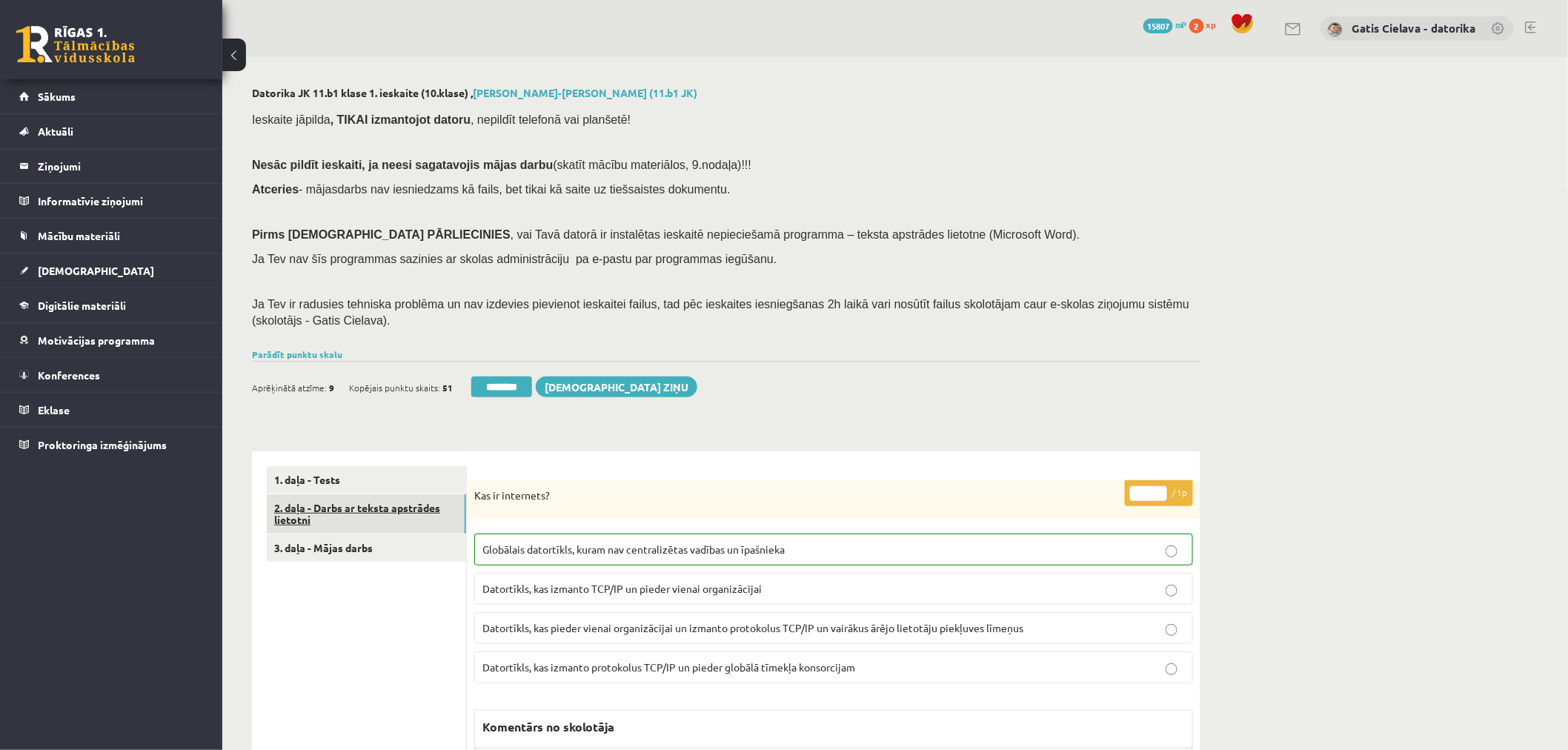
click at [375, 514] on link "2. daļa - Darbs ar teksta apstrādes lietotni" at bounding box center [367, 514] width 199 height 40
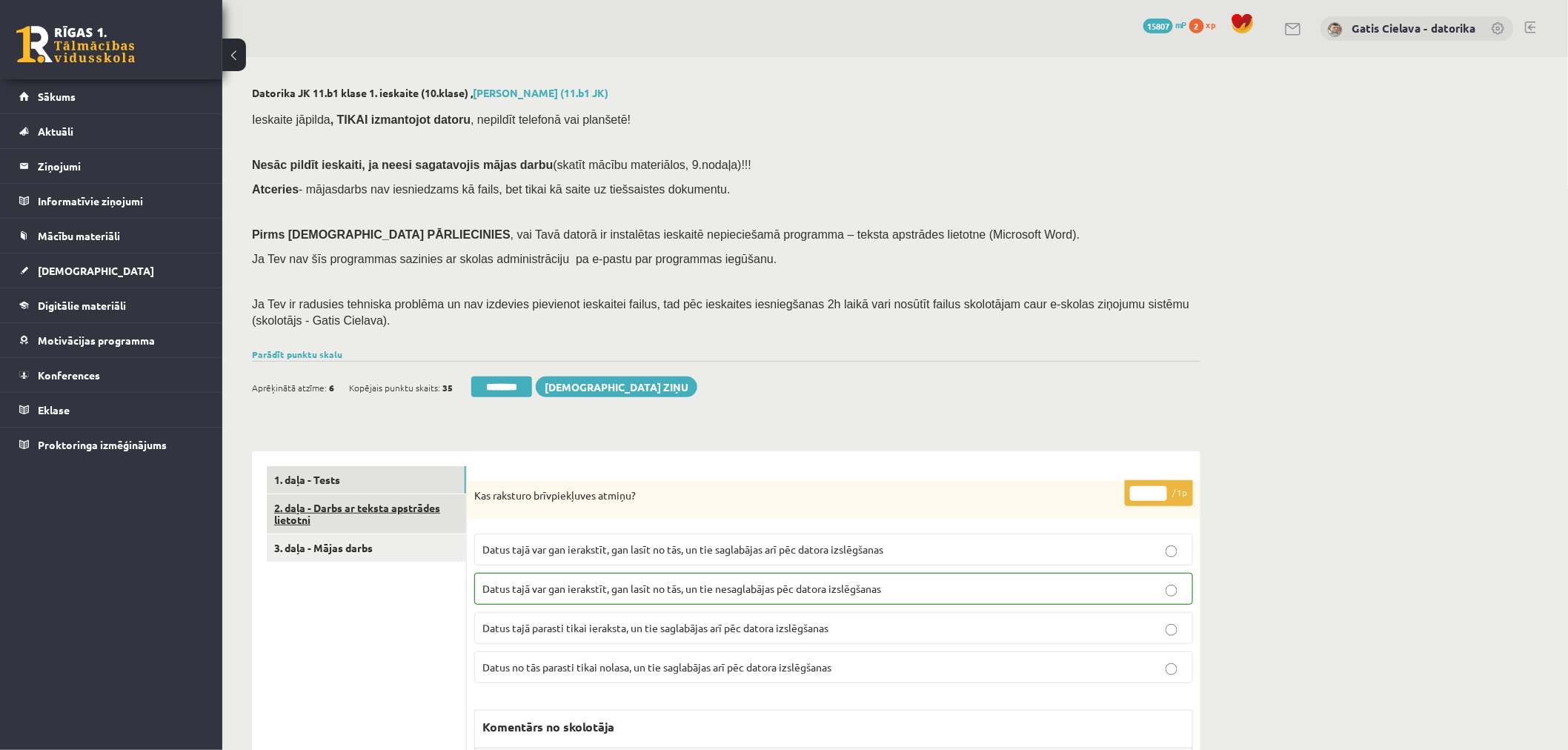
click at [391, 505] on link "2. daļa - Darbs ar teksta apstrādes lietotni" at bounding box center [367, 514] width 199 height 40
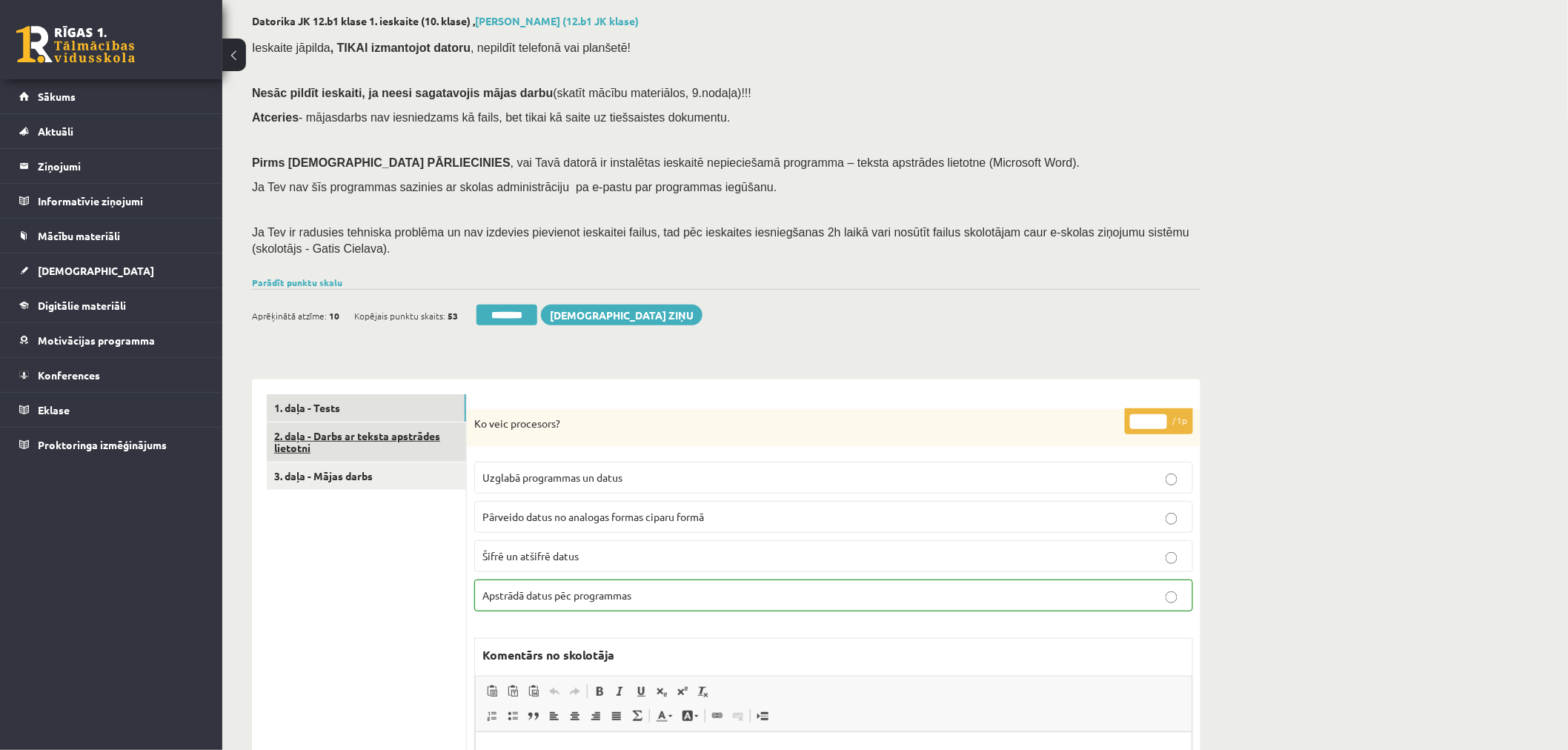
scroll to position [82, 0]
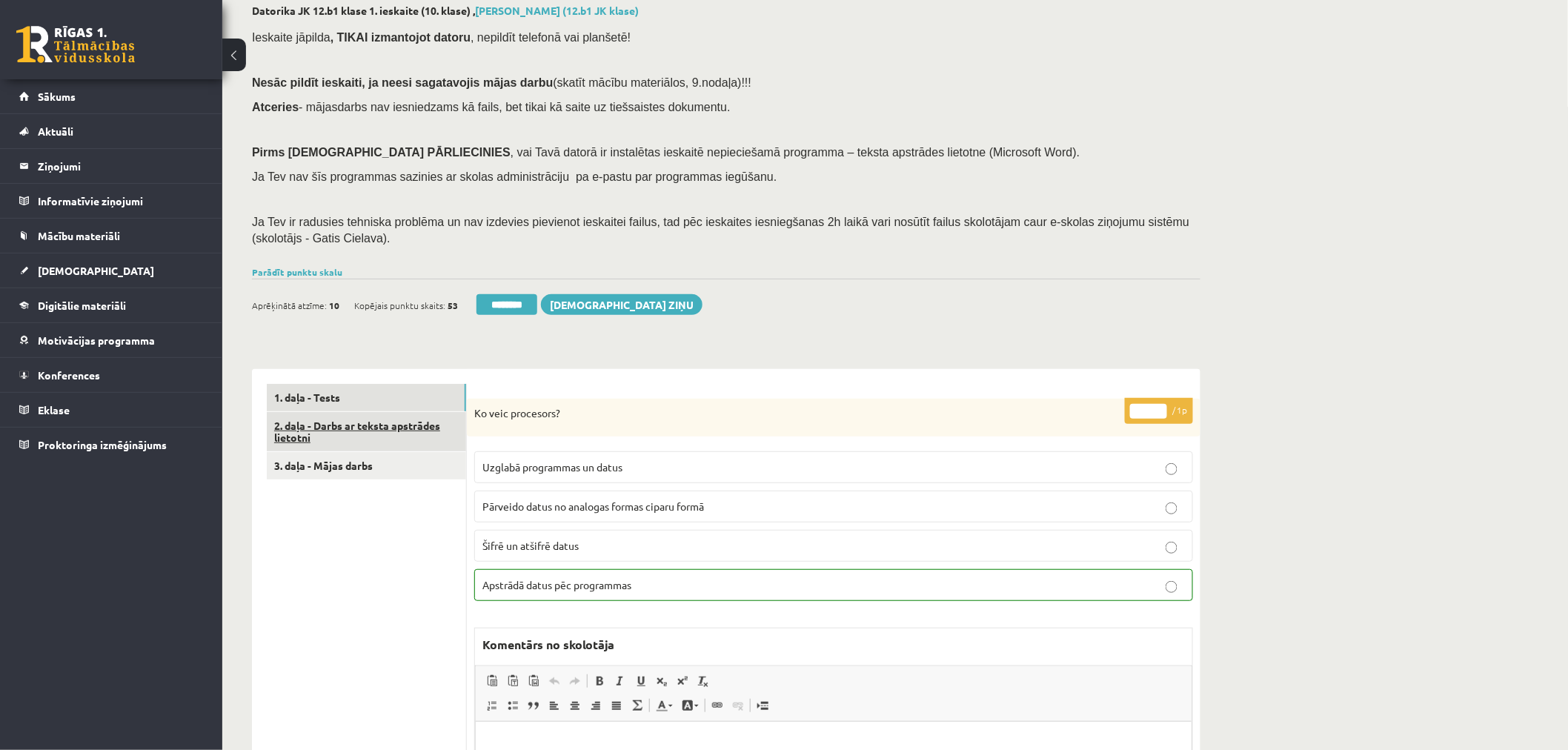
click at [409, 417] on link "2. daļa - Darbs ar teksta apstrādes lietotni" at bounding box center [367, 432] width 199 height 40
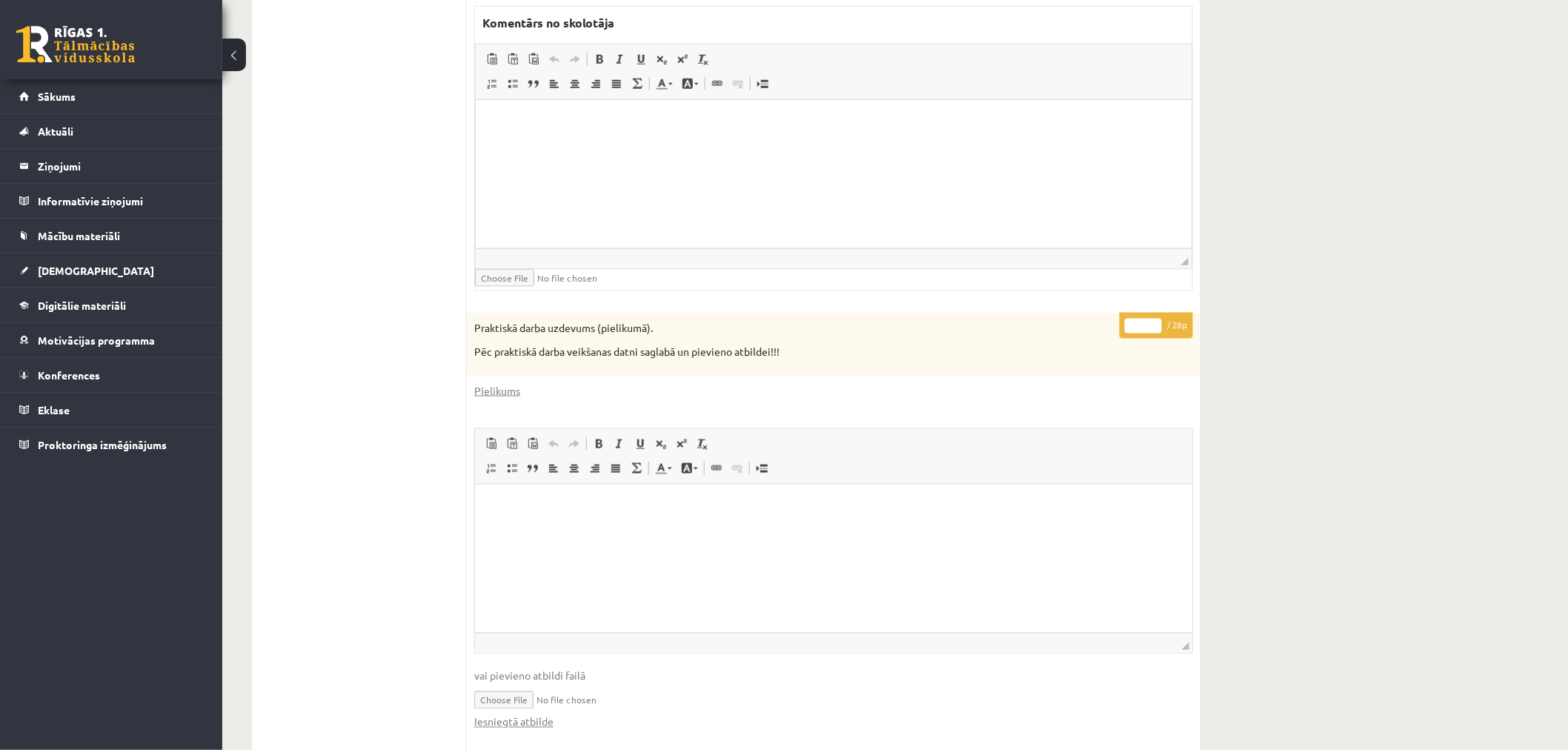
scroll to position [824, 0]
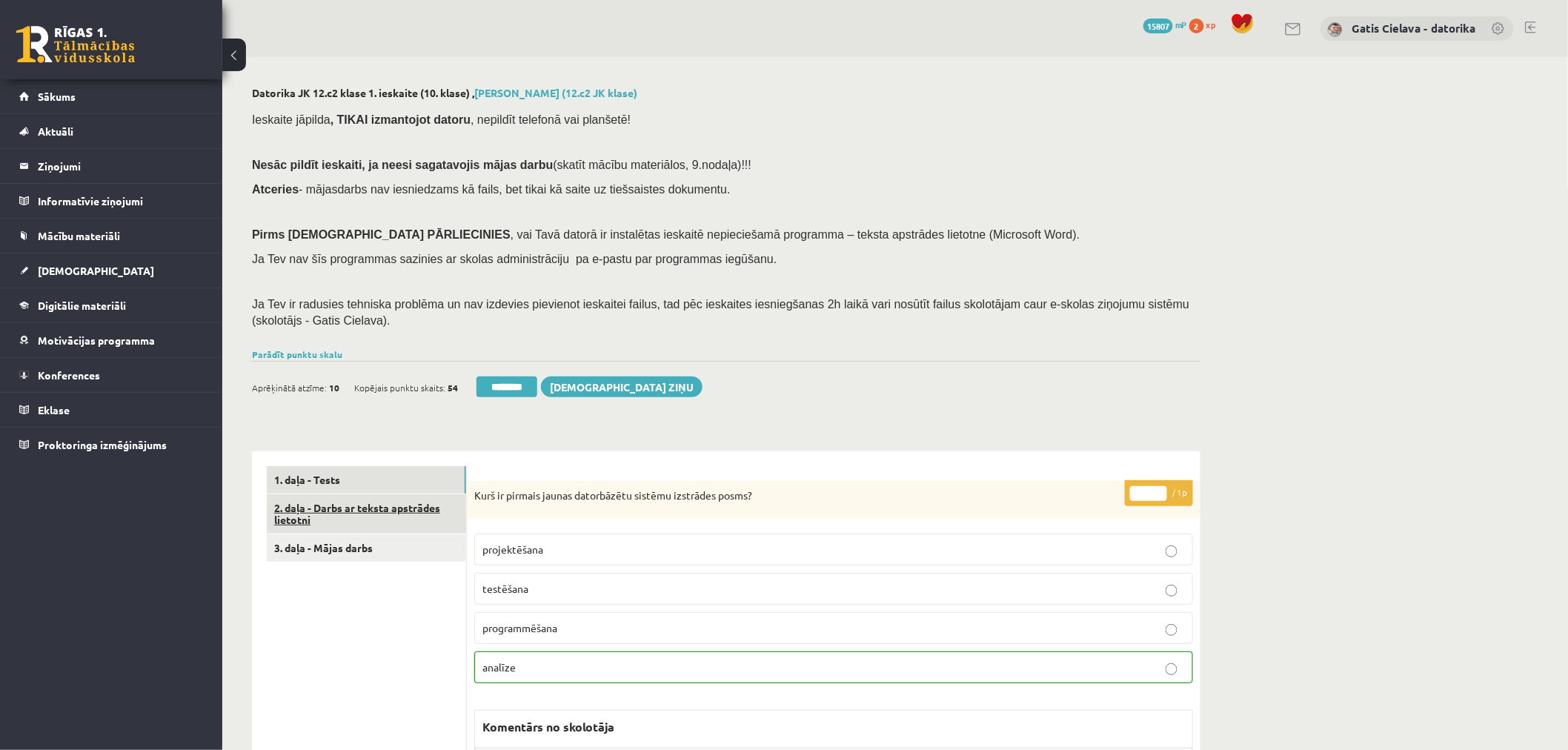
click at [388, 498] on link "2. daļa - Darbs ar teksta apstrādes lietotni" at bounding box center [367, 514] width 199 height 40
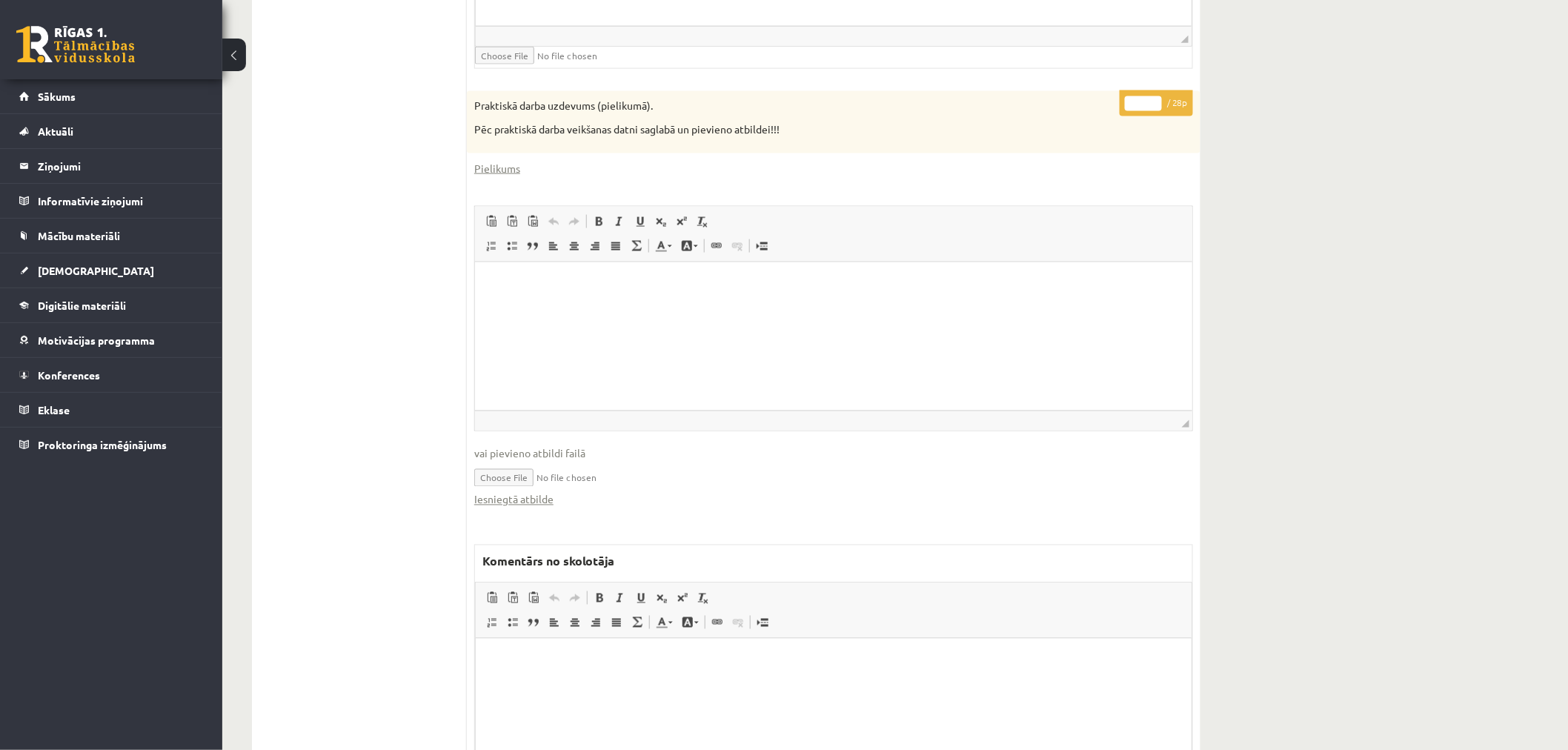
scroll to position [959, 0]
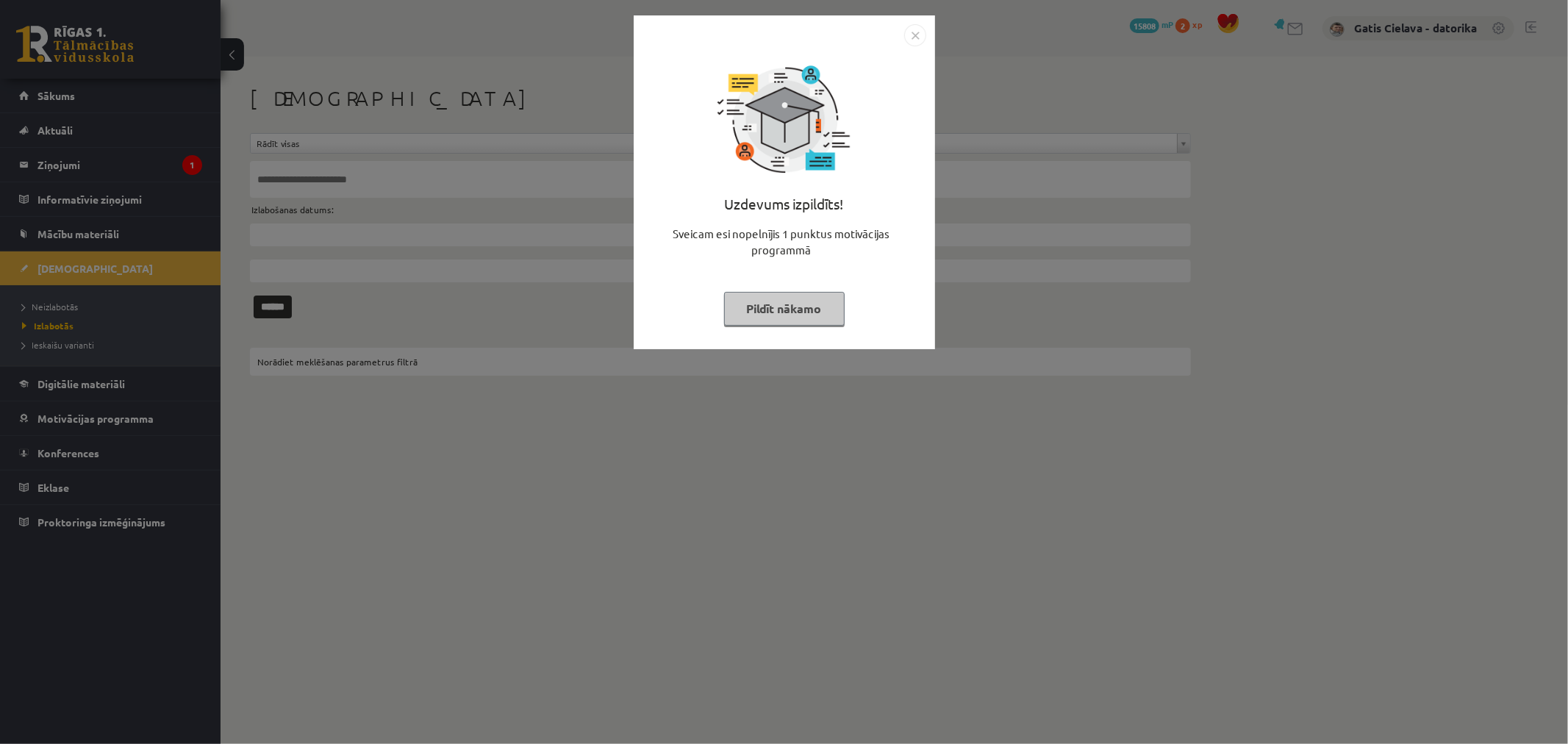
click at [778, 298] on button "Pildīt nākamo" at bounding box center [784, 308] width 121 height 34
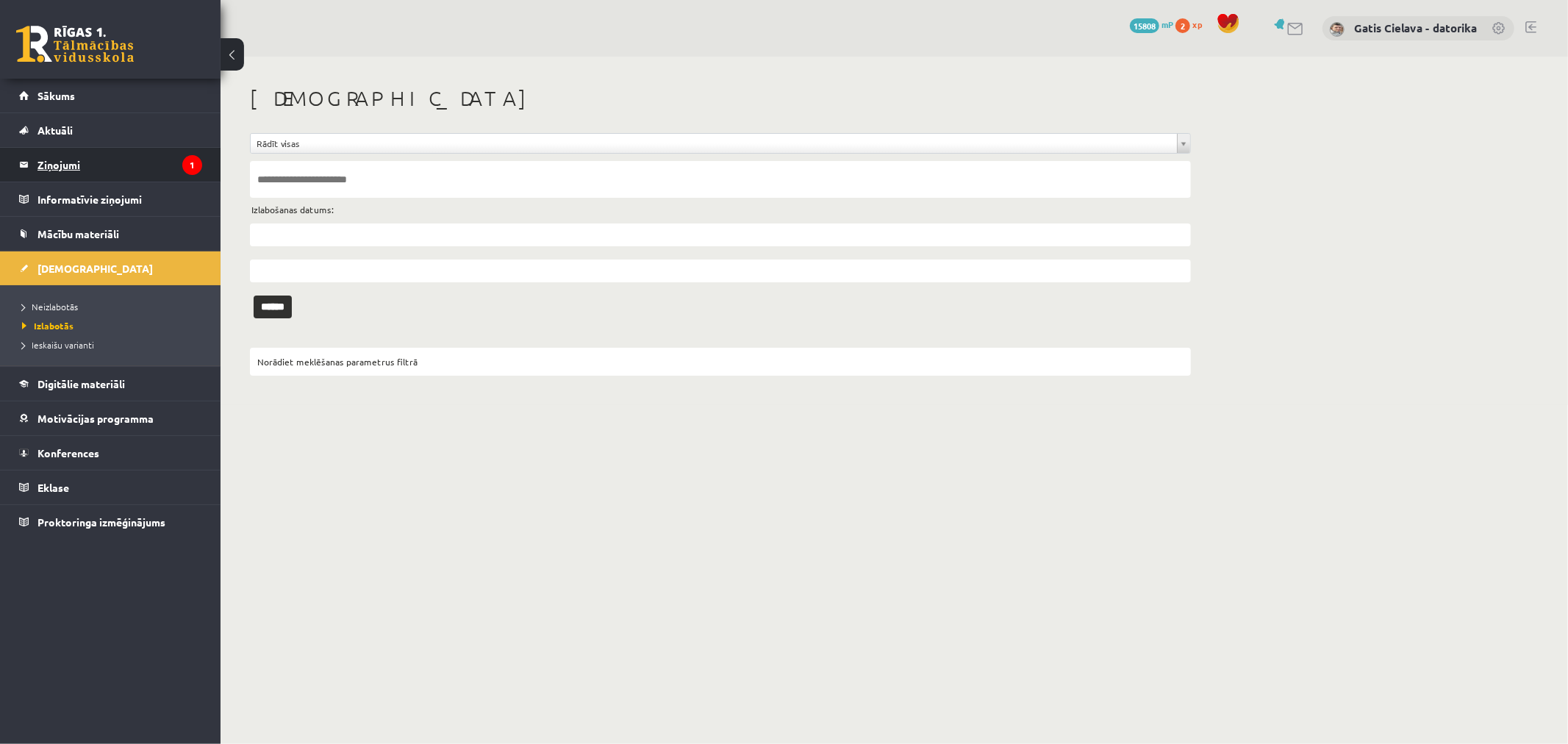
click at [67, 162] on legend "Ziņojumi 1" at bounding box center [120, 164] width 164 height 34
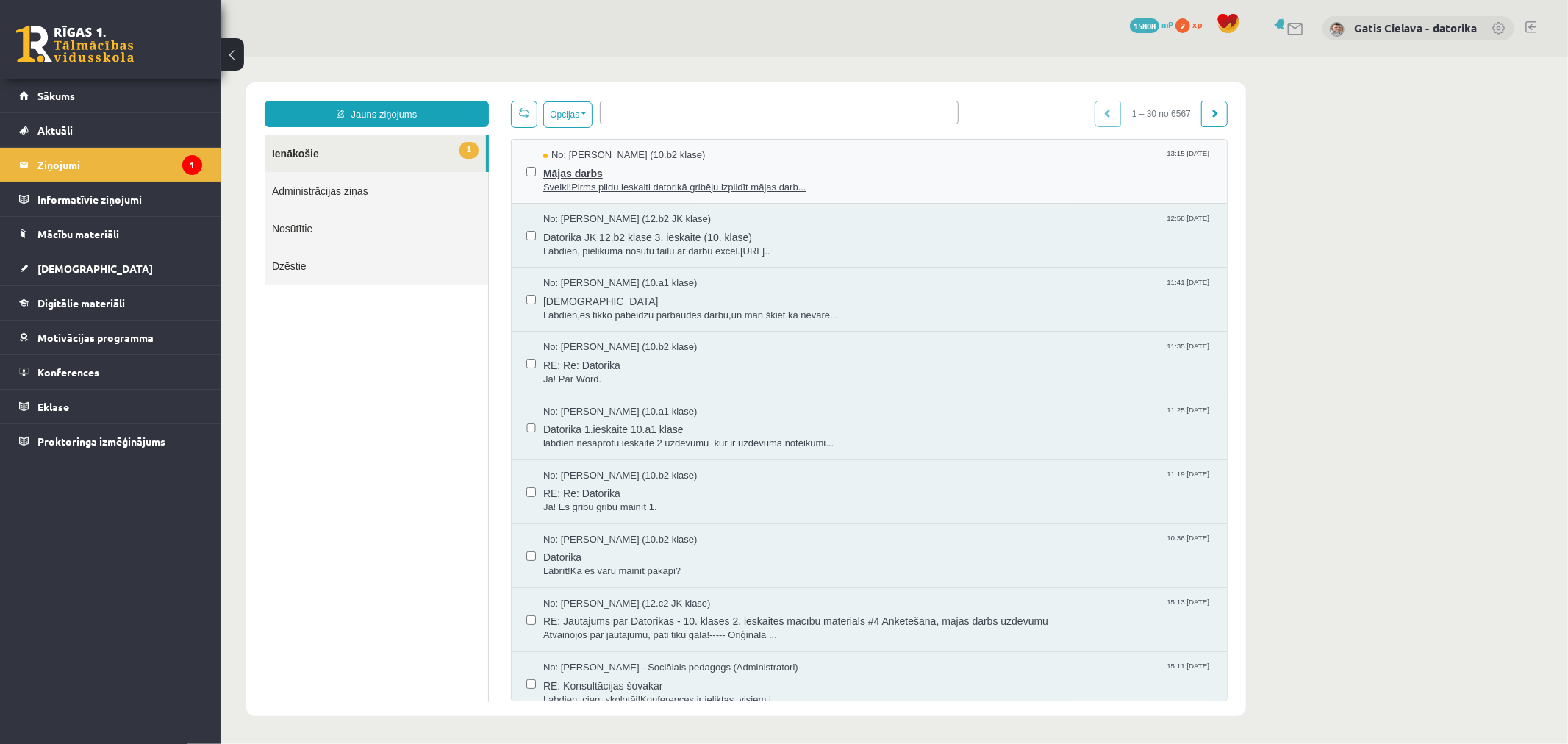
click at [666, 187] on span "Sveiki!Pirms pildu ieskaiti datorikā gribēju izpildīt mājas darb..." at bounding box center [877, 186] width 669 height 14
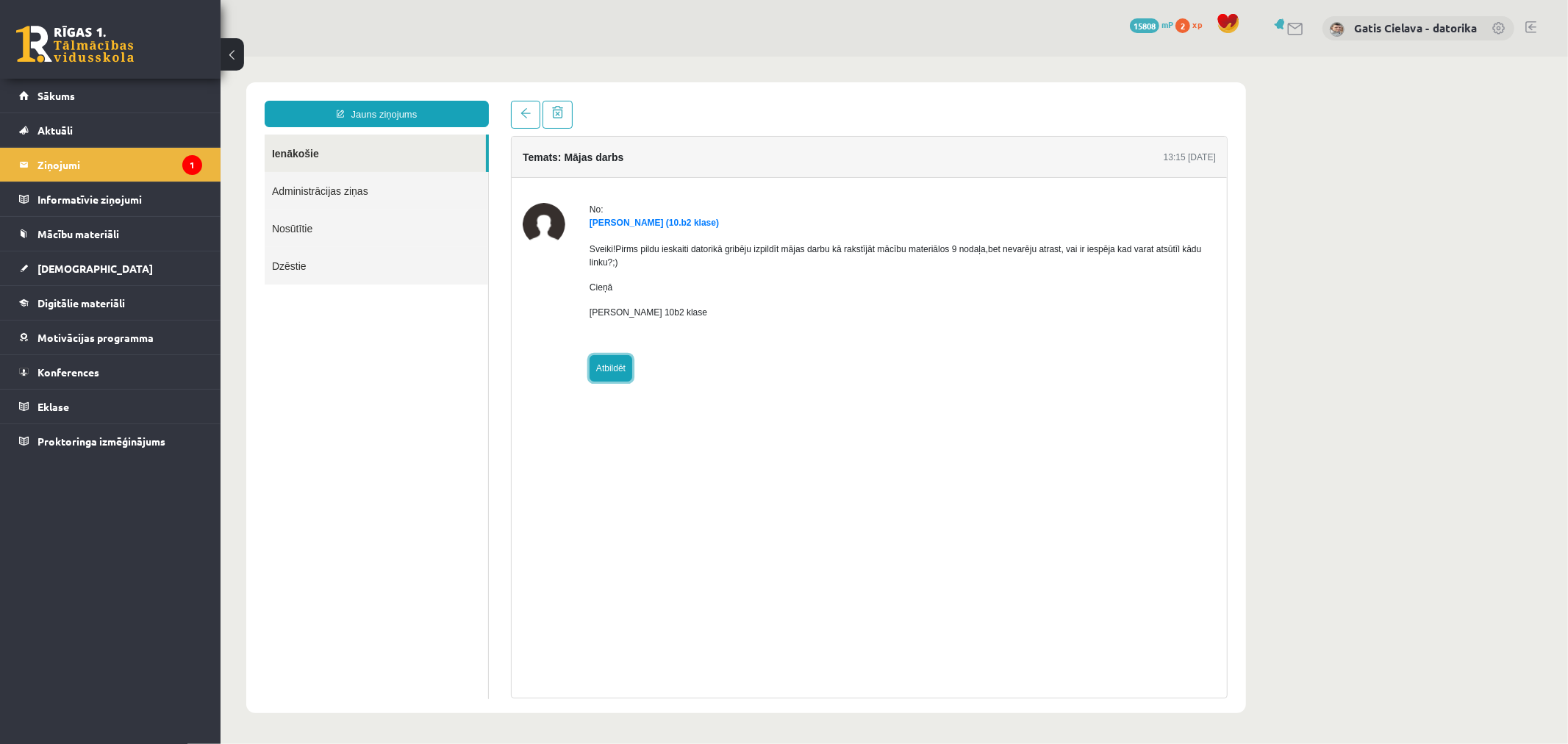
click at [619, 365] on link "Atbildēt" at bounding box center [610, 367] width 42 height 27
type input "**********"
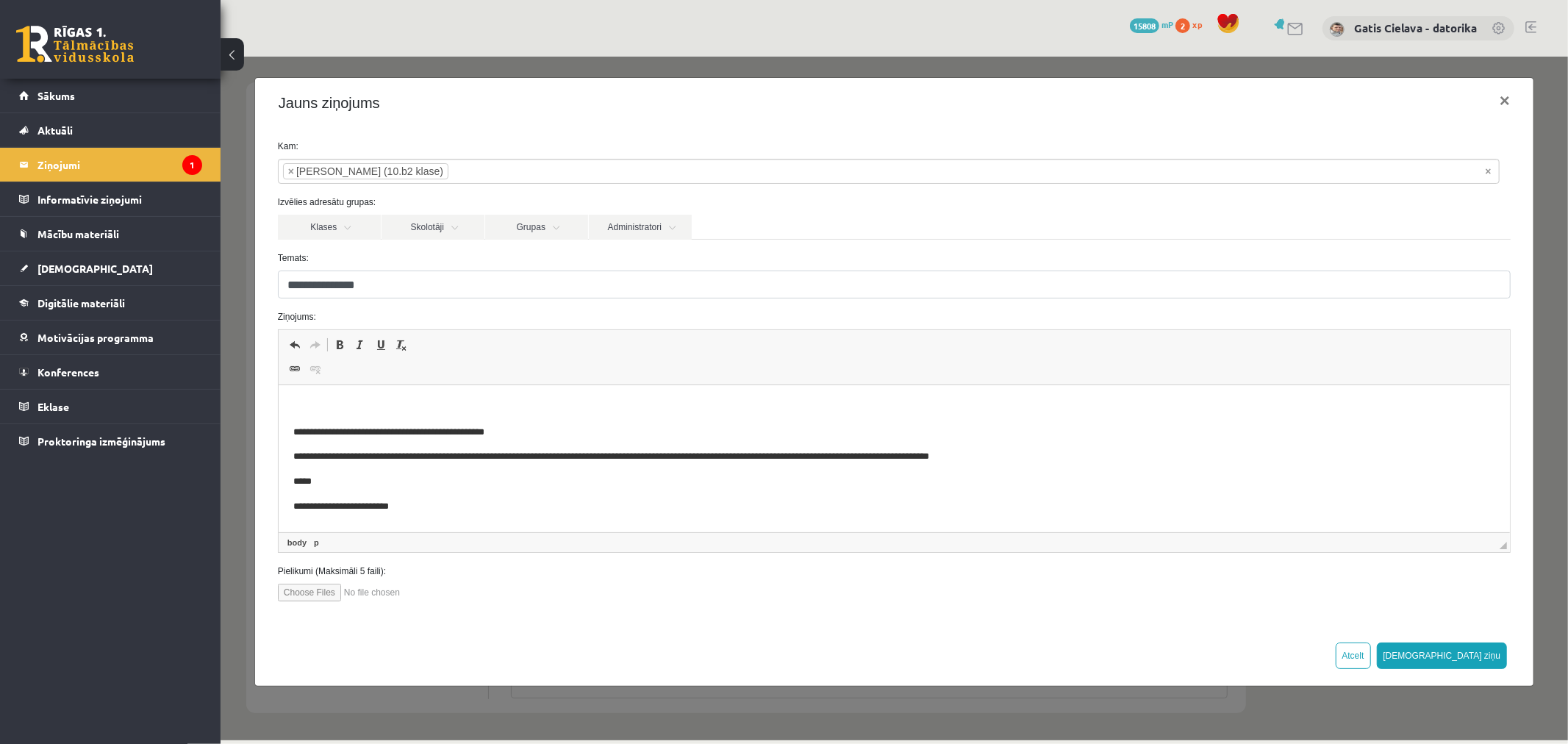
click at [473, 392] on html "**********" at bounding box center [893, 457] width 1231 height 144
click at [420, 398] on html "**********" at bounding box center [893, 456] width 1231 height 143
click at [541, 406] on p "**********" at bounding box center [893, 407] width 1203 height 16
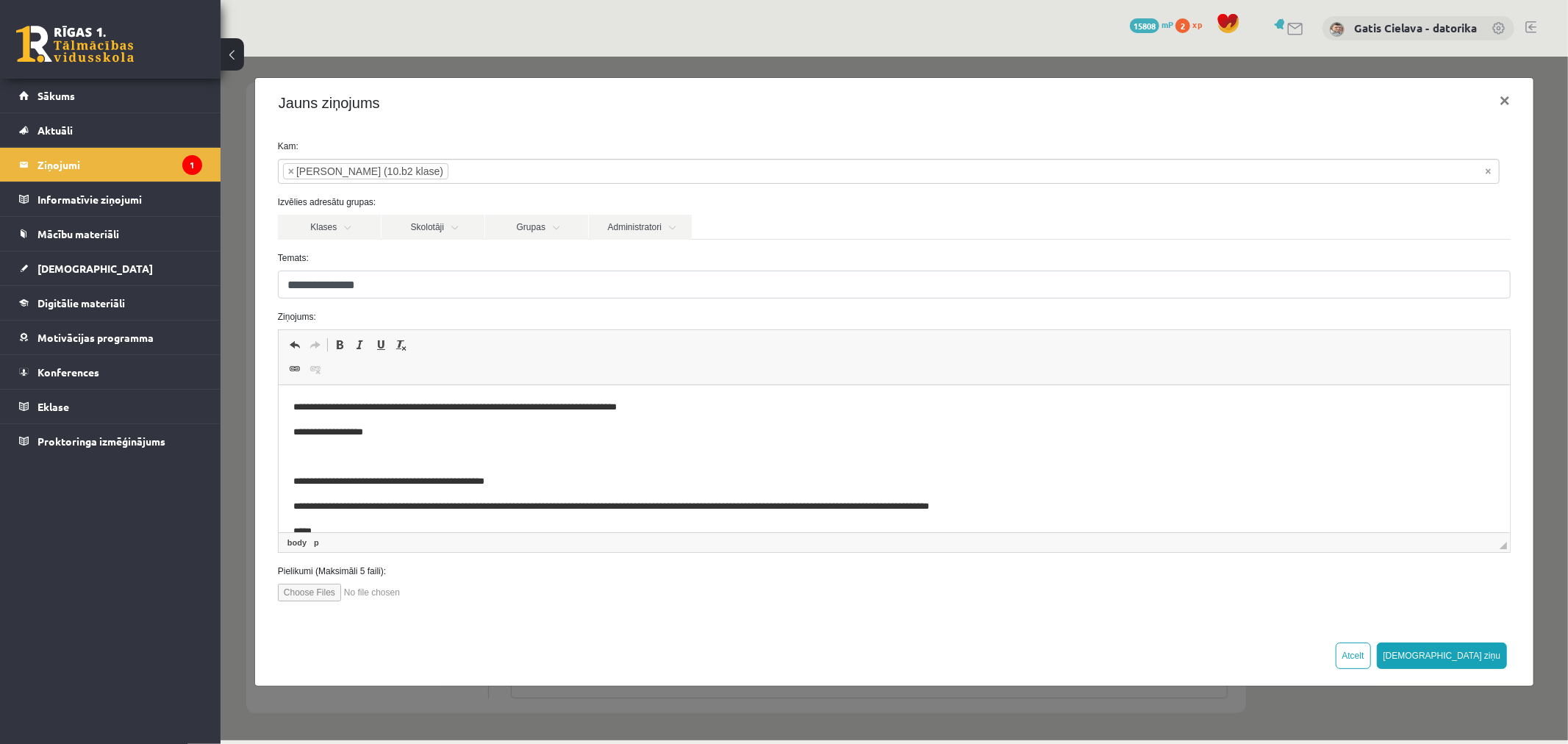
click at [280, 401] on html "**********" at bounding box center [893, 481] width 1231 height 193
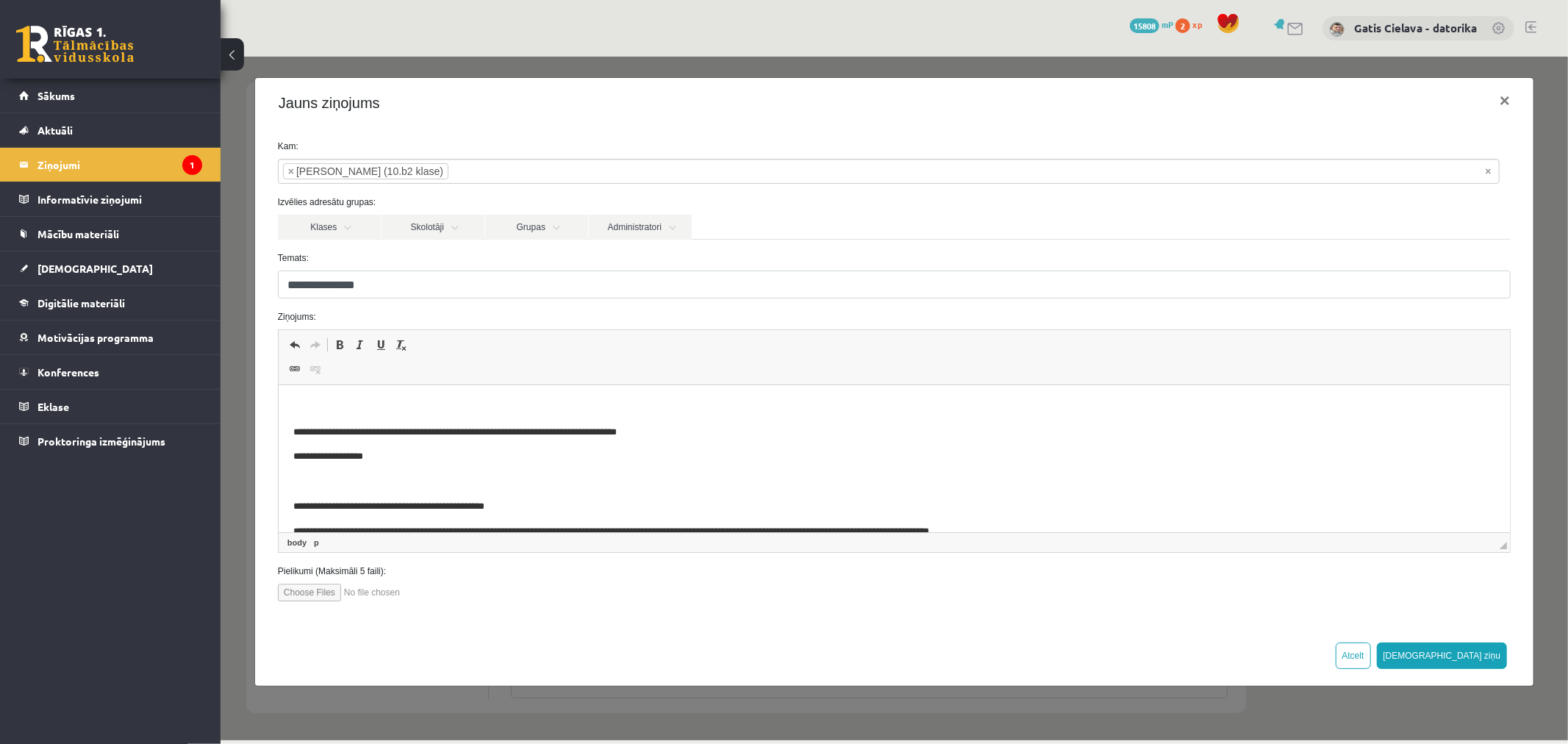
click at [312, 400] on p "Bagātinātā teksta redaktors, wiswyg-editor-47024902229820-1757585976-55" at bounding box center [893, 407] width 1202 height 16
click at [1475, 654] on button "[DEMOGRAPHIC_DATA] ziņu" at bounding box center [1442, 654] width 131 height 27
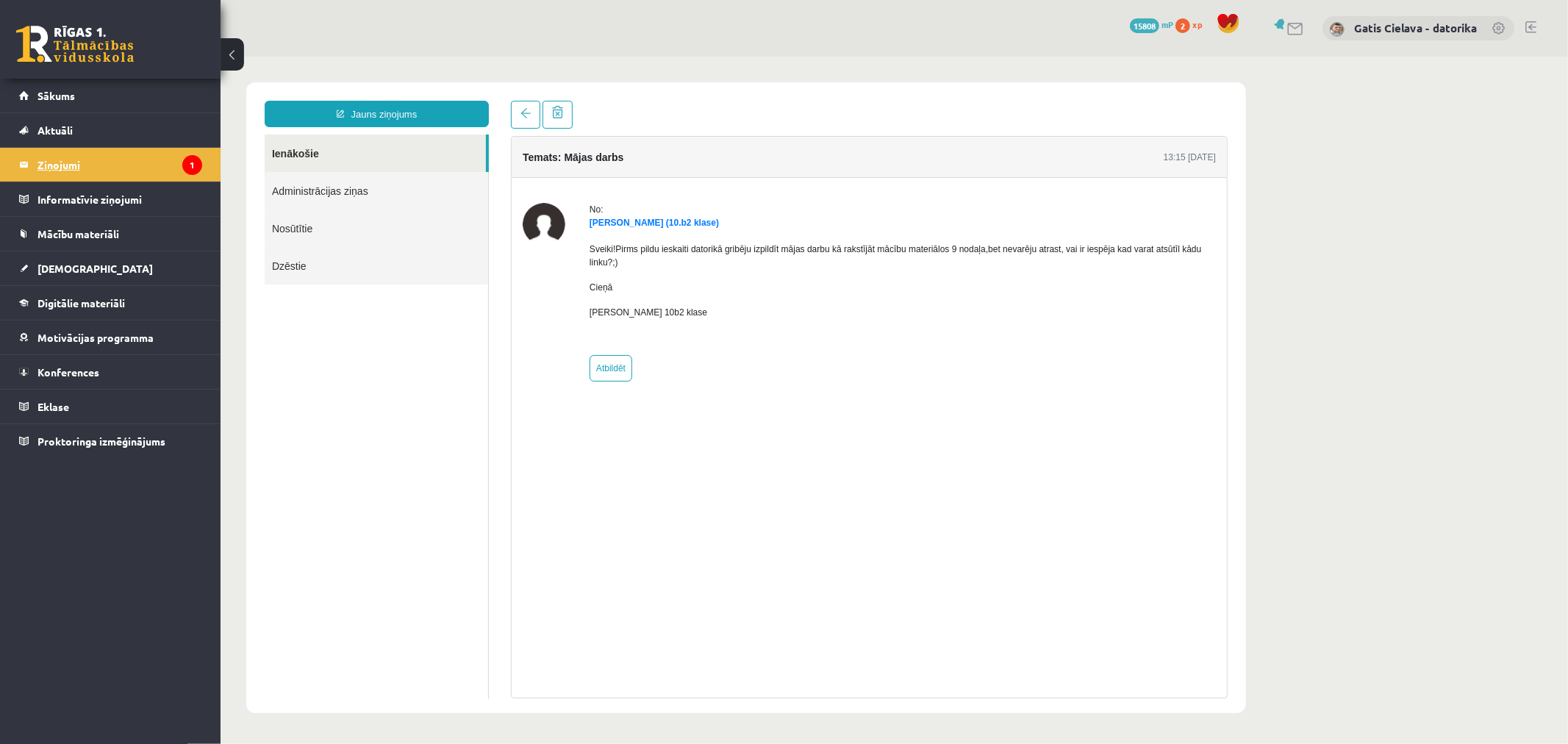
click at [72, 158] on legend "Ziņojumi 1" at bounding box center [120, 164] width 164 height 34
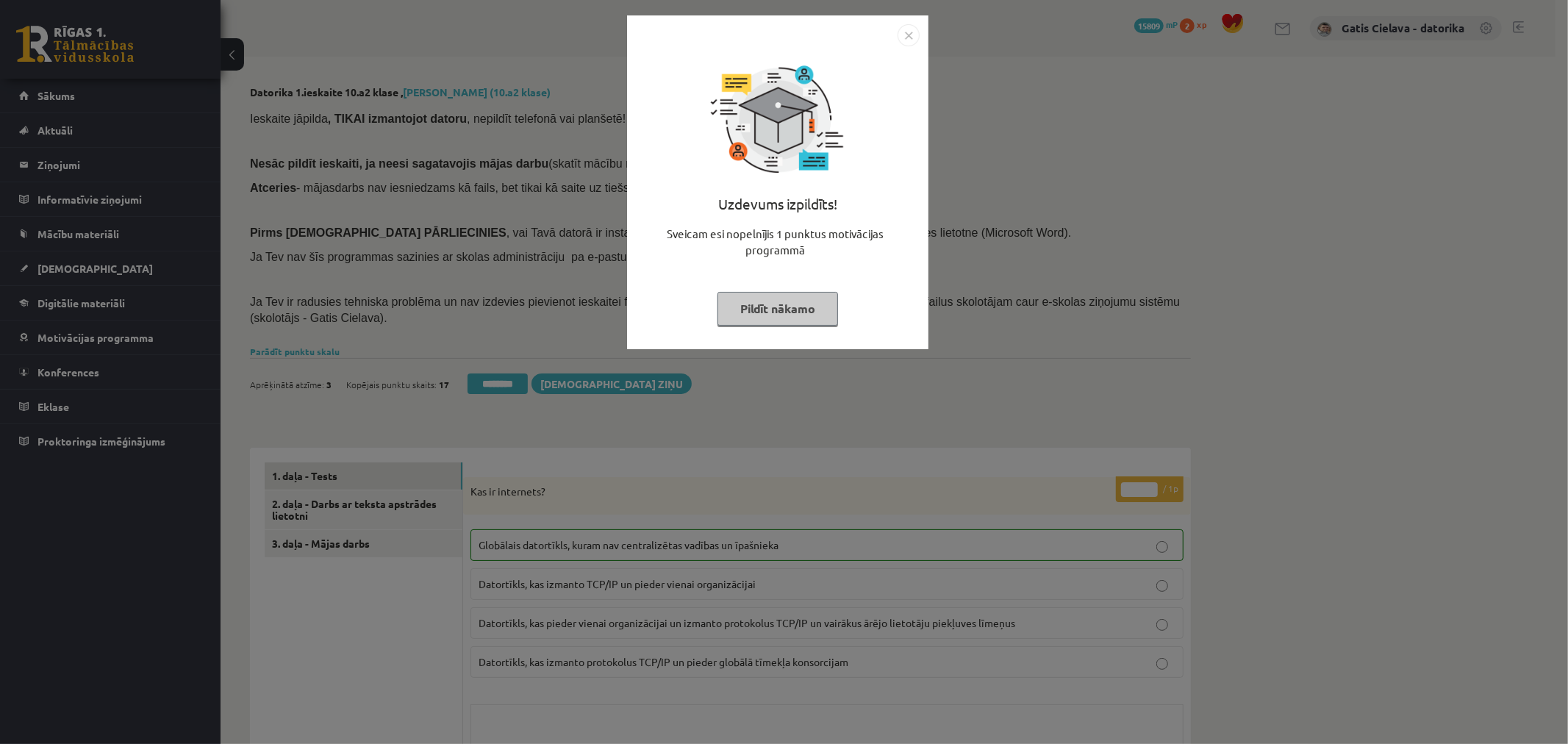
click at [789, 316] on button "Pildīt nākamo" at bounding box center [777, 308] width 121 height 34
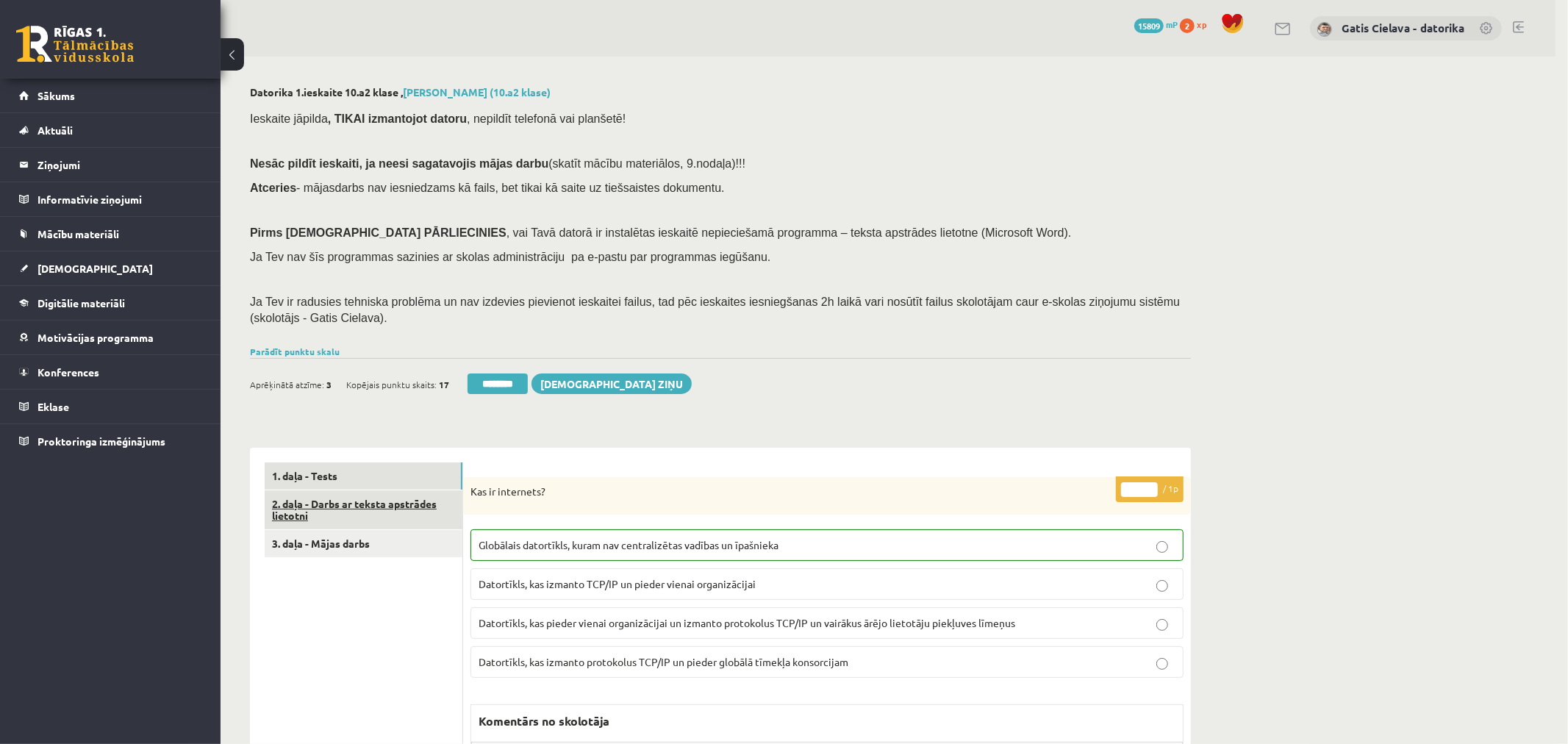
click at [358, 504] on link "2. daļa - Darbs ar teksta apstrādes lietotni" at bounding box center [364, 510] width 197 height 40
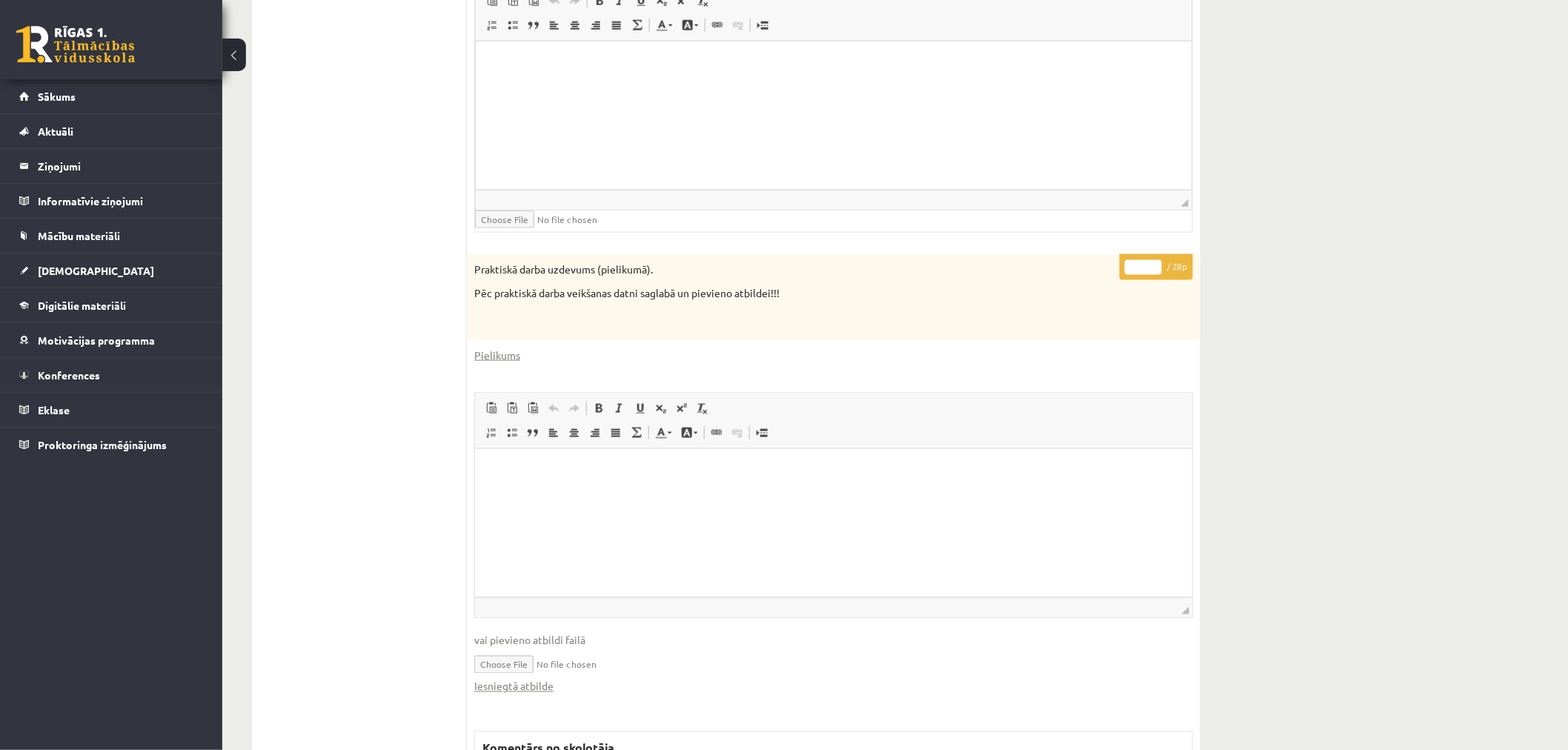
scroll to position [653, 0]
drag, startPoint x: 1141, startPoint y: 265, endPoint x: 1124, endPoint y: 262, distance: 17.3
click at [1127, 262] on input "*" at bounding box center [1144, 268] width 37 height 15
type input "**"
click at [1004, 87] on html at bounding box center [833, 64] width 716 height 46
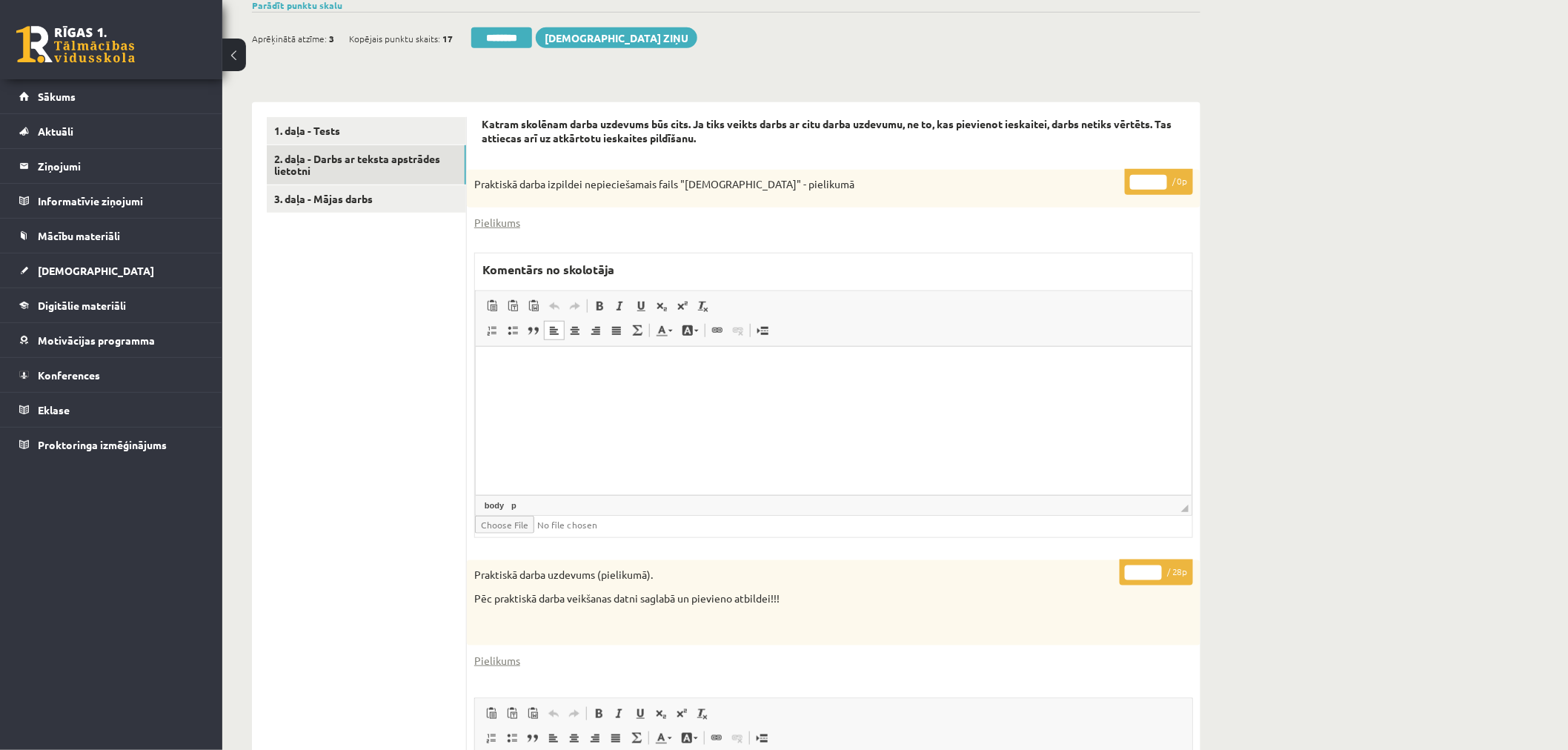
scroll to position [242, 0]
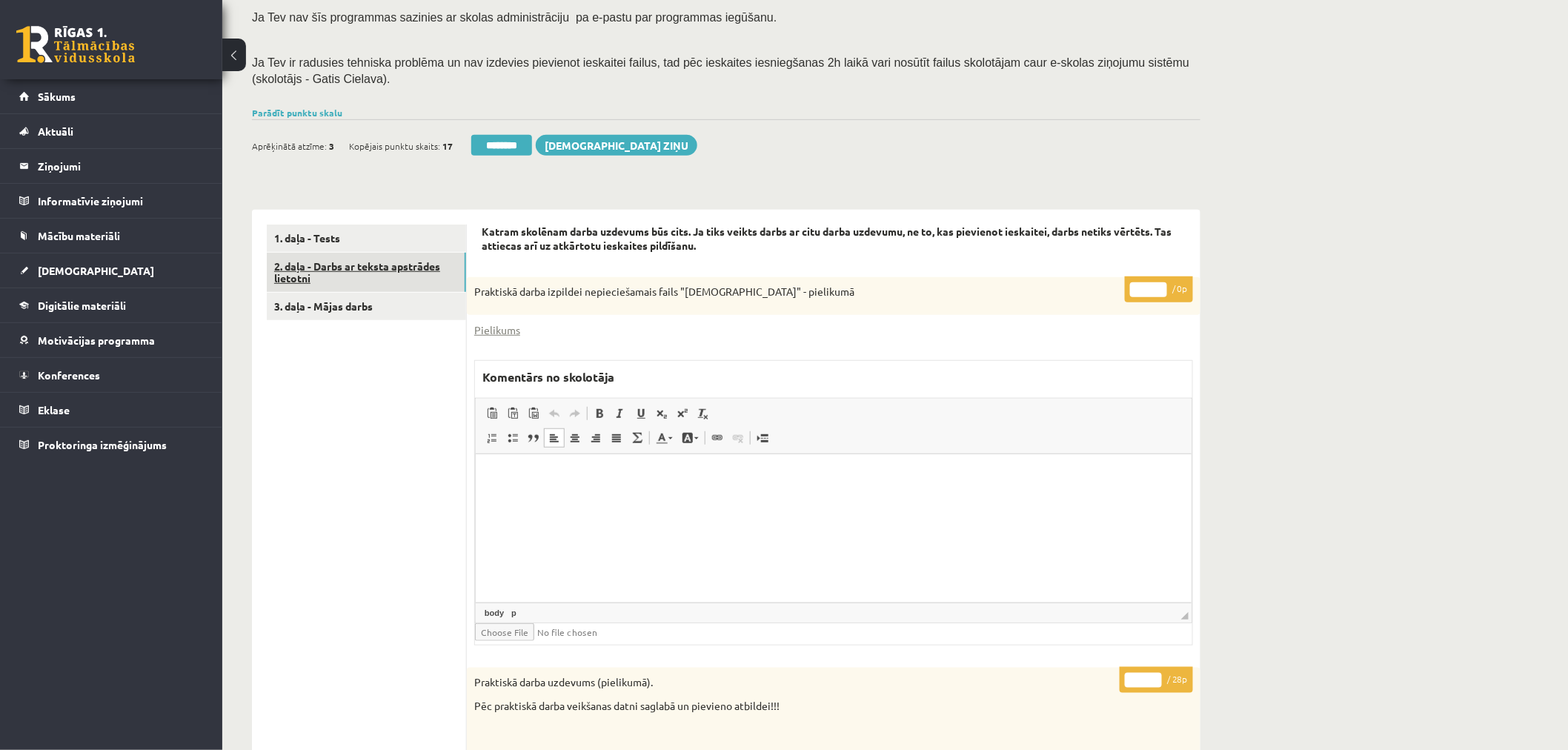
click at [396, 271] on link "2. daļa - Darbs ar teksta apstrādes lietotni" at bounding box center [367, 273] width 199 height 40
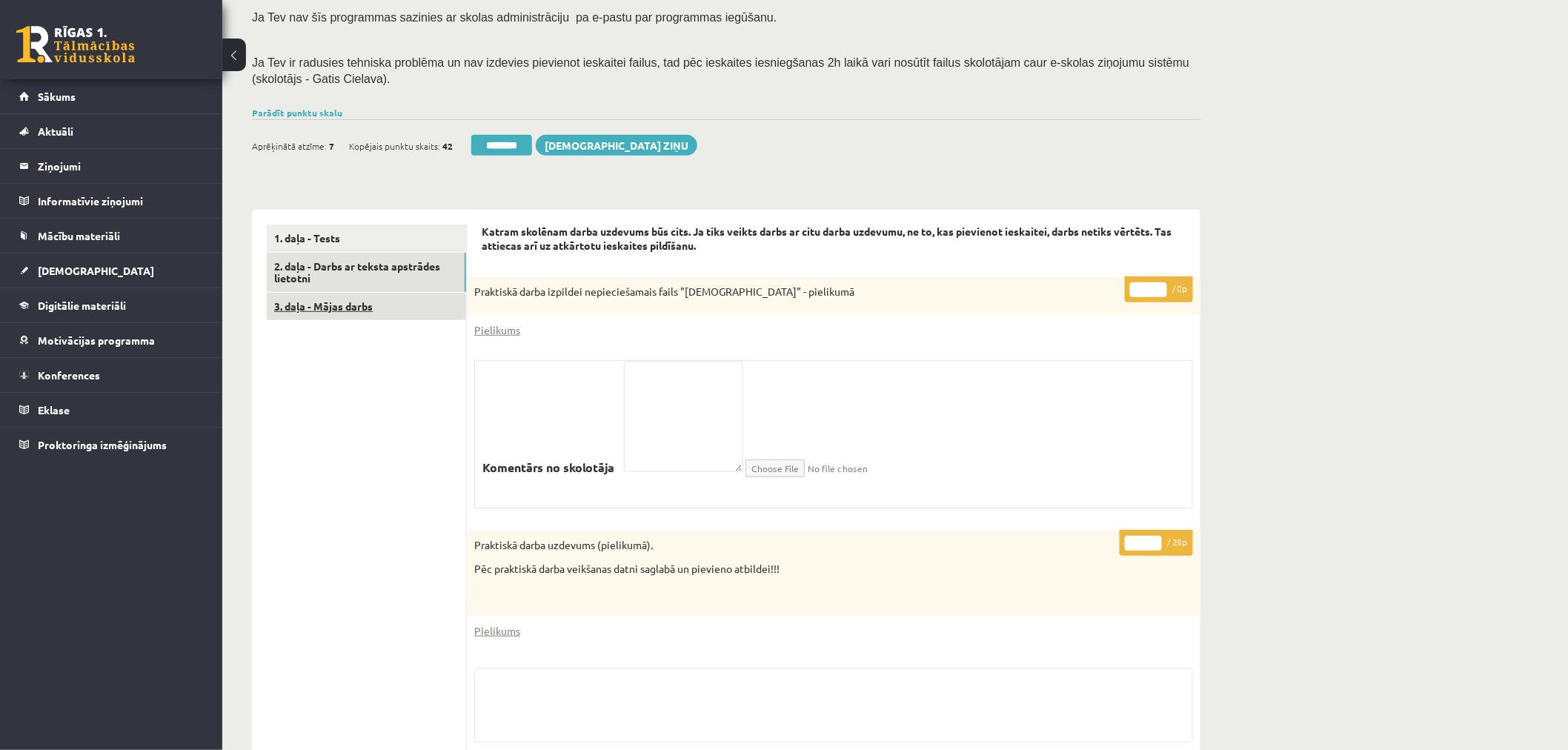
click at [347, 306] on link "3. daļa - Mājas darbs" at bounding box center [367, 306] width 199 height 27
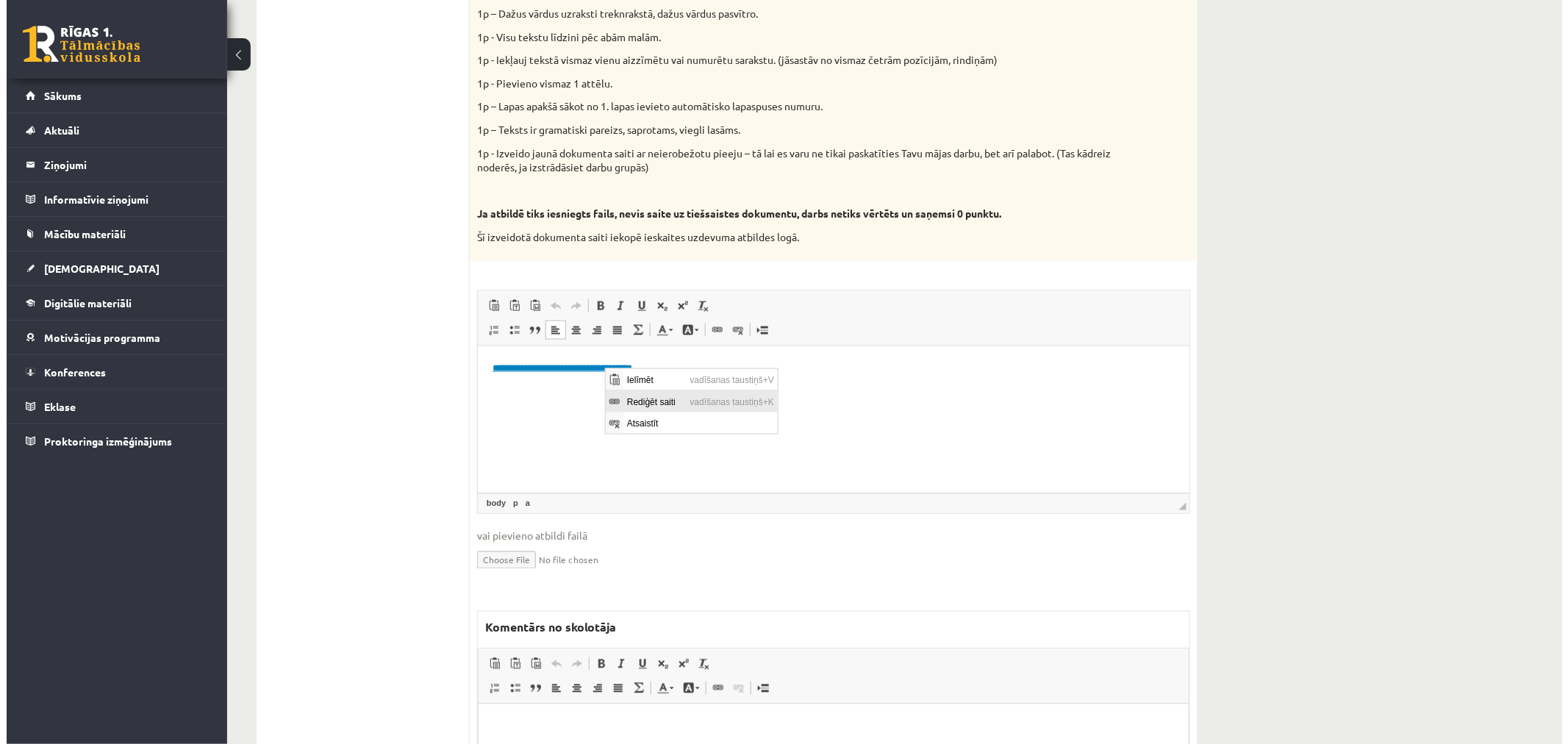
scroll to position [0, 0]
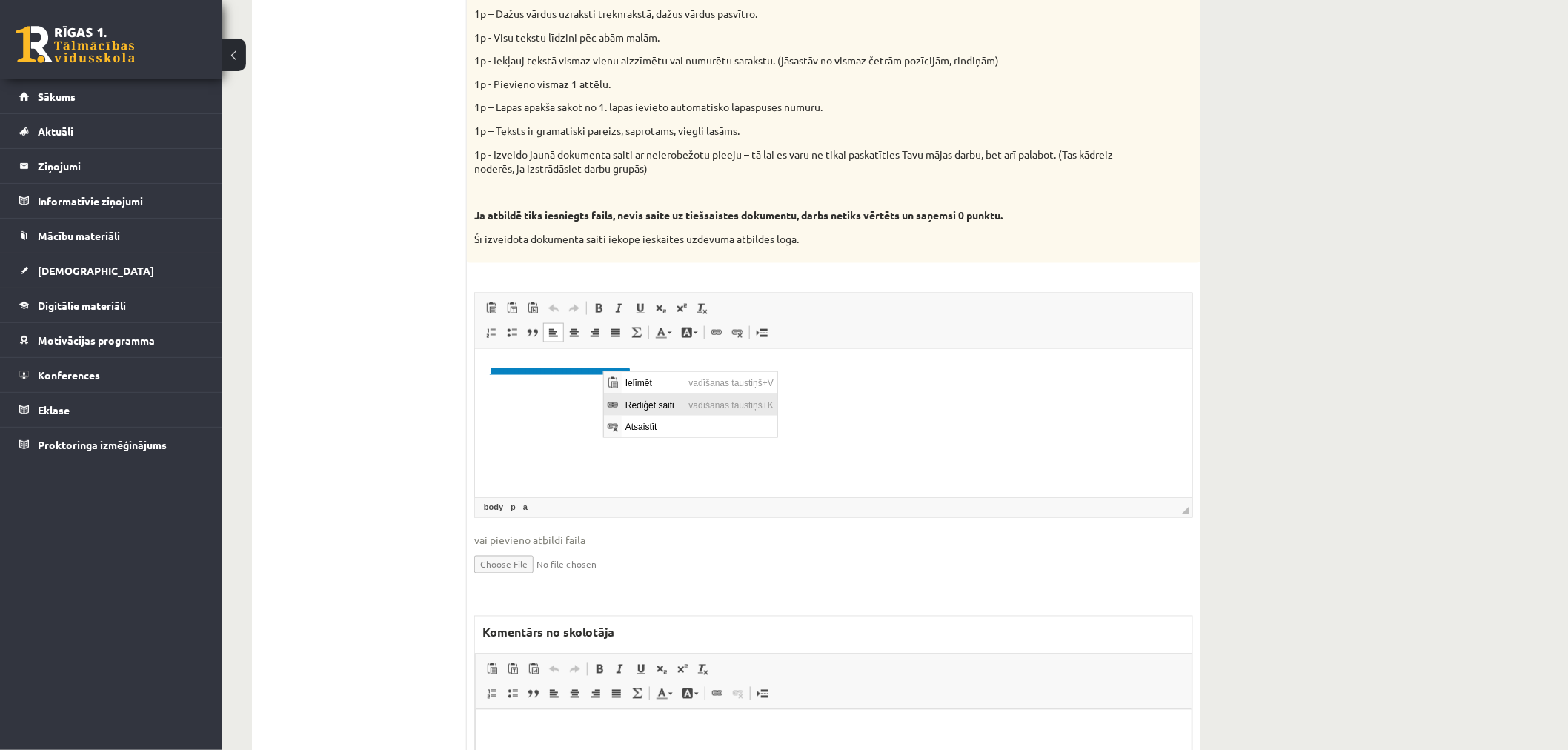
click at [651, 408] on span "Rediģēt saiti" at bounding box center [652, 404] width 63 height 21
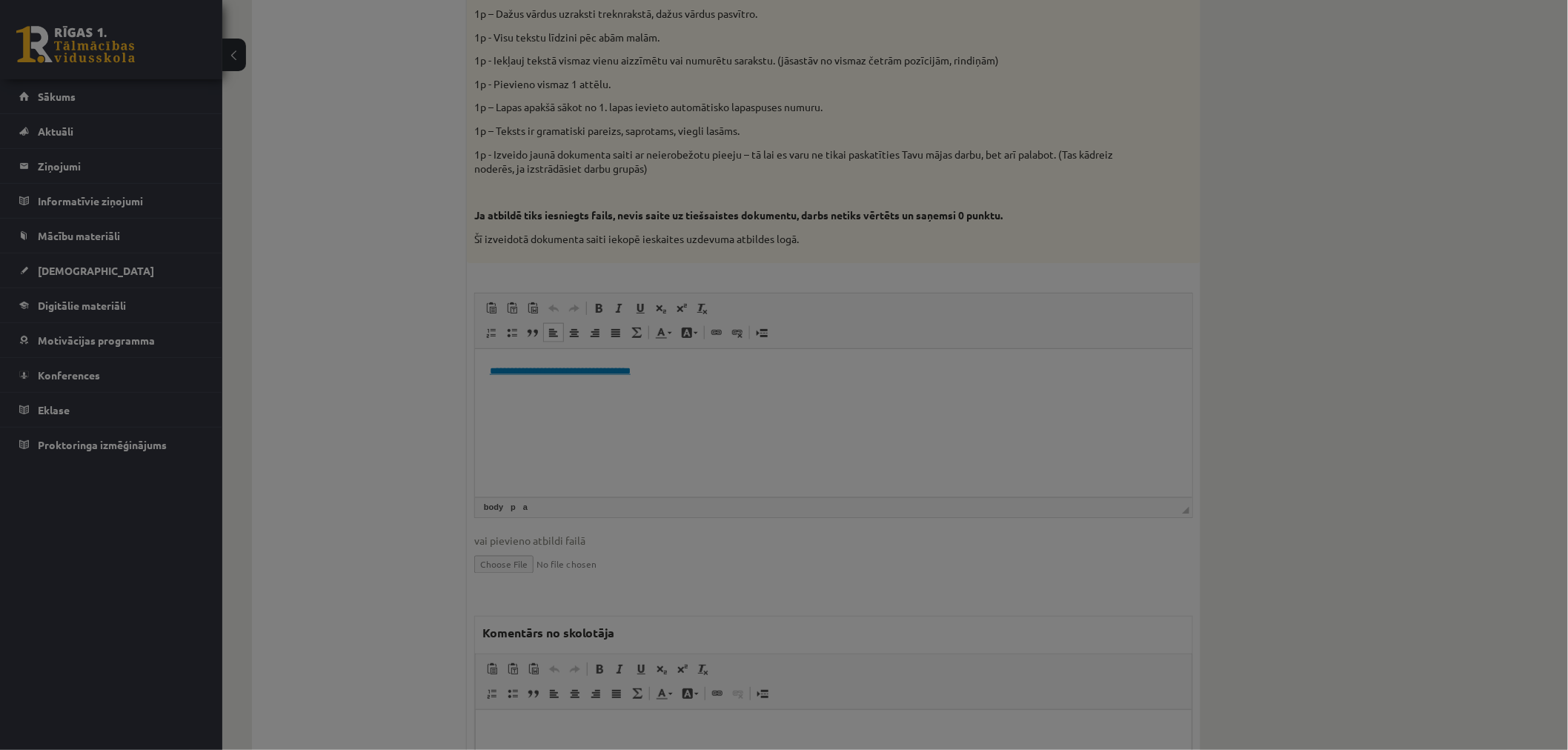
type input "**********"
select select "********"
type input "**********"
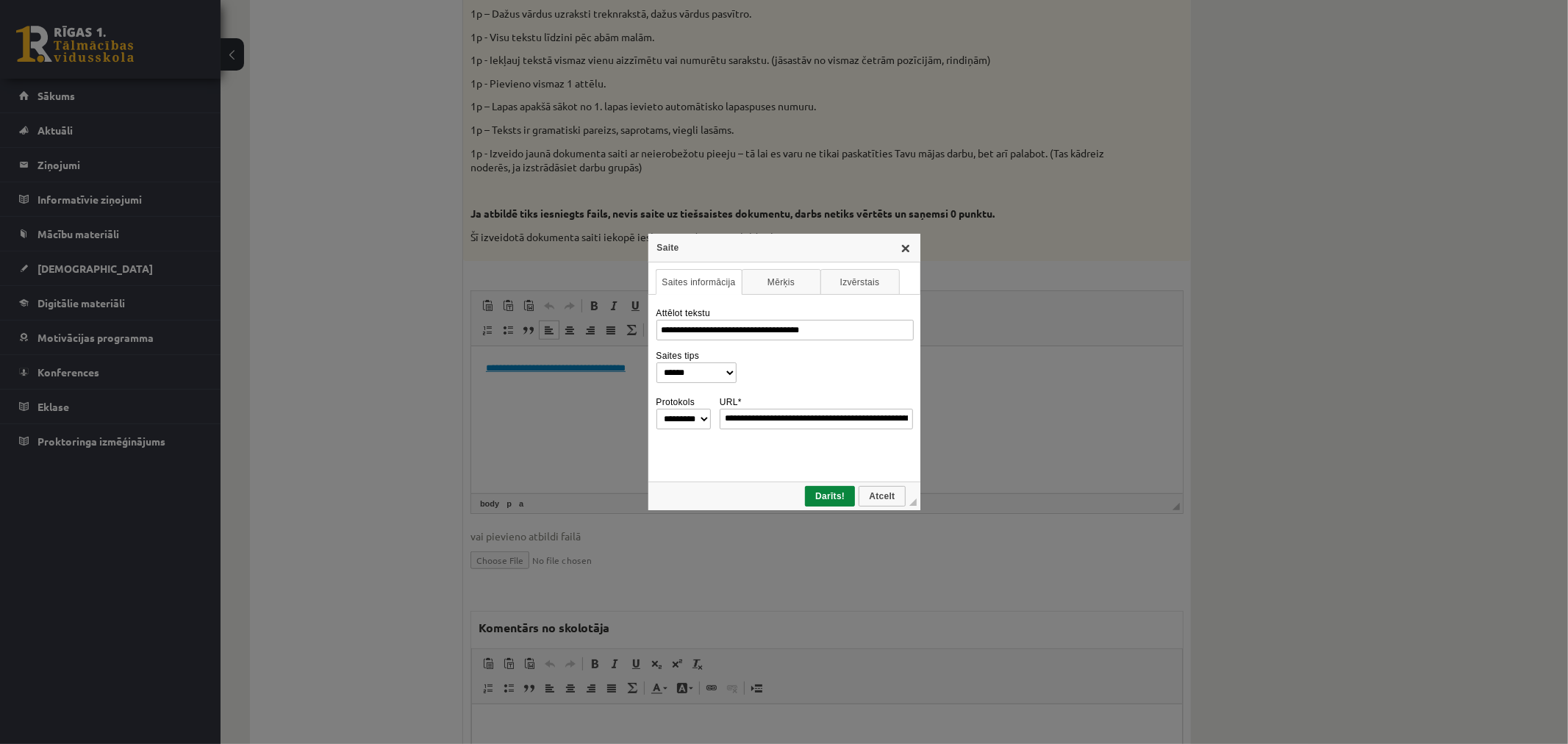
click at [904, 248] on link "X" at bounding box center [905, 247] width 12 height 12
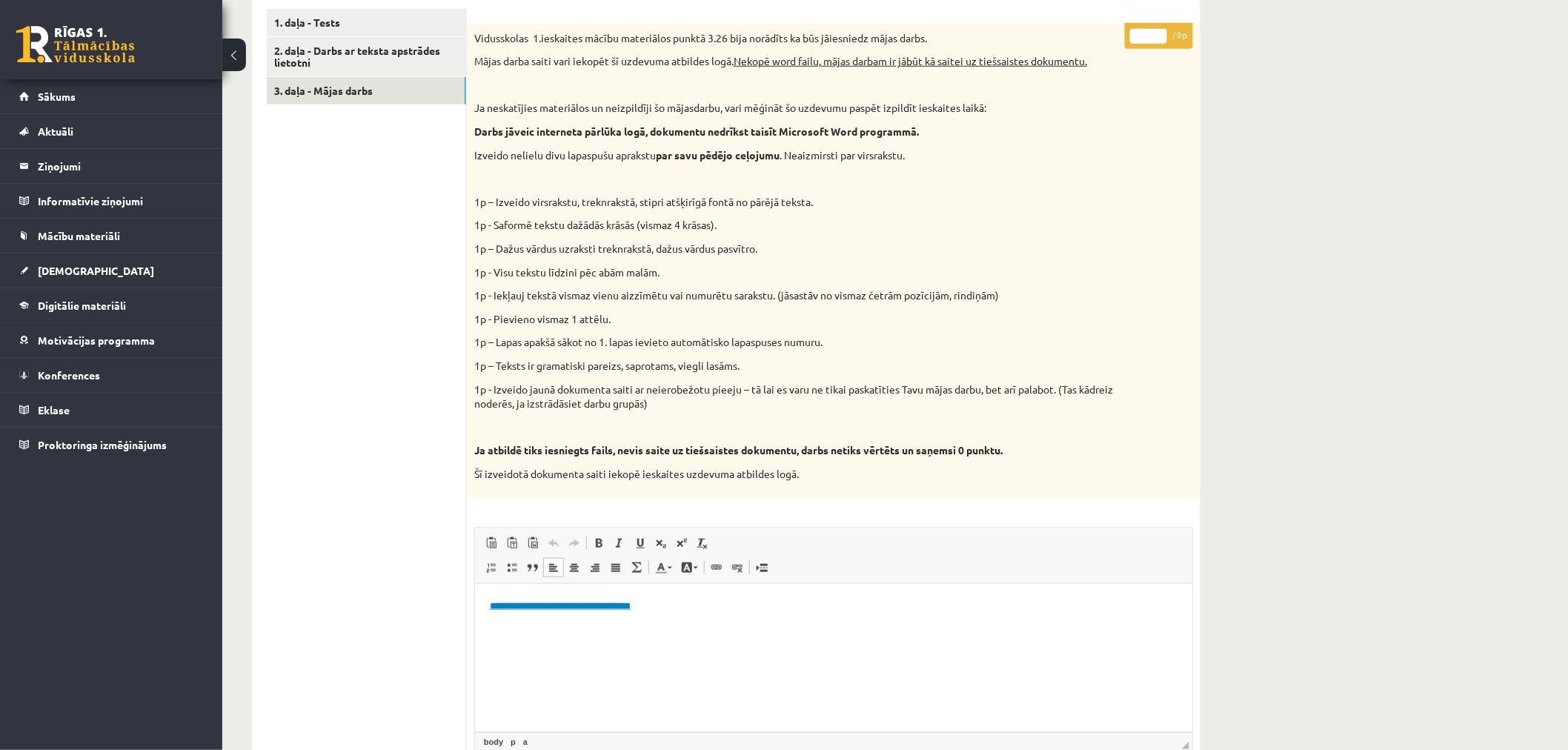
scroll to position [446, 0]
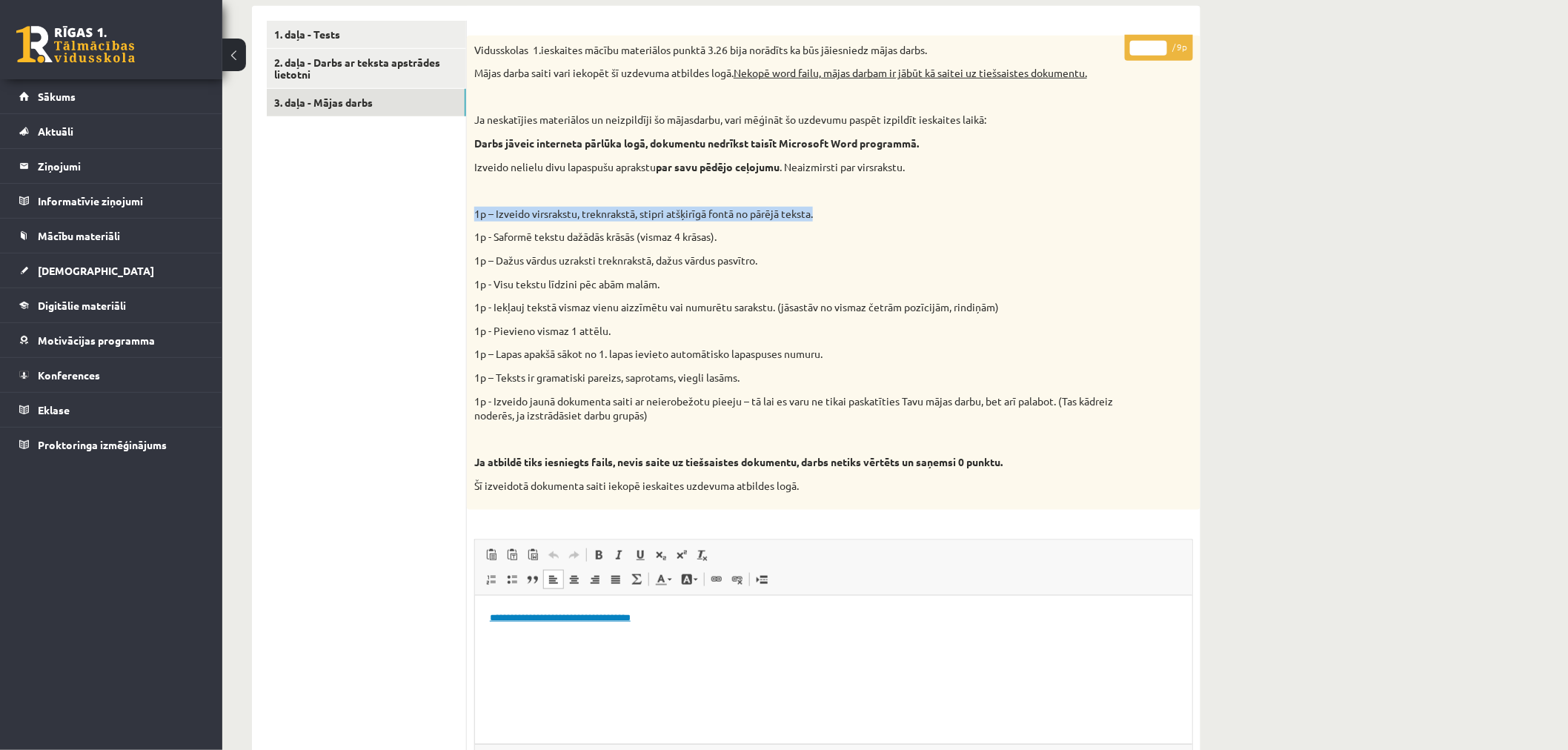
drag, startPoint x: 830, startPoint y: 213, endPoint x: 467, endPoint y: 213, distance: 363.0
click at [467, 213] on div "Vidusskolas 1.ieskaites mācību materiālos punktā 3.26 bija norādīts ka būs jāie…" at bounding box center [834, 273] width 733 height 475
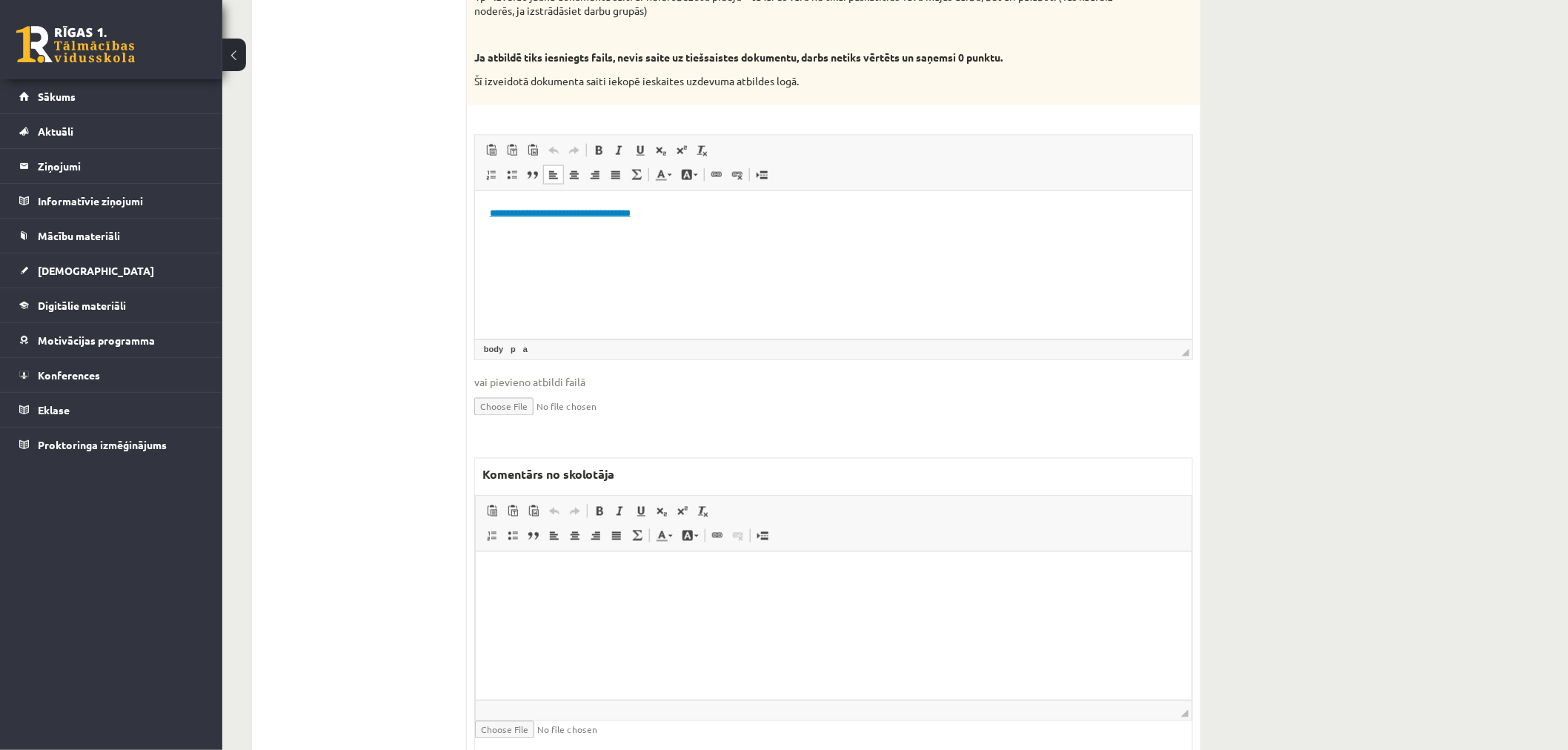
scroll to position [905, 0]
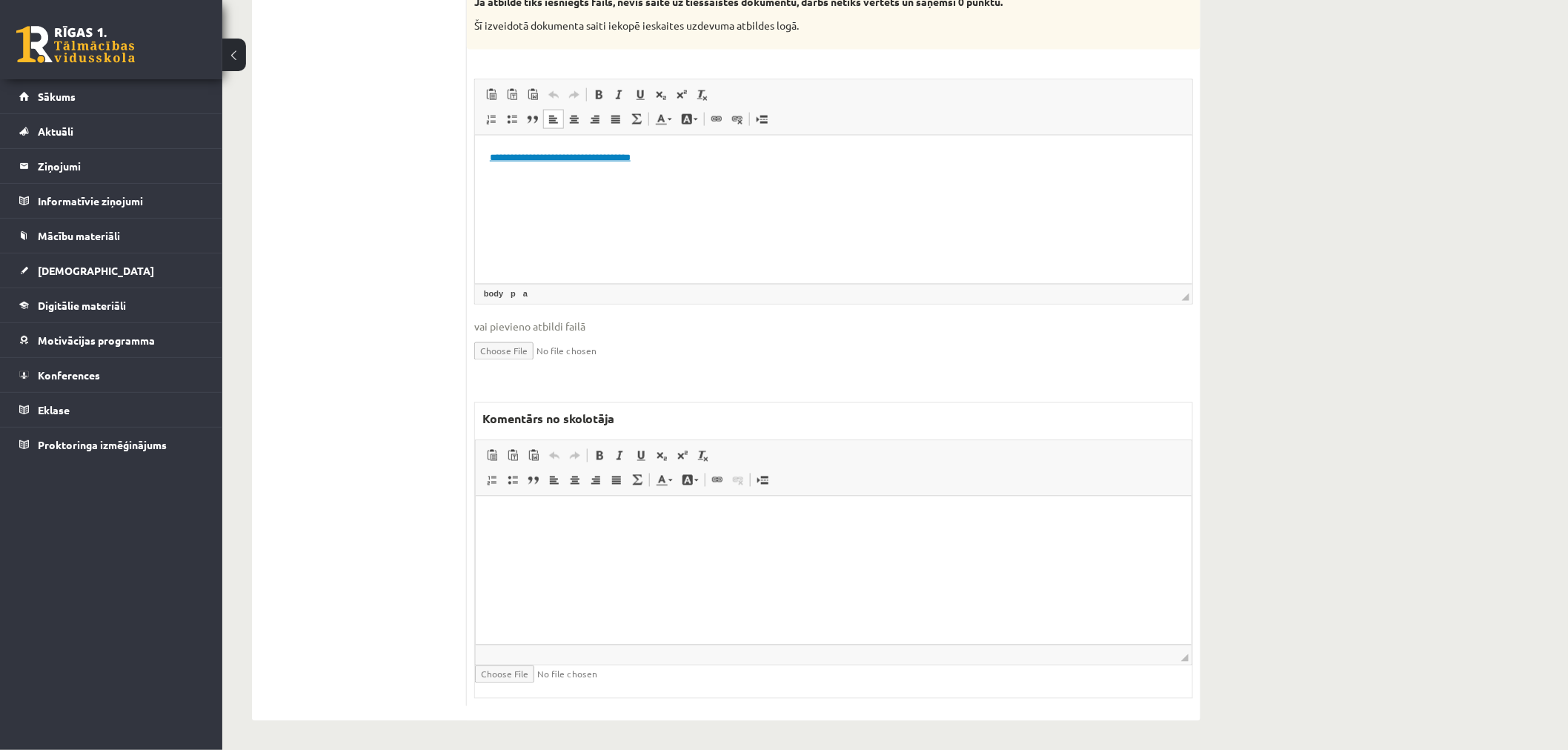
drag, startPoint x: 618, startPoint y: 576, endPoint x: 642, endPoint y: 571, distance: 24.5
click at [621, 541] on html at bounding box center [833, 518] width 716 height 46
drag, startPoint x: 727, startPoint y: 538, endPoint x: 646, endPoint y: 542, distance: 81.1
click at [646, 542] on p "**********" at bounding box center [832, 543] width 686 height 16
click at [598, 454] on span at bounding box center [599, 455] width 12 height 12
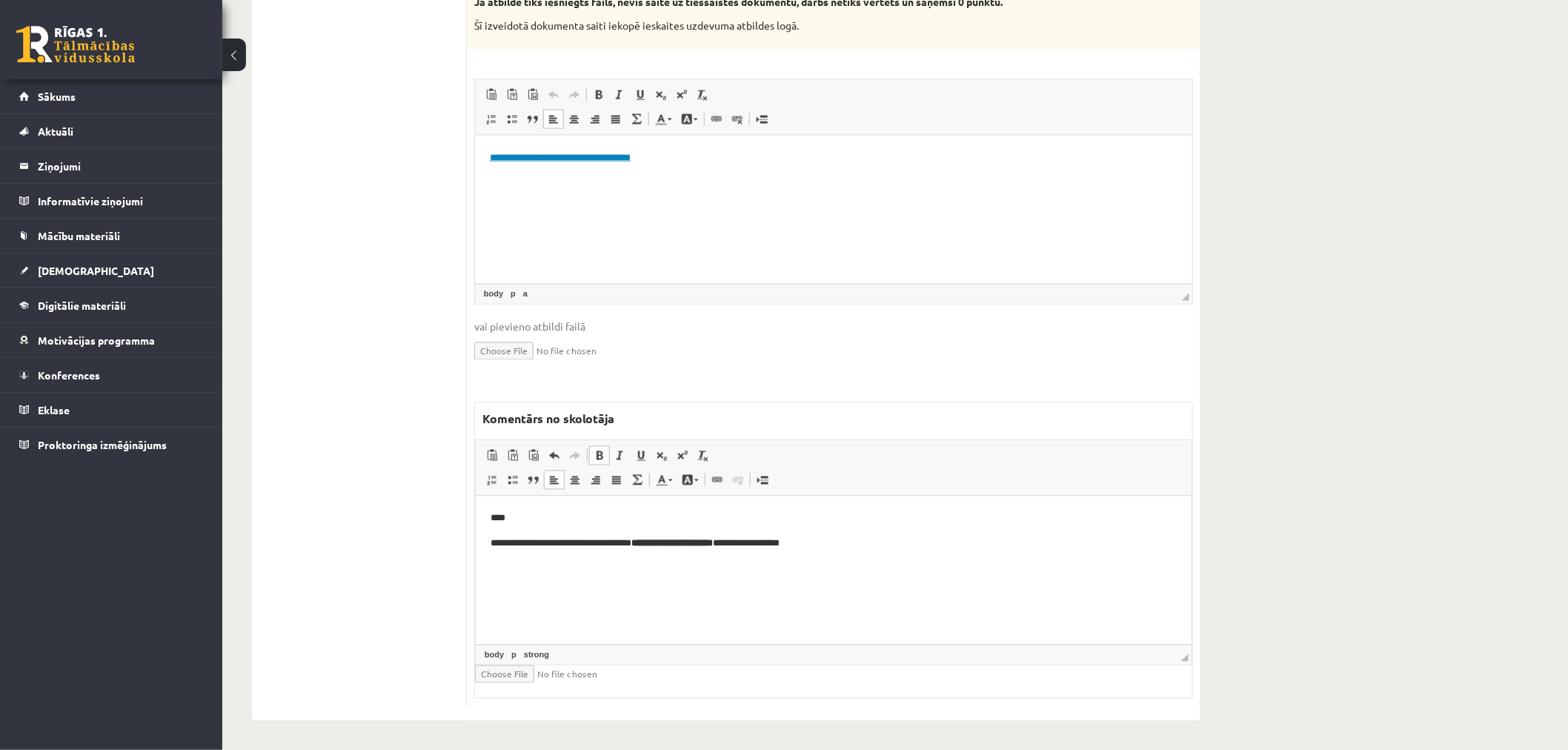
click at [857, 532] on body "**********" at bounding box center [832, 530] width 686 height 40
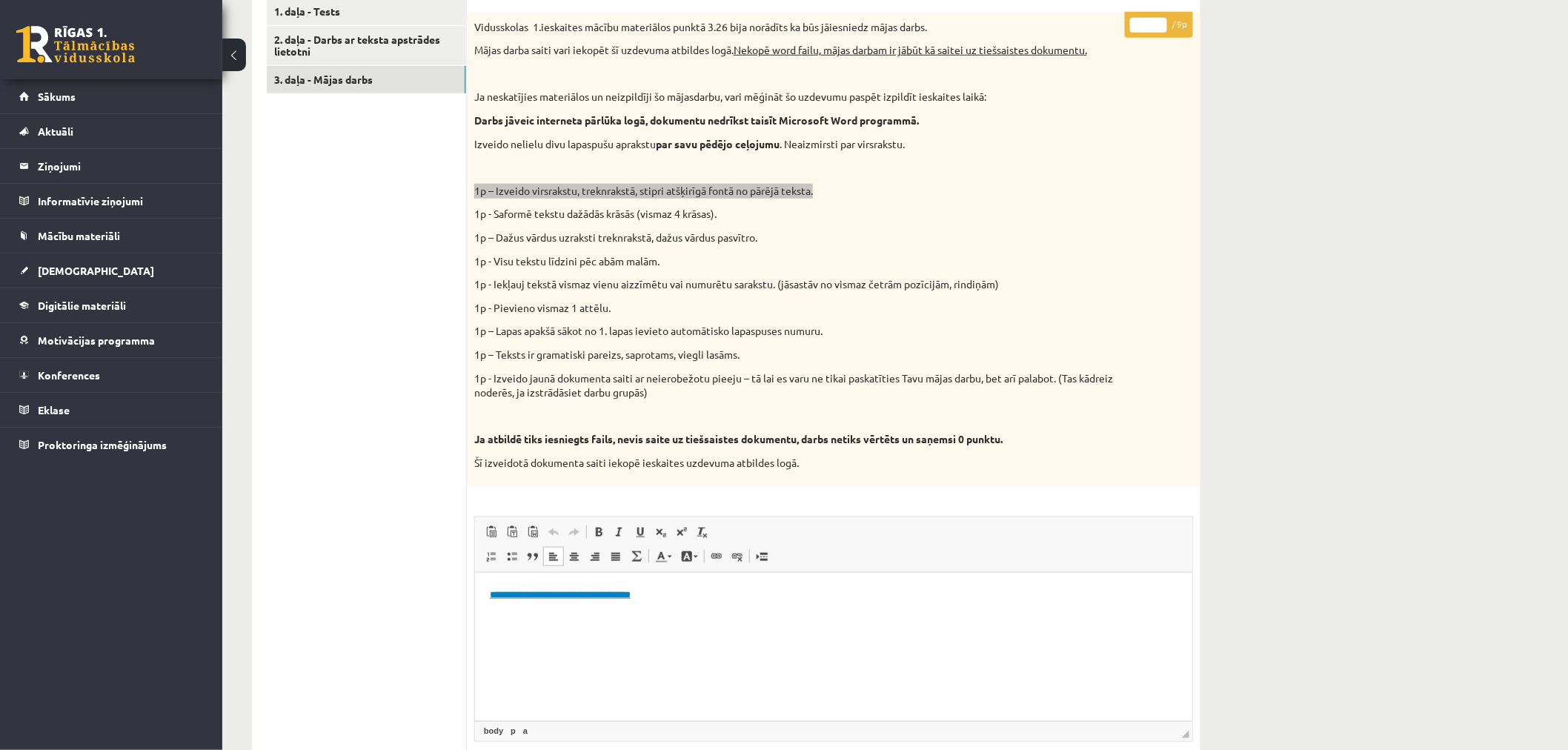
scroll to position [329, 0]
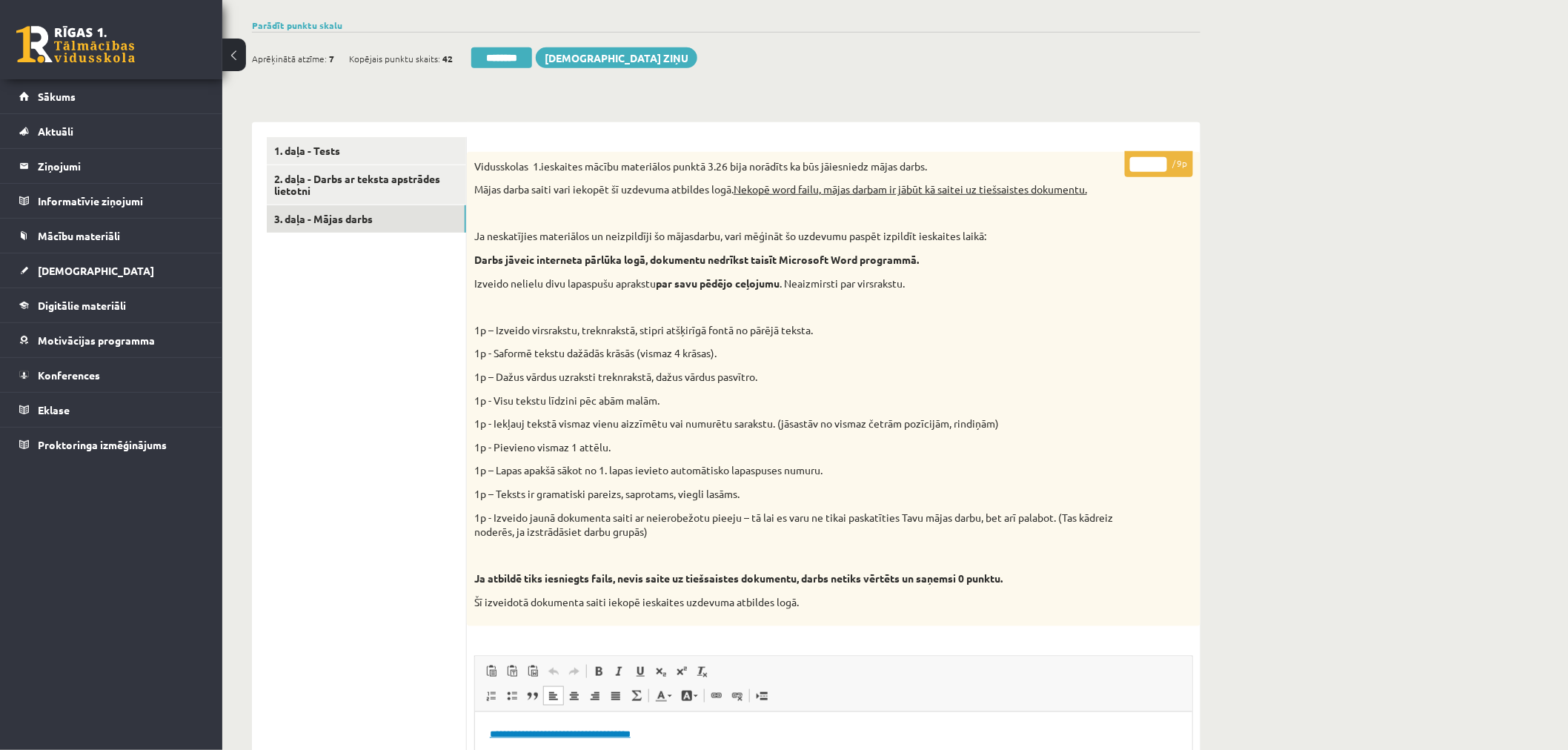
drag, startPoint x: 1149, startPoint y: 164, endPoint x: 1114, endPoint y: 162, distance: 35.1
click at [1116, 162] on div "* / 9p Vidusskolas 1.ieskaites mācību materiālos punktā 3.26 bija norādīts ka b…" at bounding box center [834, 717] width 733 height 1131
type input "*"
click at [1322, 186] on div "Datorika 1.ieskaite 10.a2 klase , Marija Mergolde (10.a2 klase) Ieskaite jāpild…" at bounding box center [895, 528] width 1346 height 1600
click at [352, 223] on link "3. daļa - Mājas darbs" at bounding box center [367, 219] width 199 height 27
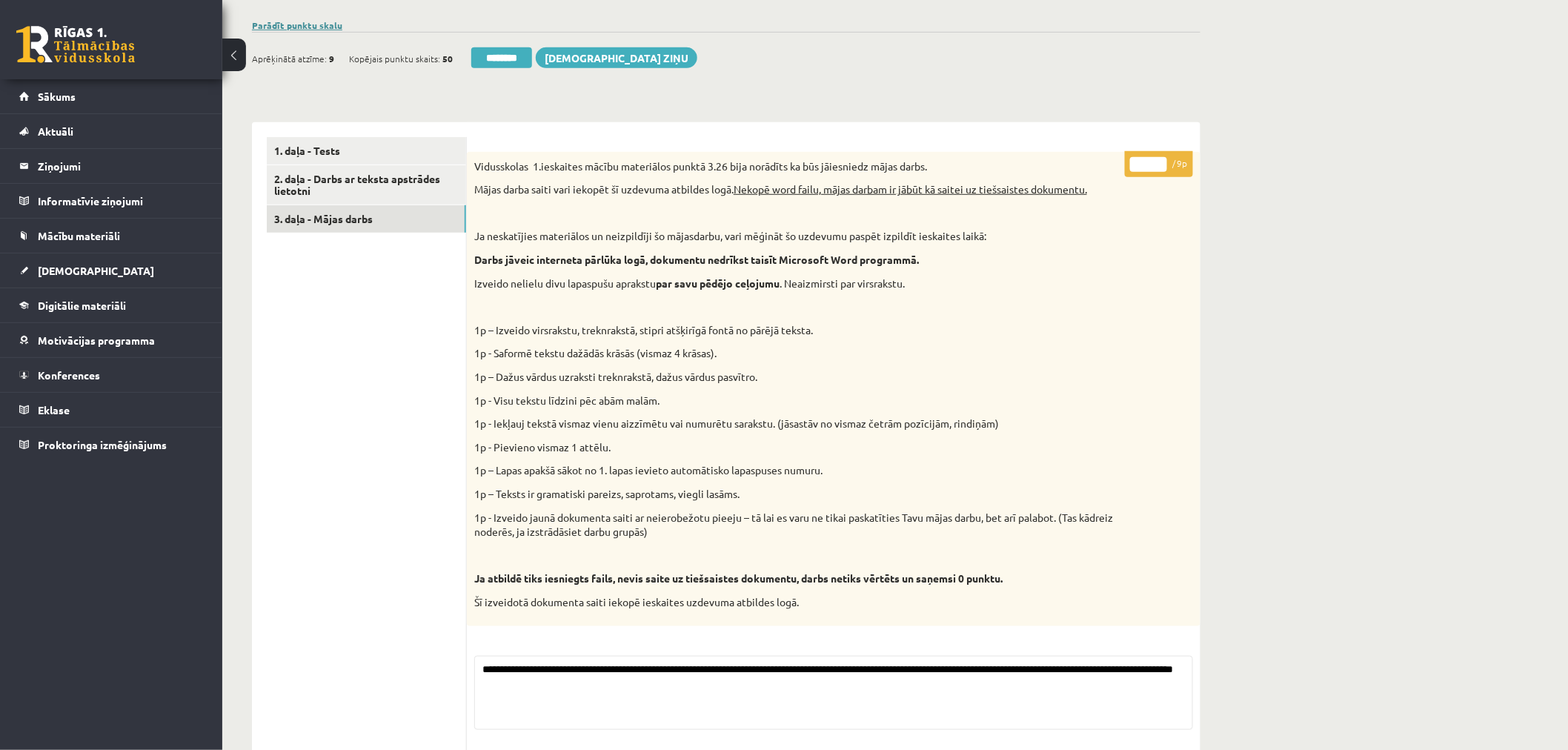
click at [315, 27] on link "Parādīt punktu skalu" at bounding box center [297, 25] width 90 height 12
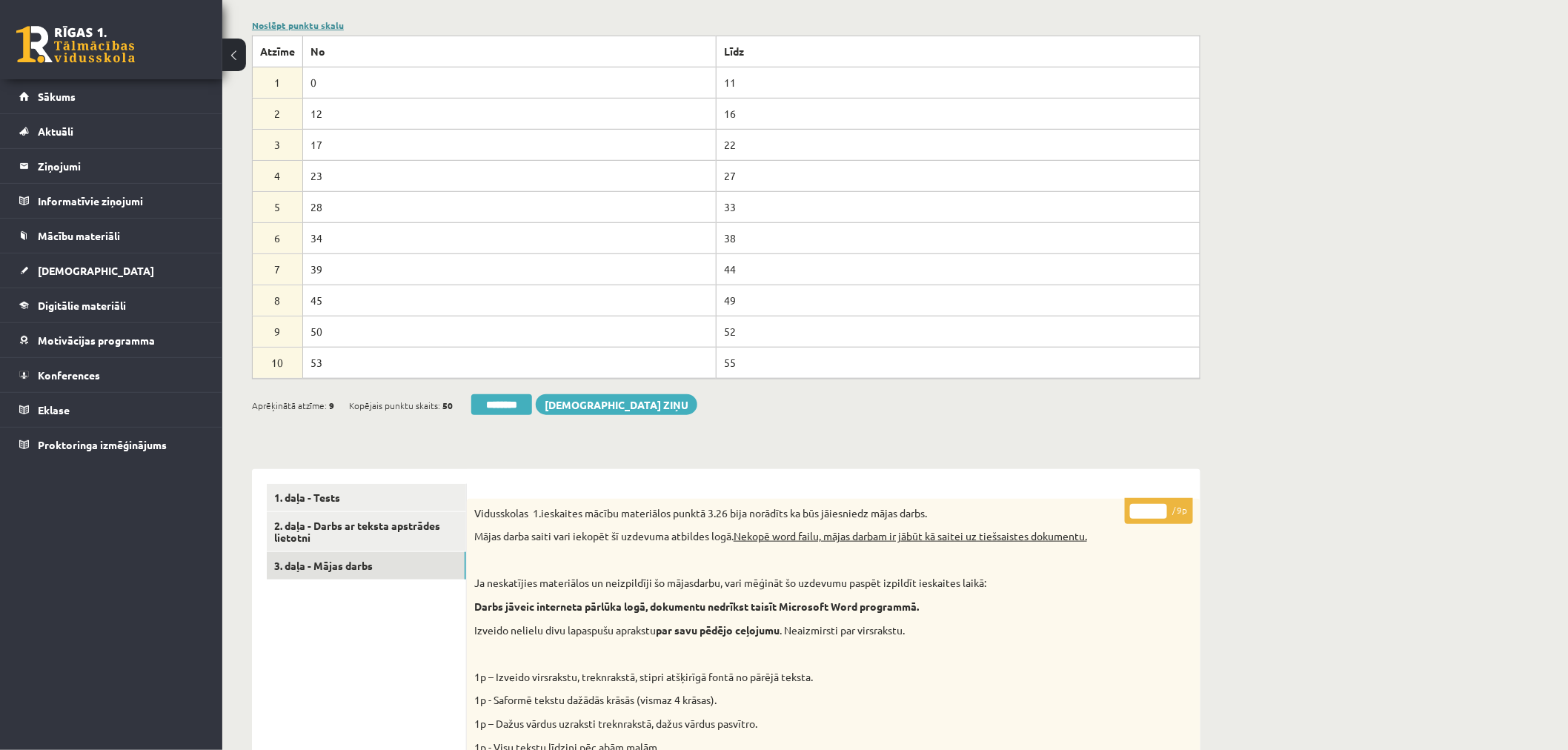
scroll to position [0, 0]
click at [315, 27] on link "Noslēpt punktu skalu" at bounding box center [298, 25] width 92 height 12
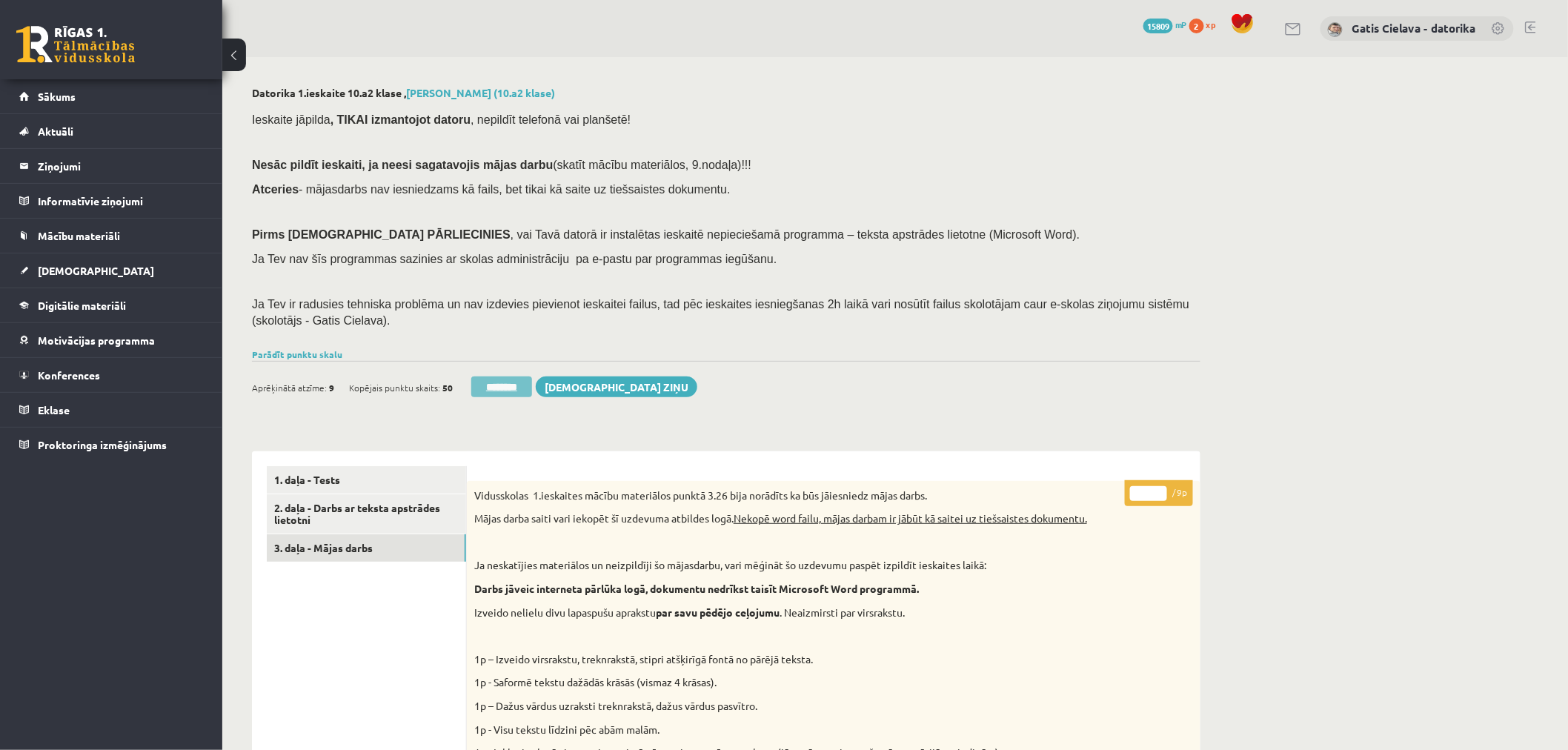
click at [512, 383] on input "********" at bounding box center [502, 387] width 60 height 20
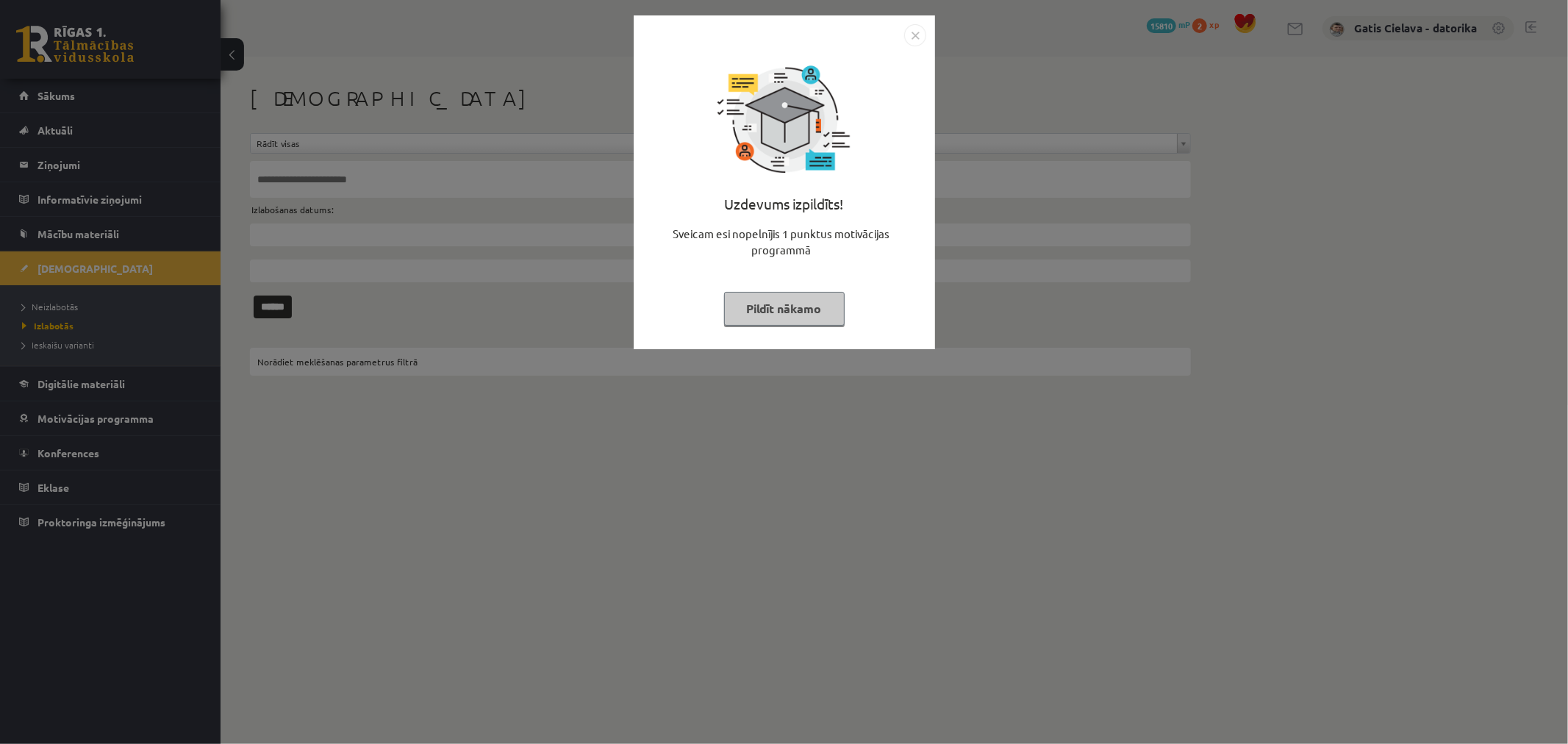
click at [762, 302] on button "Pildīt nākamo" at bounding box center [784, 308] width 121 height 34
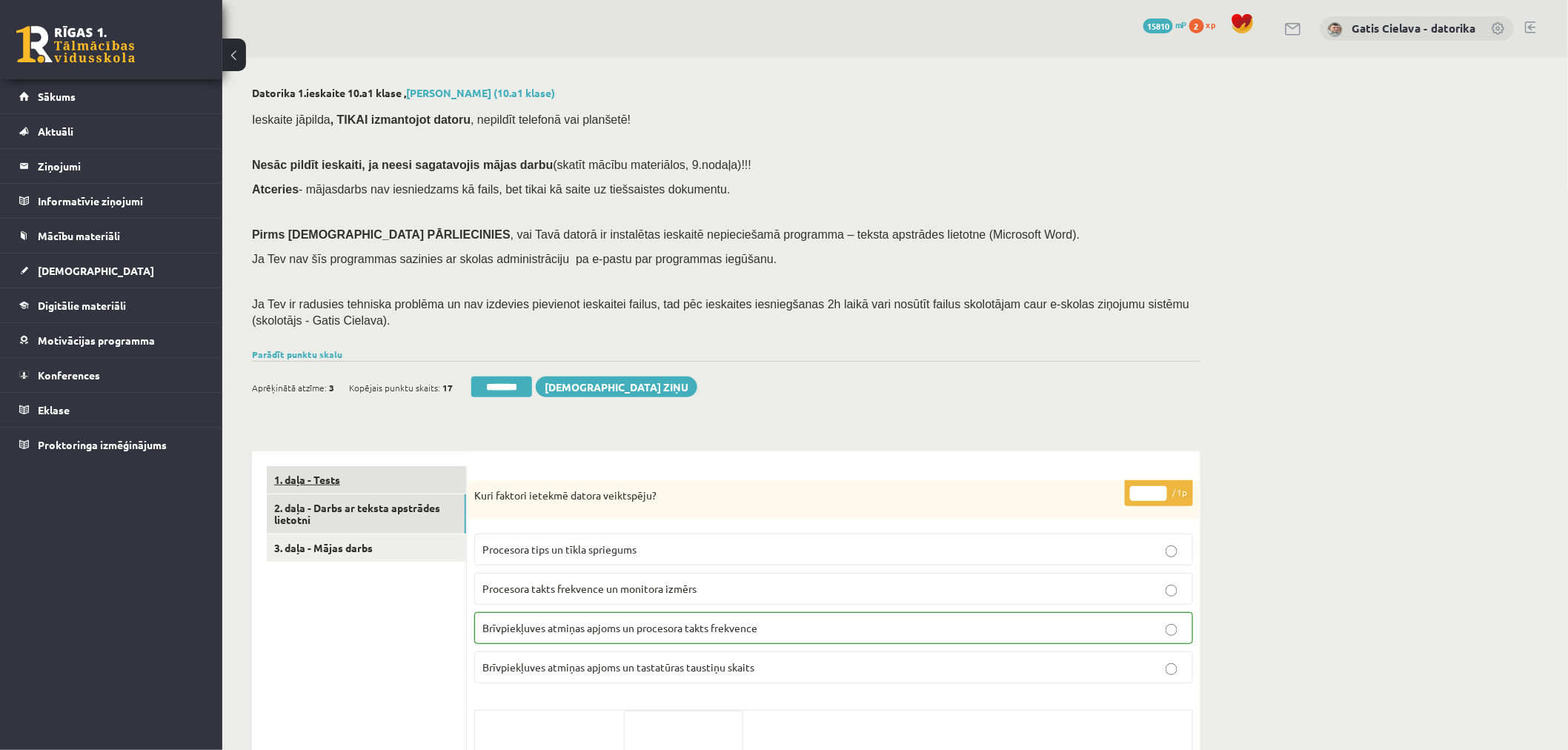
drag, startPoint x: 367, startPoint y: 523, endPoint x: 382, endPoint y: 478, distance: 47.4
click at [367, 522] on link "2. daļa - Darbs ar teksta apstrādes lietotni" at bounding box center [367, 514] width 199 height 40
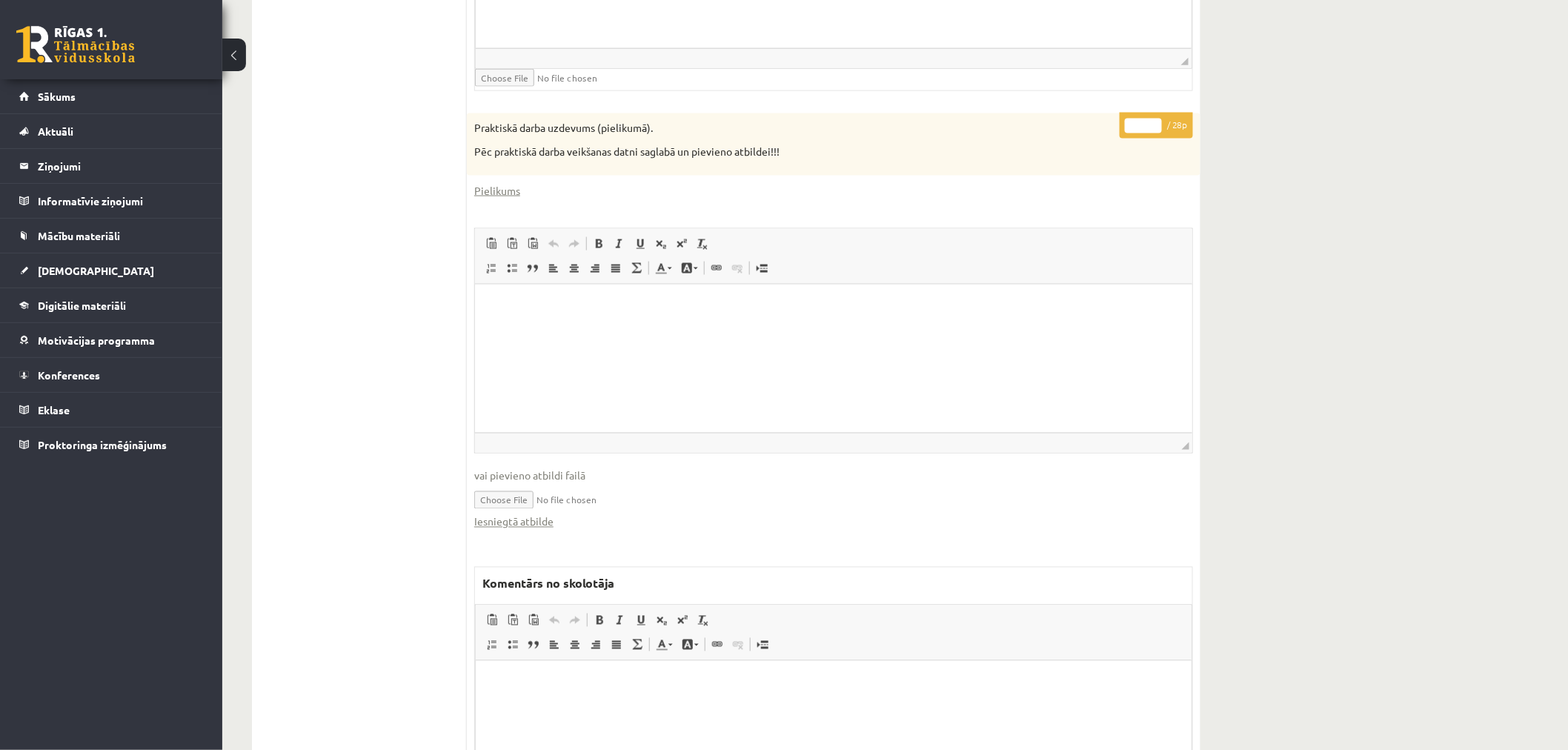
scroll to position [796, 0]
drag, startPoint x: 1139, startPoint y: 125, endPoint x: 1119, endPoint y: 130, distance: 20.6
click at [1121, 129] on p "* / 28p" at bounding box center [1156, 127] width 74 height 26
type input "**"
click at [1268, 139] on div "Datorika 1.ieskaite 10.a1 klase , Keita Kudravceva (10.a1 klase) Ieskaite jāpil…" at bounding box center [895, 89] width 1346 height 1654
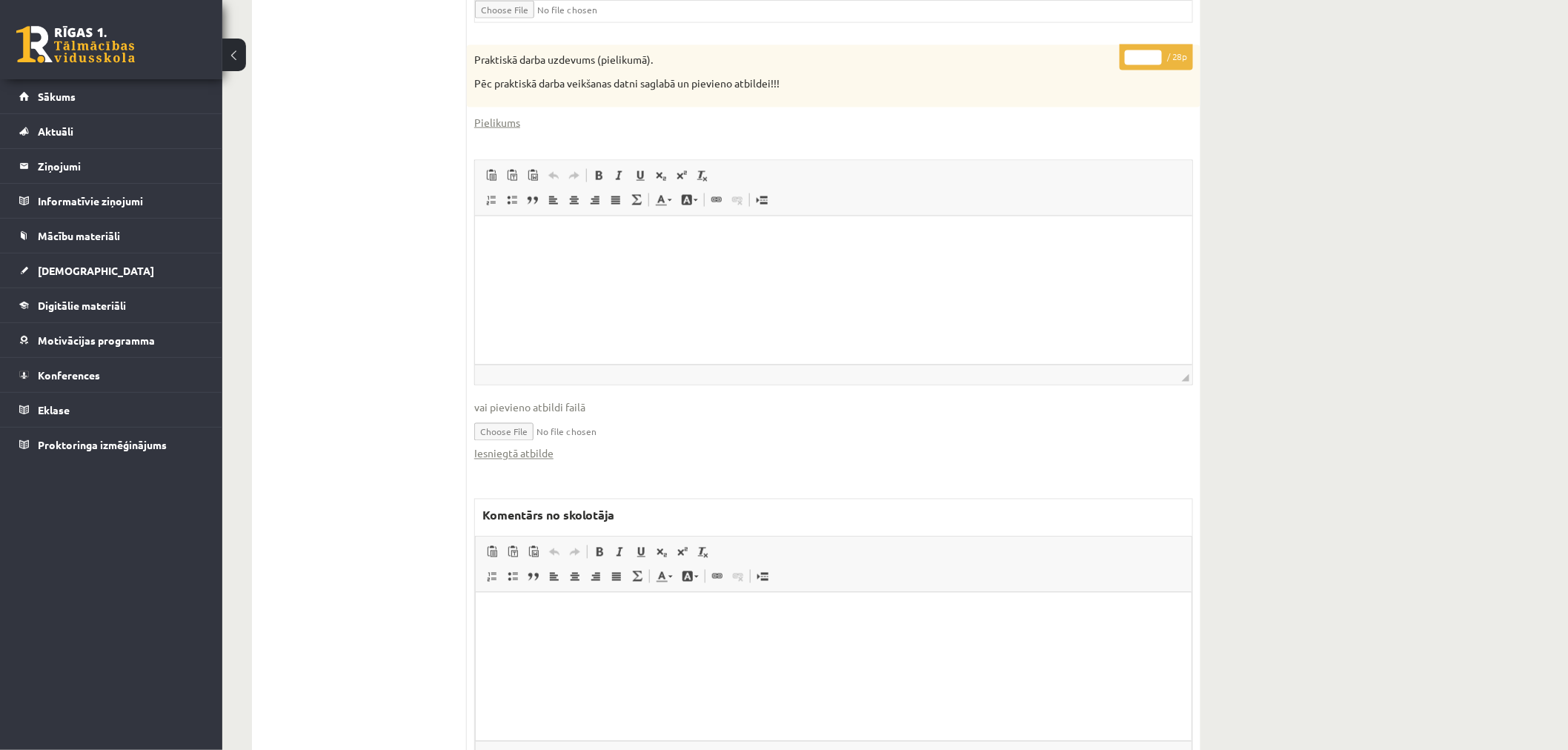
scroll to position [959, 0]
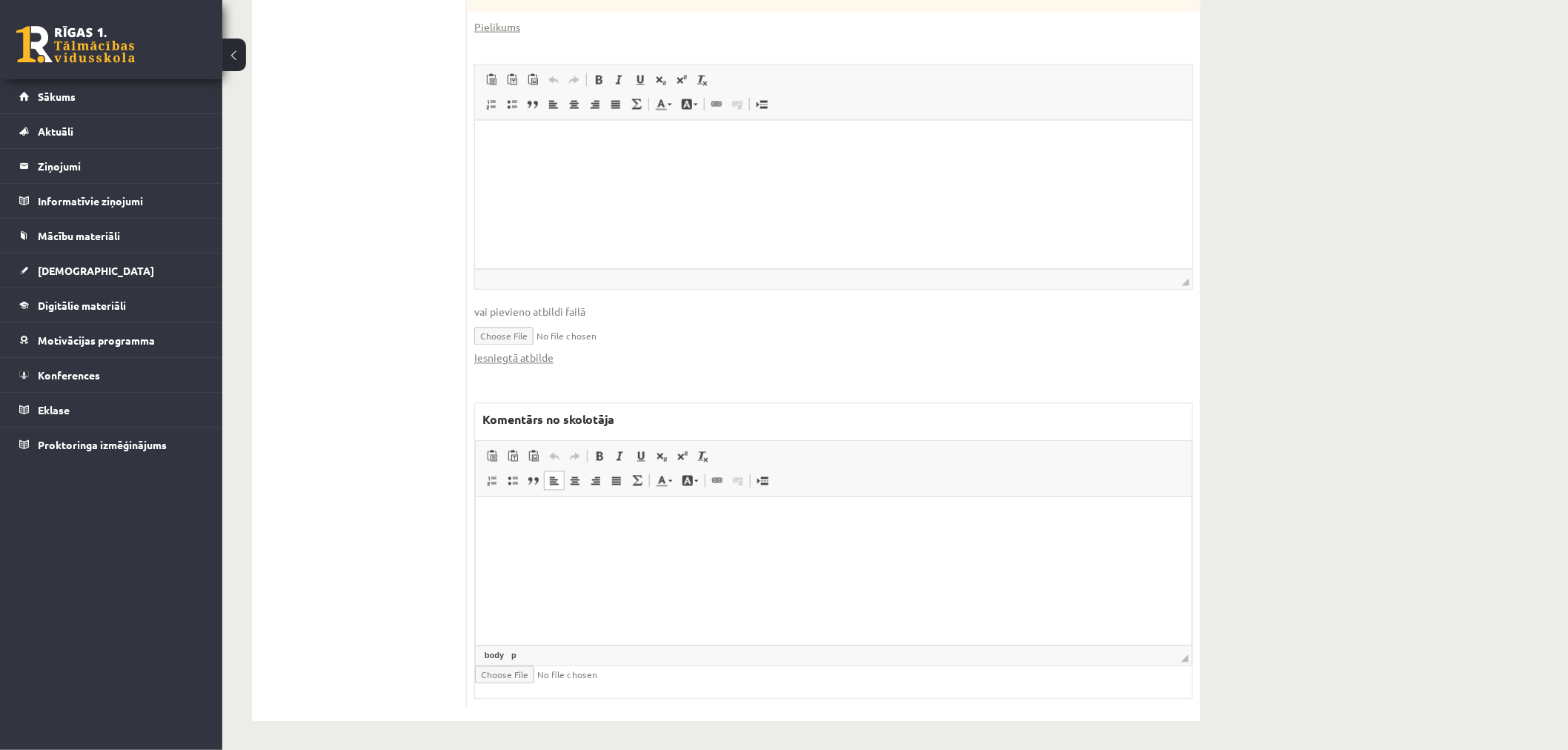
click at [642, 542] on html at bounding box center [833, 519] width 716 height 46
click at [842, 166] on html at bounding box center [833, 142] width 717 height 46
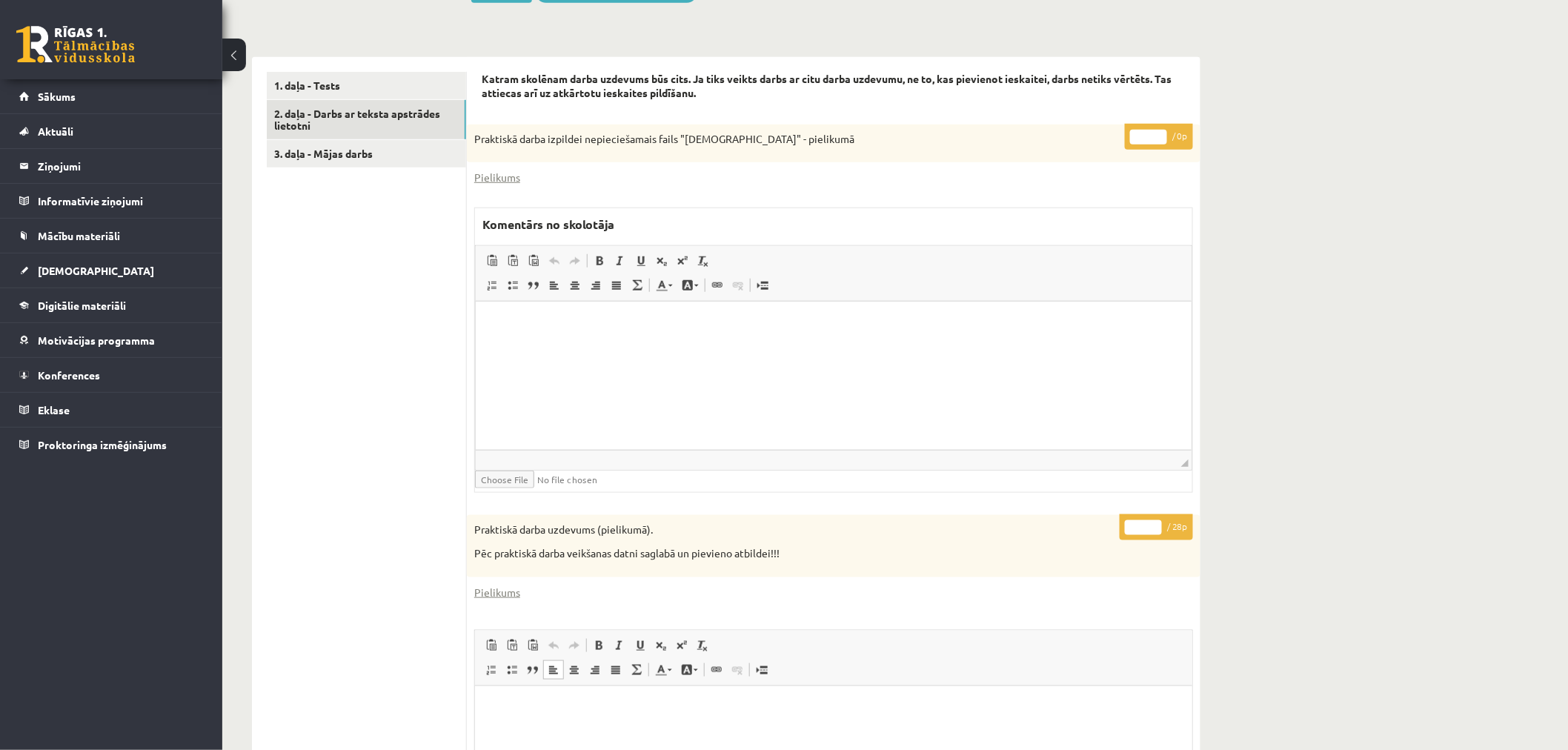
scroll to position [383, 0]
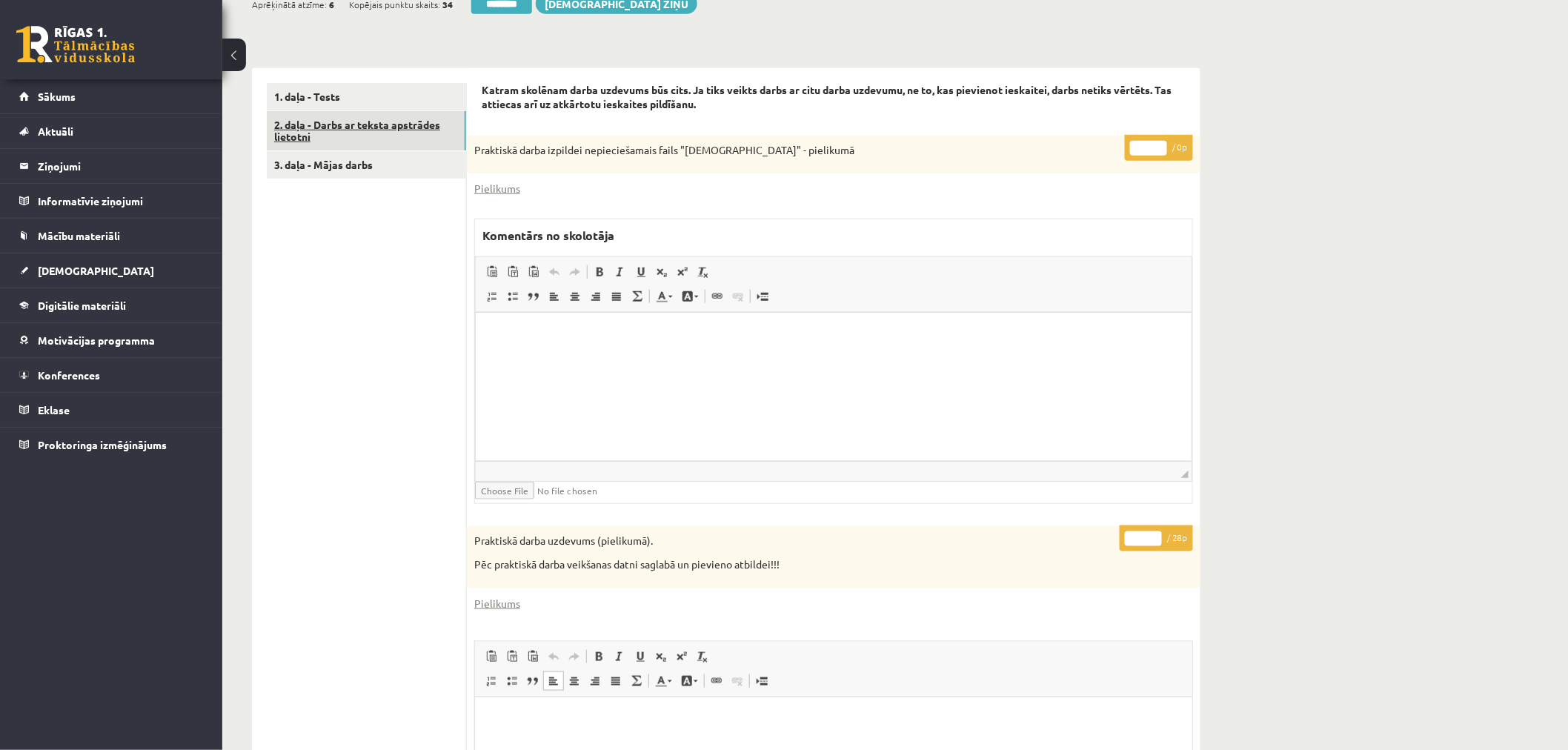
click at [410, 123] on link "2. daļa - Darbs ar teksta apstrādes lietotni" at bounding box center [367, 130] width 199 height 40
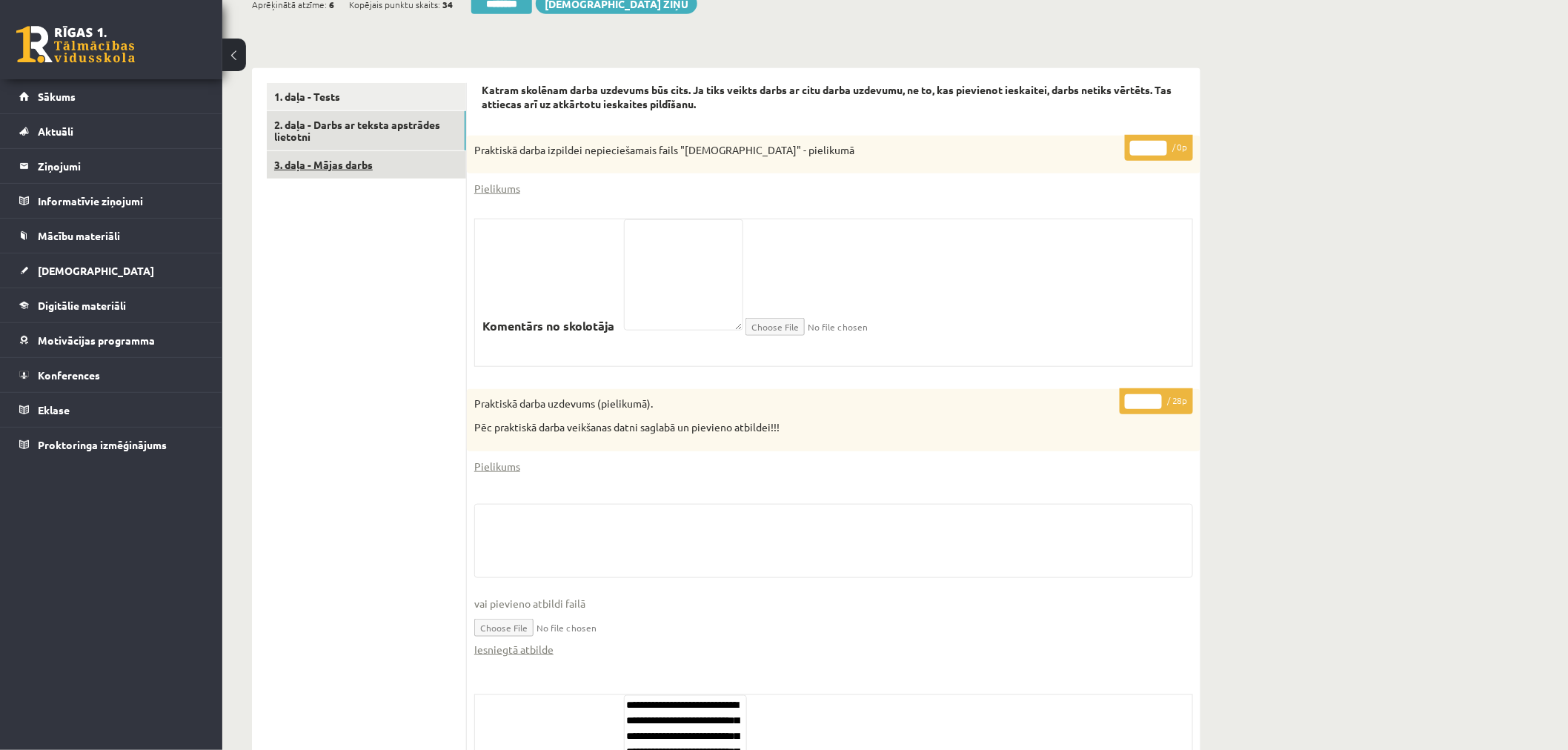
click at [339, 161] on link "3. daļa - Mājas darbs" at bounding box center [367, 164] width 199 height 27
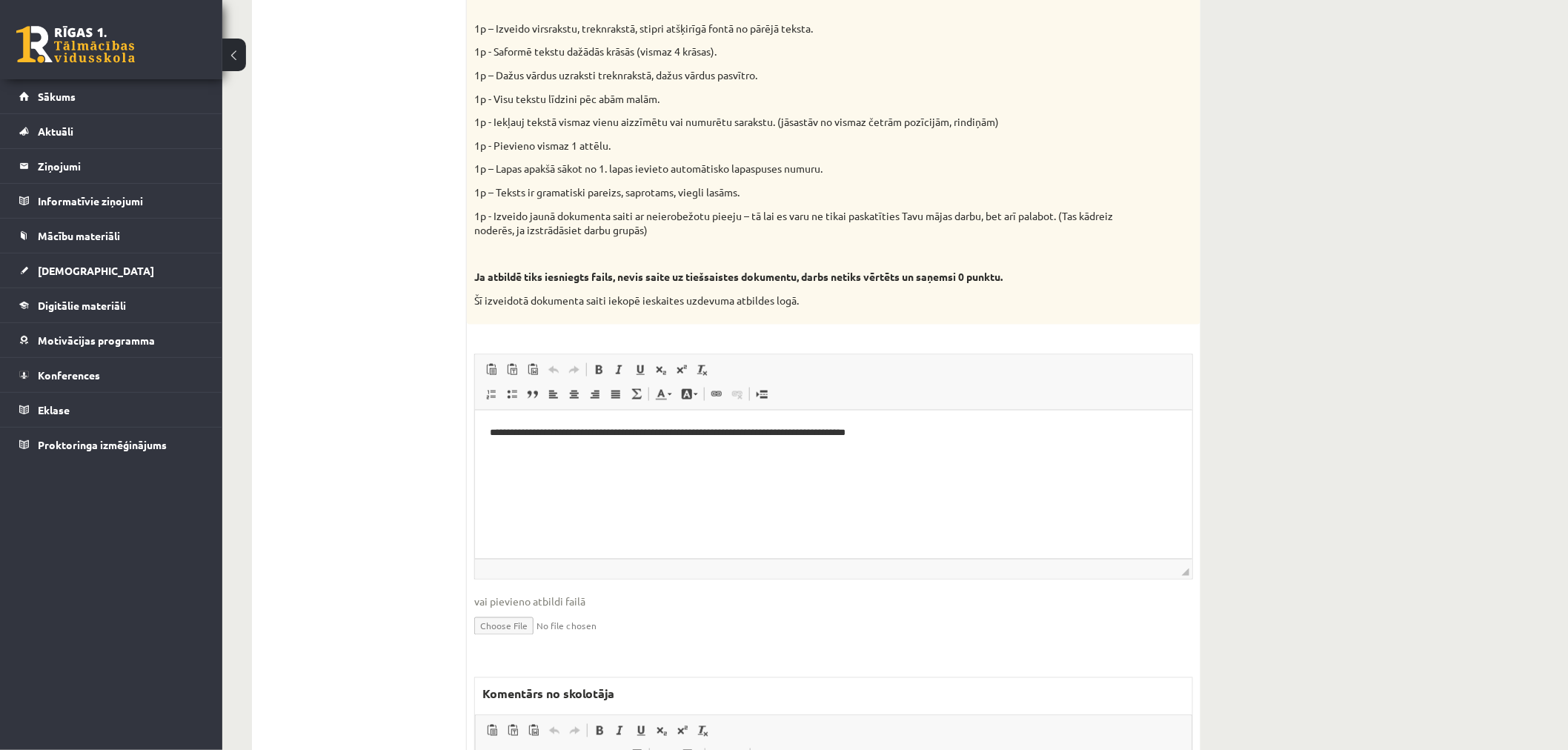
scroll to position [0, 0]
drag, startPoint x: 1018, startPoint y: 442, endPoint x: 832, endPoint y: 811, distance: 413.2
click at [475, 409] on html "**********" at bounding box center [833, 432] width 717 height 46
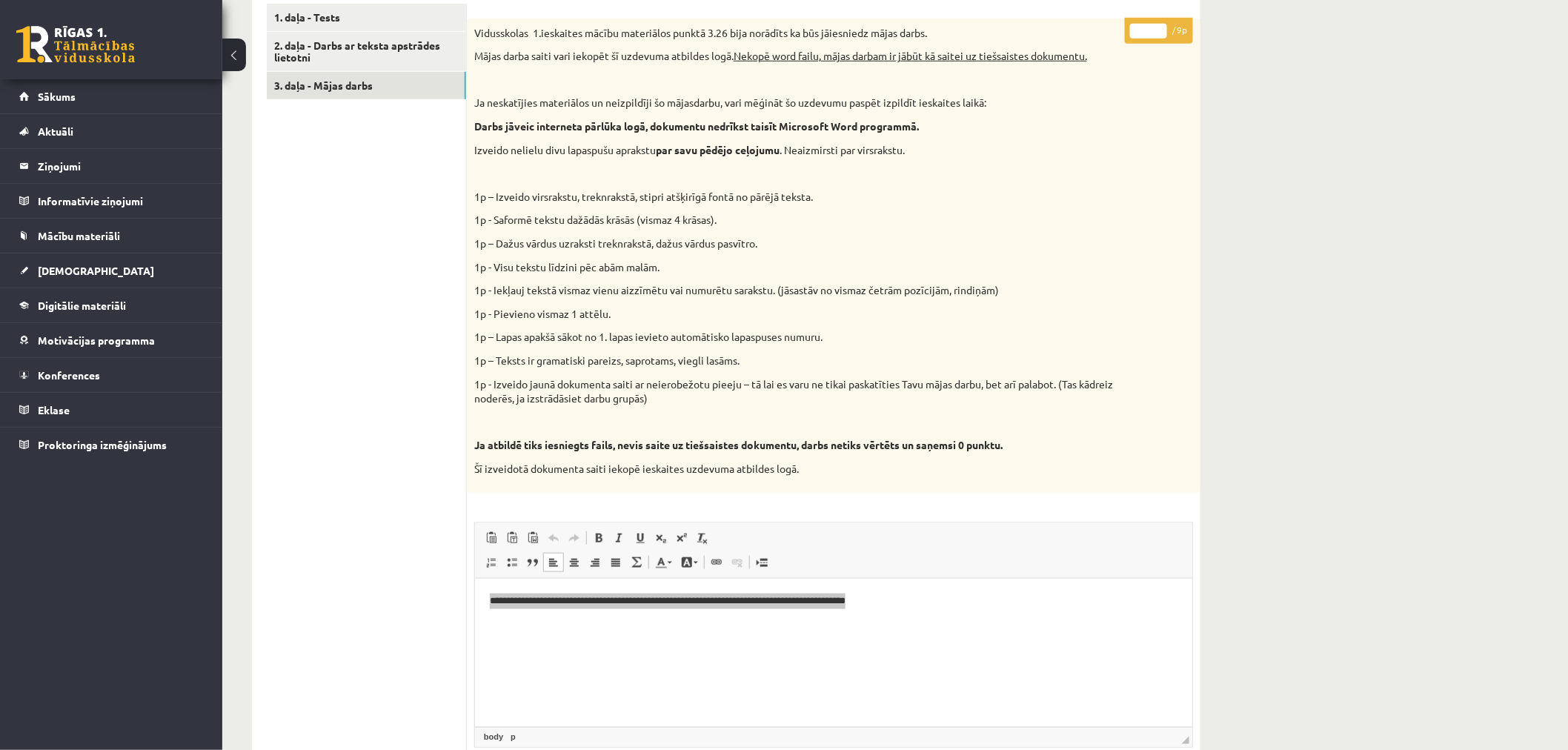
scroll to position [301, 0]
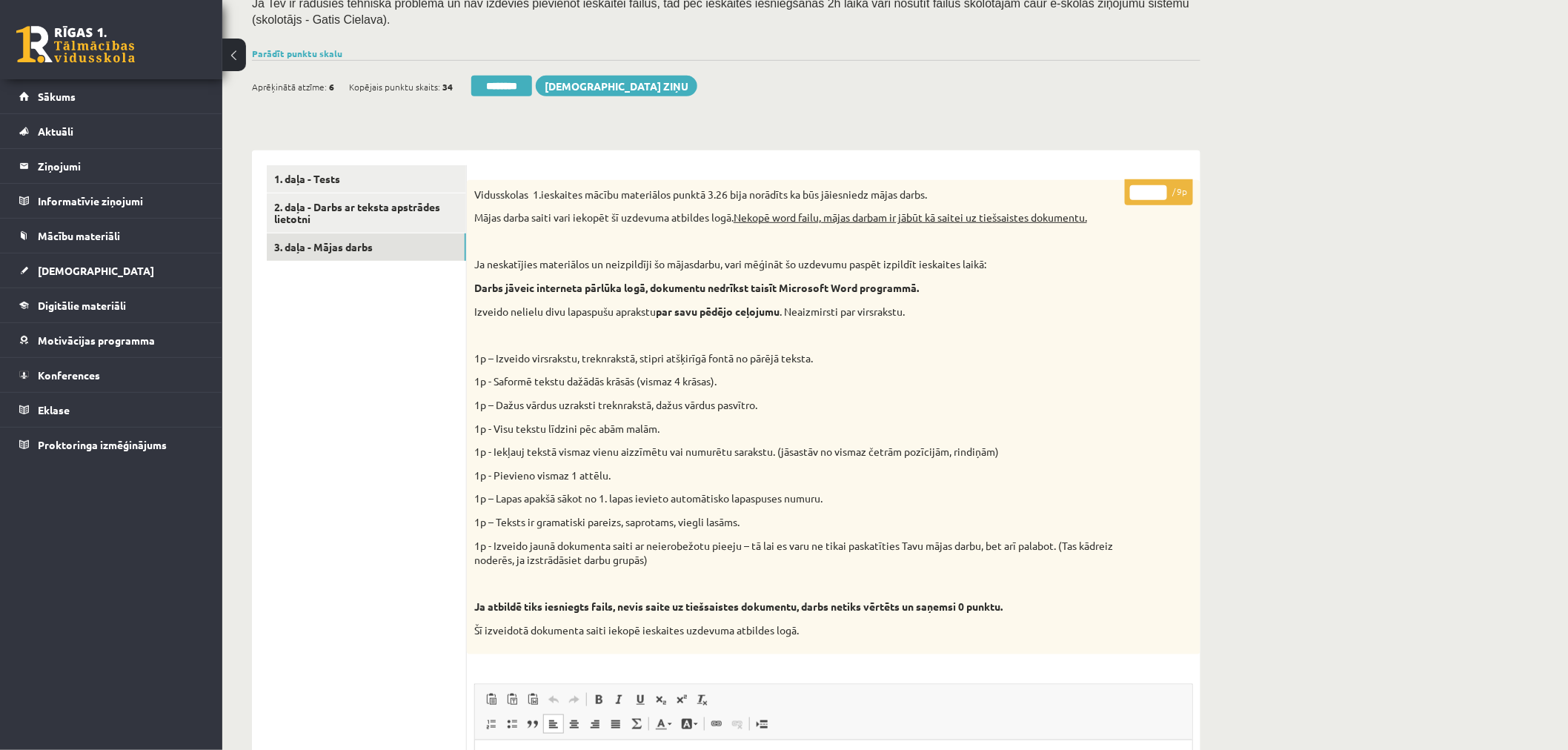
drag, startPoint x: 1149, startPoint y: 187, endPoint x: 1115, endPoint y: 194, distance: 34.7
click at [1115, 194] on div "* / 9p Vidusskolas 1.ieskaites mācību materiālos punktā 3.26 bija norādīts ka b…" at bounding box center [834, 745] width 733 height 1131
type input "*"
click at [1253, 160] on div "Datorika 1.ieskaite 10.a1 klase , Keita Kudravceva (10.a1 klase) Ieskaite jāpil…" at bounding box center [895, 556] width 1346 height 1600
click at [341, 240] on link "3. daļa - Mājas darbs" at bounding box center [367, 247] width 199 height 27
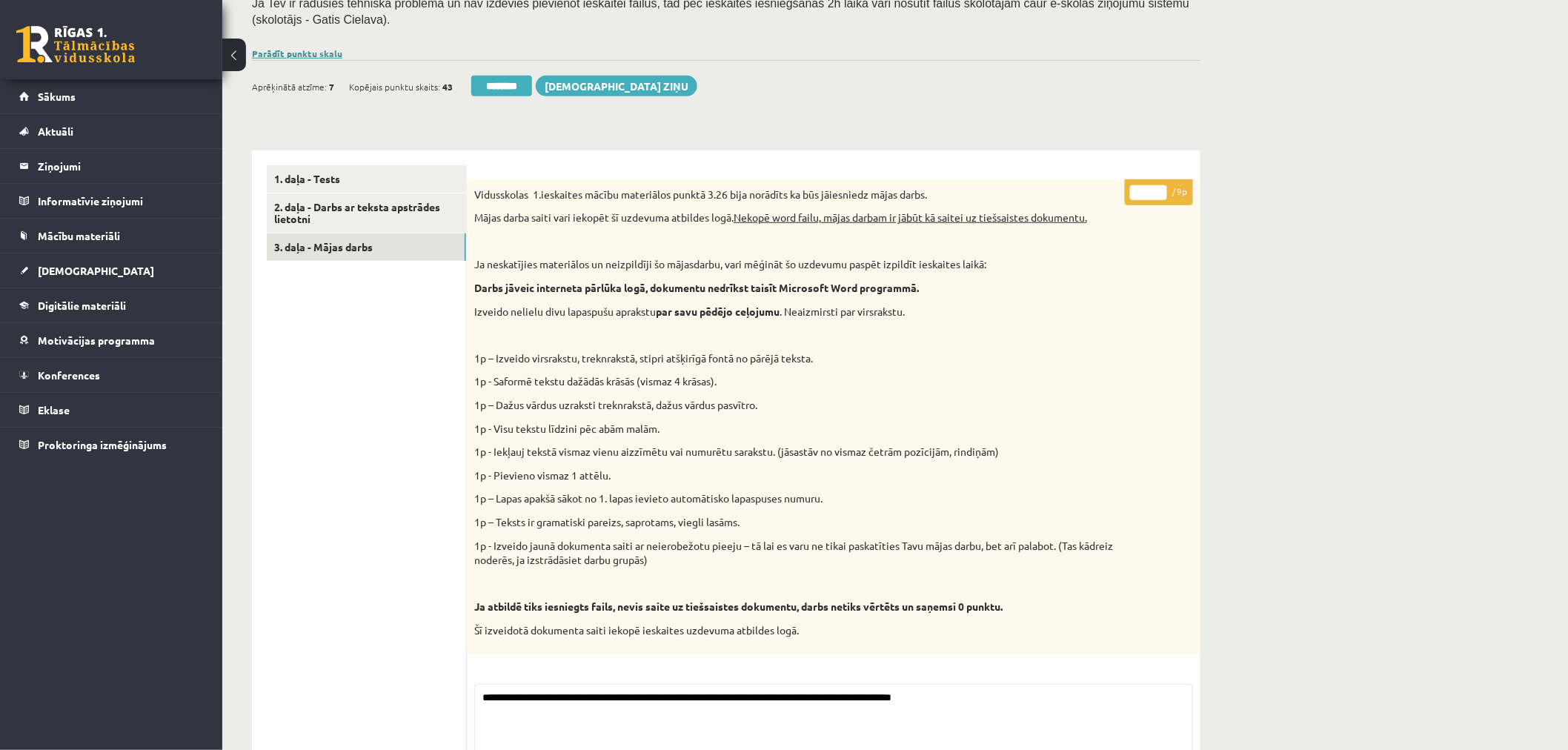
click at [317, 53] on link "Parādīt punktu skalu" at bounding box center [297, 53] width 90 height 12
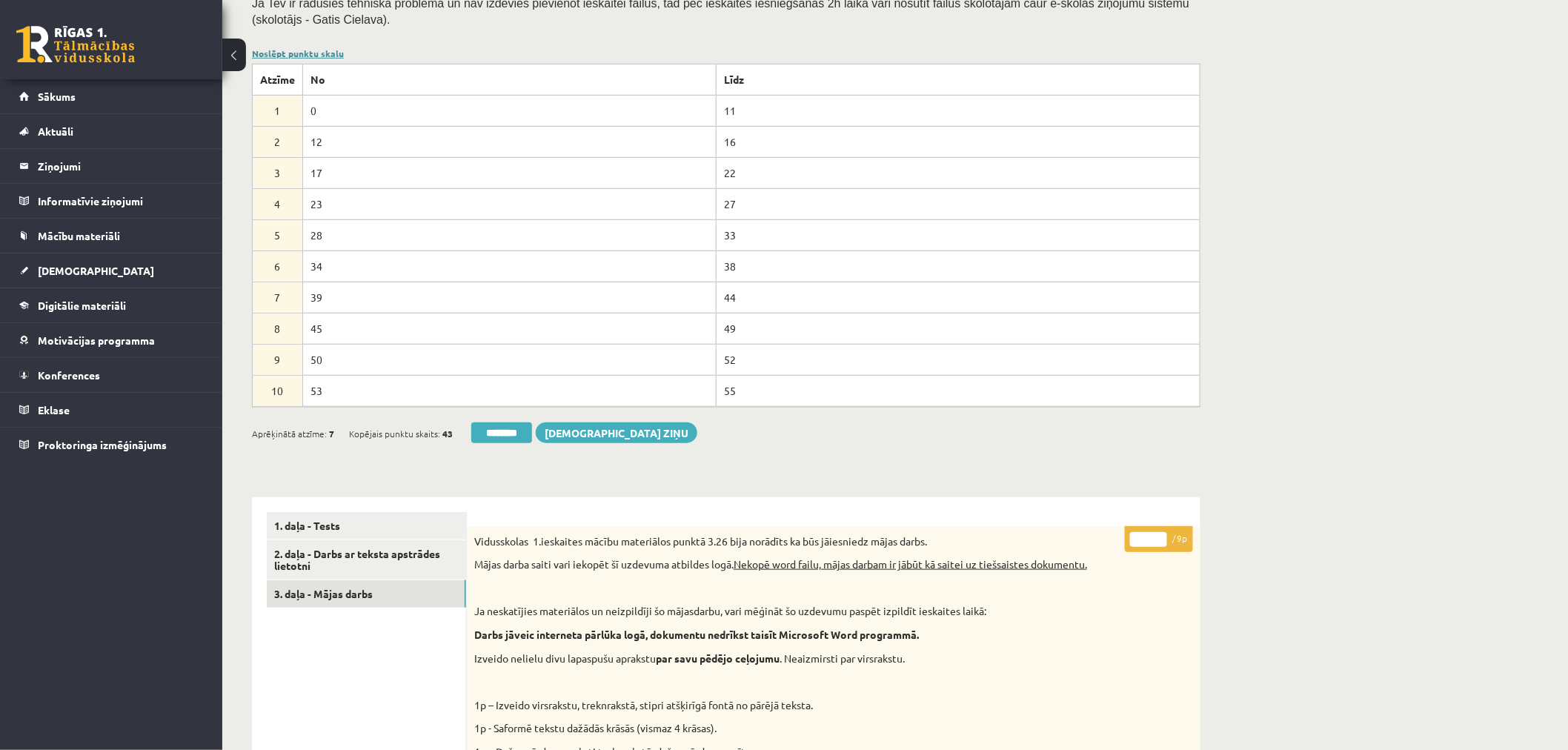
scroll to position [0, 0]
click at [317, 53] on link "Noslēpt punktu skalu" at bounding box center [298, 53] width 92 height 12
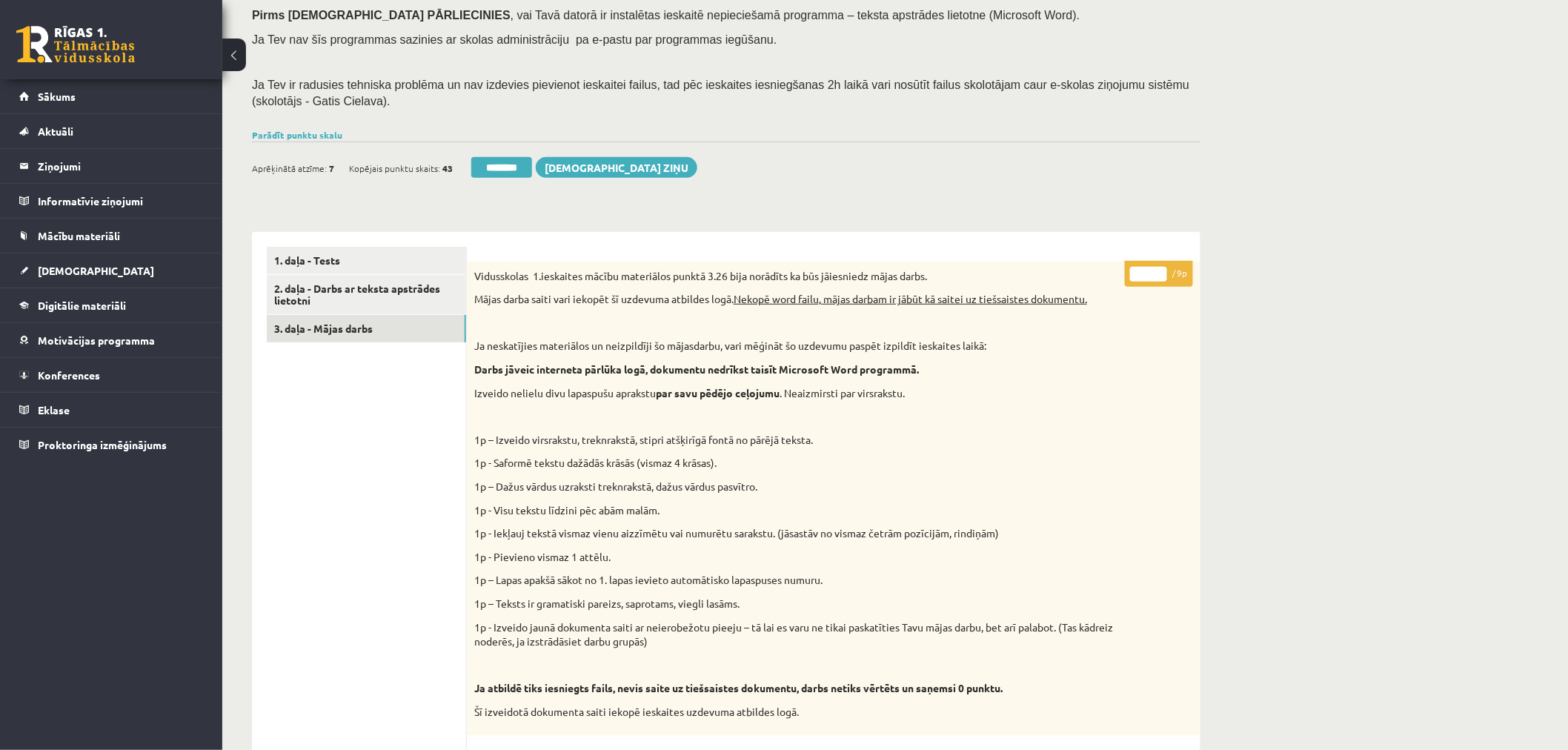
scroll to position [219, 0]
click at [413, 287] on link "2. daļa - Darbs ar teksta apstrādes lietotni" at bounding box center [367, 295] width 199 height 40
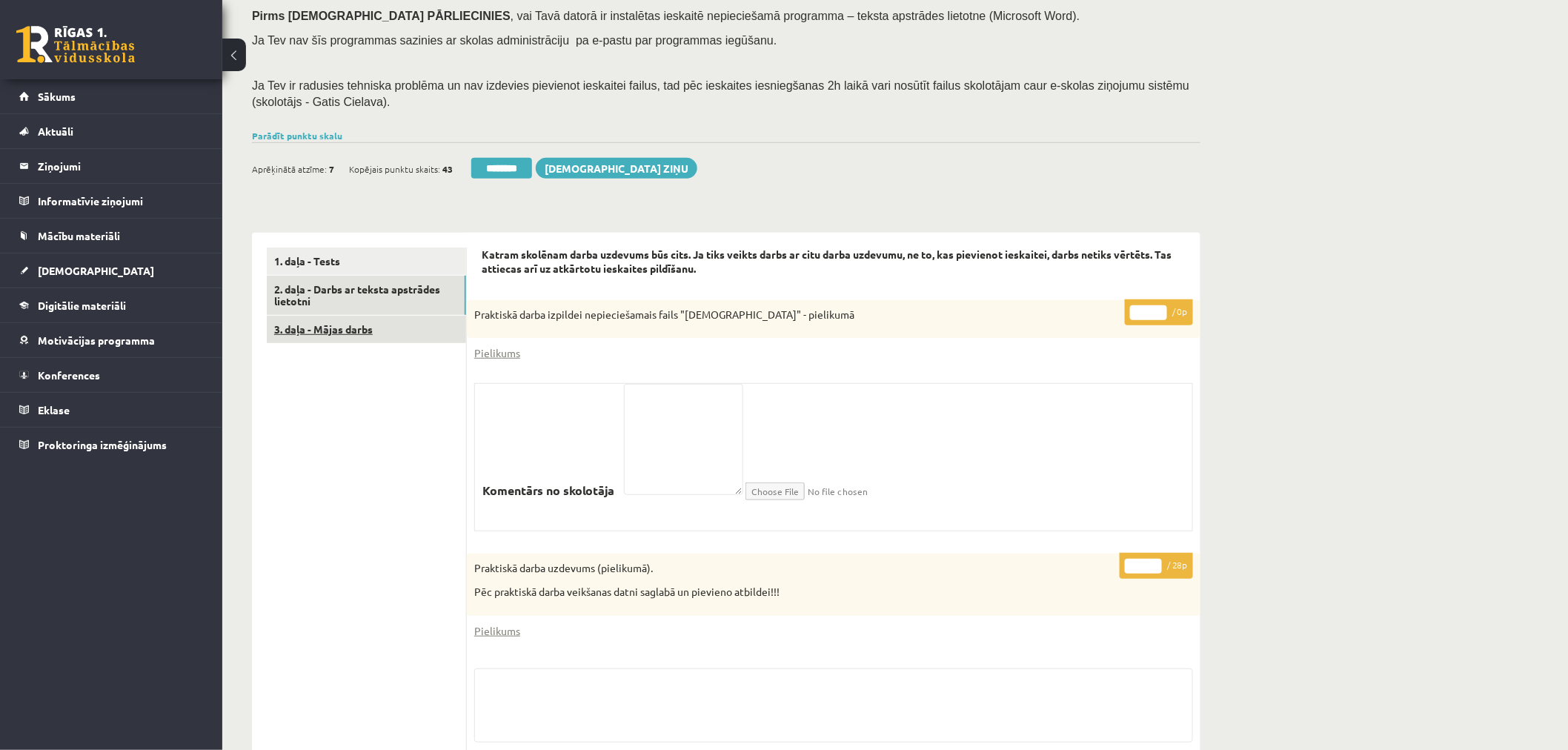
click at [344, 327] on link "3. daļa - Mājas darbs" at bounding box center [367, 328] width 199 height 27
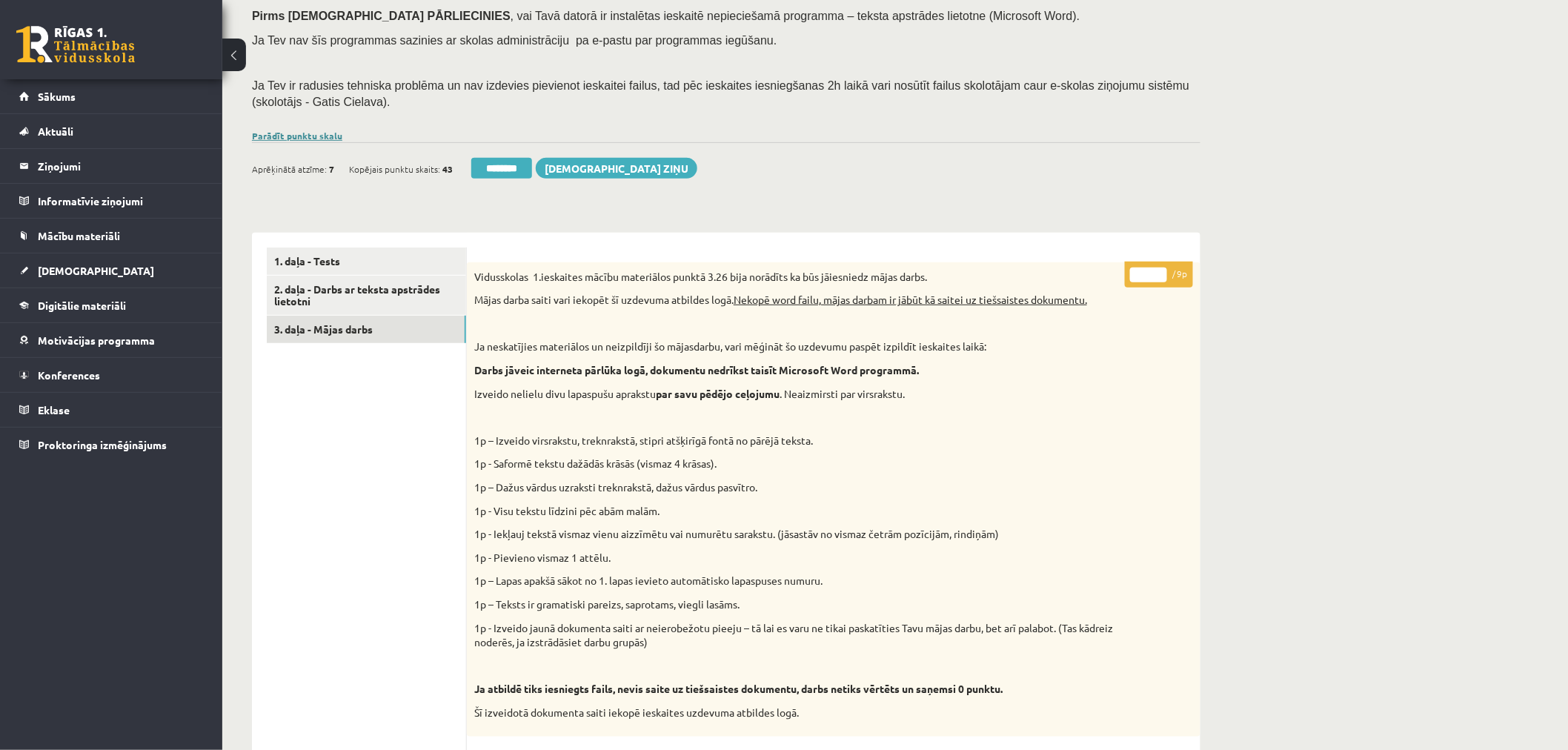
click at [322, 134] on link "Parādīt punktu skalu" at bounding box center [297, 135] width 90 height 12
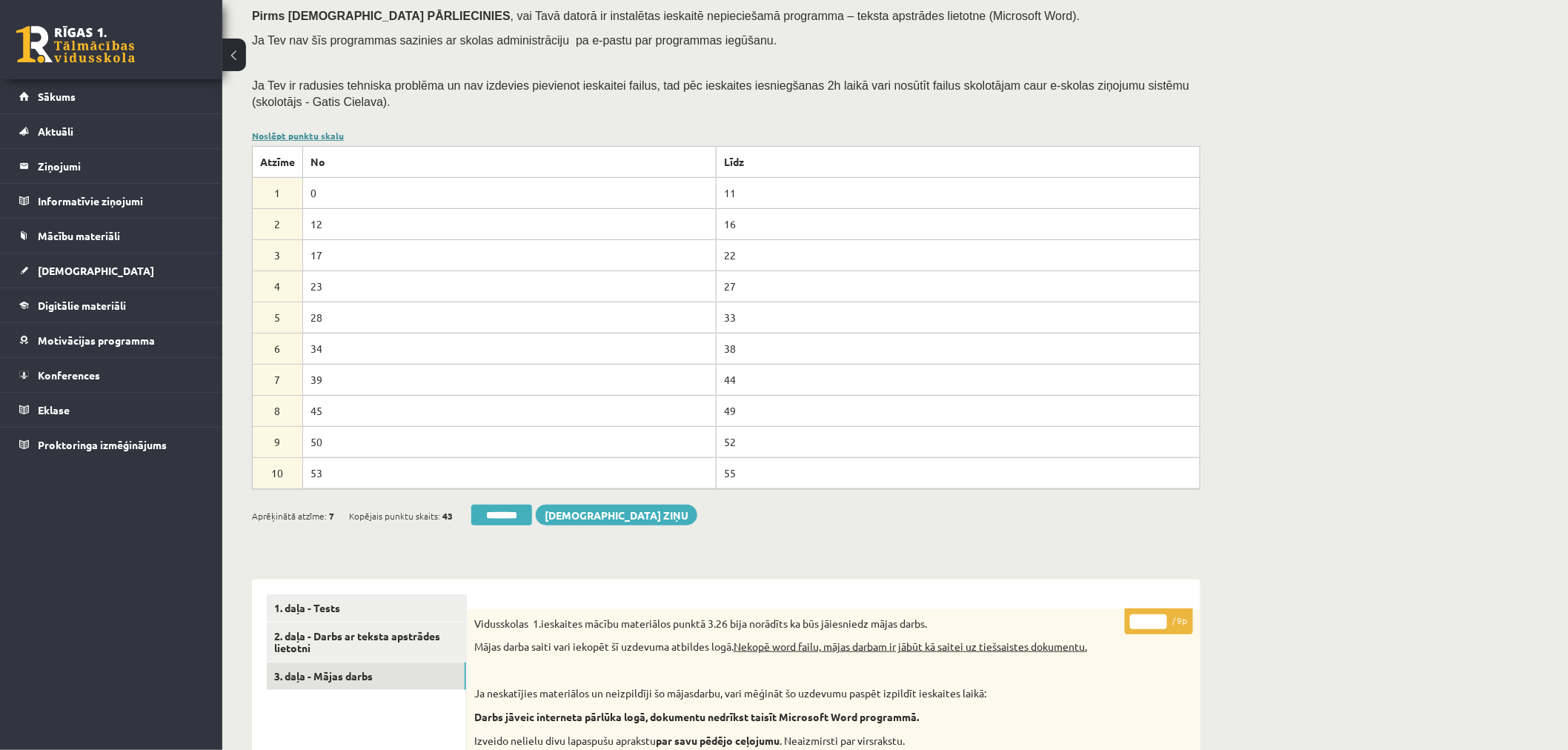
scroll to position [0, 0]
click at [322, 134] on link "Noslēpt punktu skalu" at bounding box center [298, 135] width 92 height 12
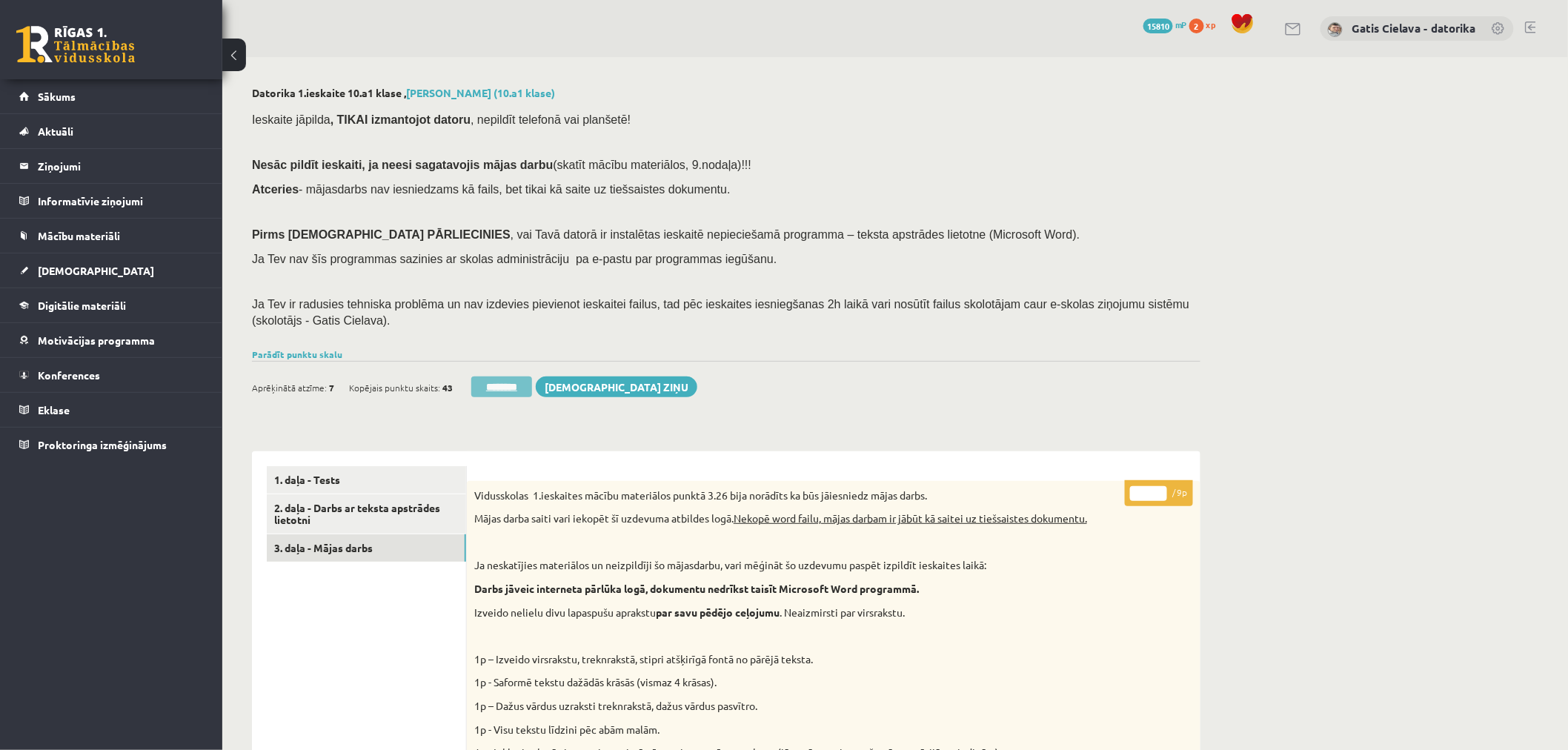
click at [521, 389] on input "********" at bounding box center [502, 387] width 60 height 20
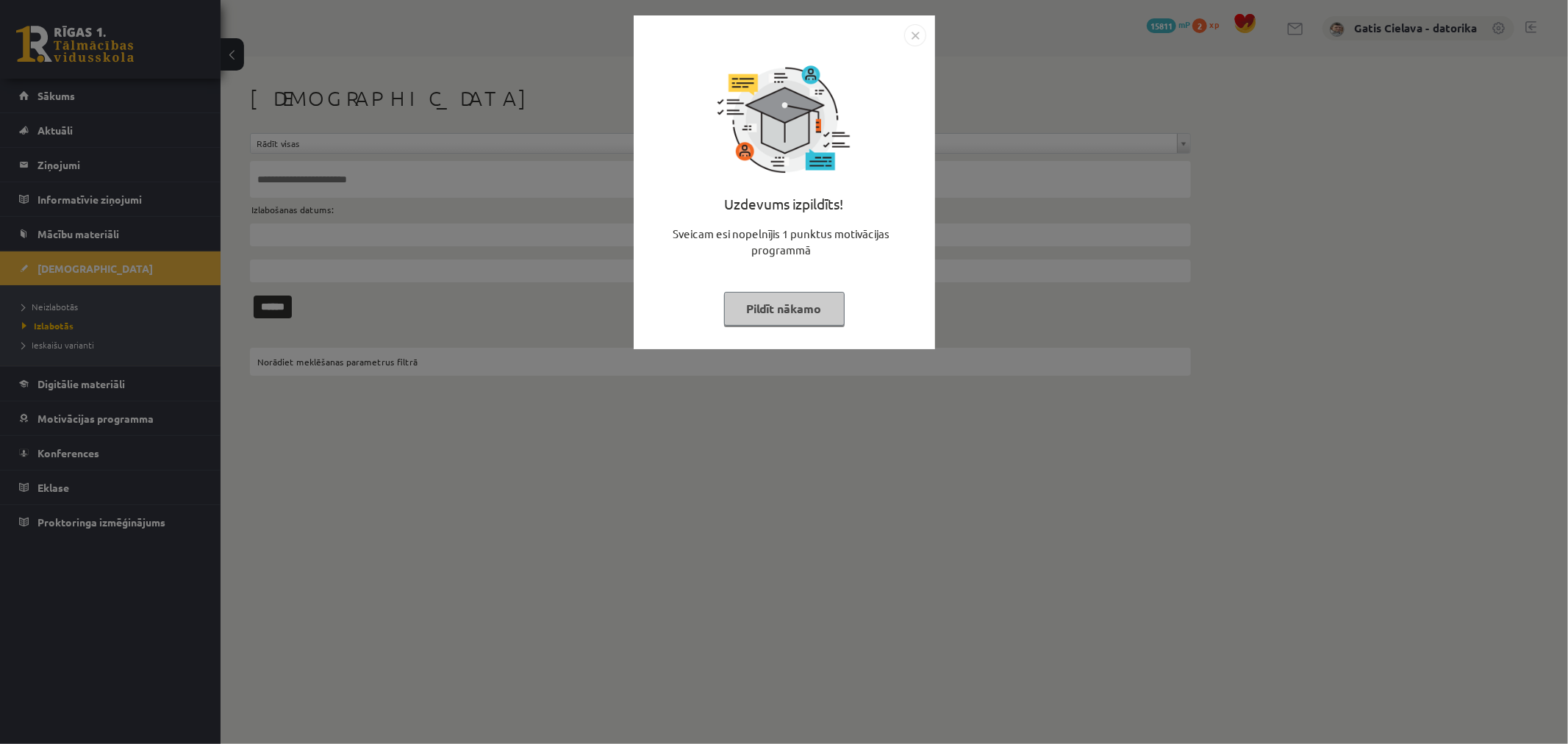
drag, startPoint x: 807, startPoint y: 306, endPoint x: 749, endPoint y: 259, distance: 74.7
click at [807, 306] on button "Pildīt nākamo" at bounding box center [784, 308] width 121 height 34
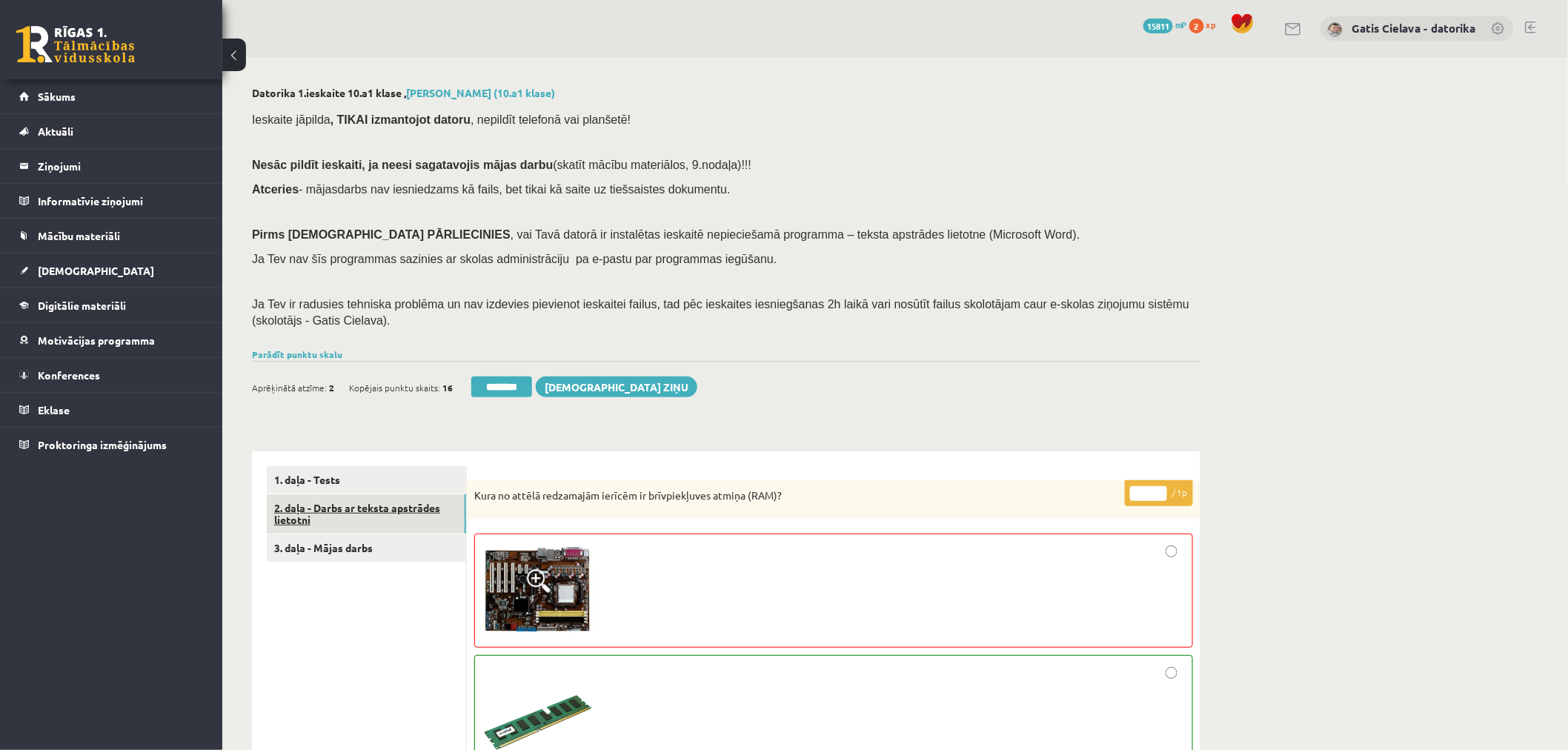
click at [381, 508] on link "2. daļa - Darbs ar teksta apstrādes lietotni" at bounding box center [367, 514] width 199 height 40
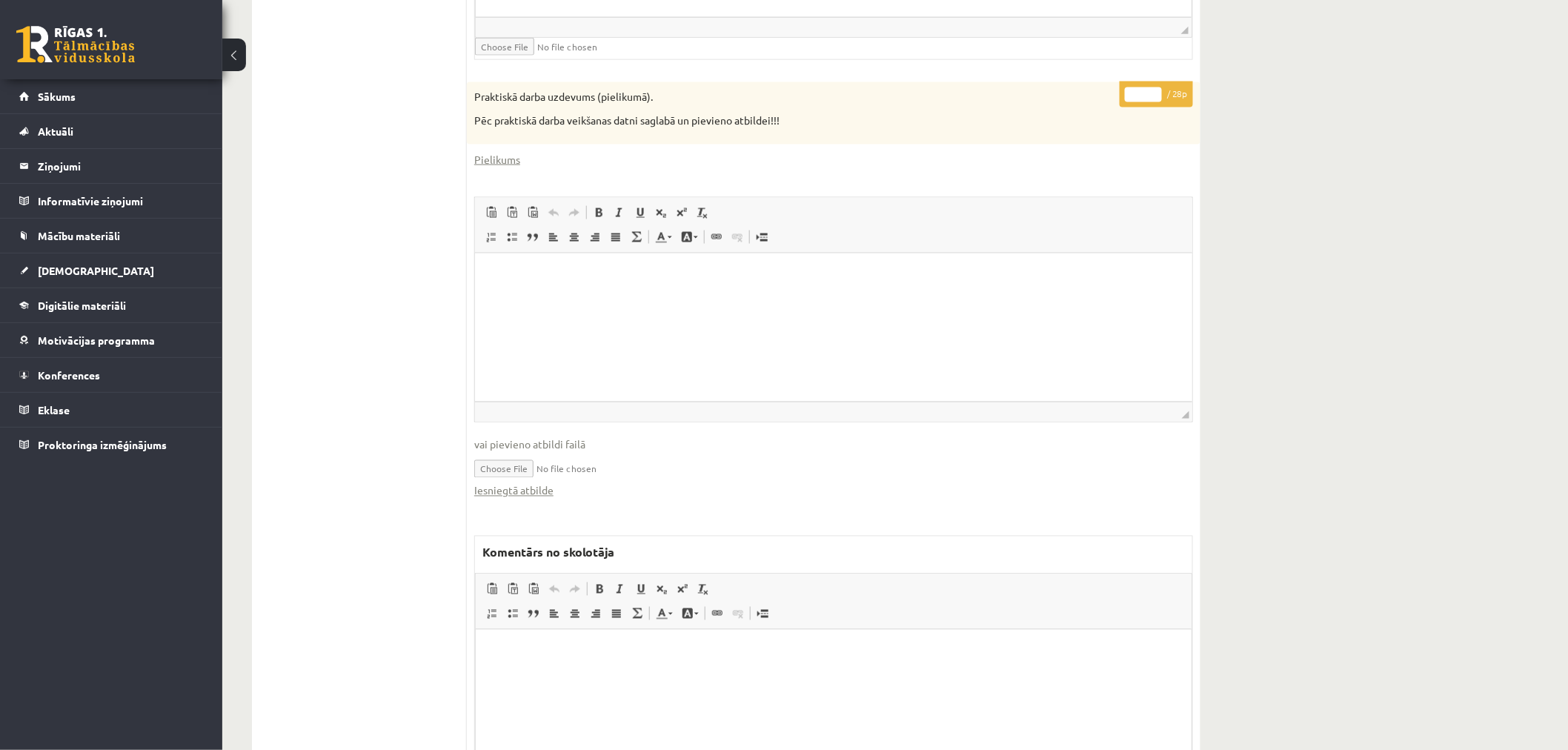
scroll to position [796, 0]
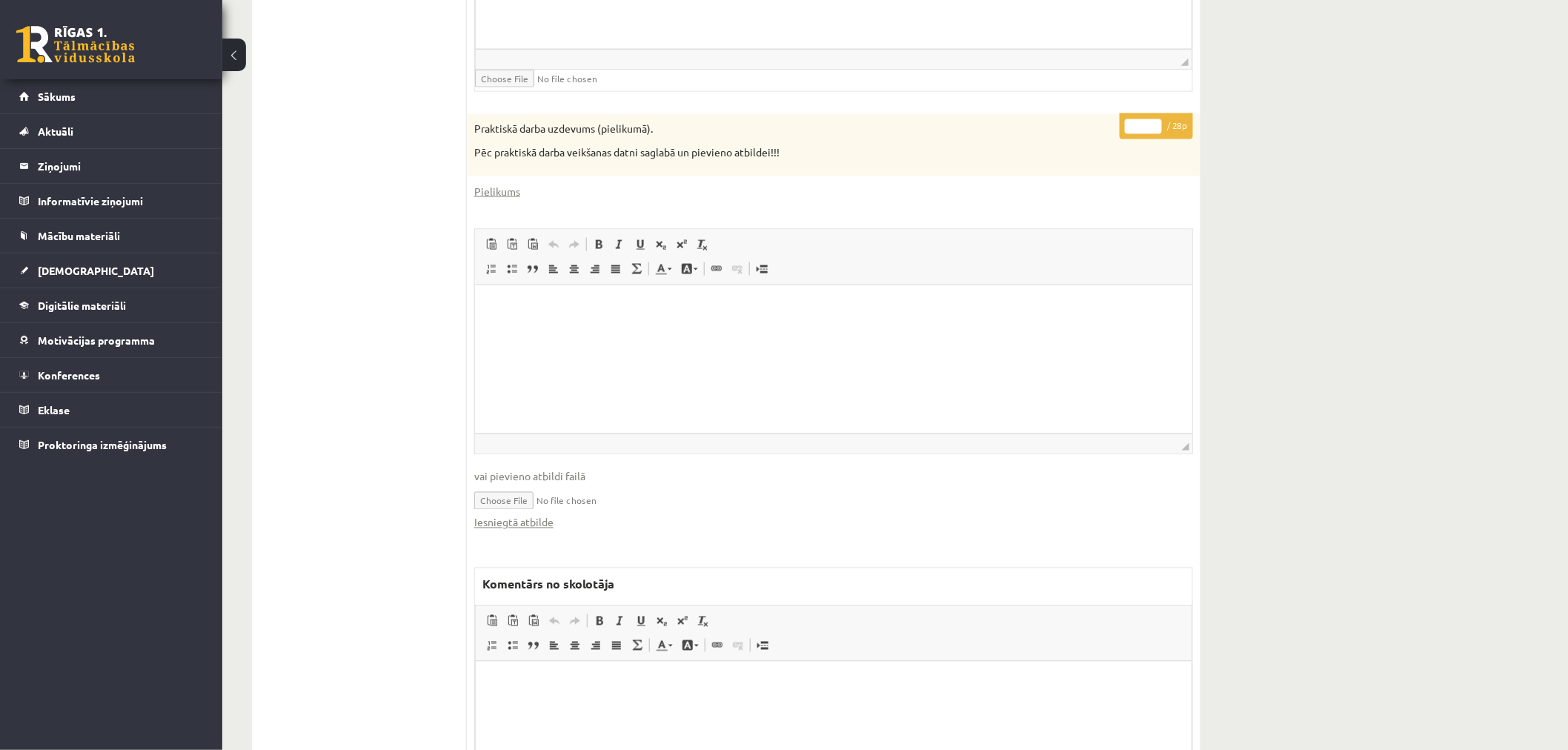
drag, startPoint x: 1143, startPoint y: 124, endPoint x: 1112, endPoint y: 120, distance: 31.3
click at [1112, 120] on div "* / 28p Praktiskā darba uzdevums (pielikumā). Pēc praktiskā darba veikšanas dat…" at bounding box center [834, 492] width 733 height 757
type input "**"
click at [1269, 134] on div "Datorika 1.ieskaite 10.a1 klase , [PERSON_NAME] (10.a1 klase) Ieskaite jāpilda …" at bounding box center [895, 89] width 1346 height 1654
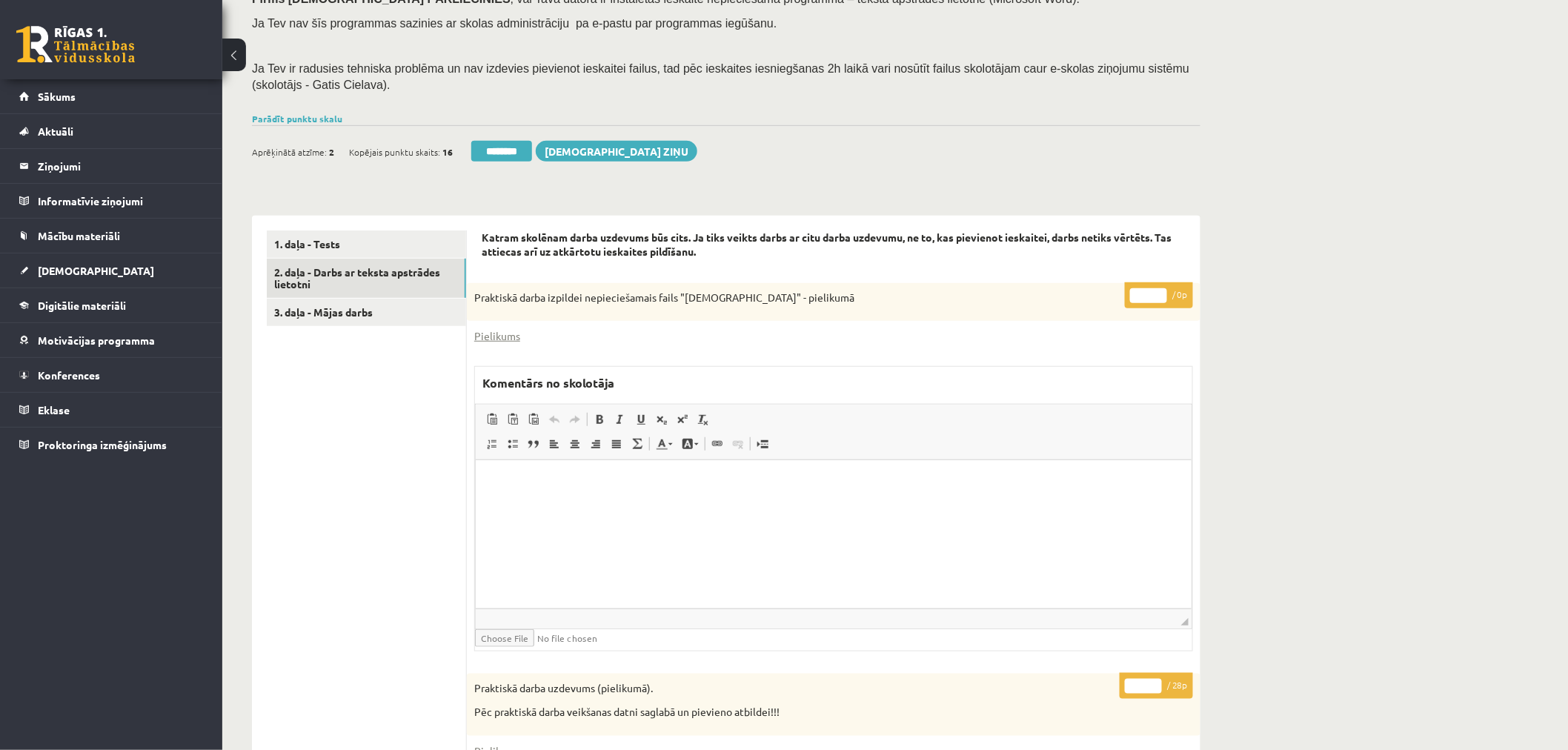
scroll to position [219, 0]
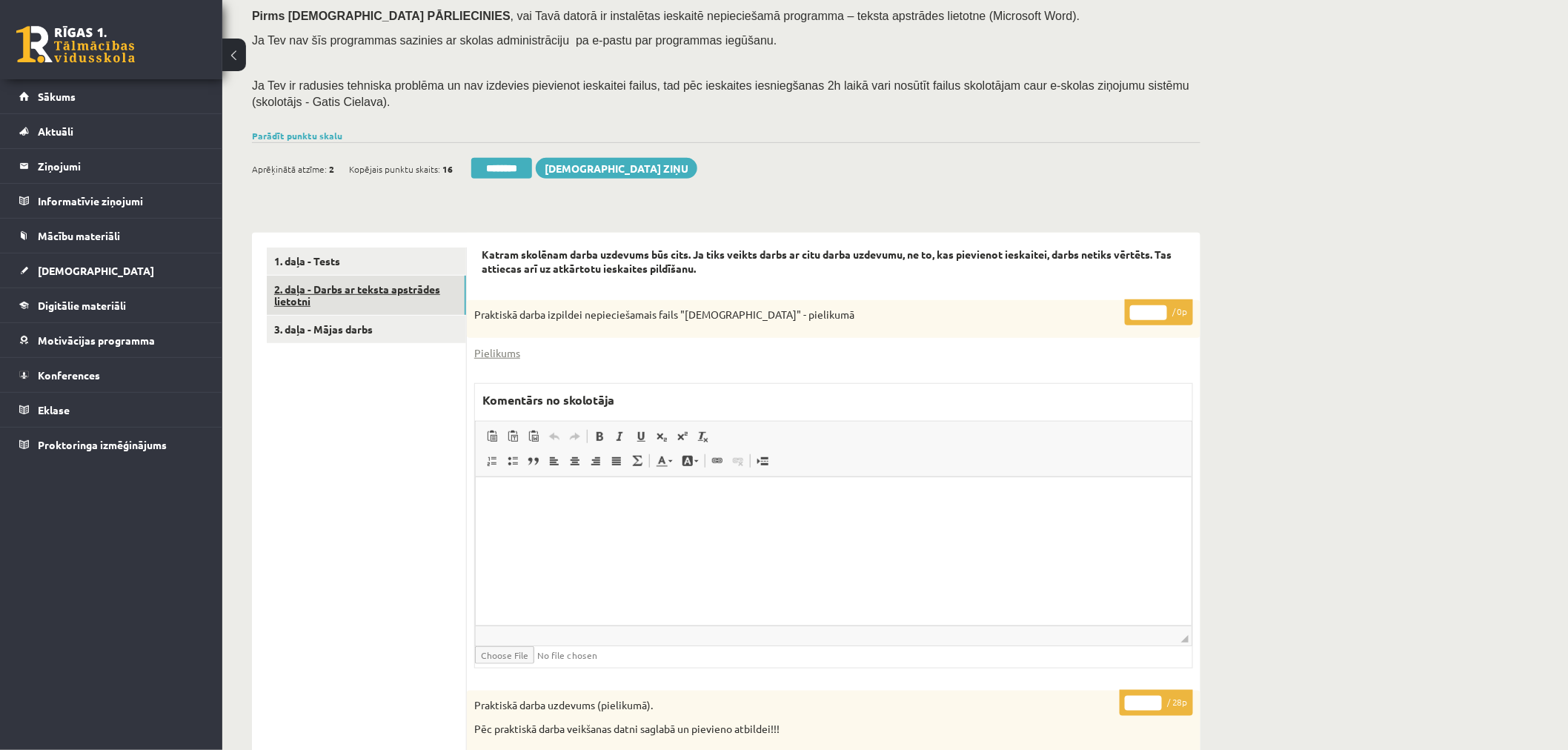
click at [418, 289] on link "2. daļa - Darbs ar teksta apstrādes lietotni" at bounding box center [367, 295] width 199 height 40
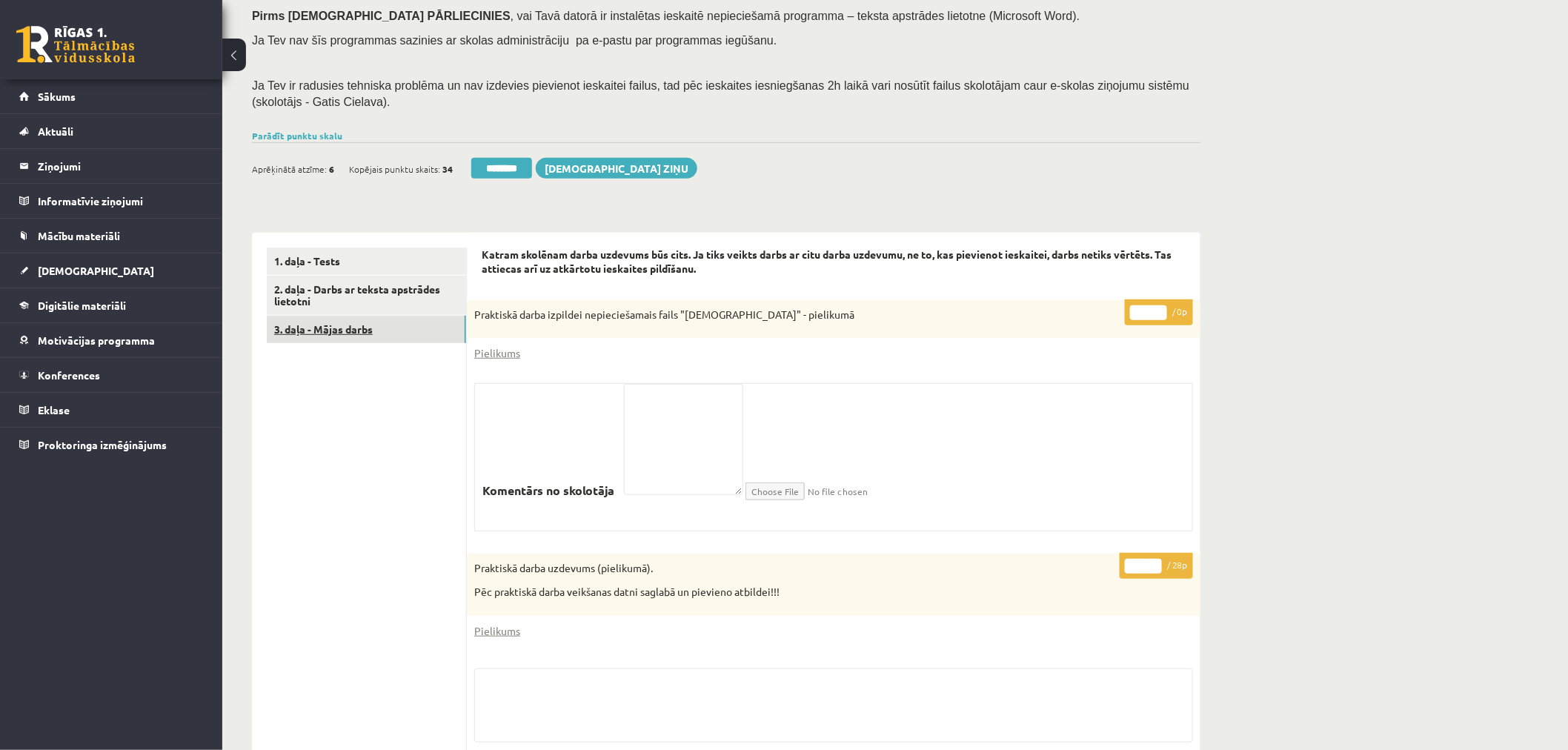
click at [337, 333] on link "3. daļa - Mājas darbs" at bounding box center [367, 328] width 199 height 27
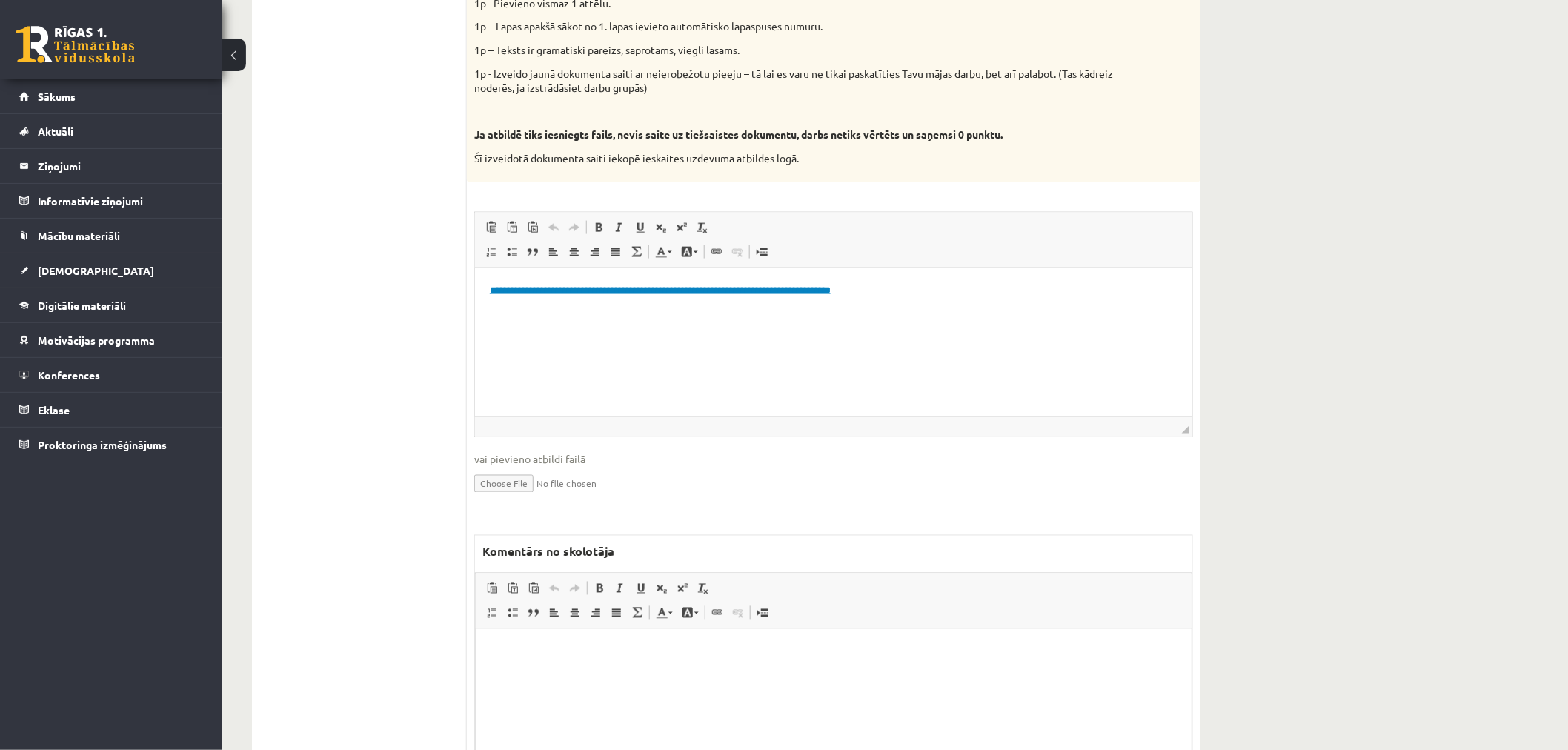
scroll to position [774, 0]
drag, startPoint x: 952, startPoint y: 289, endPoint x: 298, endPoint y: 288, distance: 654.0
click at [475, 288] on html "**********" at bounding box center [833, 288] width 717 height 46
copy link "**********"
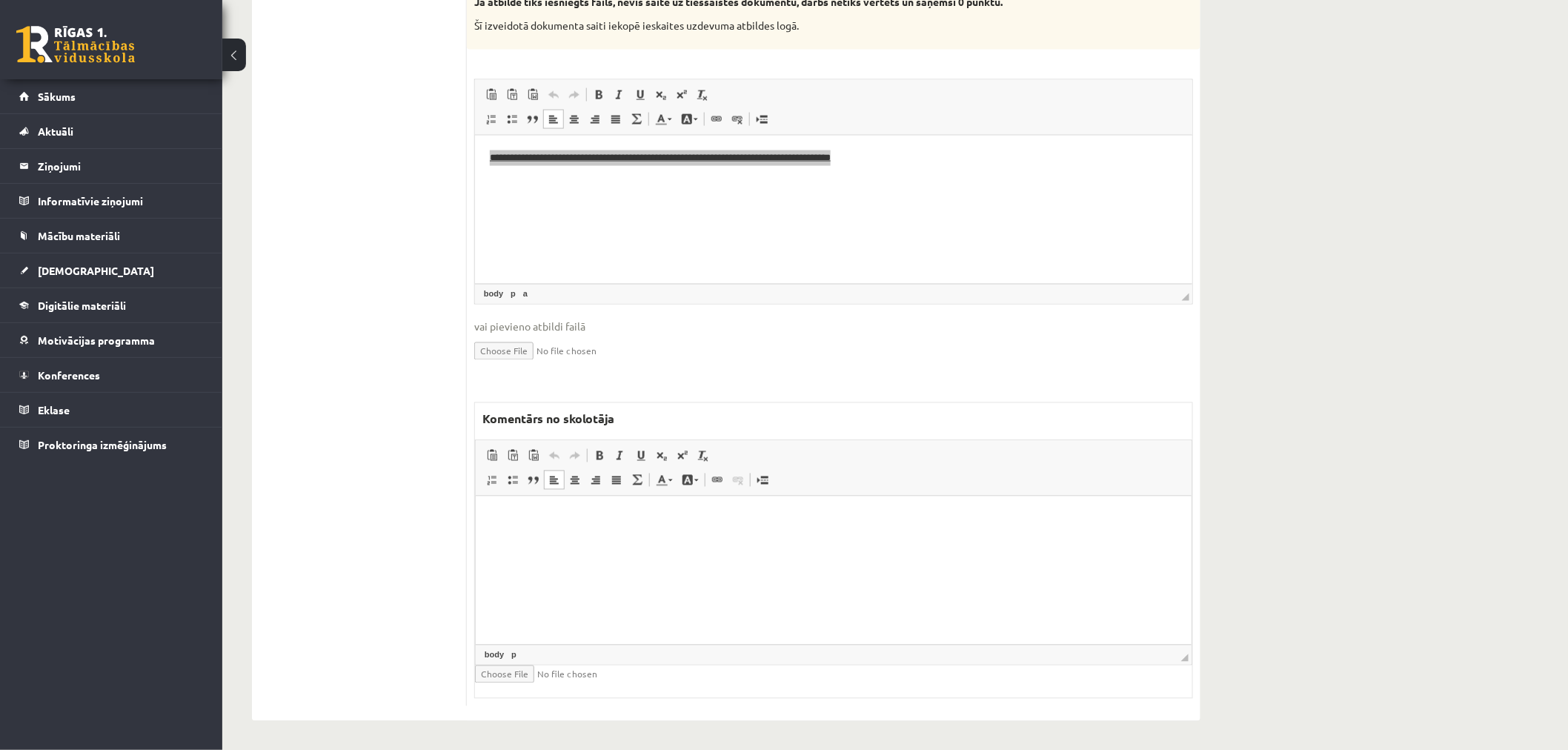
drag, startPoint x: 663, startPoint y: 516, endPoint x: 688, endPoint y: 506, distance: 26.9
click at [663, 516] on p "Bagātinātā teksta redaktors, wiswyg-editor-47024814809640-1757586570-252" at bounding box center [832, 518] width 686 height 16
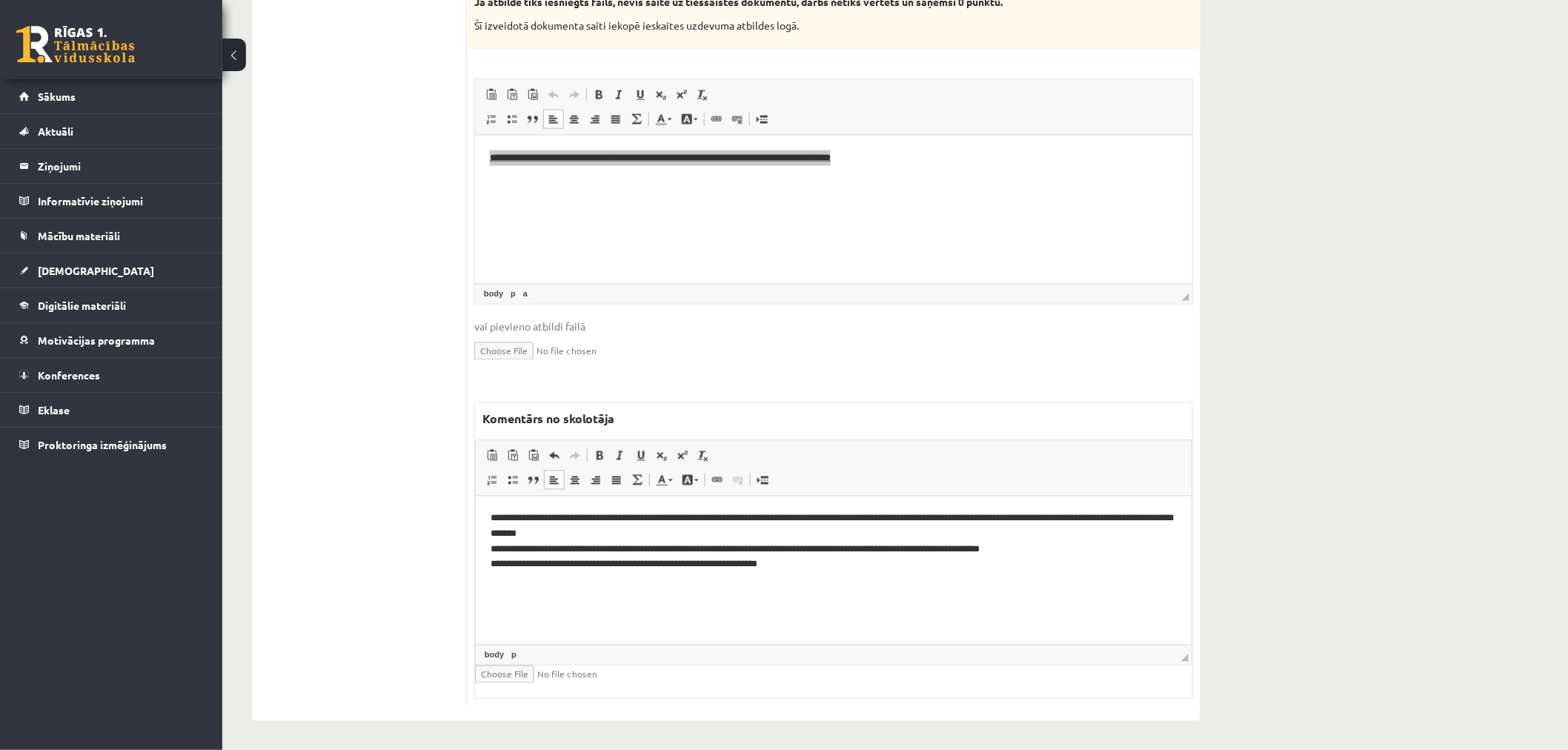
click at [796, 587] on html "**********" at bounding box center [833, 542] width 716 height 91
click at [843, 181] on html "**********" at bounding box center [833, 157] width 717 height 46
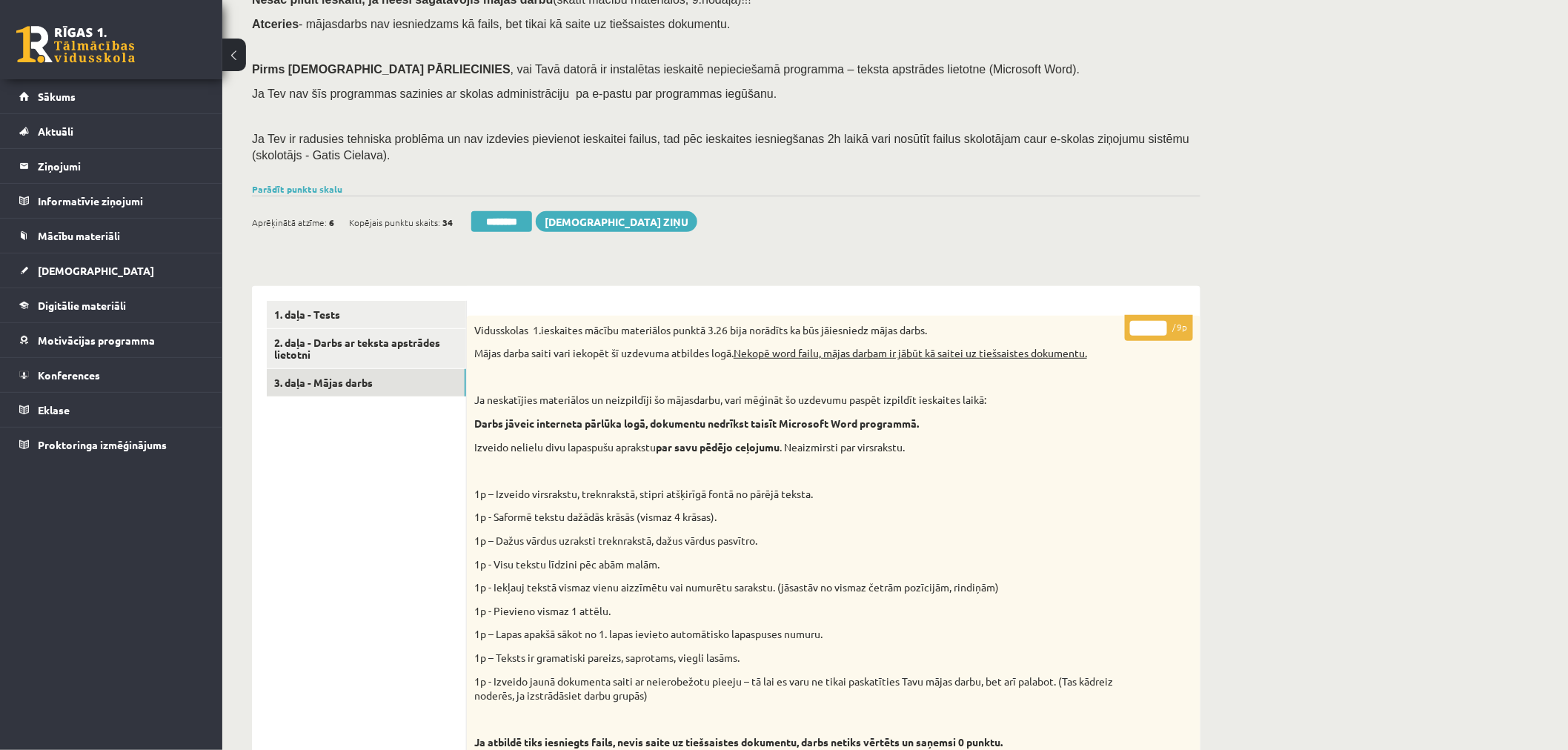
scroll to position [165, 0]
click at [373, 351] on link "2. daļa - Darbs ar teksta apstrādes lietotni" at bounding box center [367, 349] width 199 height 40
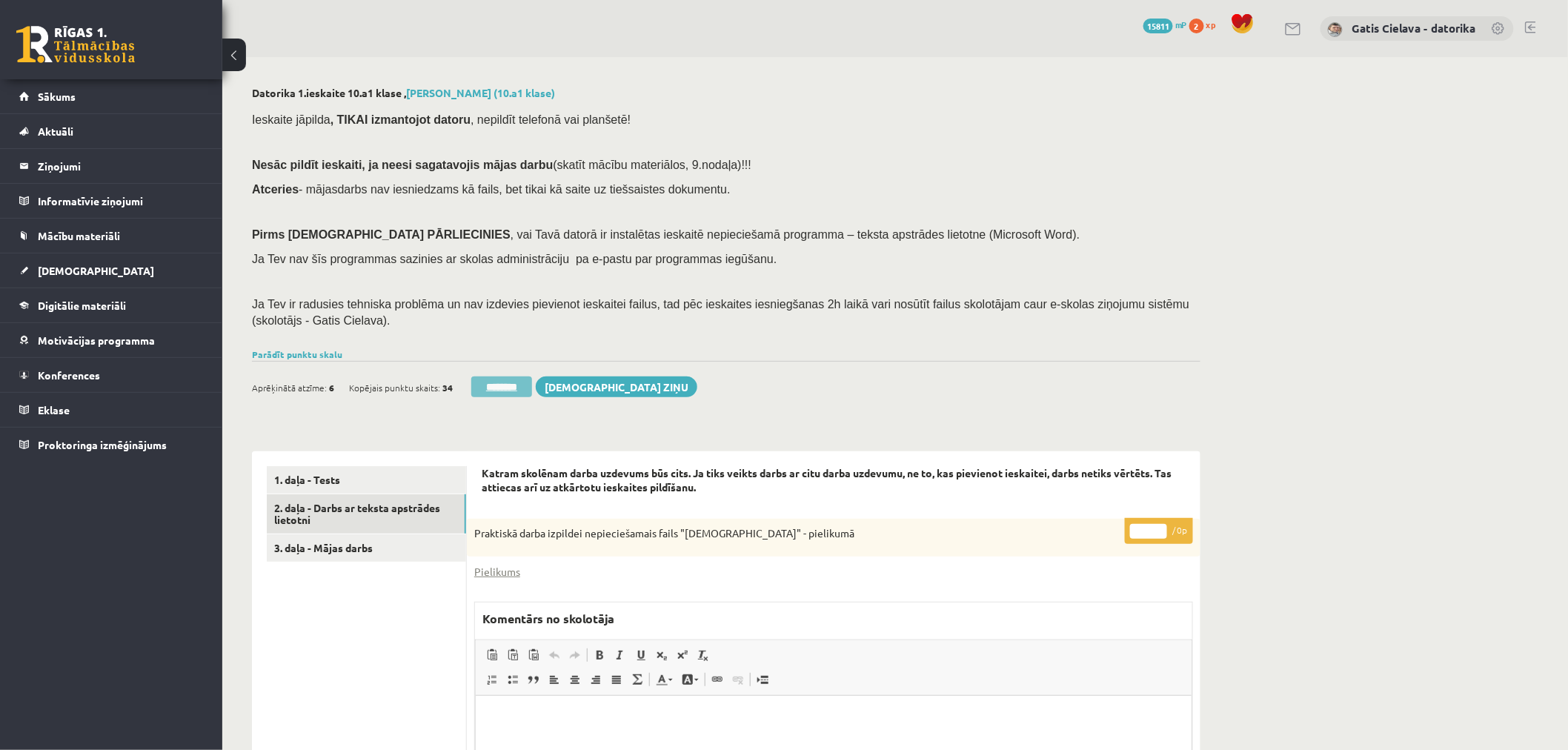
scroll to position [0, 0]
click at [506, 387] on input "********" at bounding box center [502, 387] width 60 height 20
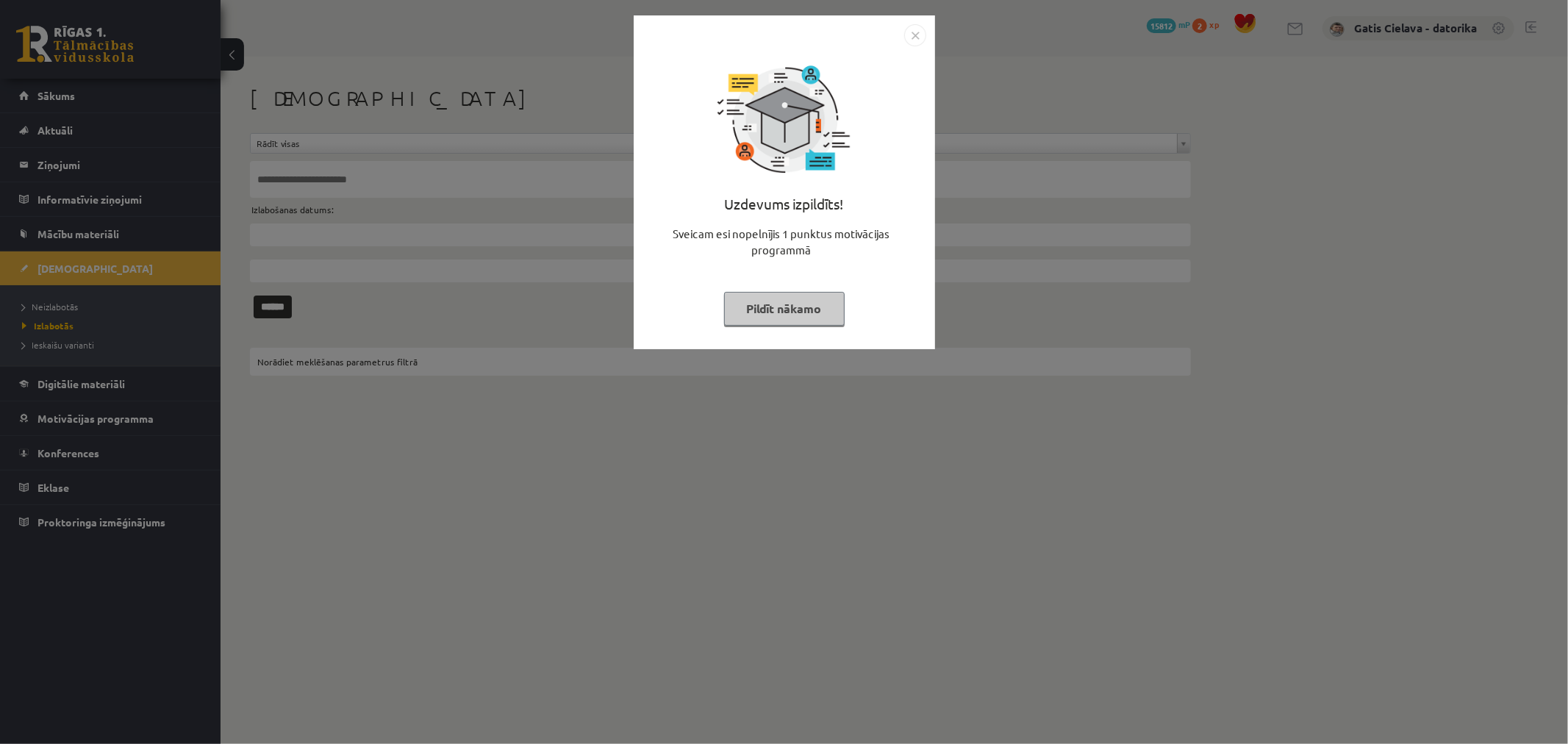
click at [777, 310] on button "Pildīt nākamo" at bounding box center [784, 308] width 121 height 34
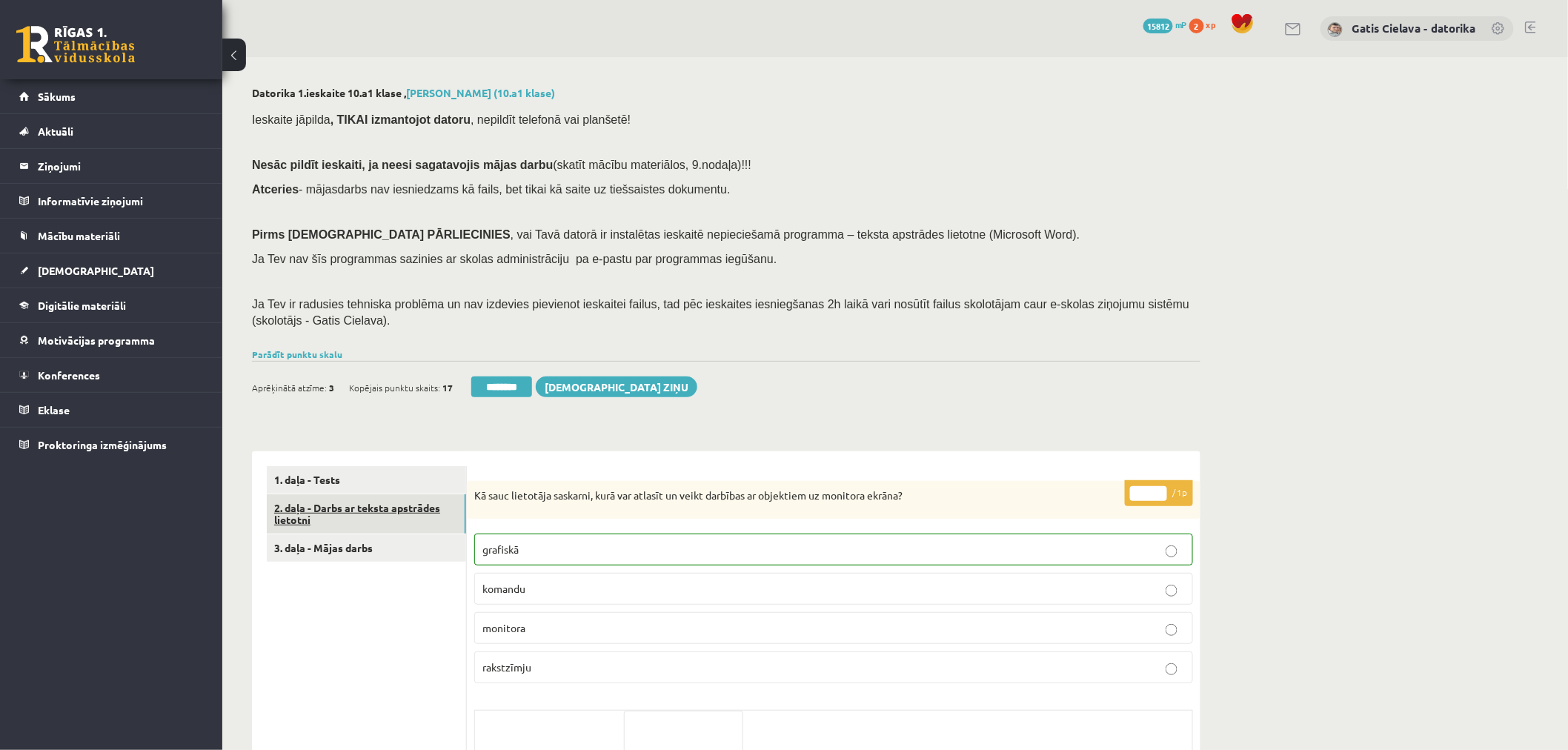
click at [370, 519] on link "2. daļa - Darbs ar teksta apstrādes lietotni" at bounding box center [367, 514] width 199 height 40
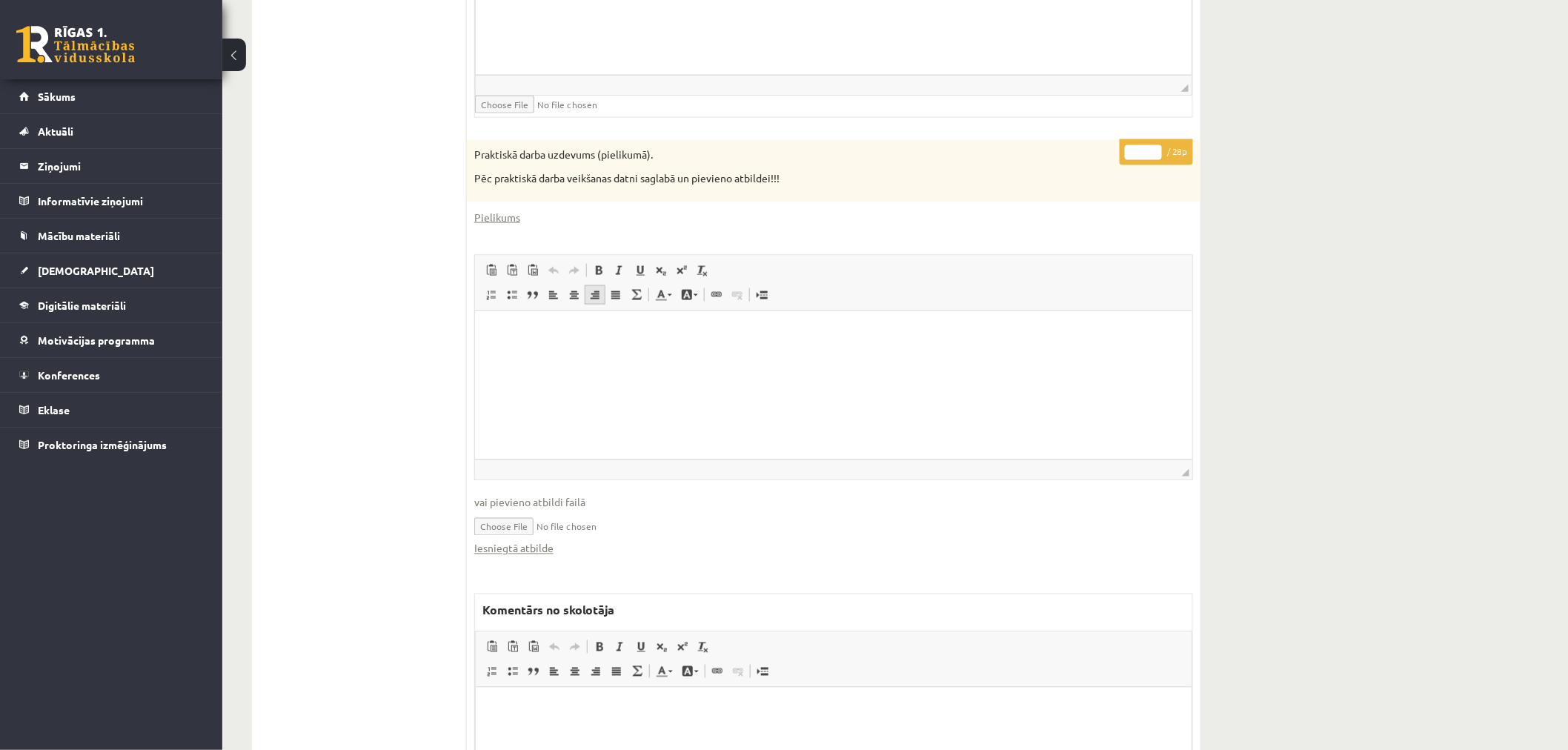
scroll to position [741, 0]
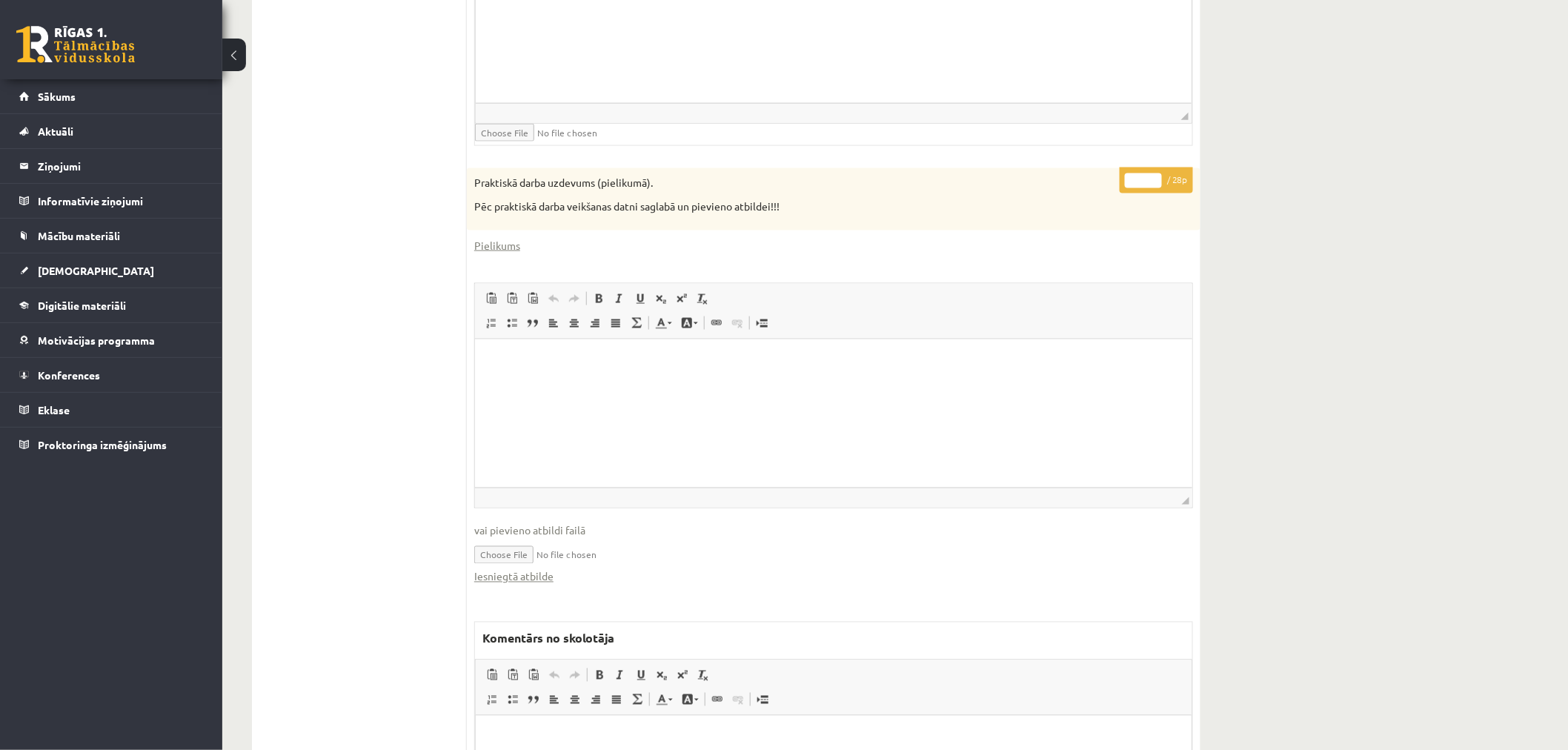
click at [1118, 180] on div "* / 28p Praktiskā darba uzdevums (pielikumā). Pēc praktiskā darba veikšanas dat…" at bounding box center [834, 546] width 733 height 757
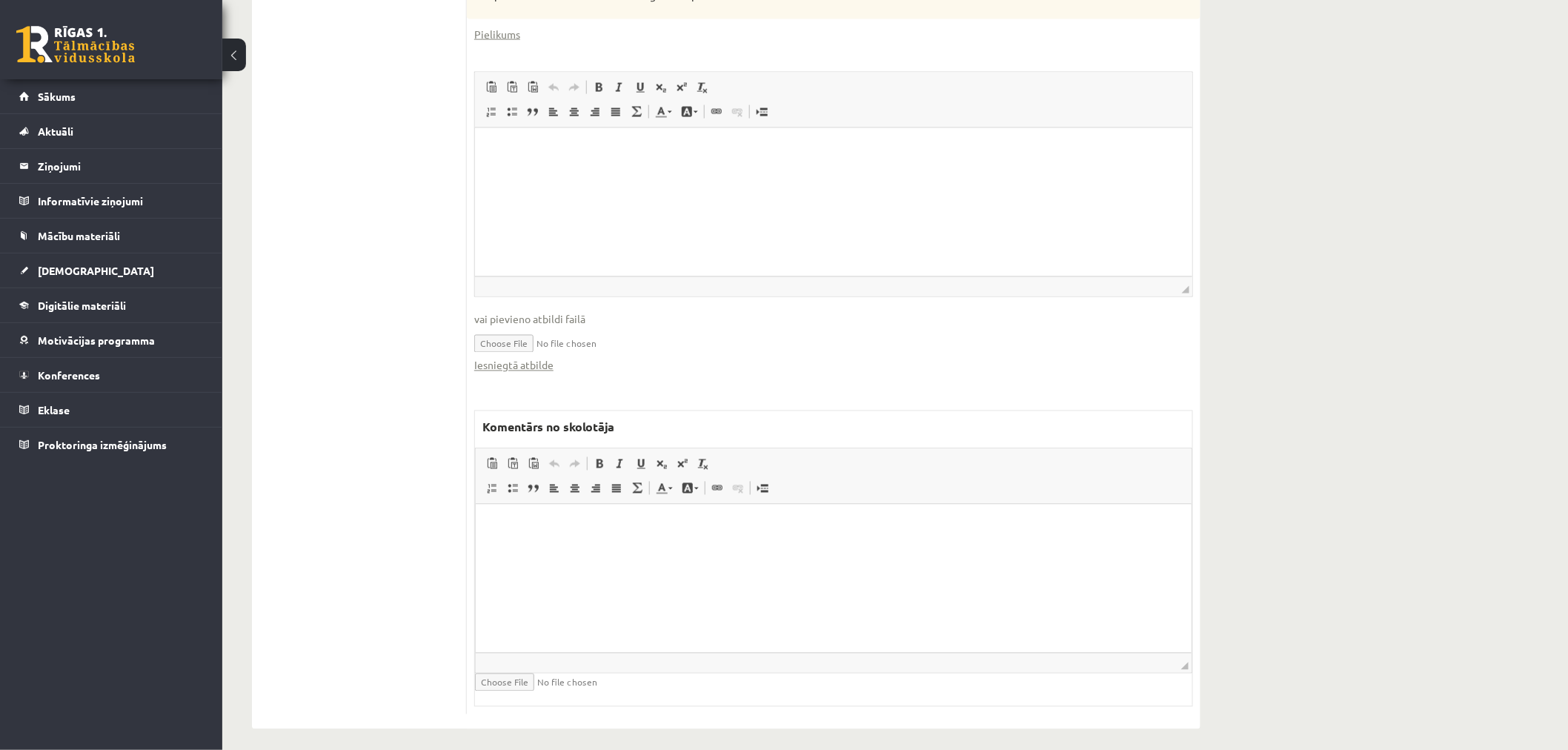
scroll to position [959, 0]
type input "*"
drag, startPoint x: 545, startPoint y: 571, endPoint x: 693, endPoint y: 556, distance: 148.8
click at [552, 542] on html at bounding box center [833, 519] width 716 height 46
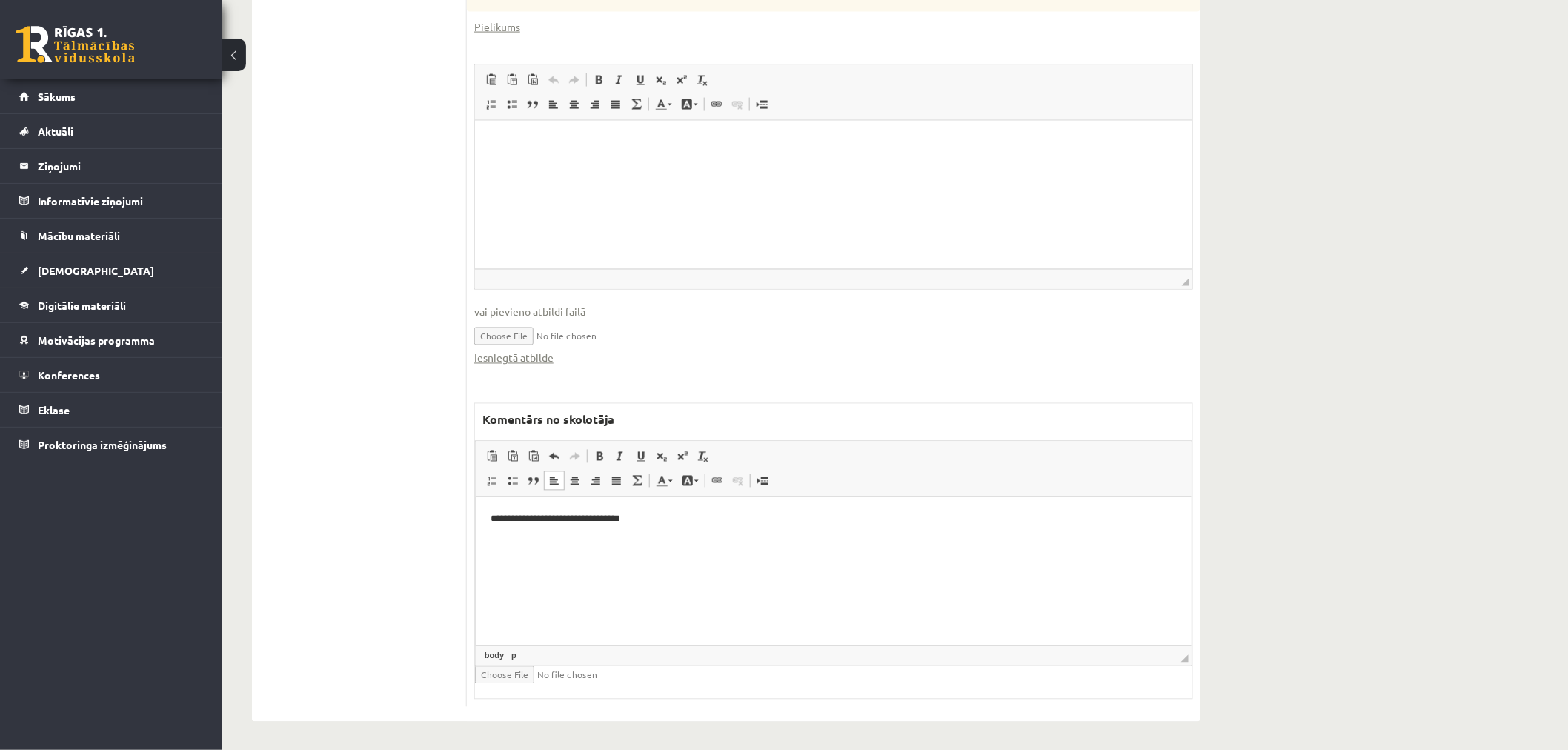
click at [737, 166] on html at bounding box center [833, 142] width 717 height 46
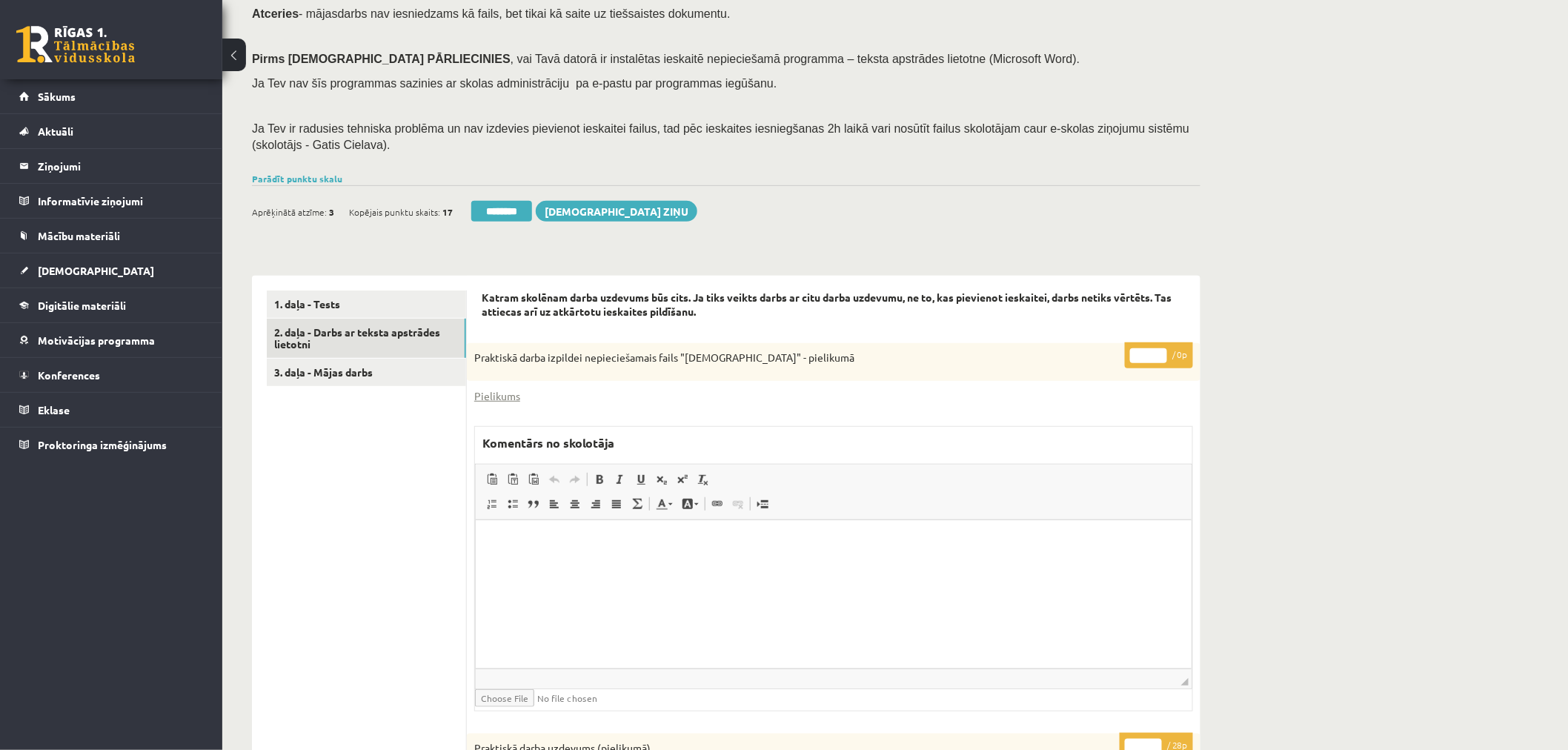
scroll to position [137, 0]
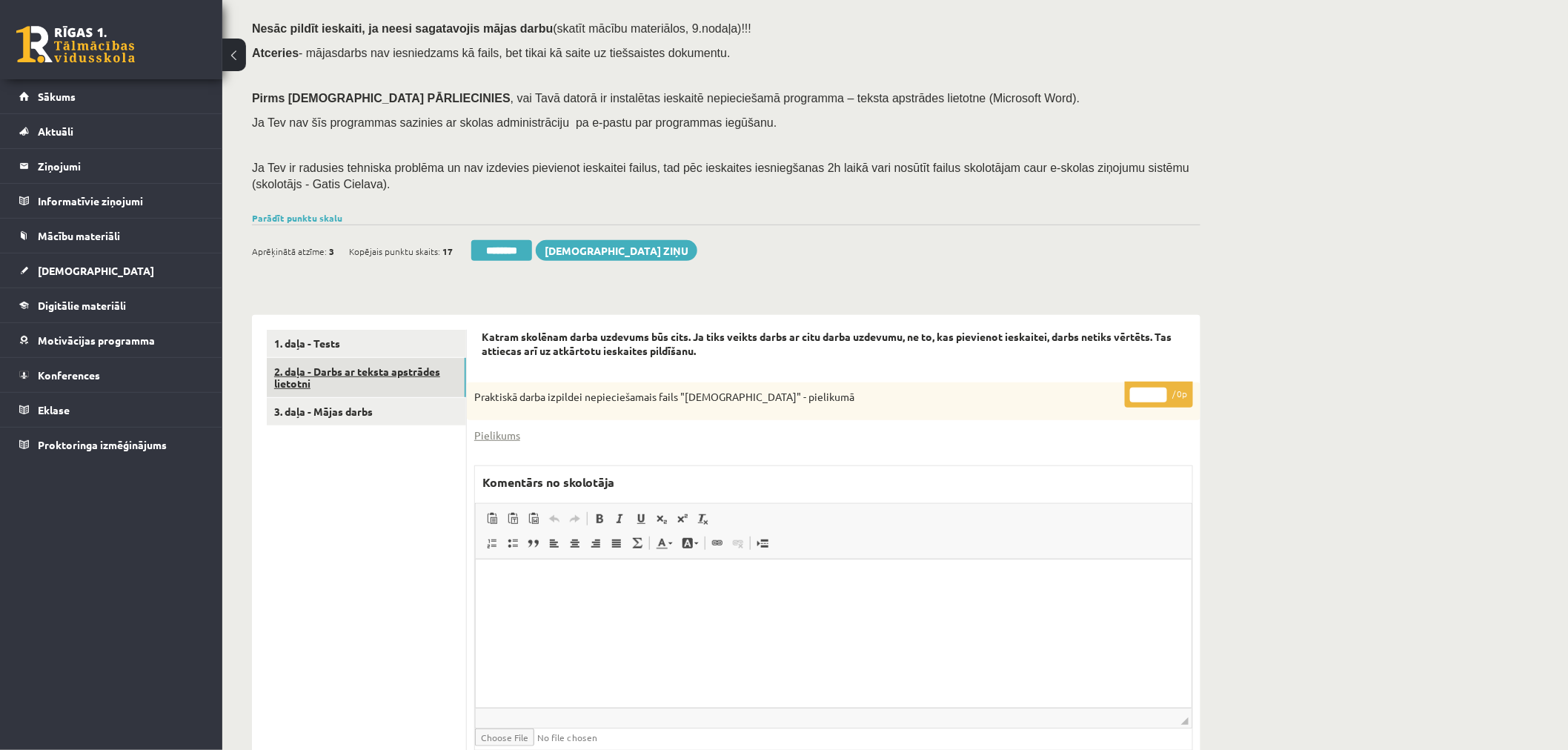
click at [335, 365] on link "2. daļa - Darbs ar teksta apstrādes lietotni" at bounding box center [367, 378] width 199 height 40
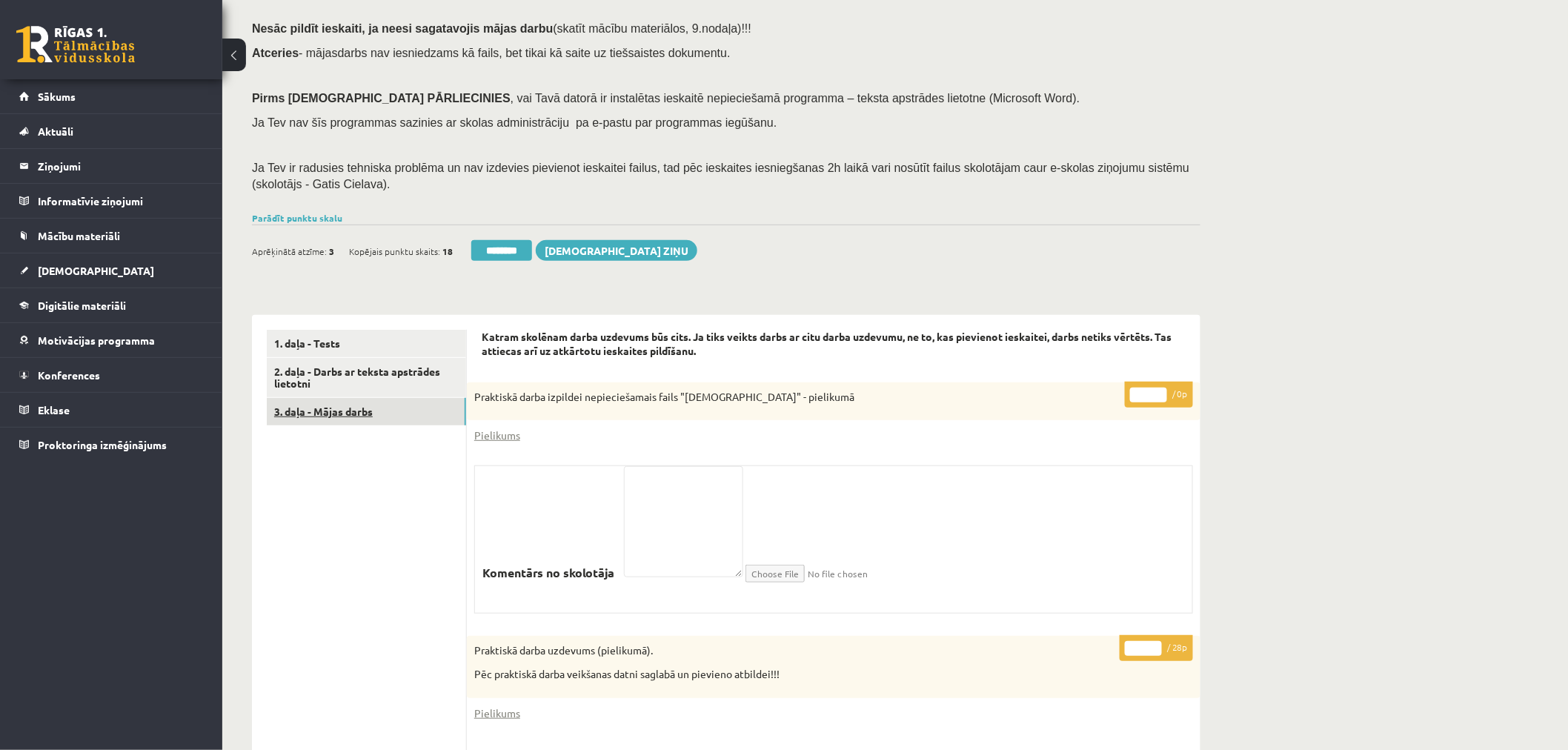
click at [359, 410] on link "3. daļa - Mājas darbs" at bounding box center [367, 411] width 199 height 27
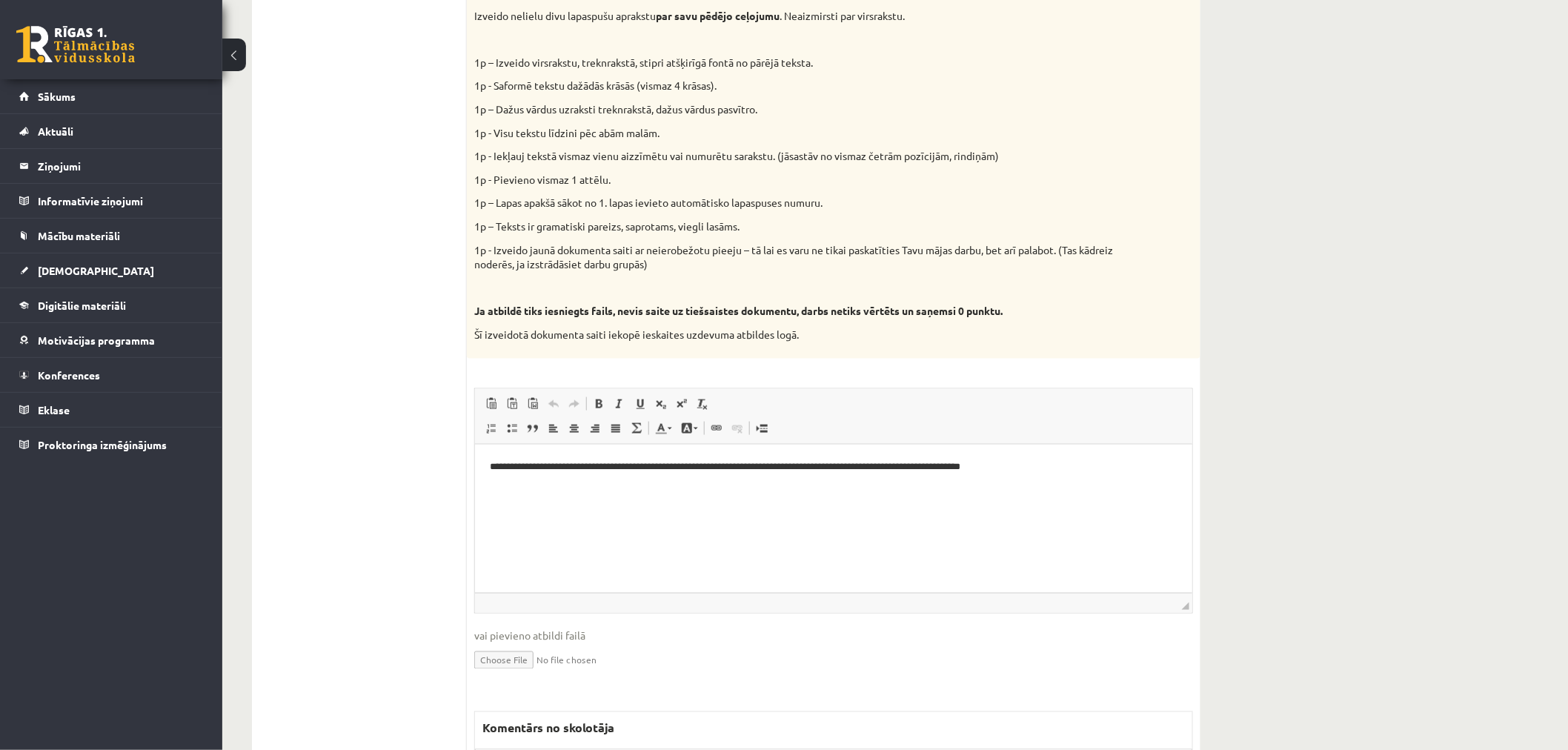
scroll to position [796, 0]
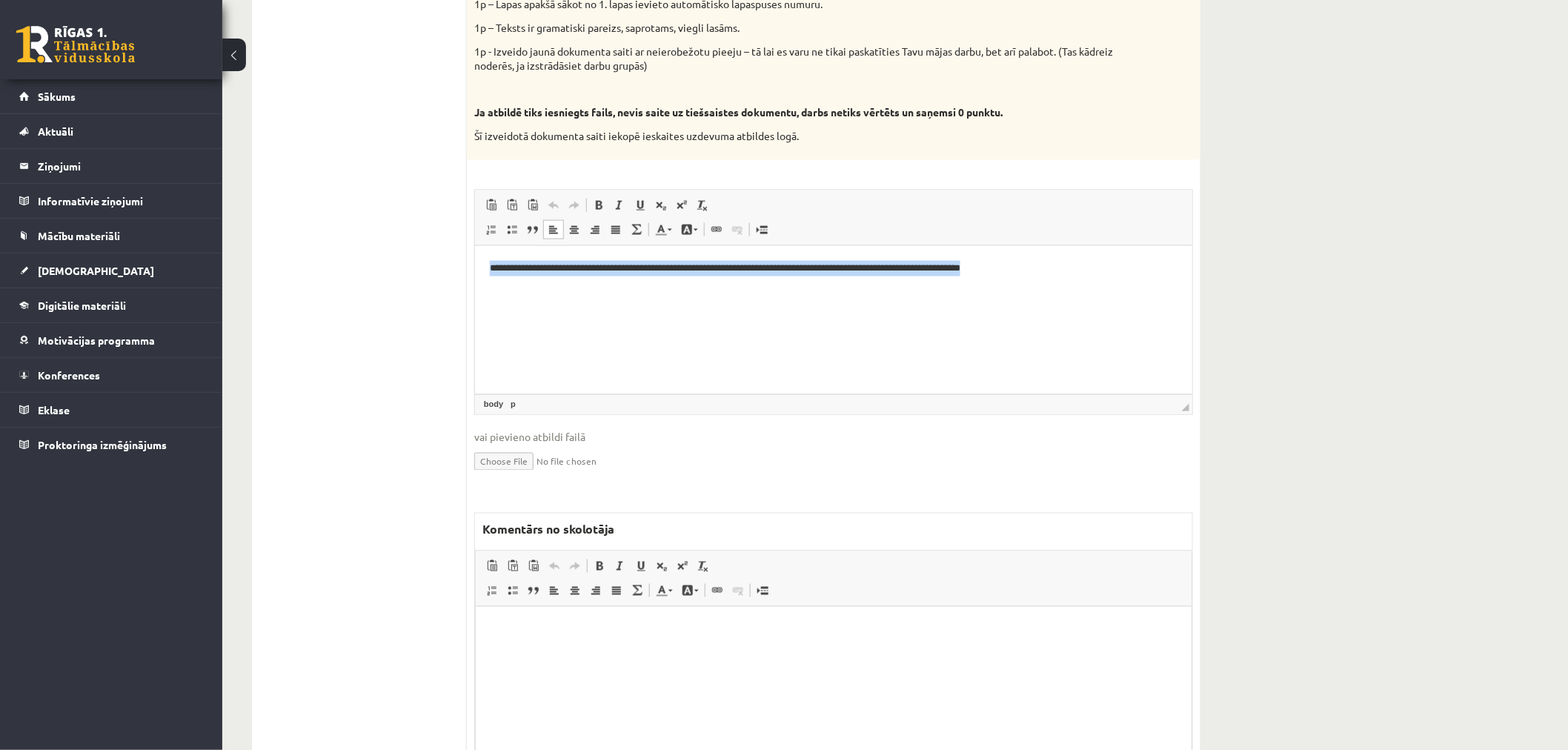
drag, startPoint x: 1160, startPoint y: 265, endPoint x: 418, endPoint y: 251, distance: 742.1
click at [475, 251] on html "**********" at bounding box center [833, 268] width 717 height 46
copy p "**********"
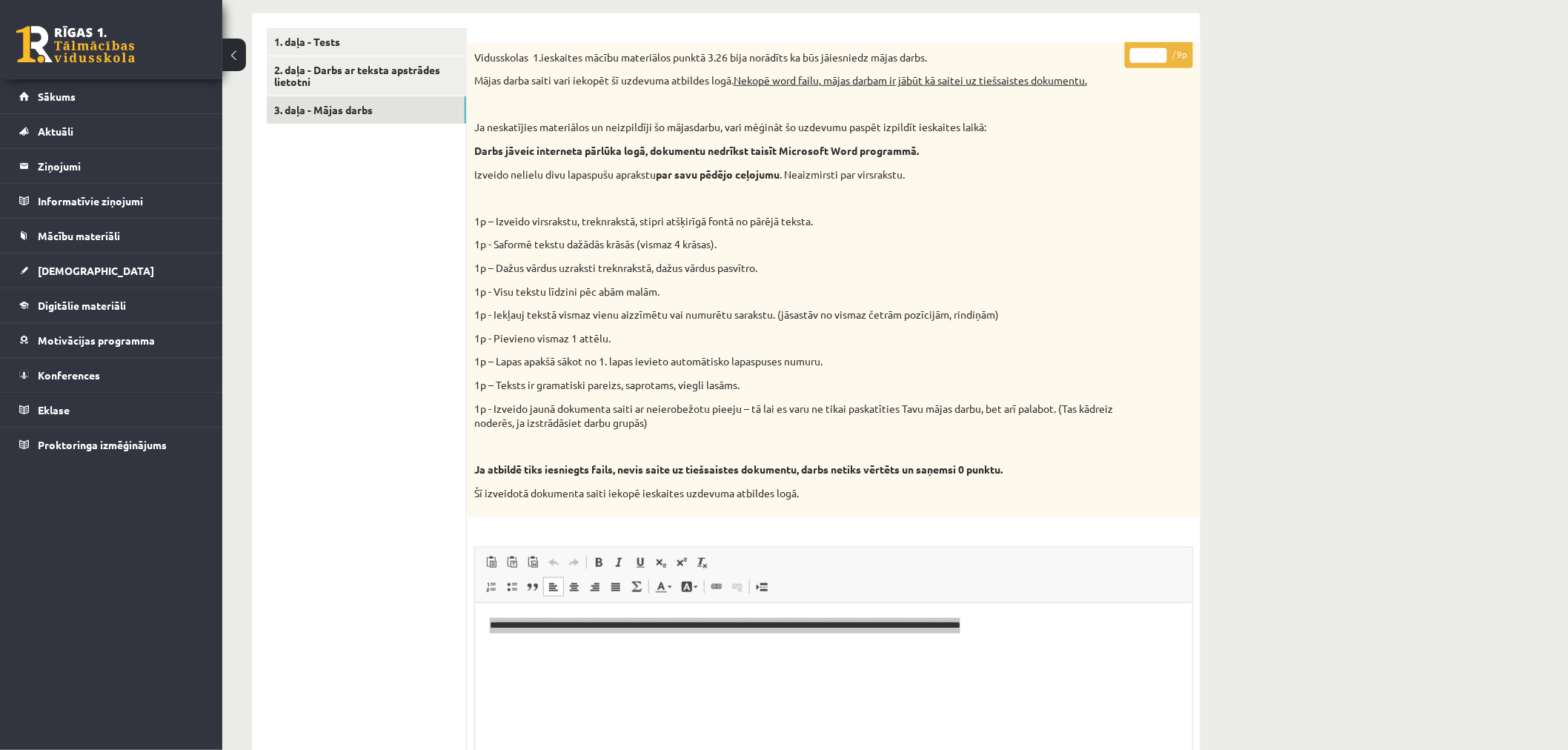
scroll to position [465, 0]
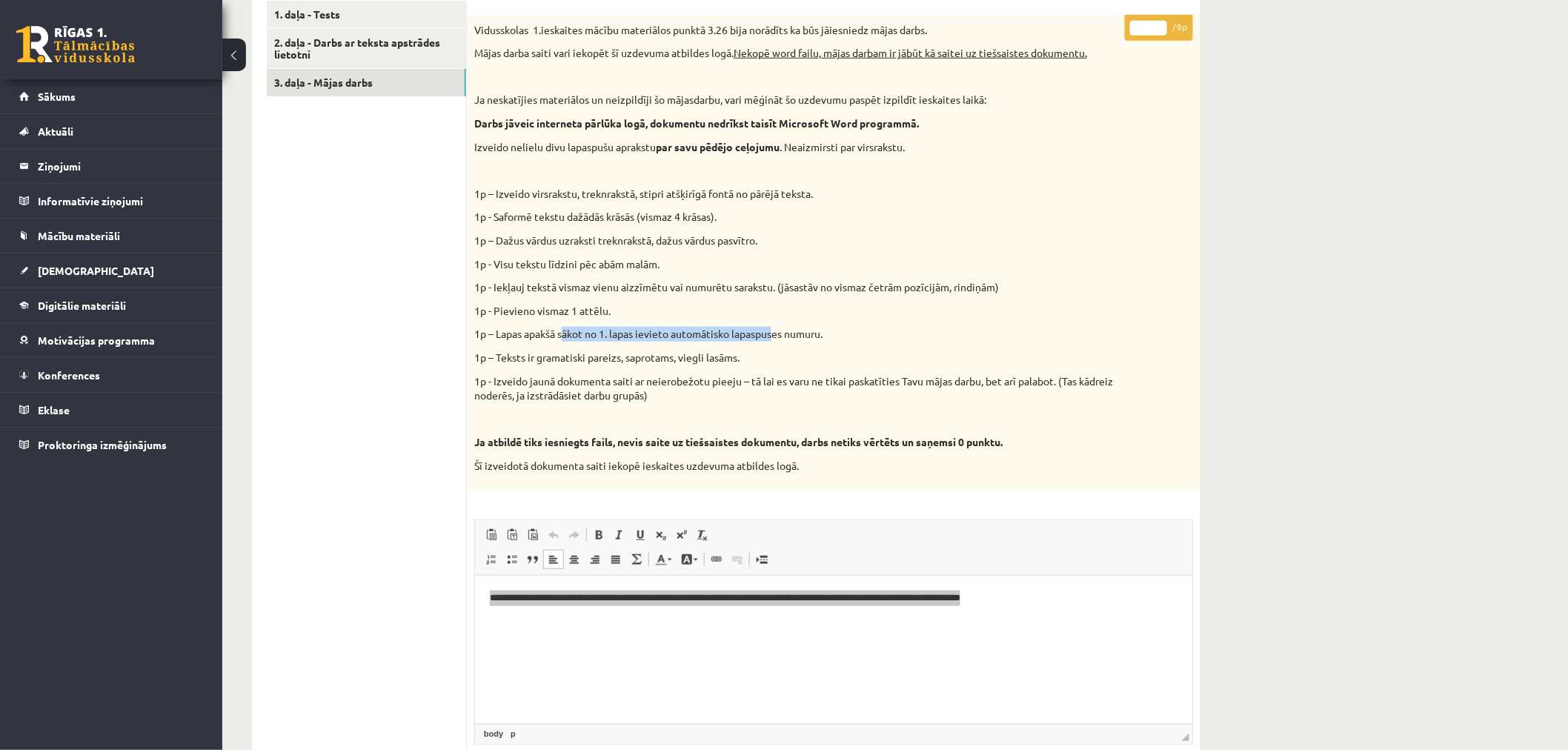
drag, startPoint x: 776, startPoint y: 325, endPoint x: 565, endPoint y: 335, distance: 211.2
click at [565, 335] on div "Vidusskolas 1.ieskaites mācību materiālos punktā 3.26 bija norādīts ka būs jāie…" at bounding box center [834, 253] width 733 height 475
click at [791, 340] on p "1p – Lapas apakšā sākot no 1. lapas ievieto automātisko lapaspuses numuru." at bounding box center [797, 334] width 645 height 15
drag, startPoint x: 838, startPoint y: 329, endPoint x: 472, endPoint y: 337, distance: 366.1
click at [472, 337] on div "Vidusskolas 1.ieskaites mācību materiālos punktā 3.26 bija norādīts ka būs jāie…" at bounding box center [834, 253] width 733 height 475
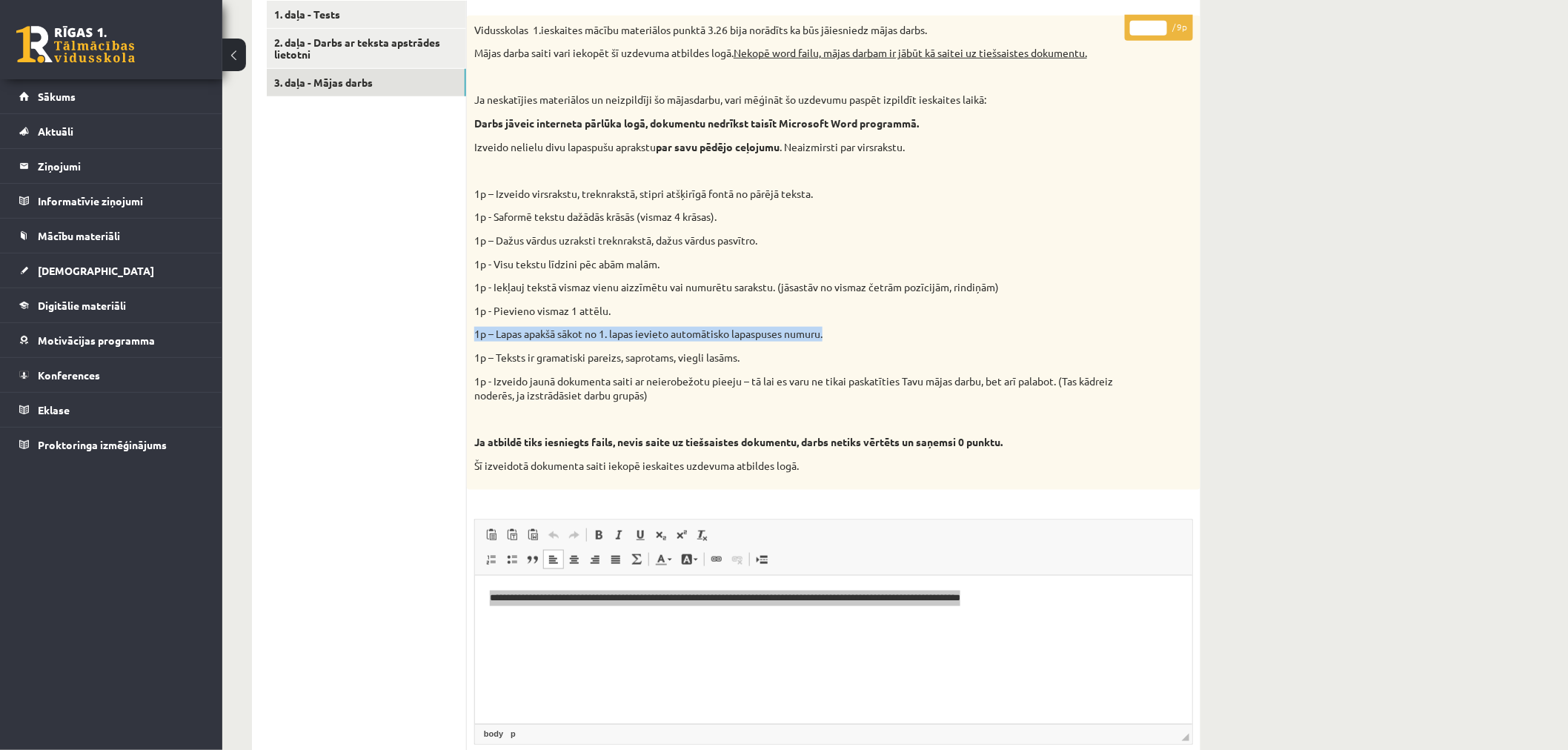
copy p "1p – Lapas apakšā sākot no 1. lapas ievieto automātisko lapaspuses numuru."
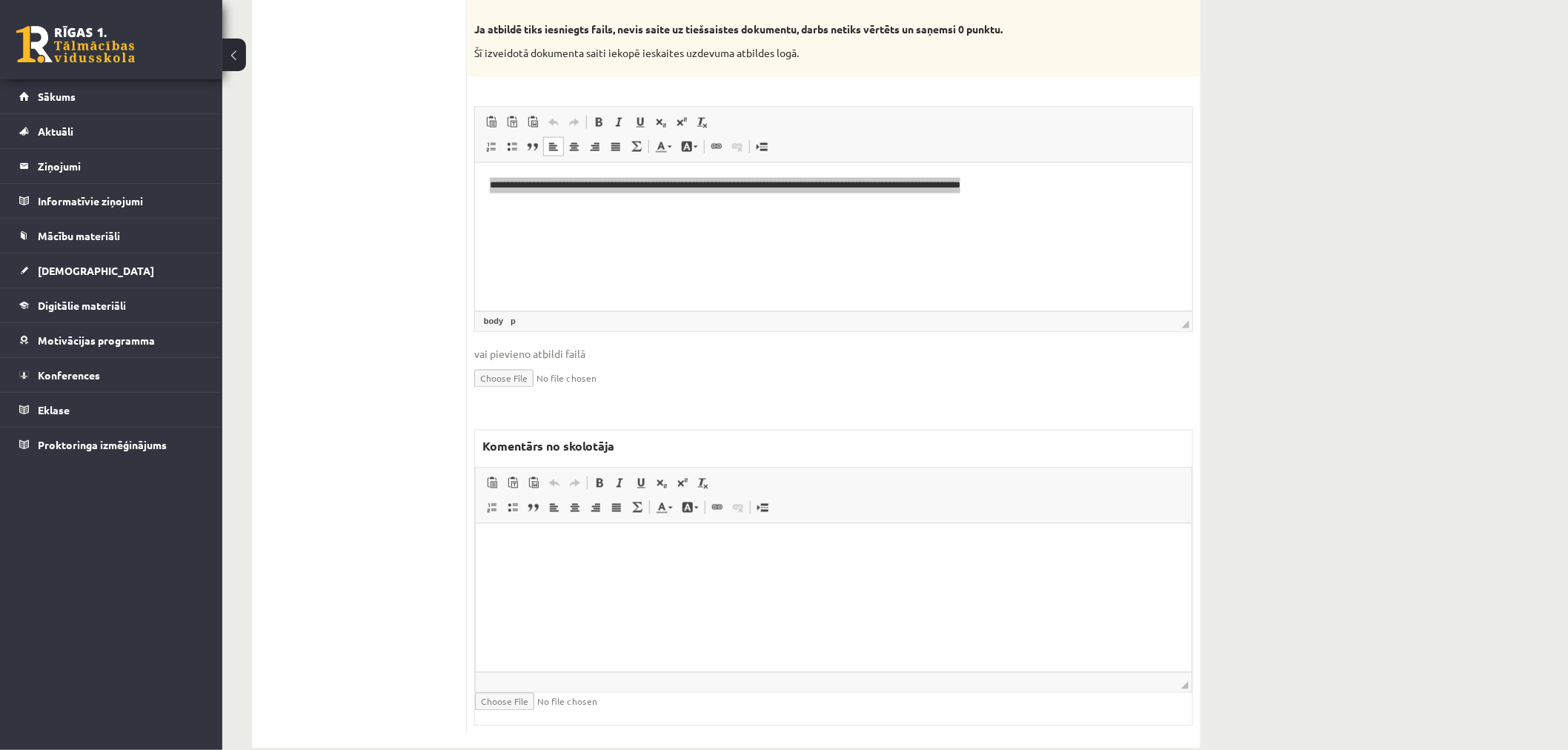
scroll to position [905, 0]
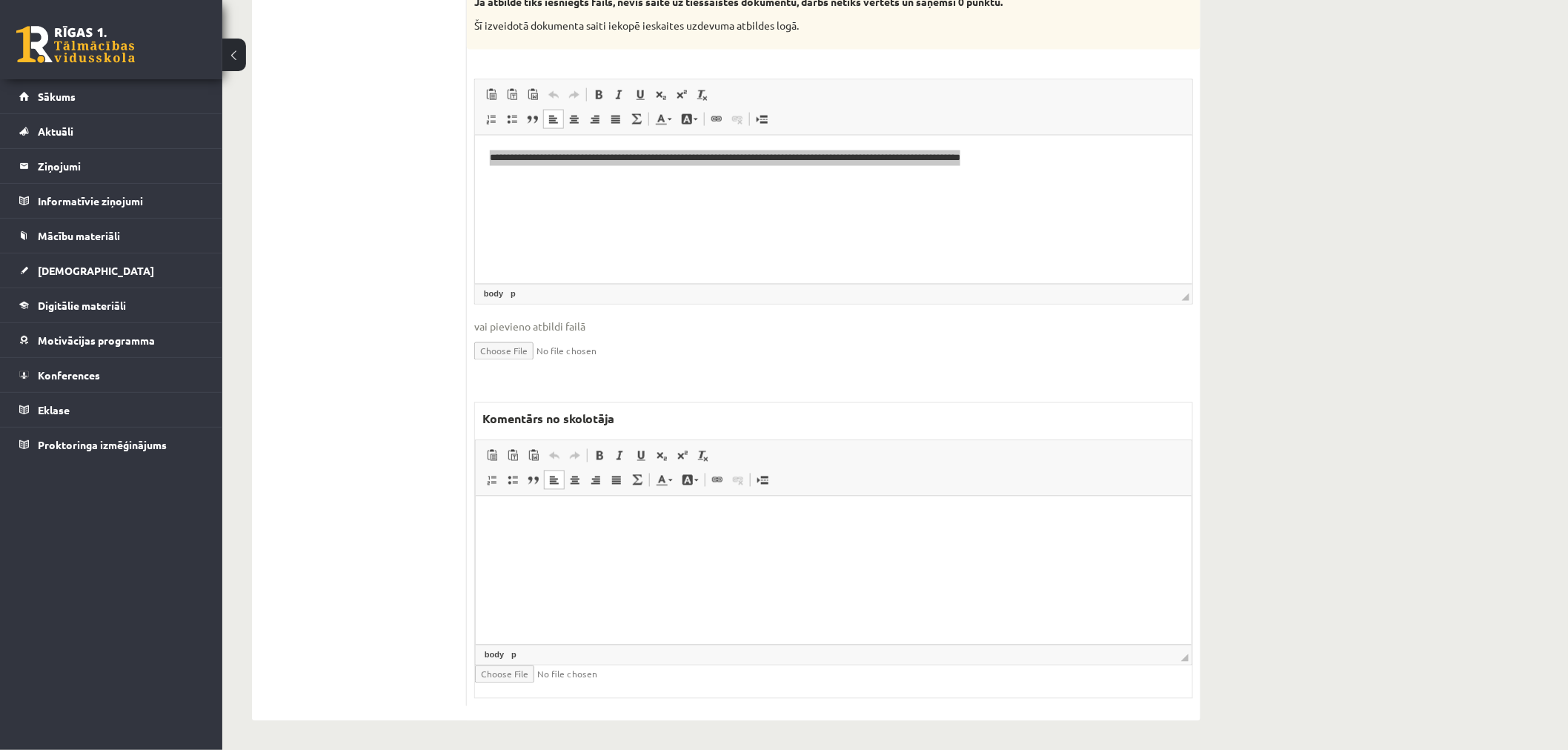
click at [658, 541] on html at bounding box center [833, 518] width 716 height 46
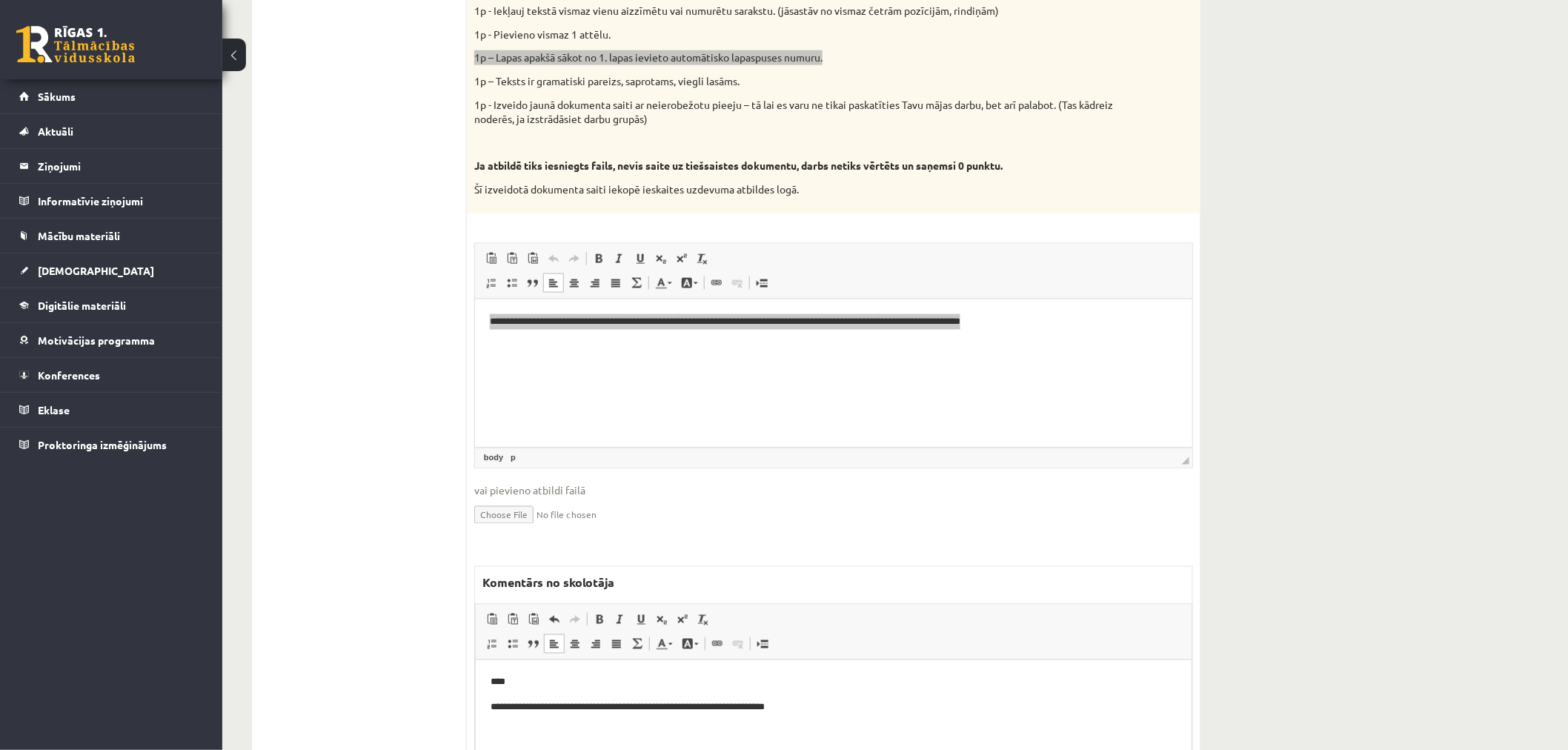
scroll to position [658, 0]
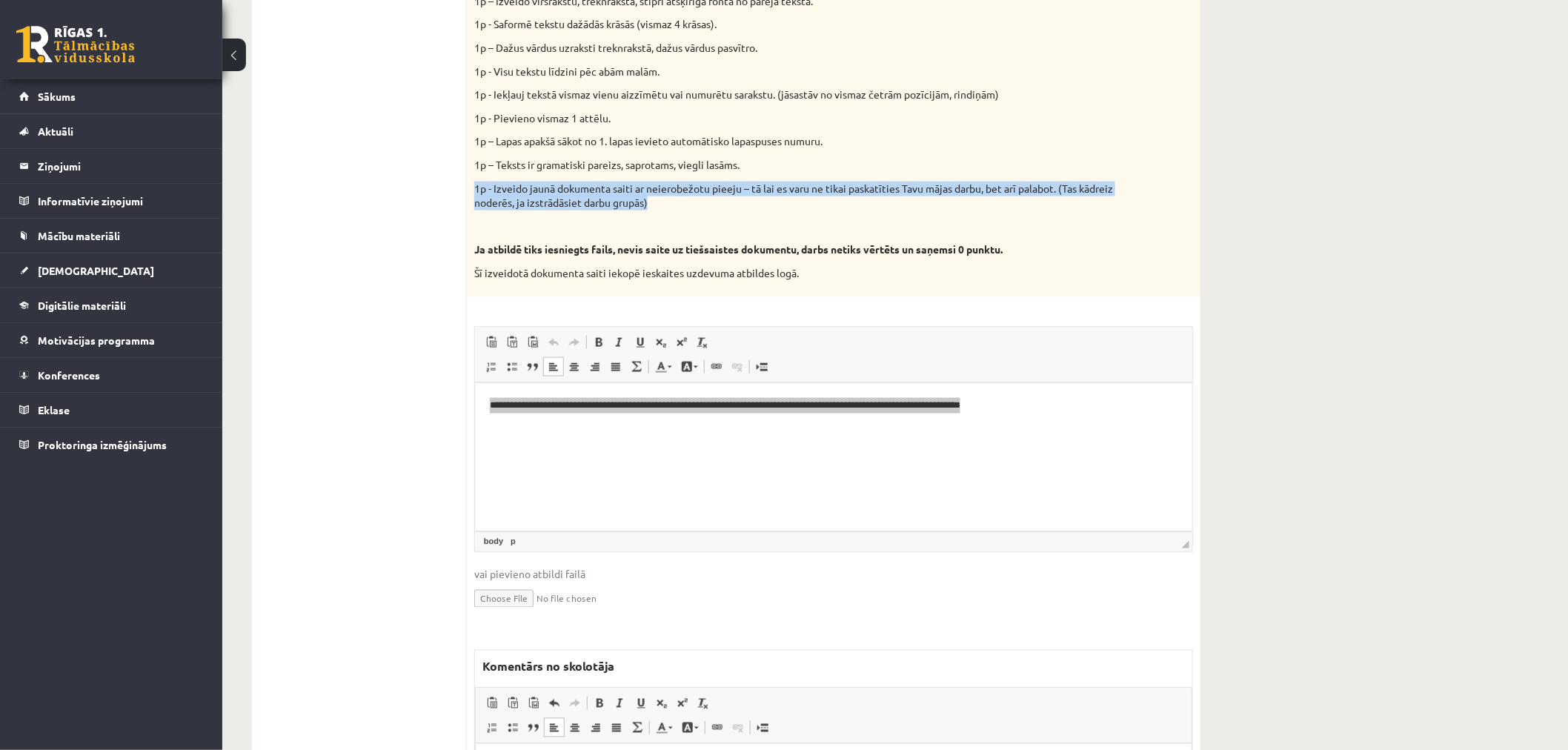
drag, startPoint x: 712, startPoint y: 208, endPoint x: 473, endPoint y: 190, distance: 239.7
click at [473, 190] on div "Vidusskolas 1.ieskaites mācību materiālos punktā 3.26 bija norādīts ka būs jāie…" at bounding box center [834, 60] width 733 height 475
copy p "1p - Izveido jaunā dokumenta saiti ar neierobežotu pieeju – tā lai es varu ne t…"
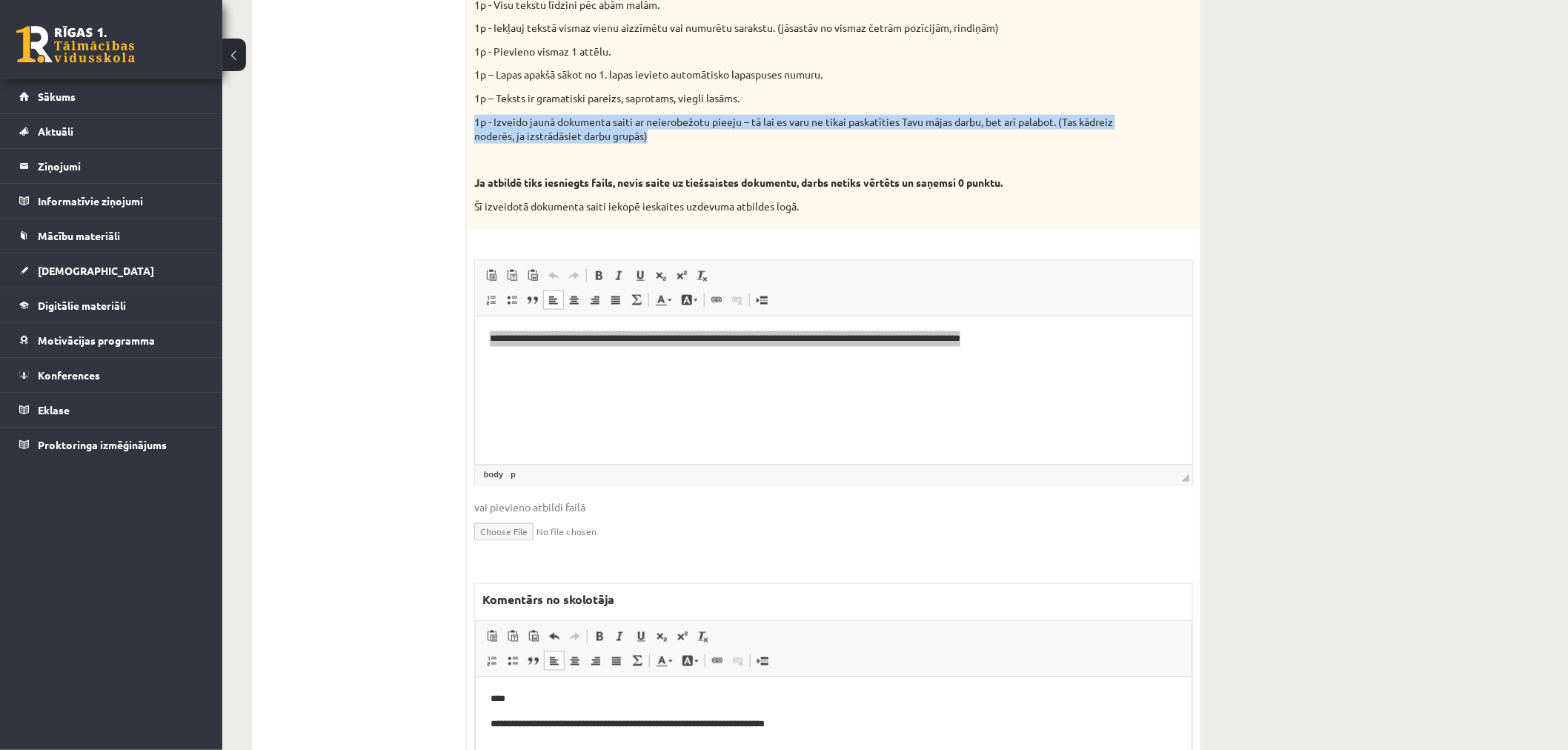
scroll to position [905, 0]
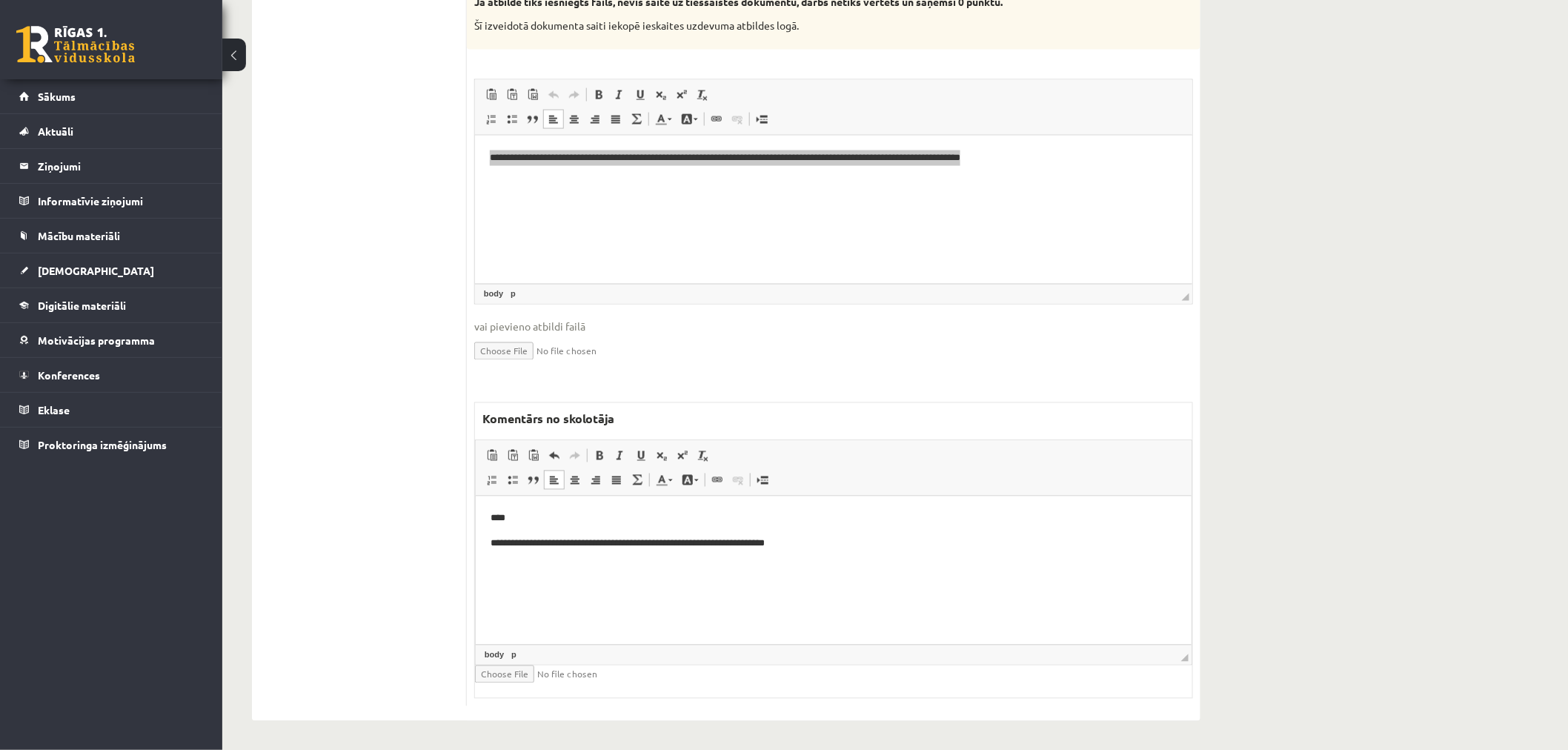
click at [842, 552] on html "**********" at bounding box center [833, 530] width 716 height 70
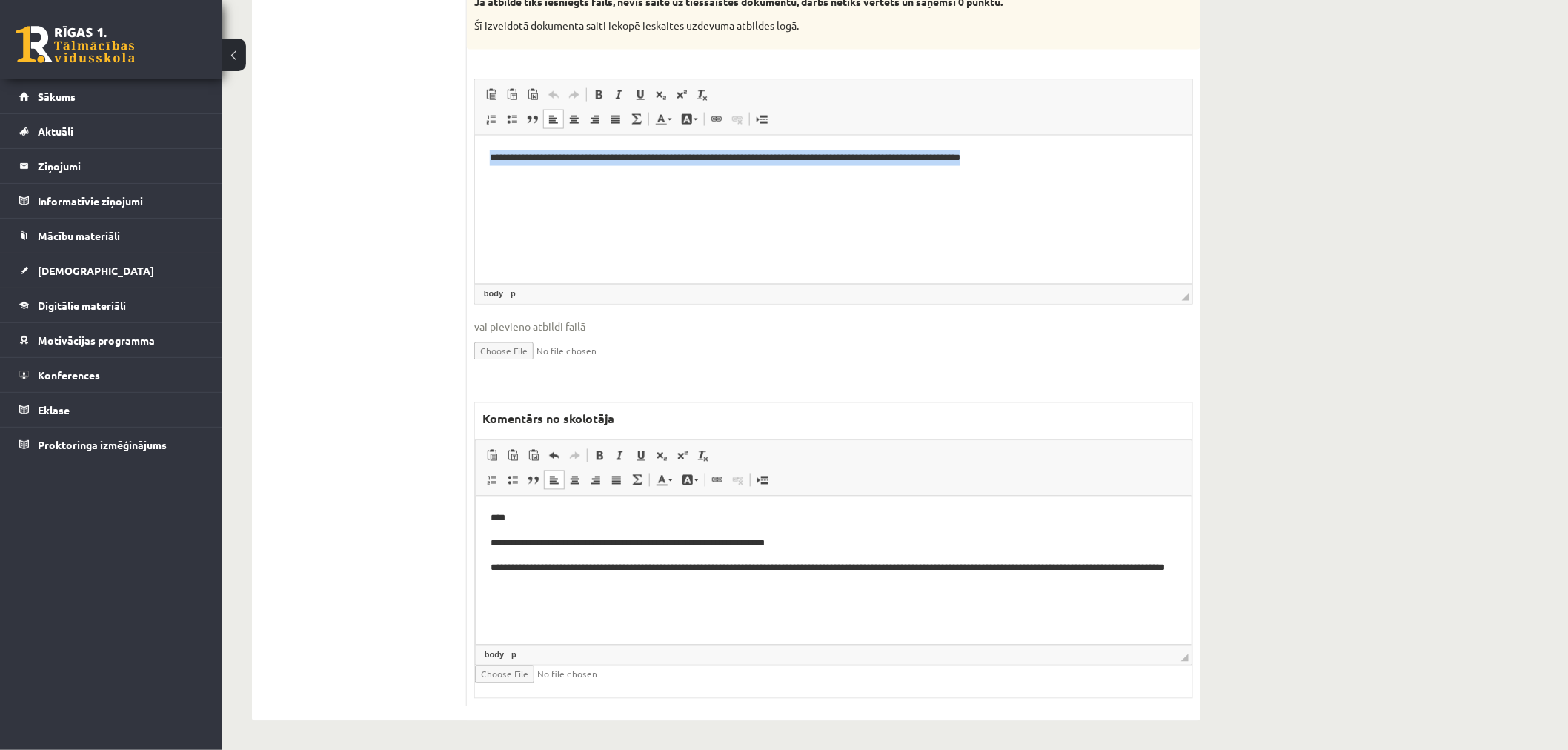
click at [983, 181] on html "**********" at bounding box center [833, 157] width 717 height 46
click at [676, 567] on p "**********" at bounding box center [832, 575] width 686 height 31
click at [604, 446] on link "Treknraksts Klaviatūras saīsne vadīšanas taustiņš+B" at bounding box center [599, 455] width 20 height 20
click at [792, 596] on html "**********" at bounding box center [833, 551] width 716 height 111
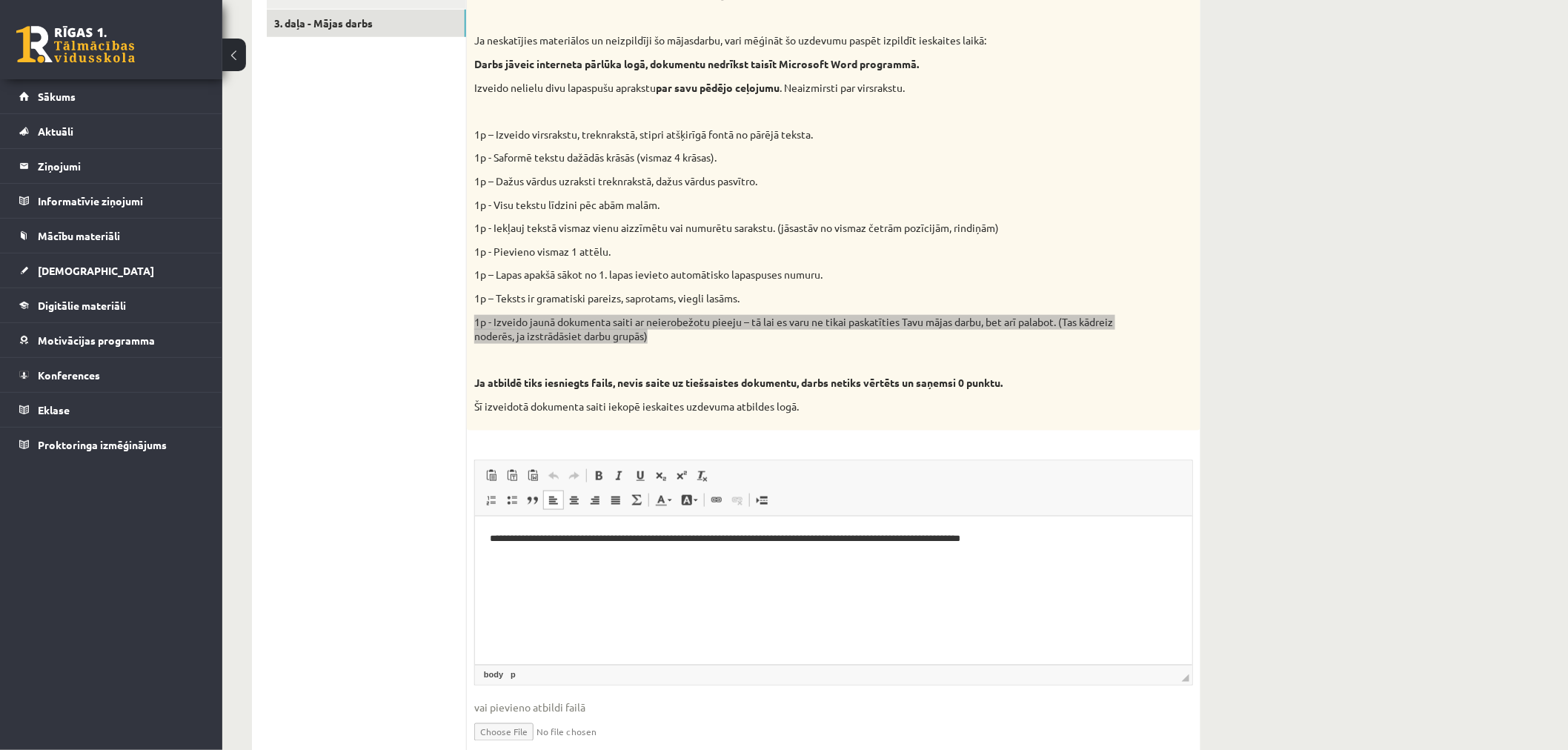
scroll to position [493, 0]
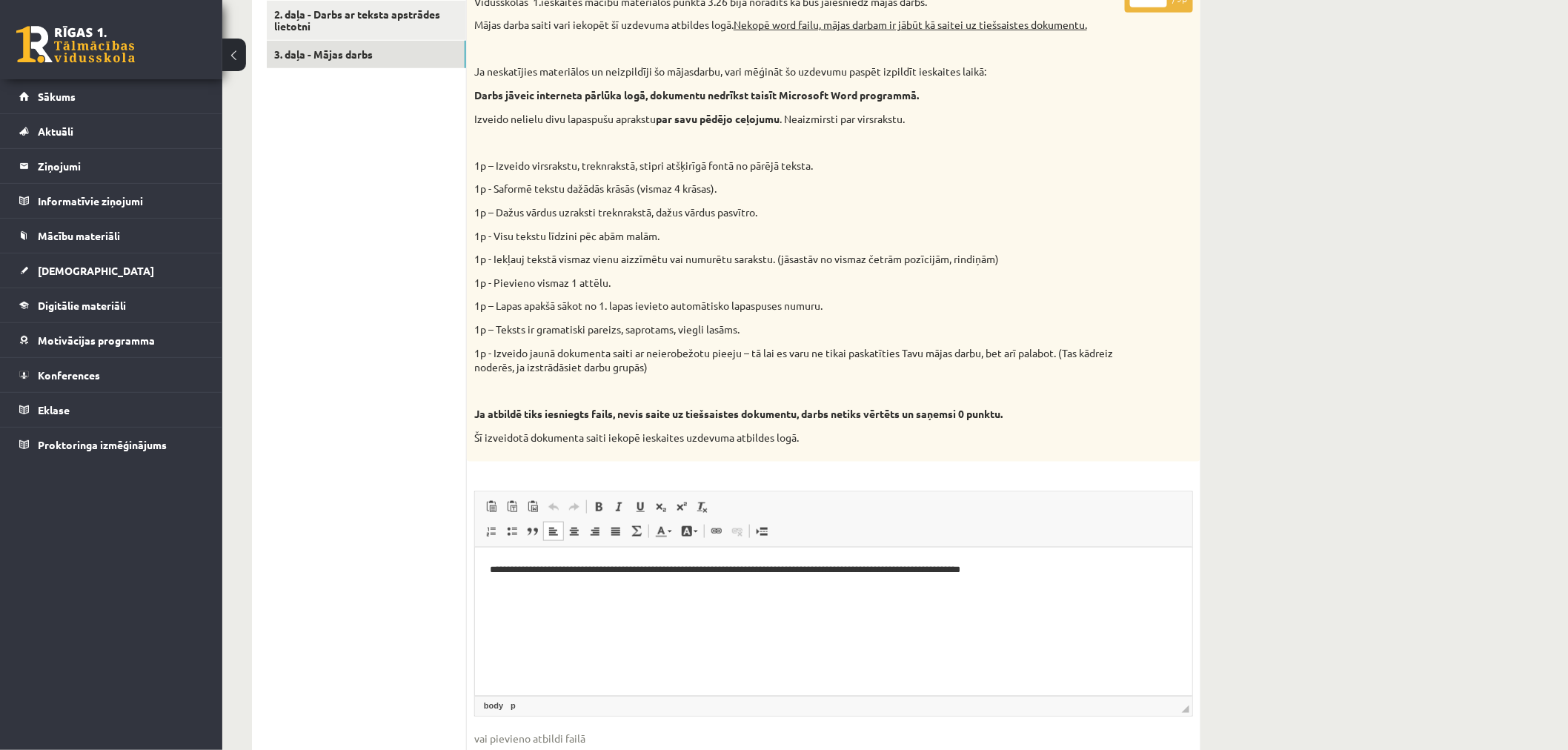
click at [765, 288] on p "1p - Pievieno vismaz 1 attēlu." at bounding box center [797, 283] width 645 height 15
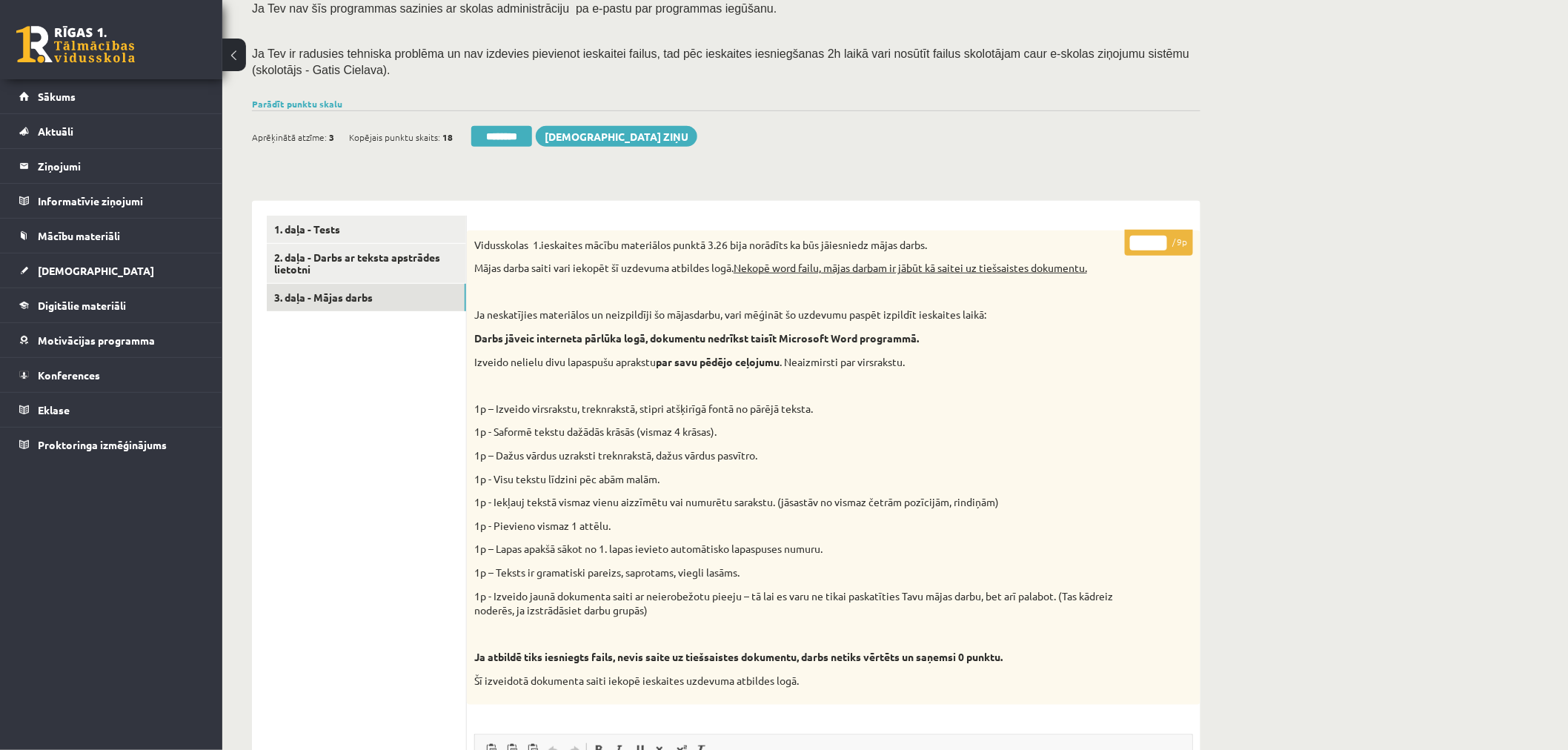
scroll to position [247, 0]
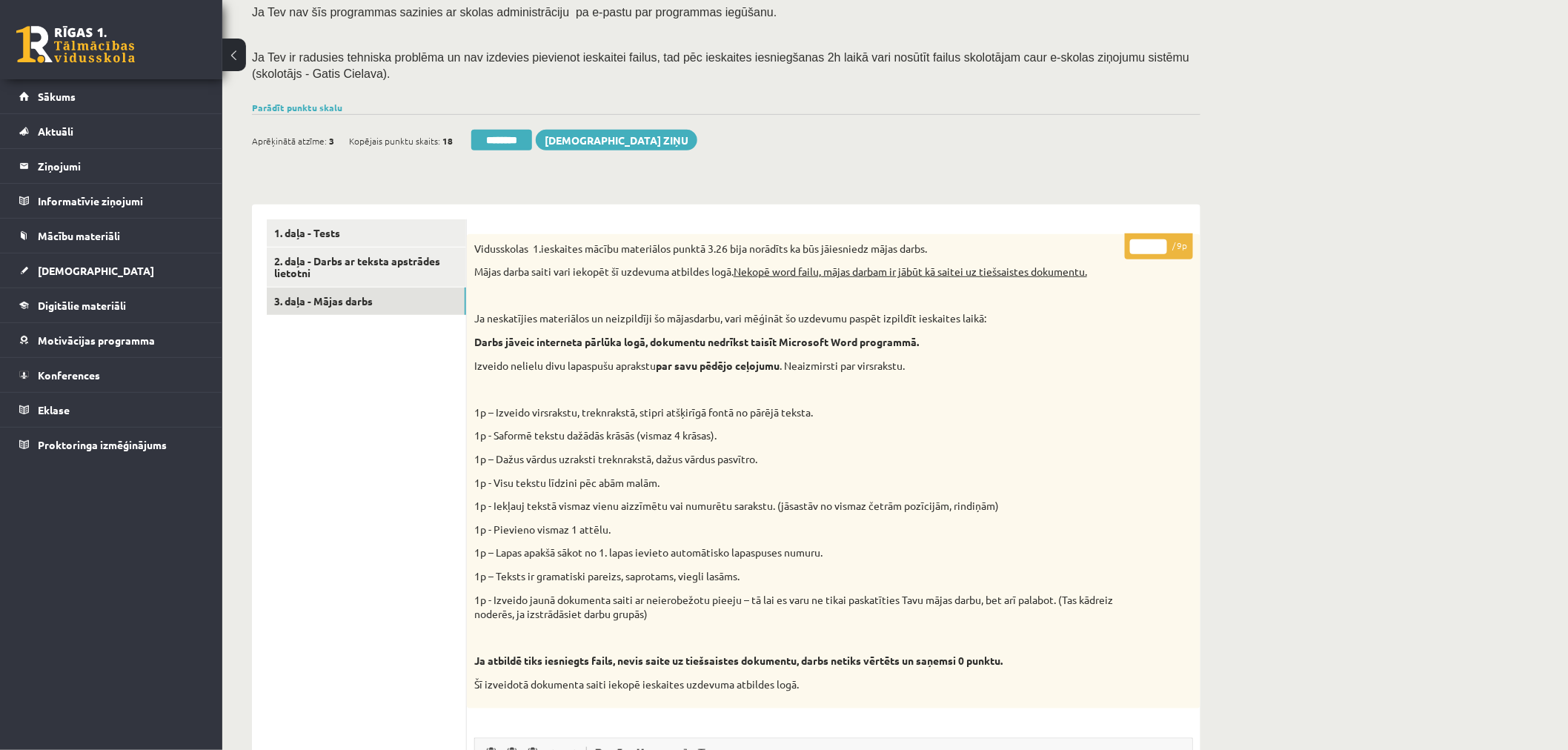
drag, startPoint x: 1148, startPoint y: 245, endPoint x: 1115, endPoint y: 245, distance: 33.0
type input "*"
click at [1053, 174] on div "Datorika 1.ieskaite 10.a1 klase , Sigita Firleja (10.a1 klase) Ieskaite jāpilda…" at bounding box center [726, 609] width 1008 height 1600
click at [355, 291] on link "3. daļa - Mājas darbs" at bounding box center [367, 301] width 199 height 27
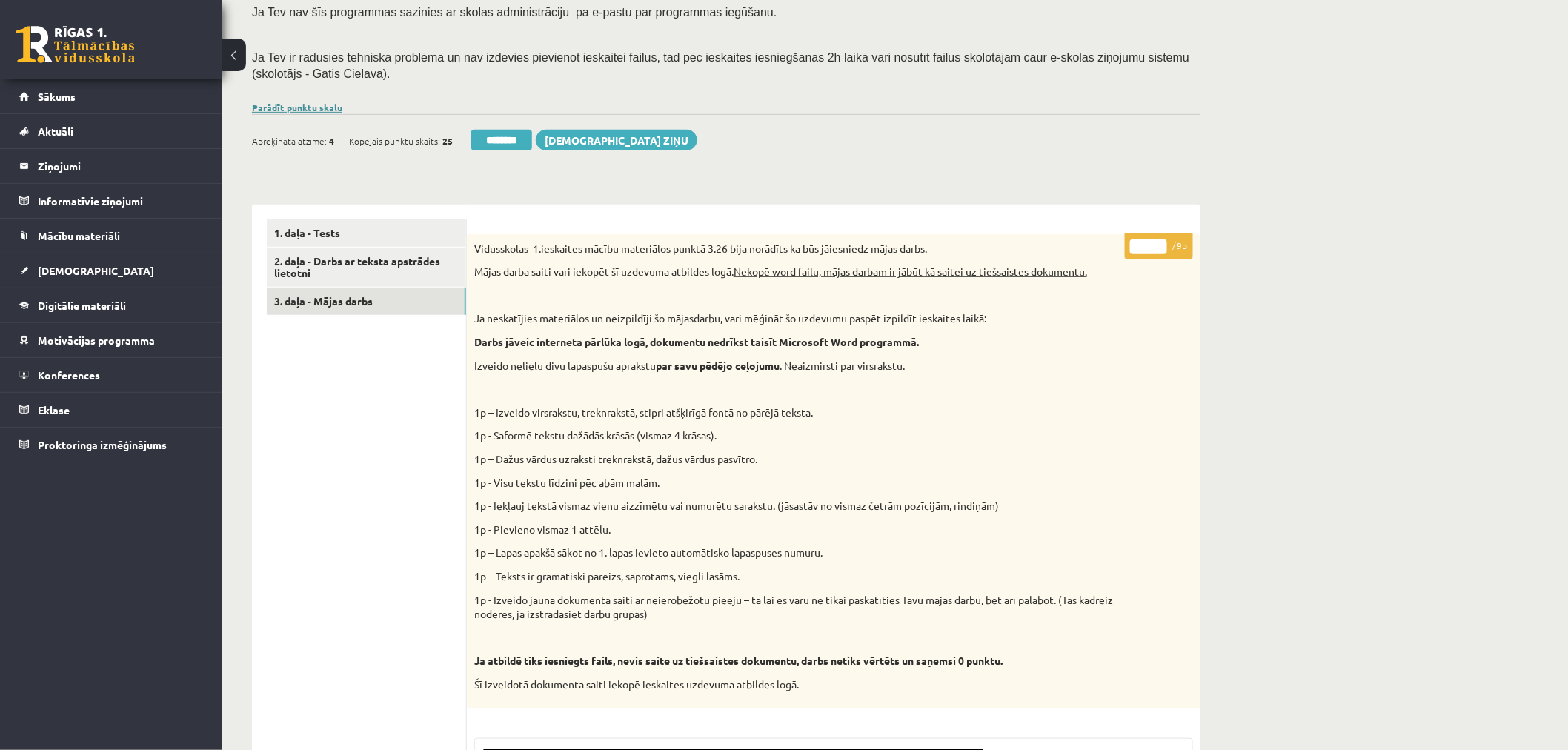
click at [316, 110] on link "Parādīt punktu skalu" at bounding box center [297, 107] width 90 height 12
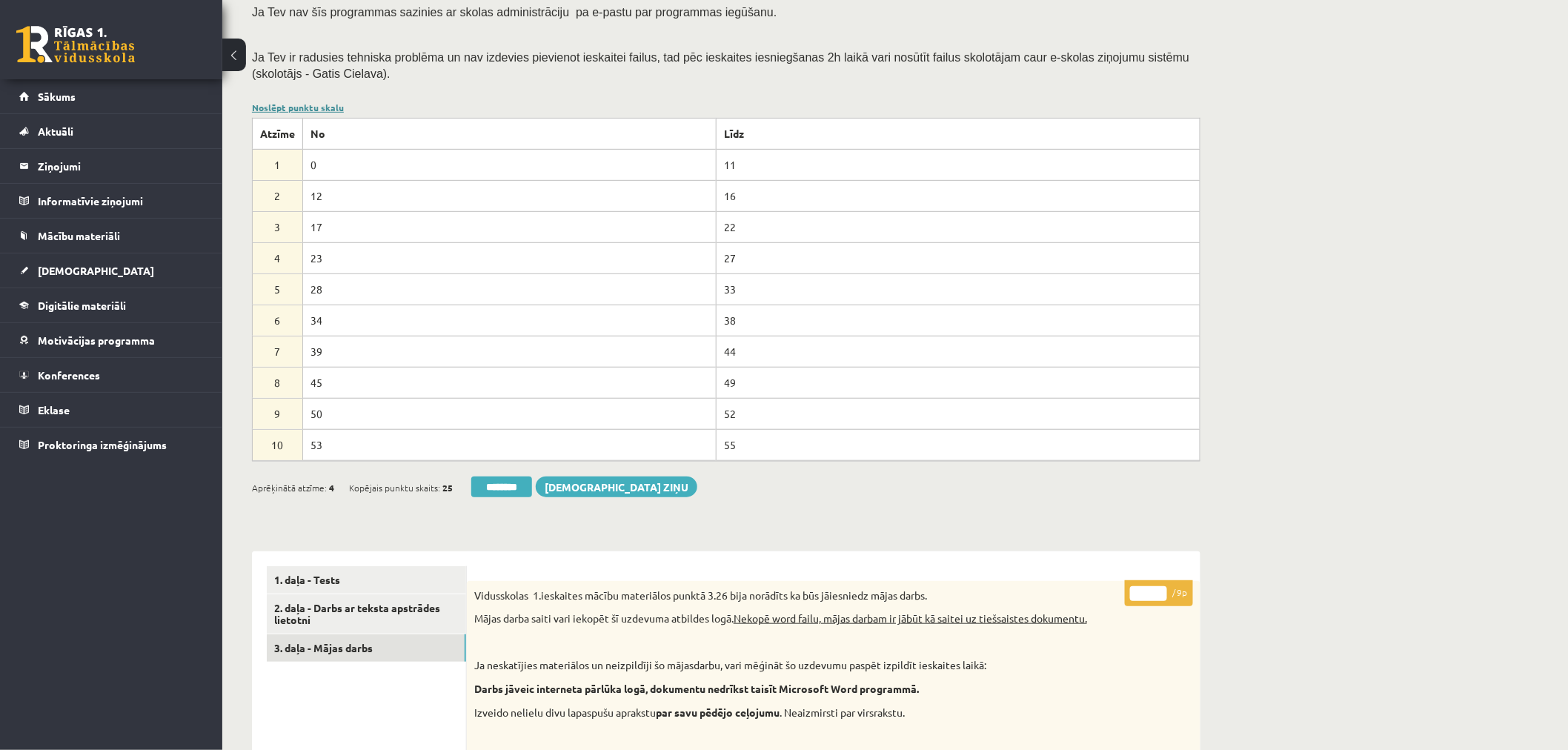
scroll to position [0, 0]
click at [316, 110] on link "Noslēpt punktu skalu" at bounding box center [298, 107] width 92 height 12
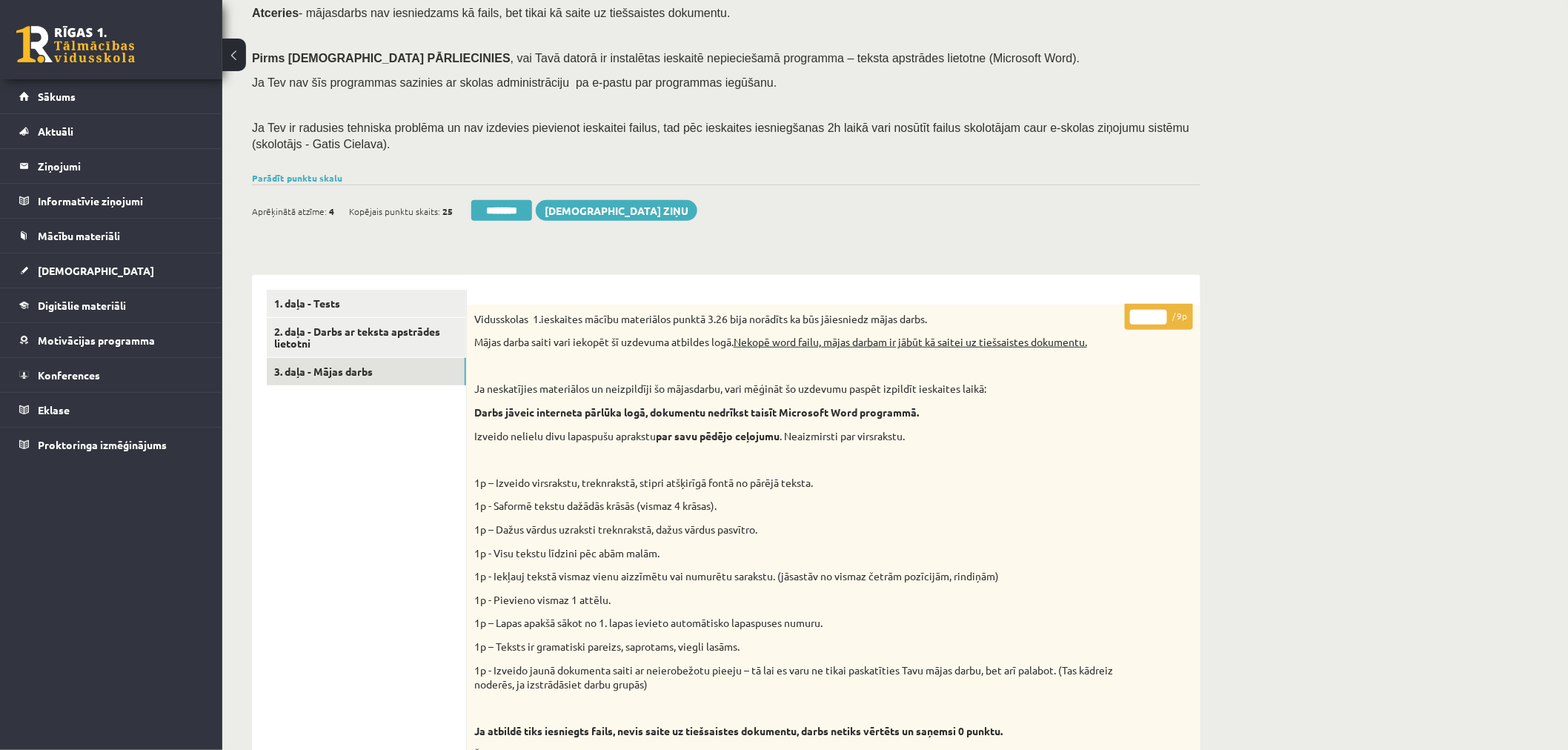
scroll to position [82, 0]
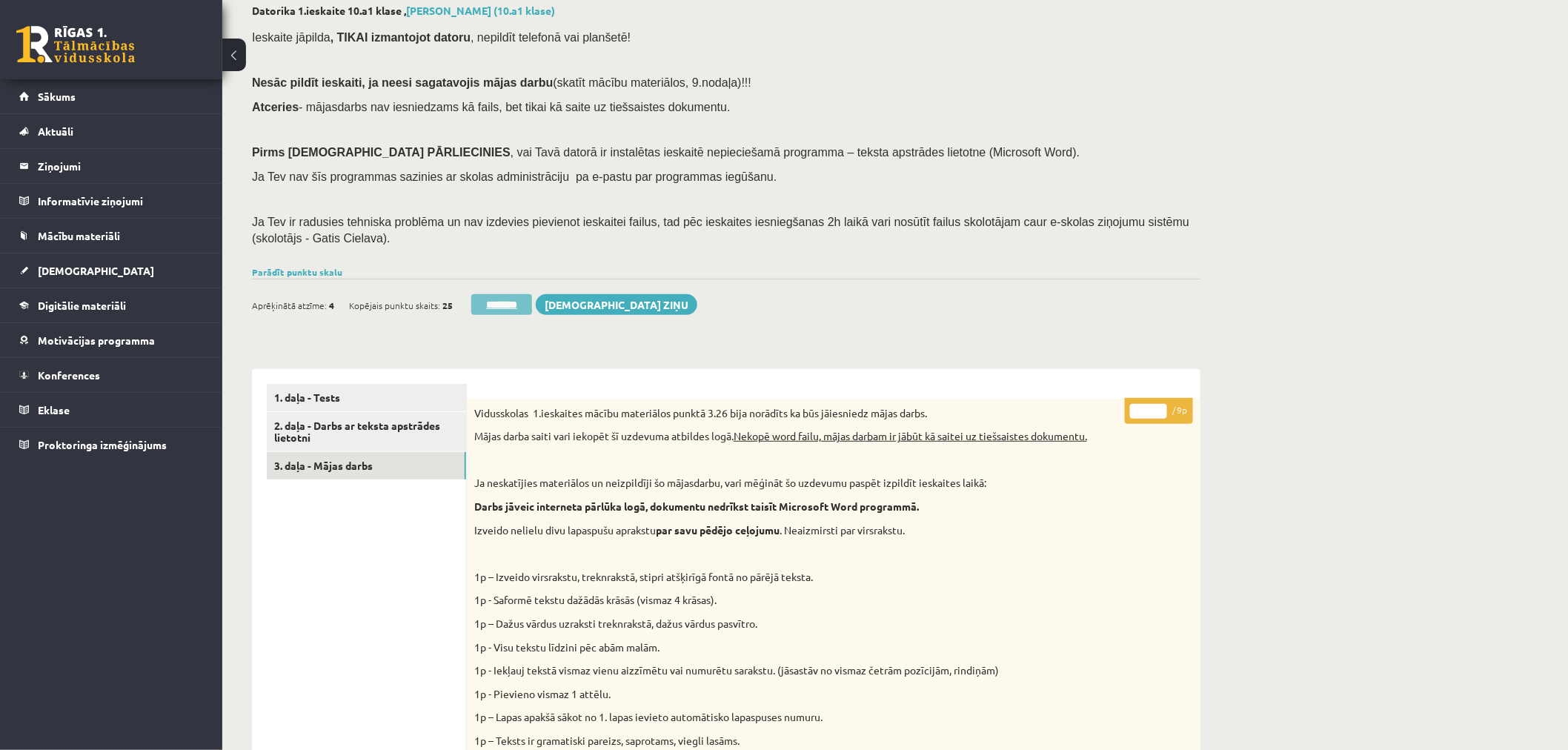
click at [525, 301] on input "********" at bounding box center [502, 304] width 60 height 20
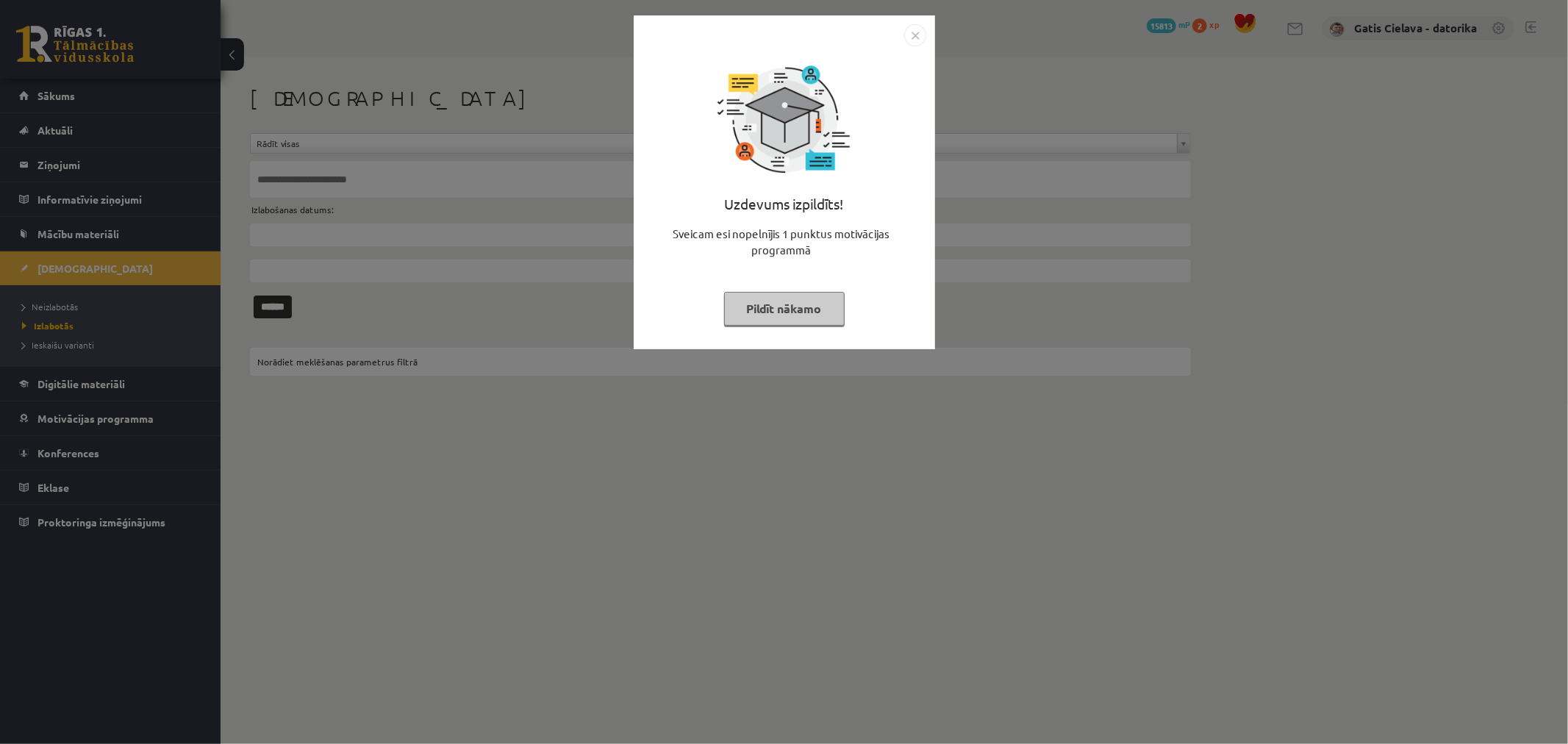
drag, startPoint x: 782, startPoint y: 300, endPoint x: 753, endPoint y: 276, distance: 37.6
click at [782, 303] on button "Pildīt nākamo" at bounding box center [784, 308] width 121 height 34
